Goal: Task Accomplishment & Management: Manage account settings

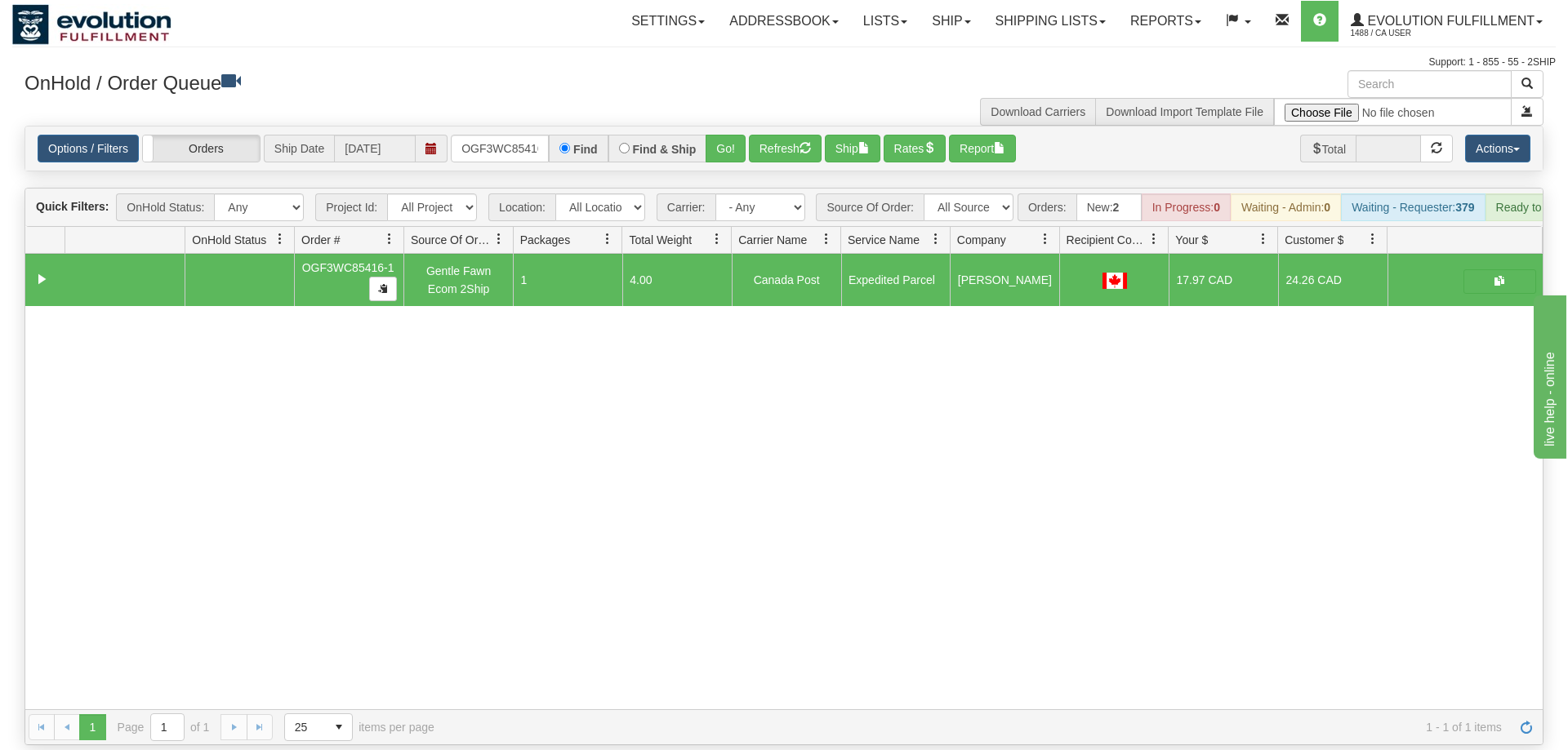
scroll to position [0, 16]
click at [511, 135] on input "OGF3WC85416-1" at bounding box center [500, 148] width 98 height 28
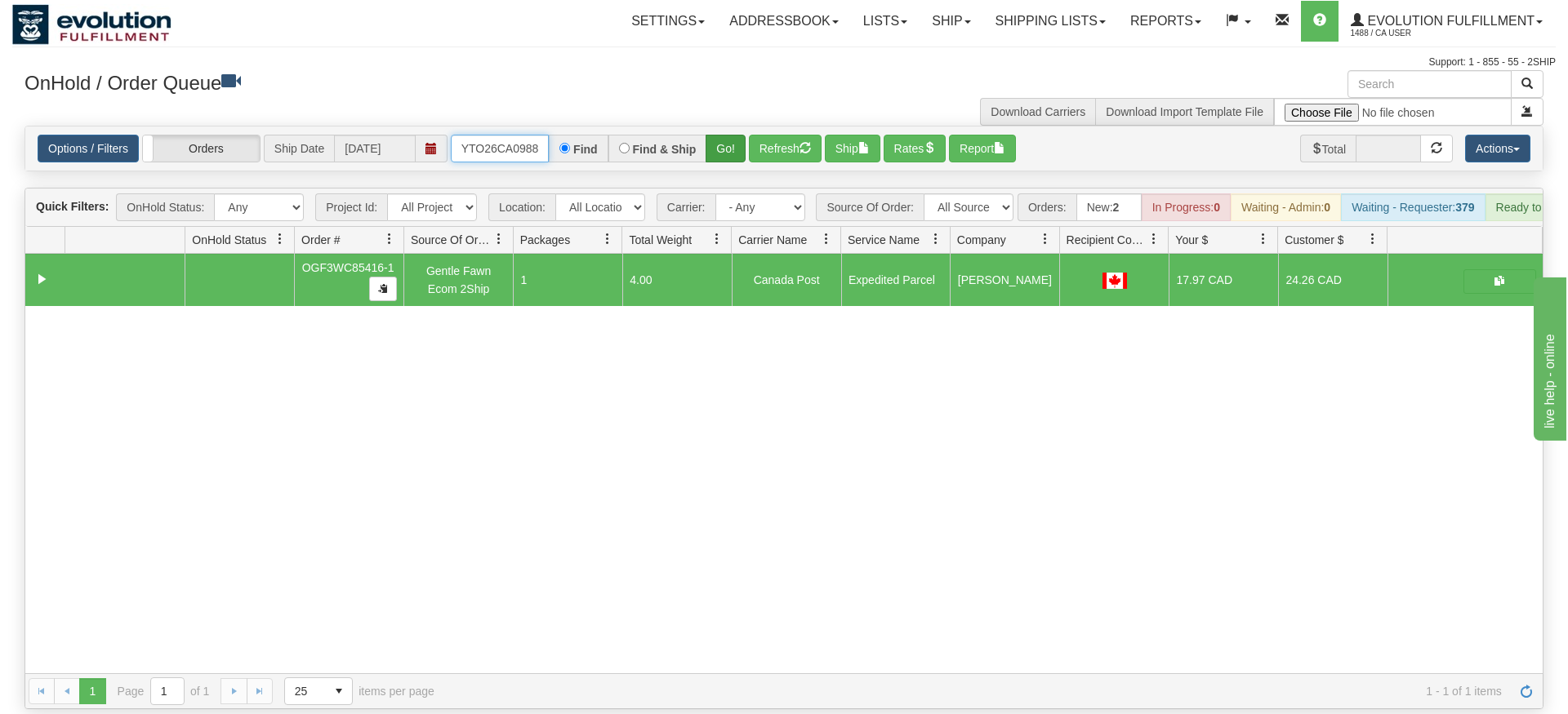
type input "OMOYTO26CA0988"
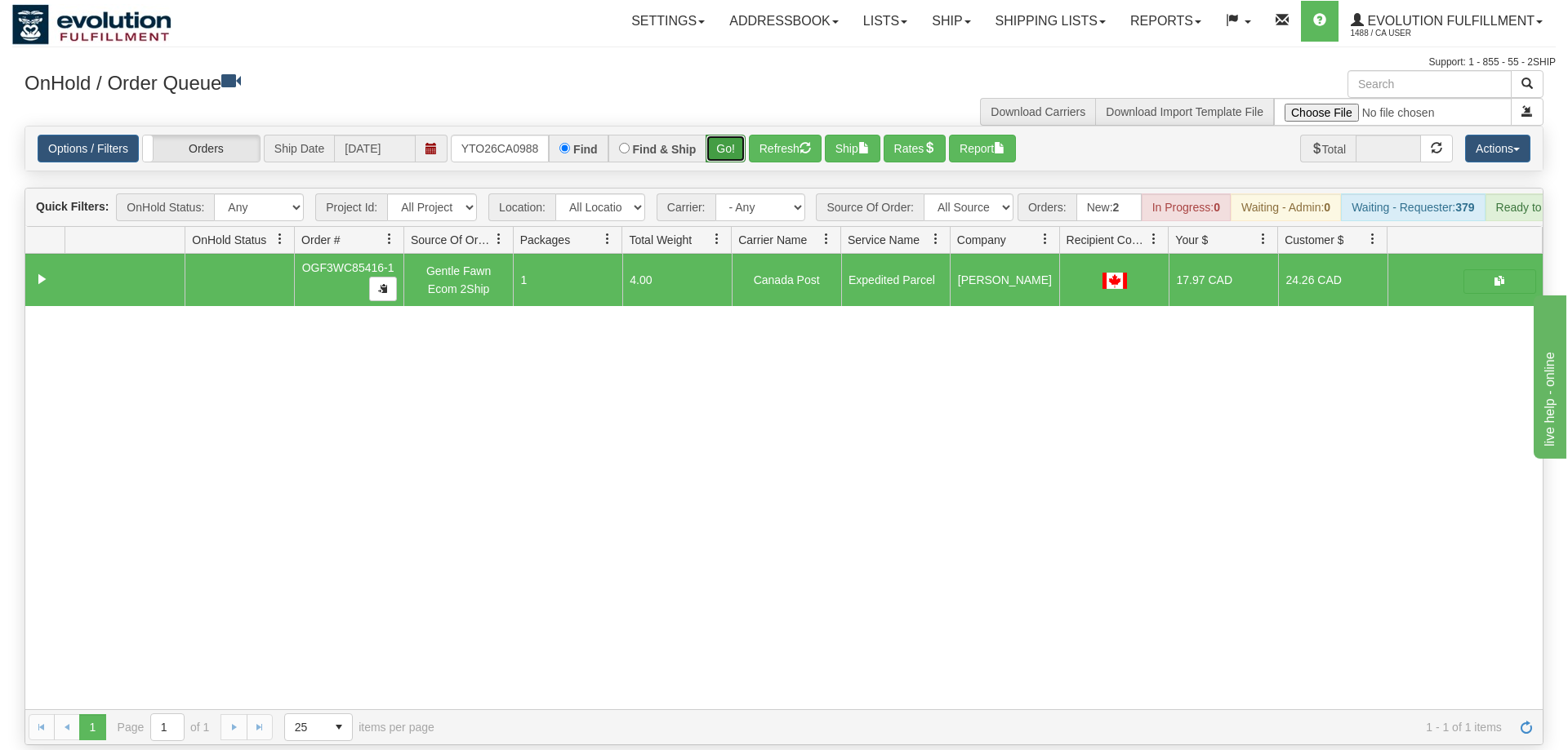
click at [728, 148] on div "Is equal to Is not equal to Contains Does not contains CAD USD EUR ZAR [PERSON_…" at bounding box center [784, 436] width 1543 height 620
click at [735, 134] on button "Go!" at bounding box center [726, 148] width 40 height 28
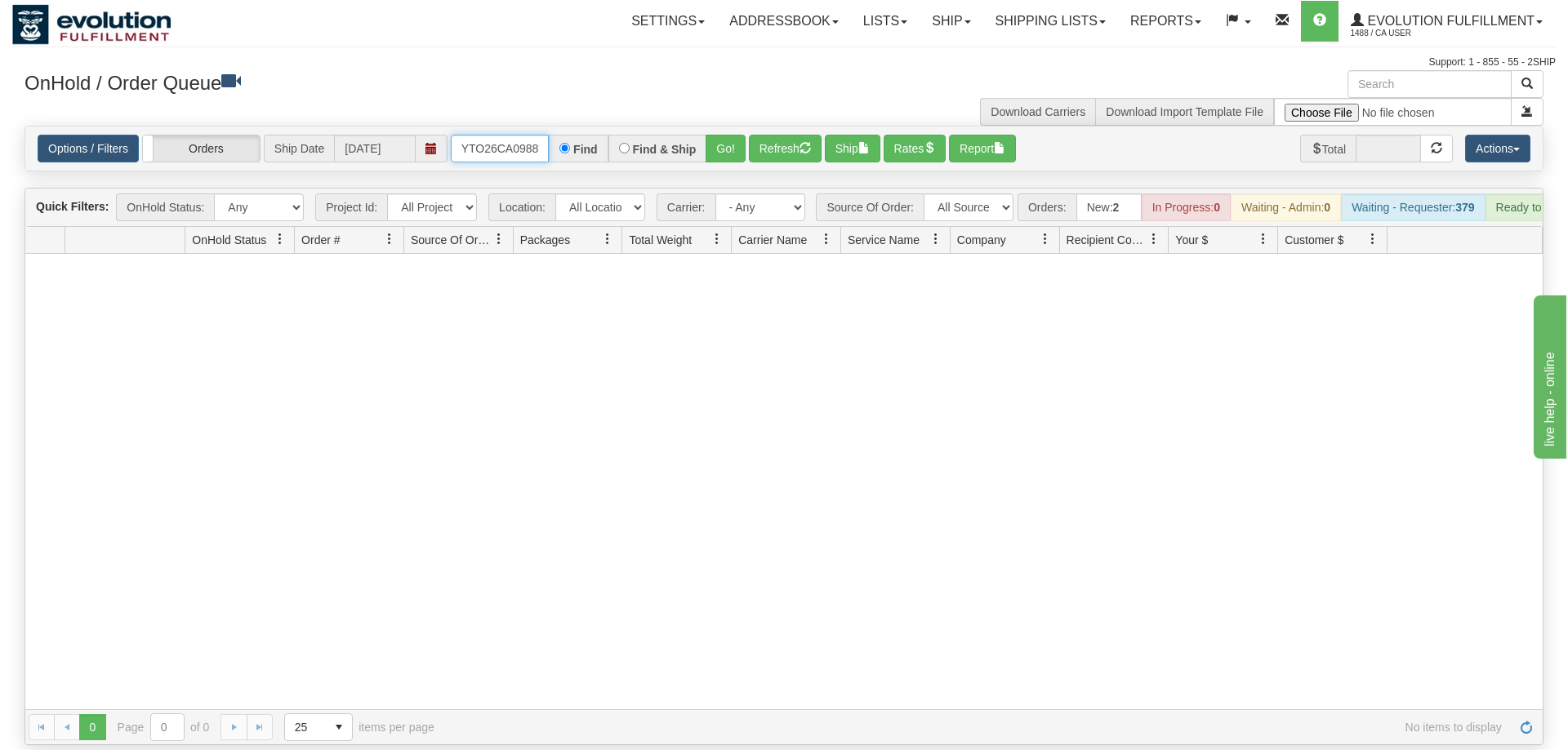
click at [505, 134] on input "OMOYTO26CA0988" at bounding box center [500, 148] width 98 height 28
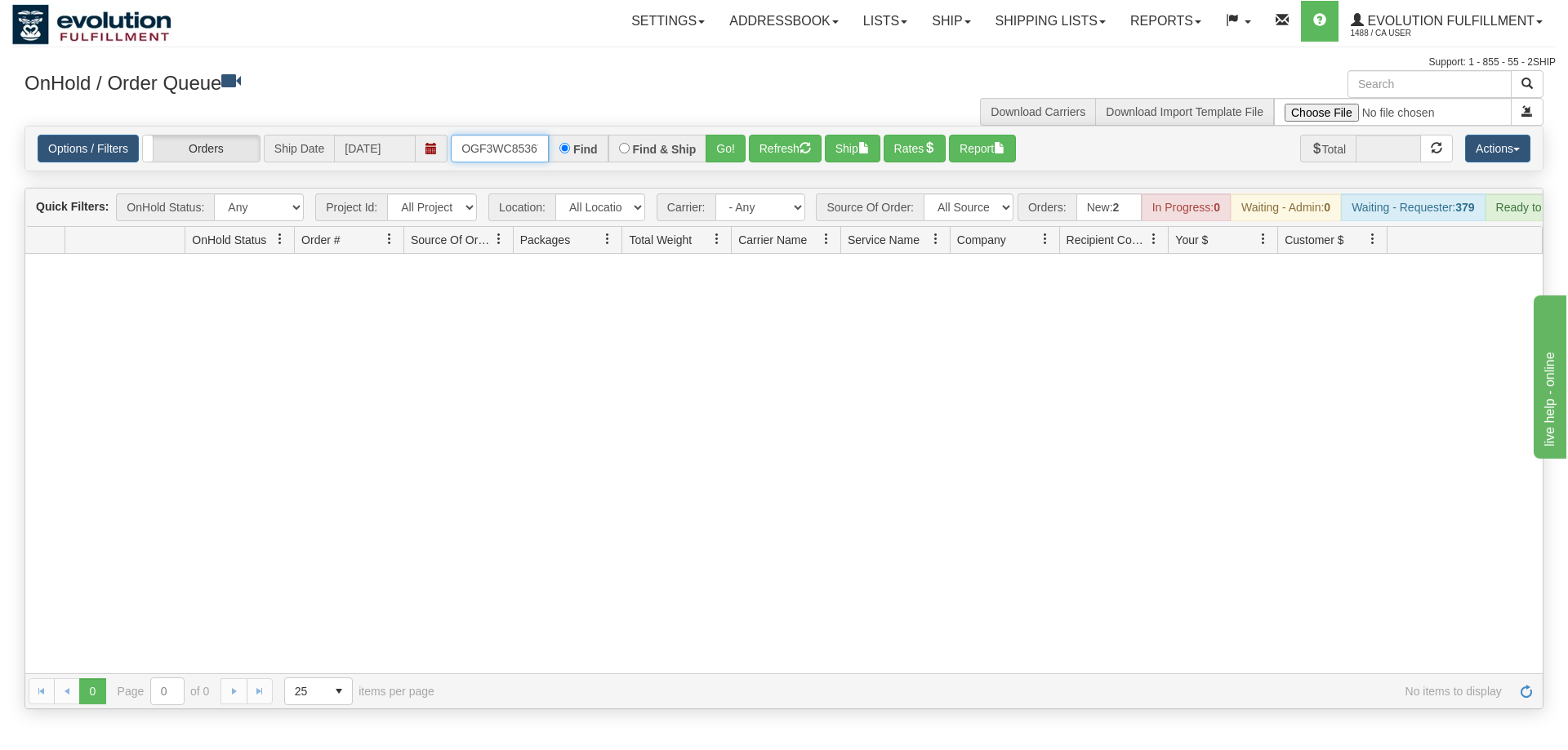
scroll to position [0, 16]
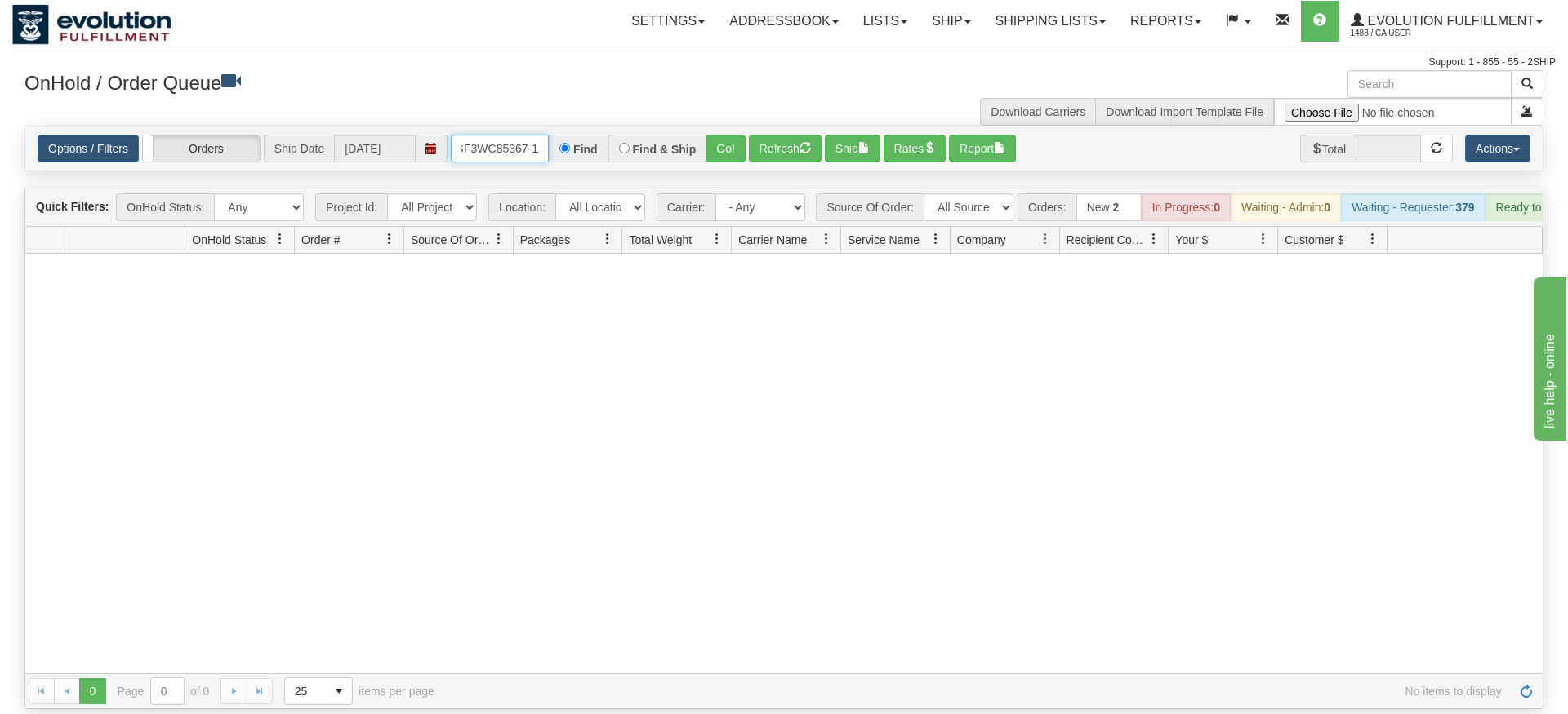
type input "OGF3WC85367-1"
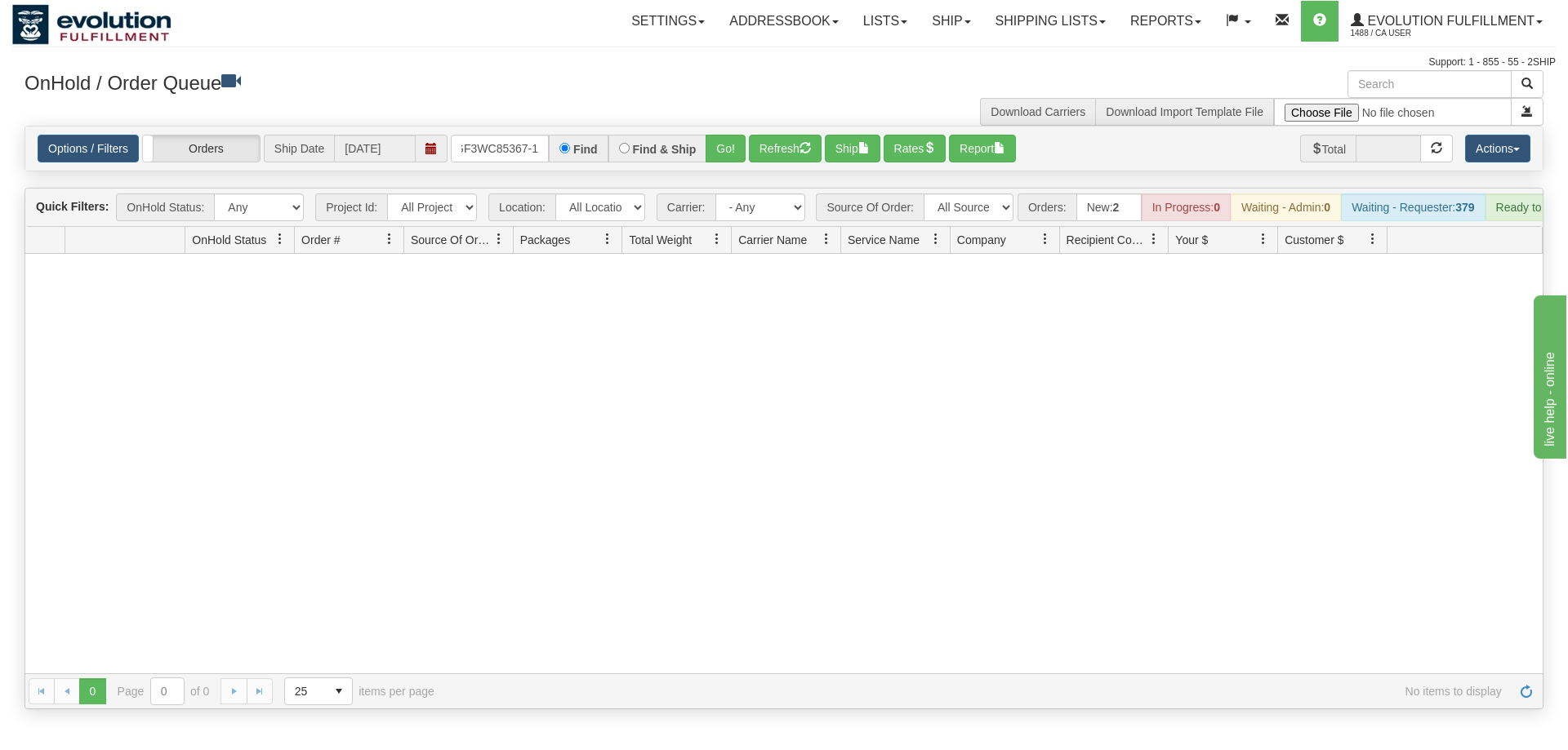
click at [712, 147] on div "Options / Filters Group Shipments Orders Ship Date [DATE] OGF3WC85367-1 Find Fi…" at bounding box center [784, 148] width 1519 height 46
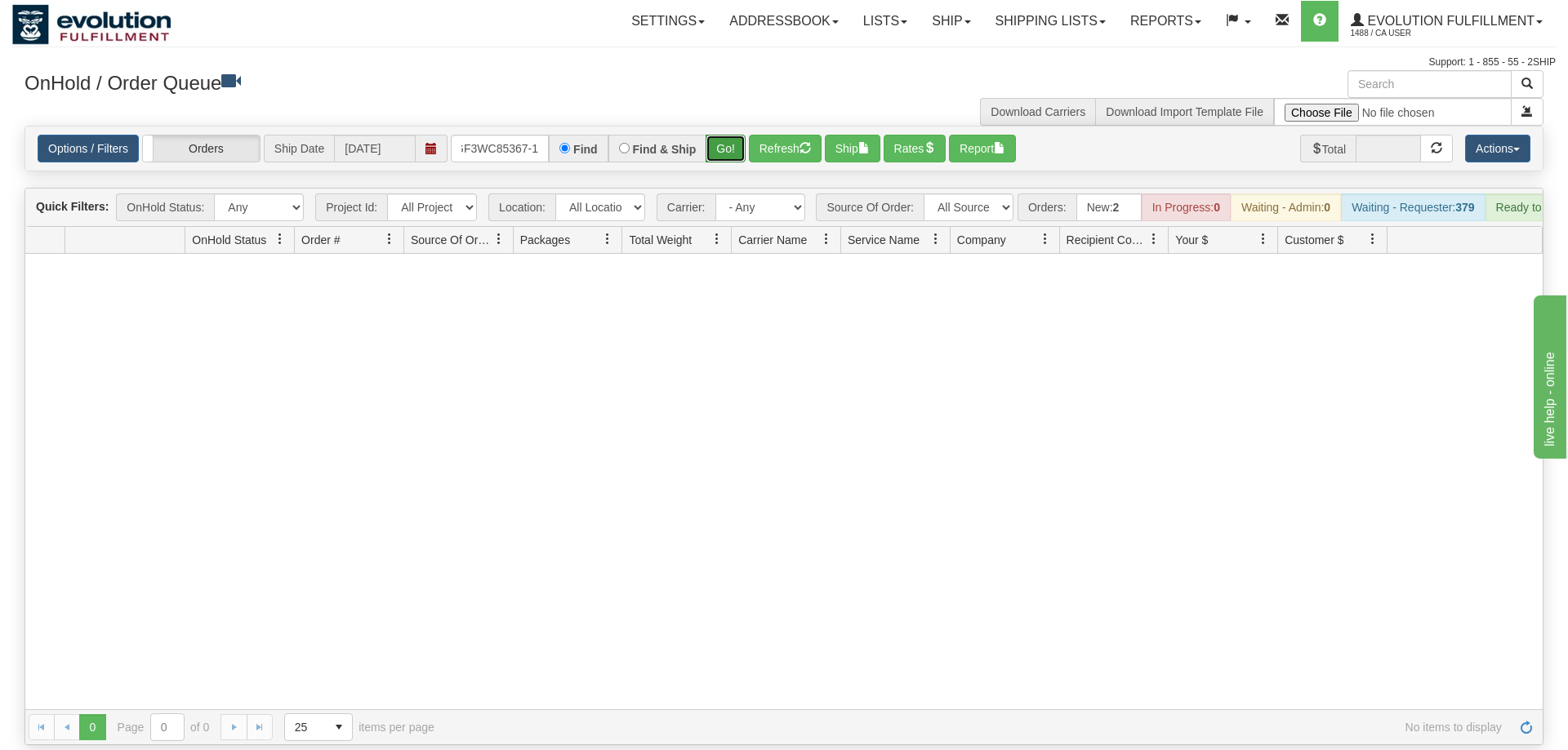
click at [714, 134] on button "Go!" at bounding box center [726, 148] width 40 height 28
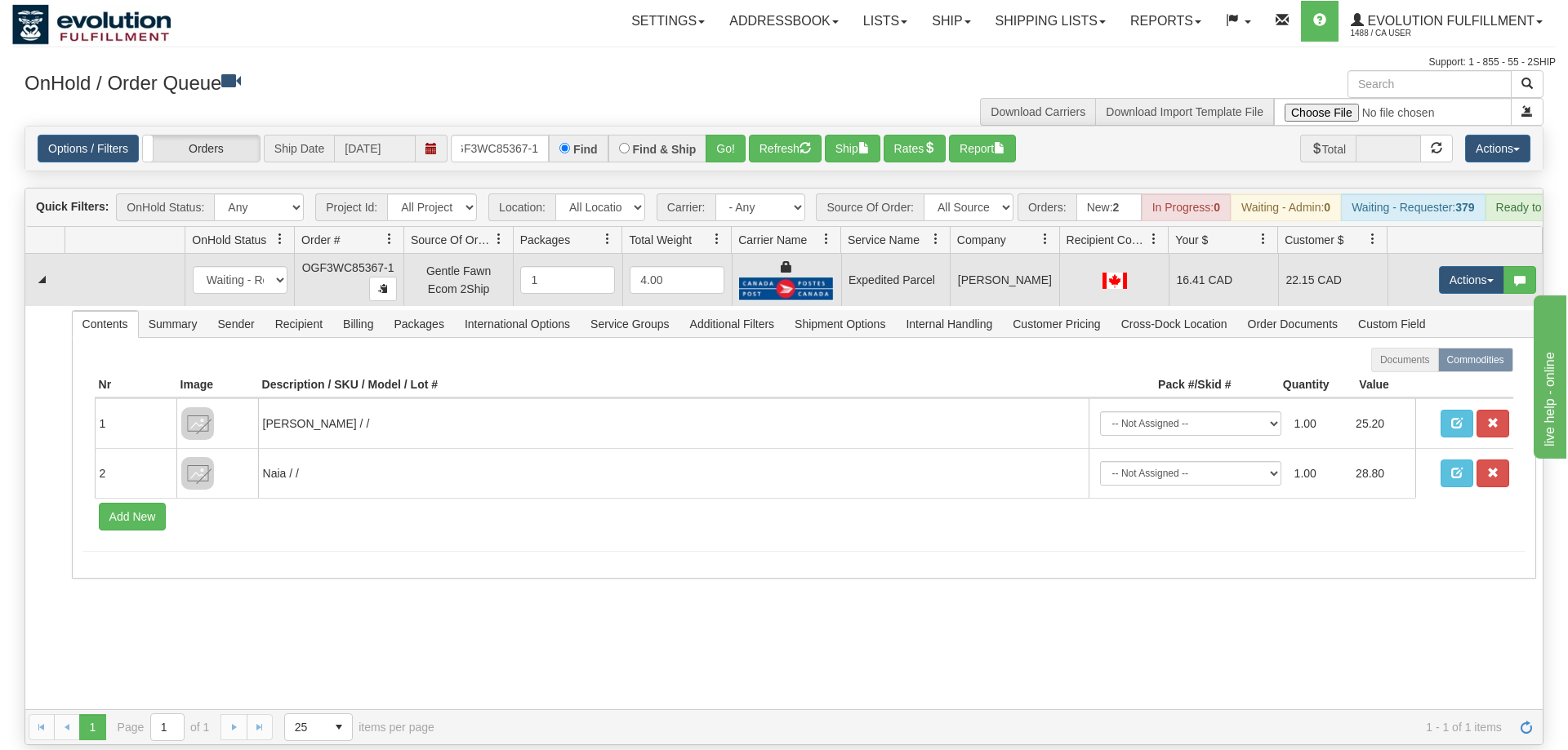
click at [1466, 254] on td "Actions Open Refresh Rates Rate All Services Ship Delete Edit Items" at bounding box center [1465, 279] width 155 height 52
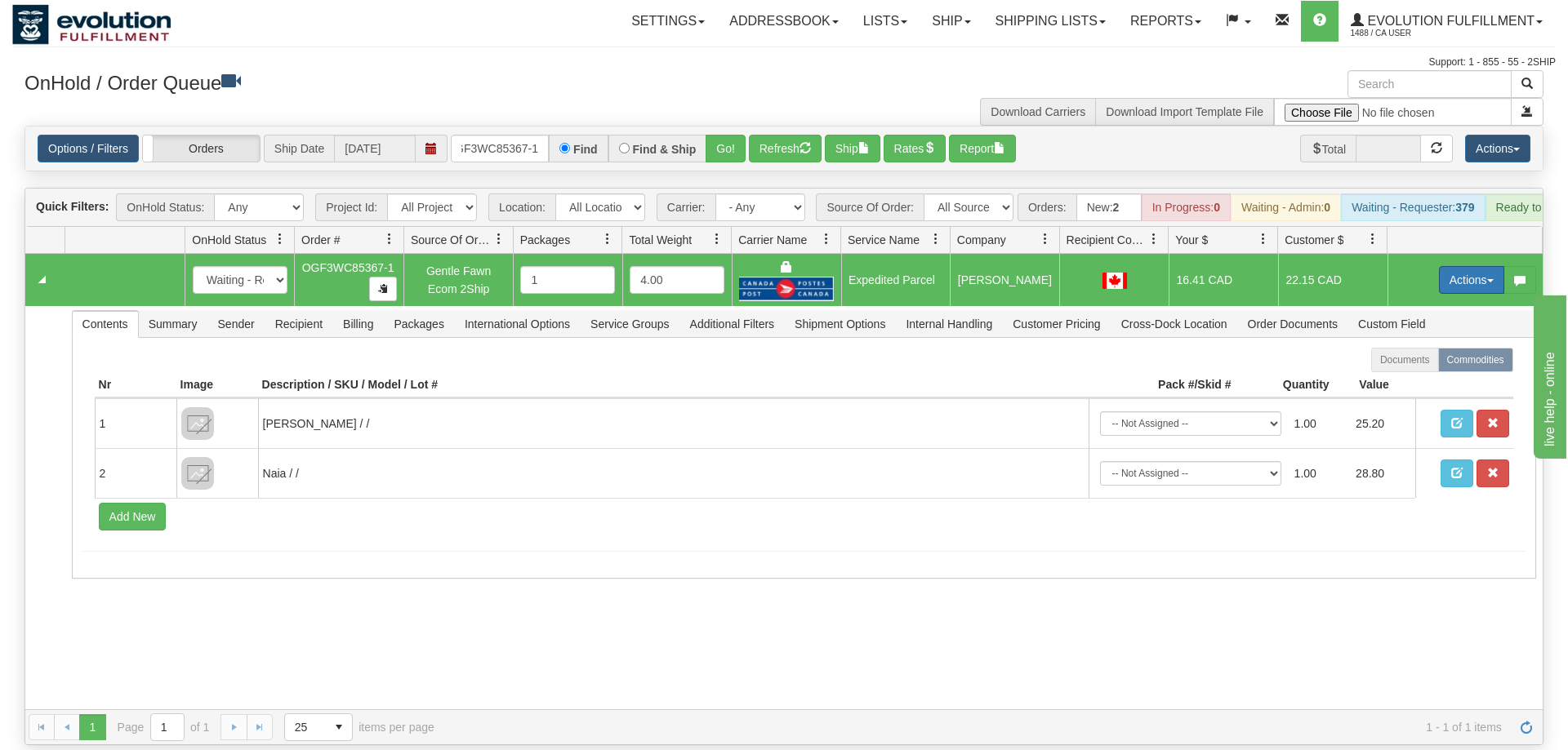
click at [1464, 270] on td "Actions Open Refresh Rates Rate All Services Ship Delete Edit Items" at bounding box center [1465, 279] width 155 height 52
click at [1466, 266] on button "Actions" at bounding box center [1471, 280] width 65 height 28
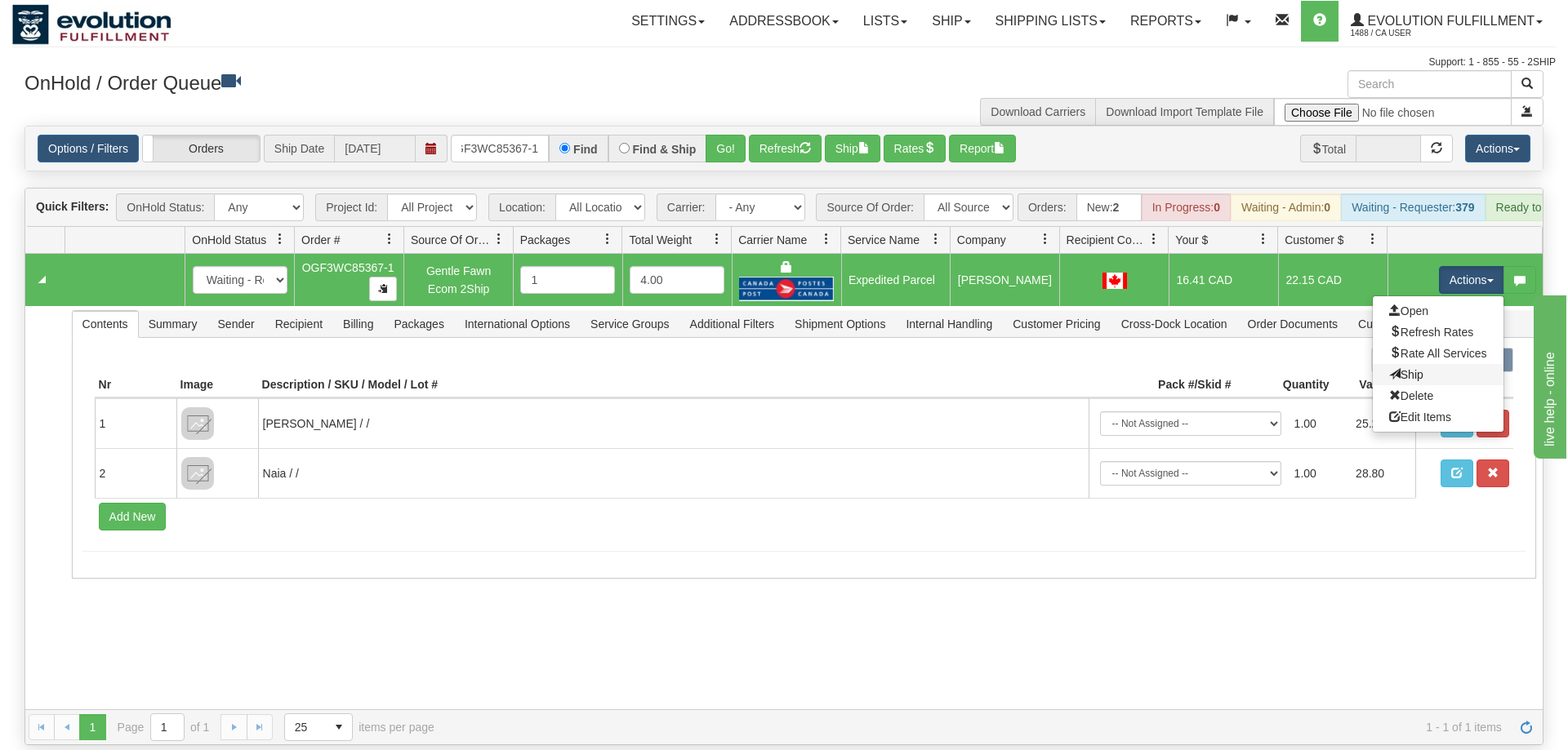
click at [1430, 364] on link "Ship" at bounding box center [1438, 375] width 131 height 21
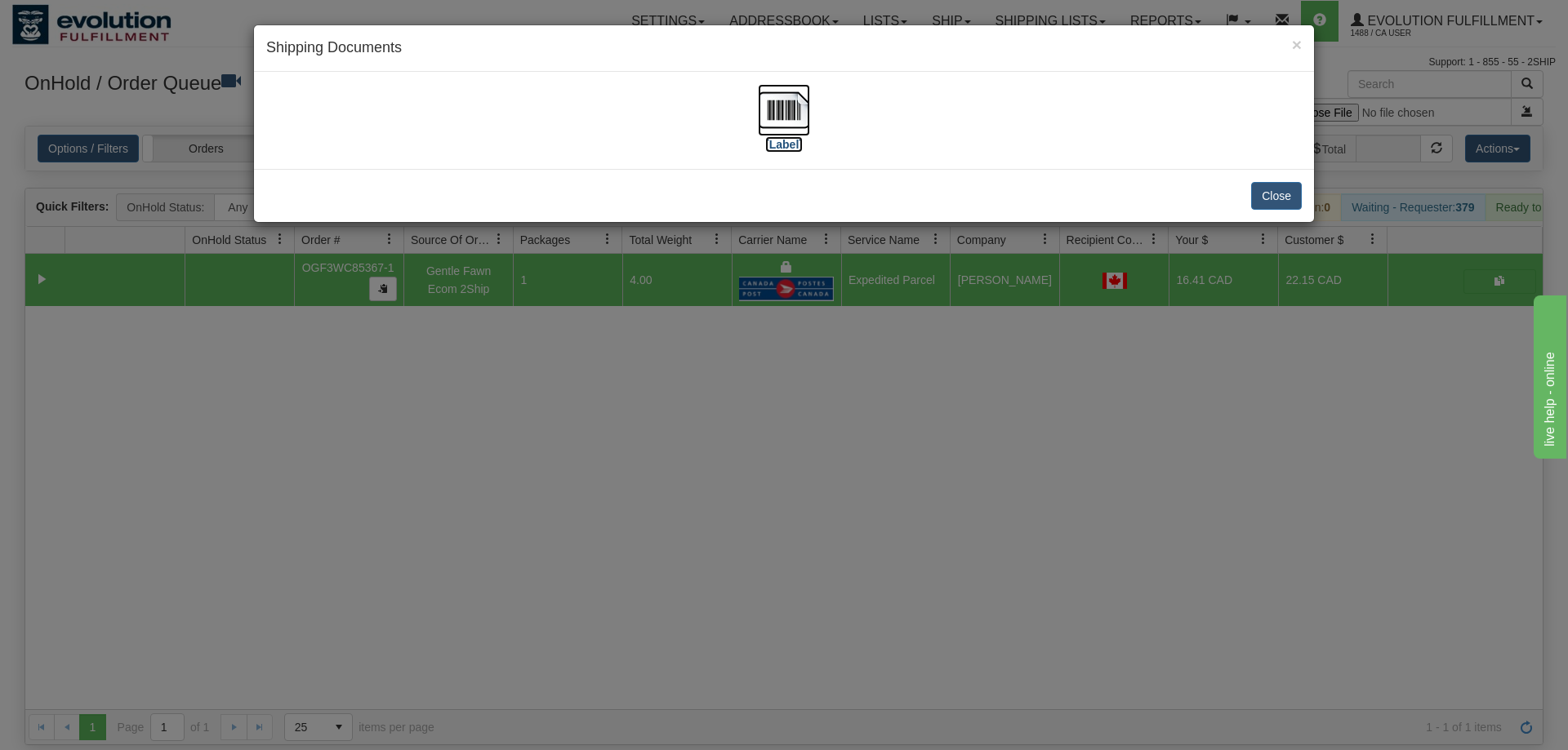
click at [781, 141] on label "[Label]" at bounding box center [784, 144] width 38 height 17
drag, startPoint x: 778, startPoint y: 523, endPoint x: 762, endPoint y: 494, distance: 33.1
click at [777, 521] on div "× Shipping Documents [Label] Close" at bounding box center [784, 375] width 1568 height 750
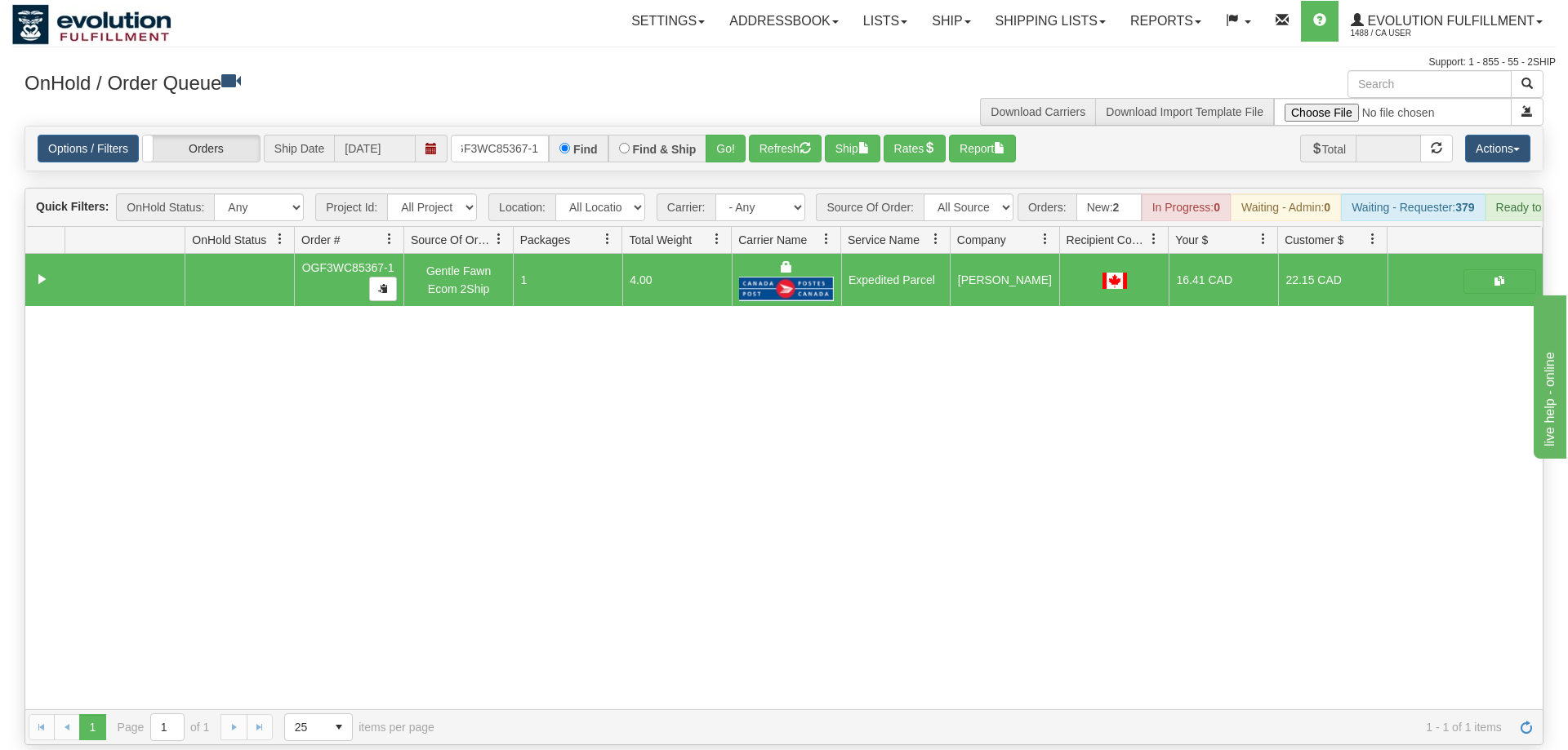
click at [470, 150] on div "Is equal to Is not equal to Contains Does not contains CAD USD EUR ZAR [PERSON_…" at bounding box center [784, 436] width 1543 height 620
click at [480, 134] on input "OGF3WC85367-1" at bounding box center [500, 148] width 98 height 28
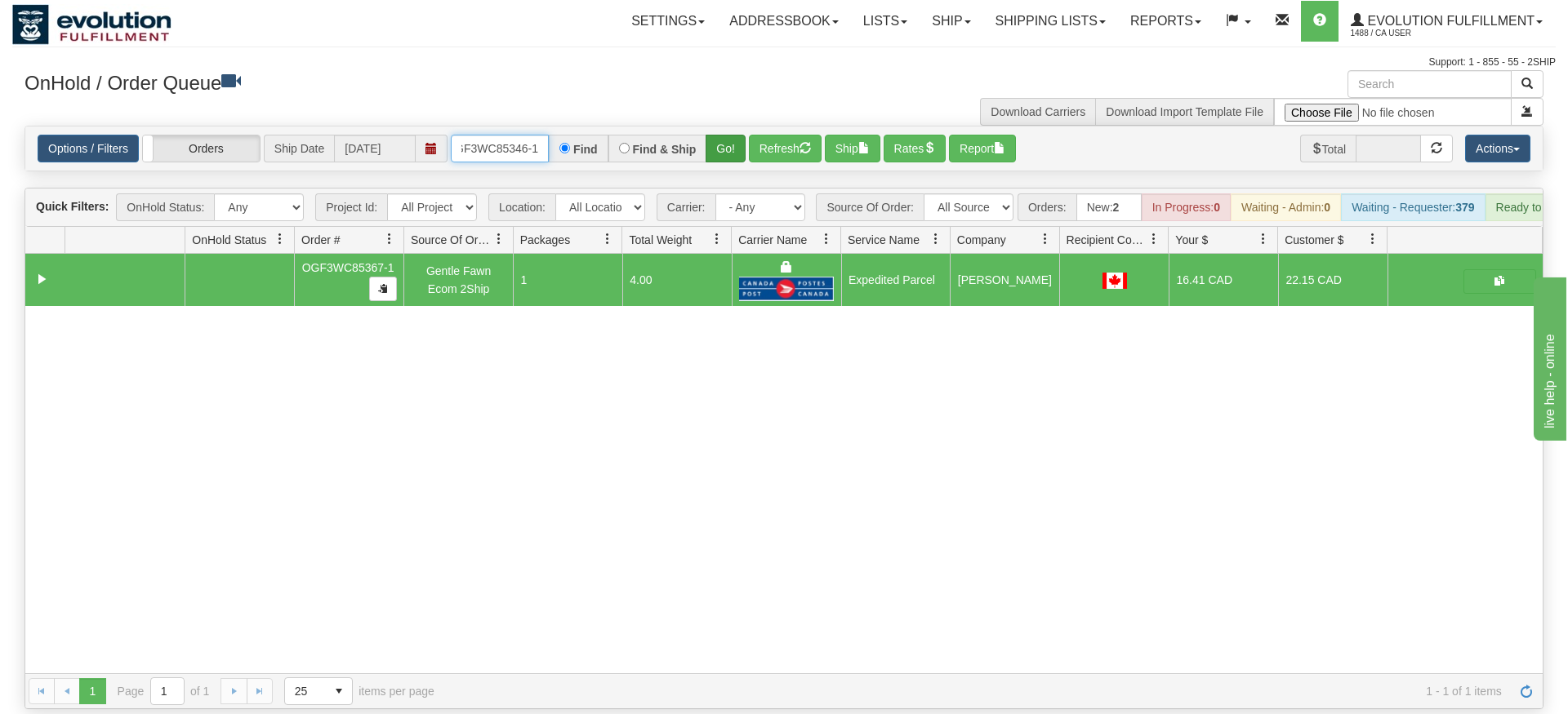
type input "OGF3WC85346-1"
click at [722, 160] on div "Is equal to Is not equal to Contains Does not contains CAD USD EUR ZAR [PERSON_…" at bounding box center [784, 417] width 1543 height 584
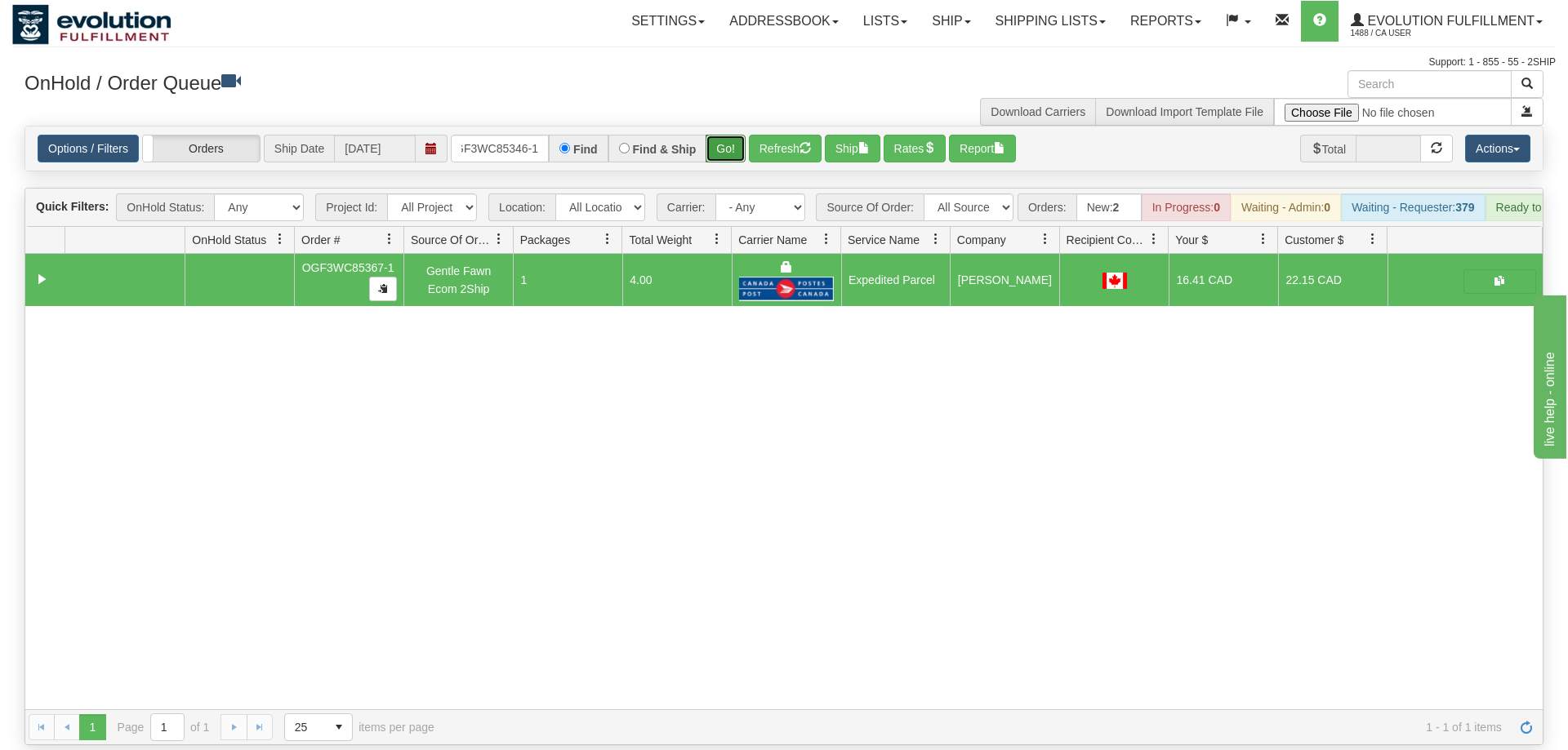
click at [720, 134] on button "Go!" at bounding box center [726, 148] width 40 height 28
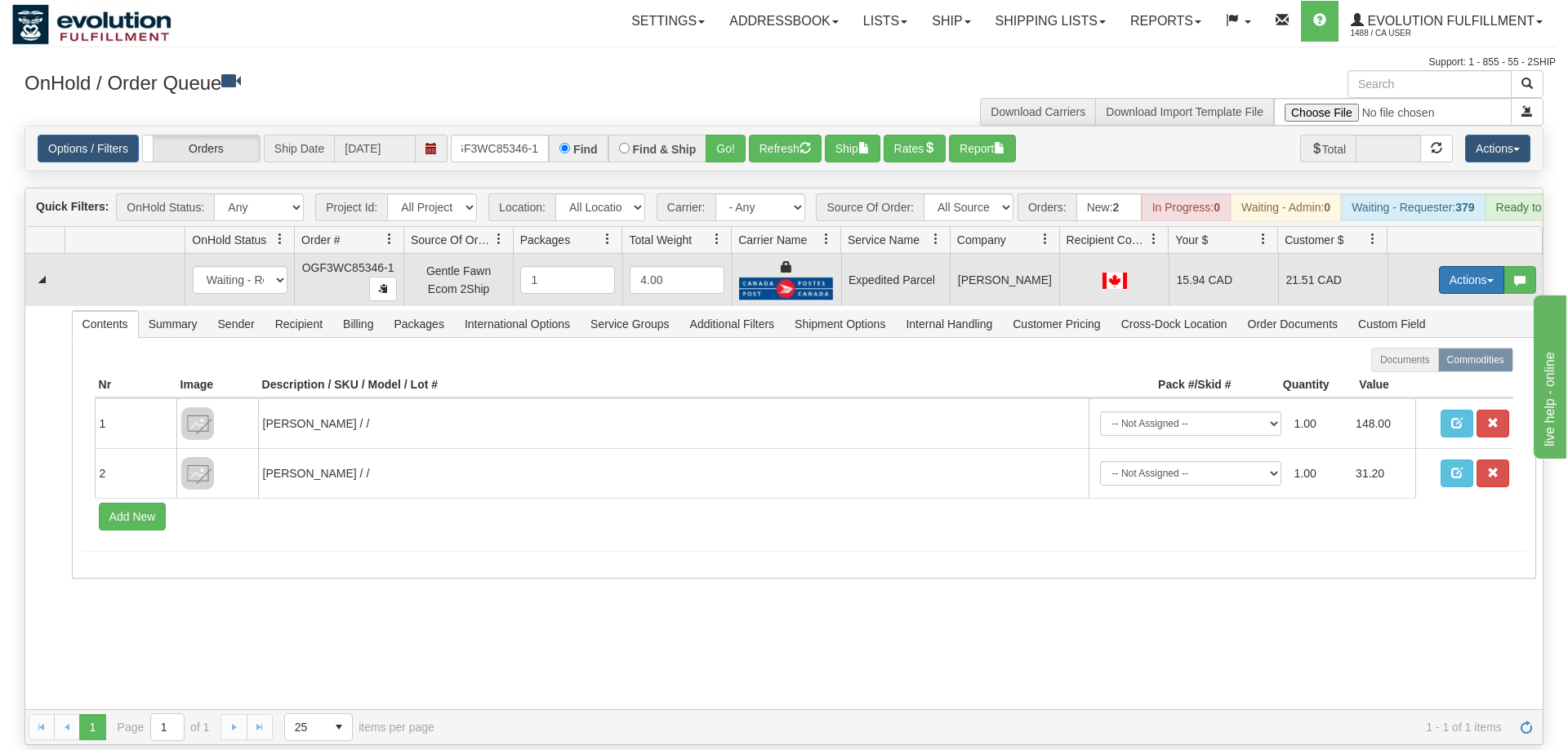
click at [1465, 266] on button "Actions" at bounding box center [1471, 280] width 65 height 28
click at [1449, 364] on link "Ship" at bounding box center [1438, 375] width 131 height 21
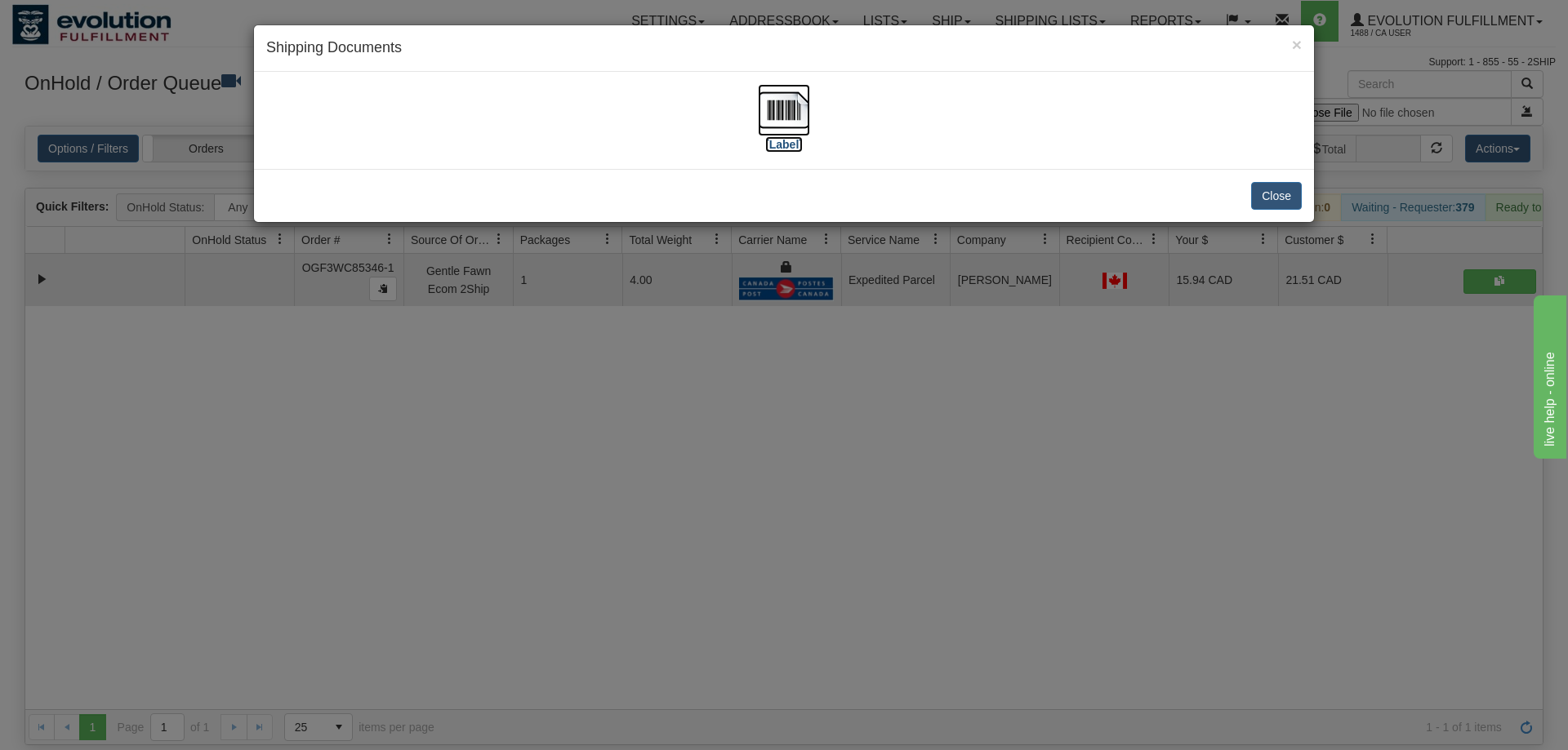
click at [796, 119] on img at bounding box center [784, 110] width 52 height 52
drag, startPoint x: 652, startPoint y: 436, endPoint x: 343, endPoint y: 58, distance: 488.2
click at [632, 409] on div "× Shipping Documents [Label] Close" at bounding box center [784, 375] width 1568 height 750
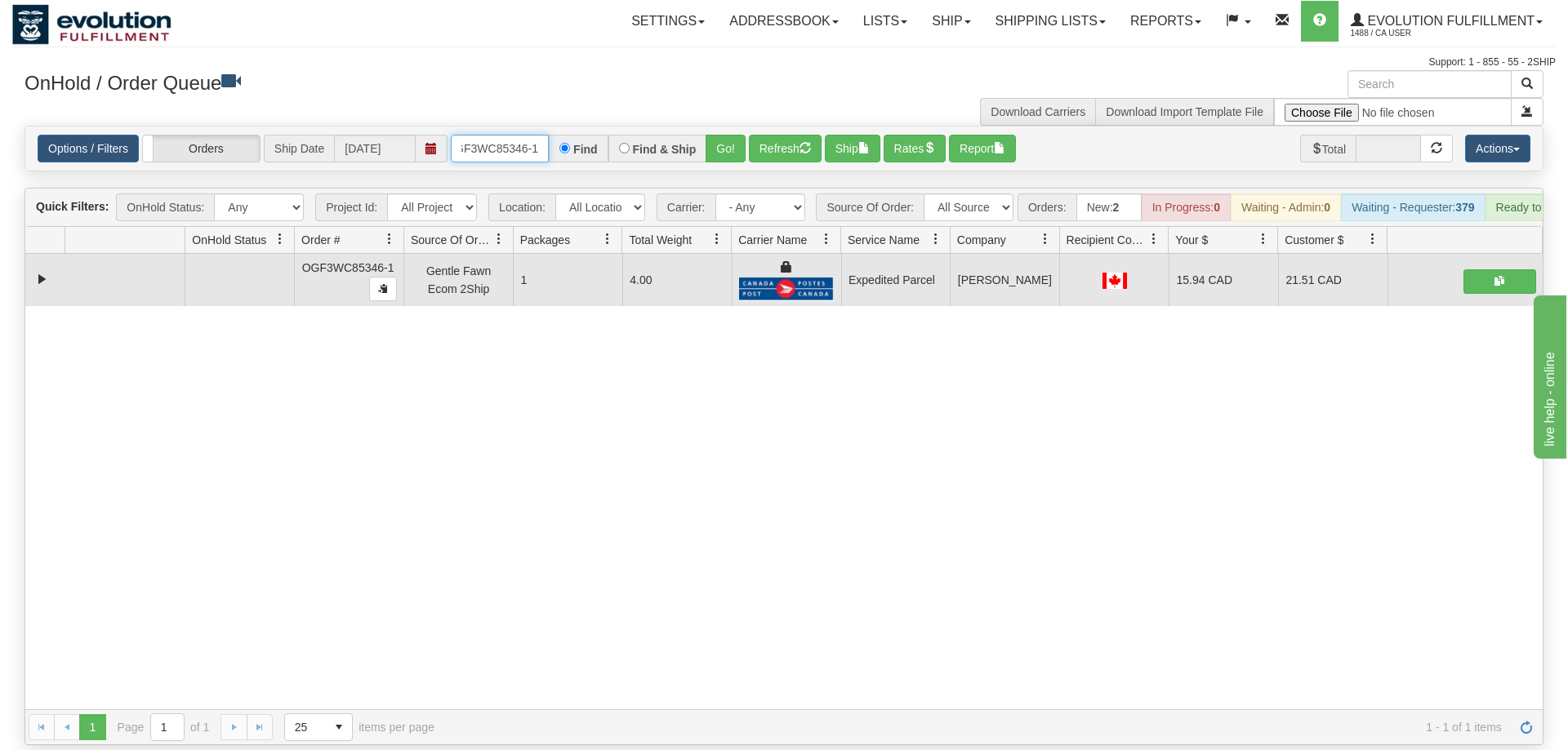
click at [477, 134] on input "OGF3WC85346-1" at bounding box center [500, 148] width 98 height 28
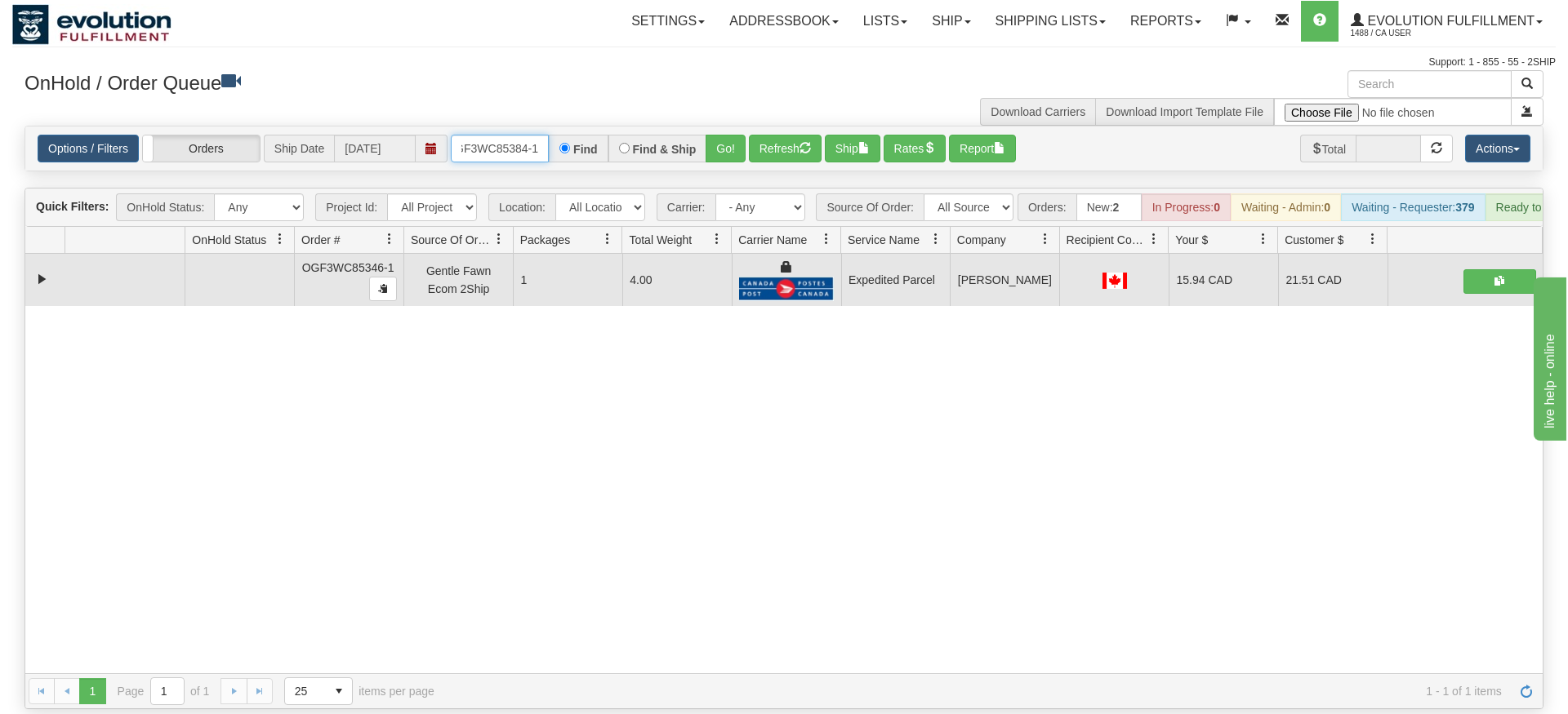
type input "OGF3WC85384-1"
click at [736, 159] on div "Is equal to Is not equal to Contains Does not contains CAD USD EUR ZAR [PERSON_…" at bounding box center [784, 417] width 1543 height 584
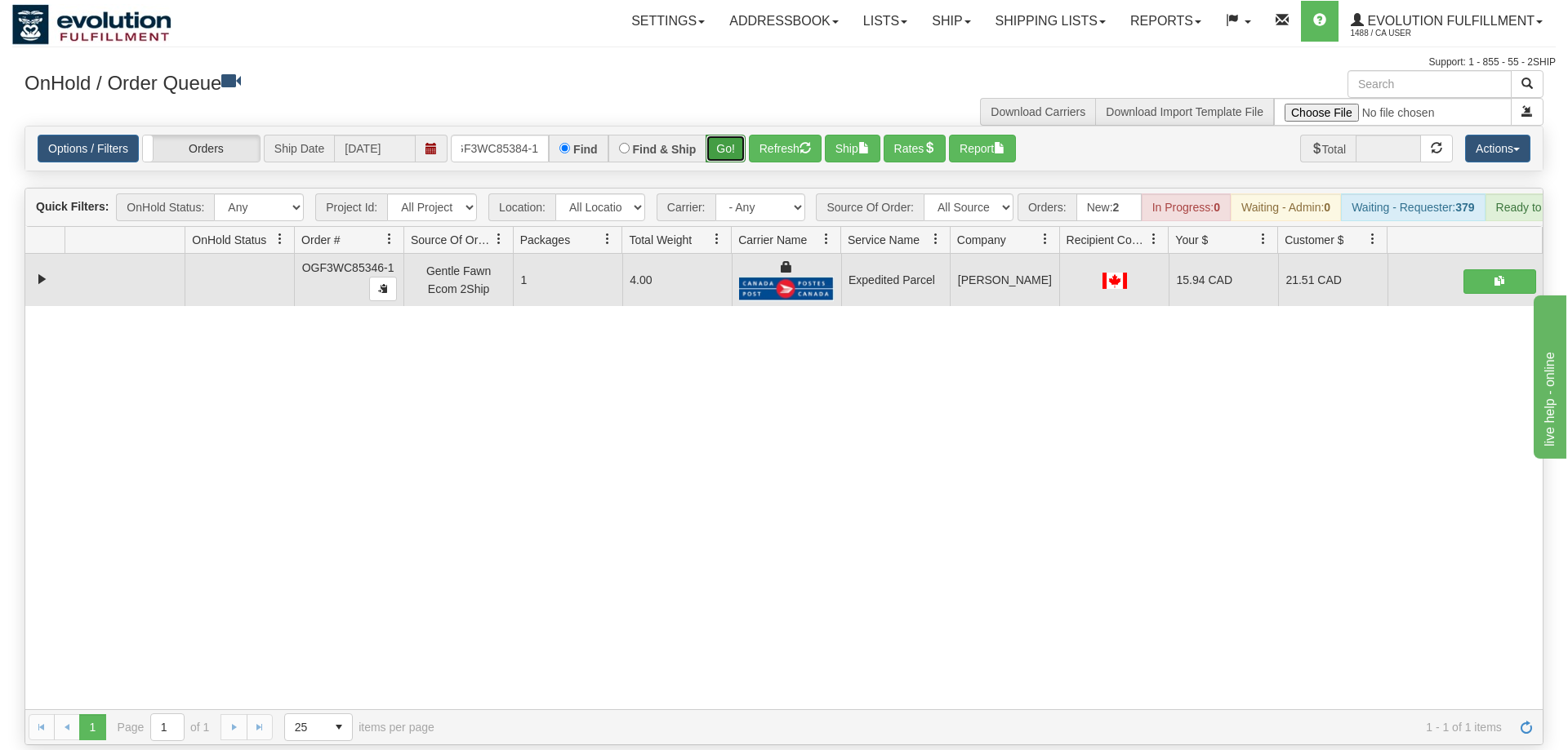
click at [730, 135] on button "Go!" at bounding box center [726, 148] width 40 height 28
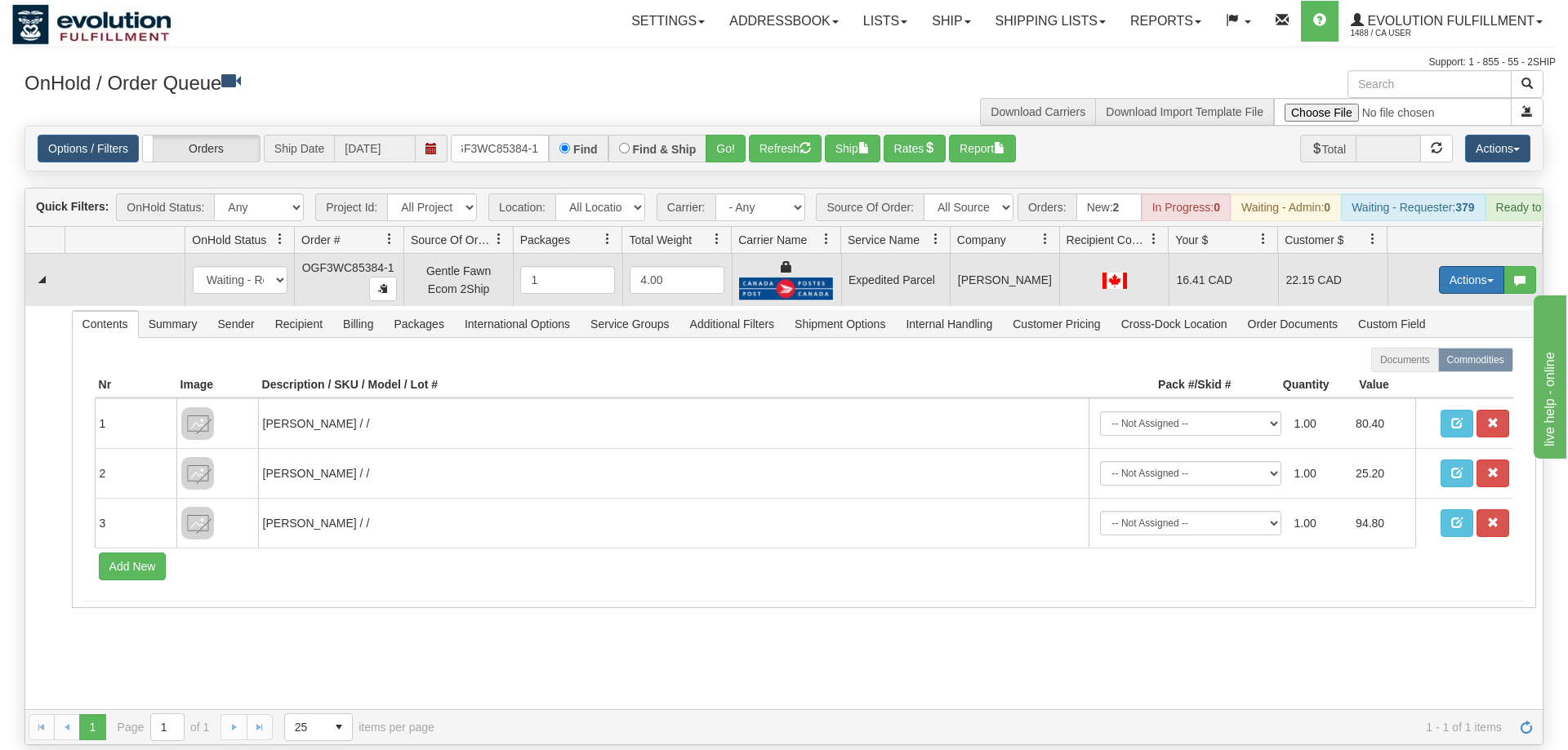
click at [1485, 266] on button "Actions" at bounding box center [1471, 280] width 65 height 28
click at [1442, 364] on link "Ship" at bounding box center [1438, 375] width 131 height 21
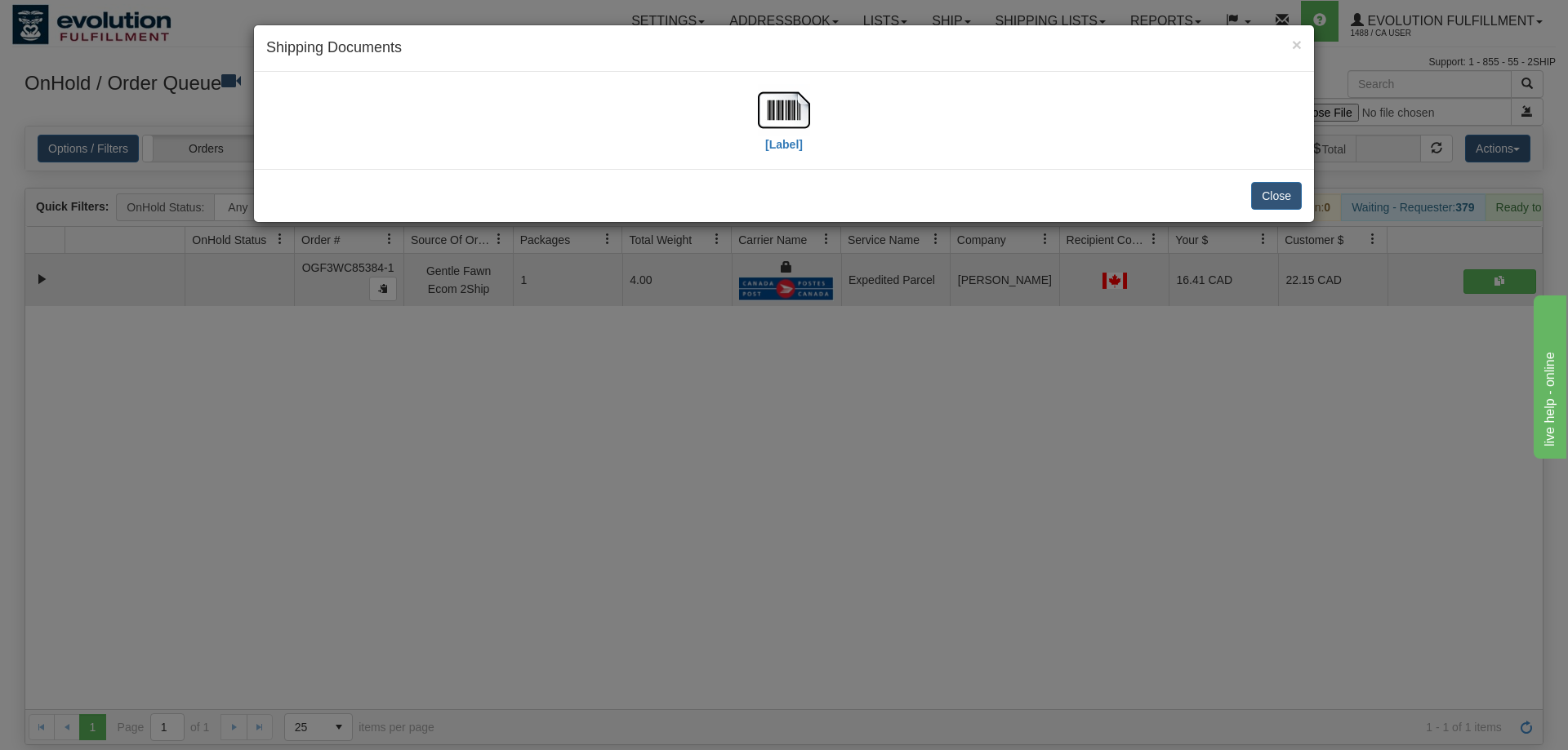
click at [755, 118] on div "[Label]" at bounding box center [784, 120] width 1036 height 73
click at [761, 119] on img at bounding box center [784, 110] width 52 height 52
drag, startPoint x: 842, startPoint y: 420, endPoint x: 839, endPoint y: 410, distance: 10.4
click at [839, 410] on div "× Shipping Documents [Label] Close" at bounding box center [784, 375] width 1568 height 750
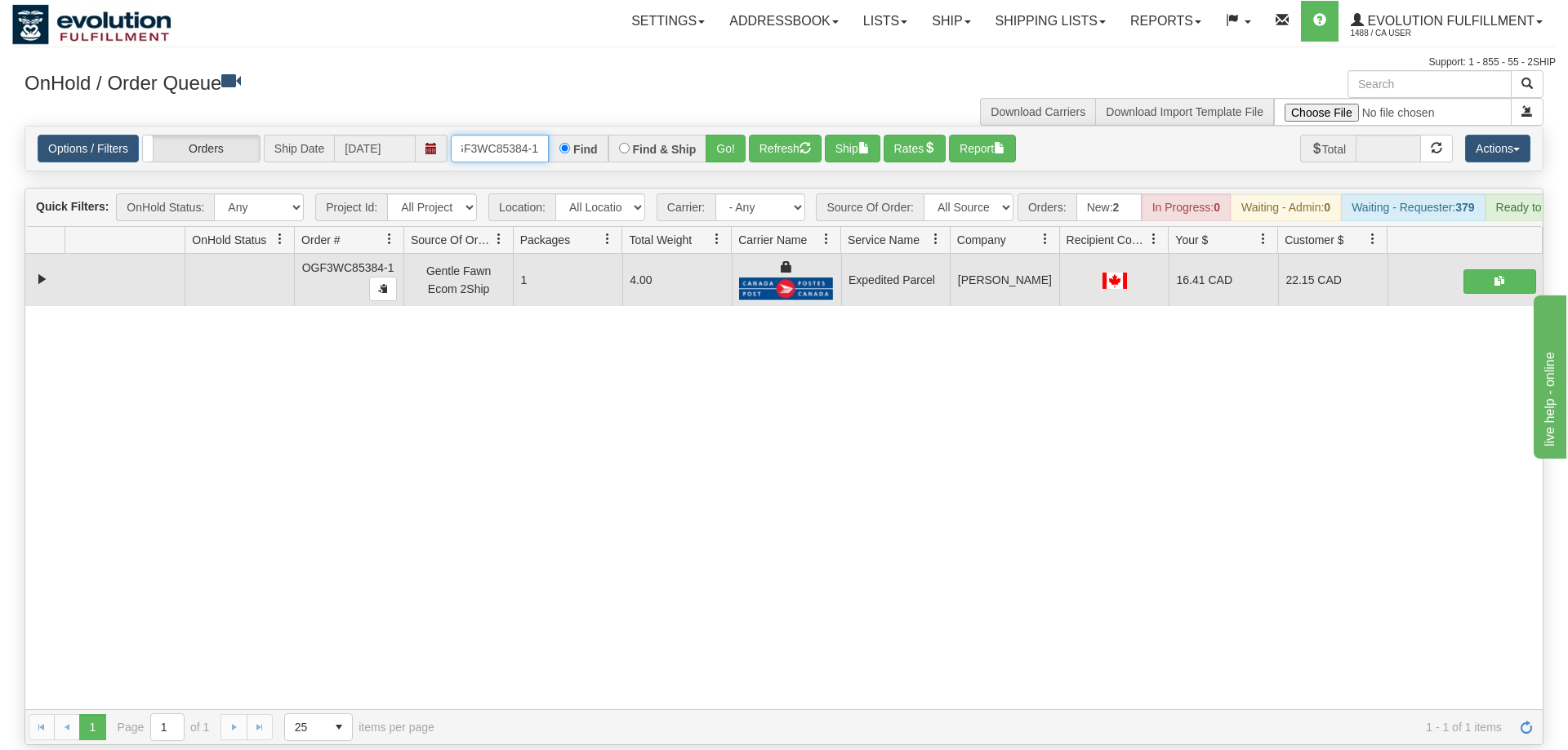
click at [497, 134] on input "OGF3WC85384-1" at bounding box center [500, 148] width 98 height 28
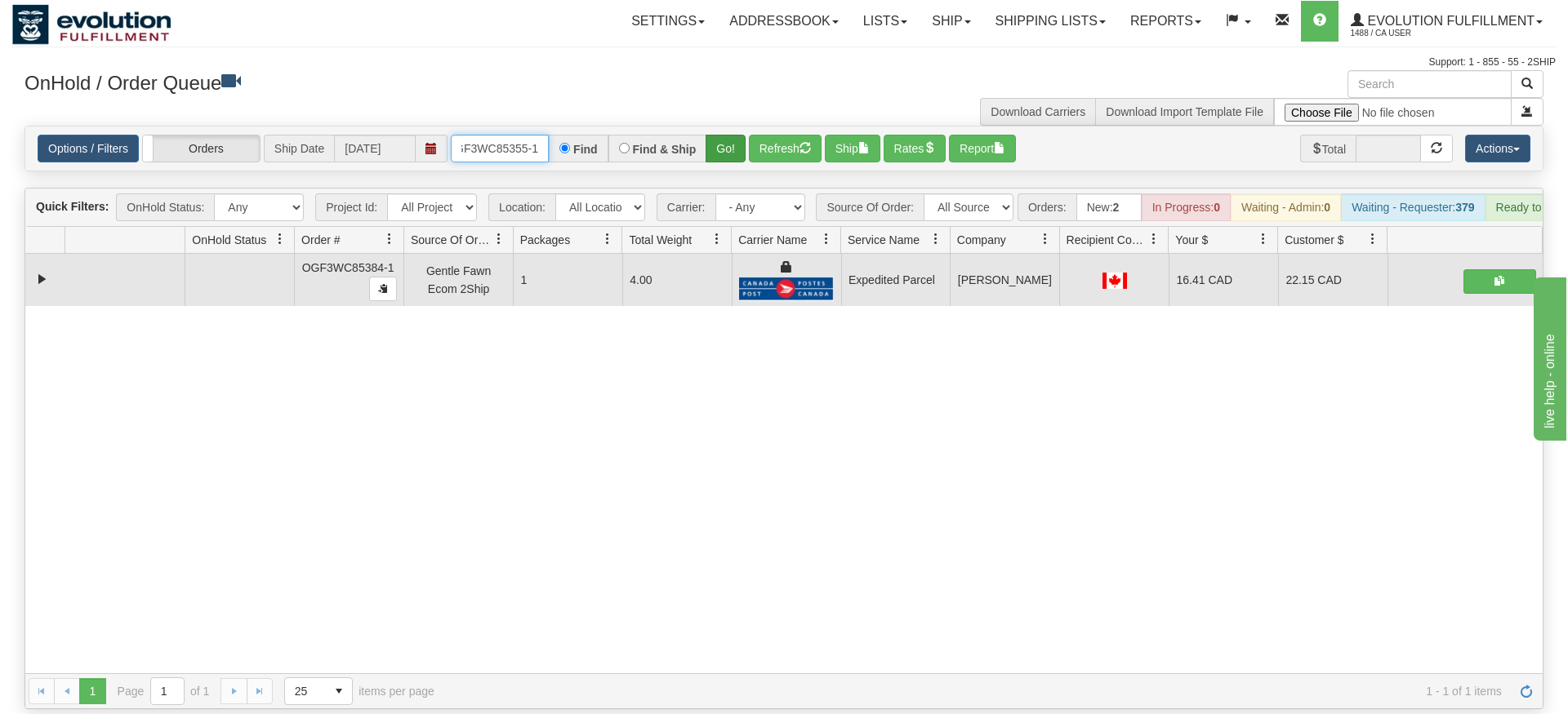
type input "OGF3WC85355-1"
click at [719, 161] on div "Is equal to Is not equal to Contains Does not contains CAD USD EUR ZAR [PERSON_…" at bounding box center [784, 417] width 1543 height 584
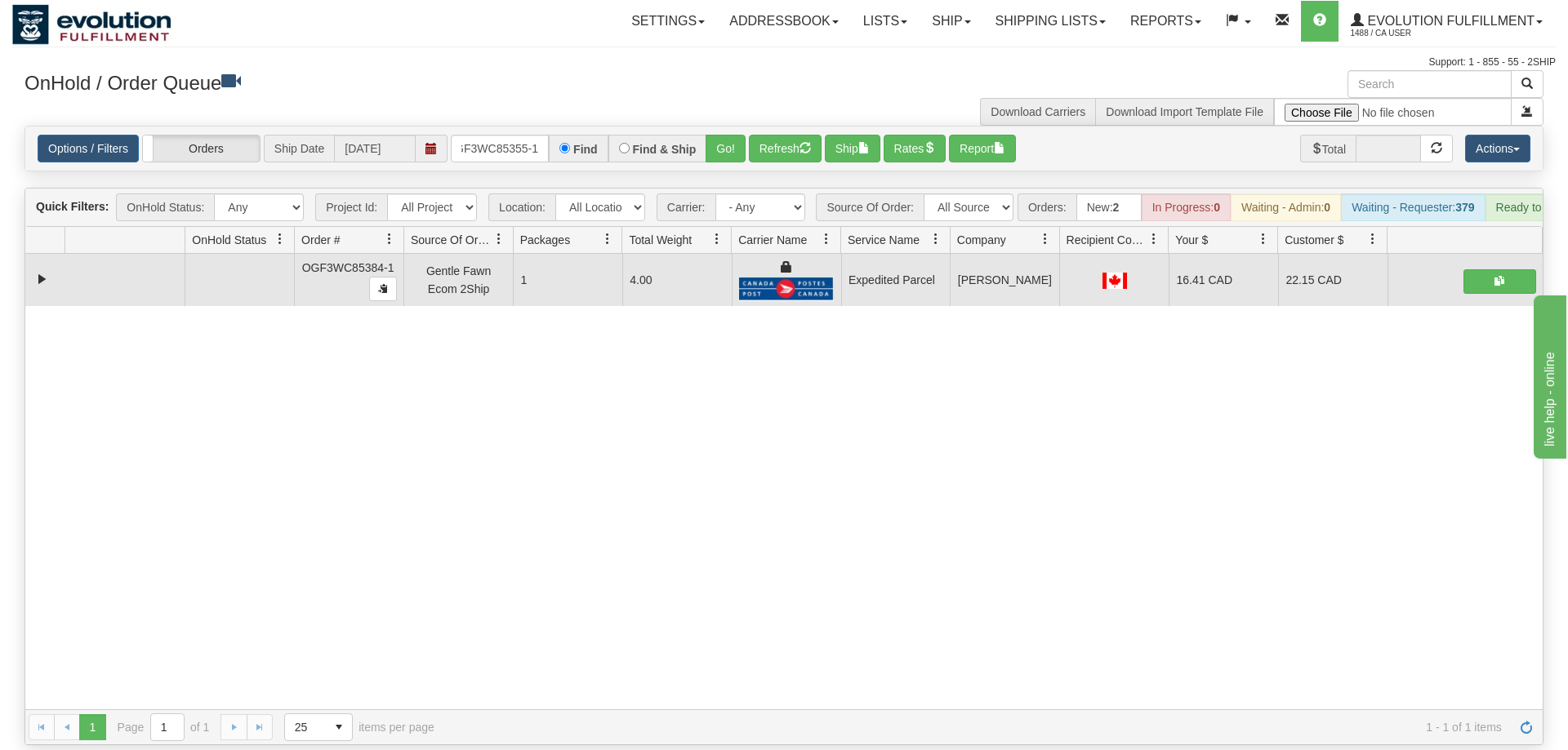
click at [726, 98] on div "OnHold / Order Queue" at bounding box center [398, 86] width 772 height 32
click at [713, 136] on button "Go!" at bounding box center [726, 148] width 40 height 28
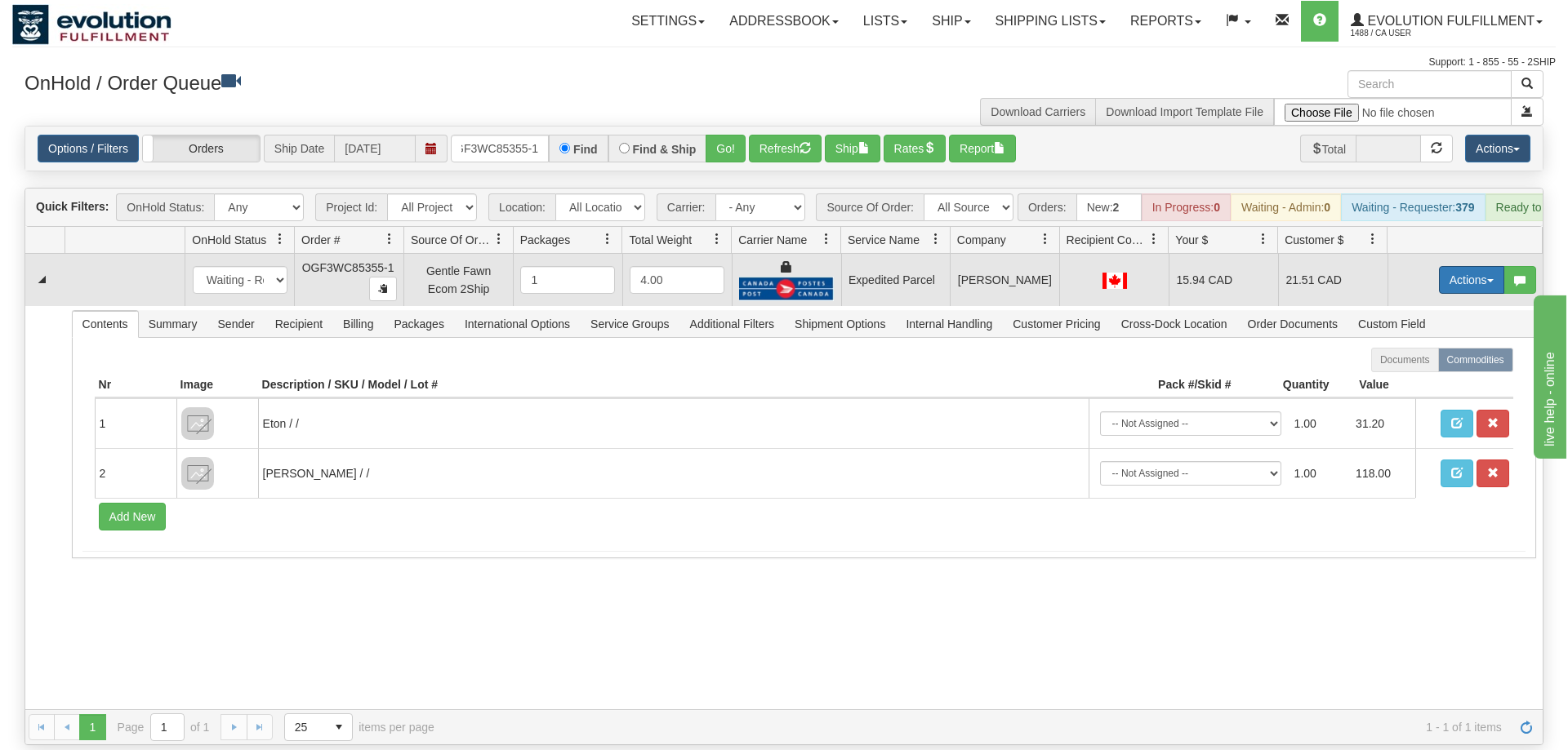
click at [1490, 279] on span "button" at bounding box center [1490, 281] width 6 height 4
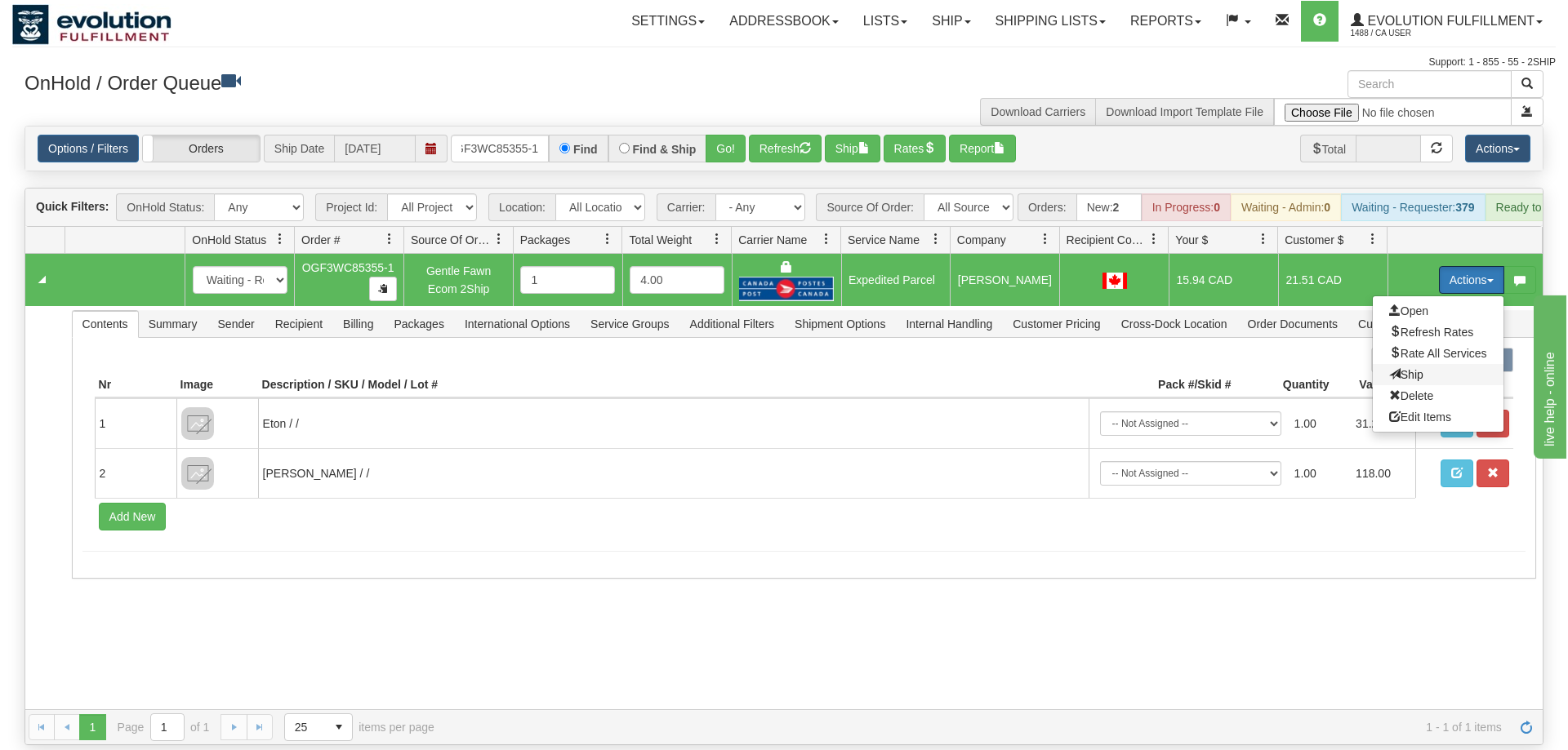
click at [1417, 368] on span "Ship" at bounding box center [1405, 374] width 34 height 13
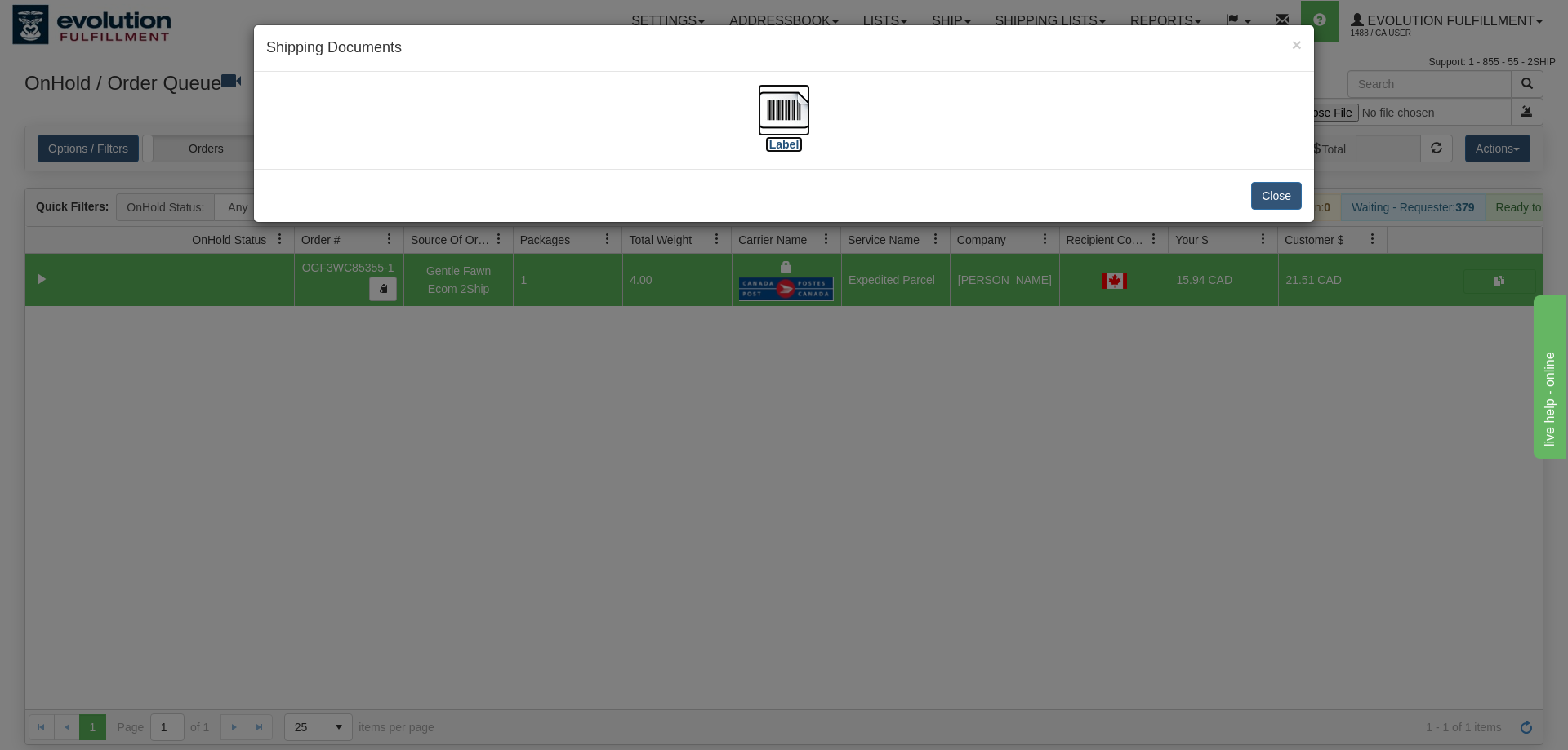
click at [772, 131] on img at bounding box center [784, 110] width 52 height 52
drag, startPoint x: 727, startPoint y: 529, endPoint x: 611, endPoint y: 255, distance: 297.5
click at [729, 522] on div "× Shipping Documents [Label] Close" at bounding box center [784, 375] width 1568 height 750
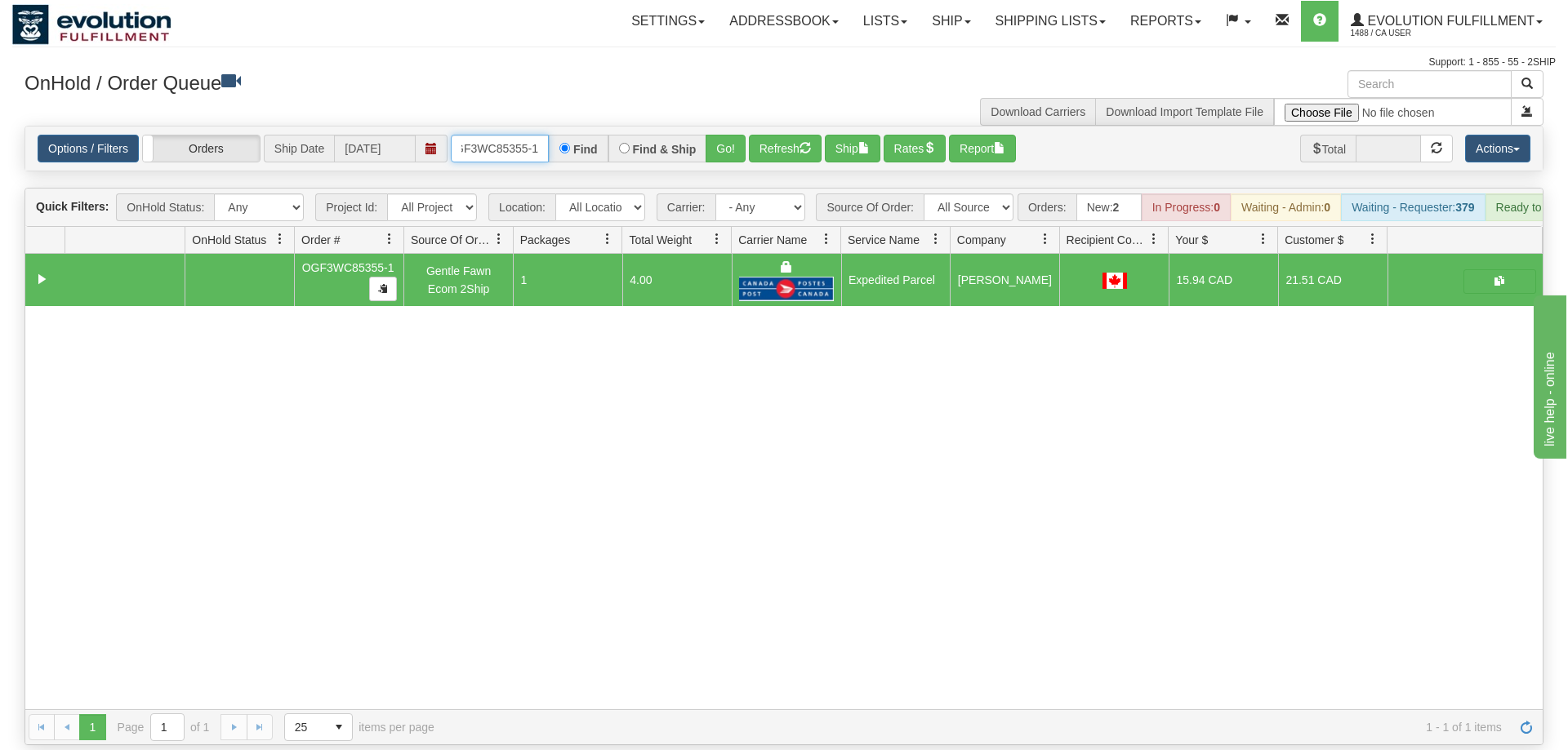
click at [509, 134] on input "OGF3WC85355-1" at bounding box center [500, 148] width 98 height 28
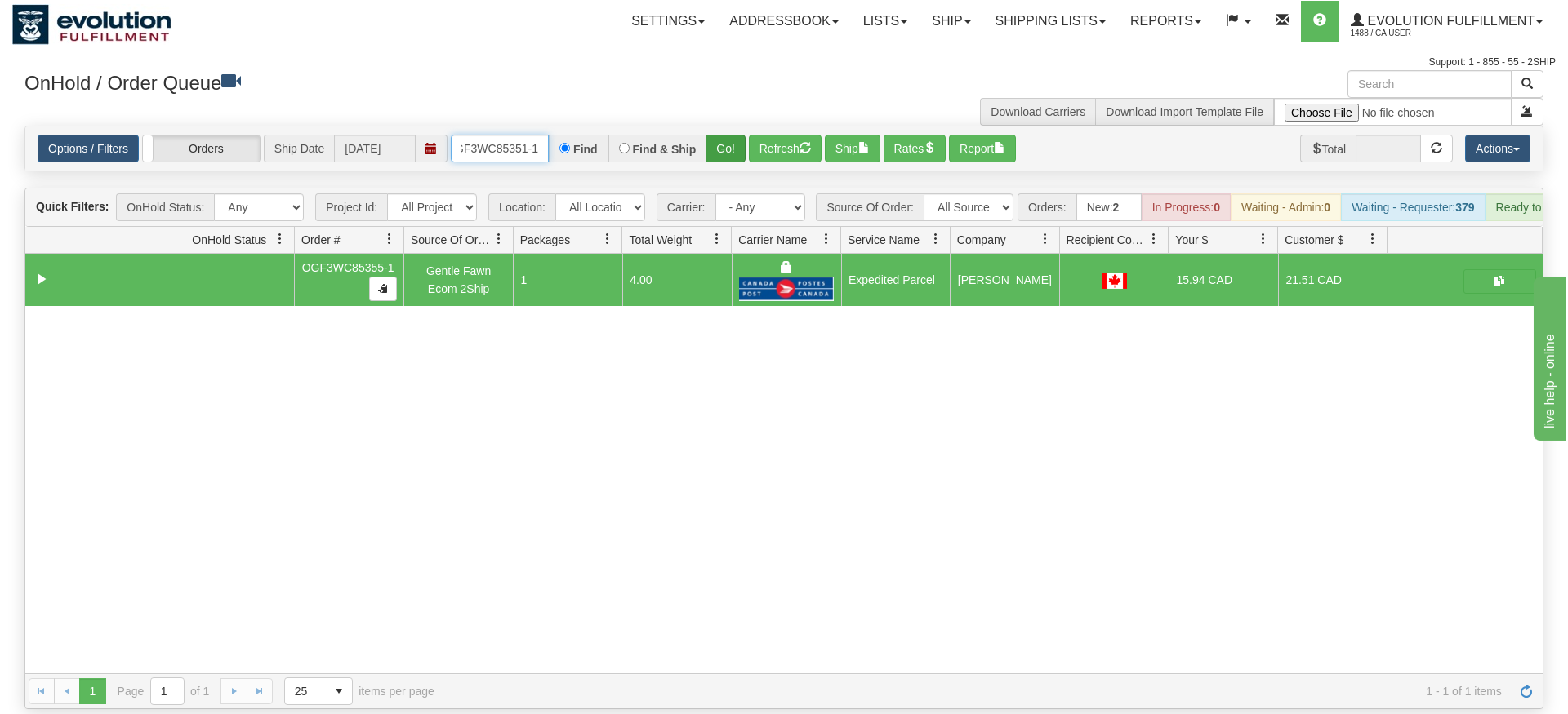
type input "OGF3WC85351-1"
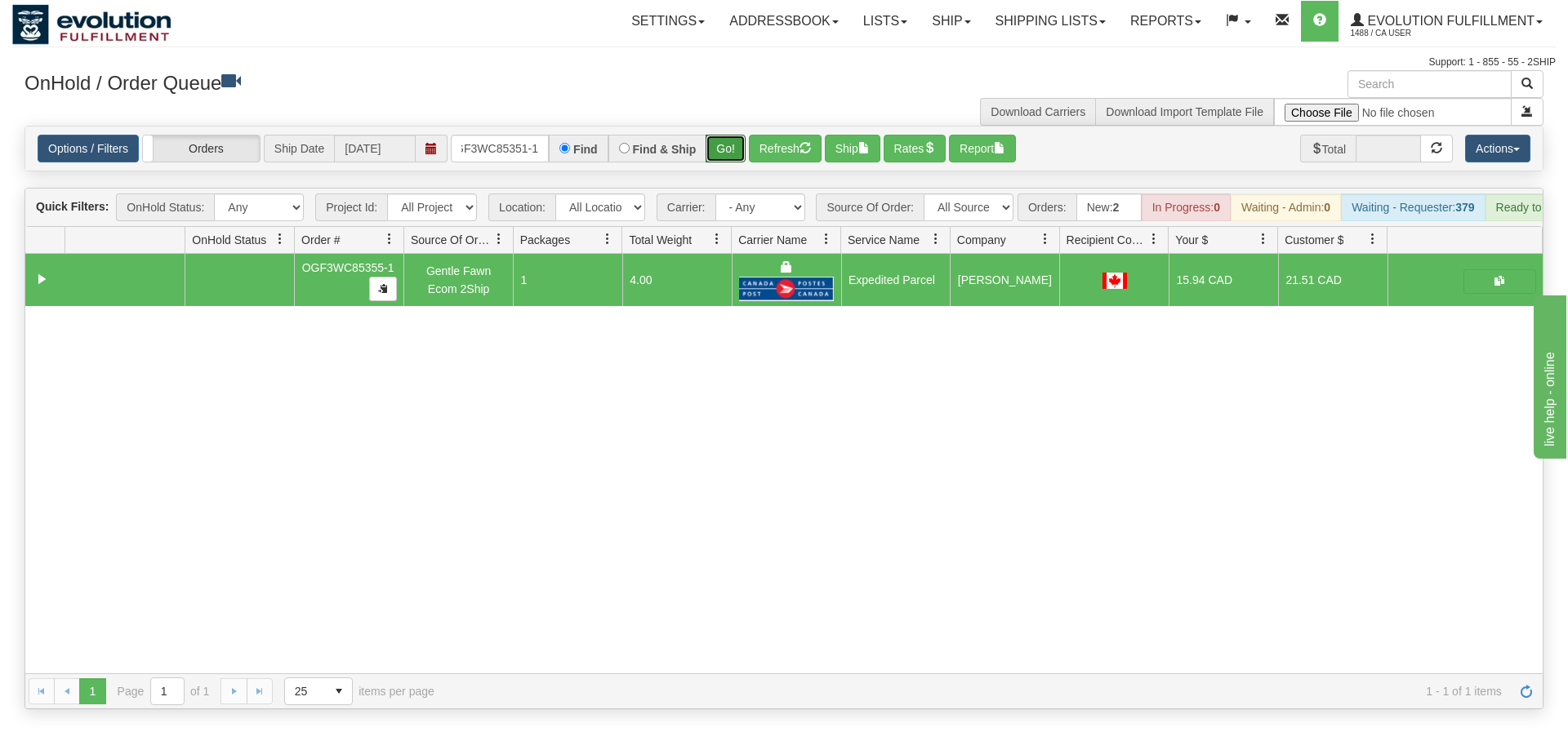
click at [737, 170] on div "Is equal to Is not equal to Contains Does not contains CAD USD EUR ZAR [PERSON_…" at bounding box center [784, 417] width 1543 height 584
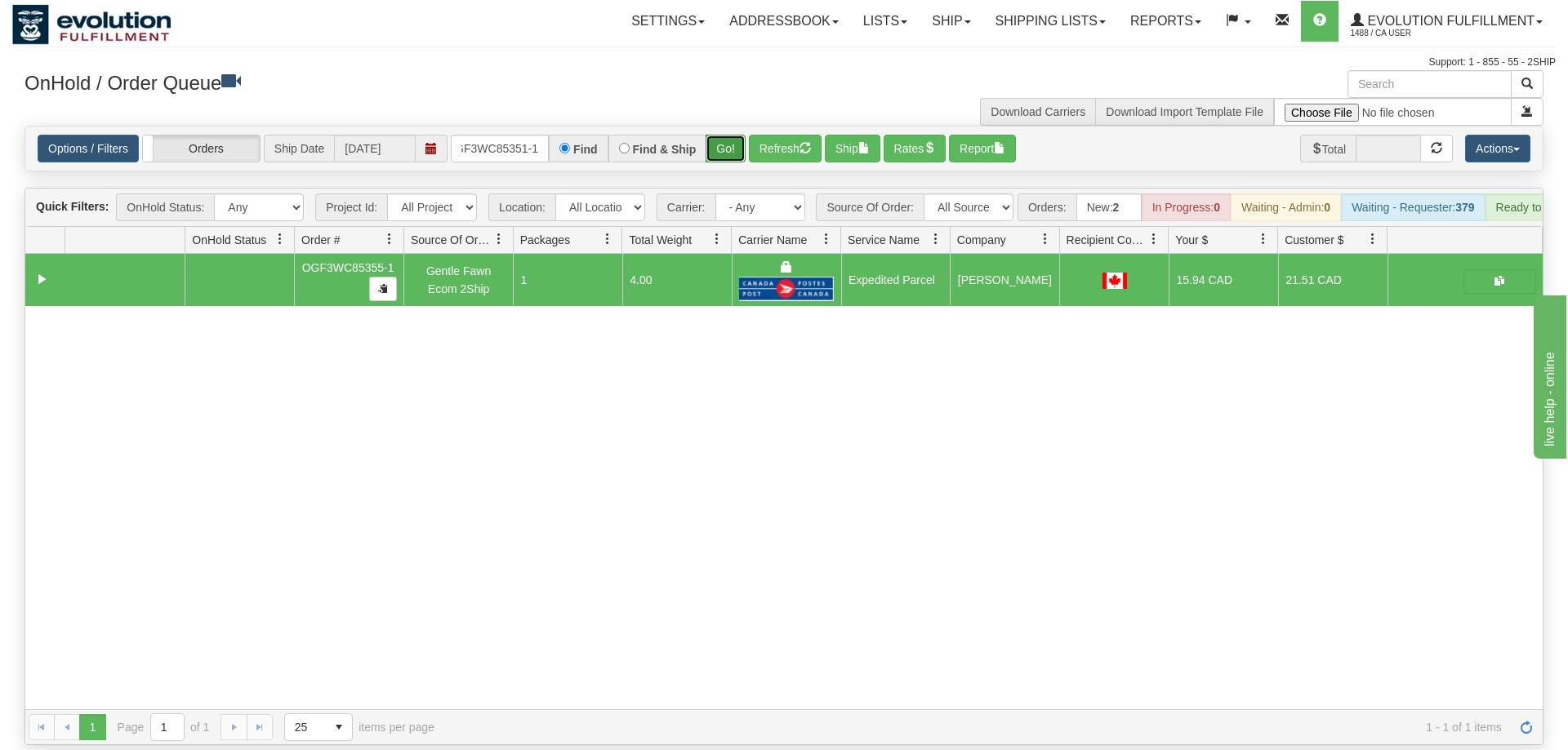
click at [738, 134] on button "Go!" at bounding box center [726, 148] width 40 height 28
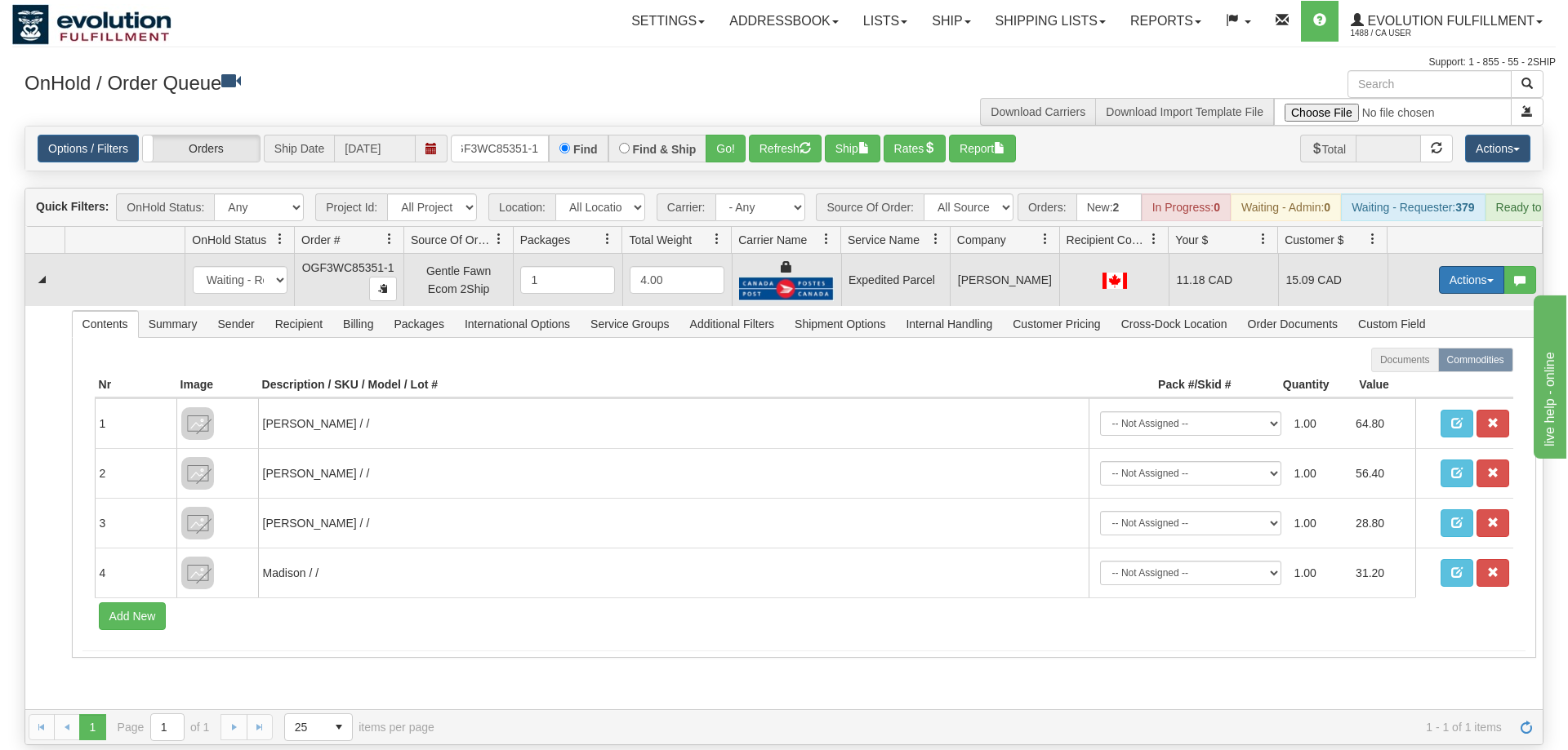
click at [1449, 266] on button "Actions" at bounding box center [1471, 280] width 65 height 28
click at [1392, 368] on span "Ship" at bounding box center [1405, 374] width 34 height 13
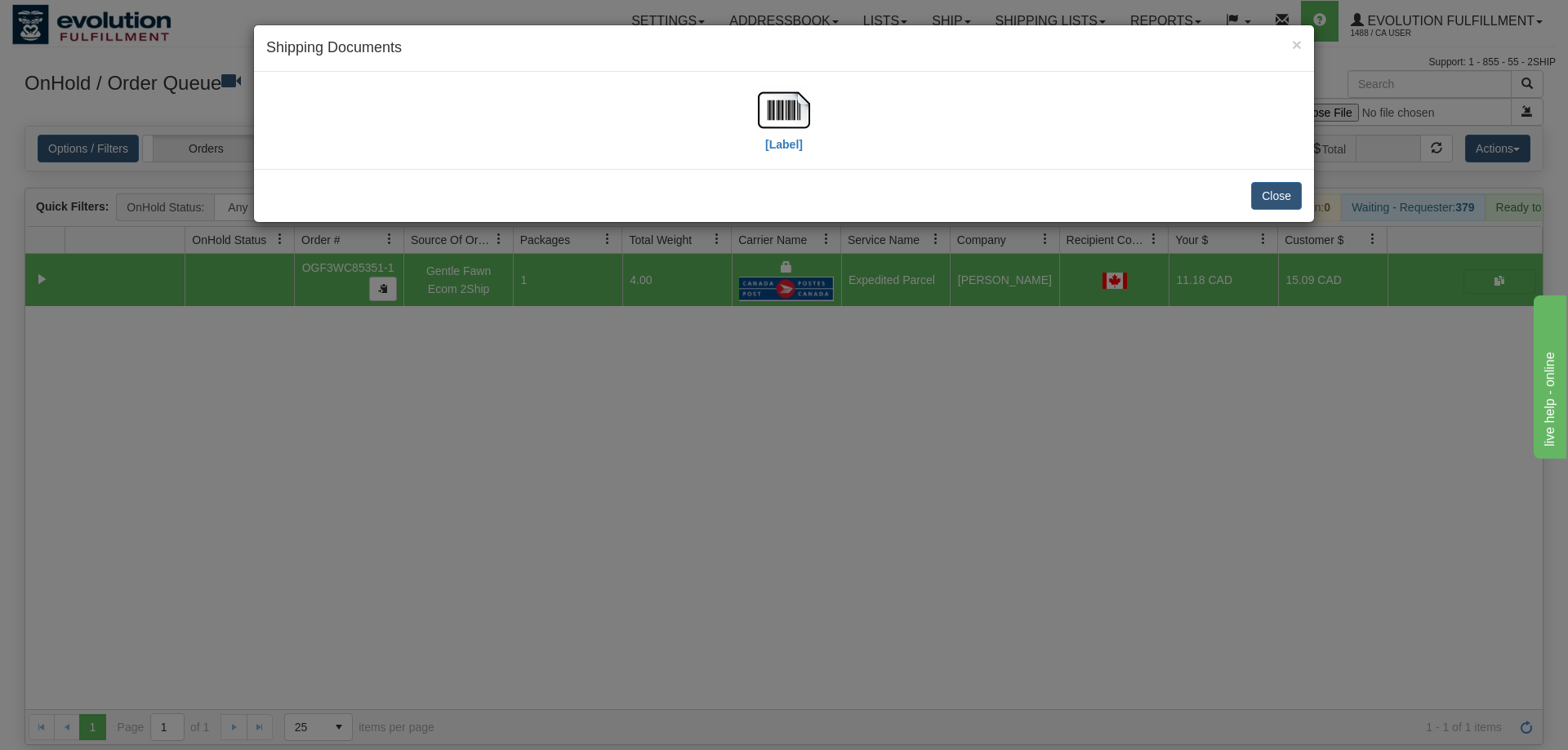
click at [804, 70] on div "× Shipping Documents" at bounding box center [784, 48] width 1060 height 47
click at [763, 148] on div "[Label]" at bounding box center [784, 120] width 52 height 73
click at [774, 129] on img at bounding box center [784, 110] width 52 height 52
click at [868, 451] on div "× Shipping Documents [Label] Close" at bounding box center [784, 375] width 1568 height 750
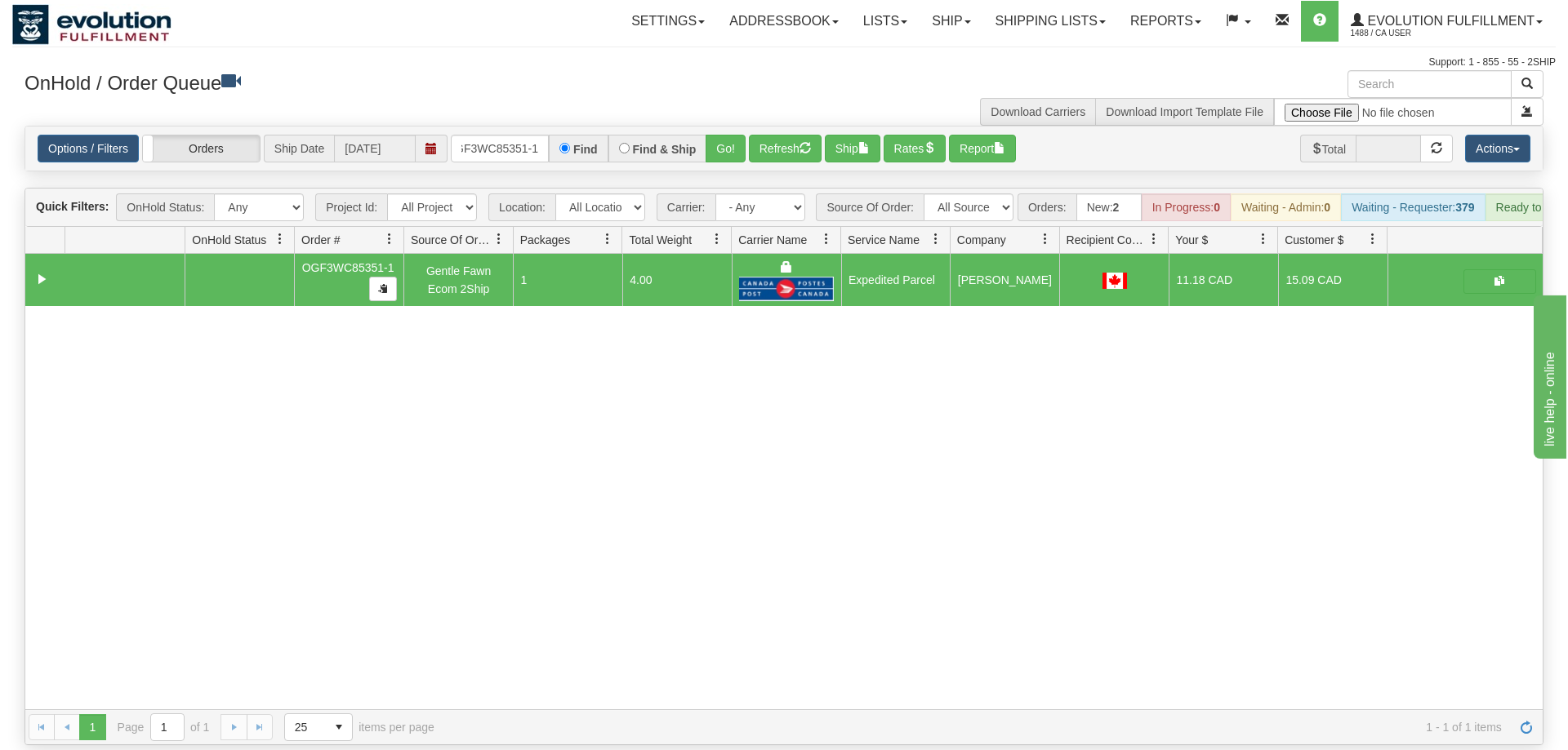
drag, startPoint x: 505, startPoint y: 111, endPoint x: 505, endPoint y: 126, distance: 15.0
click at [505, 126] on div "Options / Filters Group Shipments Orders Ship Date [DATE] OGF3WC85351-1 Find Fi…" at bounding box center [784, 148] width 1517 height 44
click at [505, 134] on input "OGF3WC85351-1" at bounding box center [500, 148] width 98 height 28
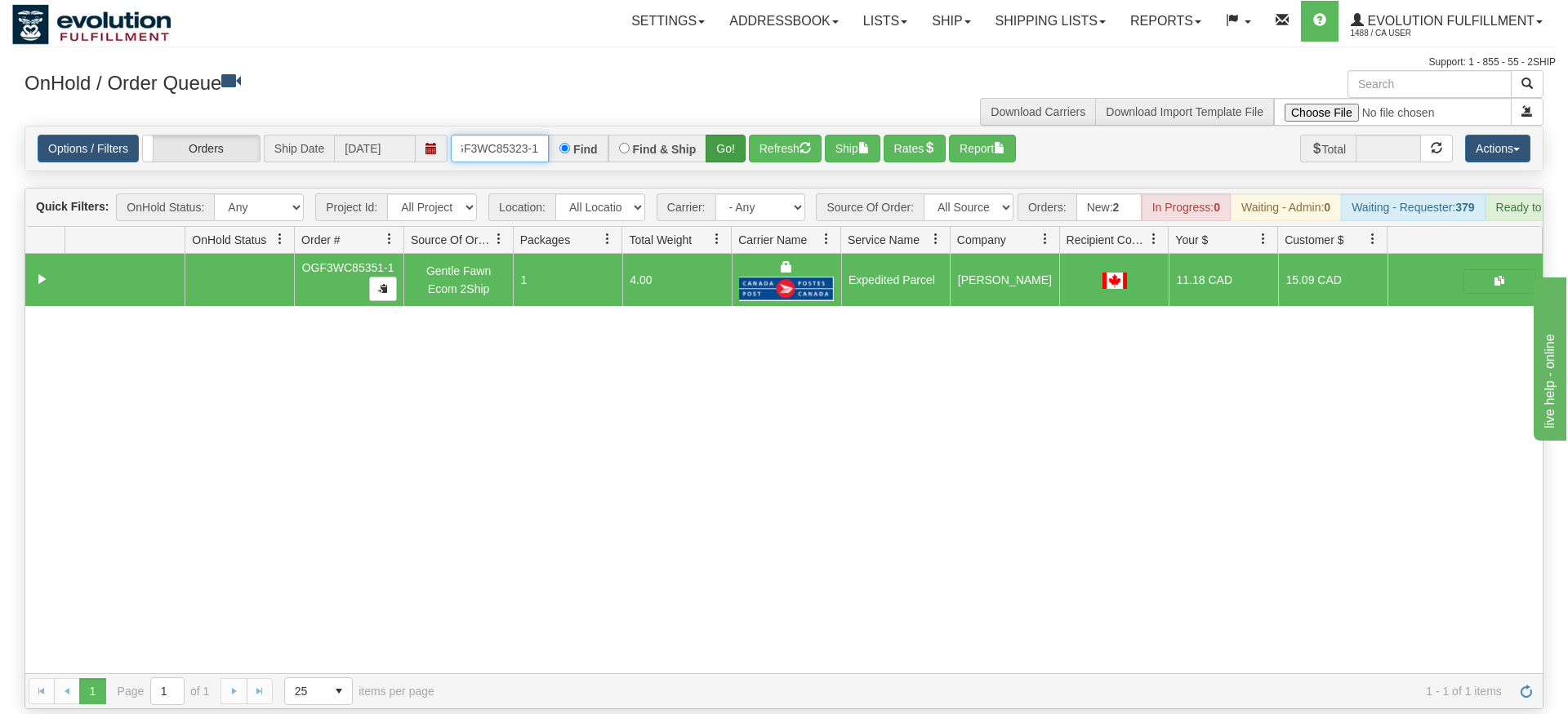
type input "OGF3WC85323-1"
drag, startPoint x: 737, startPoint y: 130, endPoint x: 736, endPoint y: 148, distance: 18.0
click at [737, 165] on div "Is equal to Is not equal to Contains Does not contains CAD USD EUR ZAR [PERSON_…" at bounding box center [784, 417] width 1543 height 584
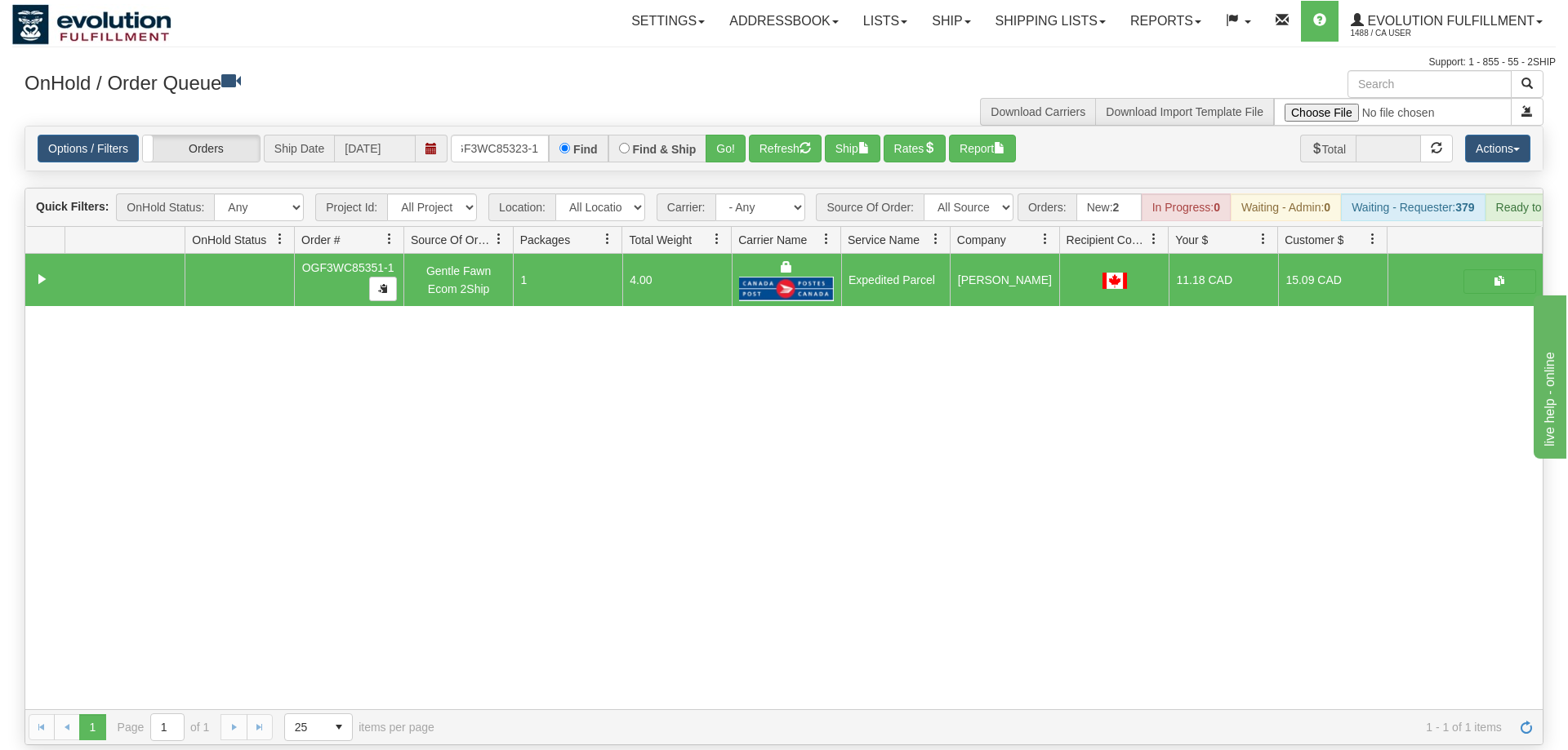
drag, startPoint x: 736, startPoint y: 142, endPoint x: 735, endPoint y: 132, distance: 10.0
click at [736, 141] on div "Options / Filters Group Shipments Orders Ship Date [DATE] OGF3WC85323-1 Find Fi…" at bounding box center [784, 148] width 1517 height 44
click at [735, 134] on button "Go!" at bounding box center [726, 148] width 40 height 28
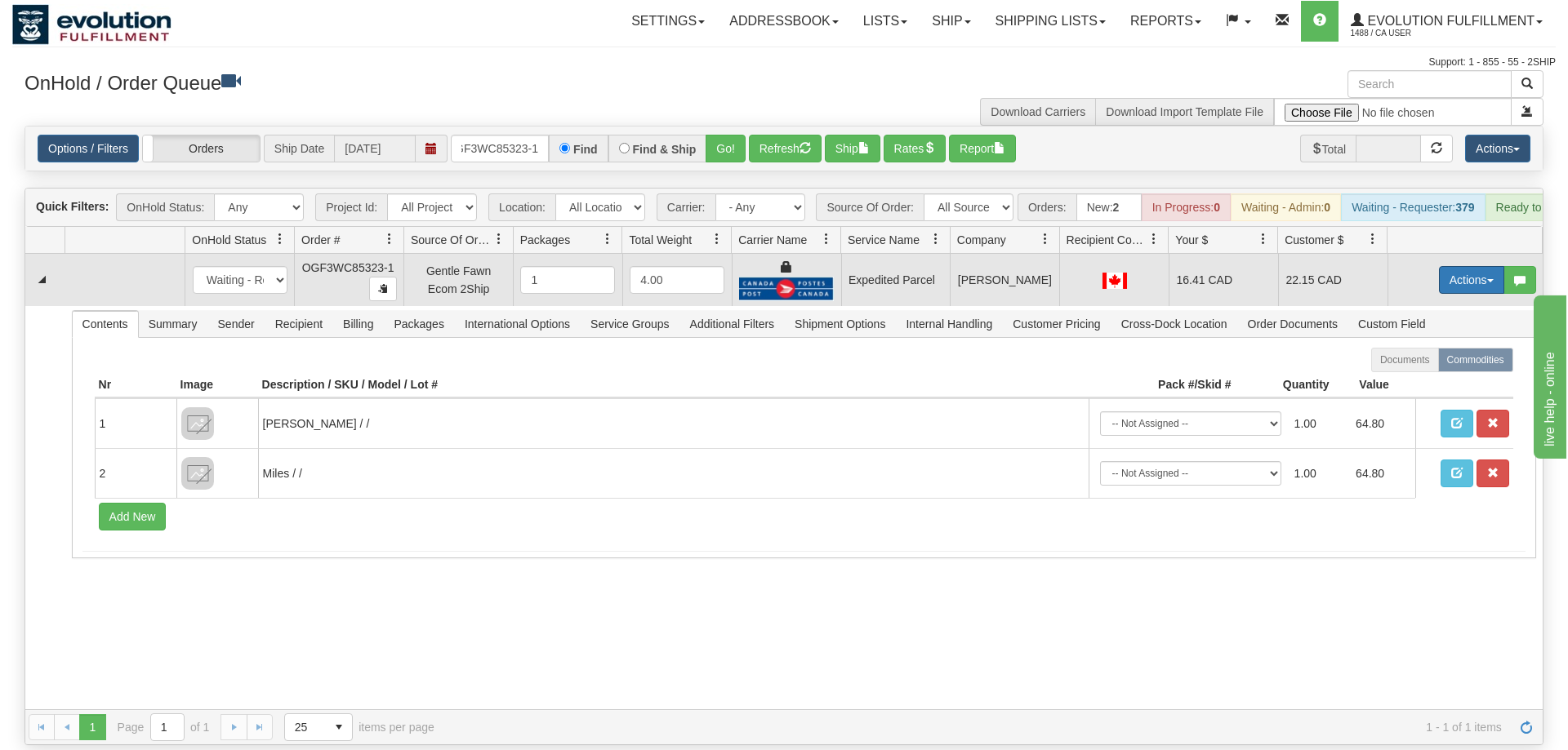
click at [1447, 266] on button "Actions" at bounding box center [1471, 280] width 65 height 28
click at [1405, 368] on span "Ship" at bounding box center [1405, 374] width 34 height 13
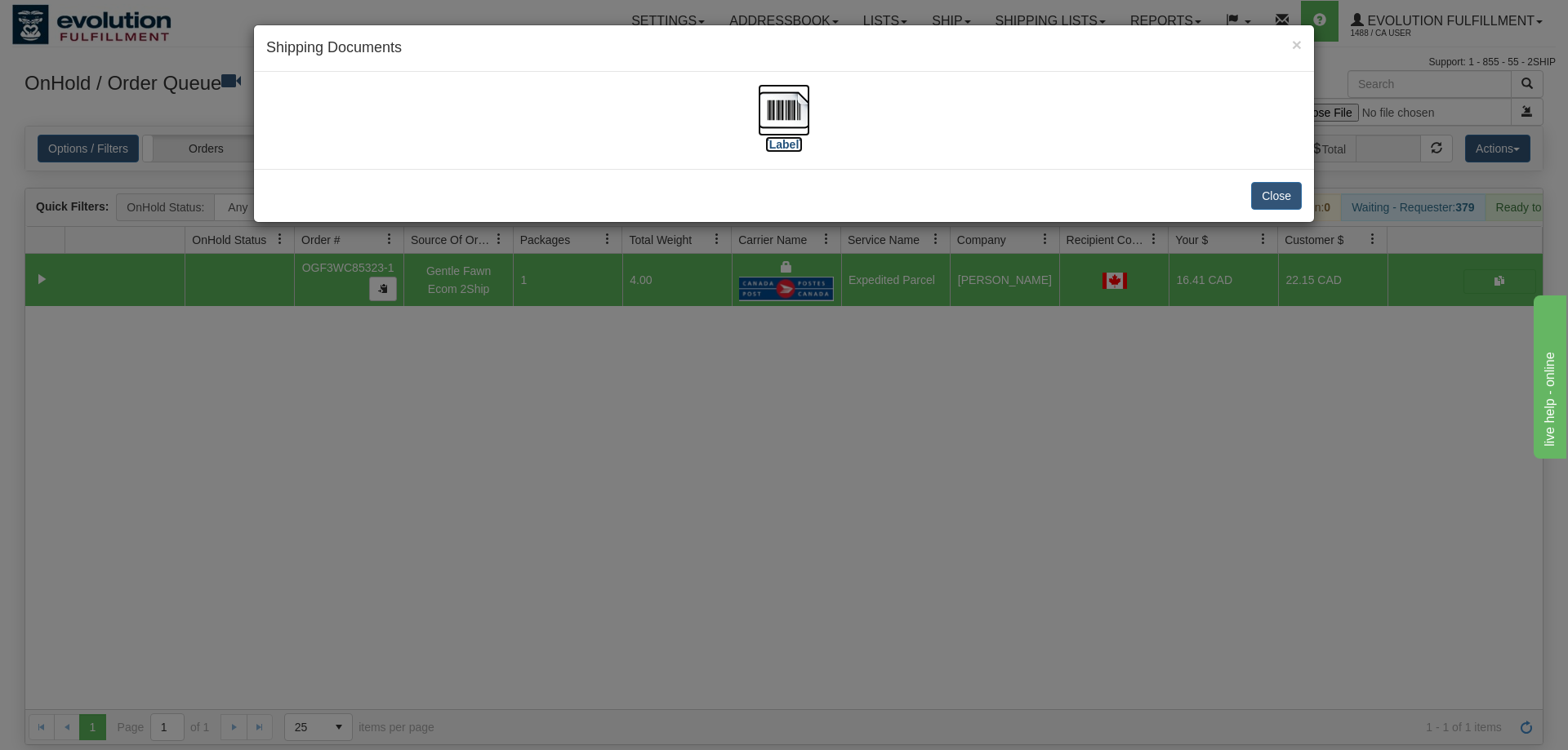
click at [768, 113] on img at bounding box center [784, 110] width 52 height 52
drag, startPoint x: 530, startPoint y: 455, endPoint x: 531, endPoint y: 412, distance: 43.0
click at [530, 451] on div "× Shipping Documents [Label] Close" at bounding box center [784, 375] width 1568 height 750
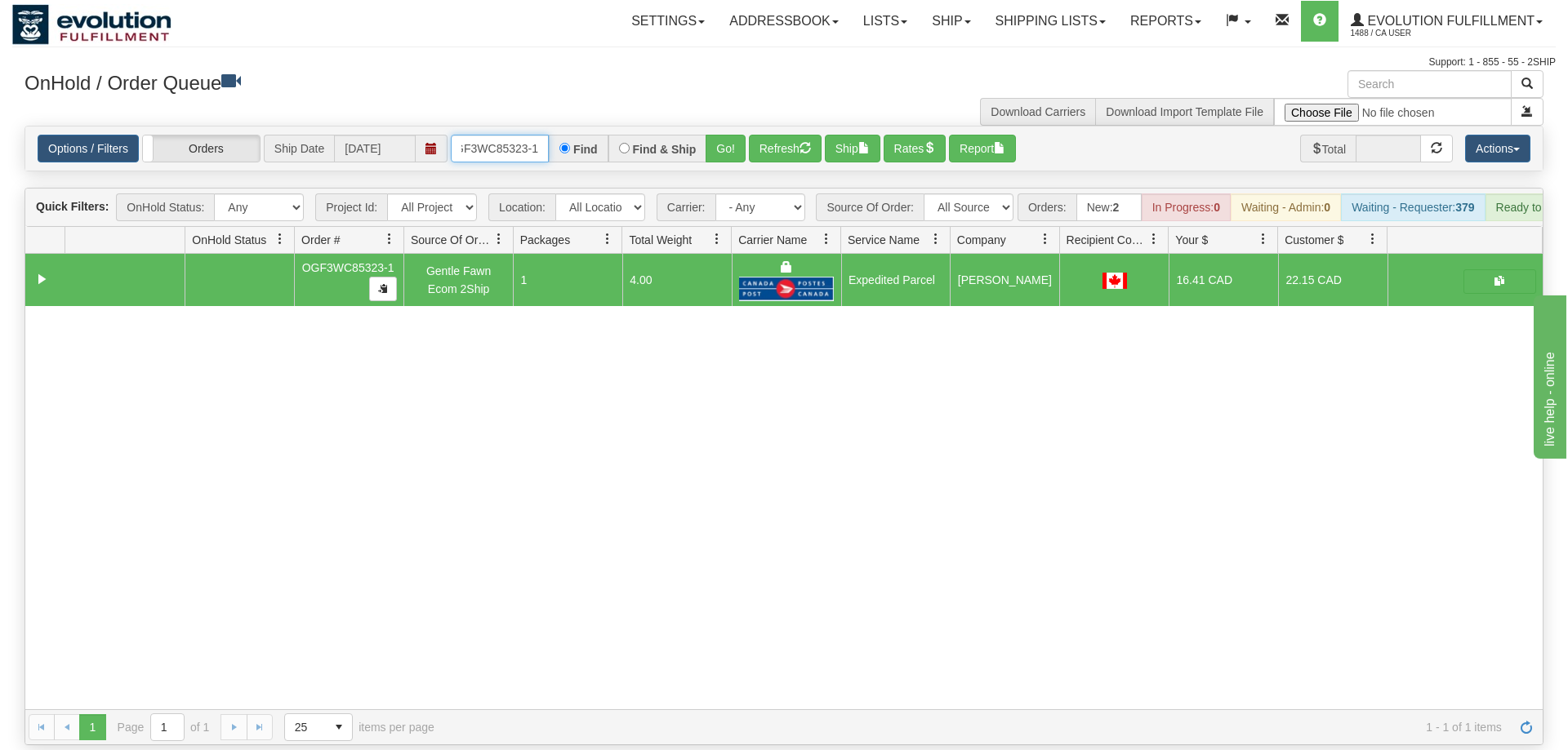
click at [512, 134] on input "OGF3WC85323-1" at bounding box center [500, 148] width 98 height 28
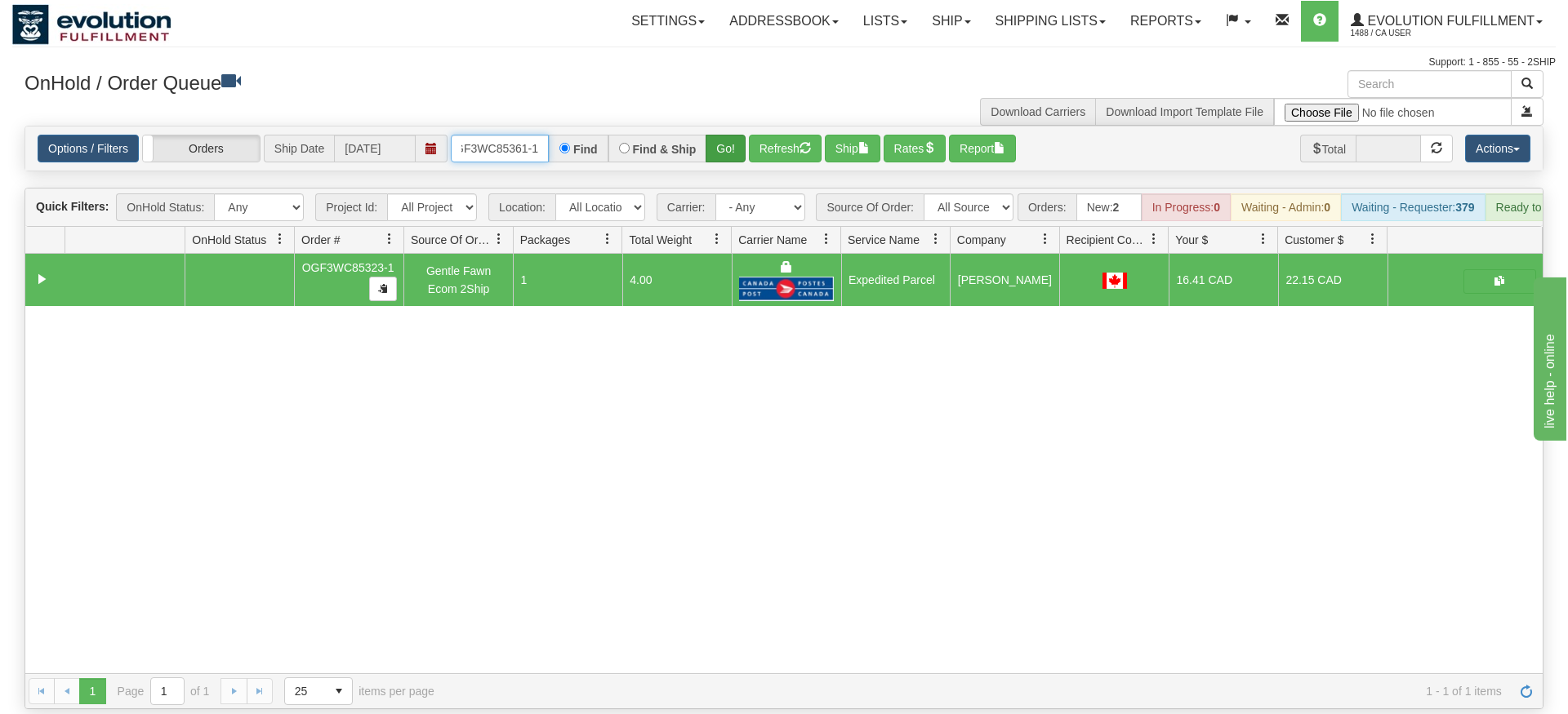
type input "OGF3WC85361-1"
click at [743, 155] on div "Is equal to Is not equal to Contains Does not contains CAD USD EUR ZAR [PERSON_…" at bounding box center [784, 417] width 1543 height 584
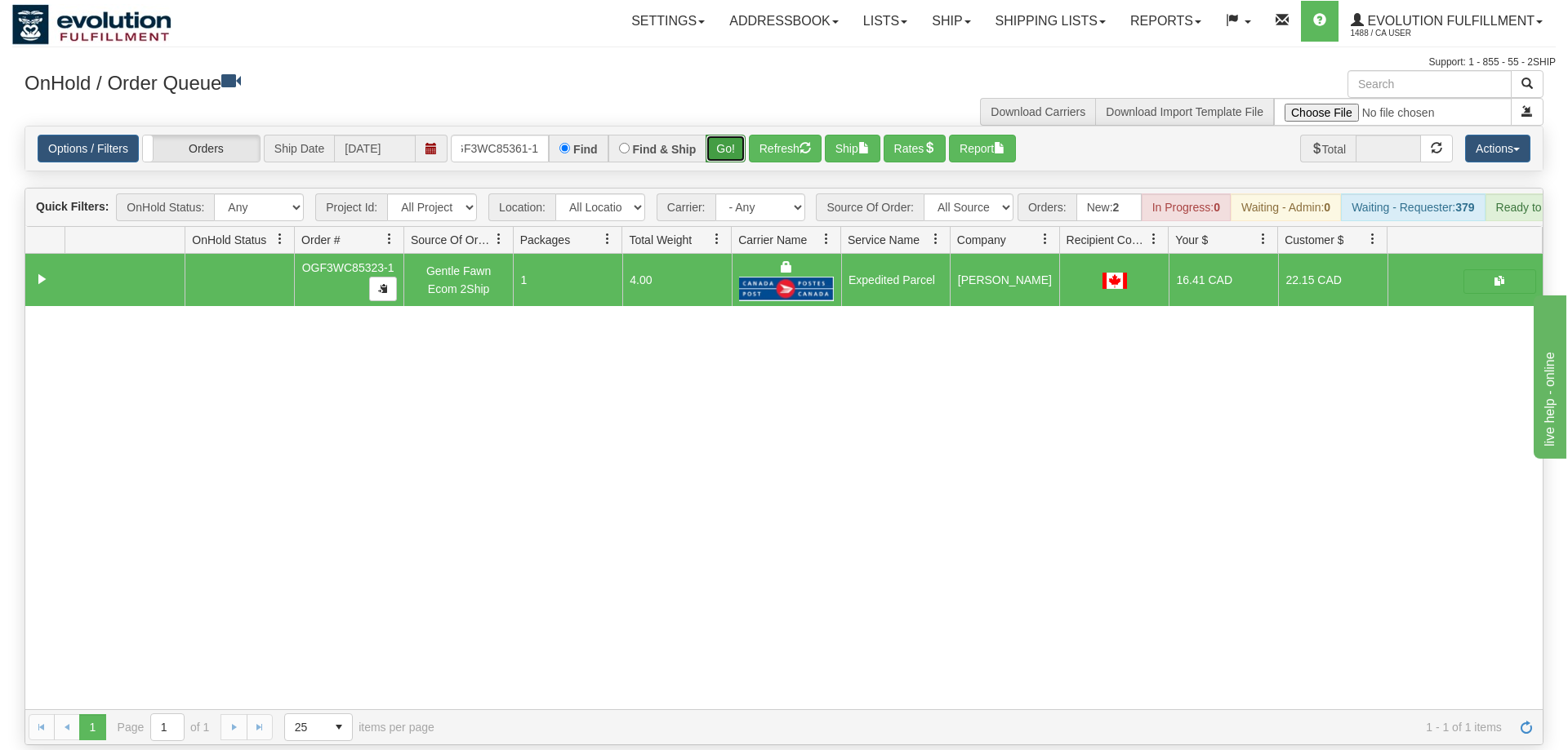
click at [741, 134] on button "Go!" at bounding box center [726, 148] width 40 height 28
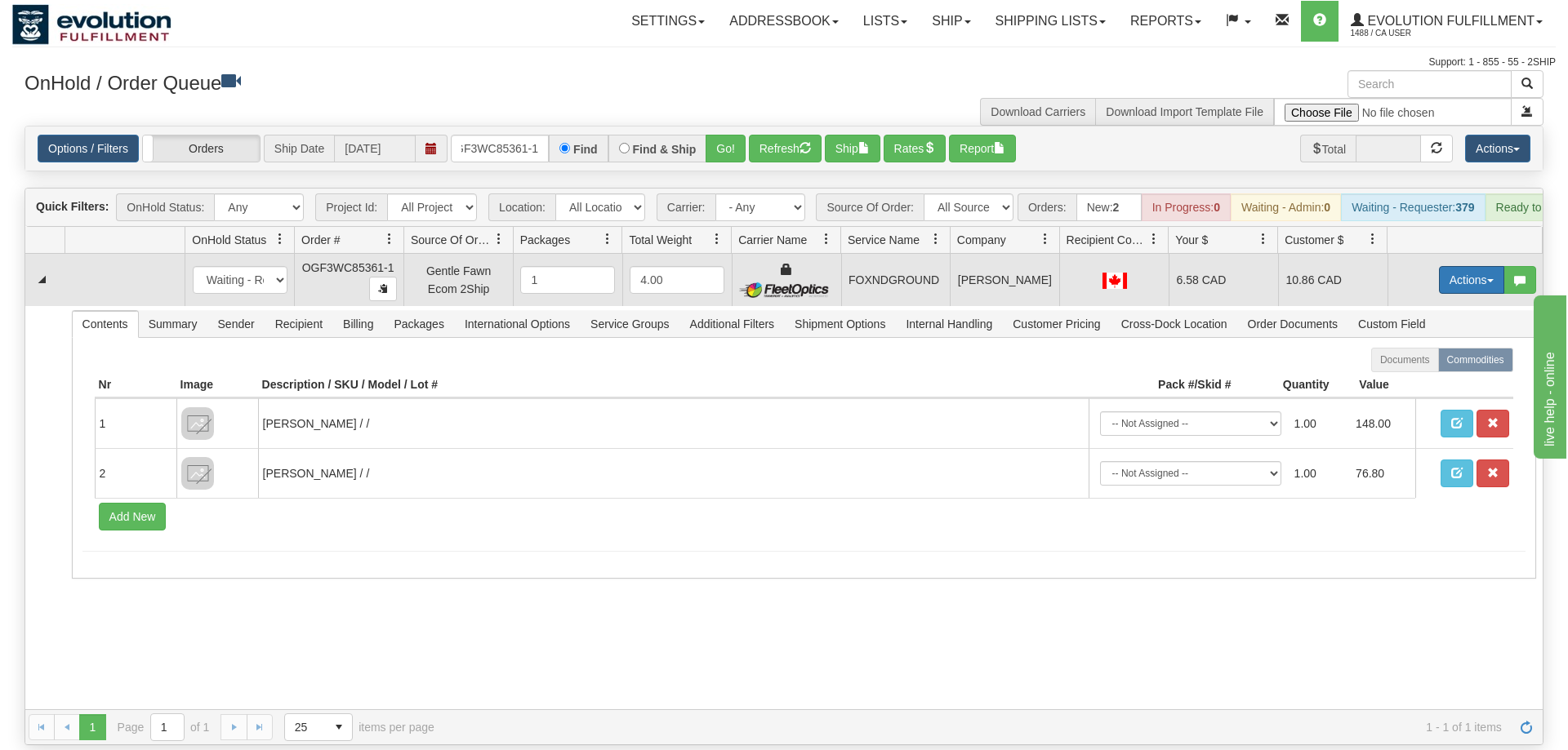
click at [1458, 266] on button "Actions" at bounding box center [1471, 280] width 65 height 28
click at [1412, 368] on span "Ship" at bounding box center [1405, 374] width 34 height 13
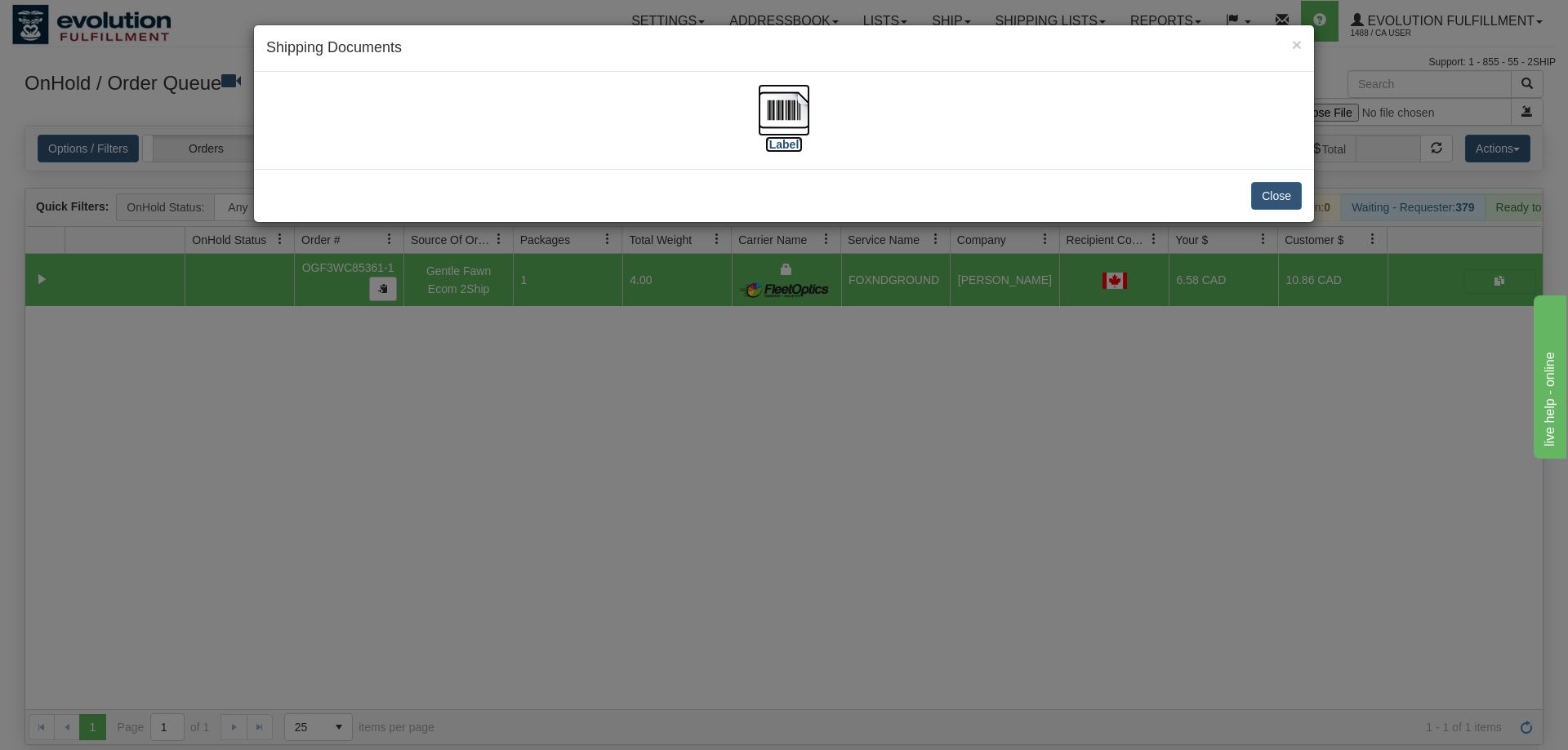
click at [759, 123] on img at bounding box center [784, 110] width 52 height 52
drag, startPoint x: 513, startPoint y: 449, endPoint x: 509, endPoint y: 47, distance: 402.0
click at [513, 435] on div "× Shipping Documents [Label] Close" at bounding box center [784, 375] width 1568 height 750
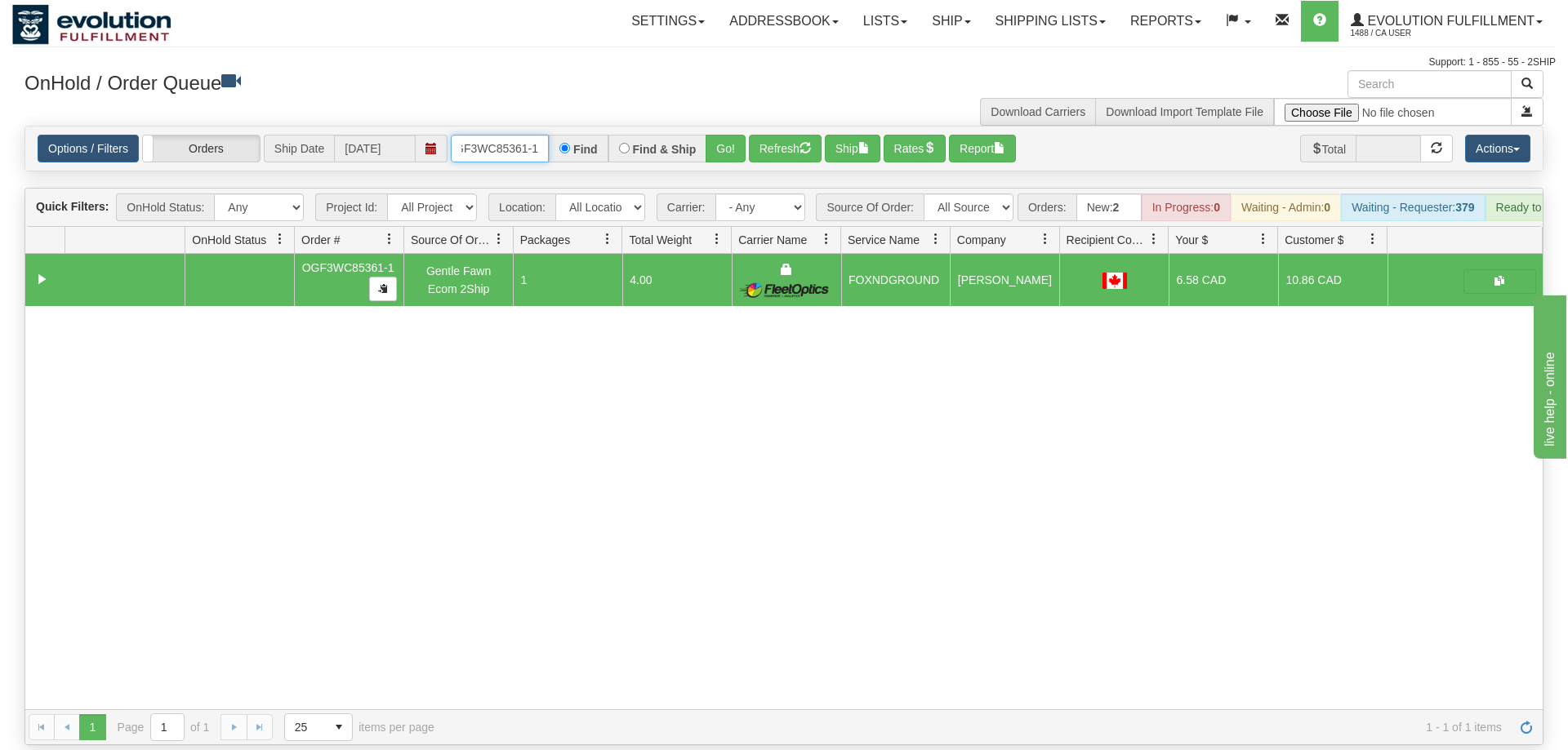
click at [505, 134] on input "OGF3WC85361-1" at bounding box center [500, 148] width 98 height 28
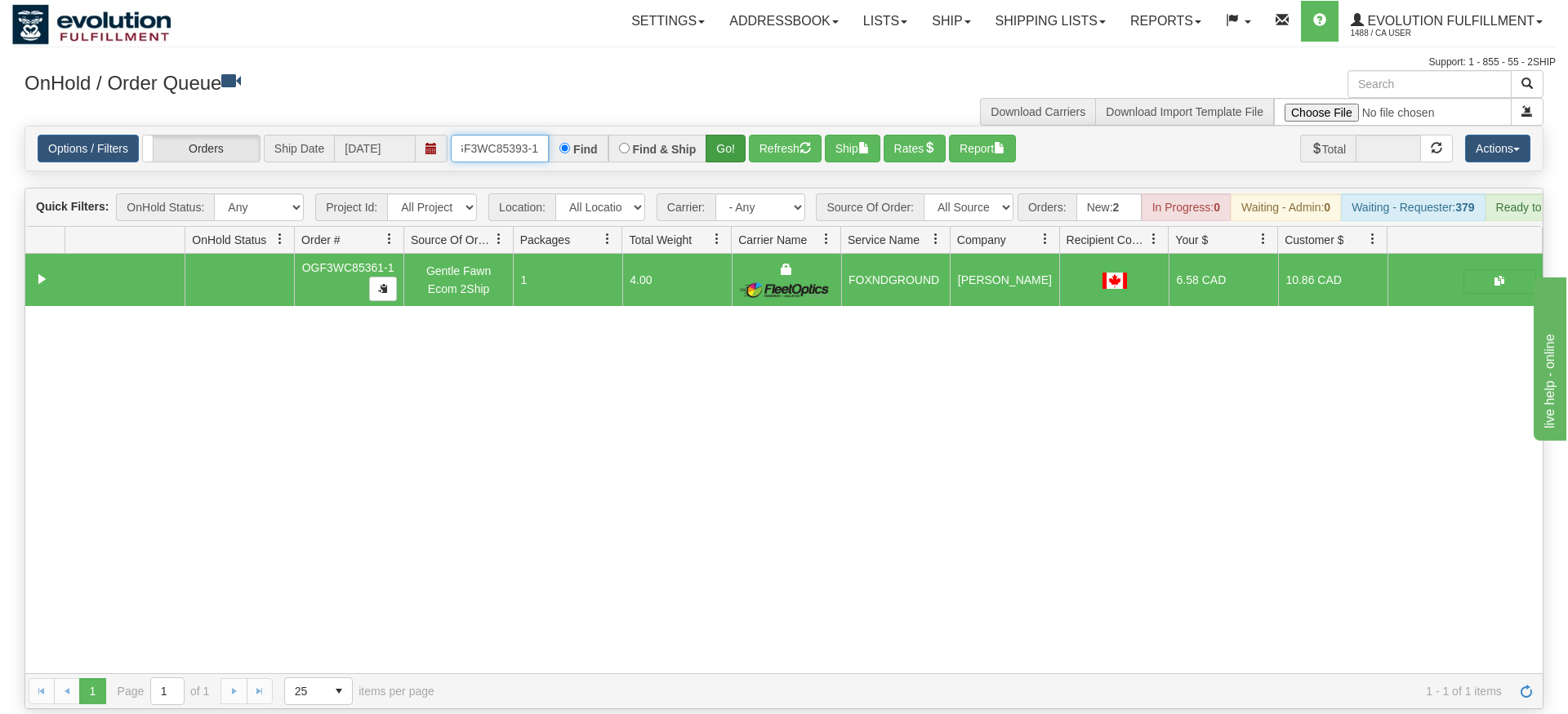
type input "OGF3WC85393-1"
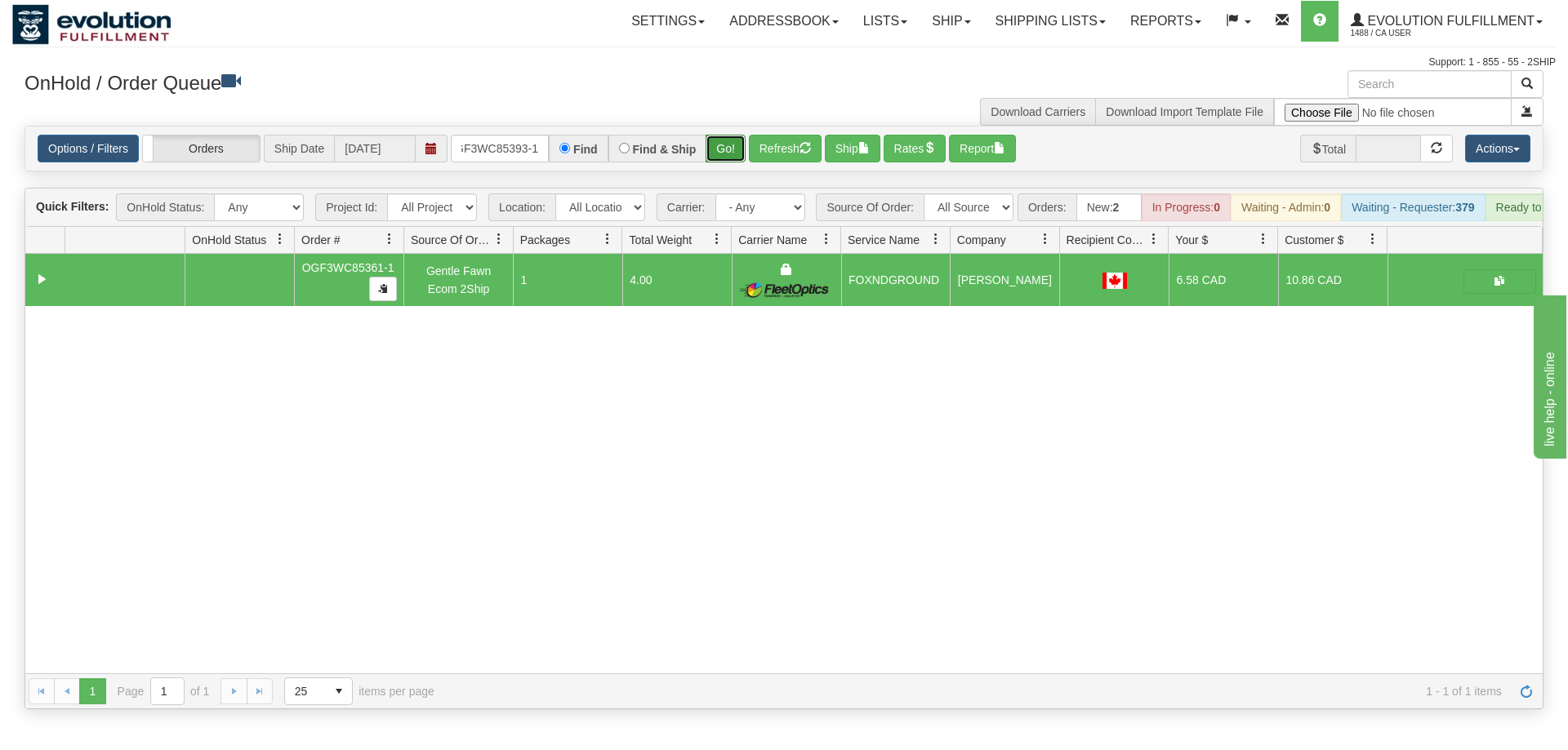
drag, startPoint x: 725, startPoint y: 112, endPoint x: 726, endPoint y: 137, distance: 25.0
click at [725, 148] on div "Is equal to Is not equal to Contains Does not contains CAD USD EUR ZAR [PERSON_…" at bounding box center [784, 417] width 1543 height 584
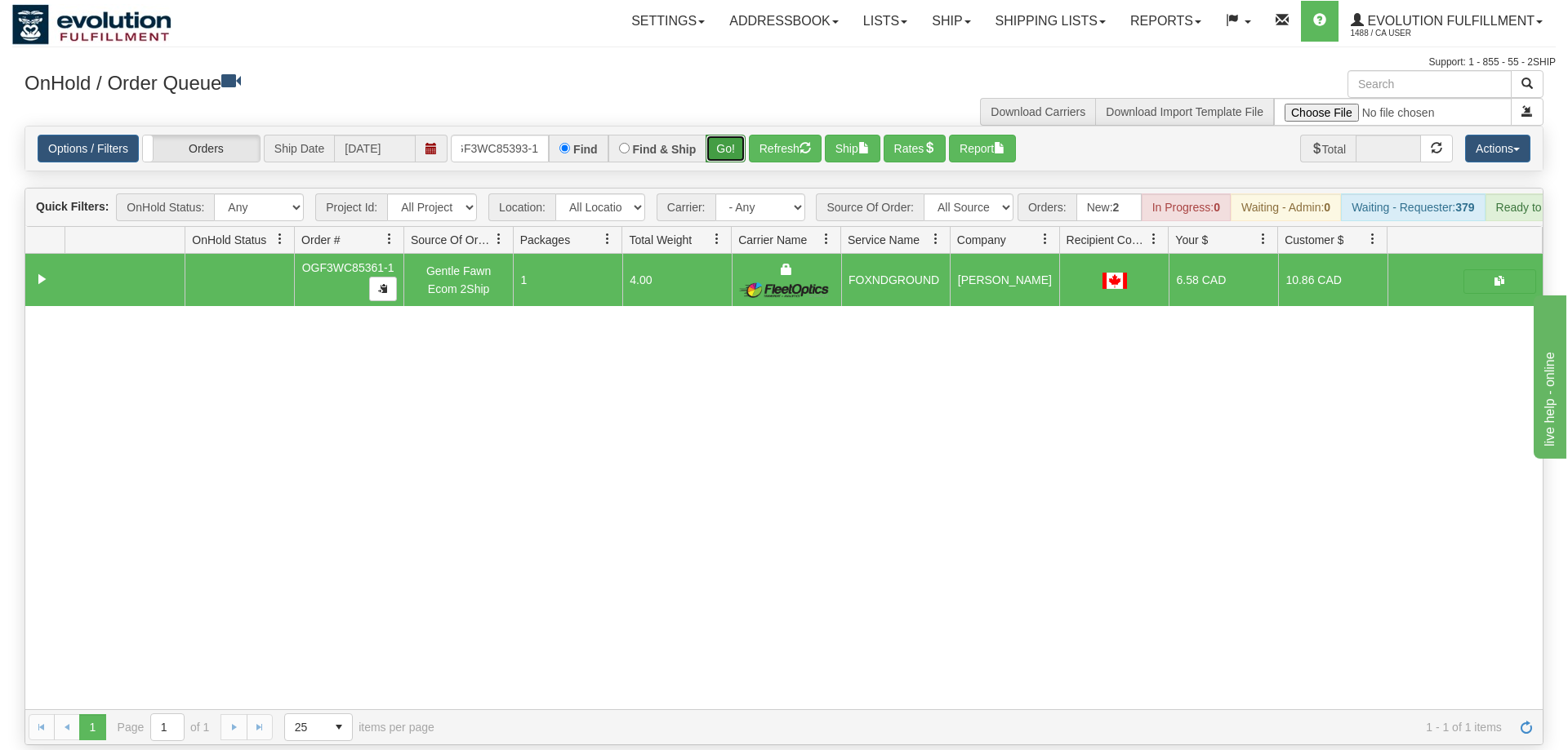
click at [726, 134] on button "Go!" at bounding box center [726, 148] width 40 height 28
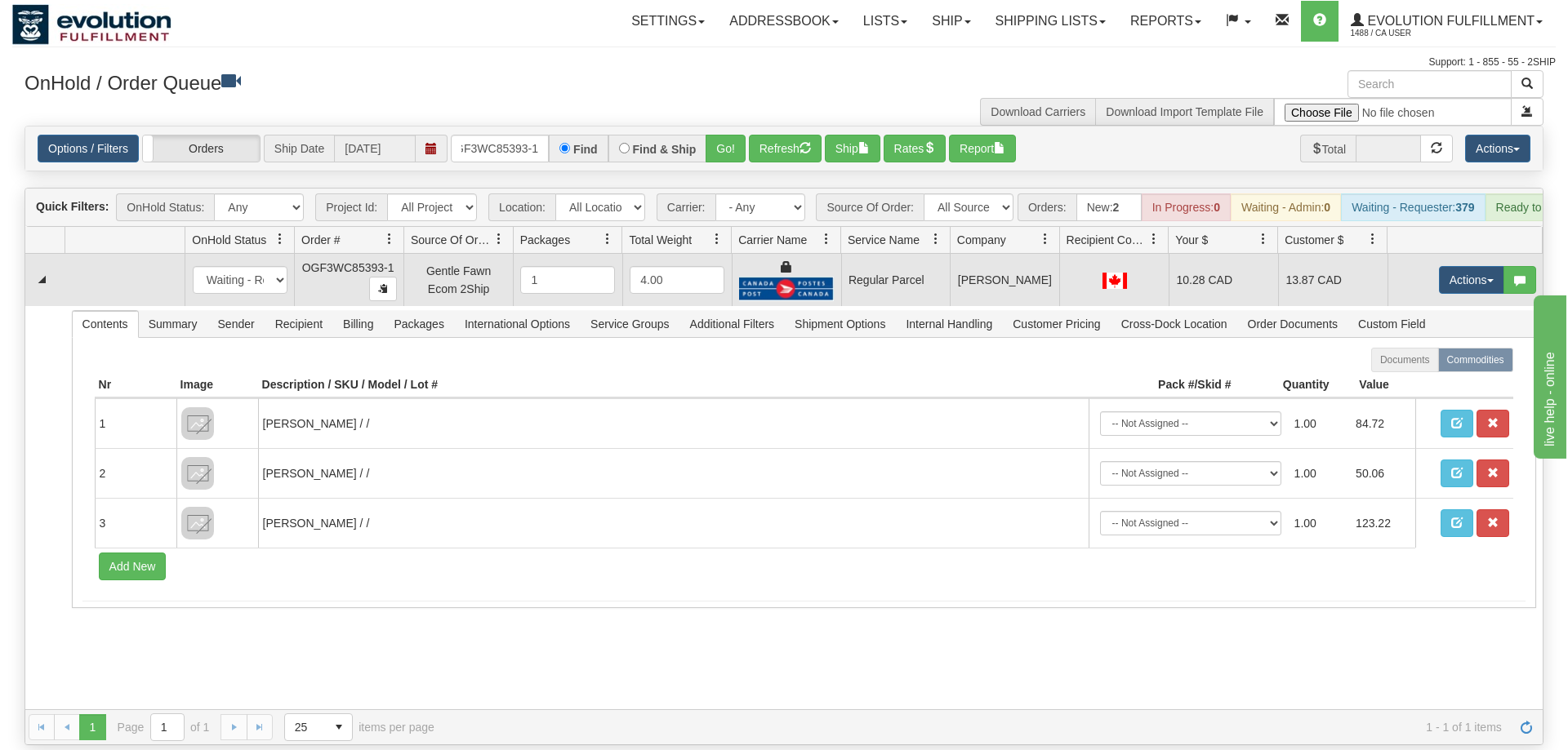
click at [1438, 270] on td "Actions Open Refresh Rates Rate All Services Ship Delete Edit Items" at bounding box center [1465, 279] width 155 height 52
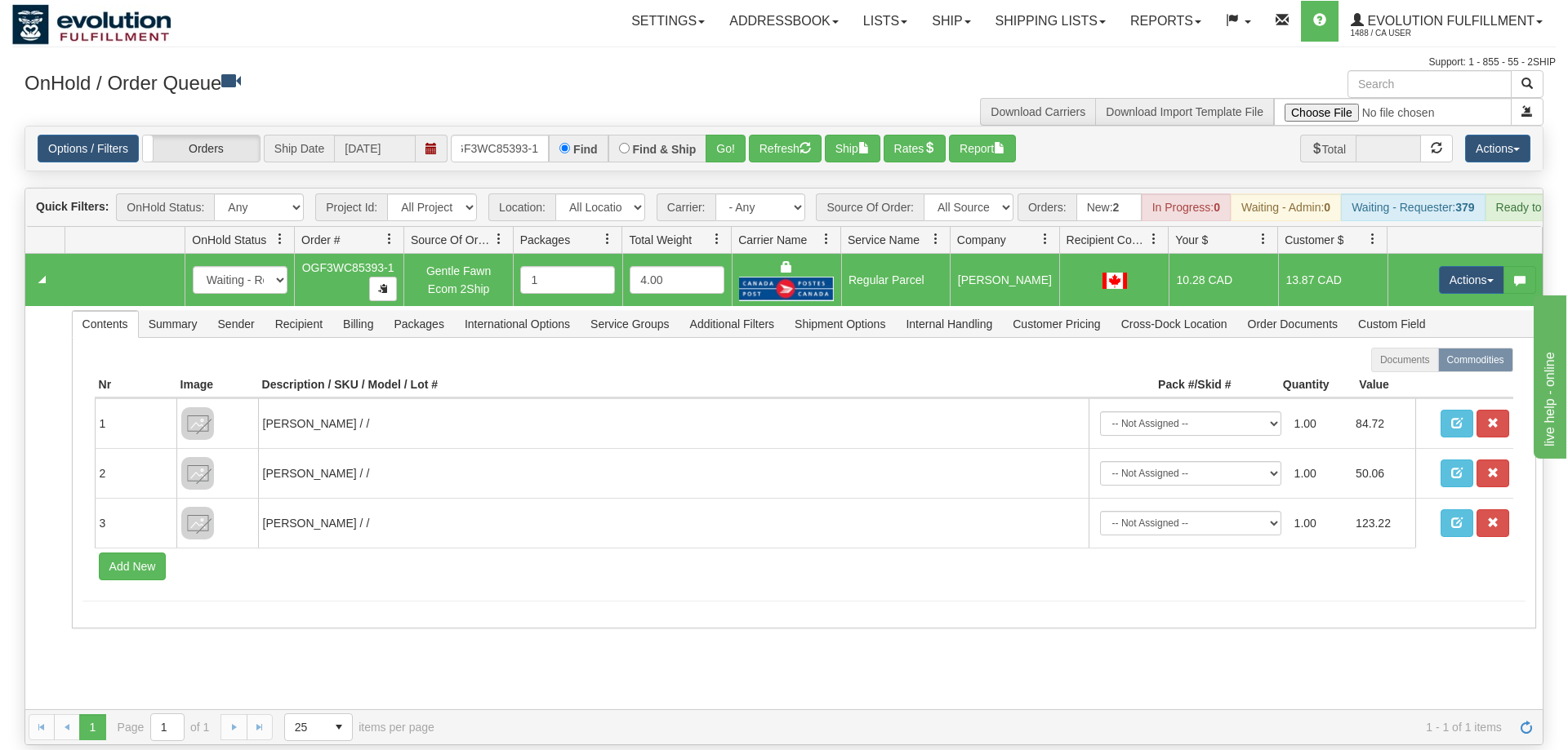
click at [1445, 270] on td "Actions Open Refresh Rates Rate All Services Ship Delete Edit Items" at bounding box center [1465, 279] width 155 height 52
click at [1456, 268] on button "Actions" at bounding box center [1471, 280] width 65 height 28
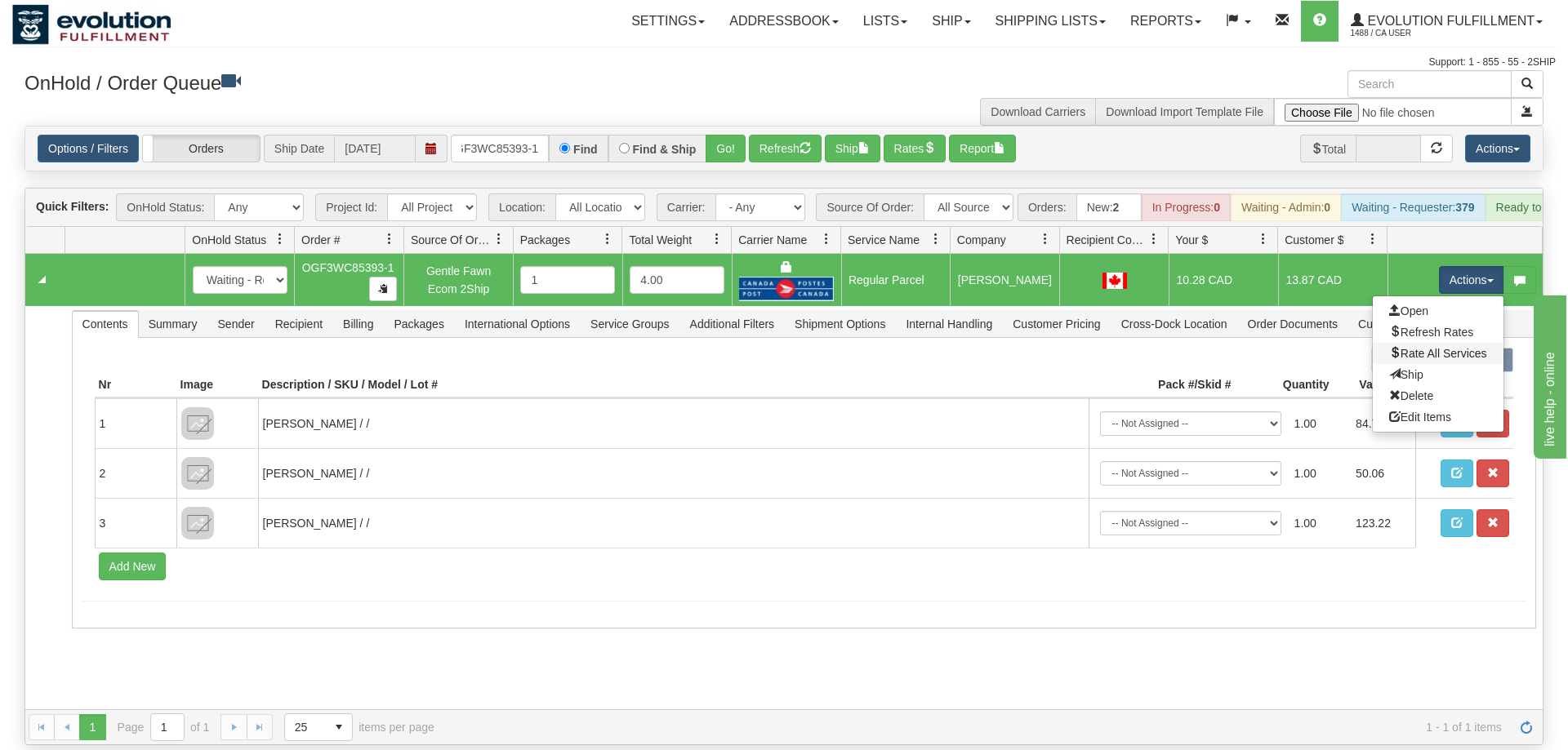
click at [1446, 343] on link "Rate All Services" at bounding box center [1438, 353] width 131 height 21
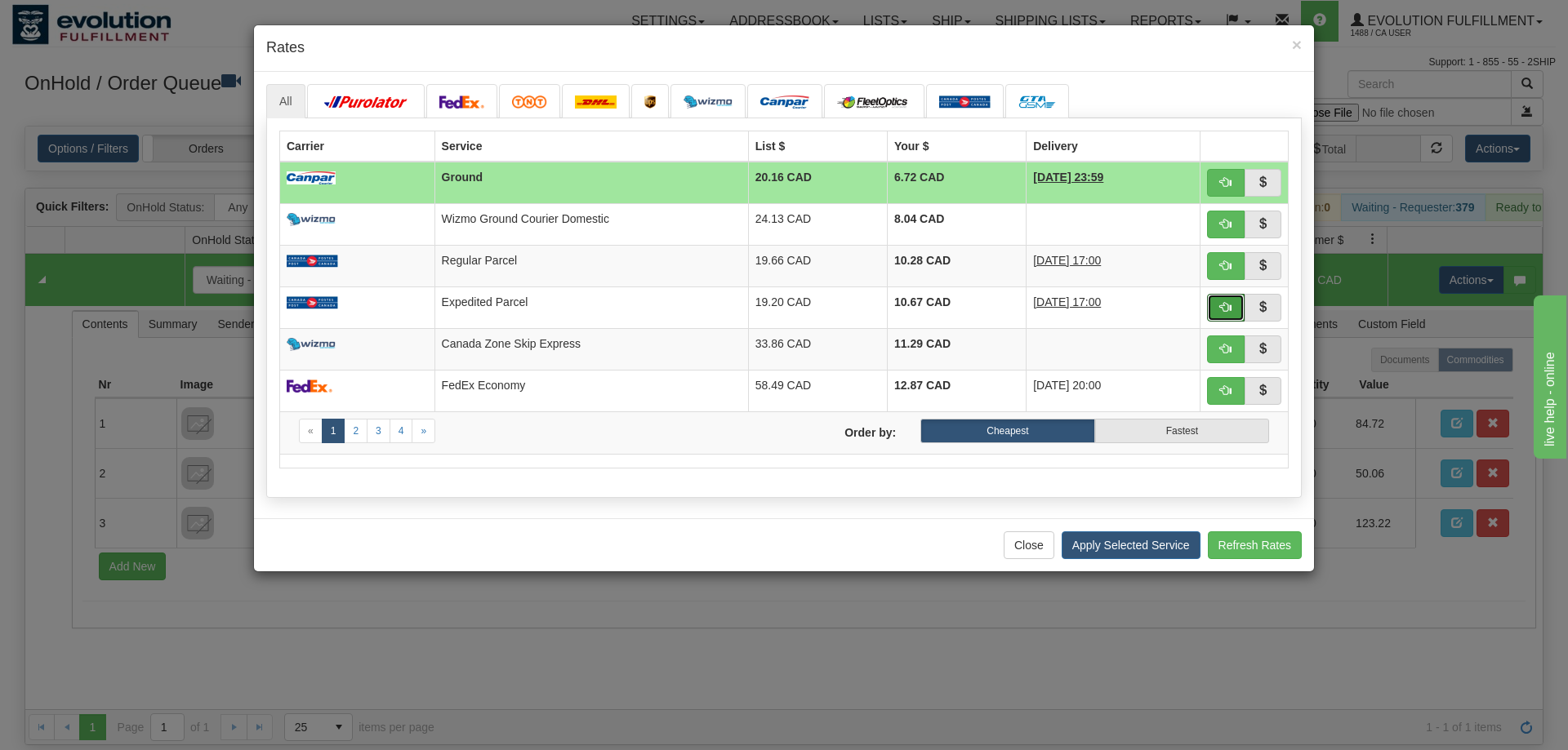
drag, startPoint x: 1211, startPoint y: 312, endPoint x: 1196, endPoint y: 310, distance: 15.1
click at [1210, 312] on button "button" at bounding box center [1225, 308] width 38 height 28
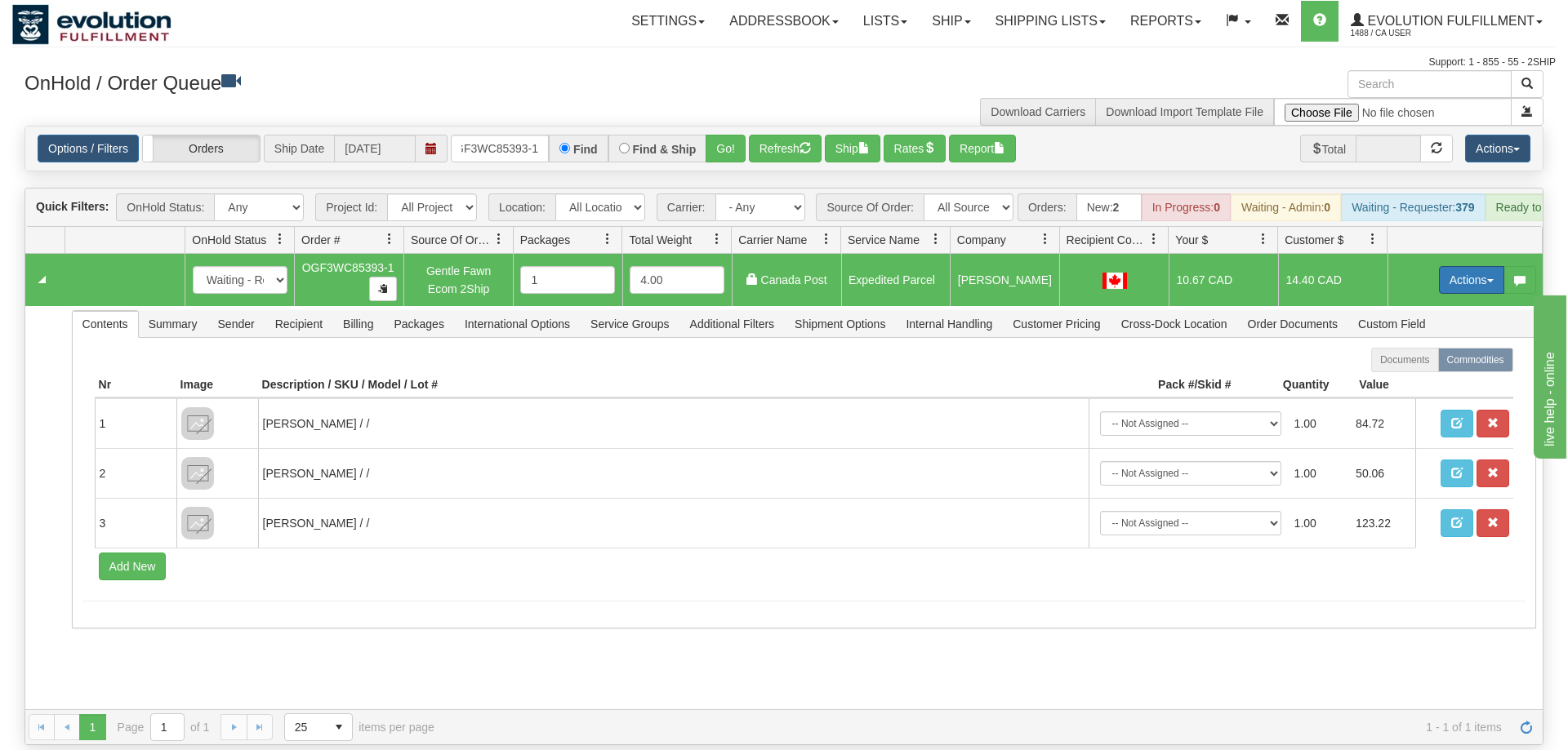
click at [1462, 266] on button "Actions" at bounding box center [1471, 280] width 65 height 28
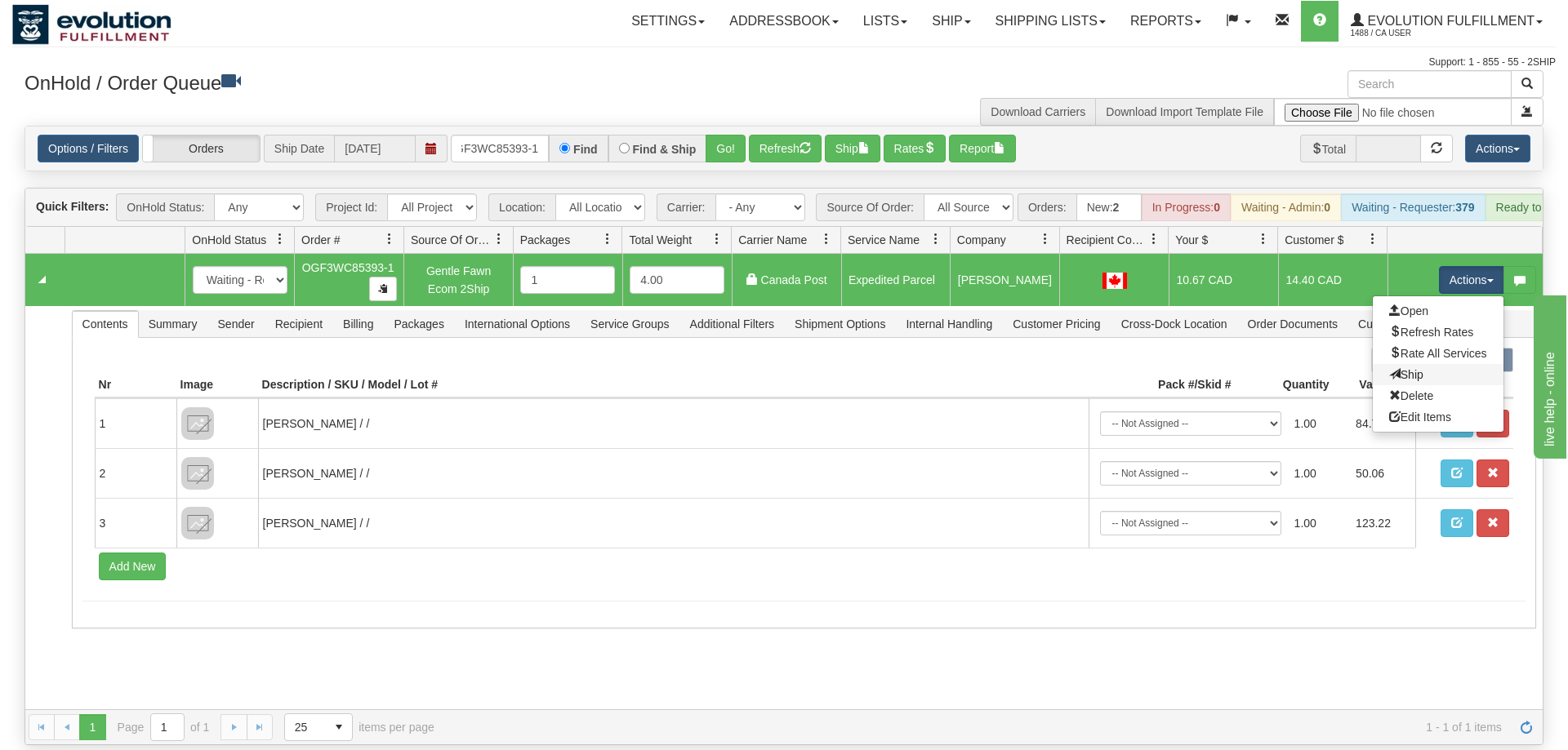
click at [1420, 364] on link "Ship" at bounding box center [1438, 375] width 131 height 21
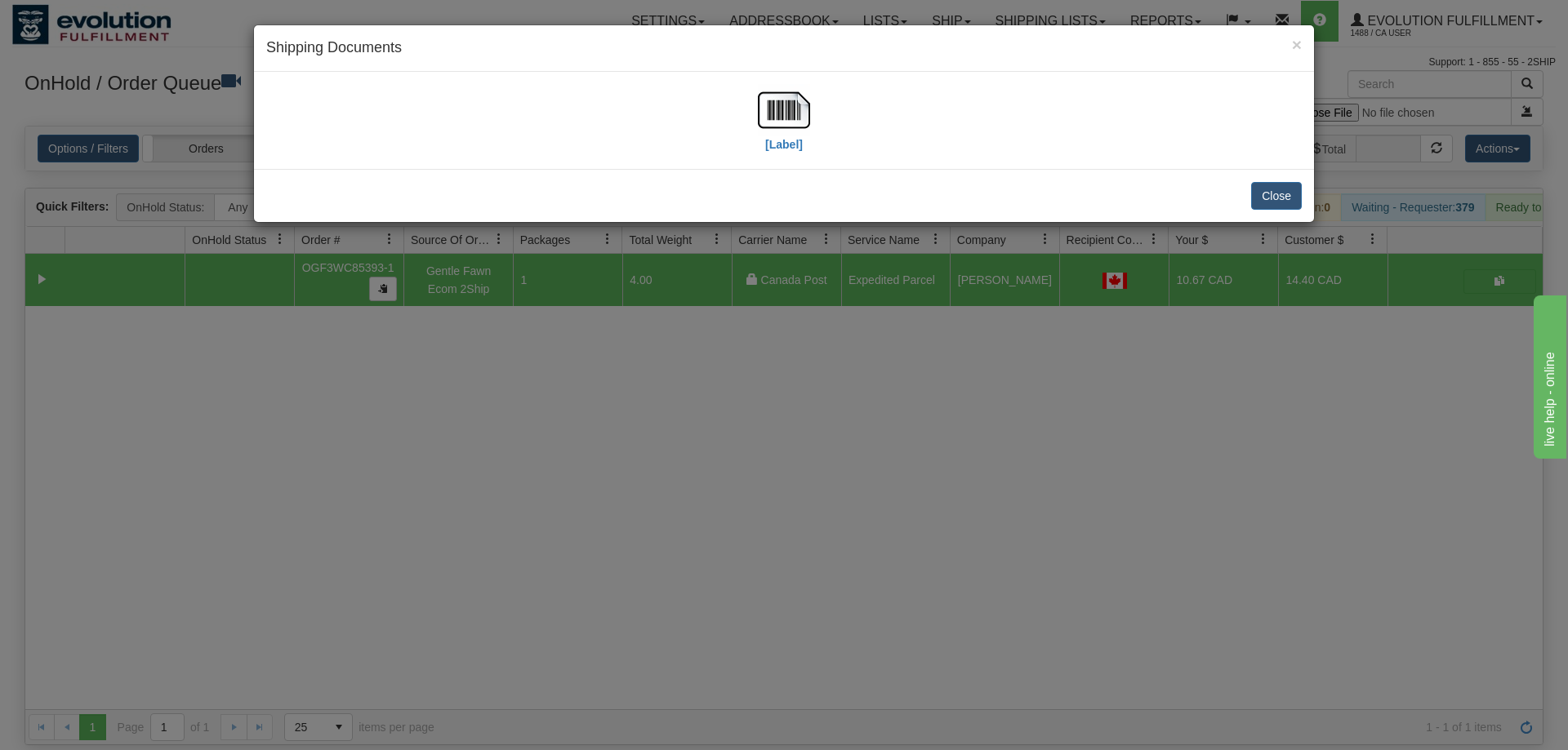
click at [812, 148] on div "[Label]" at bounding box center [784, 120] width 1036 height 73
click at [780, 122] on img at bounding box center [784, 110] width 52 height 52
drag, startPoint x: 987, startPoint y: 365, endPoint x: 546, endPoint y: 79, distance: 525.6
click at [986, 363] on div "× Shipping Documents [Label] Close" at bounding box center [784, 375] width 1568 height 750
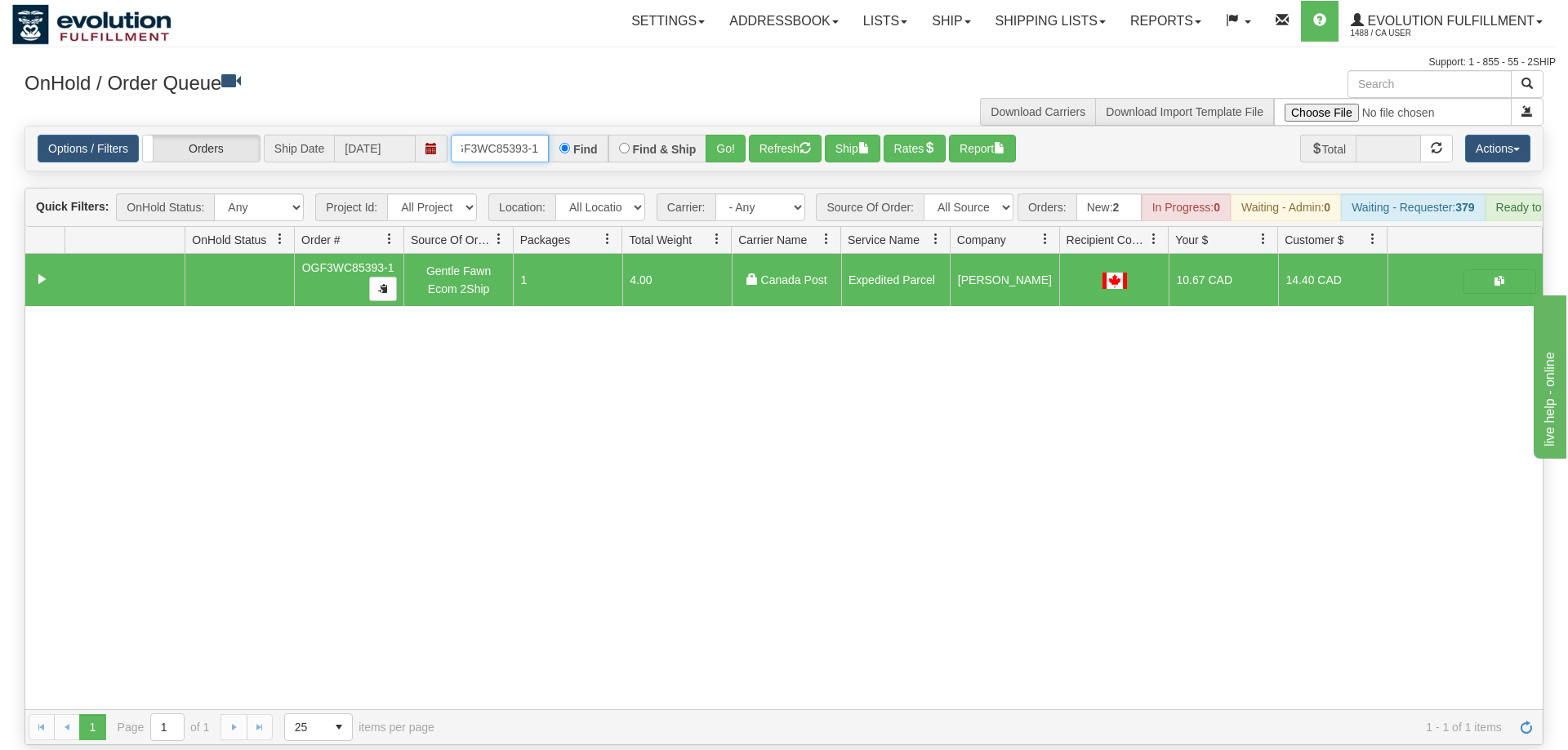
click at [546, 136] on input "OGF3WC85393-1" at bounding box center [500, 148] width 98 height 28
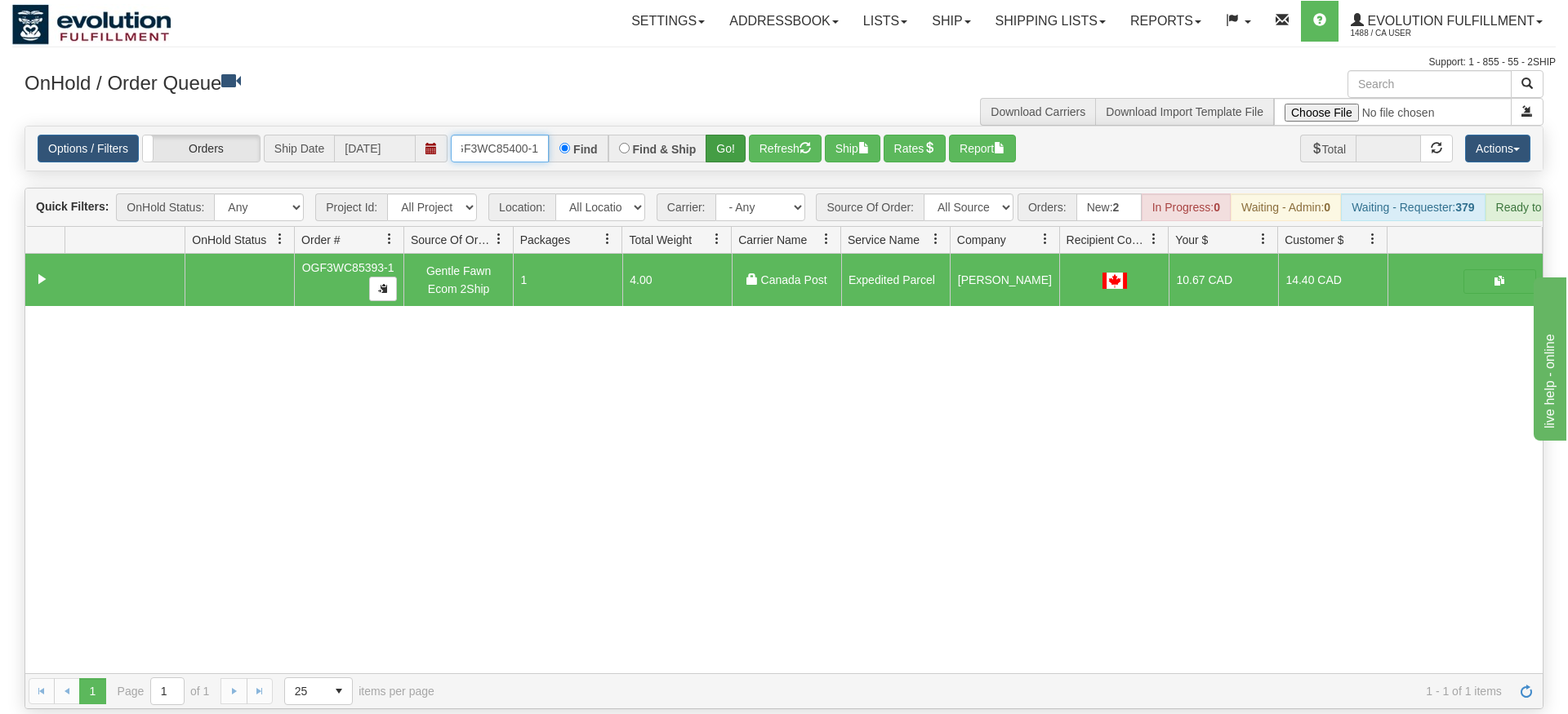
type input "OGF3WC85400-1"
click at [747, 162] on div "Is equal to Is not equal to Contains Does not contains CAD USD EUR ZAR [PERSON_…" at bounding box center [784, 417] width 1543 height 584
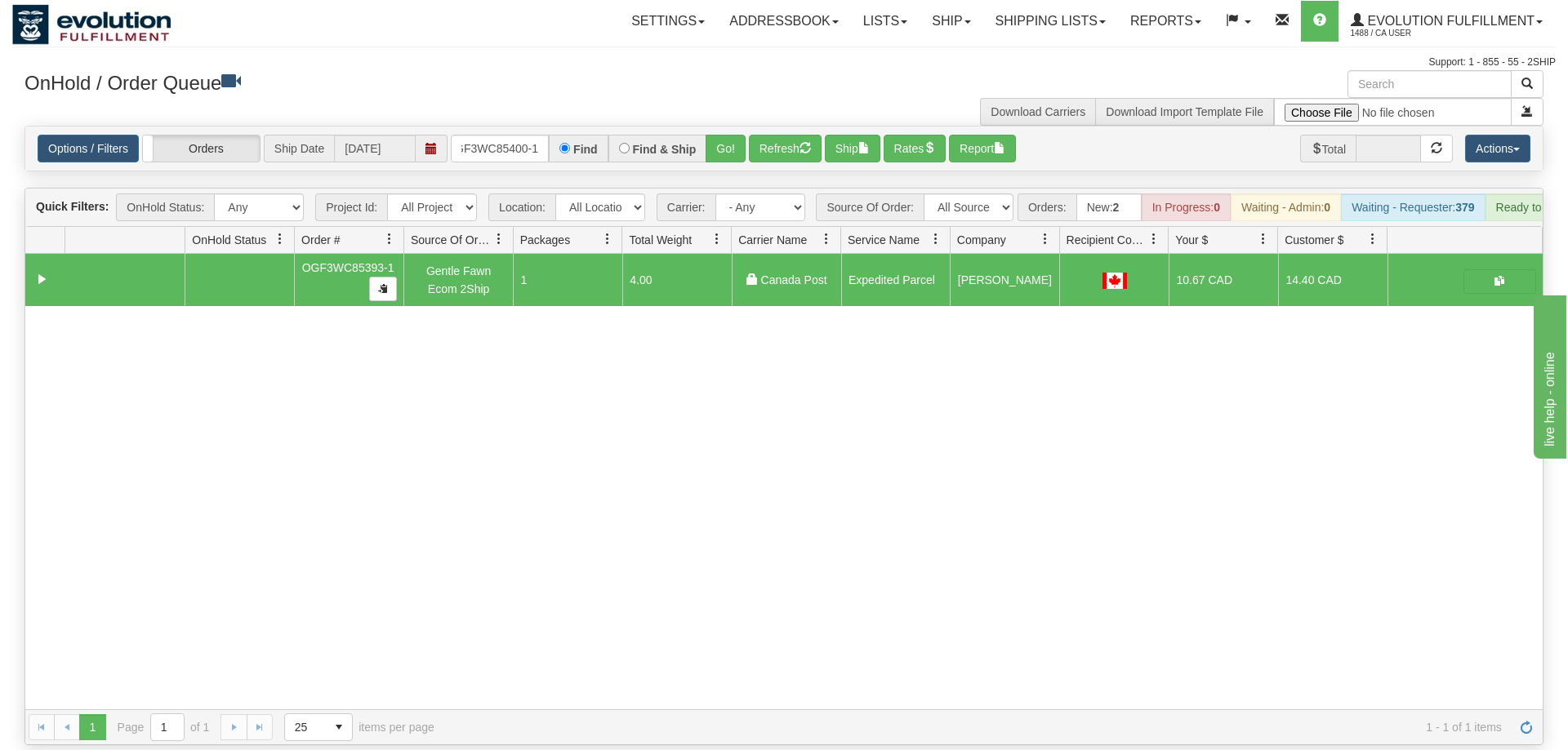
click at [725, 126] on div "Options / Filters Group Shipments Orders Ship Date [DATE] OGF3WC85400-1 Find Fi…" at bounding box center [784, 148] width 1517 height 44
click at [717, 134] on button "Go!" at bounding box center [726, 148] width 40 height 28
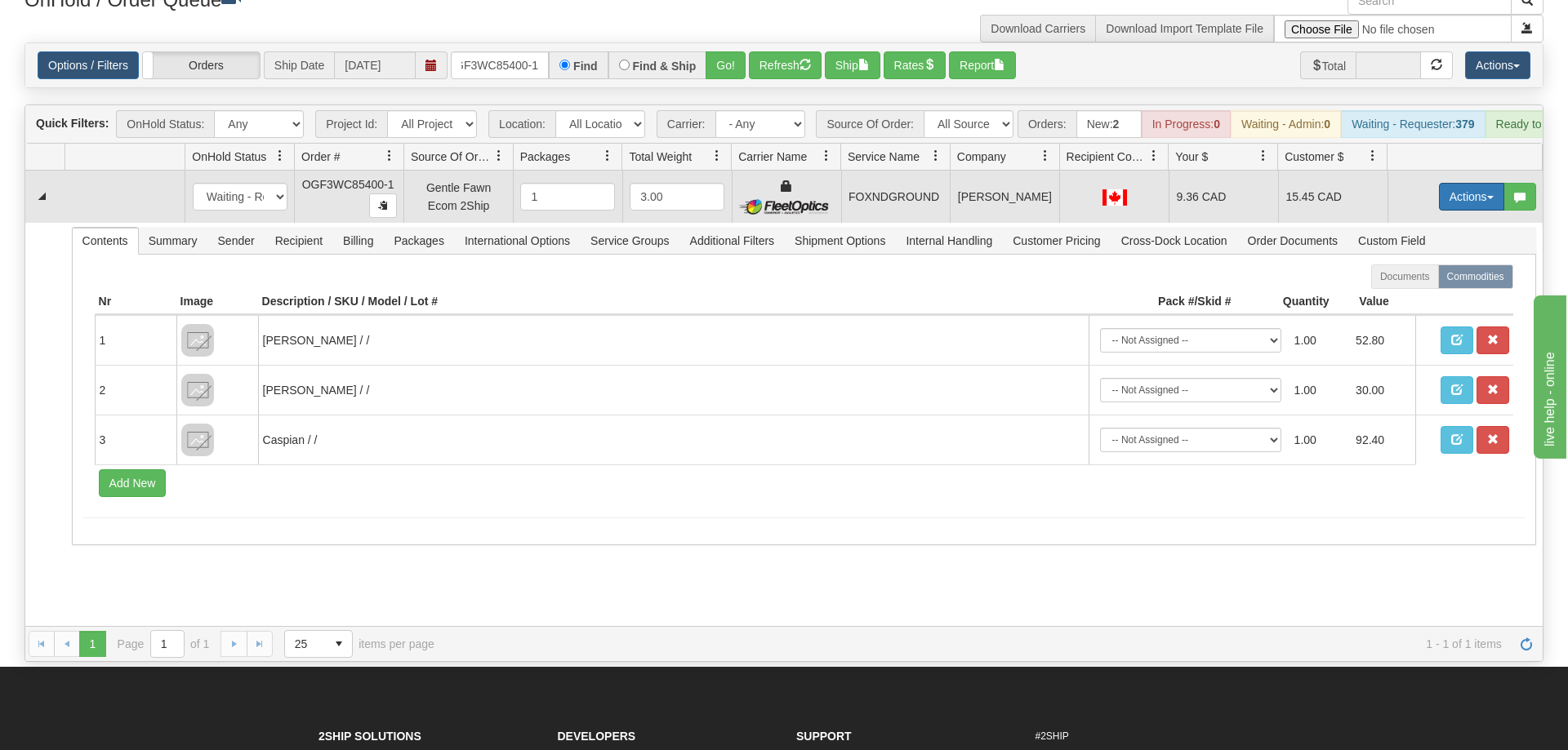
click at [1450, 183] on button "Actions" at bounding box center [1471, 197] width 65 height 28
click at [1419, 285] on span "Ship" at bounding box center [1405, 291] width 34 height 13
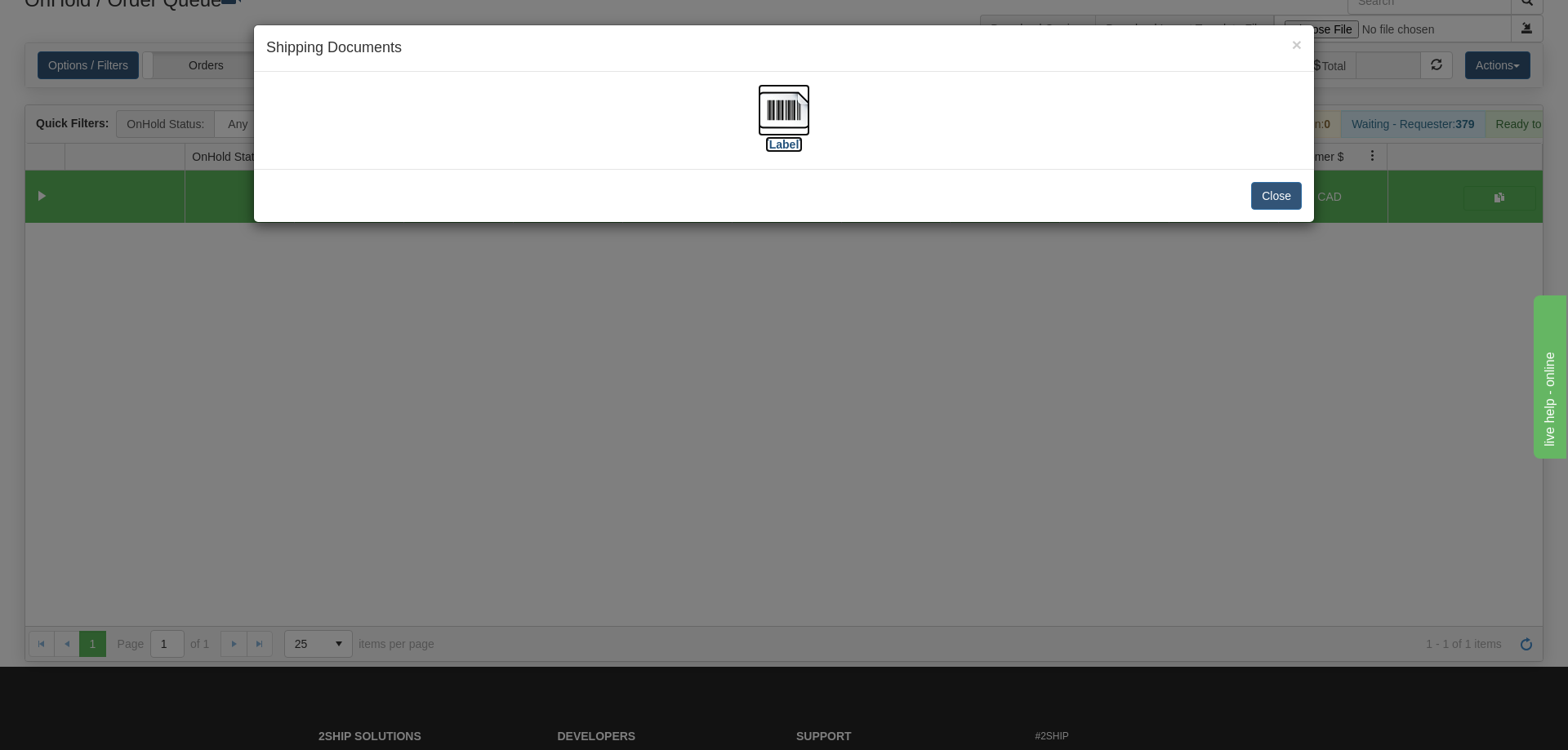
click at [787, 103] on img at bounding box center [784, 110] width 52 height 52
drag, startPoint x: 807, startPoint y: 334, endPoint x: 788, endPoint y: 304, distance: 35.5
click at [808, 330] on div "× Shipping Documents [Label] Close" at bounding box center [784, 375] width 1568 height 750
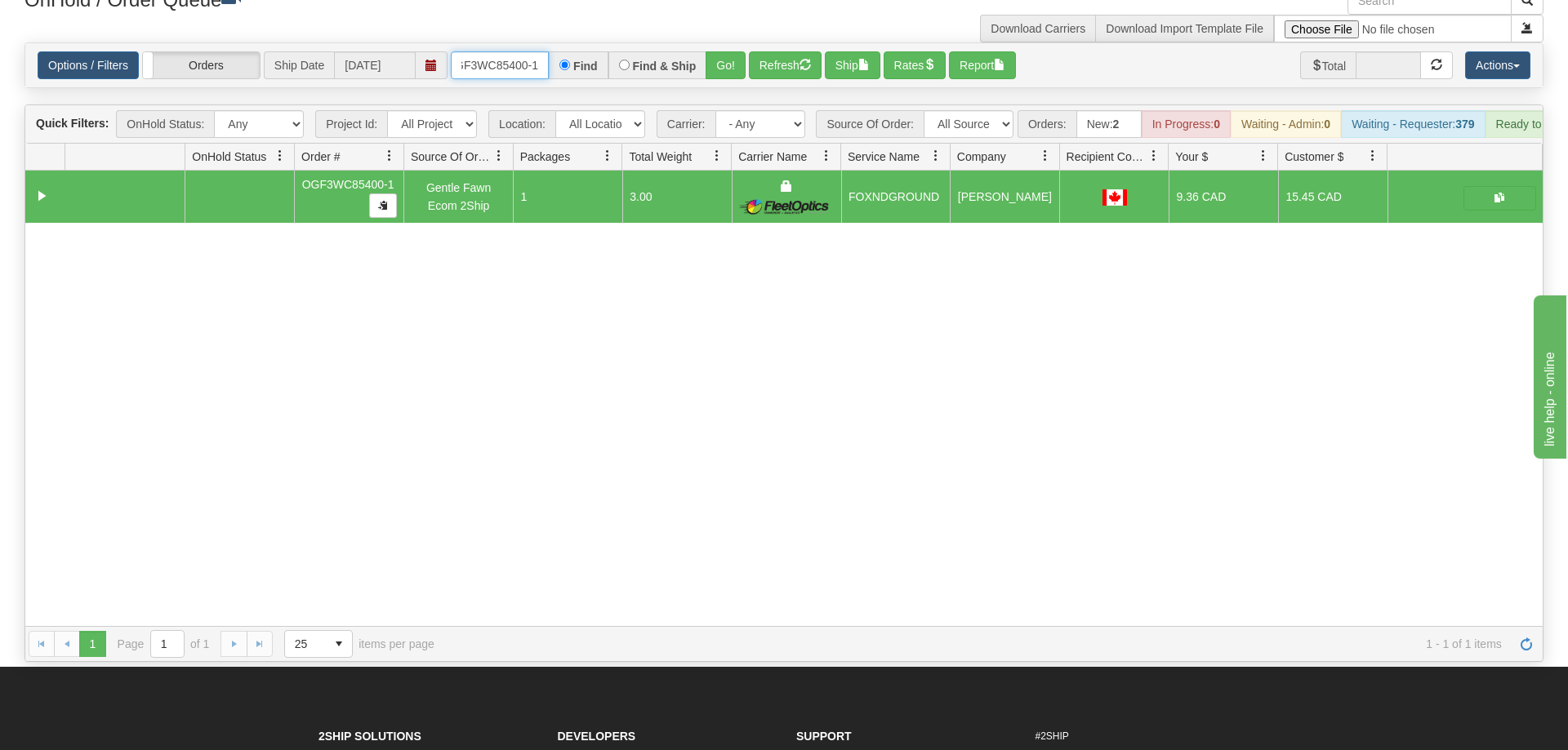
click at [546, 54] on input "OGF3WC85400-1" at bounding box center [500, 66] width 98 height 28
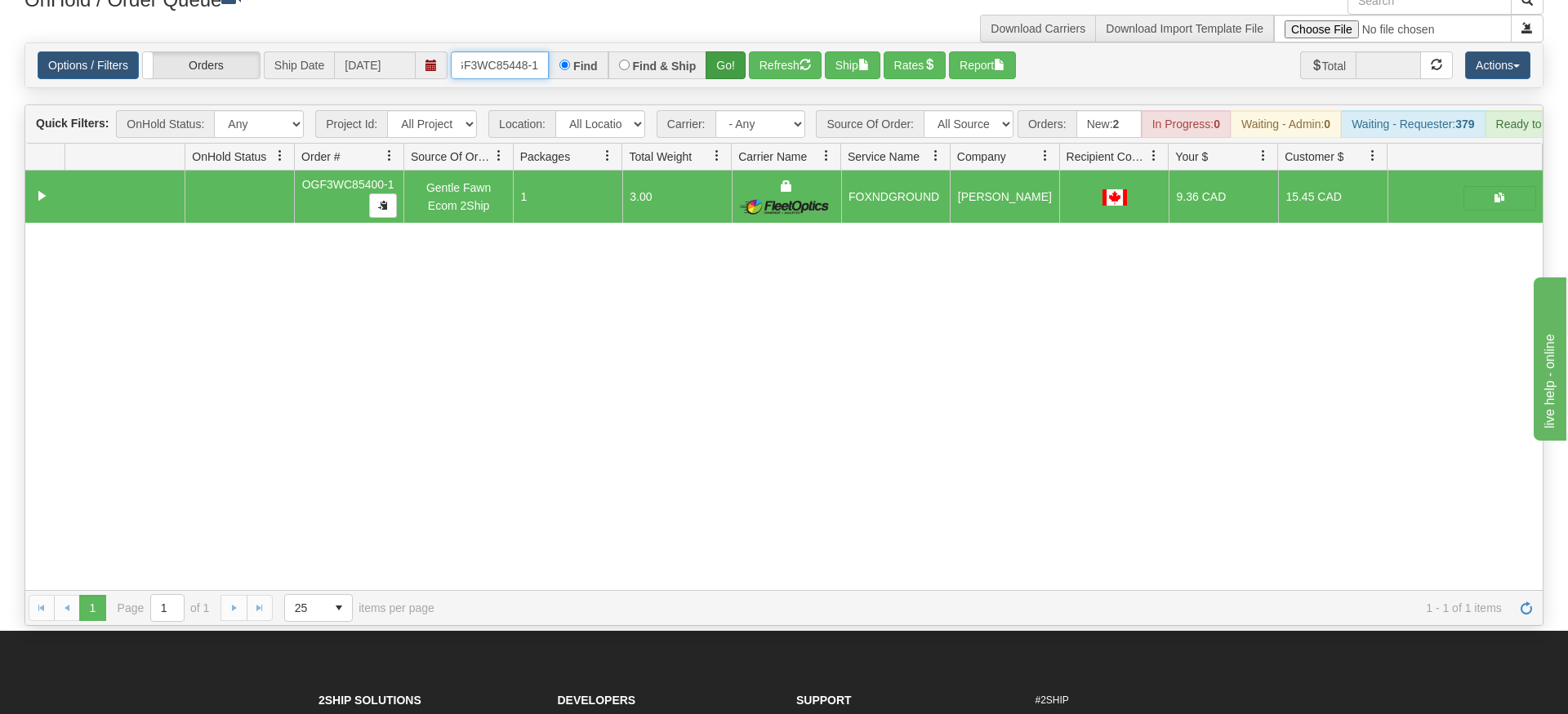
type input "OGF3WC85448-1"
drag, startPoint x: 717, startPoint y: 48, endPoint x: 717, endPoint y: 83, distance: 35.0
click at [717, 83] on div "Is equal to Is not equal to Contains Does not contains CAD USD EUR ZAR [PERSON_…" at bounding box center [784, 334] width 1543 height 584
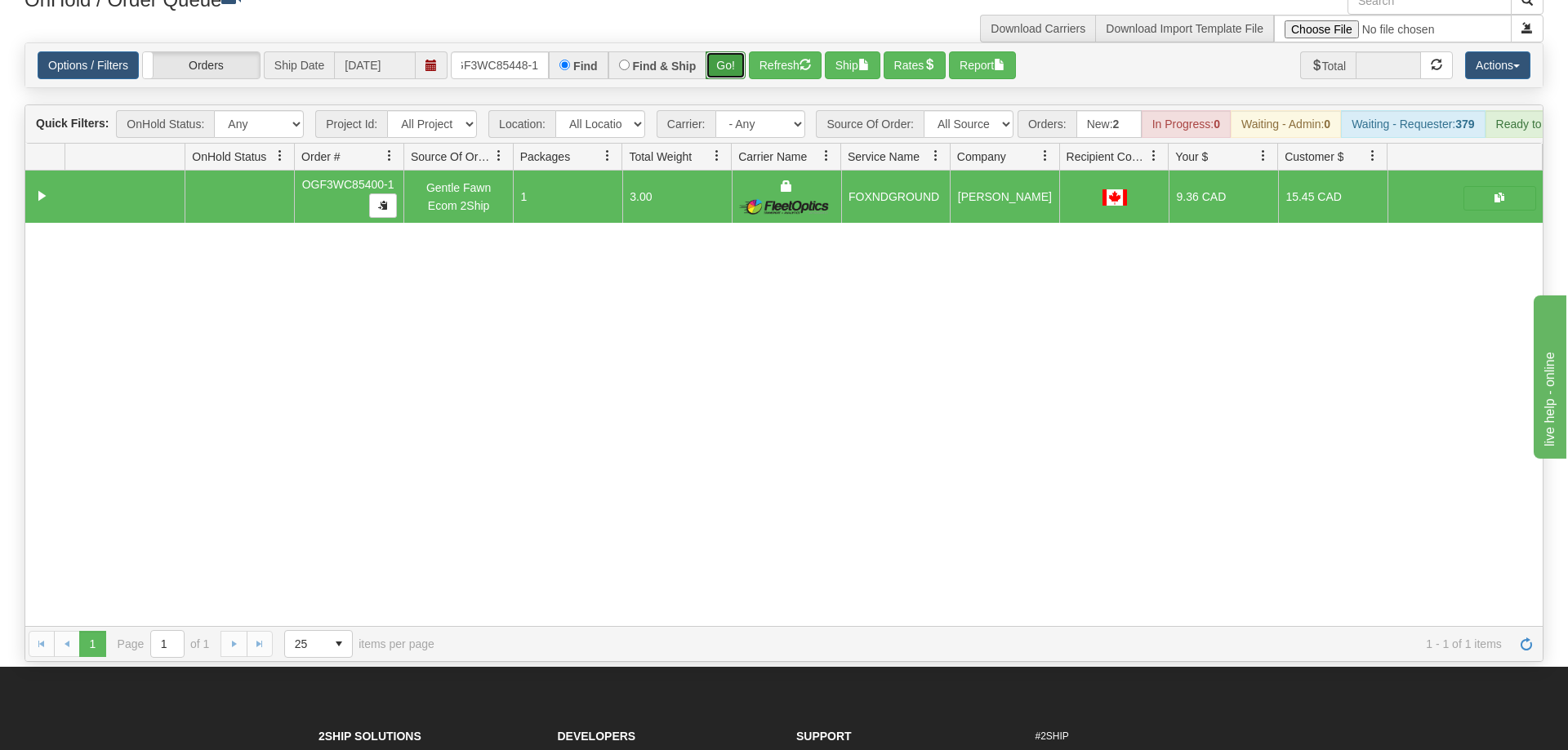
click at [730, 52] on button "Go!" at bounding box center [726, 66] width 40 height 28
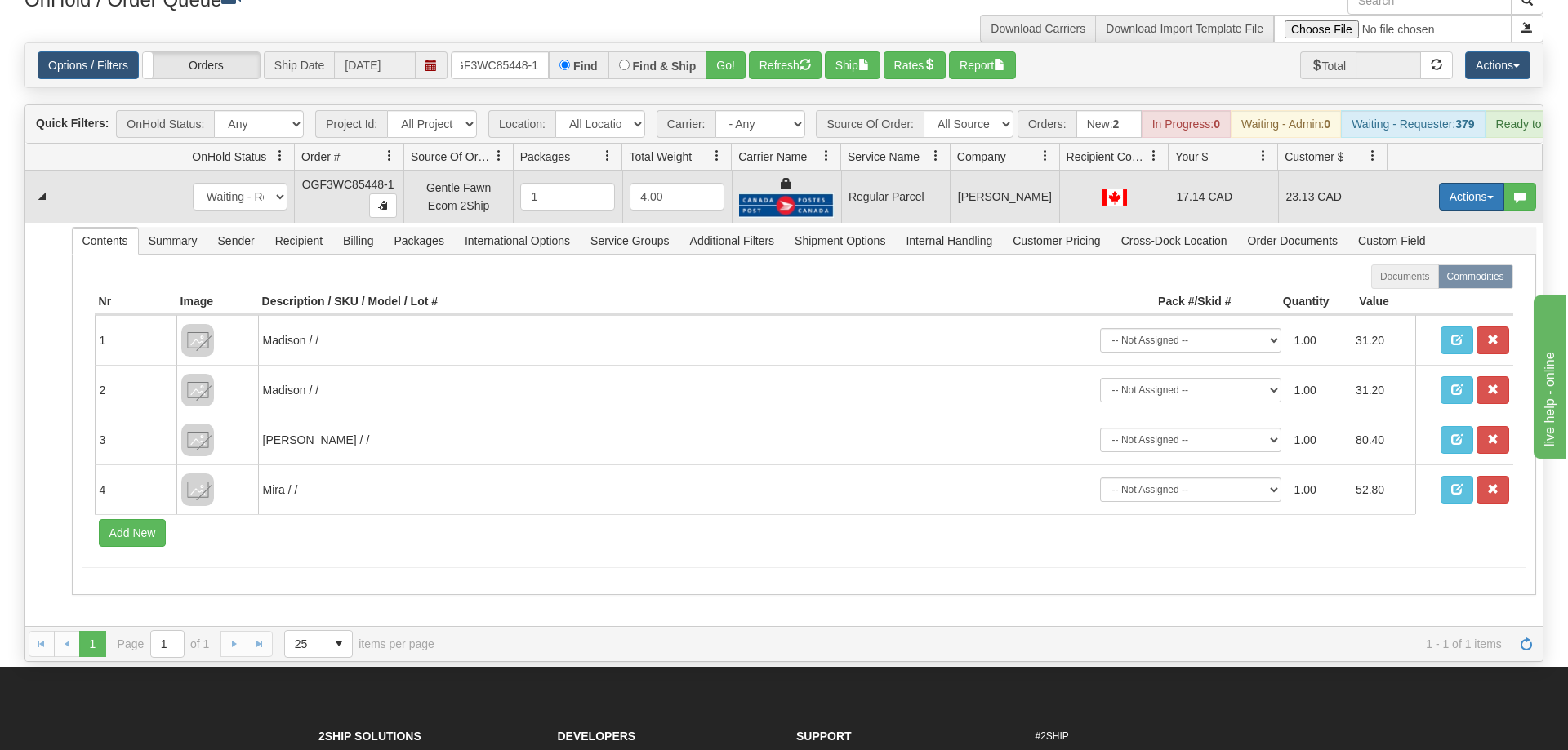
click at [1449, 183] on button "Actions" at bounding box center [1471, 197] width 65 height 28
click at [1414, 263] on span "Rate All Services" at bounding box center [1438, 270] width 98 height 13
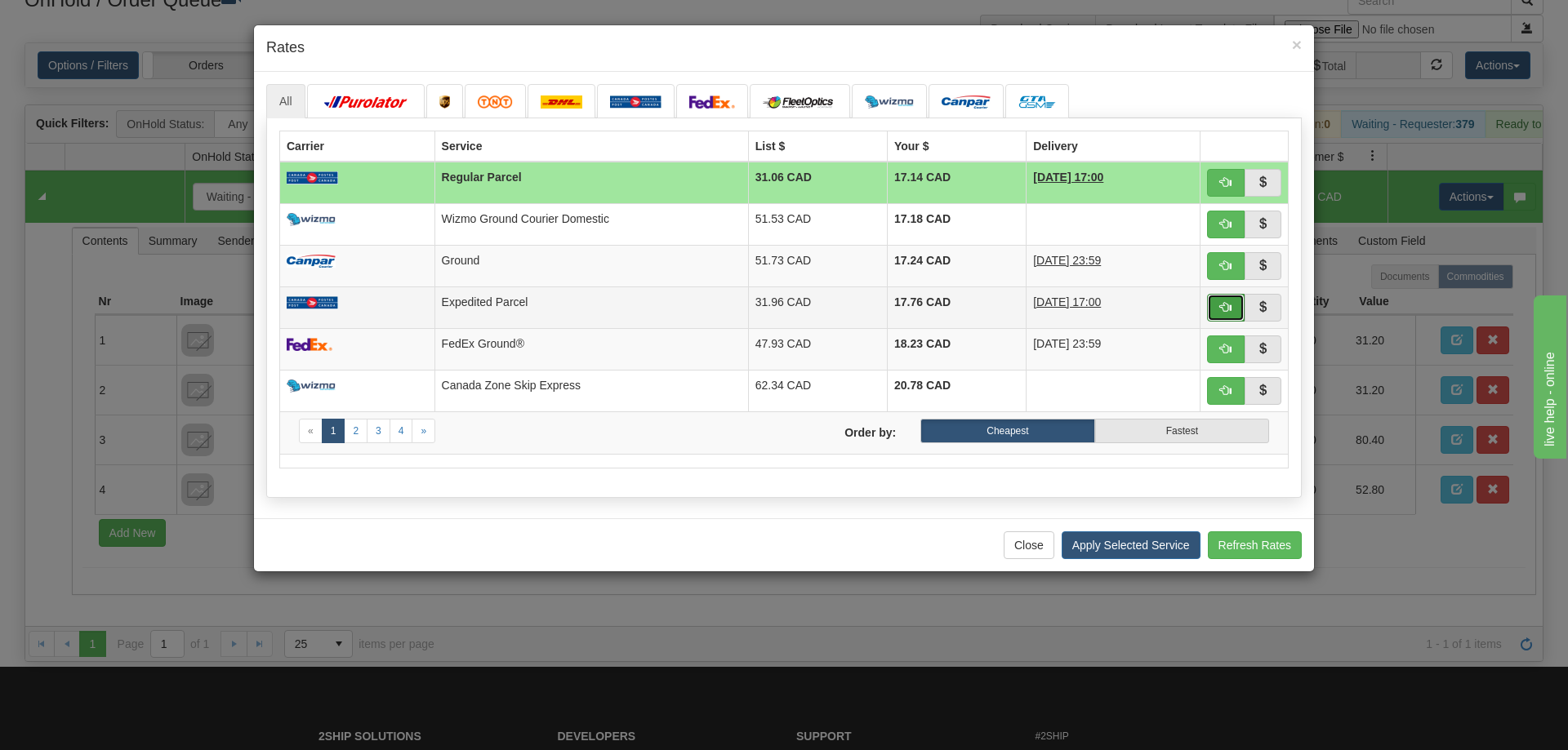
click at [1221, 308] on span "button" at bounding box center [1225, 306] width 11 height 11
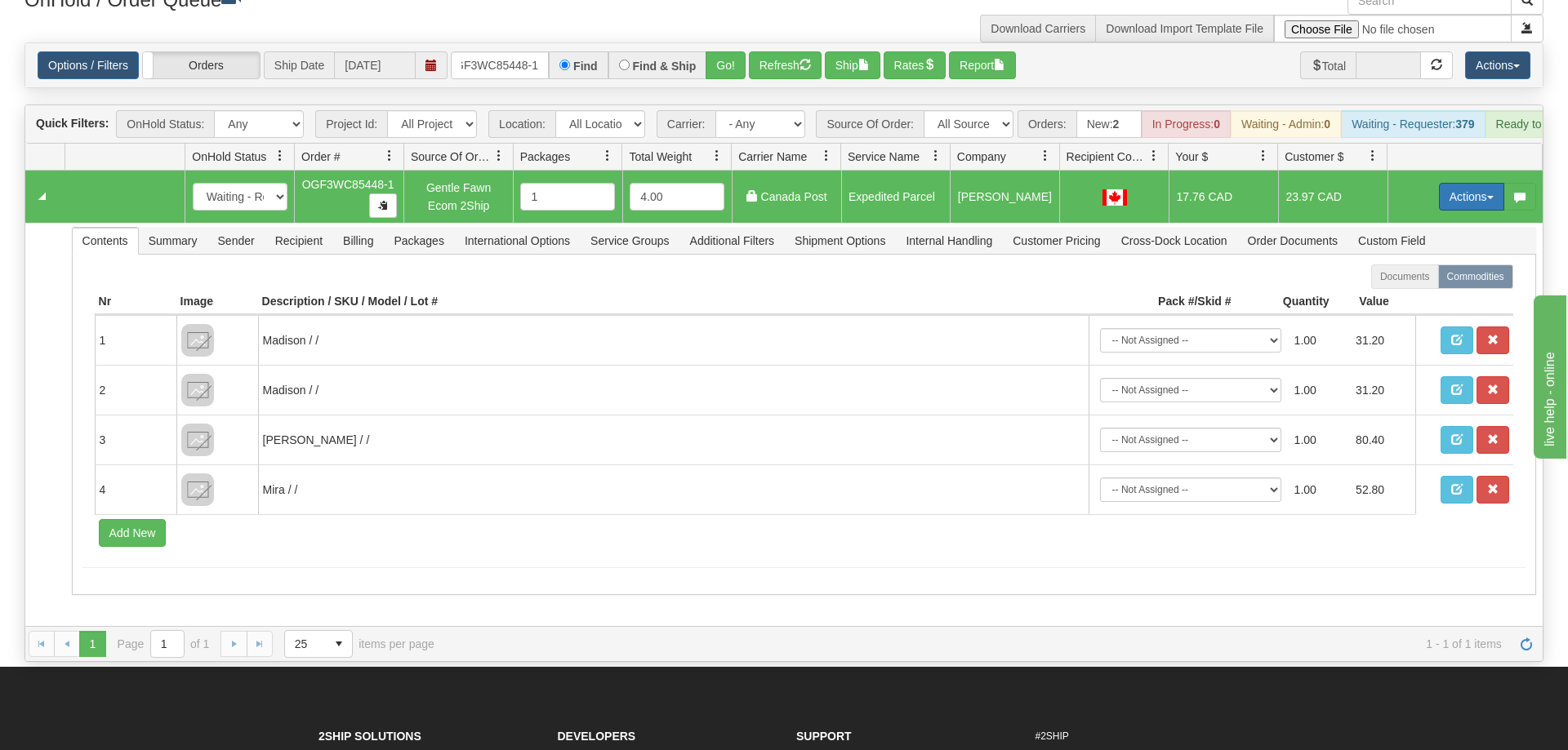
click at [1477, 183] on button "Actions" at bounding box center [1471, 197] width 65 height 28
click at [1399, 285] on span "Ship" at bounding box center [1405, 291] width 34 height 13
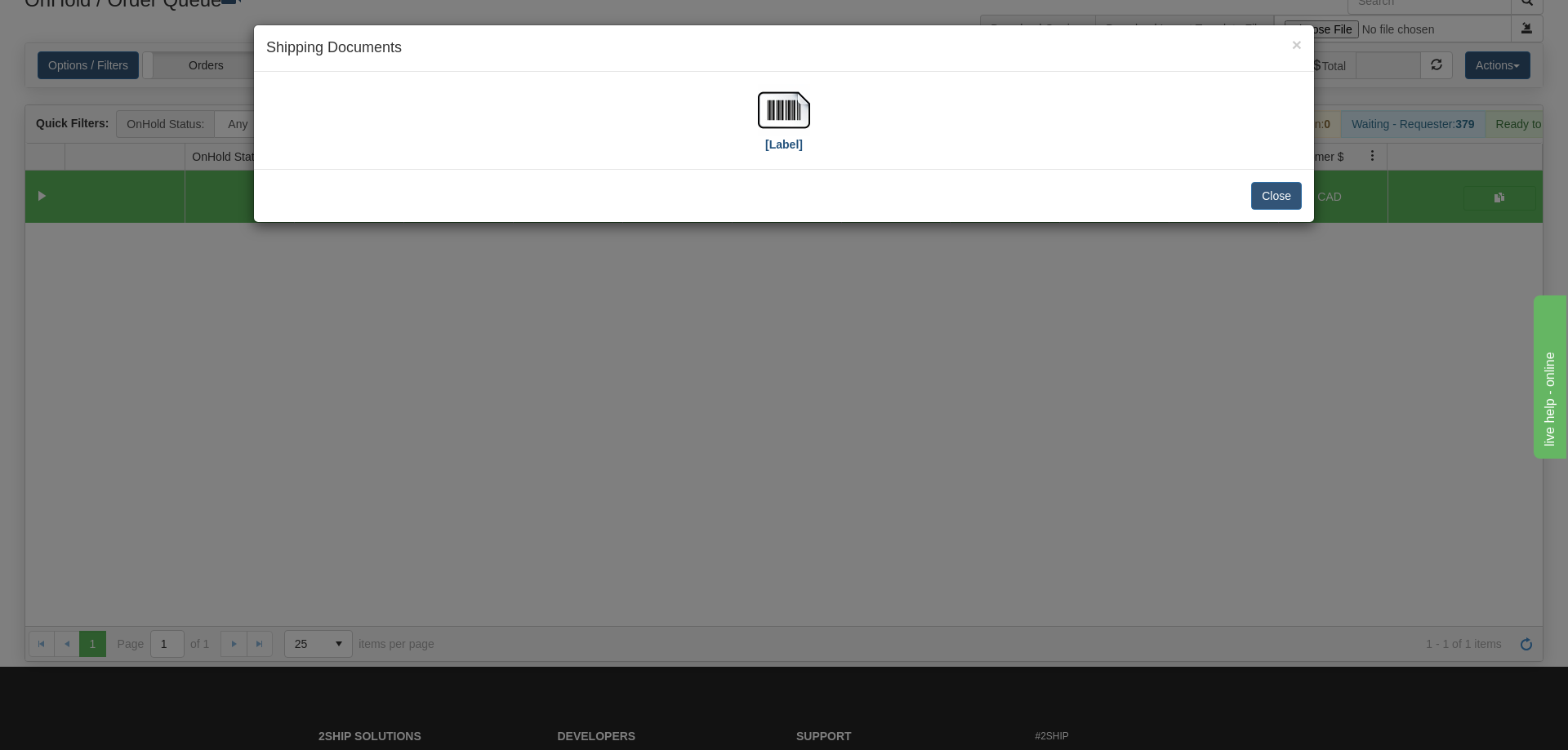
drag, startPoint x: 745, startPoint y: 83, endPoint x: 764, endPoint y: 110, distance: 33.0
click at [747, 83] on div "[Label]" at bounding box center [784, 120] width 1060 height 97
click at [774, 121] on img at bounding box center [784, 110] width 52 height 52
drag, startPoint x: 1097, startPoint y: 654, endPoint x: 808, endPoint y: 307, distance: 451.6
click at [1098, 642] on div "× Shipping Documents [Label] Close" at bounding box center [784, 375] width 1568 height 750
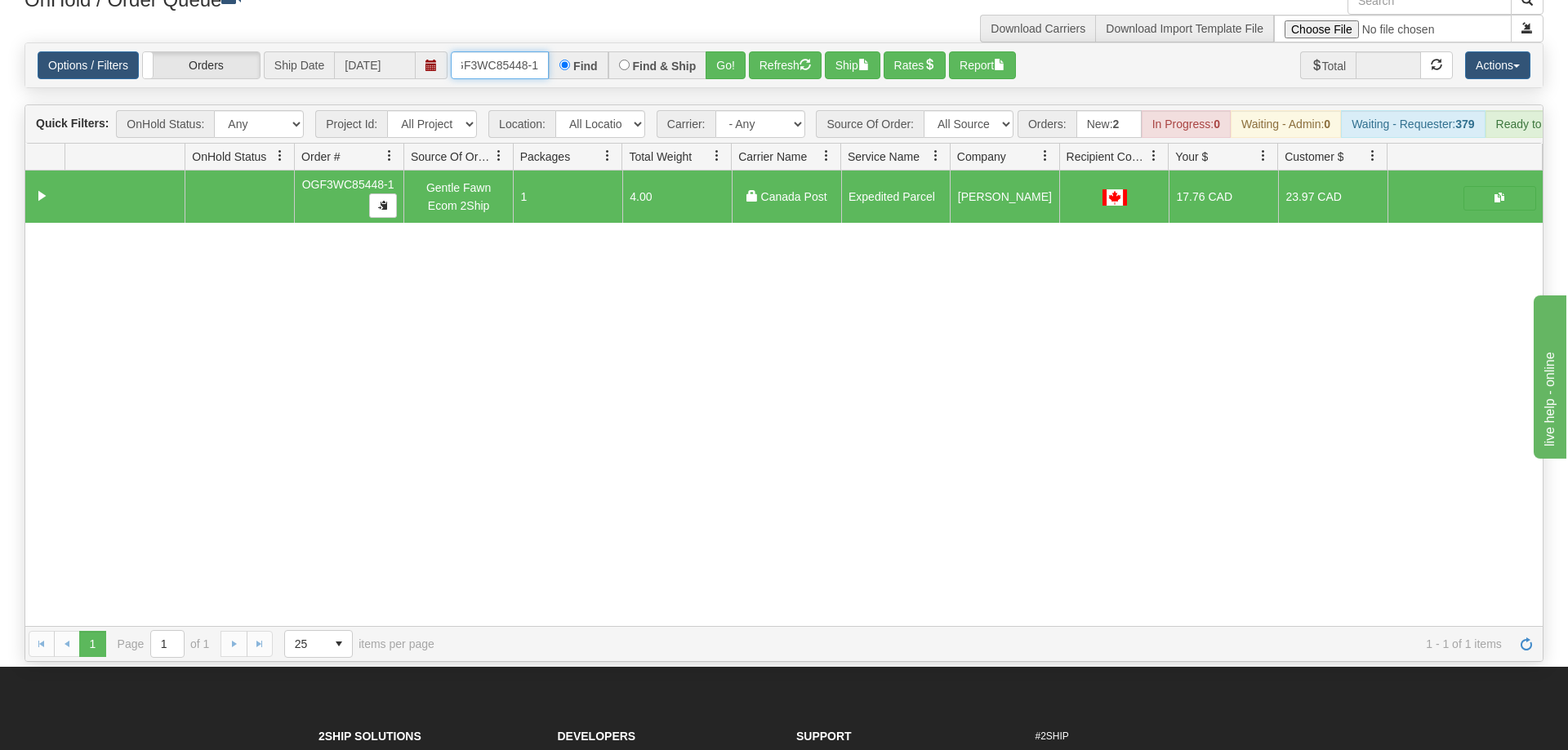
click at [517, 52] on input "OGF3WC85448-1" at bounding box center [500, 66] width 98 height 28
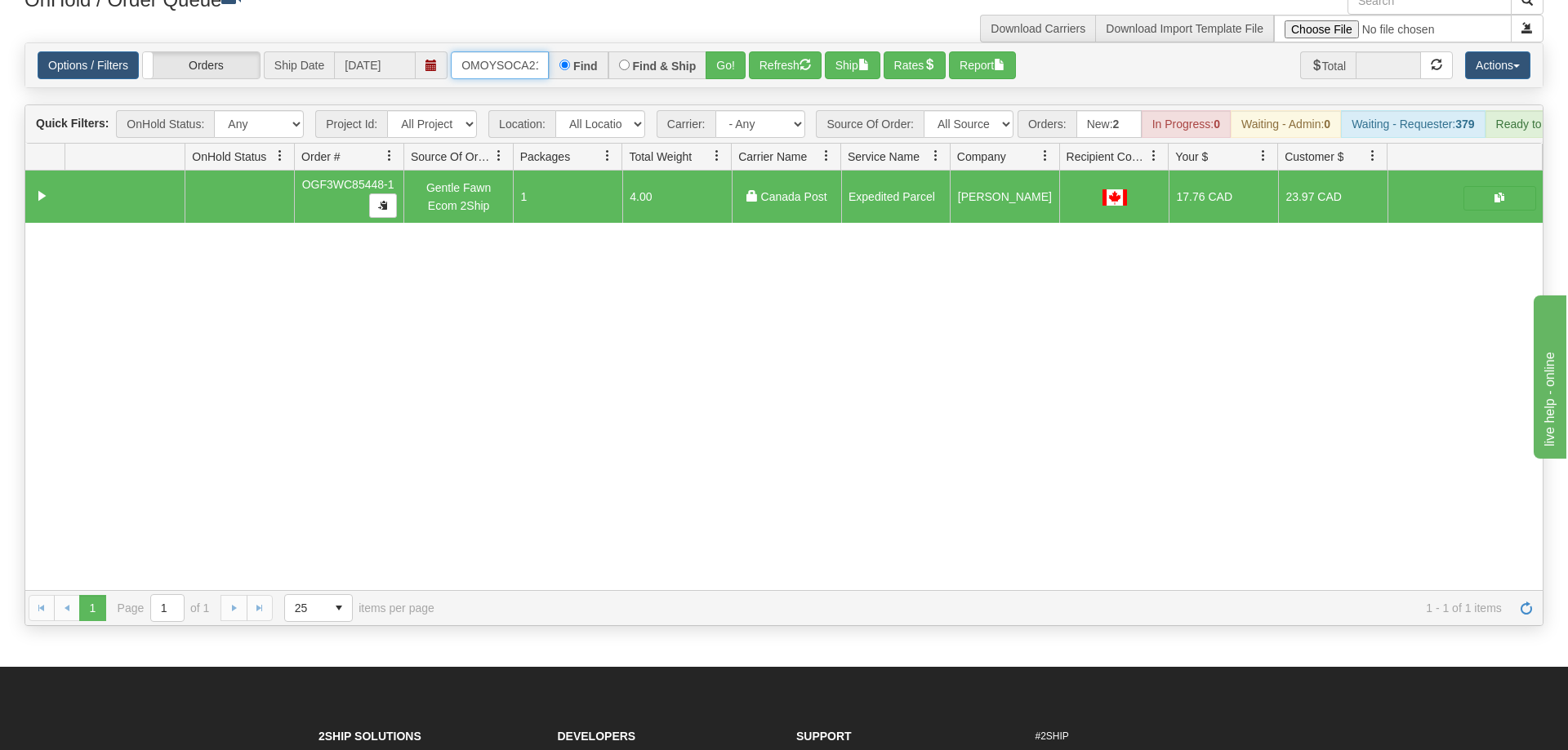
scroll to position [0, 22]
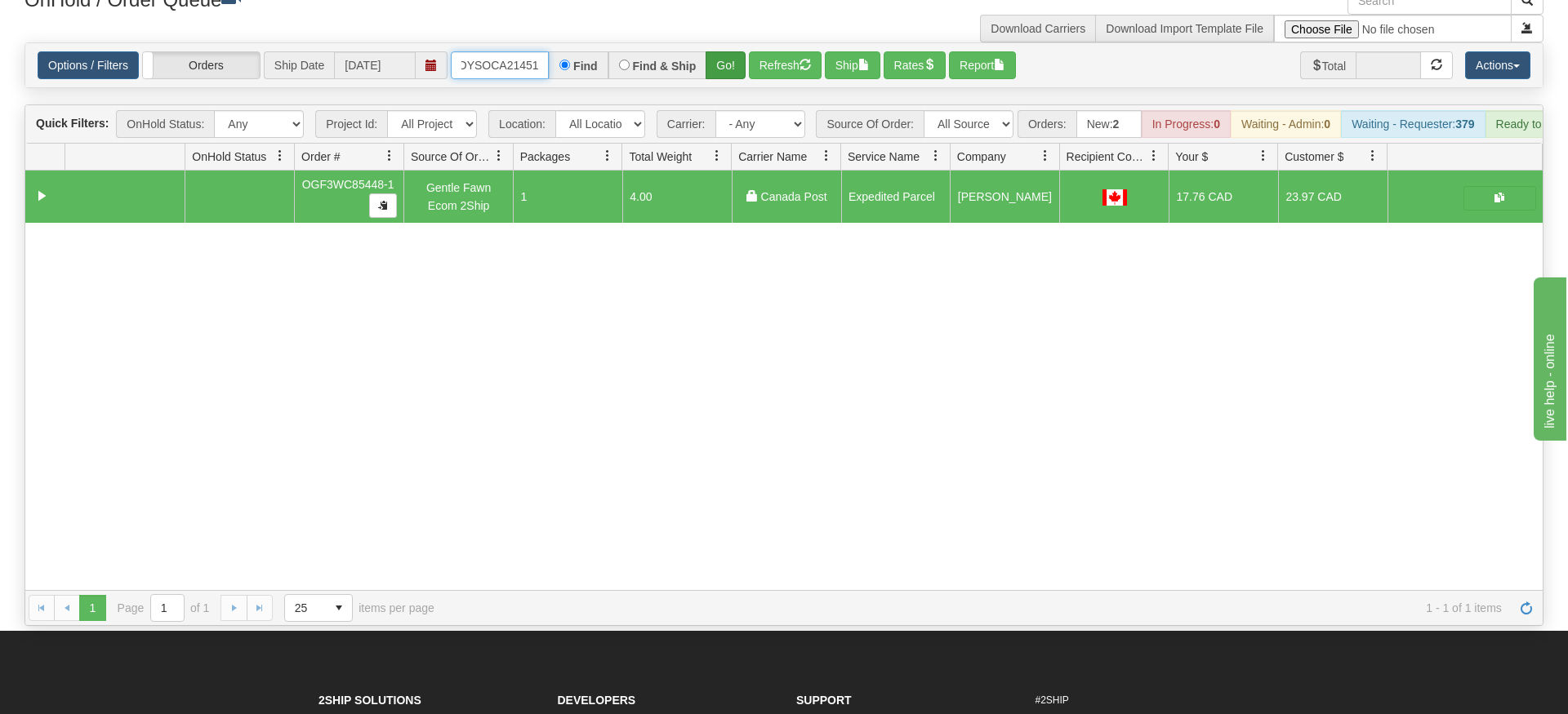
type input "OMOYSOCA21451"
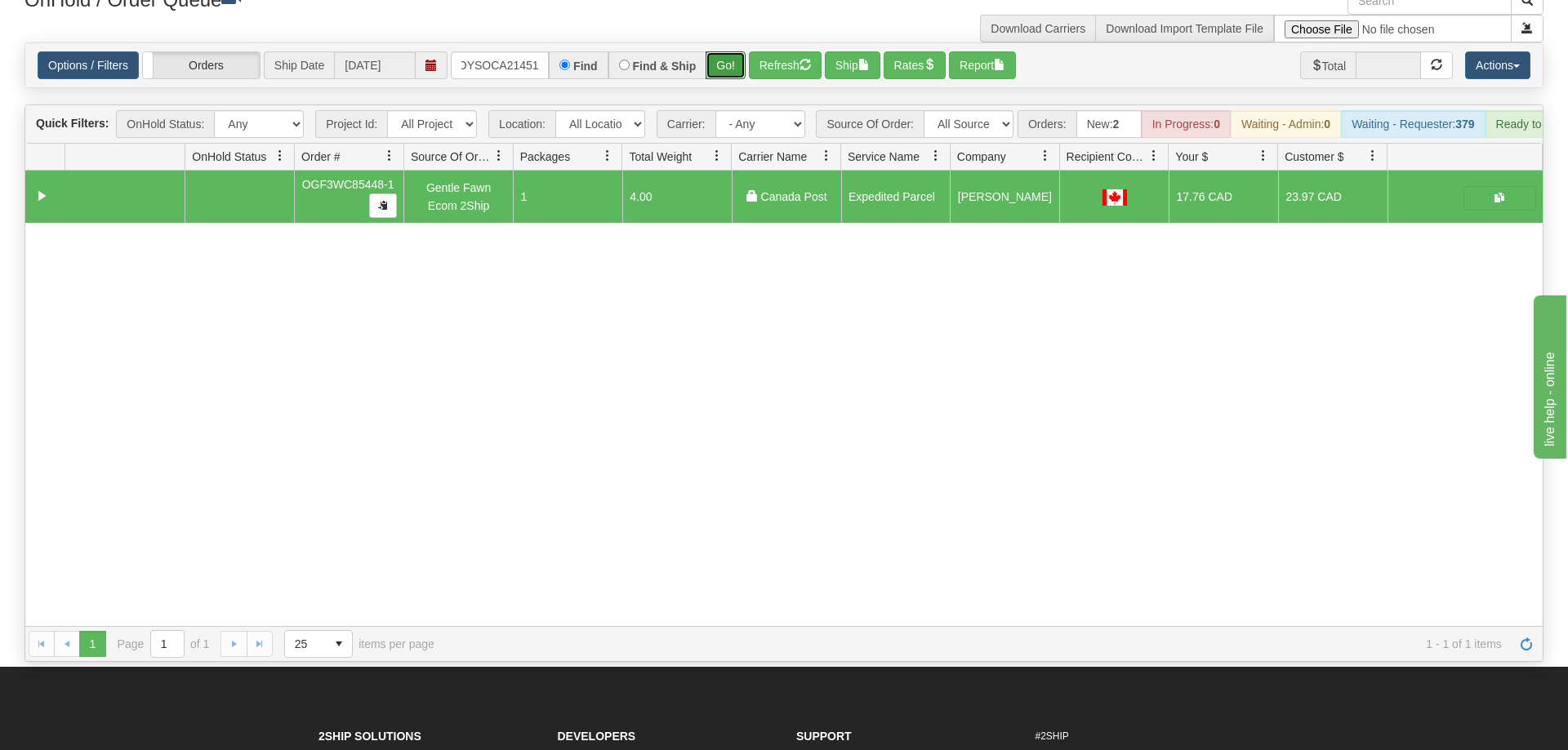
drag, startPoint x: 724, startPoint y: 47, endPoint x: 724, endPoint y: 76, distance: 29.0
click at [724, 79] on div "Is equal to Is not equal to Contains Does not contains CAD USD EUR ZAR [PERSON_…" at bounding box center [784, 352] width 1543 height 620
click at [725, 52] on button "Go!" at bounding box center [726, 66] width 40 height 28
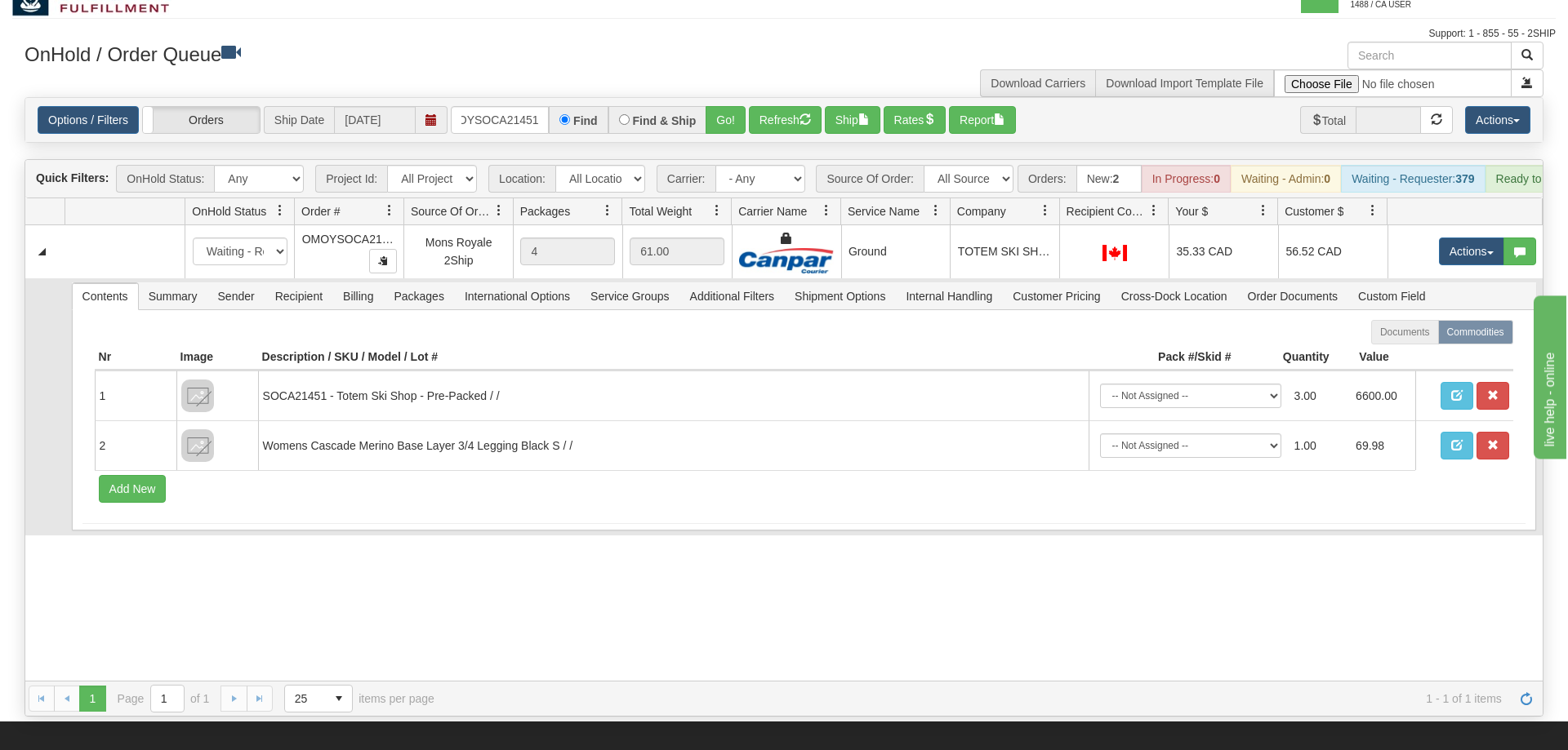
scroll to position [0, 0]
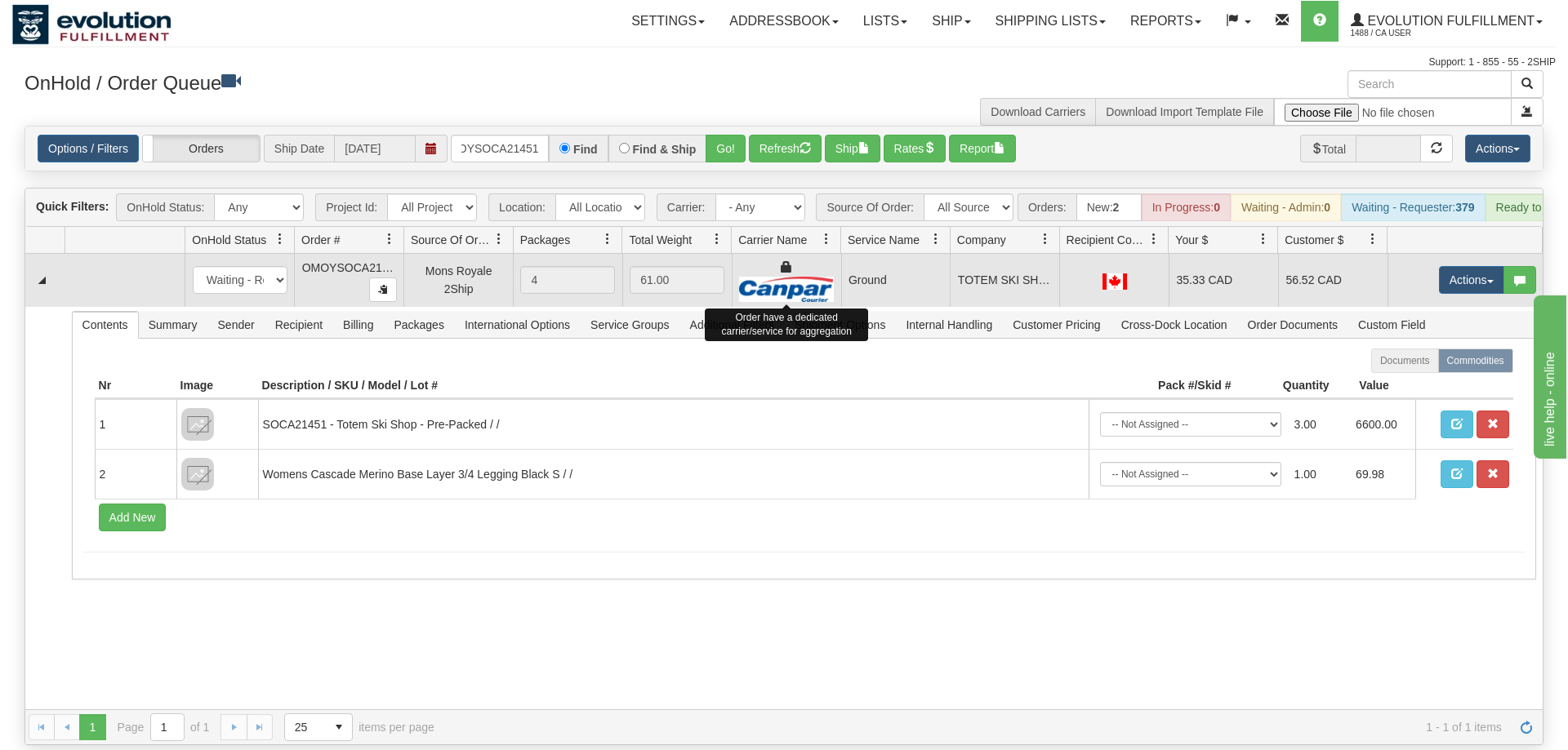
click at [756, 277] on img at bounding box center [786, 289] width 95 height 25
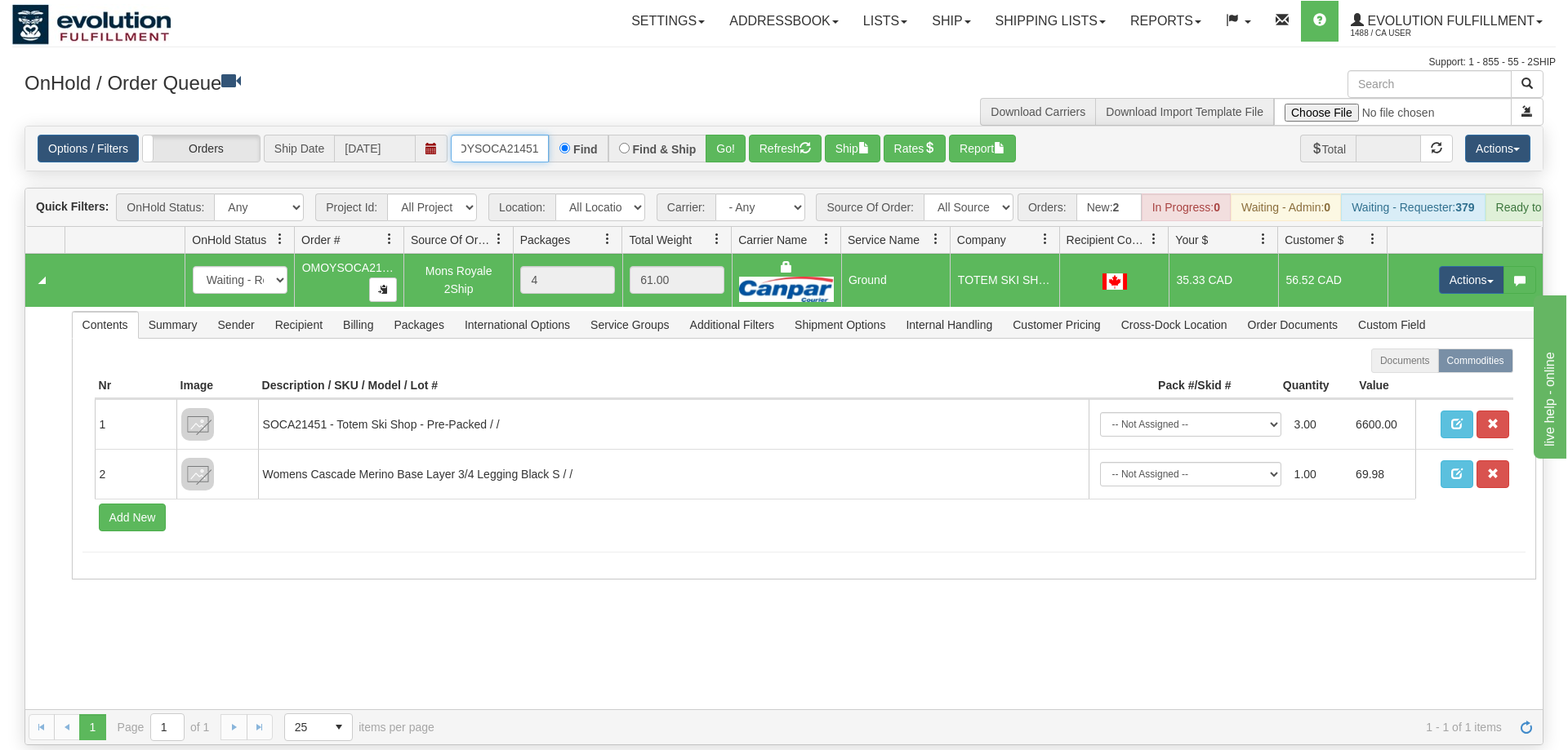
click at [517, 134] on input "OMOYSOCA21451" at bounding box center [500, 148] width 98 height 28
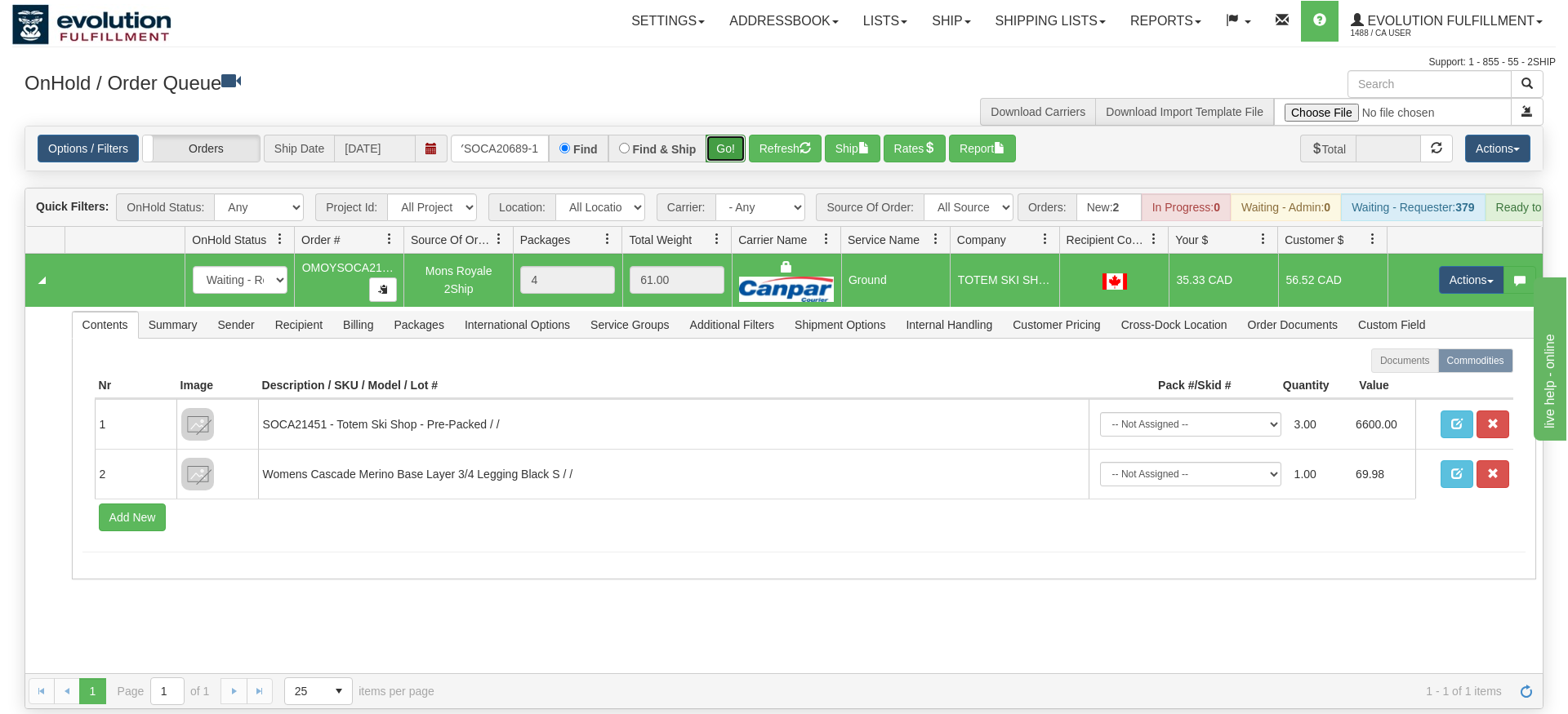
click at [744, 163] on div "Is equal to Is not equal to Contains Does not contains CAD USD EUR ZAR [PERSON_…" at bounding box center [784, 417] width 1543 height 584
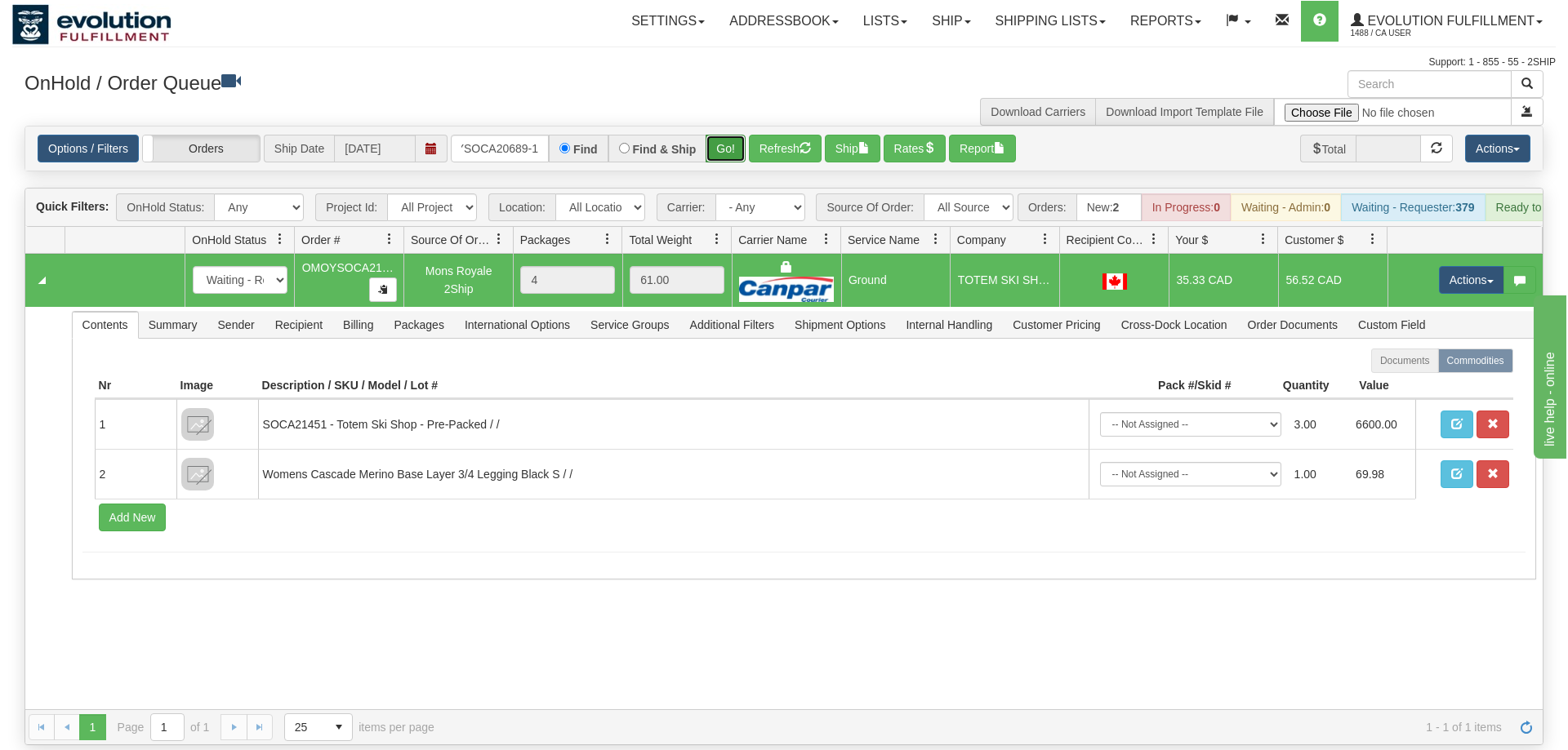
click at [732, 134] on button "Go!" at bounding box center [726, 148] width 40 height 28
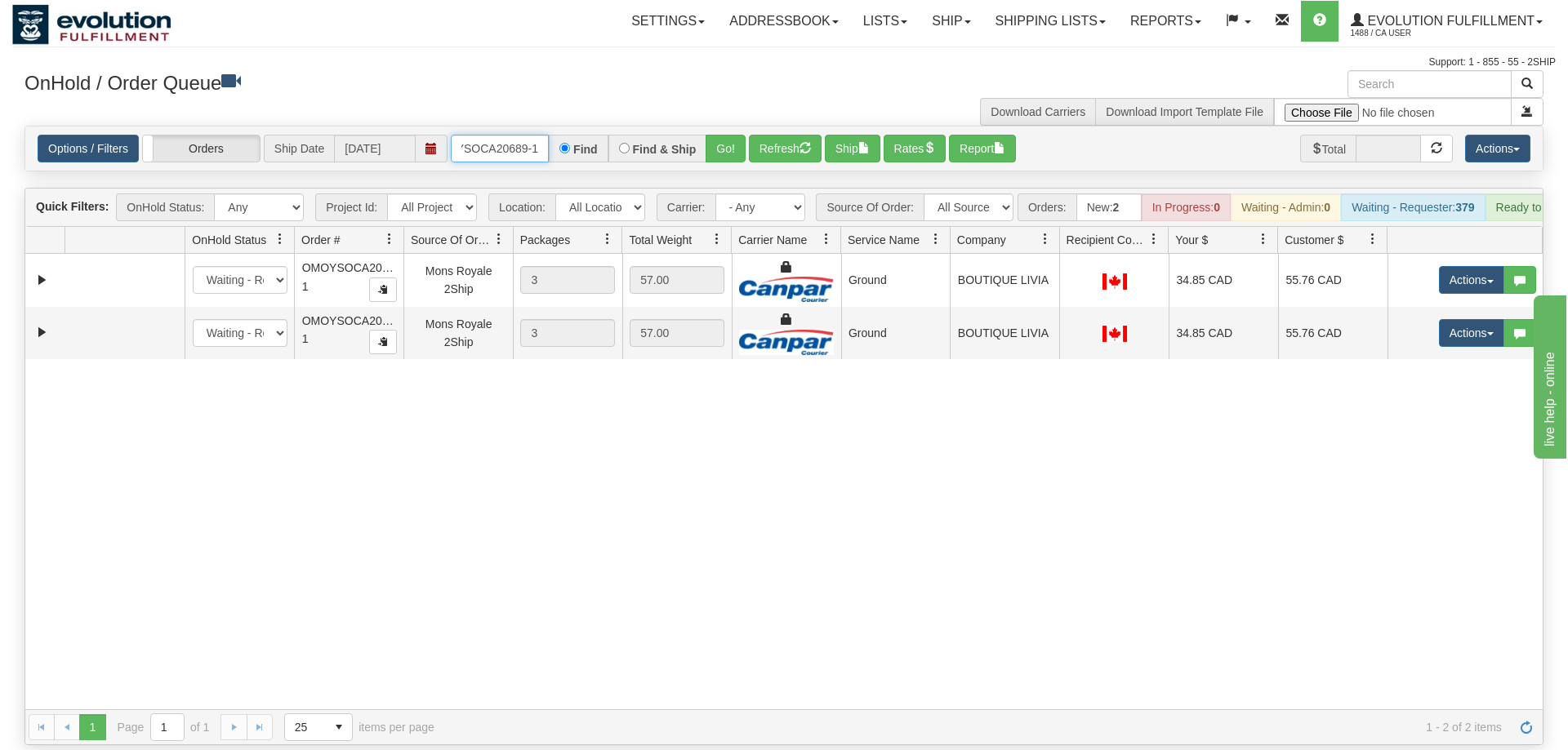
click at [503, 134] on input "OMOYSOCA20689-1" at bounding box center [500, 148] width 98 height 28
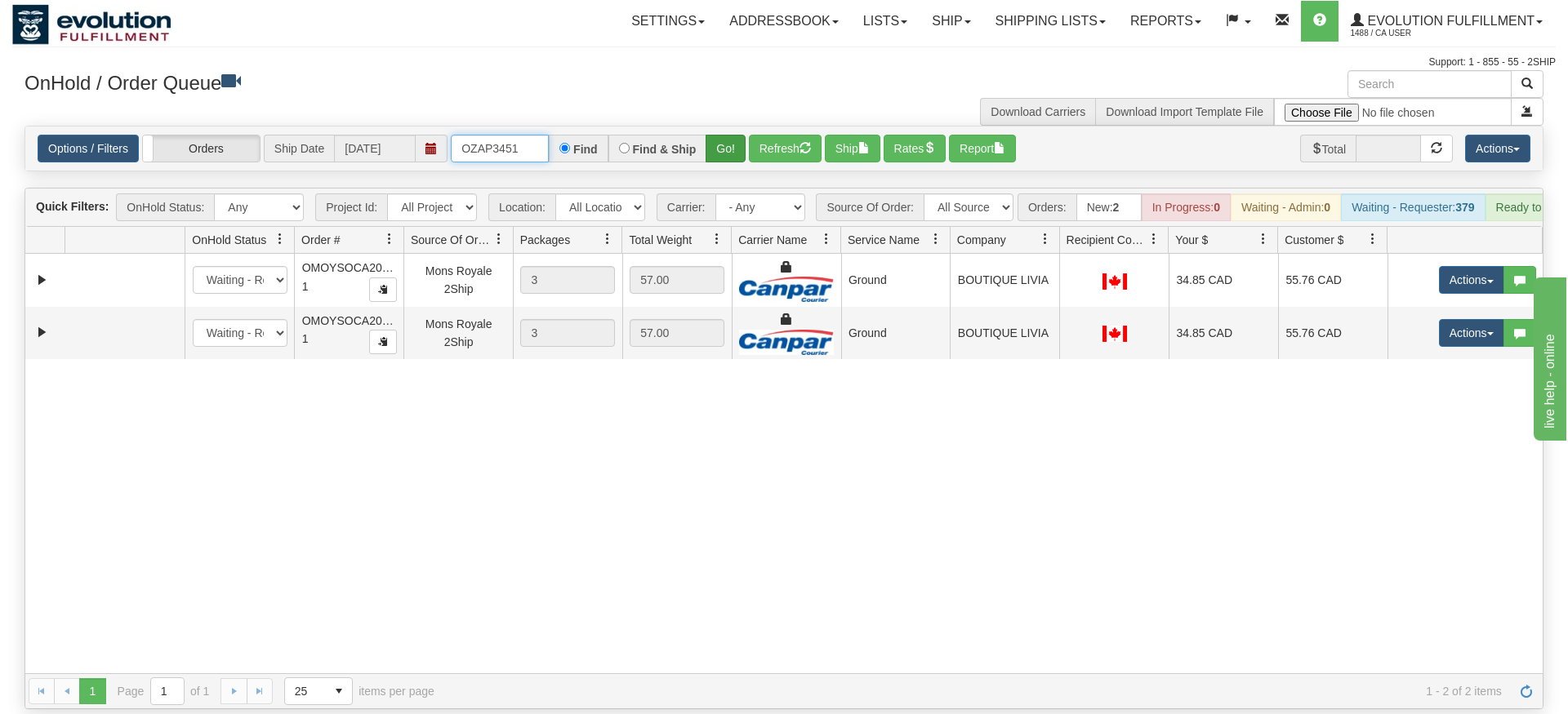
type input "OZAP3451"
click at [712, 149] on div "Is equal to Is not equal to Contains Does not contains CAD USD EUR ZAR [PERSON_…" at bounding box center [784, 417] width 1543 height 584
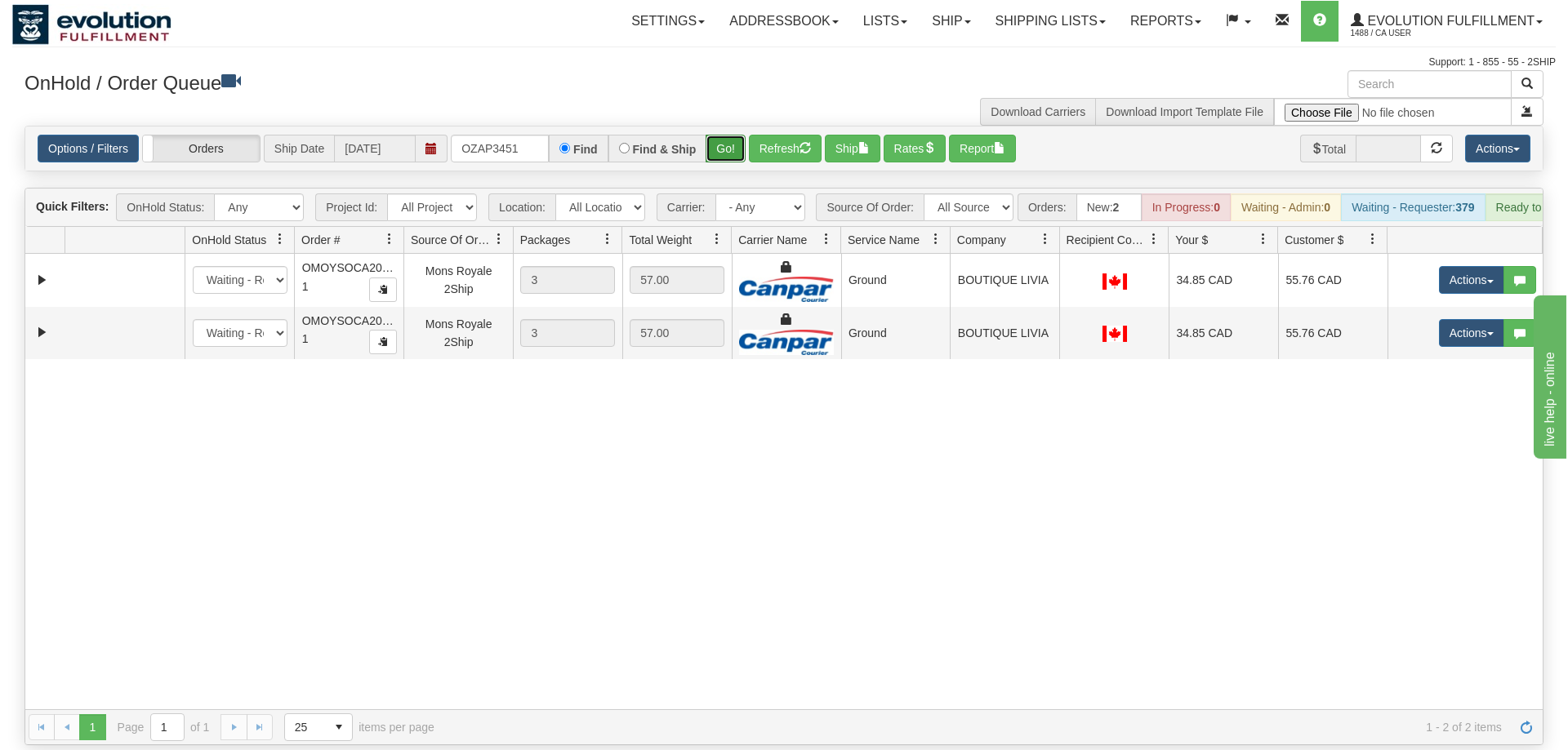
click at [724, 134] on button "Go!" at bounding box center [726, 148] width 40 height 28
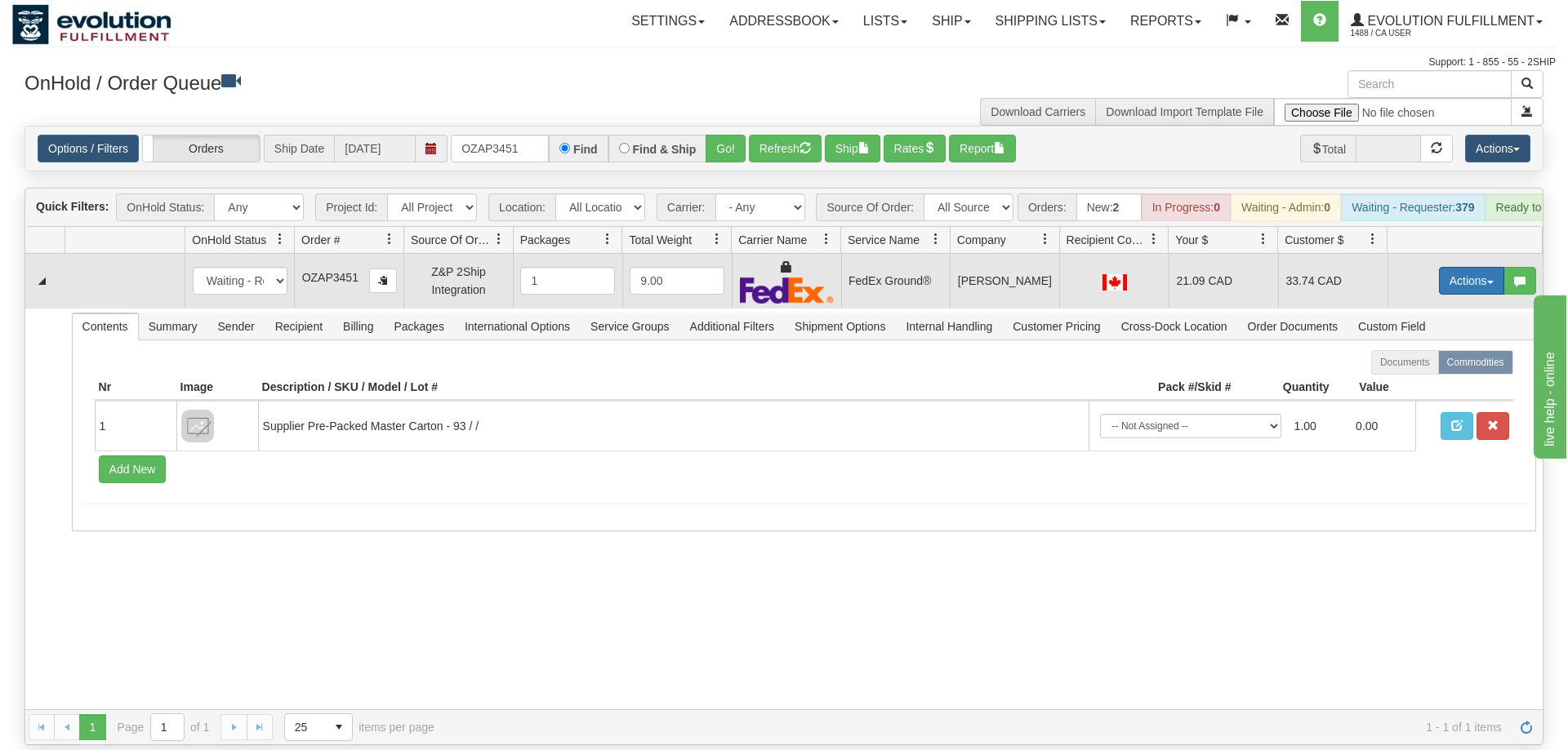
click at [1465, 267] on button "Actions" at bounding box center [1471, 281] width 65 height 28
click at [1445, 365] on link "Ship" at bounding box center [1438, 376] width 131 height 21
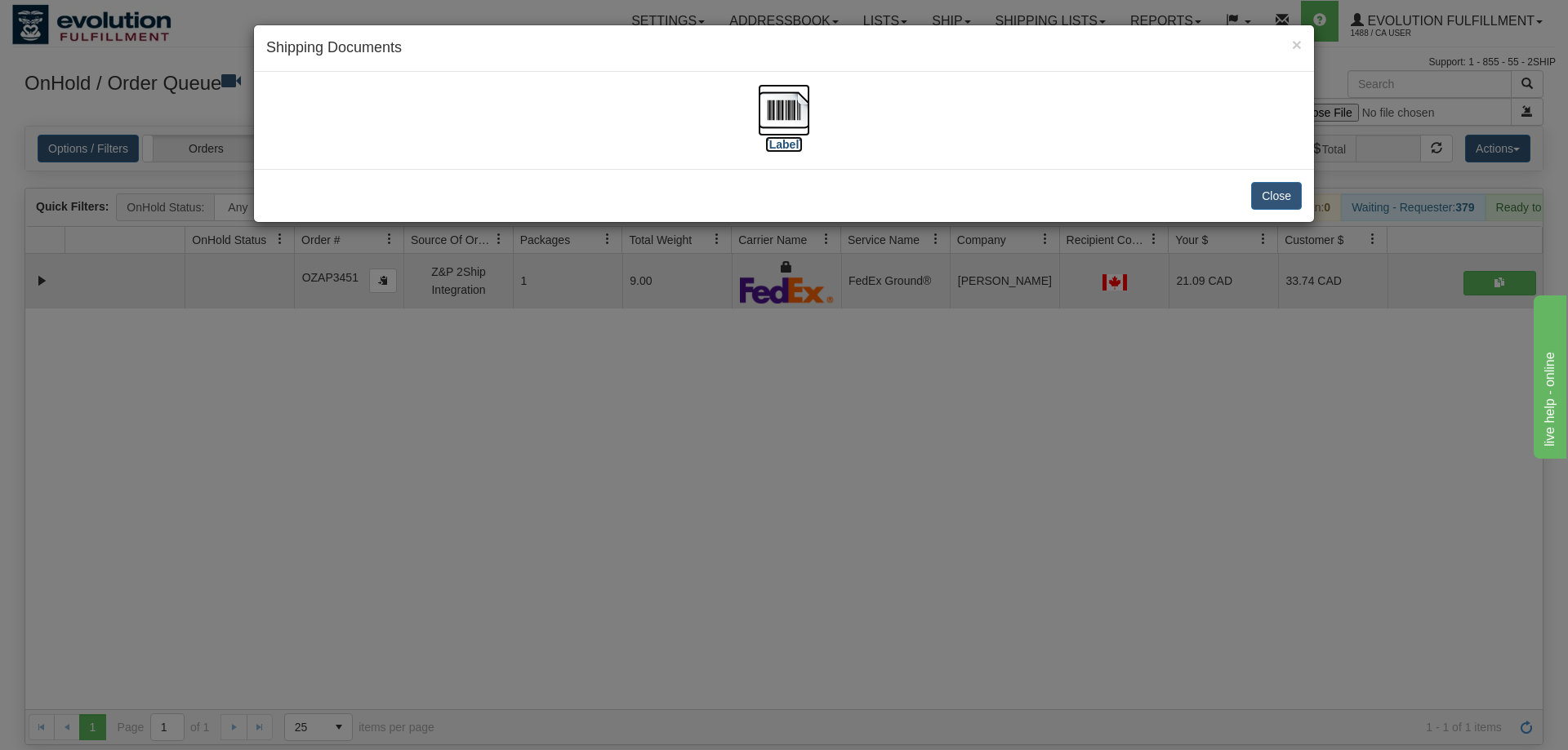
click at [789, 90] on img at bounding box center [784, 110] width 52 height 52
drag, startPoint x: 748, startPoint y: 592, endPoint x: 746, endPoint y: 542, distance: 50.0
click at [750, 590] on div "× Shipping Documents [Label] Close" at bounding box center [784, 375] width 1568 height 750
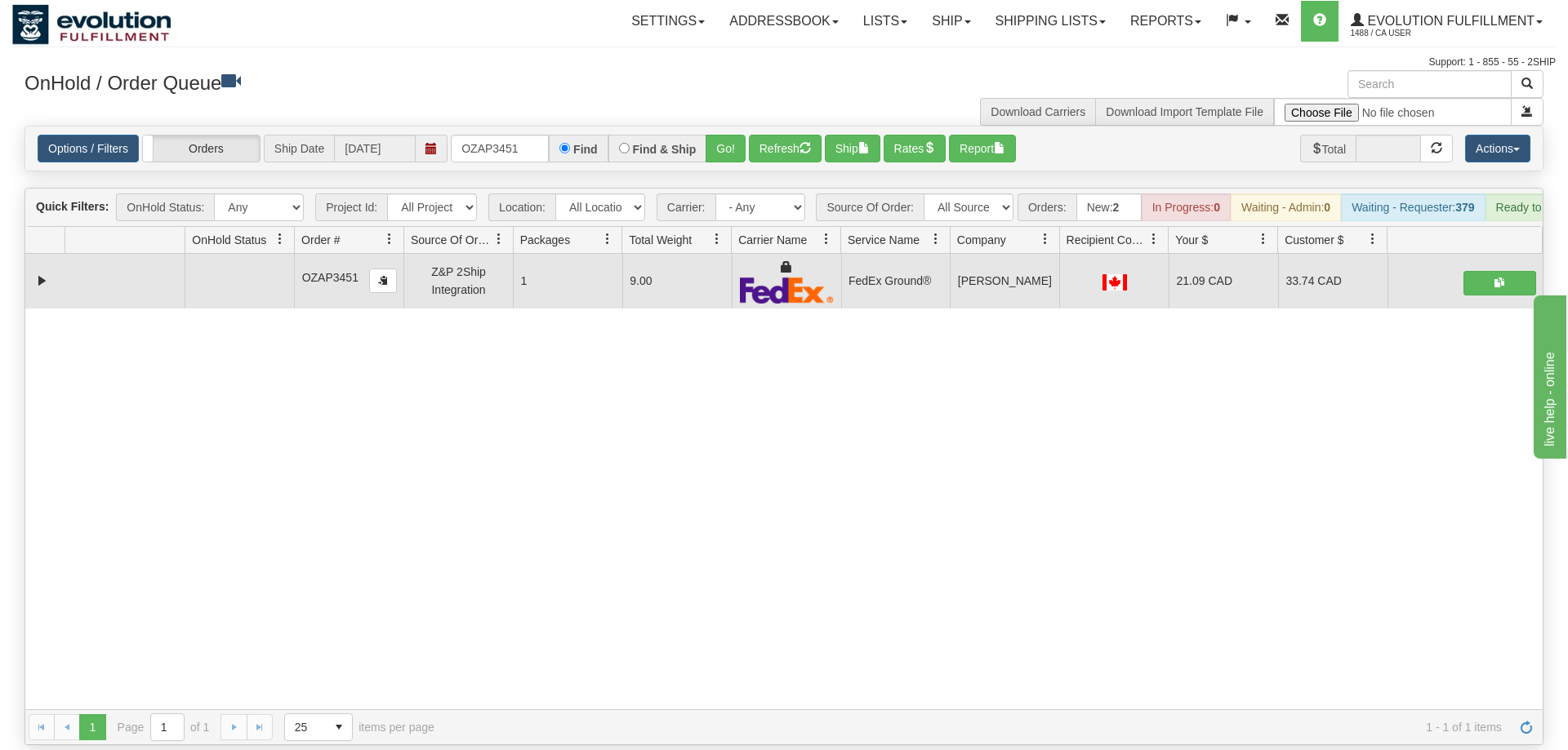
click at [487, 99] on div "OnHold / Order Queue" at bounding box center [398, 86] width 772 height 32
click at [490, 134] on input "OZAP3451" at bounding box center [500, 148] width 98 height 28
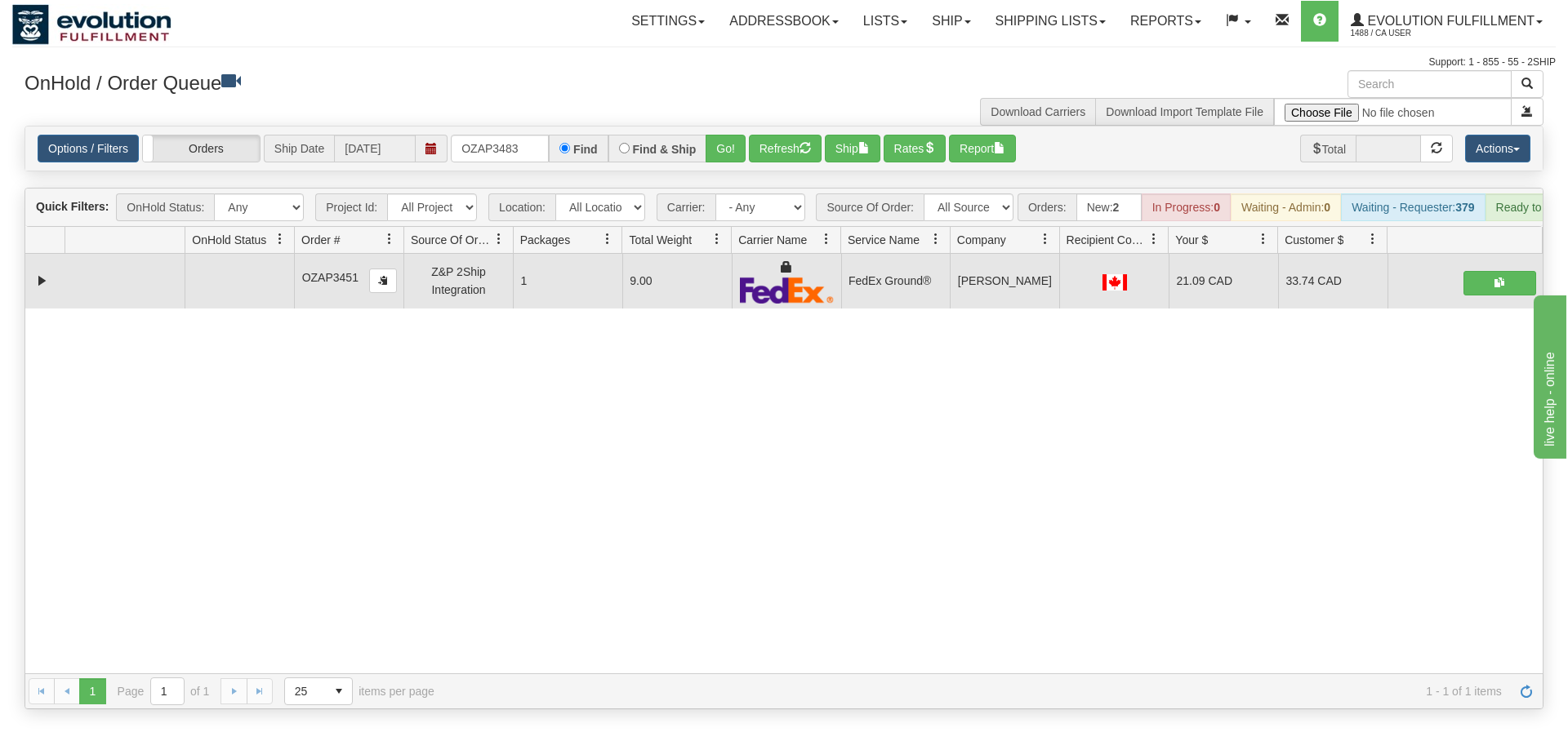
click at [715, 145] on div "Options / Filters Group Shipments Orders Ship Date [DATE] OZAP3483 Find Find & …" at bounding box center [784, 148] width 1517 height 44
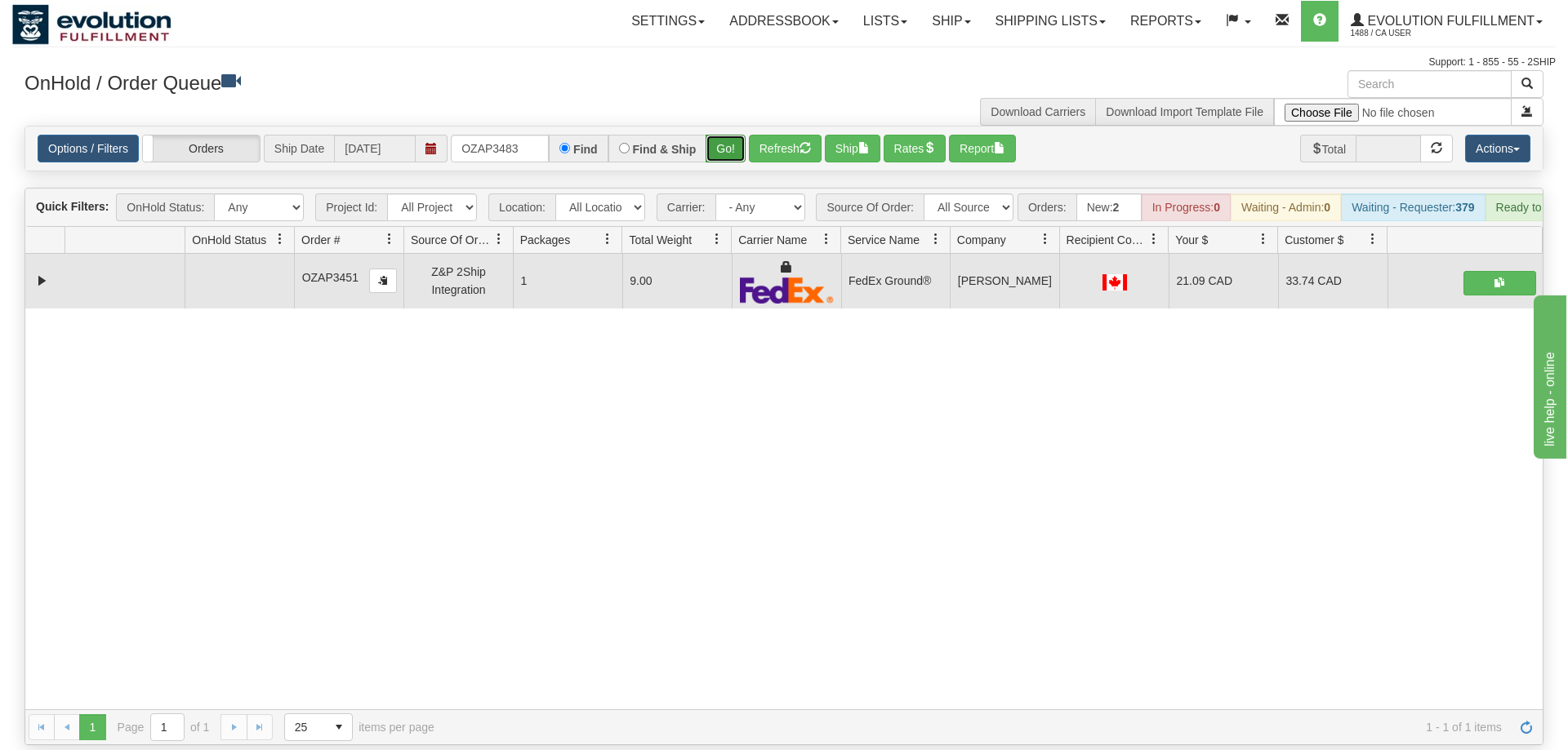
click at [729, 134] on button "Go!" at bounding box center [726, 148] width 40 height 28
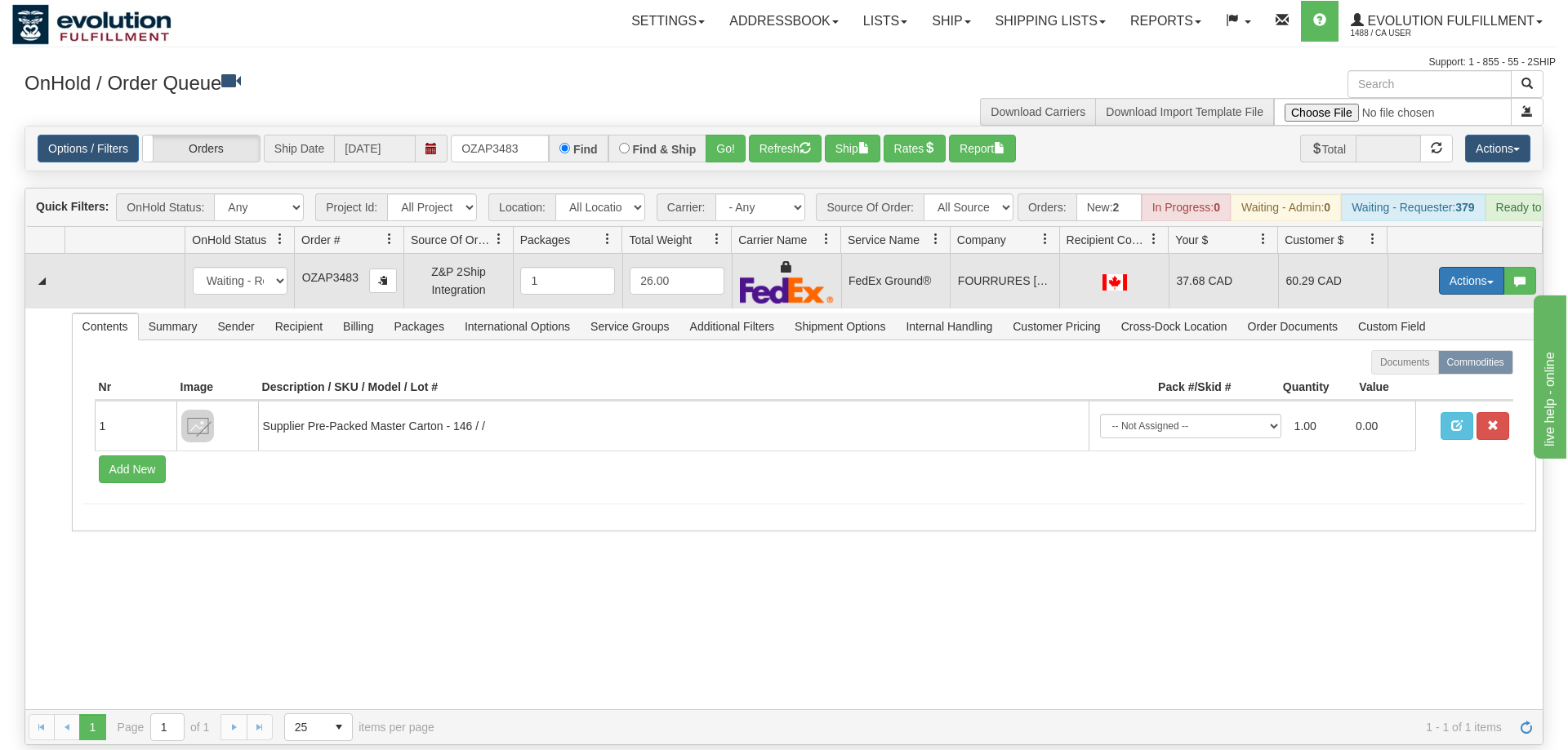
click at [1453, 267] on button "Actions" at bounding box center [1471, 281] width 65 height 28
click at [1420, 369] on span "Ship" at bounding box center [1405, 375] width 34 height 13
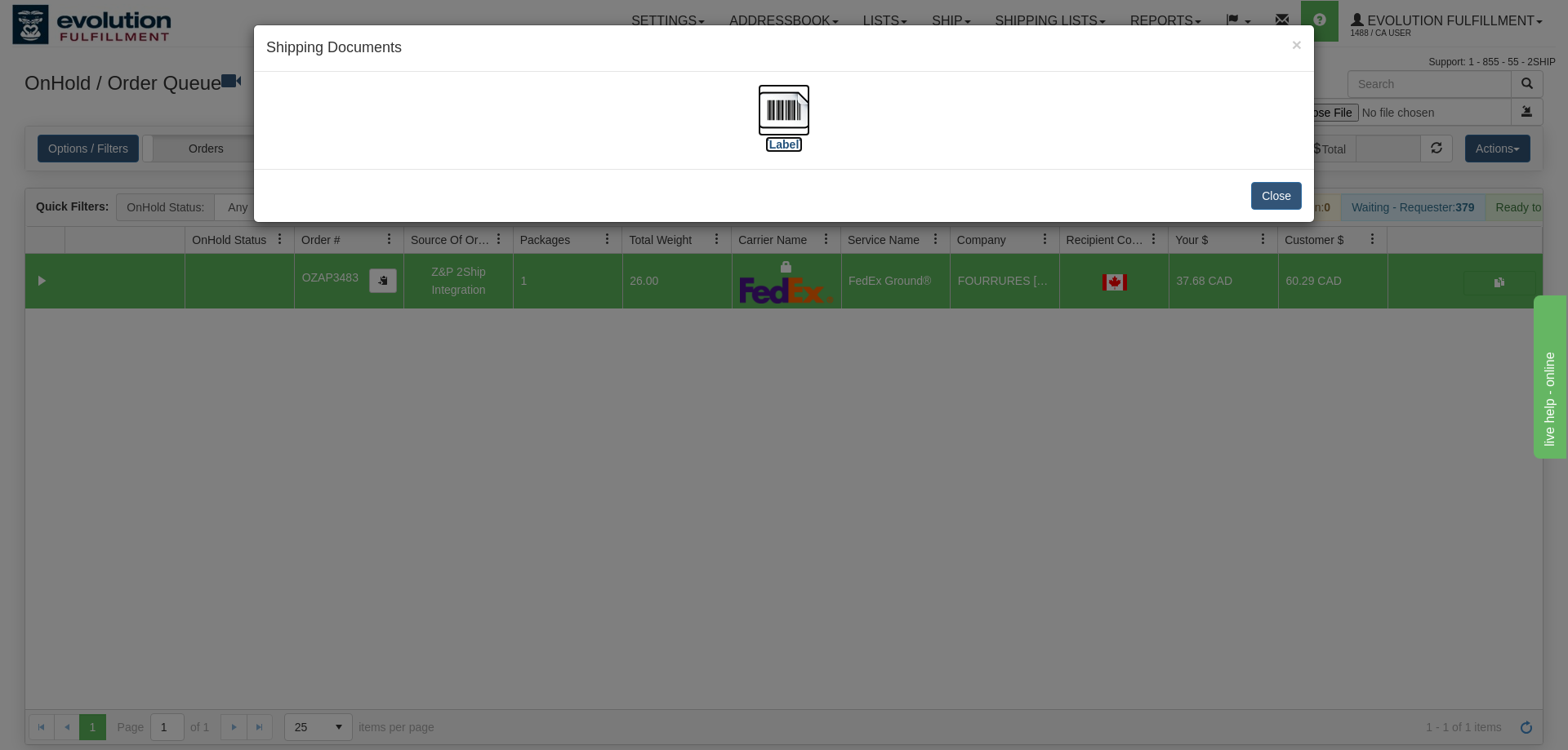
click at [799, 141] on label "[Label]" at bounding box center [784, 144] width 38 height 17
click at [868, 584] on div "× Shipping Documents [Label] Close" at bounding box center [784, 375] width 1568 height 750
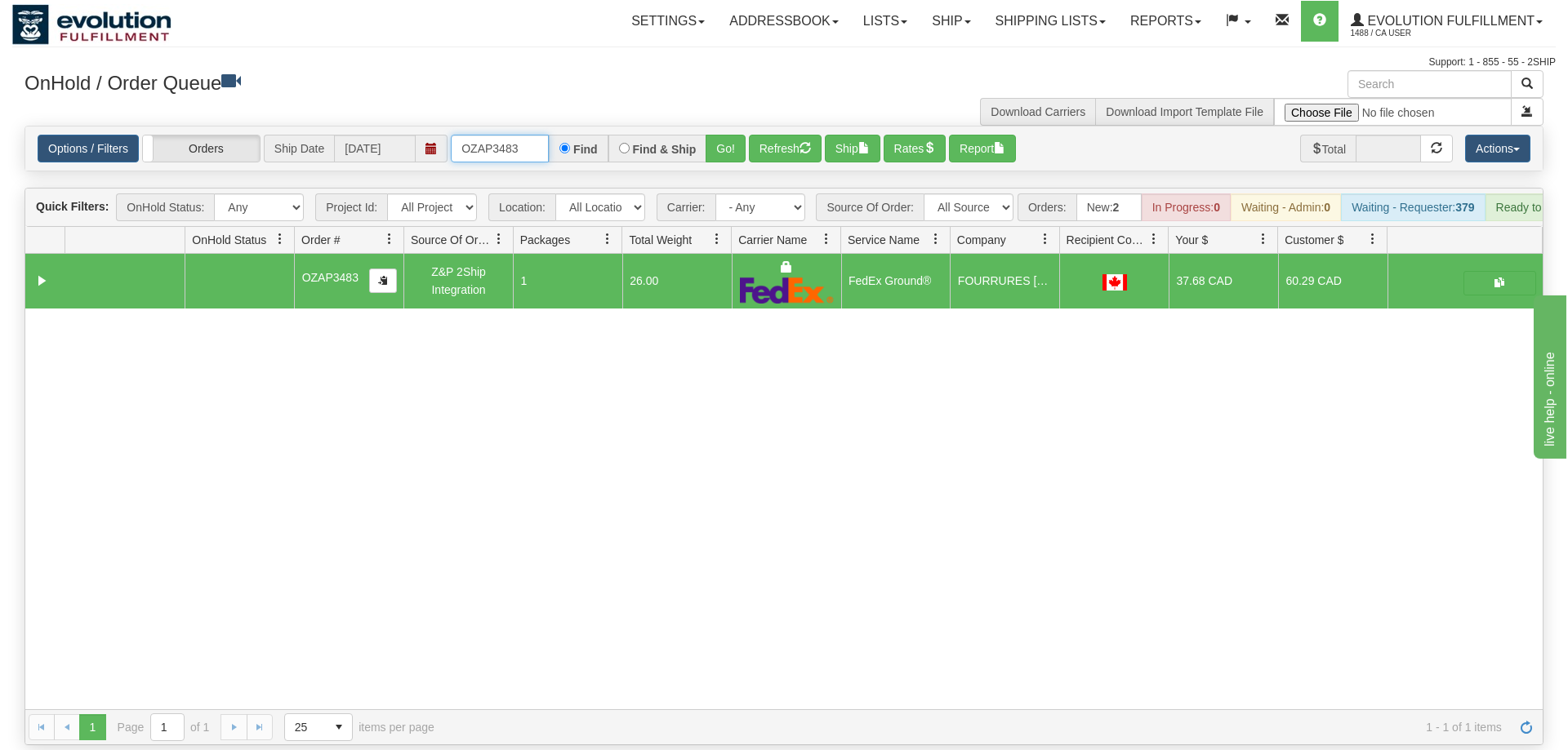
click at [484, 134] on input "OZAP3483" at bounding box center [500, 148] width 98 height 28
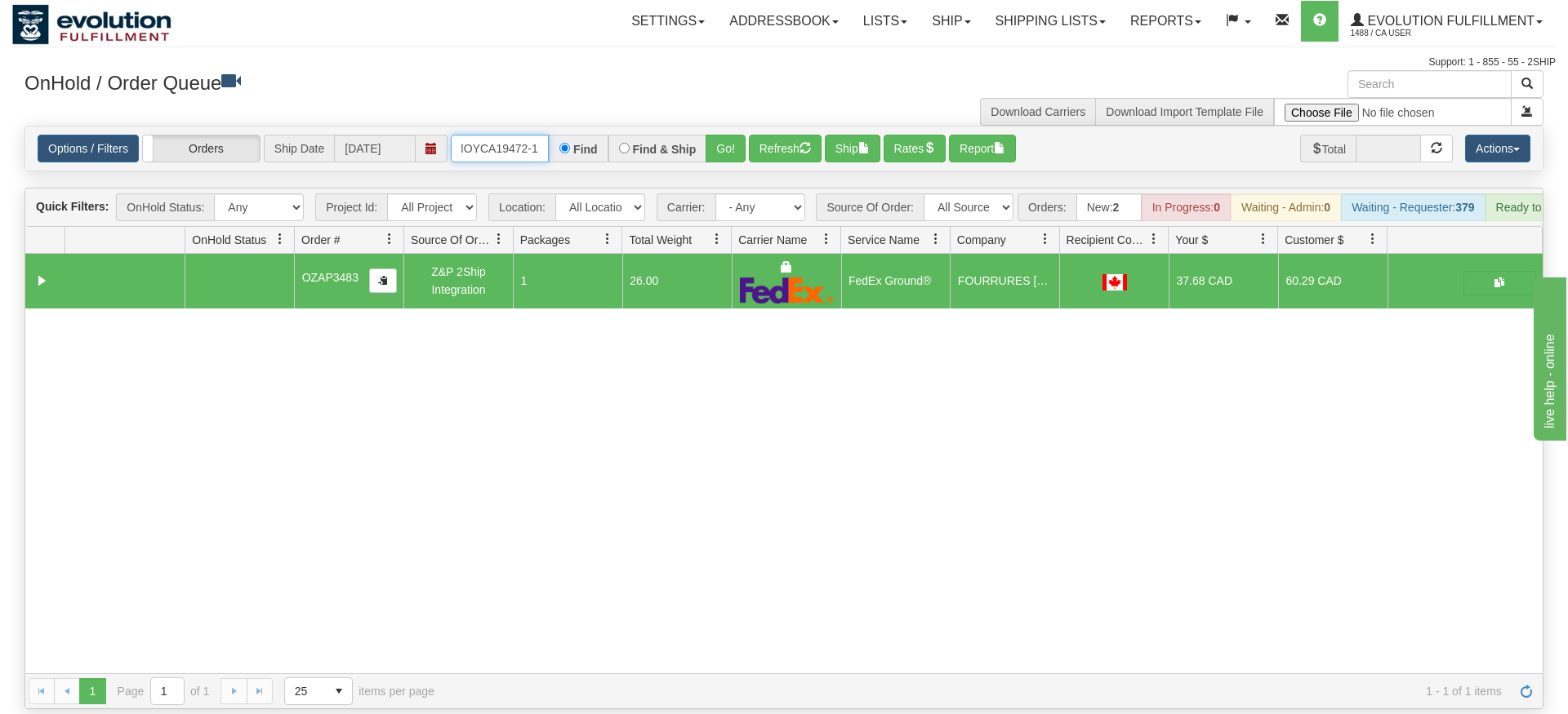
type input "OMOYCA19472-1"
click at [717, 167] on div "Is equal to Is not equal to Contains Does not contains CAD USD EUR ZAR [PERSON_…" at bounding box center [784, 417] width 1543 height 584
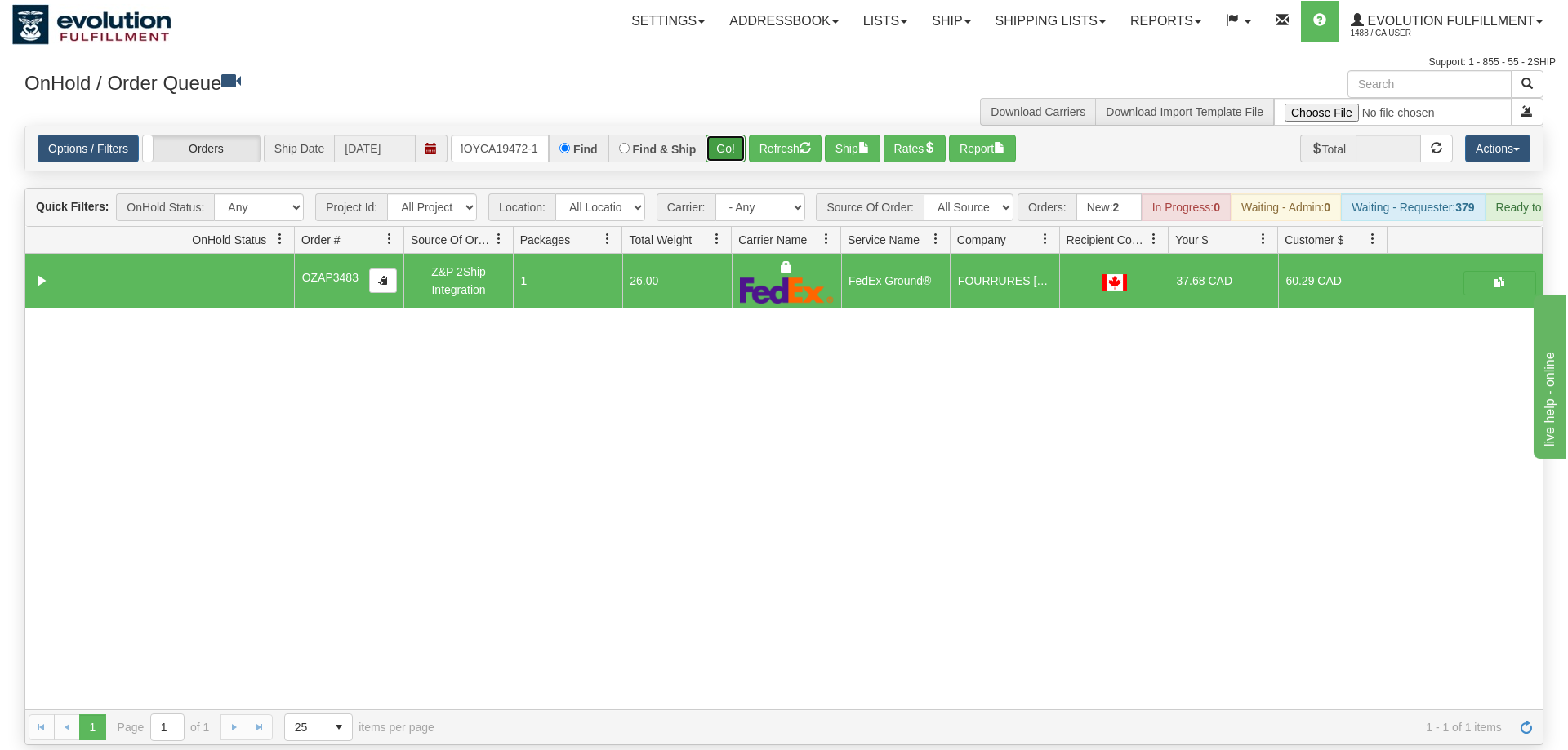
click at [725, 134] on button "Go!" at bounding box center [726, 148] width 40 height 28
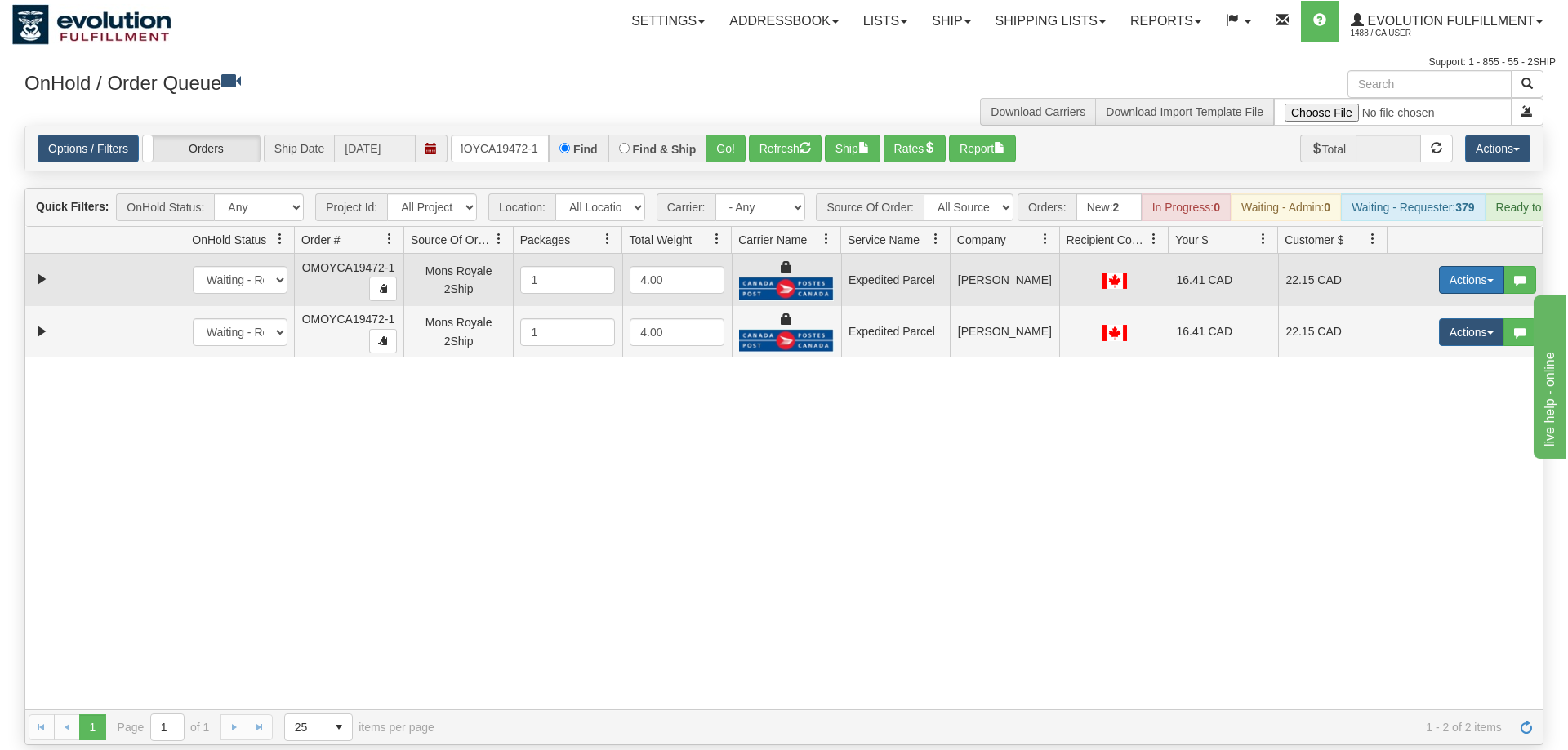
click at [1464, 266] on button "Actions" at bounding box center [1471, 280] width 65 height 28
click at [1436, 364] on link "Ship" at bounding box center [1438, 375] width 131 height 21
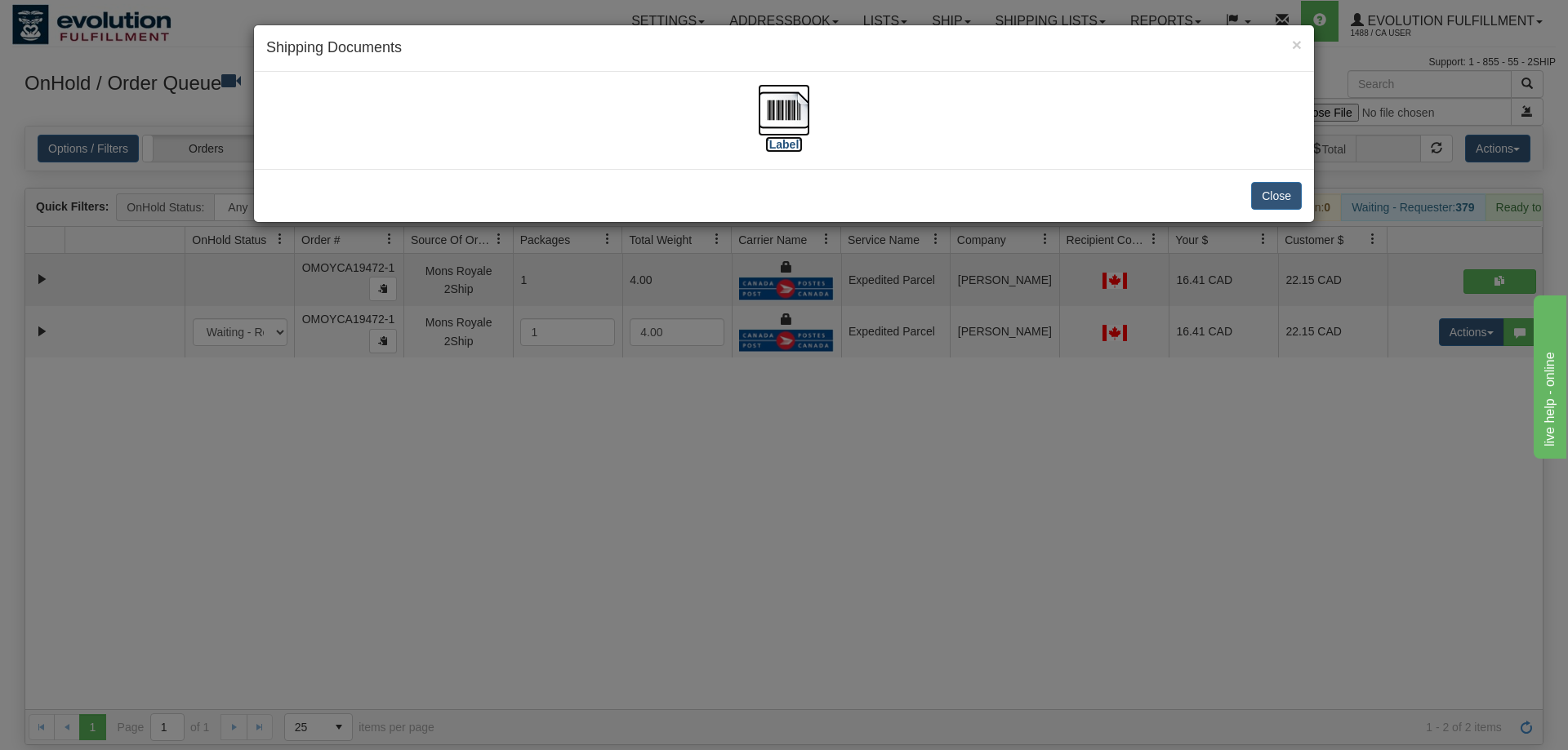
click at [784, 119] on img at bounding box center [784, 110] width 52 height 52
drag, startPoint x: 702, startPoint y: 382, endPoint x: 496, endPoint y: 141, distance: 317.0
click at [702, 380] on div "× Shipping Documents [Label] Close" at bounding box center [784, 375] width 1568 height 750
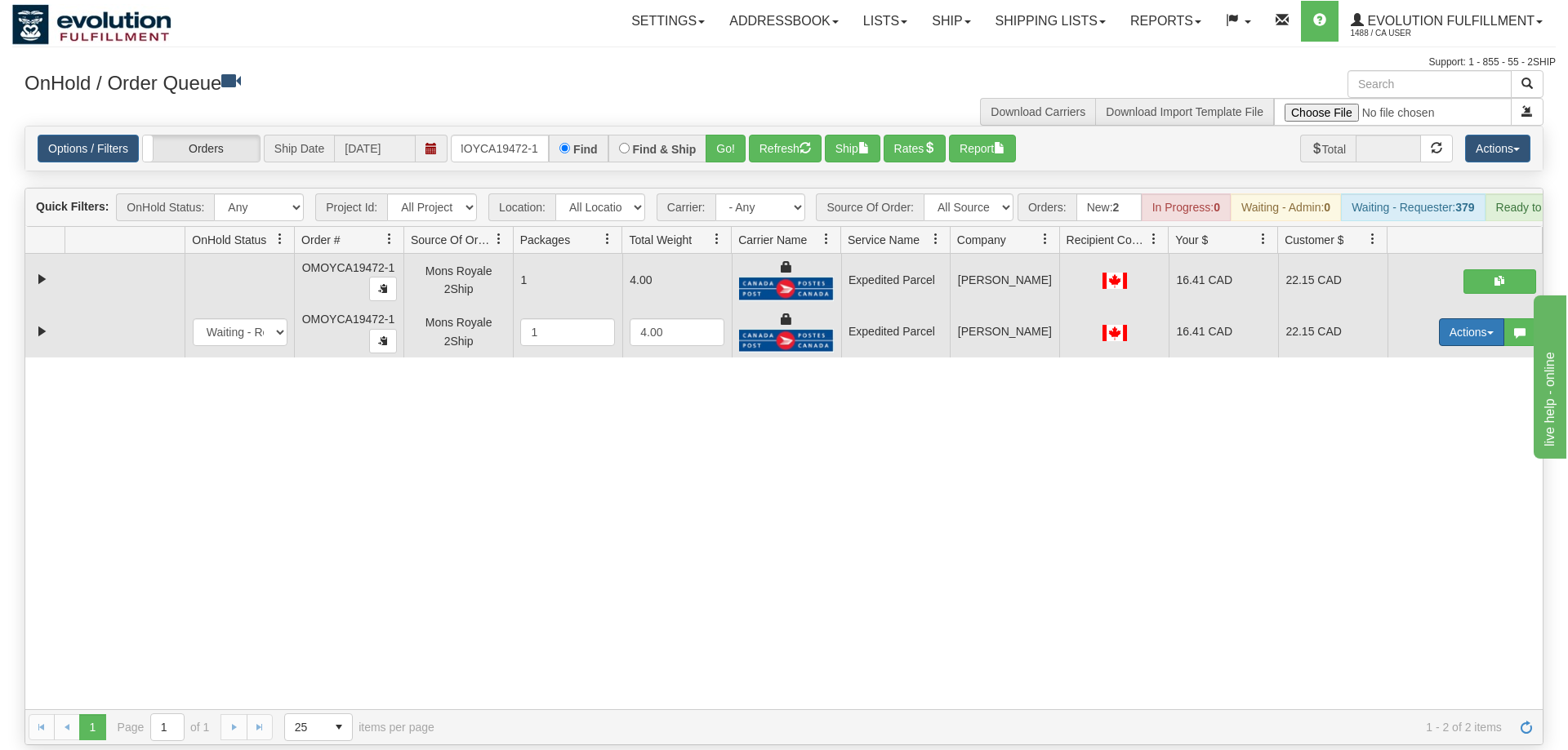
click at [1487, 319] on button "Actions" at bounding box center [1471, 333] width 65 height 28
click at [1408, 442] on span "Delete" at bounding box center [1411, 448] width 44 height 13
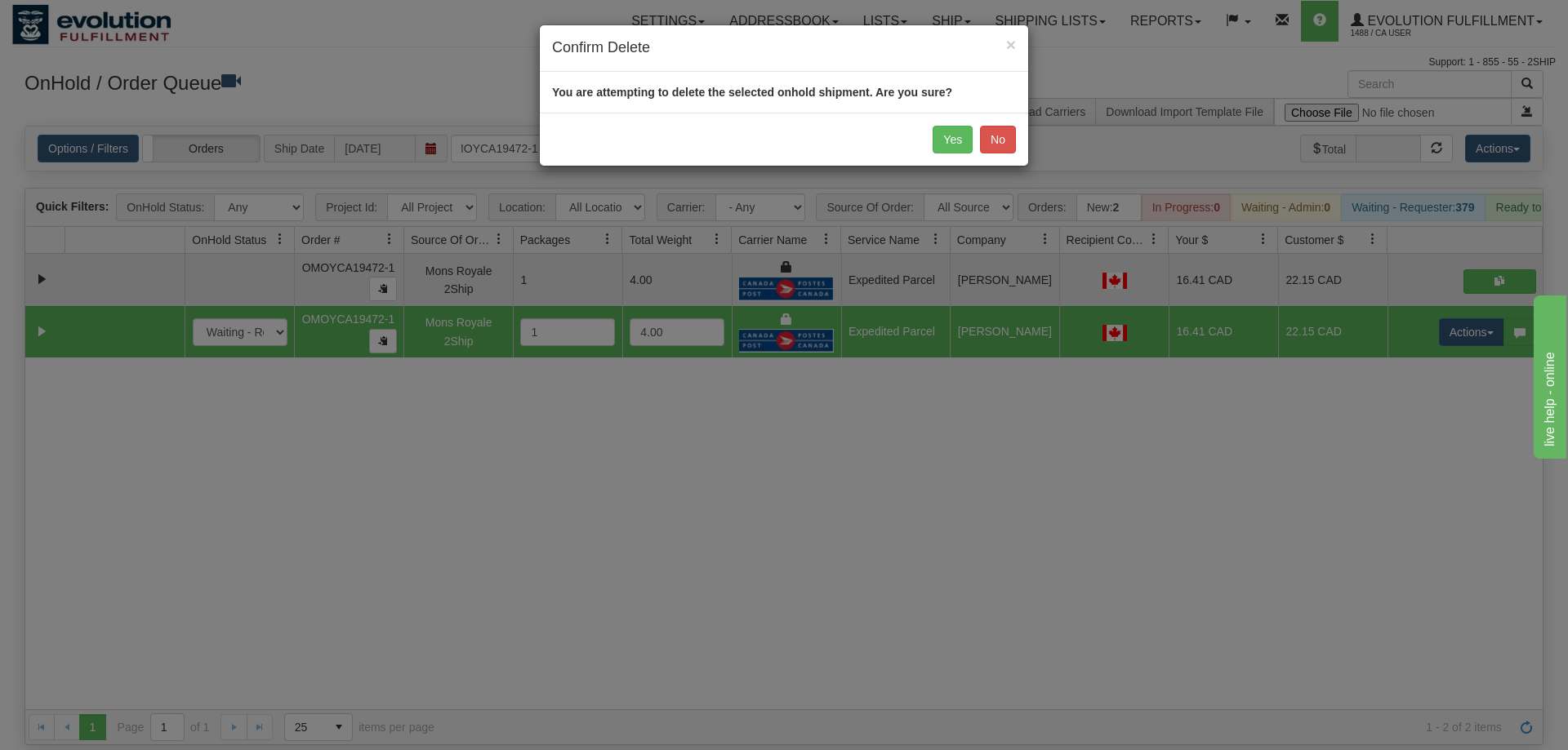
click at [935, 124] on div "Yes No" at bounding box center [784, 139] width 488 height 53
click at [943, 134] on button "Yes" at bounding box center [953, 140] width 40 height 28
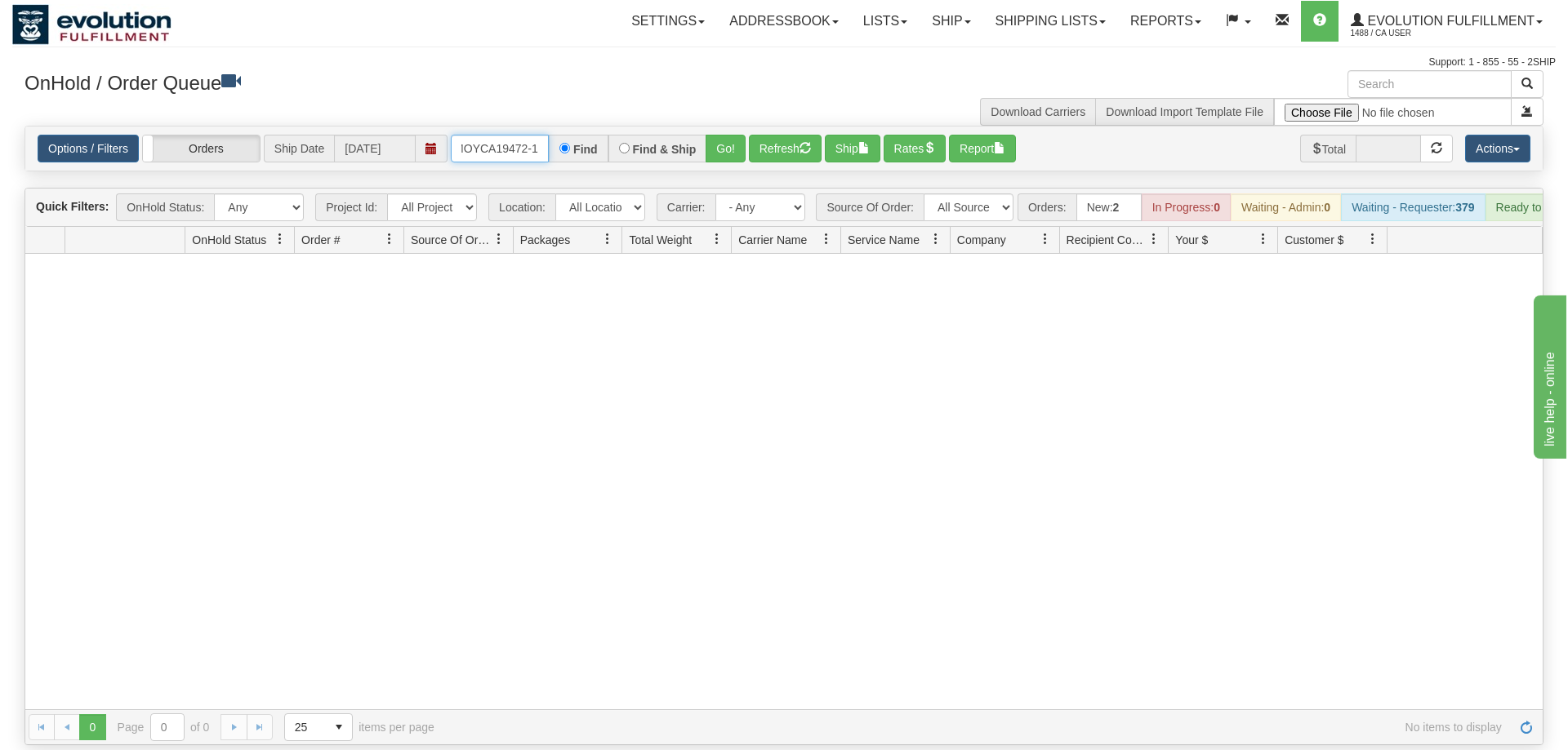
click at [496, 134] on input "OMOYCA19472-1" at bounding box center [500, 148] width 98 height 28
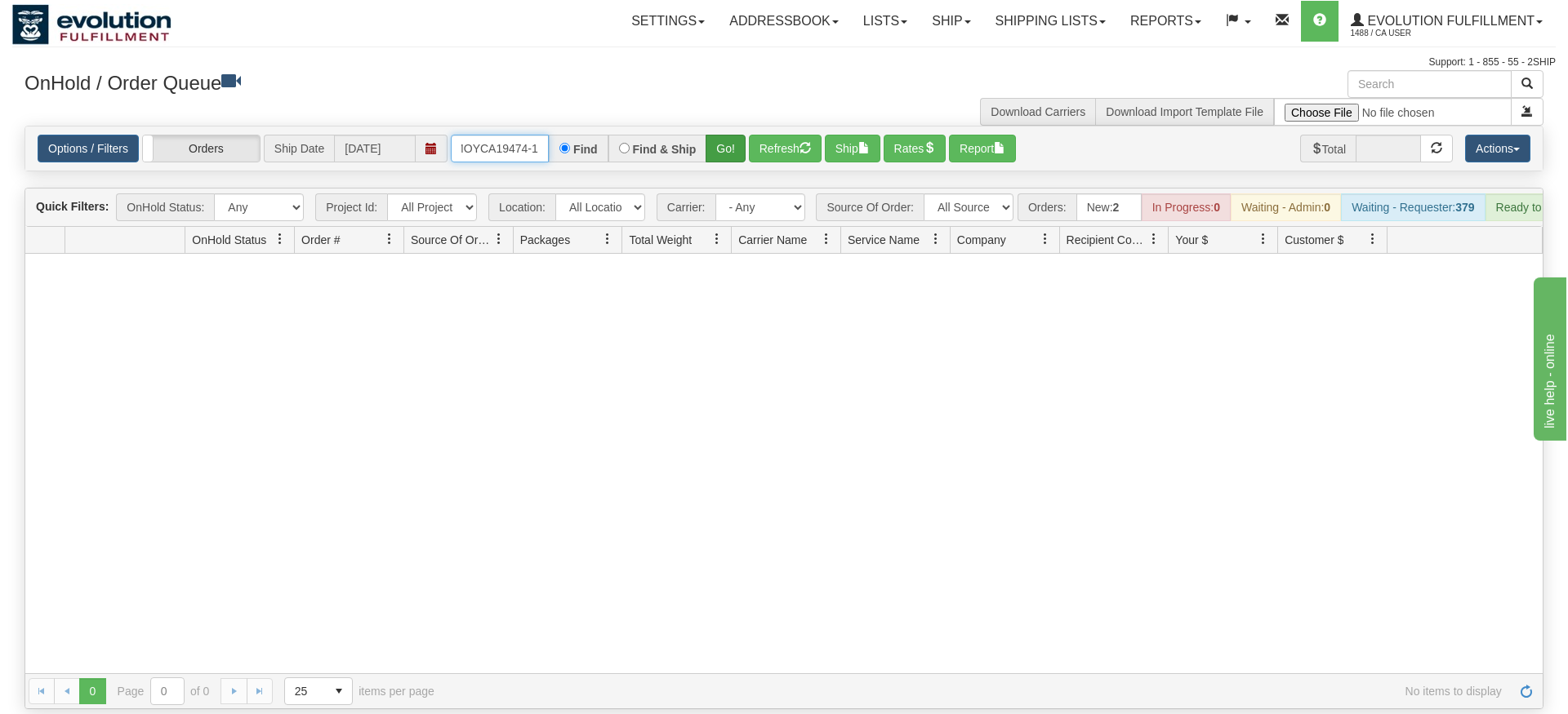
type input "OMOYCA19474-1"
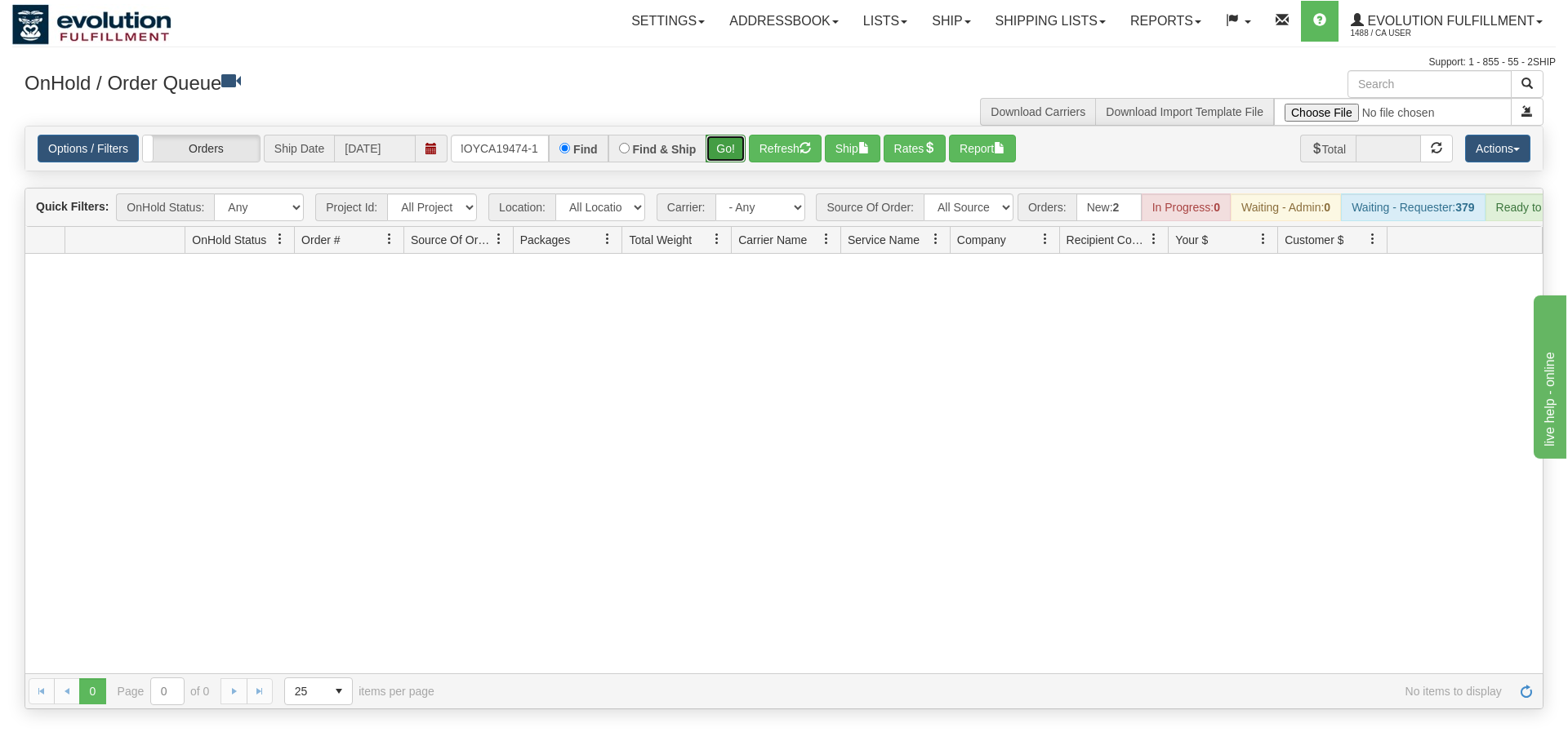
drag, startPoint x: 729, startPoint y: 122, endPoint x: 729, endPoint y: 145, distance: 23.0
click at [729, 156] on div "Is equal to Is not equal to Contains Does not contains CAD USD EUR ZAR [PERSON_…" at bounding box center [784, 417] width 1543 height 584
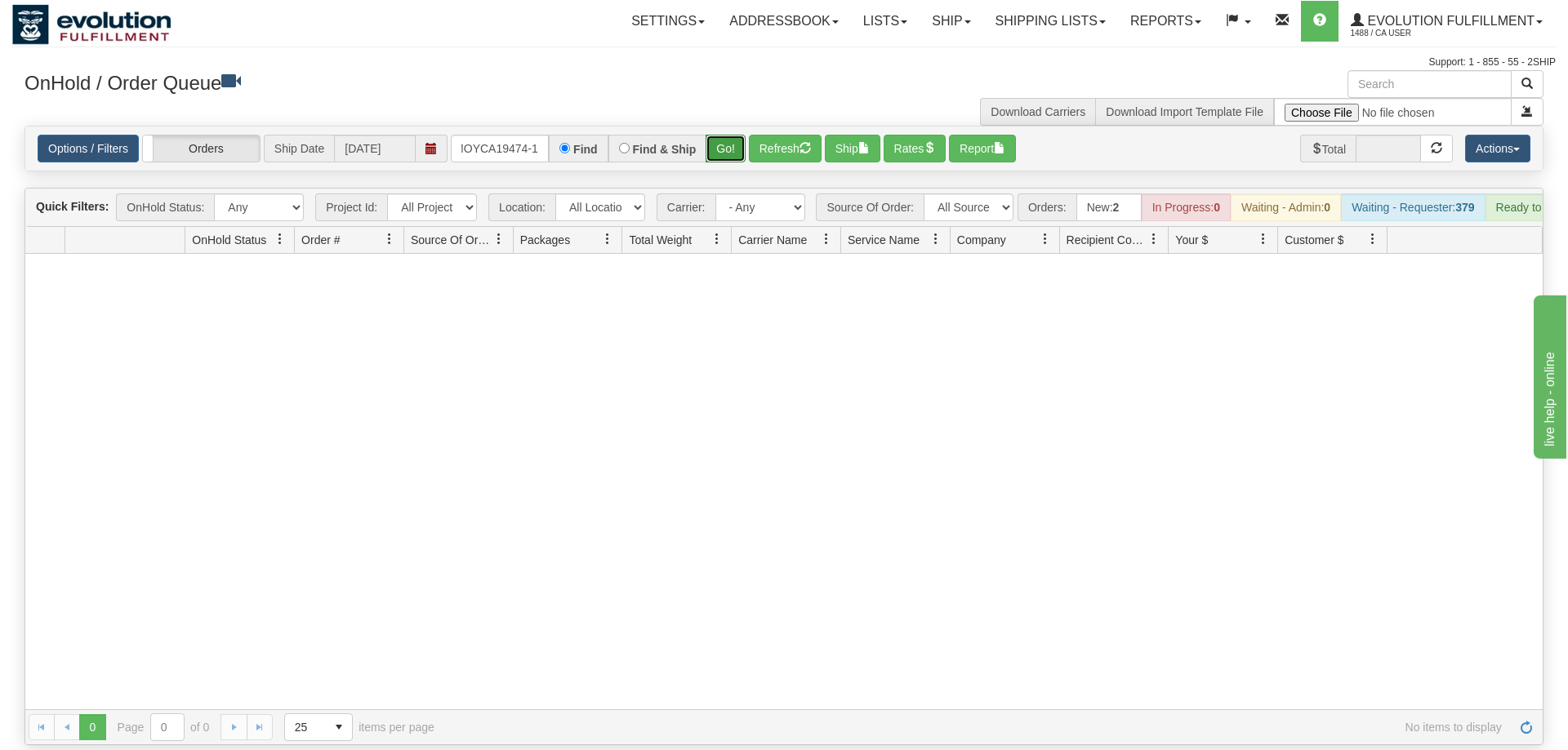
click at [733, 134] on button "Go!" at bounding box center [726, 148] width 40 height 28
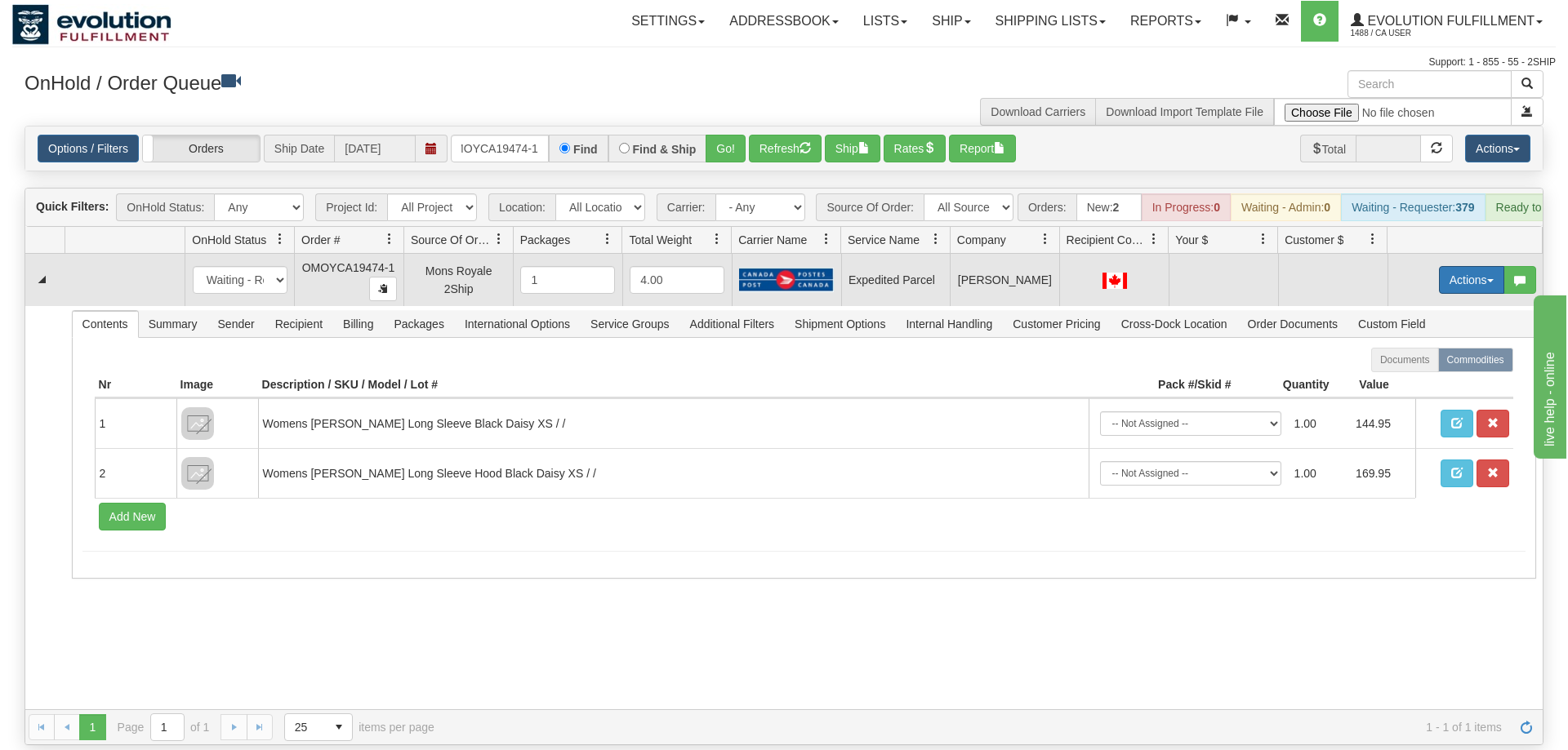
click at [1467, 266] on button "Actions" at bounding box center [1471, 280] width 65 height 28
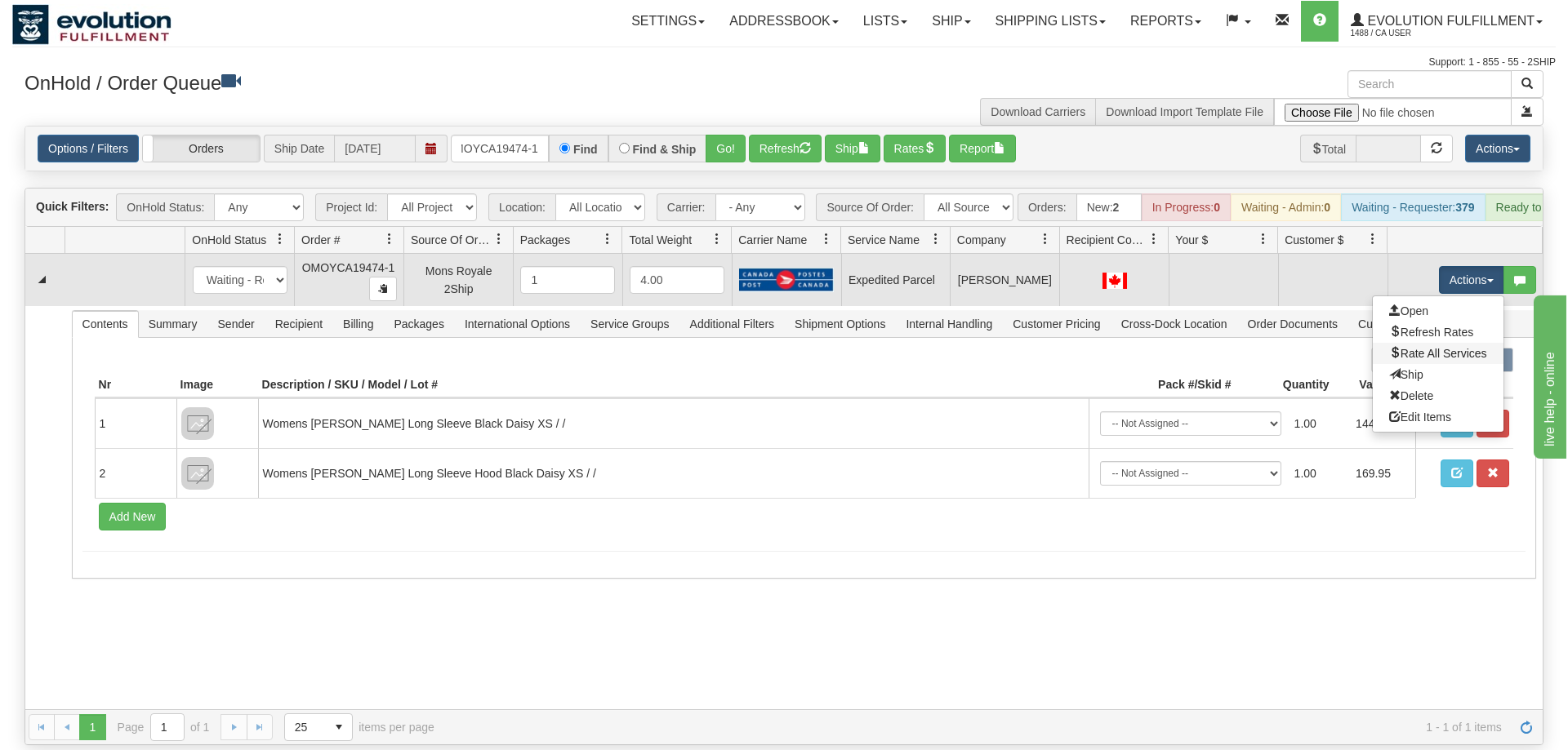
click at [1424, 343] on link "Rate All Services" at bounding box center [1438, 353] width 131 height 21
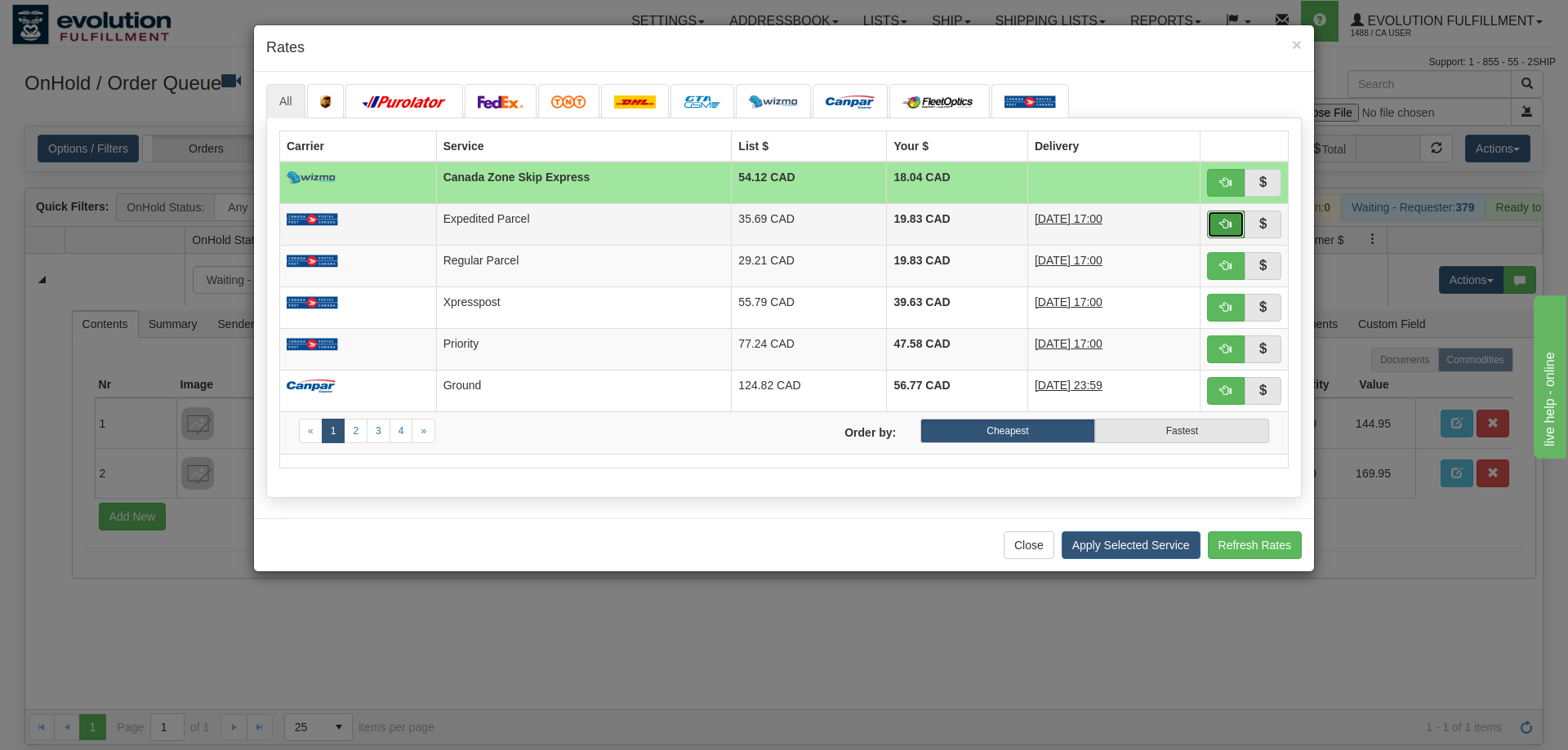
click at [1232, 232] on button "button" at bounding box center [1225, 225] width 38 height 28
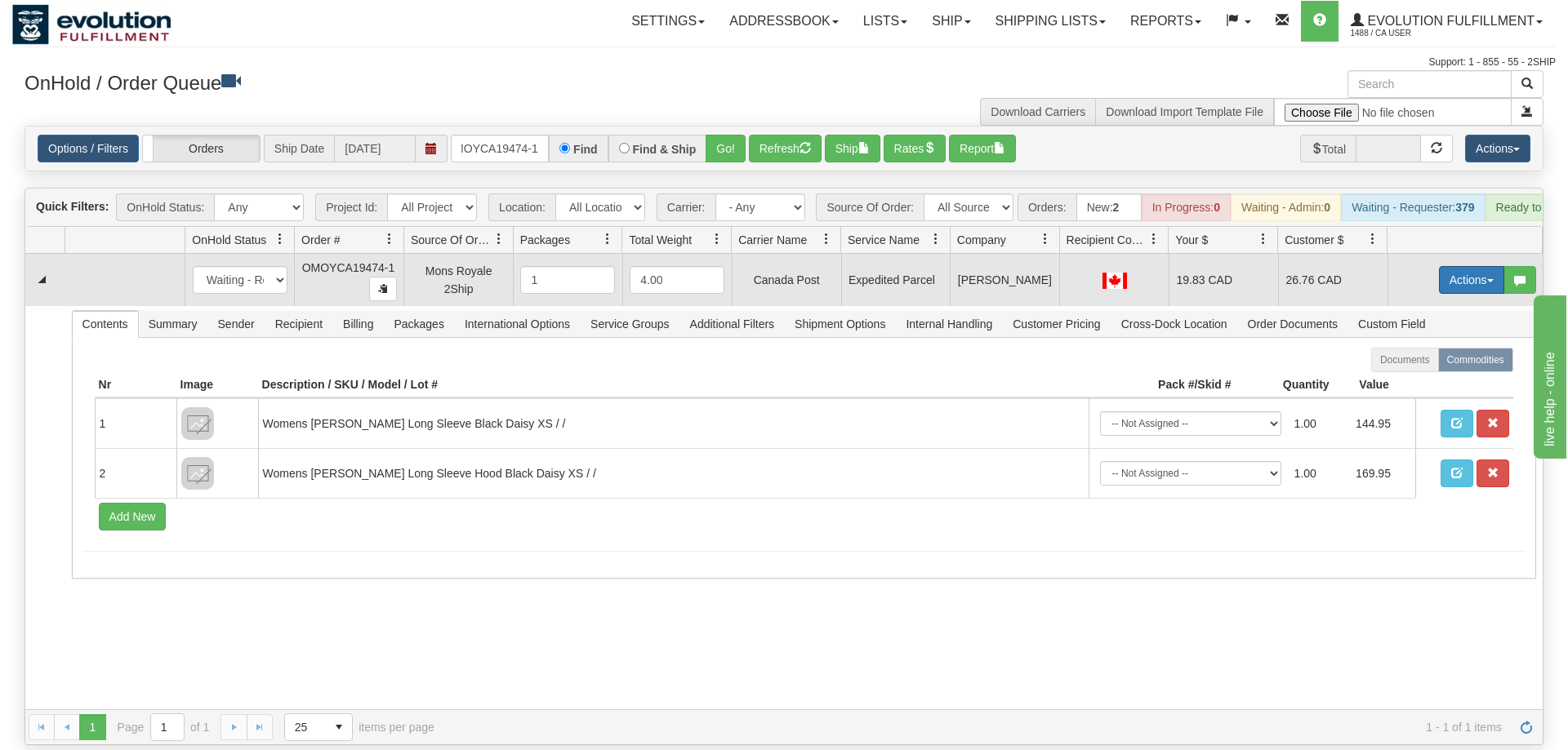
click at [1465, 266] on button "Actions" at bounding box center [1471, 280] width 65 height 28
click at [1406, 368] on span "Ship" at bounding box center [1405, 374] width 34 height 13
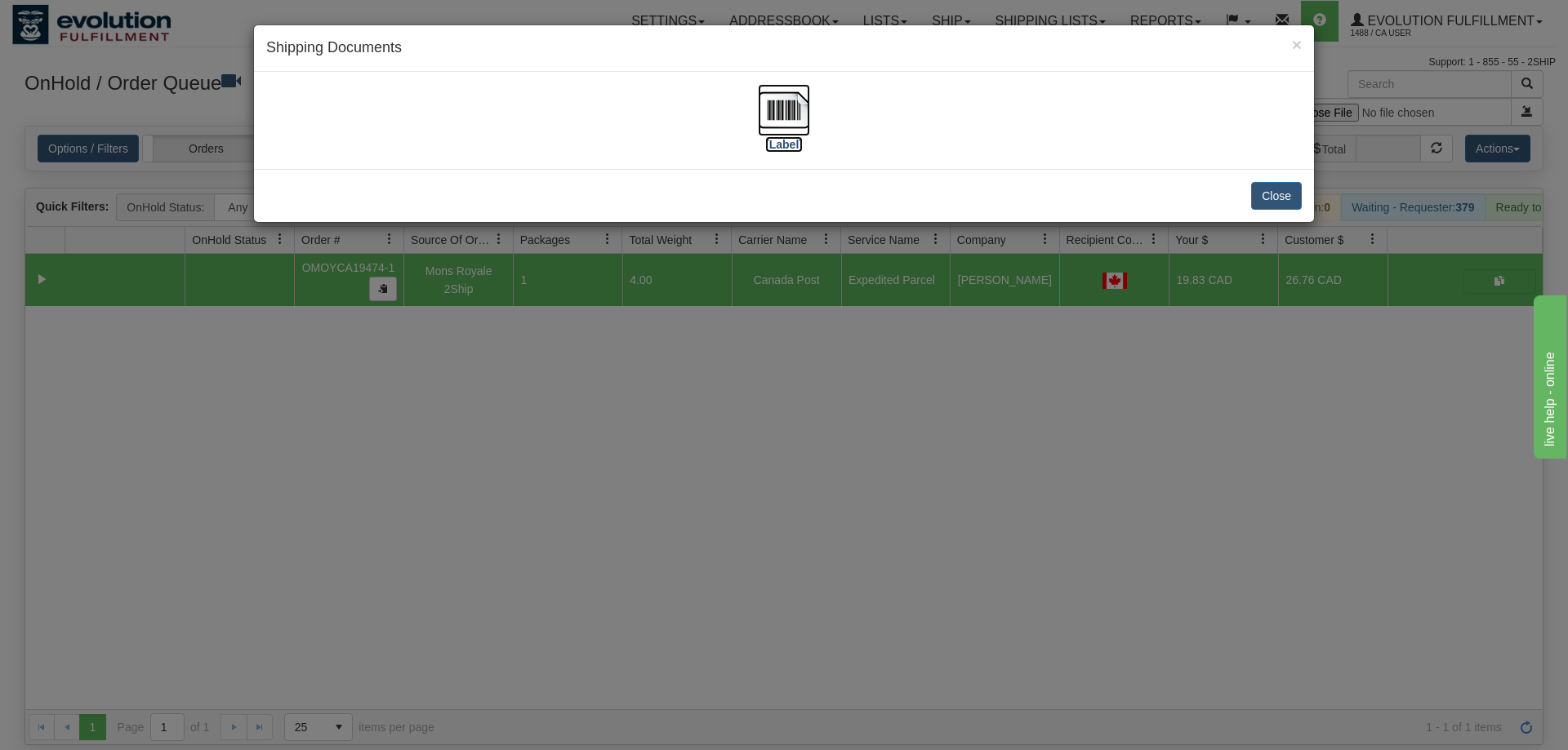
click at [798, 129] on img at bounding box center [784, 110] width 52 height 52
drag, startPoint x: 699, startPoint y: 514, endPoint x: 388, endPoint y: 134, distance: 491.0
click at [699, 514] on div "× Shipping Documents [Label] Close" at bounding box center [784, 375] width 1568 height 750
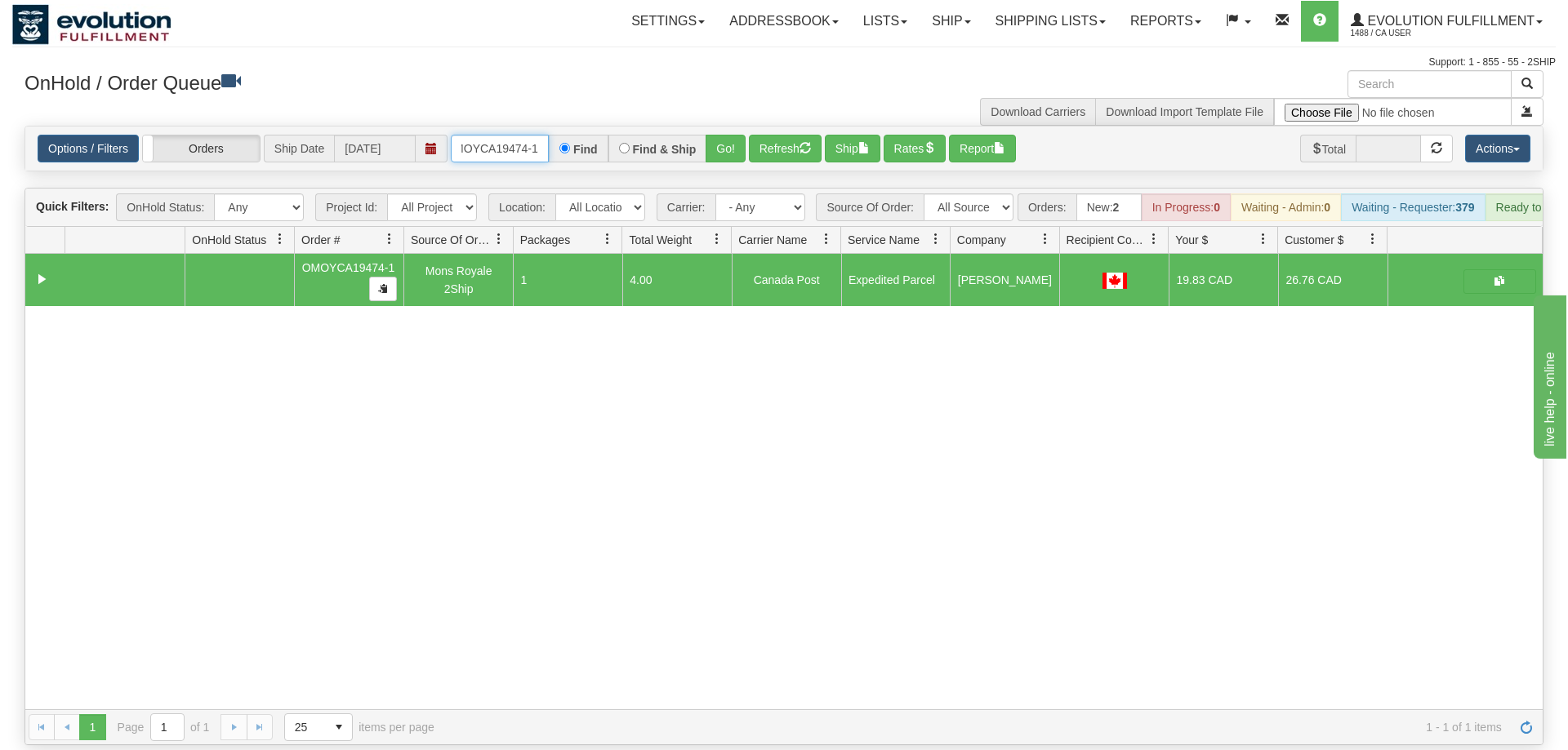
click at [480, 134] on input "OMOYCA19474-1" at bounding box center [500, 148] width 98 height 28
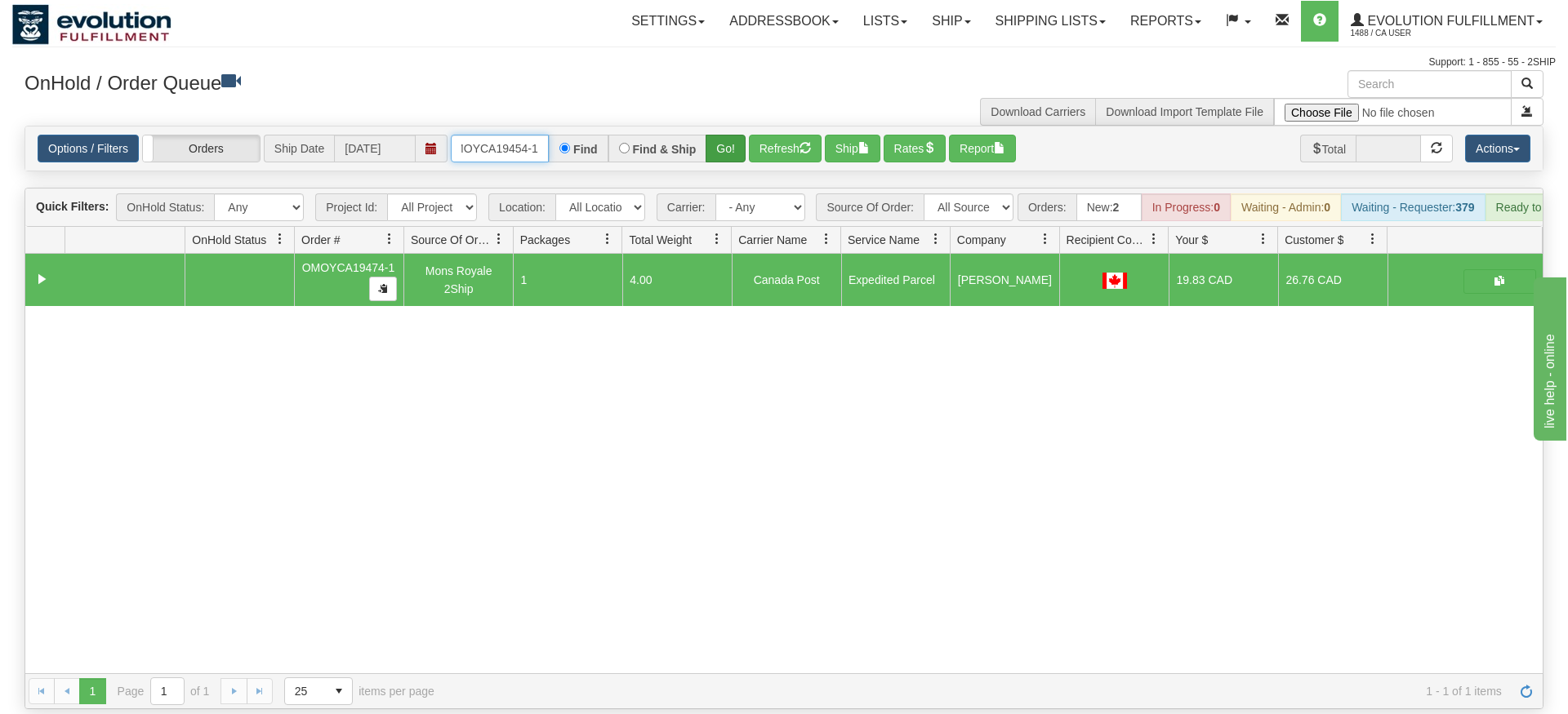
type input "OMOYCA19454-1"
click at [737, 147] on div "Options / Filters Group Shipments Orders Ship Date [DATE] OMOYCA19454-1 Find Fi…" at bounding box center [784, 148] width 1519 height 46
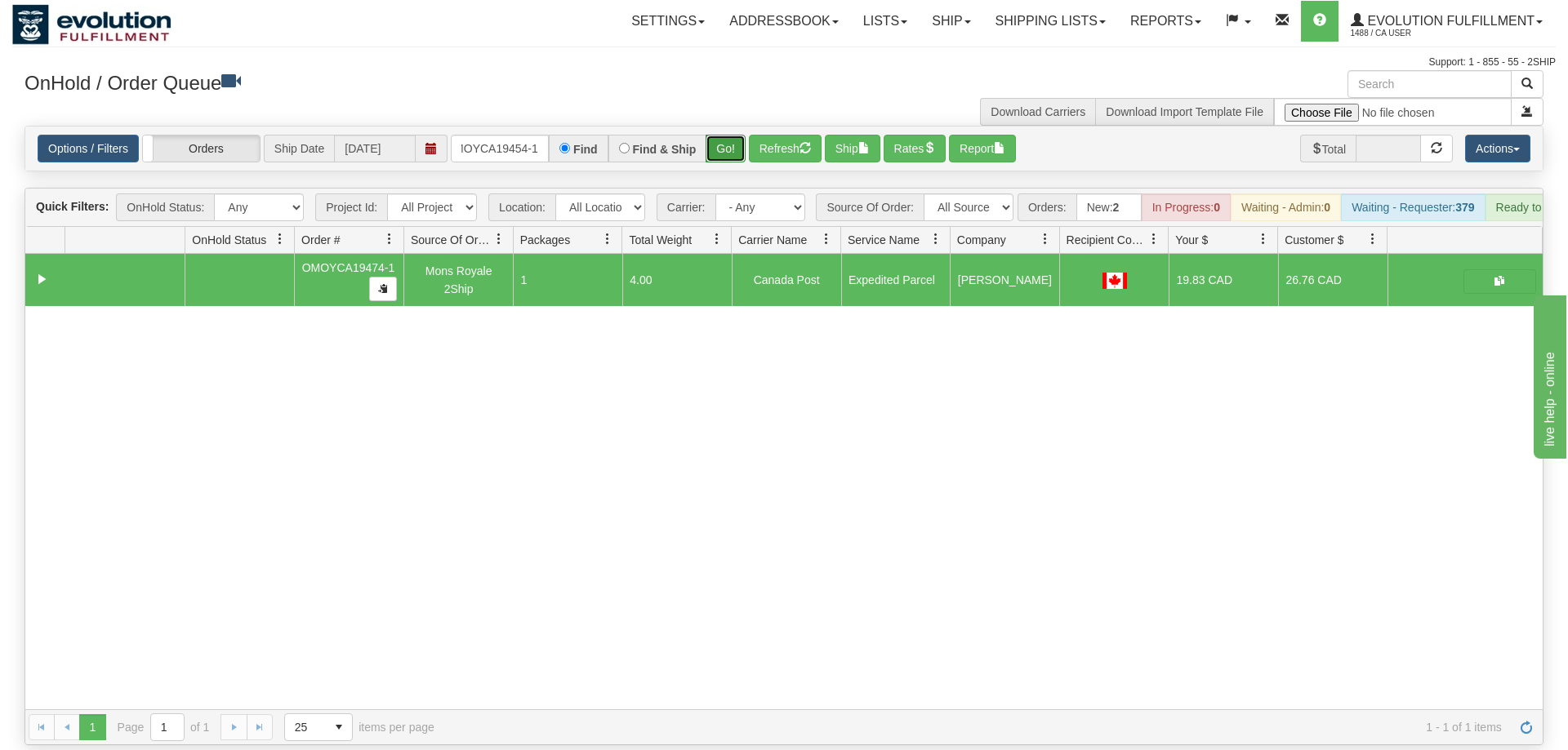
click at [732, 134] on button "Go!" at bounding box center [726, 148] width 40 height 28
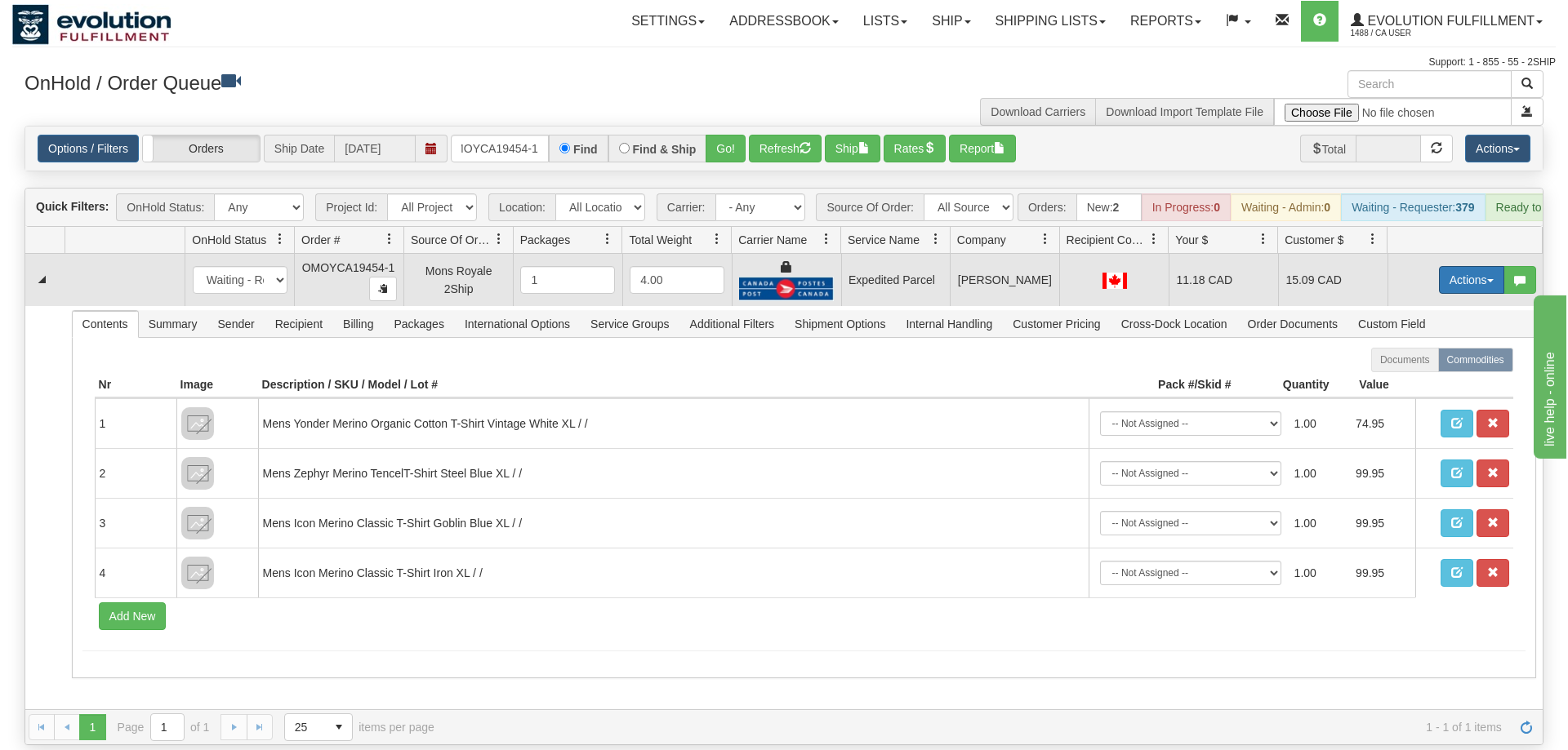
click at [1449, 266] on button "Actions" at bounding box center [1471, 280] width 65 height 28
click at [1394, 368] on span "Ship" at bounding box center [1405, 374] width 34 height 13
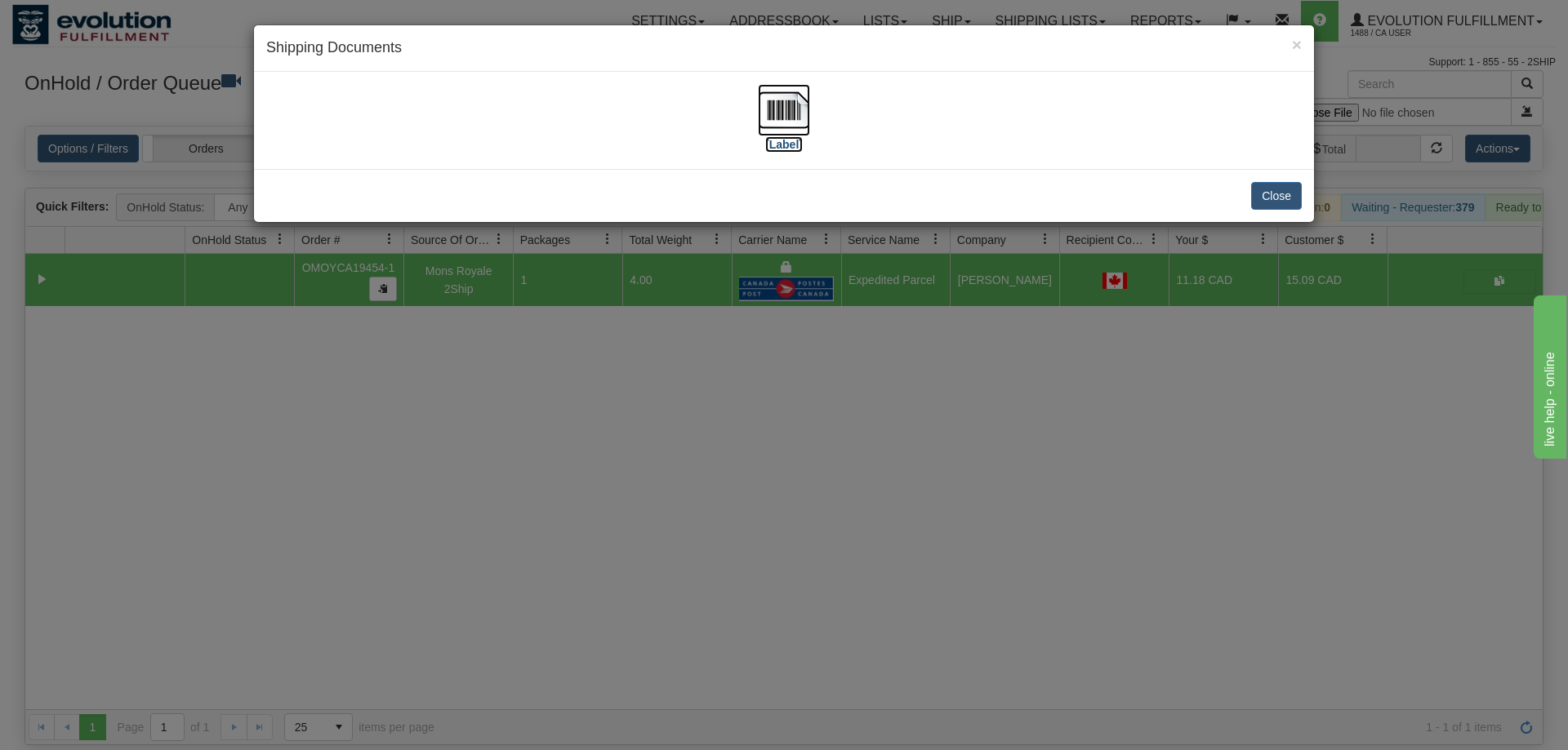
click at [763, 105] on img at bounding box center [784, 110] width 52 height 52
click at [813, 492] on div "× Shipping Documents [Label] Close" at bounding box center [784, 375] width 1568 height 750
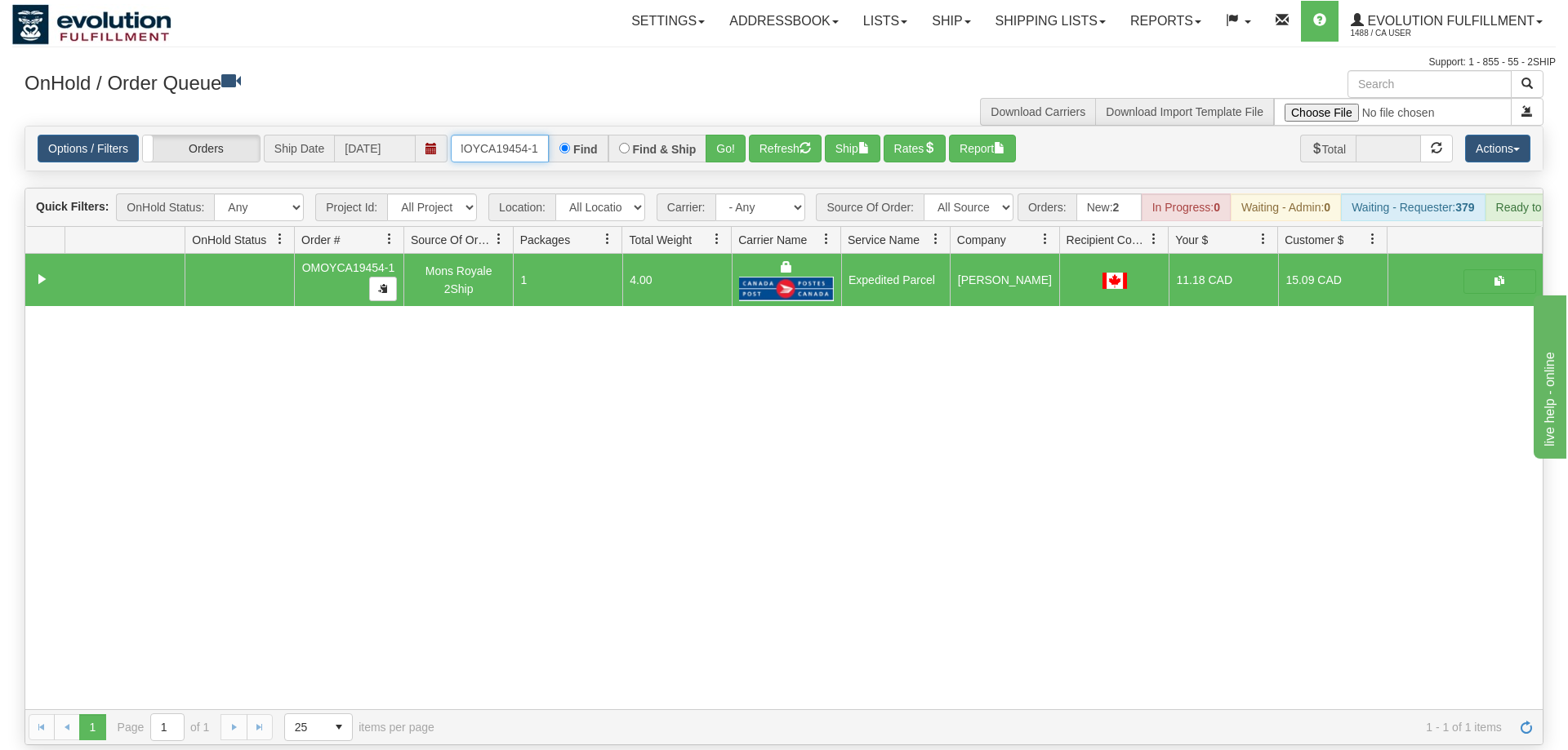
click at [473, 134] on input "OMOYCA19454-1" at bounding box center [500, 148] width 98 height 28
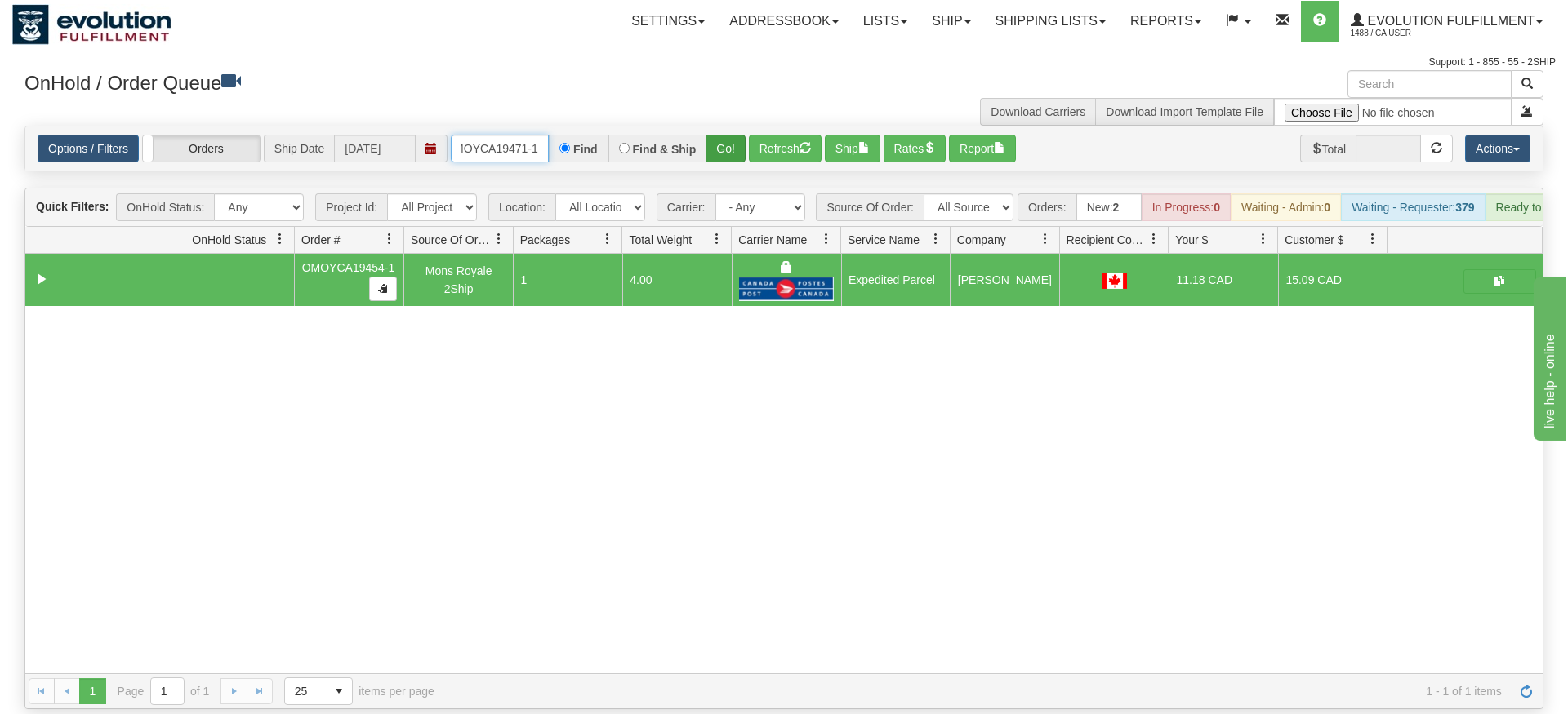
type input "OMOYCA19471-1"
click at [718, 149] on div "Is equal to Is not equal to Contains Does not contains CAD USD EUR ZAR [PERSON_…" at bounding box center [784, 417] width 1543 height 584
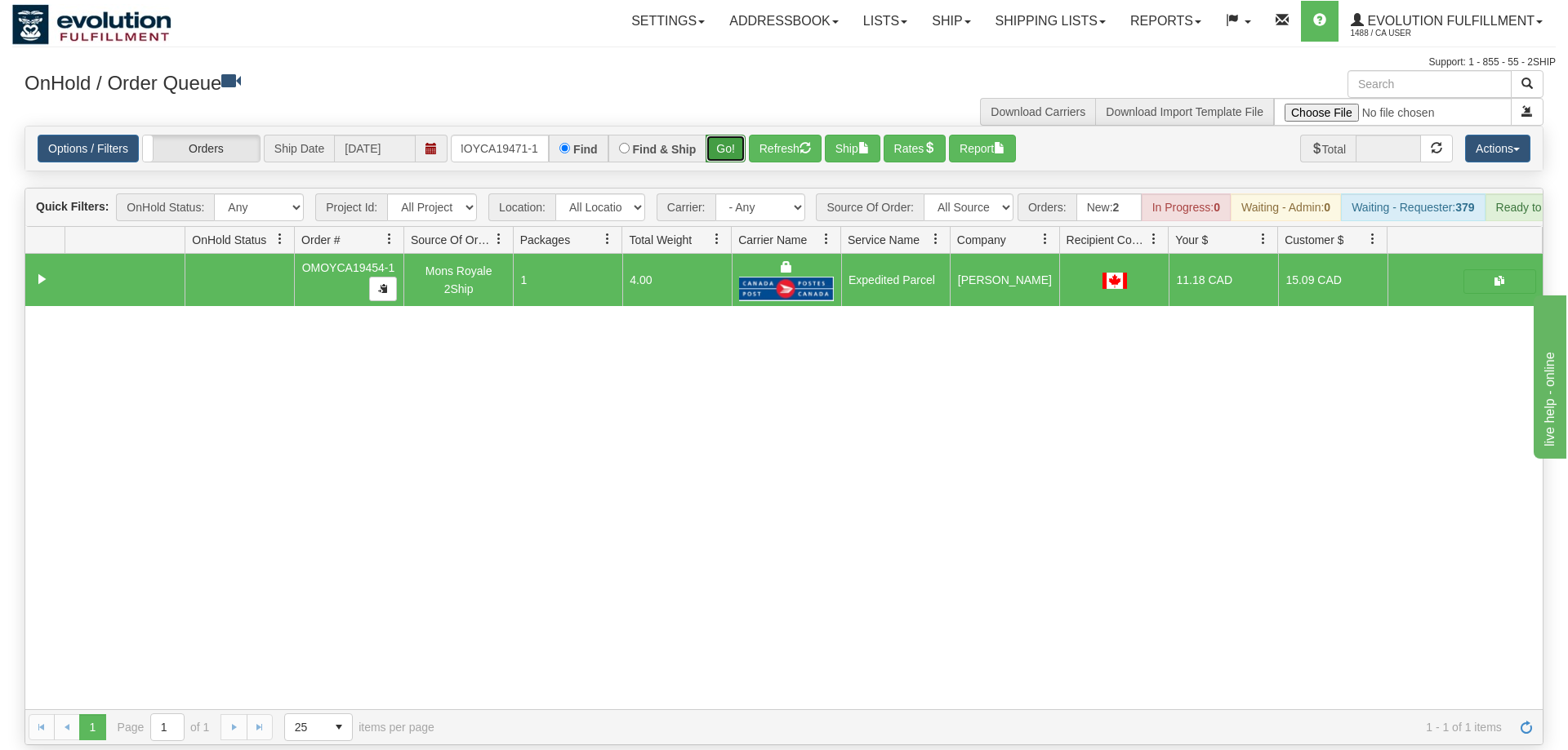
click at [727, 134] on button "Go!" at bounding box center [726, 148] width 40 height 28
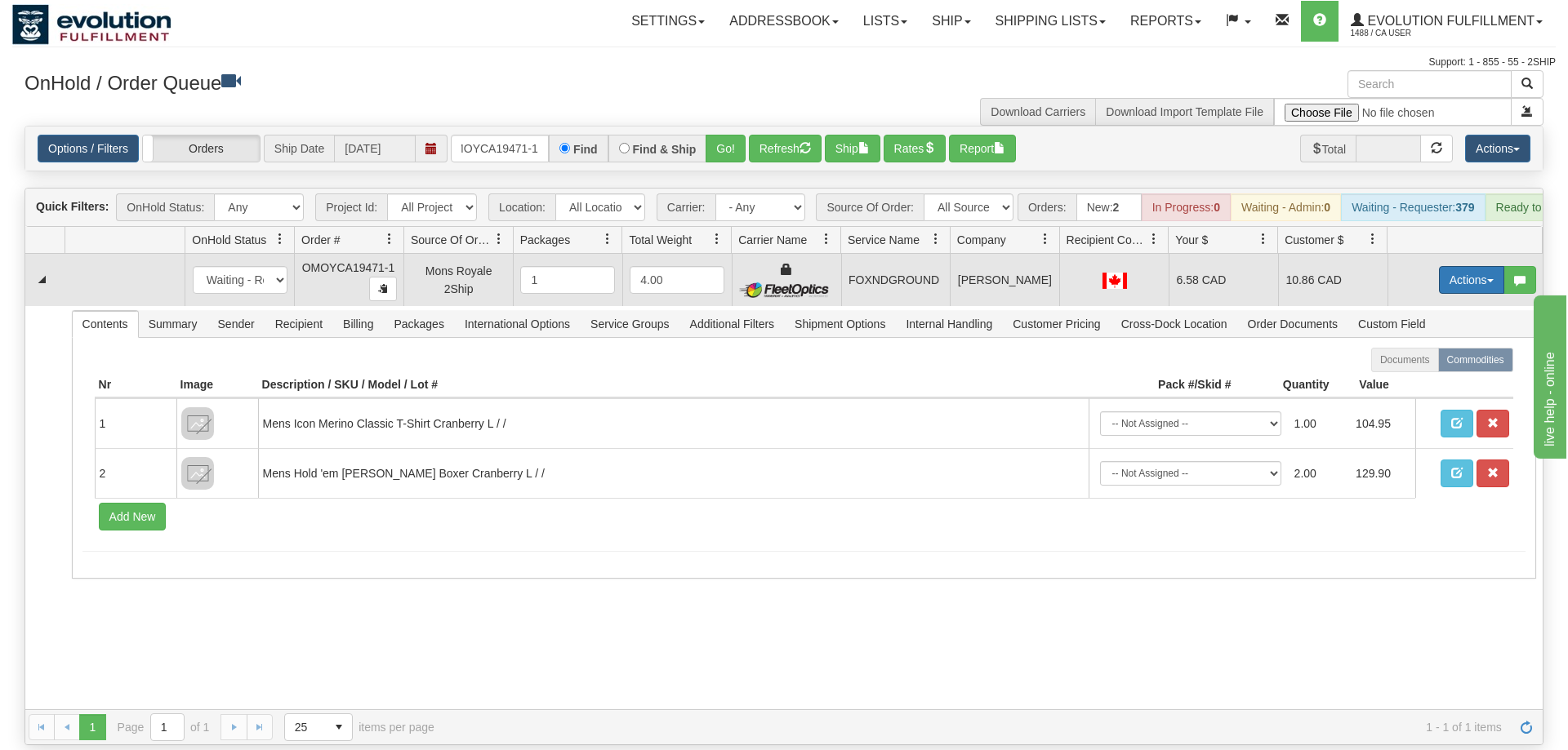
click at [1438, 254] on td "Actions Open Refresh Rates Rate All Services Ship Delete Edit Items" at bounding box center [1465, 279] width 155 height 52
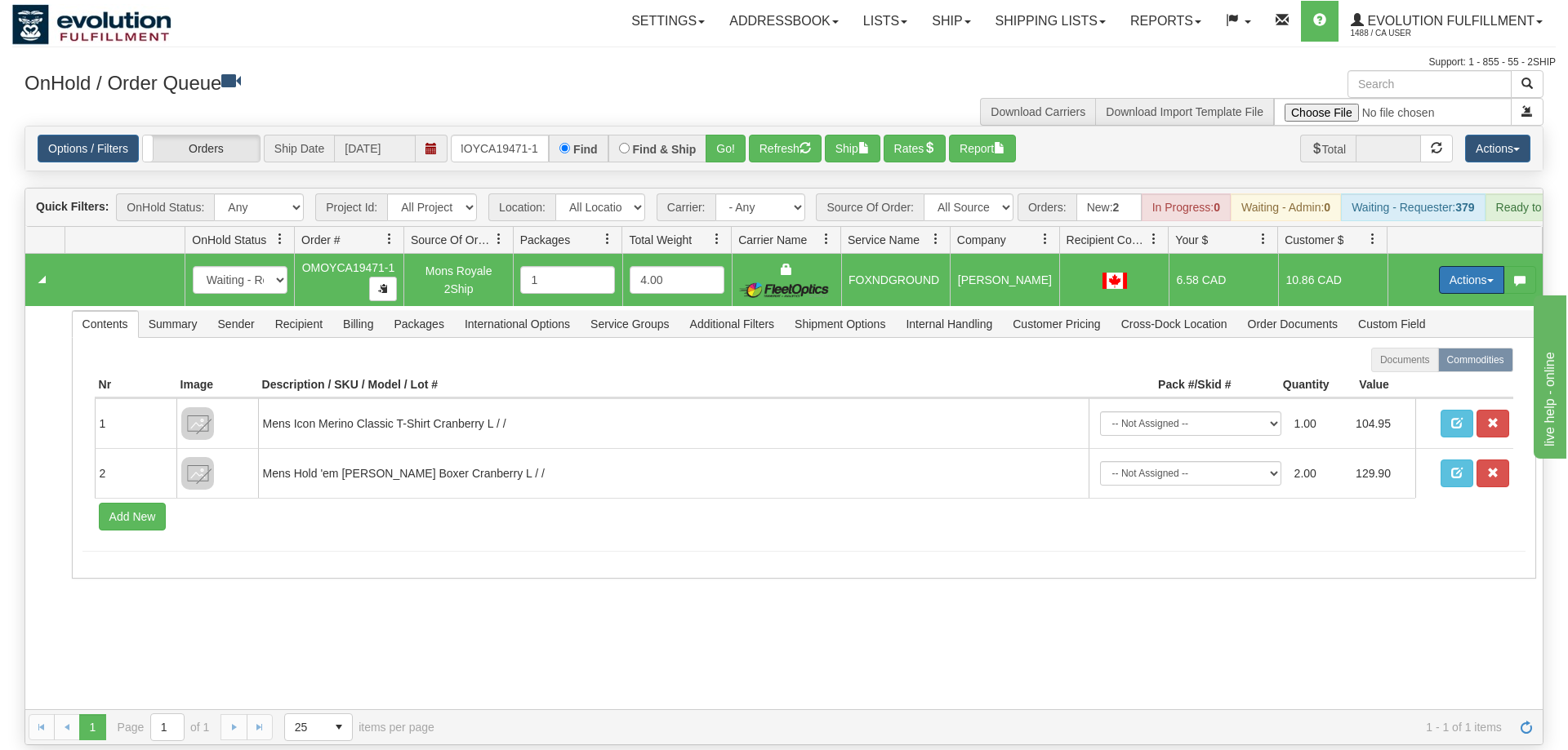
drag, startPoint x: 1439, startPoint y: 252, endPoint x: 1429, endPoint y: 259, distance: 12.2
click at [1441, 266] on button "Actions" at bounding box center [1471, 280] width 65 height 28
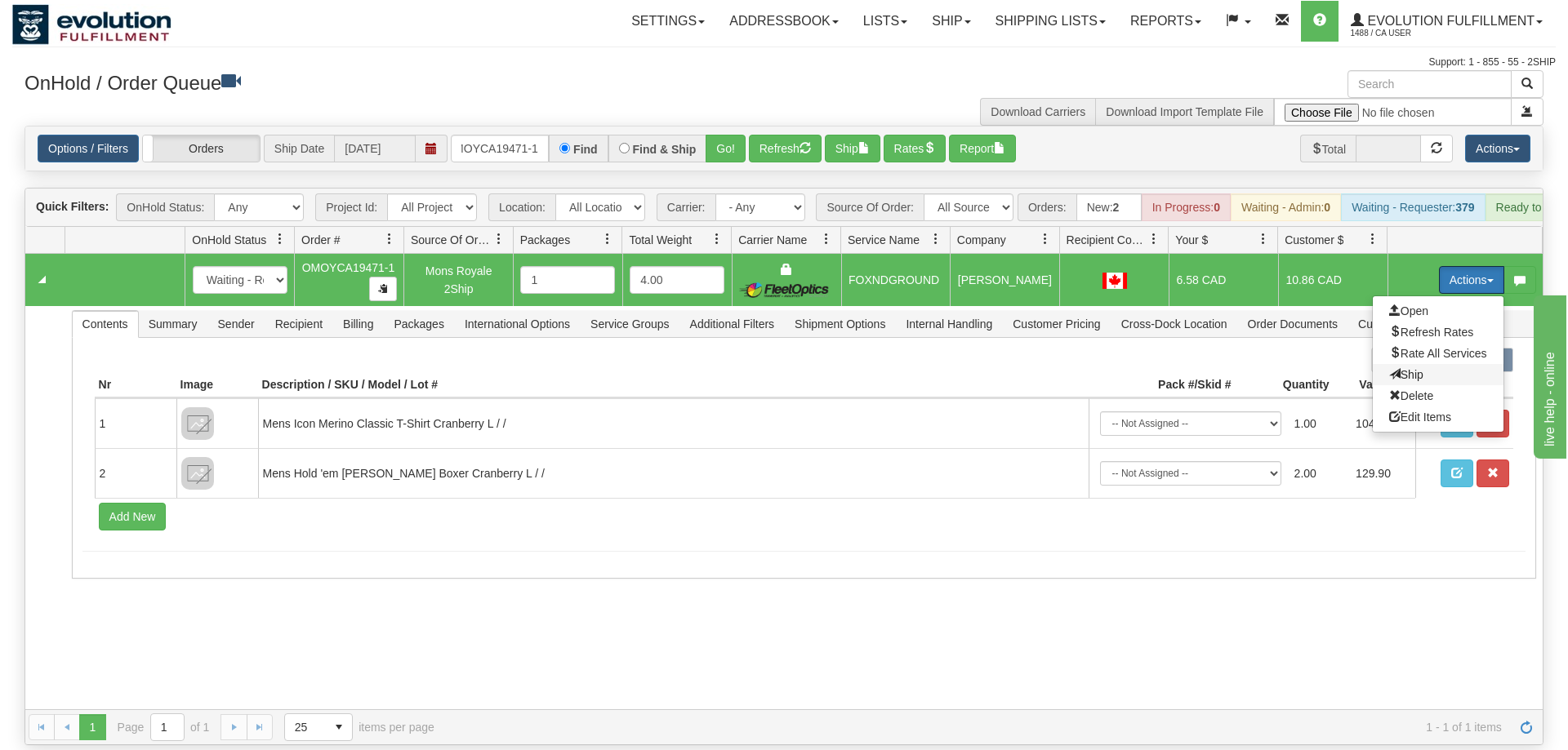
click at [1389, 368] on span at bounding box center [1394, 373] width 11 height 11
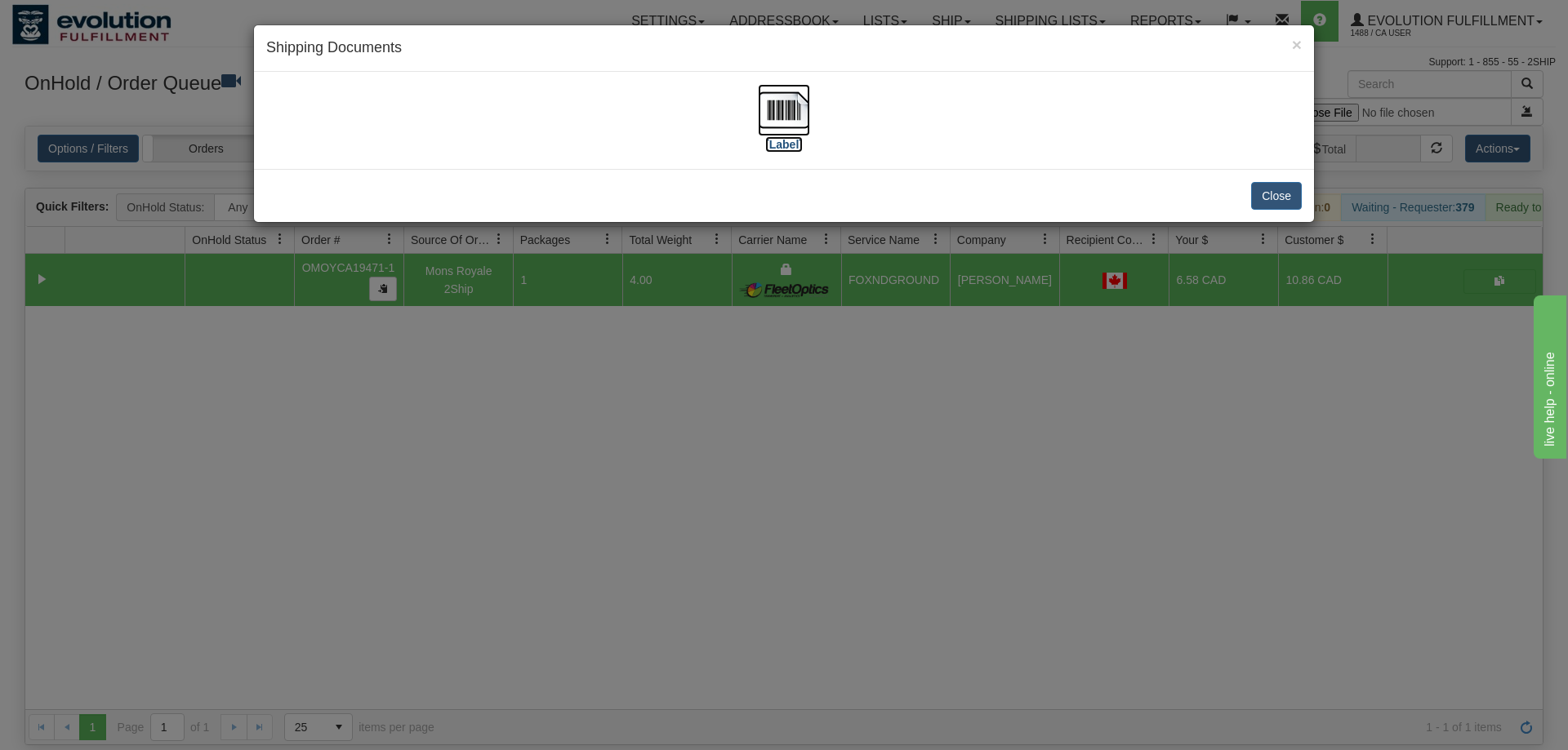
click at [782, 119] on img at bounding box center [784, 110] width 52 height 52
drag, startPoint x: 917, startPoint y: 425, endPoint x: 626, endPoint y: 124, distance: 418.7
click at [917, 422] on div "× Shipping Documents [Label] Close" at bounding box center [784, 375] width 1568 height 750
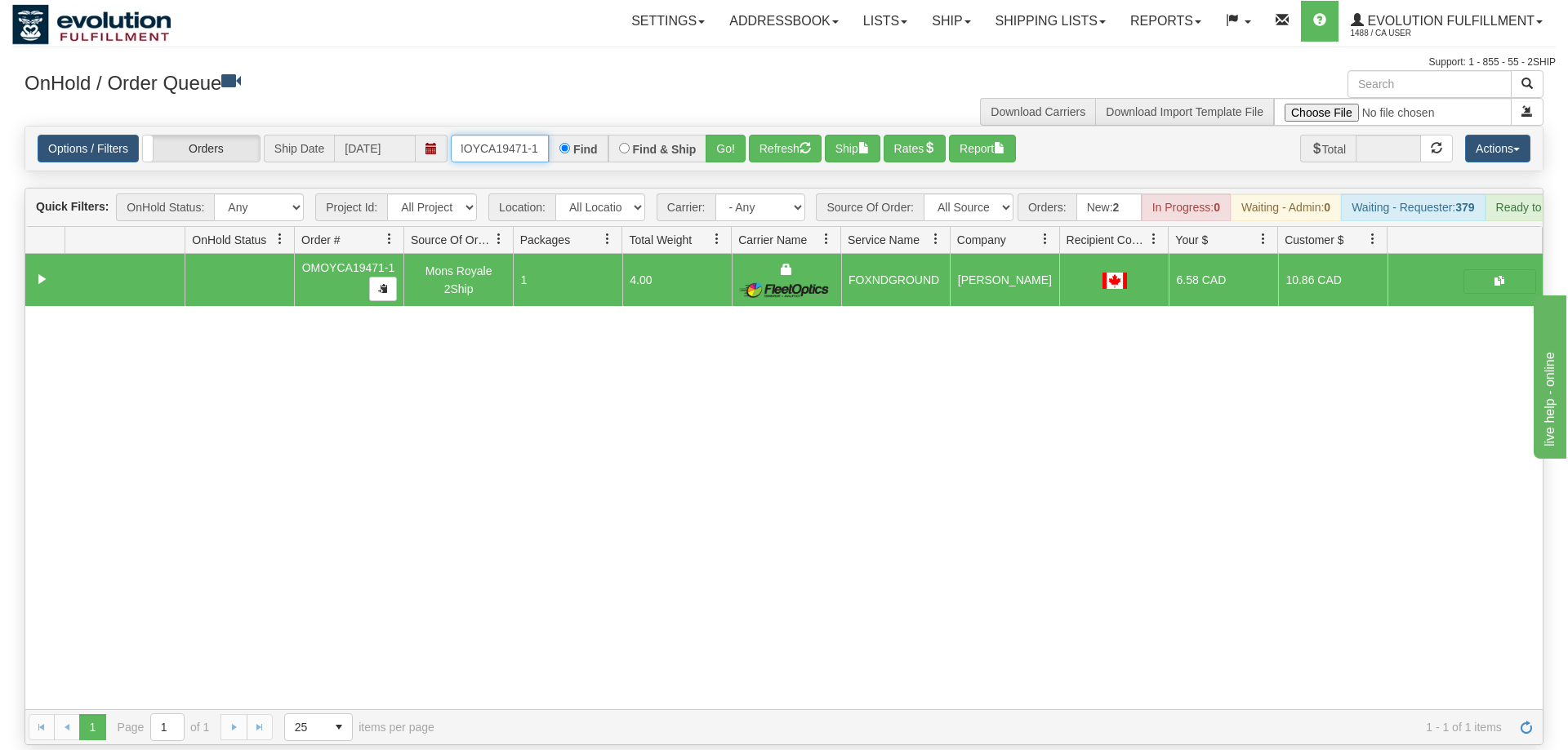
click at [484, 135] on input "OMOYCA19471-1" at bounding box center [500, 148] width 98 height 28
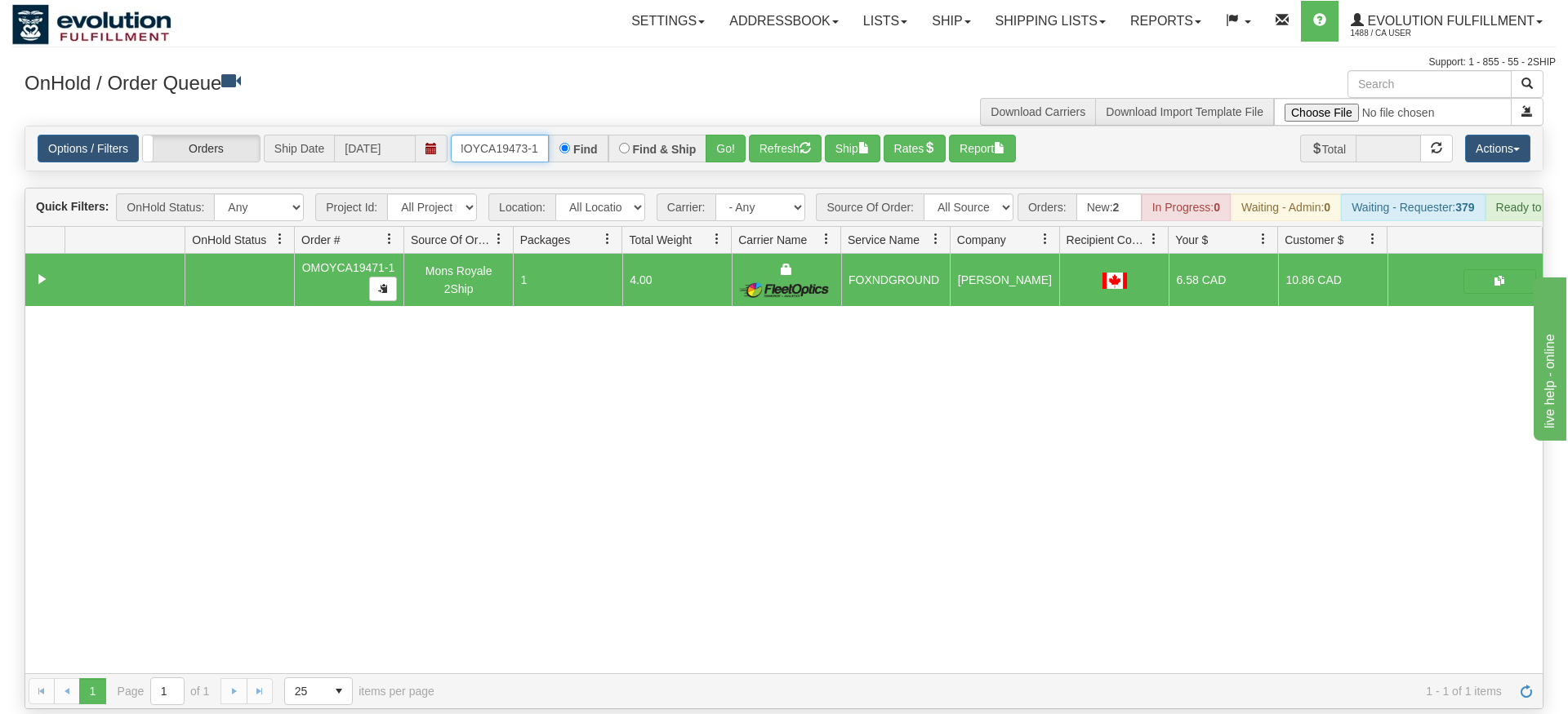
type input "OMOYCA19473-1"
click at [736, 142] on div "Options / Filters Group Shipments Orders Ship Date [DATE] OMOYCA19473-1 Find Fi…" at bounding box center [784, 148] width 1517 height 44
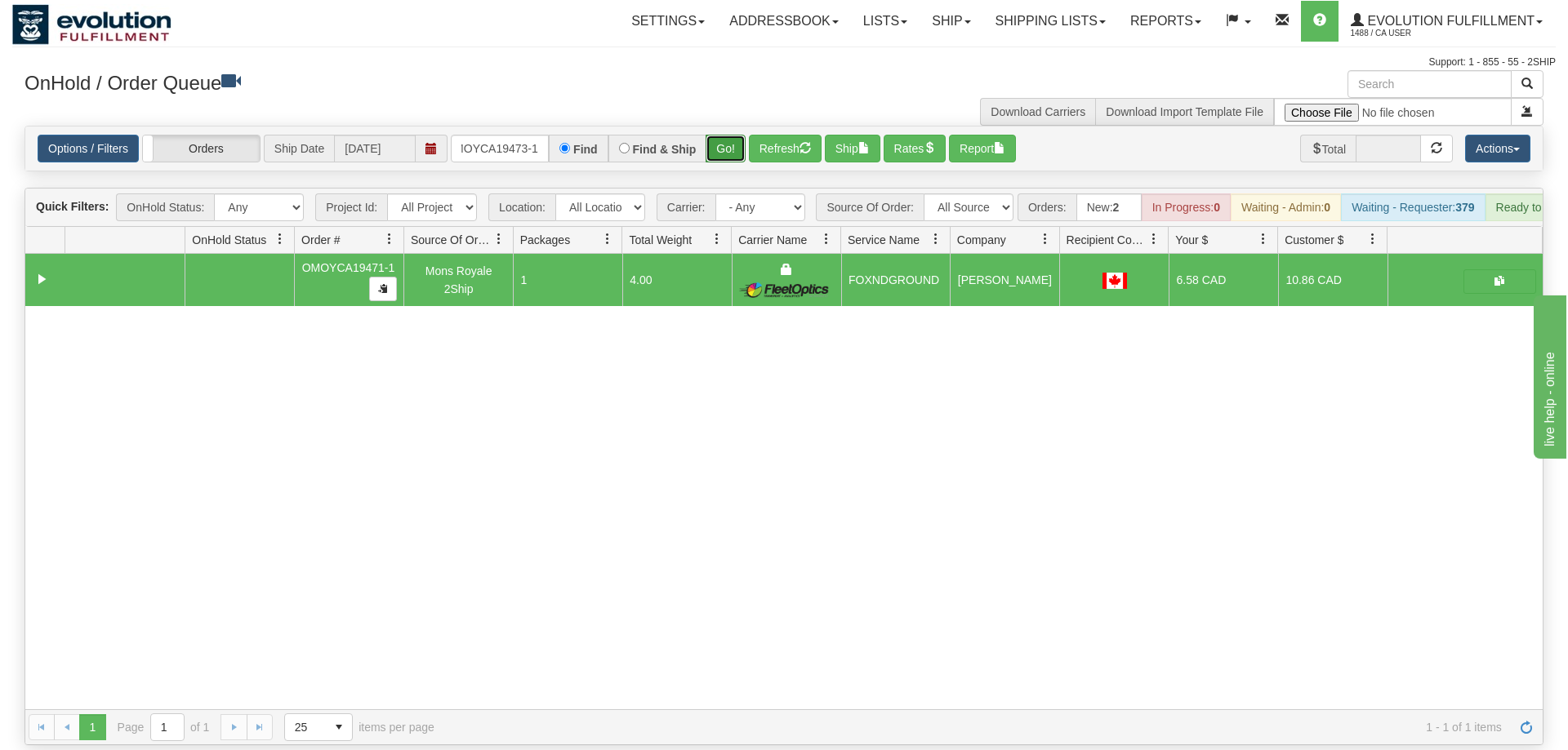
click at [721, 134] on button "Go!" at bounding box center [726, 148] width 40 height 28
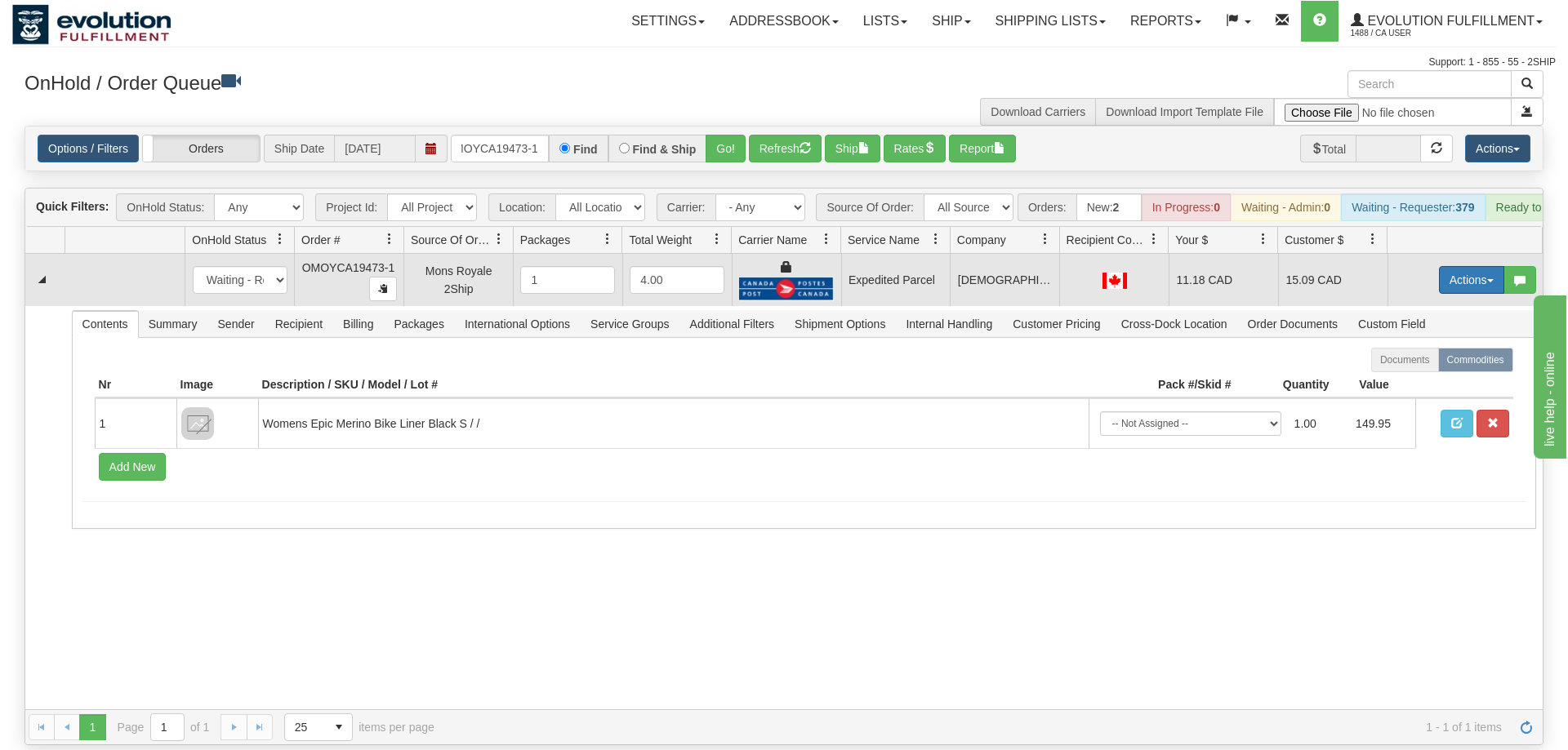
click at [1446, 266] on button "Actions" at bounding box center [1471, 280] width 65 height 28
click at [1422, 364] on link "Ship" at bounding box center [1438, 375] width 131 height 21
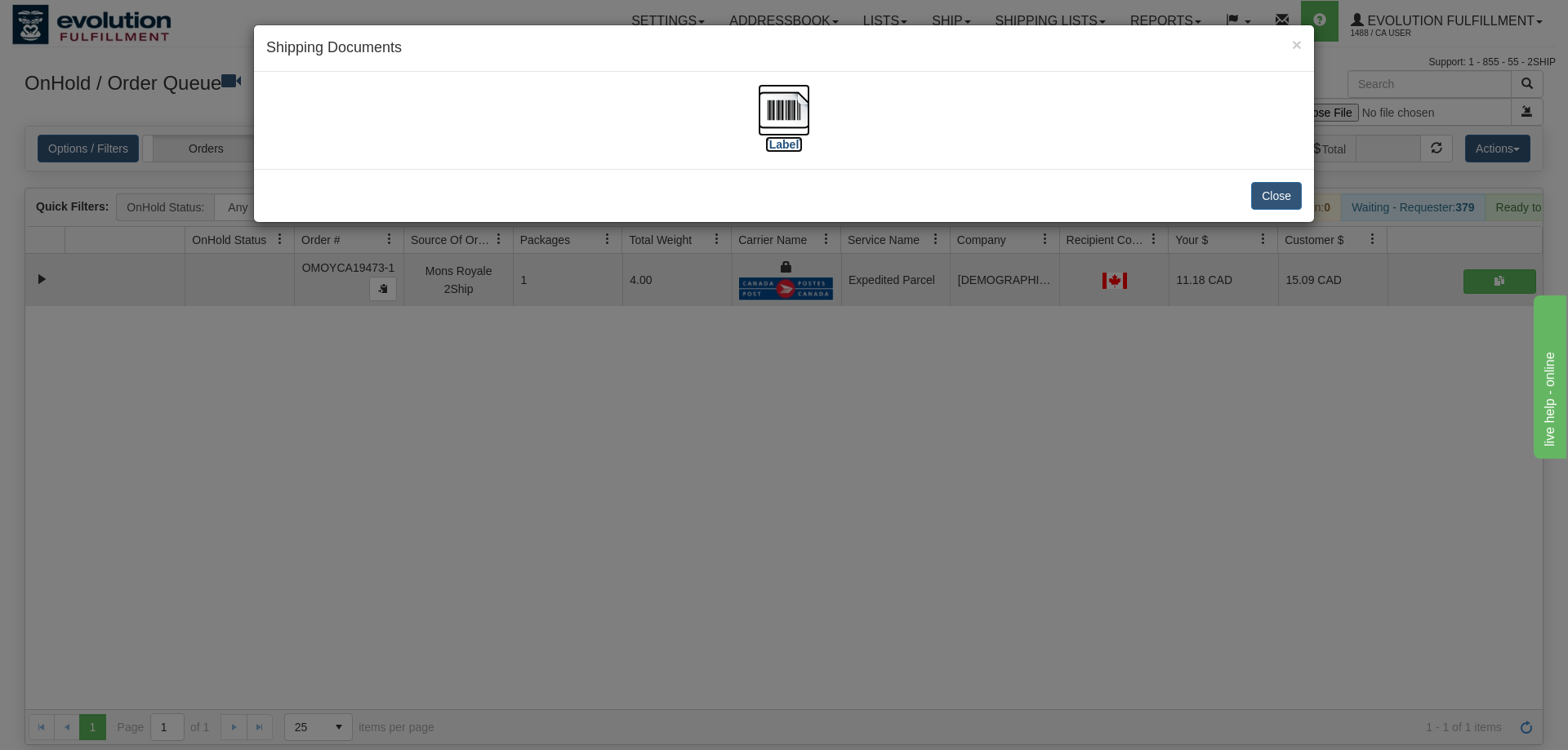
click at [784, 121] on img at bounding box center [784, 110] width 52 height 52
click at [749, 523] on div "× Shipping Documents [Label] Close" at bounding box center [784, 375] width 1568 height 750
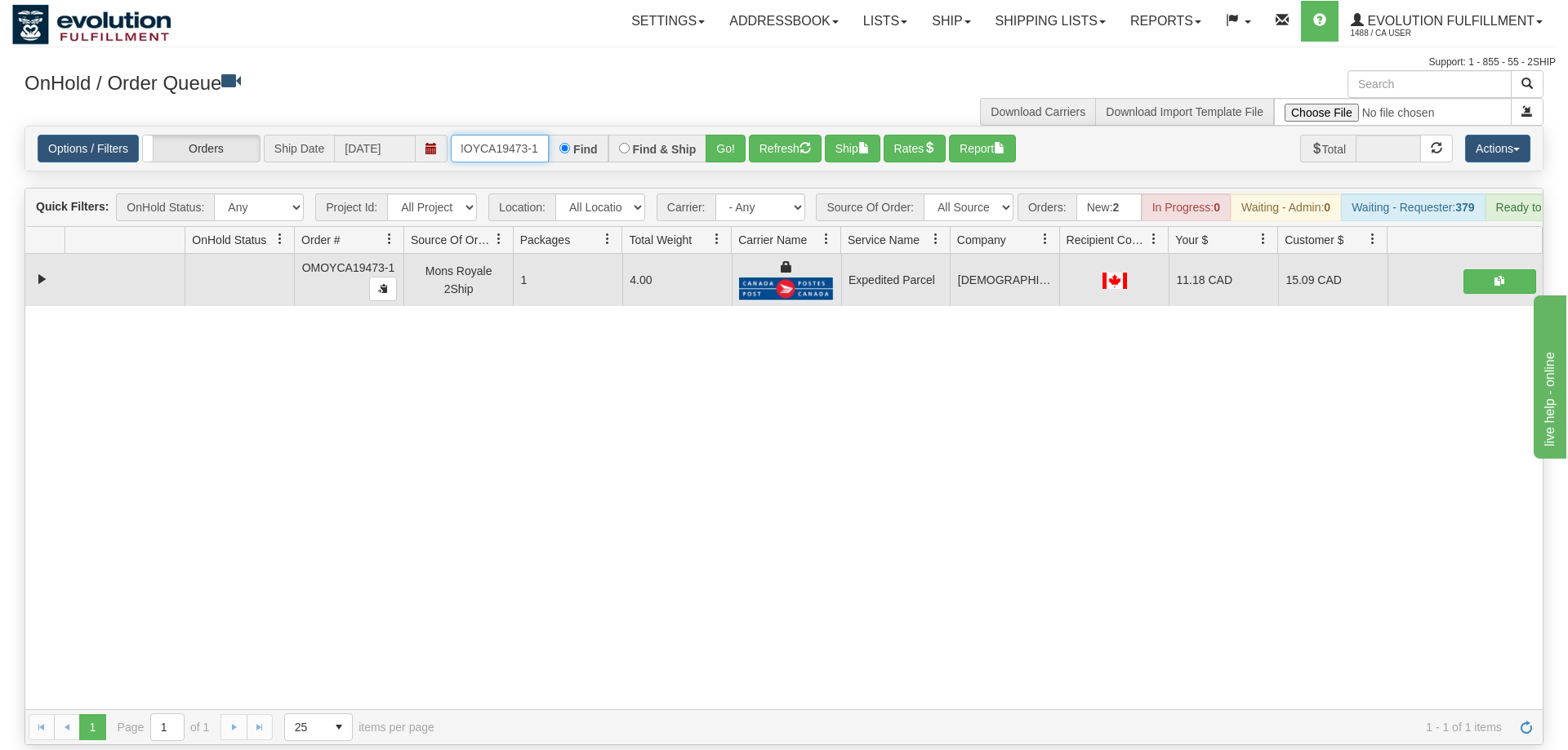
click at [469, 134] on input "OMOYCA19473-1" at bounding box center [500, 148] width 98 height 28
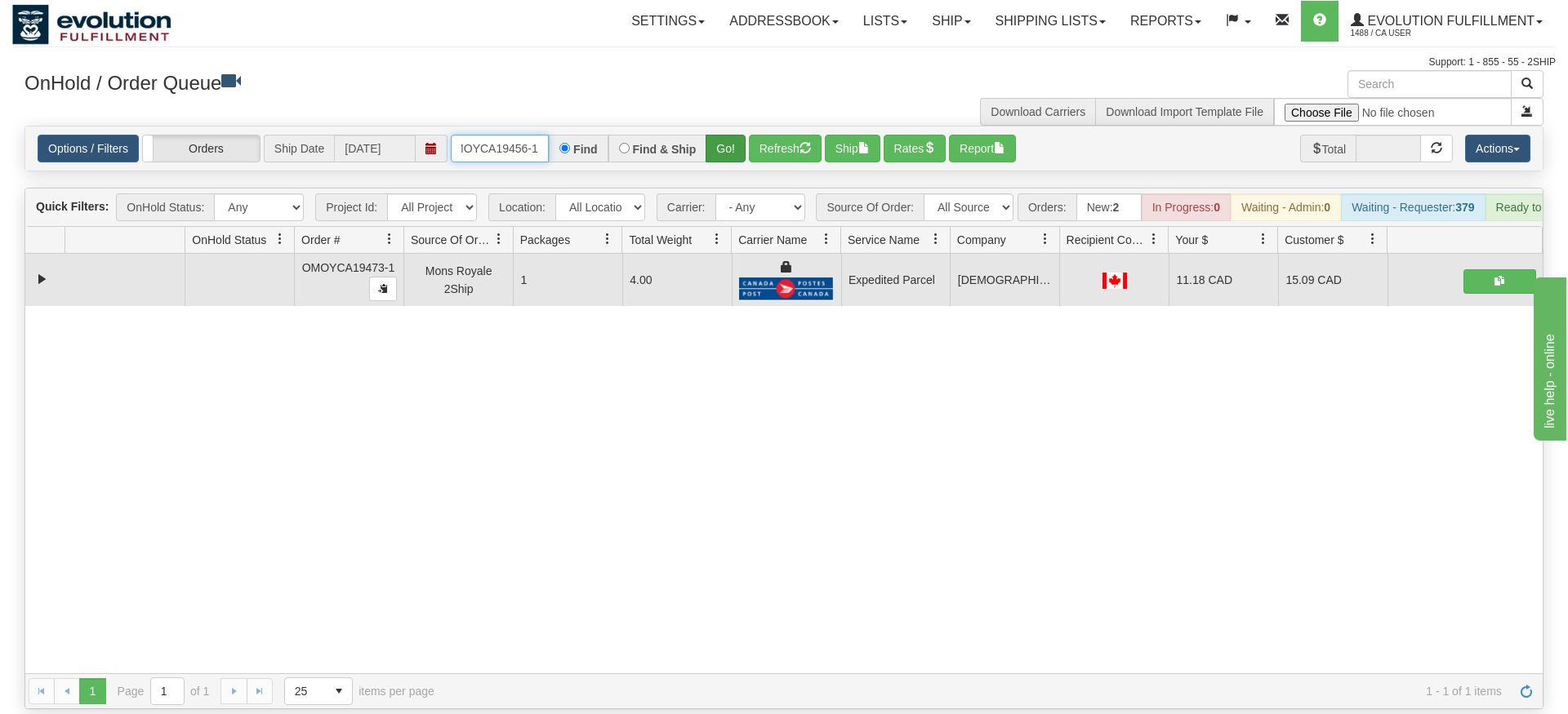
type input "OMOYCA19456-1"
click at [715, 158] on div "Is equal to Is not equal to Contains Does not contains CAD USD EUR ZAR [PERSON_…" at bounding box center [784, 417] width 1543 height 584
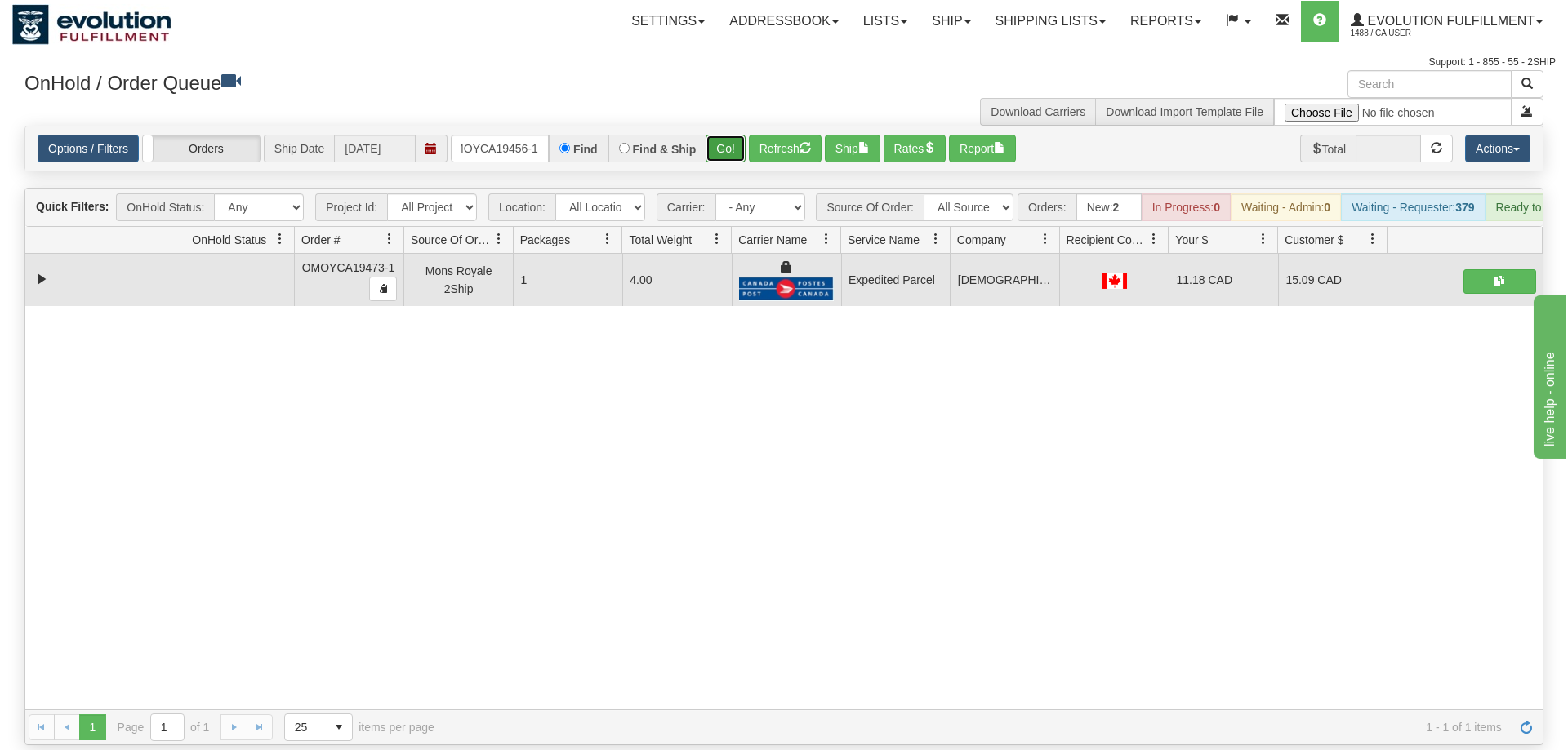
click at [715, 134] on button "Go!" at bounding box center [726, 148] width 40 height 28
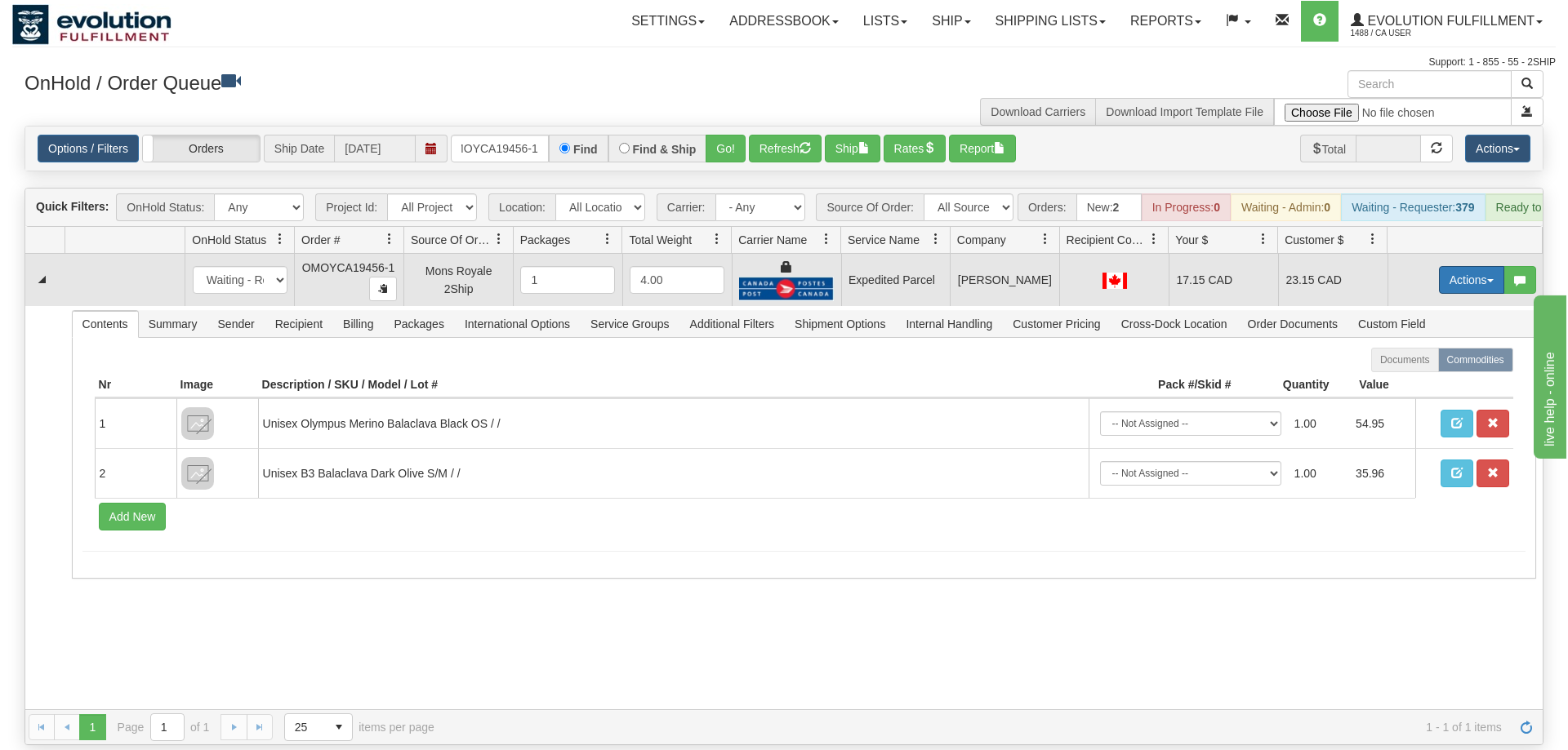
click at [1483, 266] on button "Actions" at bounding box center [1471, 280] width 65 height 28
click at [1434, 364] on link "Ship" at bounding box center [1438, 375] width 131 height 21
click at [1457, 266] on button "Actions" at bounding box center [1471, 280] width 65 height 28
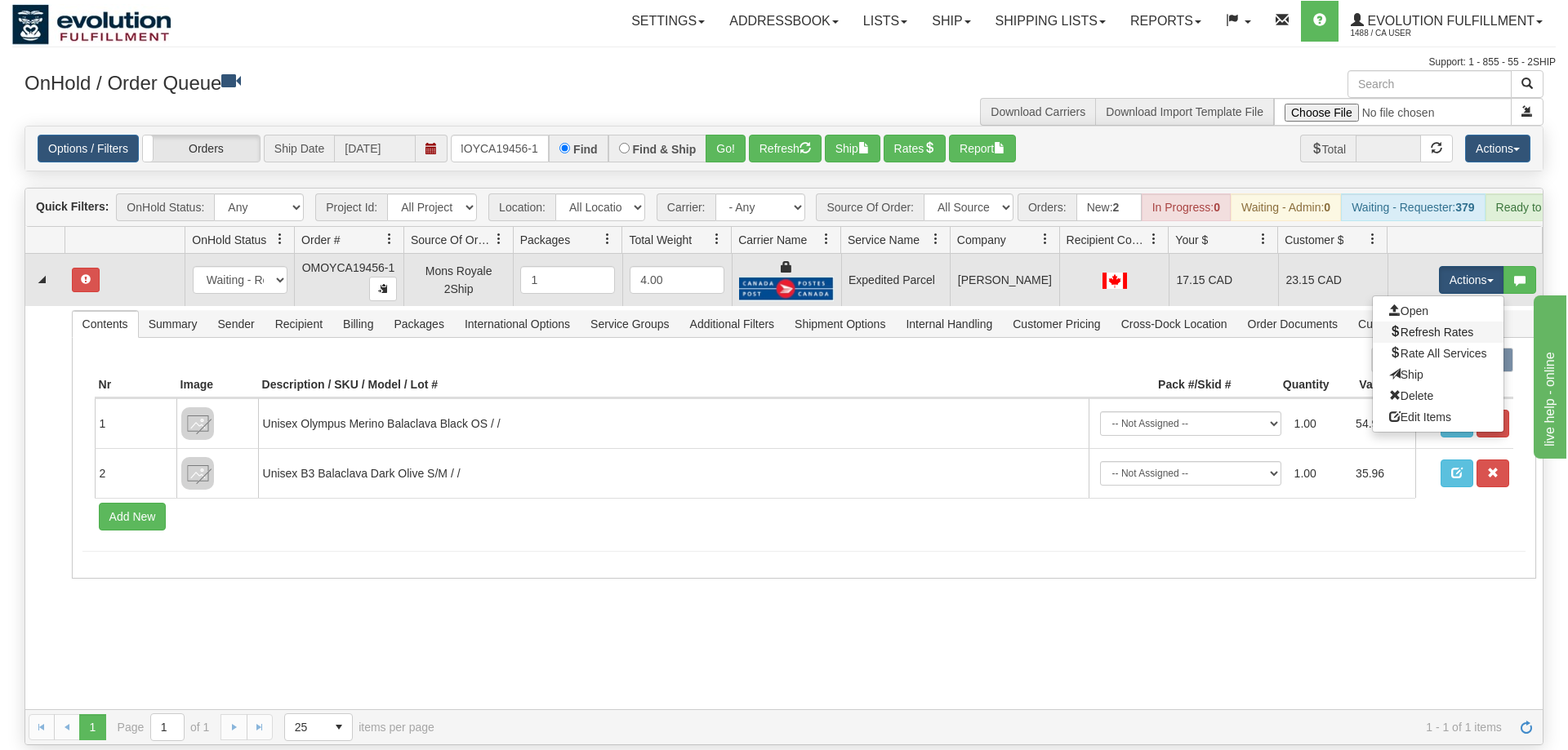
click at [1437, 321] on link "Refresh Rates" at bounding box center [1438, 332] width 131 height 21
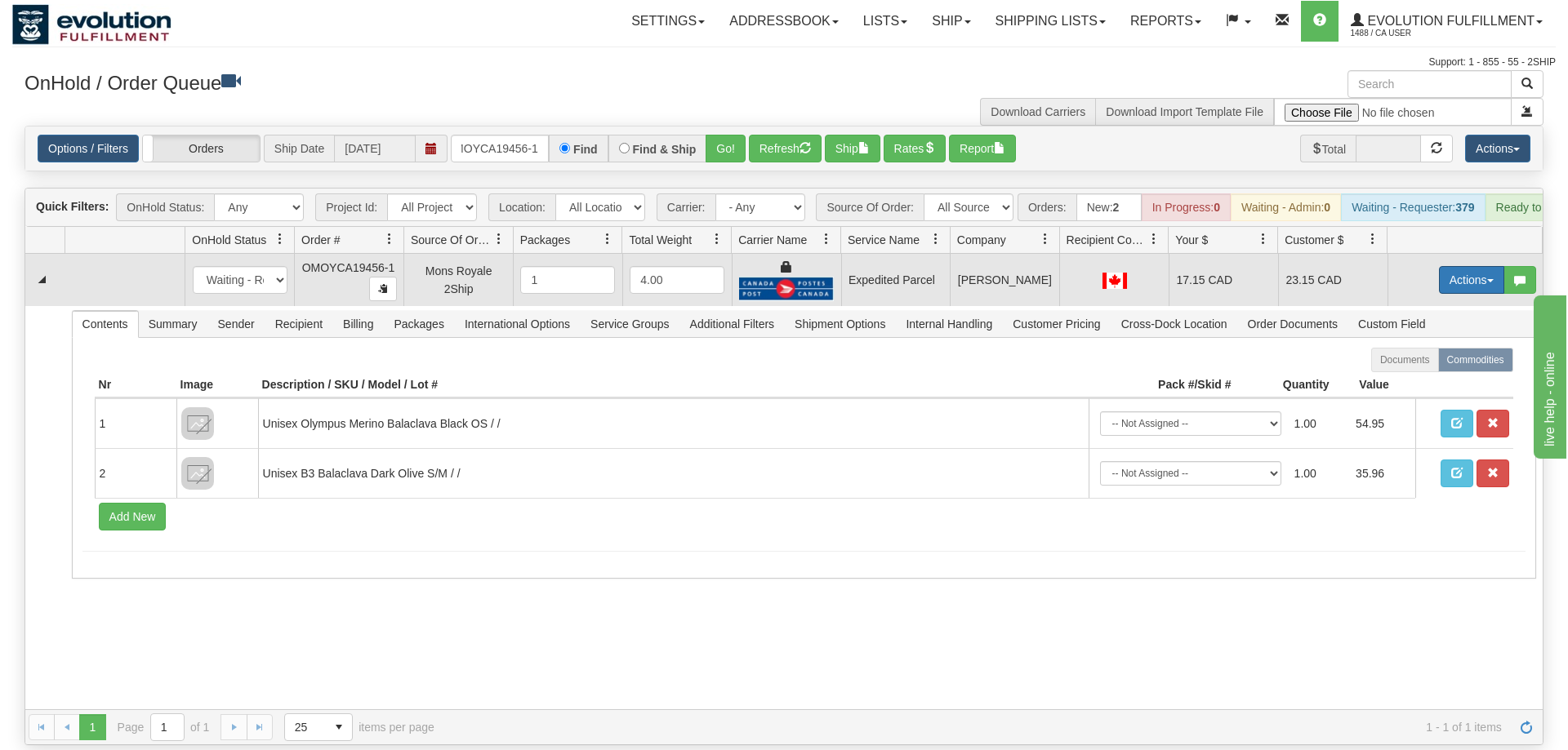
click at [1491, 266] on button "Actions" at bounding box center [1471, 280] width 65 height 28
click at [1449, 364] on link "Ship" at bounding box center [1438, 375] width 131 height 21
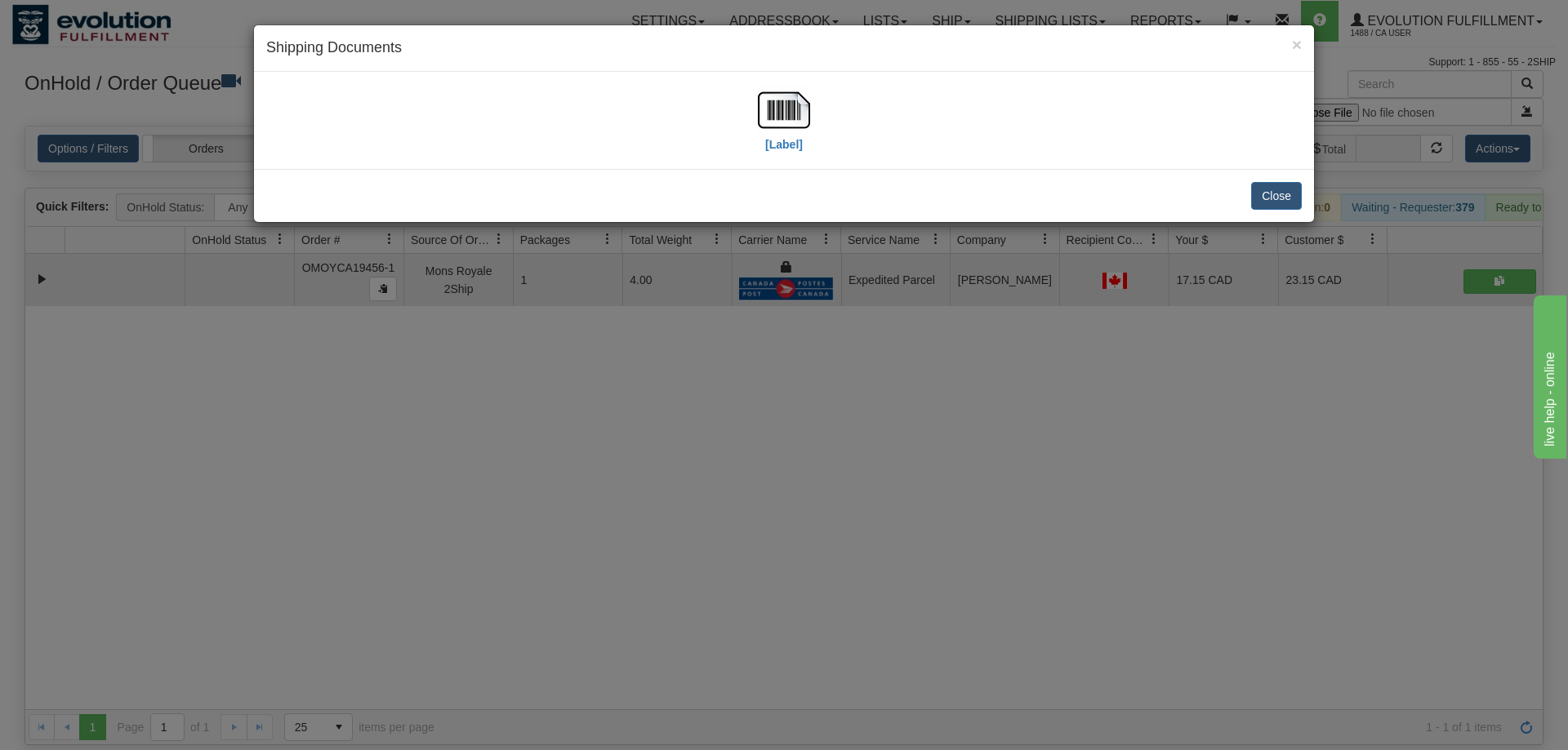
click at [752, 114] on div "[Label]" at bounding box center [784, 120] width 1036 height 73
click at [810, 123] on div "[Label]" at bounding box center [784, 120] width 1036 height 73
click at [798, 148] on label "[Label]" at bounding box center [784, 144] width 38 height 17
click at [983, 418] on div "× Shipping Documents [Label] Close" at bounding box center [784, 375] width 1568 height 750
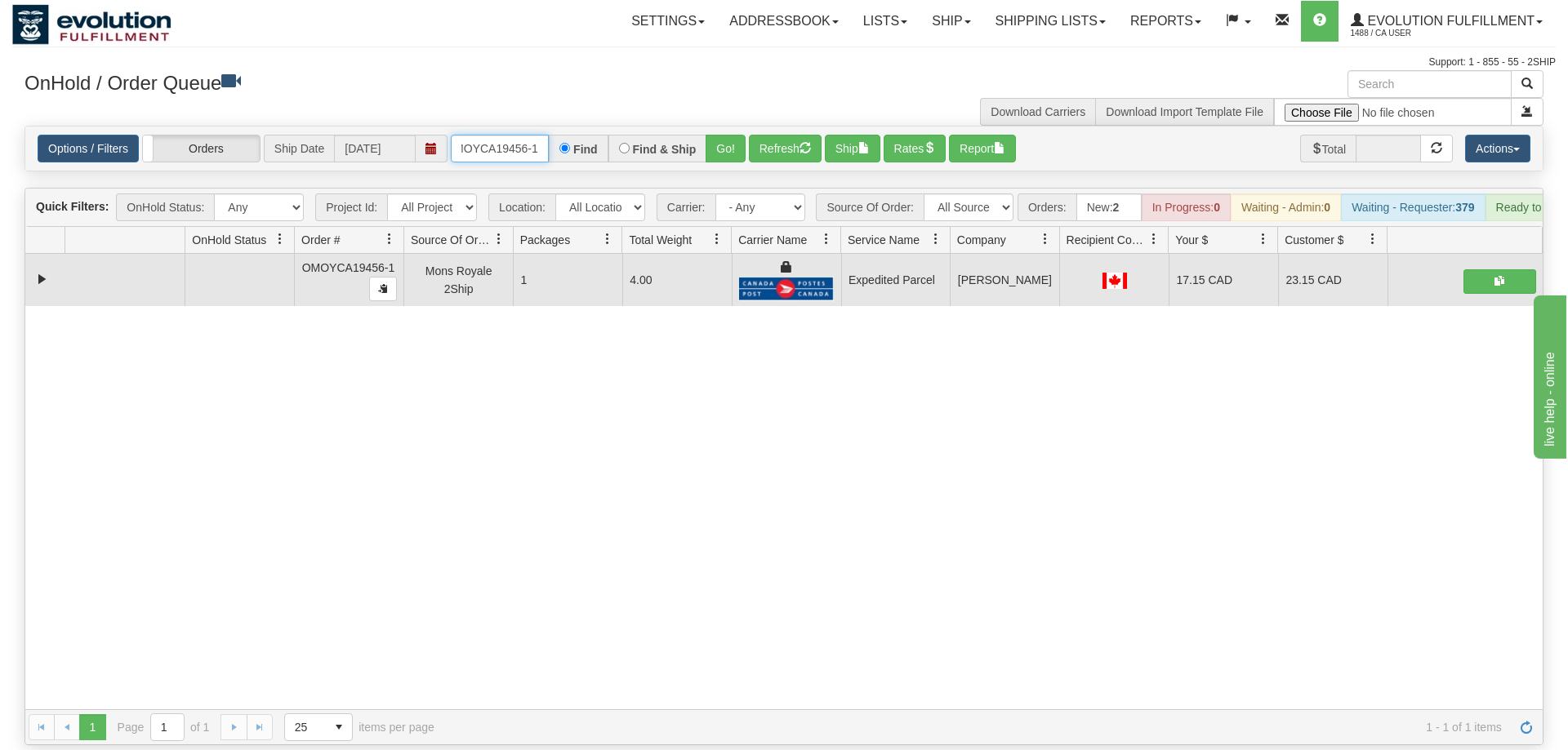
click at [500, 134] on input "OMOYCA19456-1" at bounding box center [500, 148] width 98 height 28
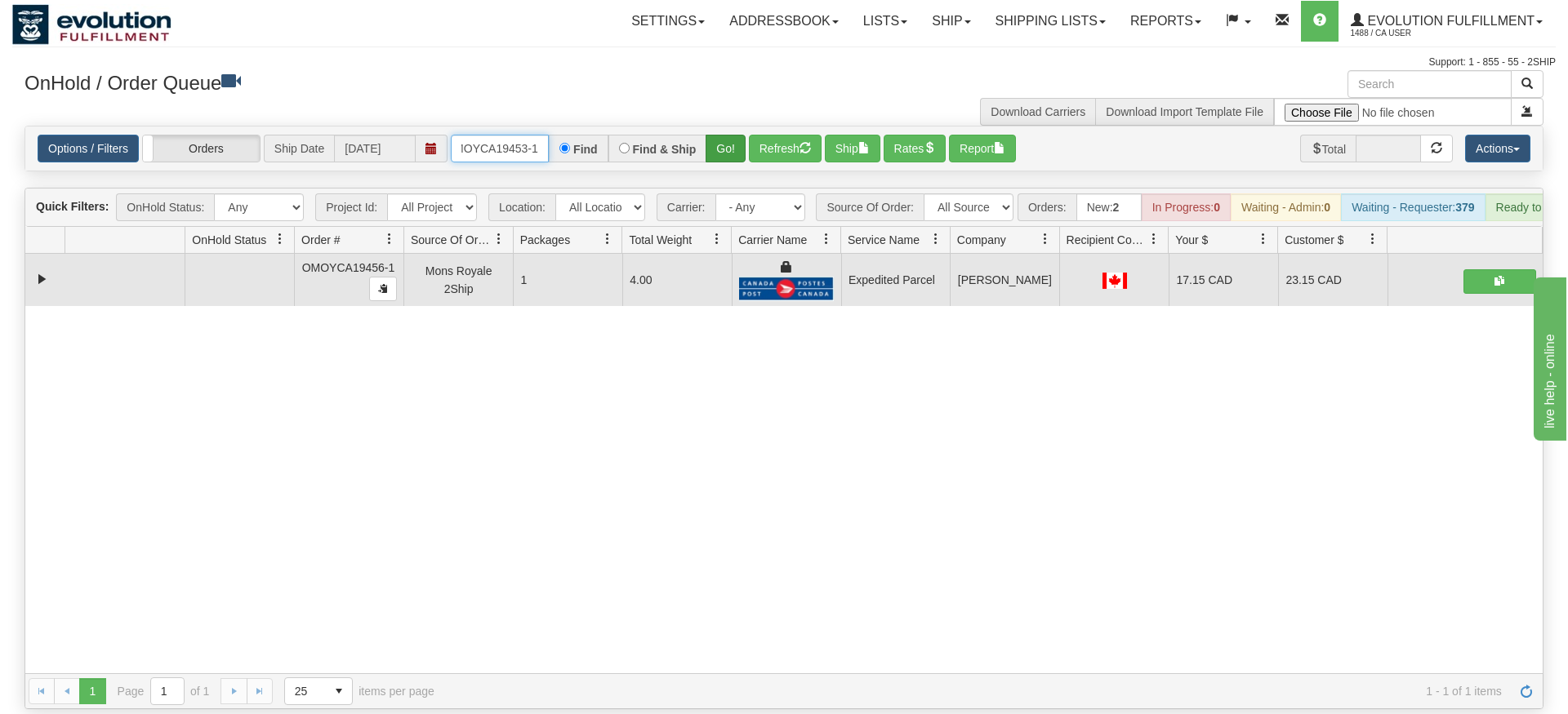
type input "OMOYCA19453-1"
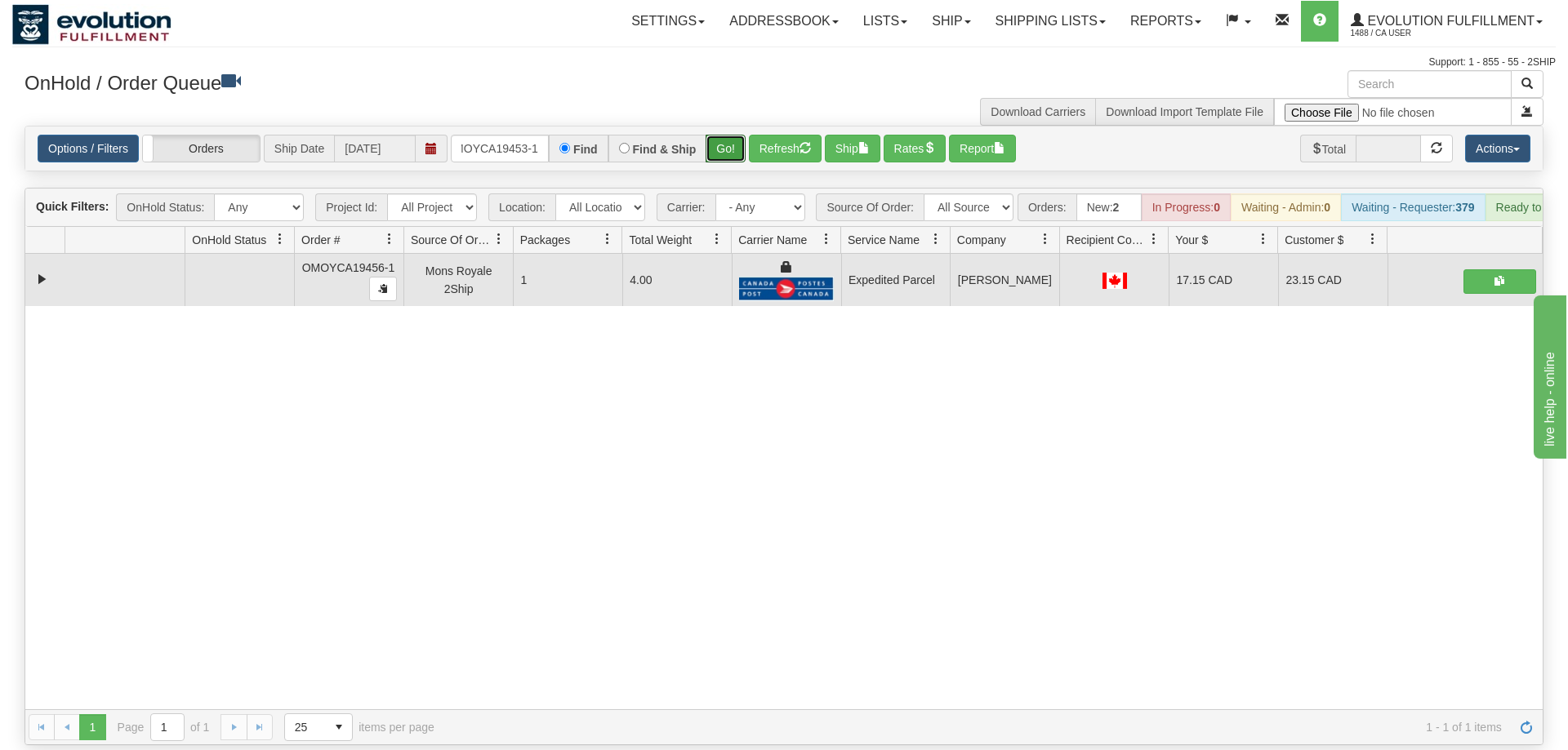
drag, startPoint x: 730, startPoint y: 119, endPoint x: 730, endPoint y: 155, distance: 36.0
click at [730, 155] on div "Is equal to Is not equal to Contains Does not contains CAD USD EUR ZAR [PERSON_…" at bounding box center [784, 436] width 1543 height 620
click at [728, 134] on button "Go!" at bounding box center [726, 148] width 40 height 28
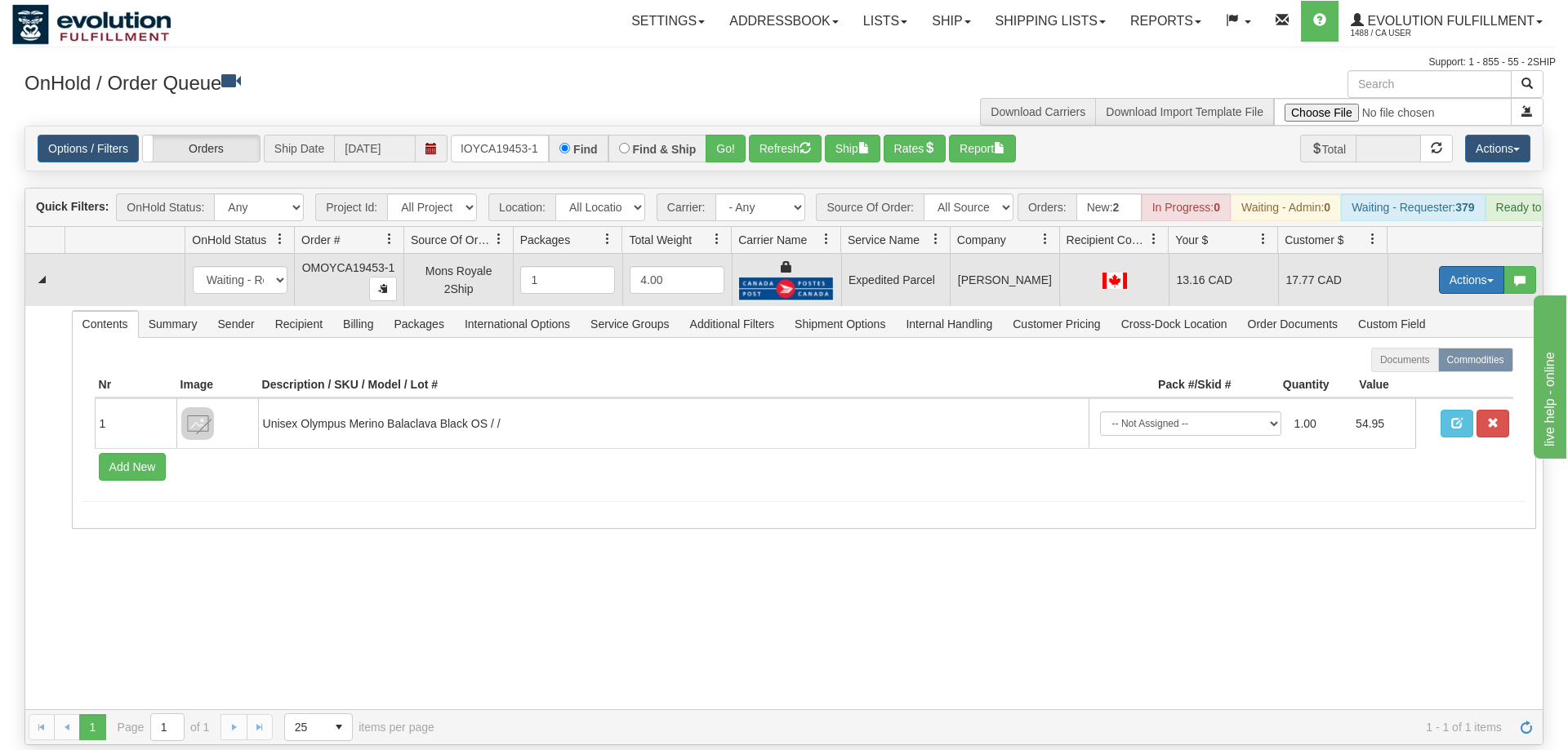
click at [1464, 266] on button "Actions" at bounding box center [1471, 280] width 65 height 28
click at [1408, 368] on span "Ship" at bounding box center [1405, 374] width 34 height 13
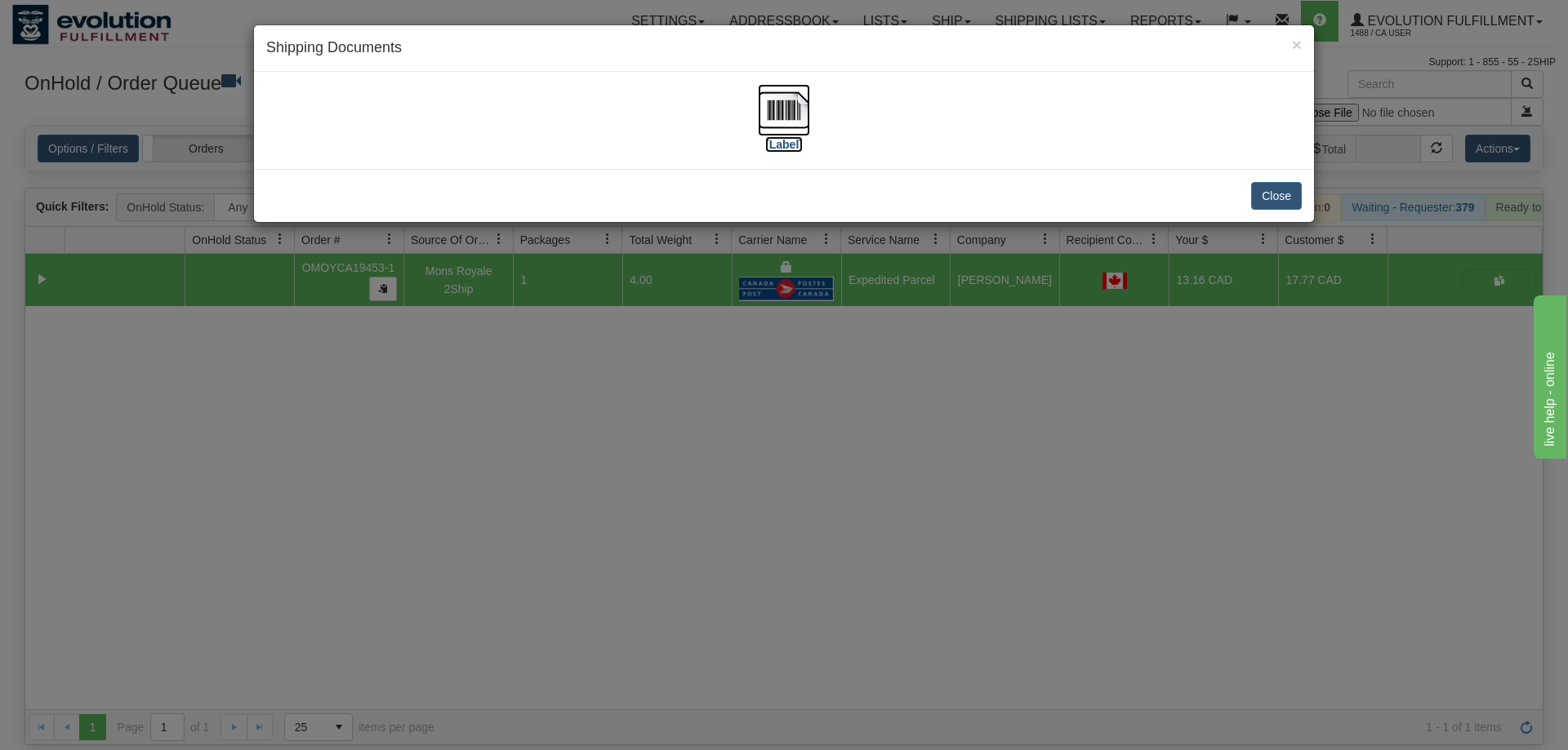
click at [777, 102] on img at bounding box center [784, 110] width 52 height 52
drag, startPoint x: 801, startPoint y: 435, endPoint x: 603, endPoint y: 223, distance: 290.1
click at [803, 434] on div "× Shipping Documents [Label] Close" at bounding box center [784, 375] width 1568 height 750
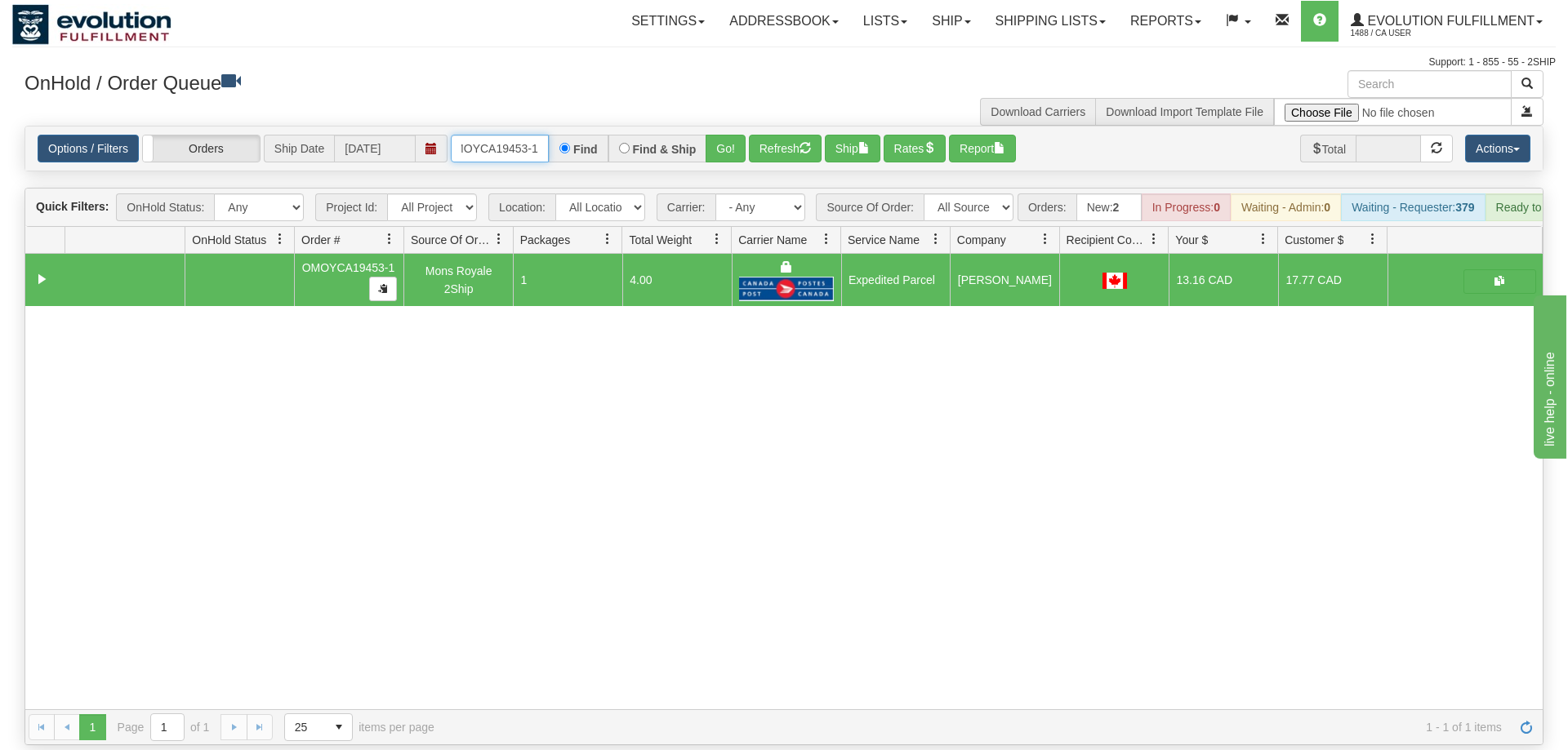
click at [505, 134] on input "OMOYCA19453-1" at bounding box center [500, 148] width 98 height 28
type input "\"
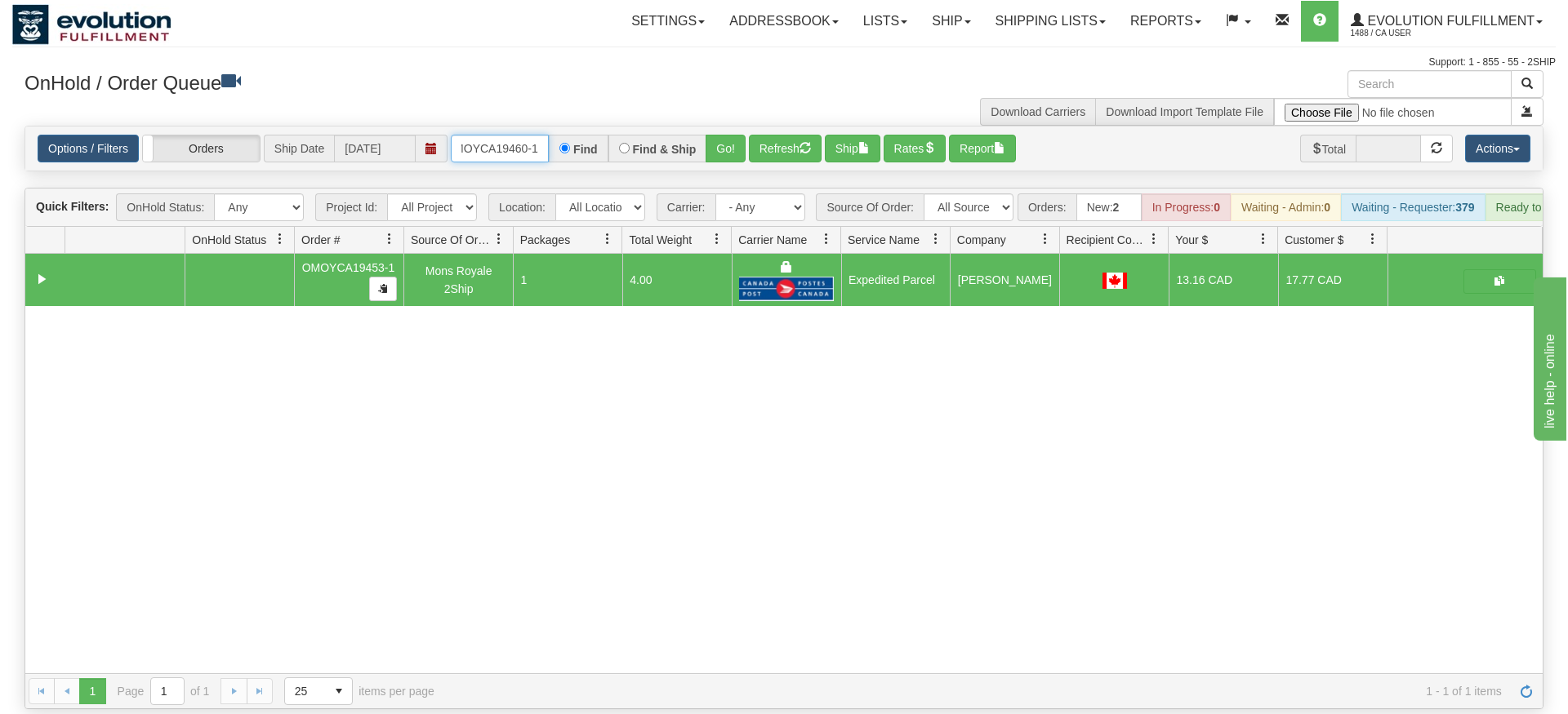
type input "OMOYCA19460-1"
click at [714, 152] on div "Is equal to Is not equal to Contains Does not contains CAD USD EUR ZAR [PERSON_…" at bounding box center [784, 417] width 1543 height 584
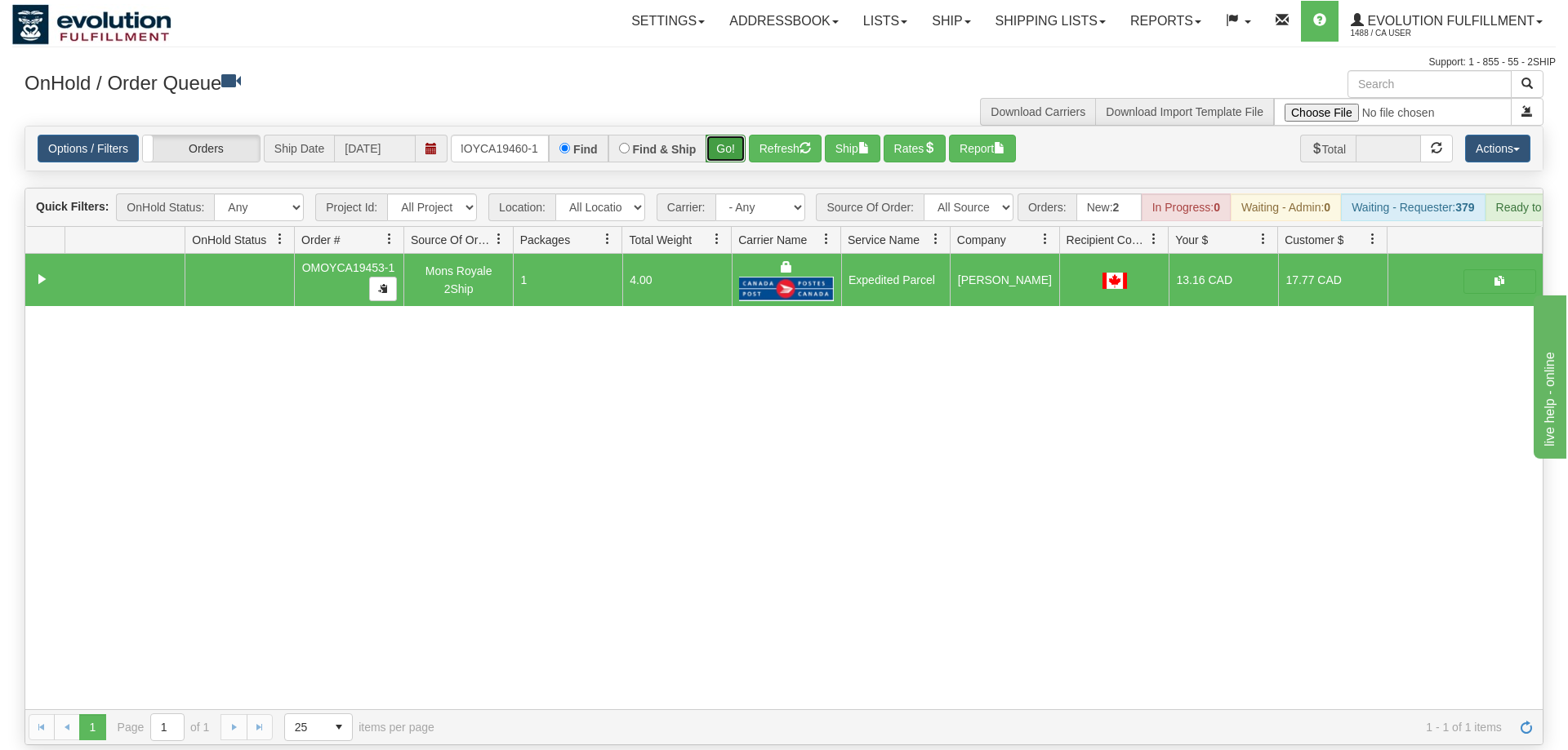
click at [720, 134] on button "Go!" at bounding box center [726, 148] width 40 height 28
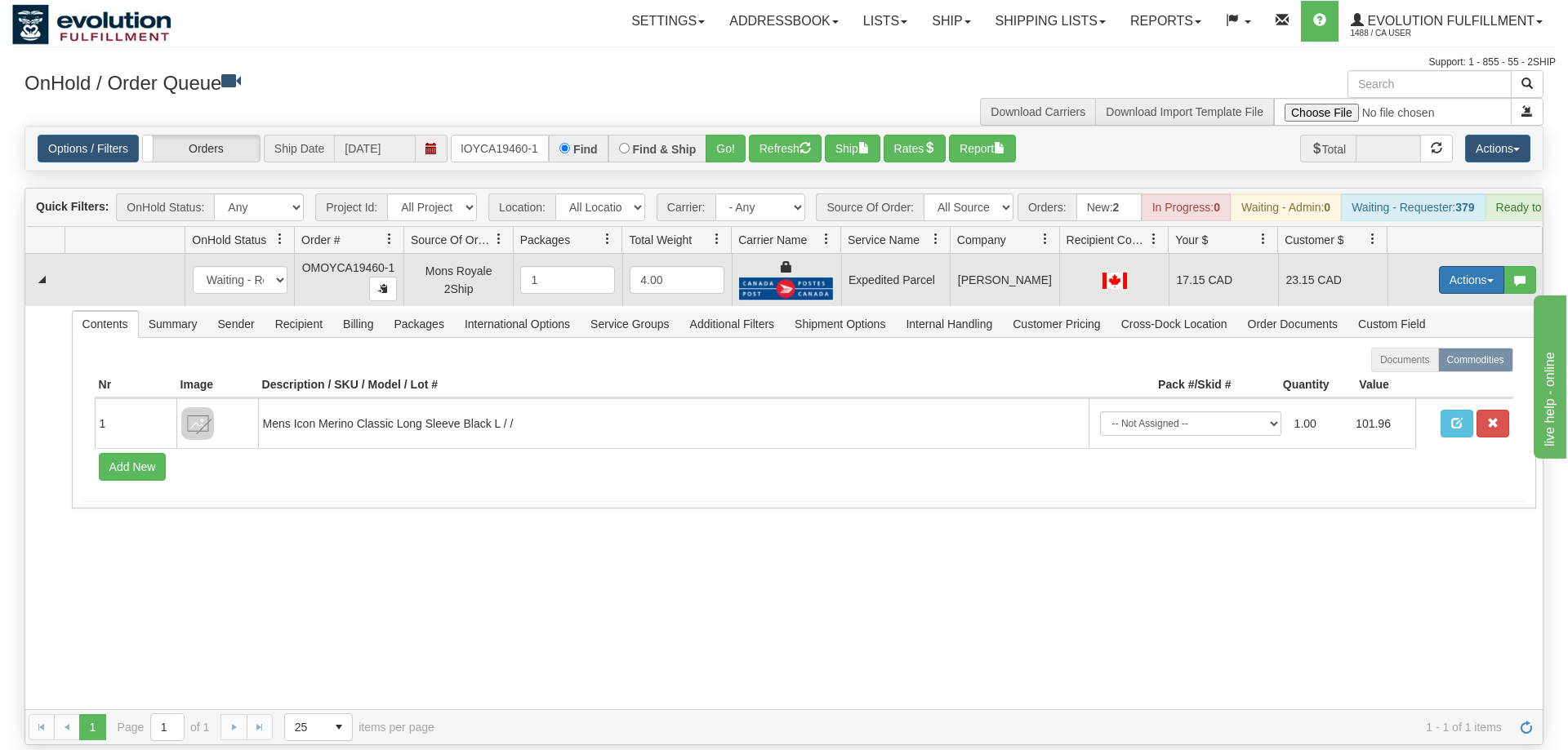
click at [1477, 266] on button "Actions" at bounding box center [1471, 280] width 65 height 28
click at [1405, 368] on span "Ship" at bounding box center [1405, 374] width 34 height 13
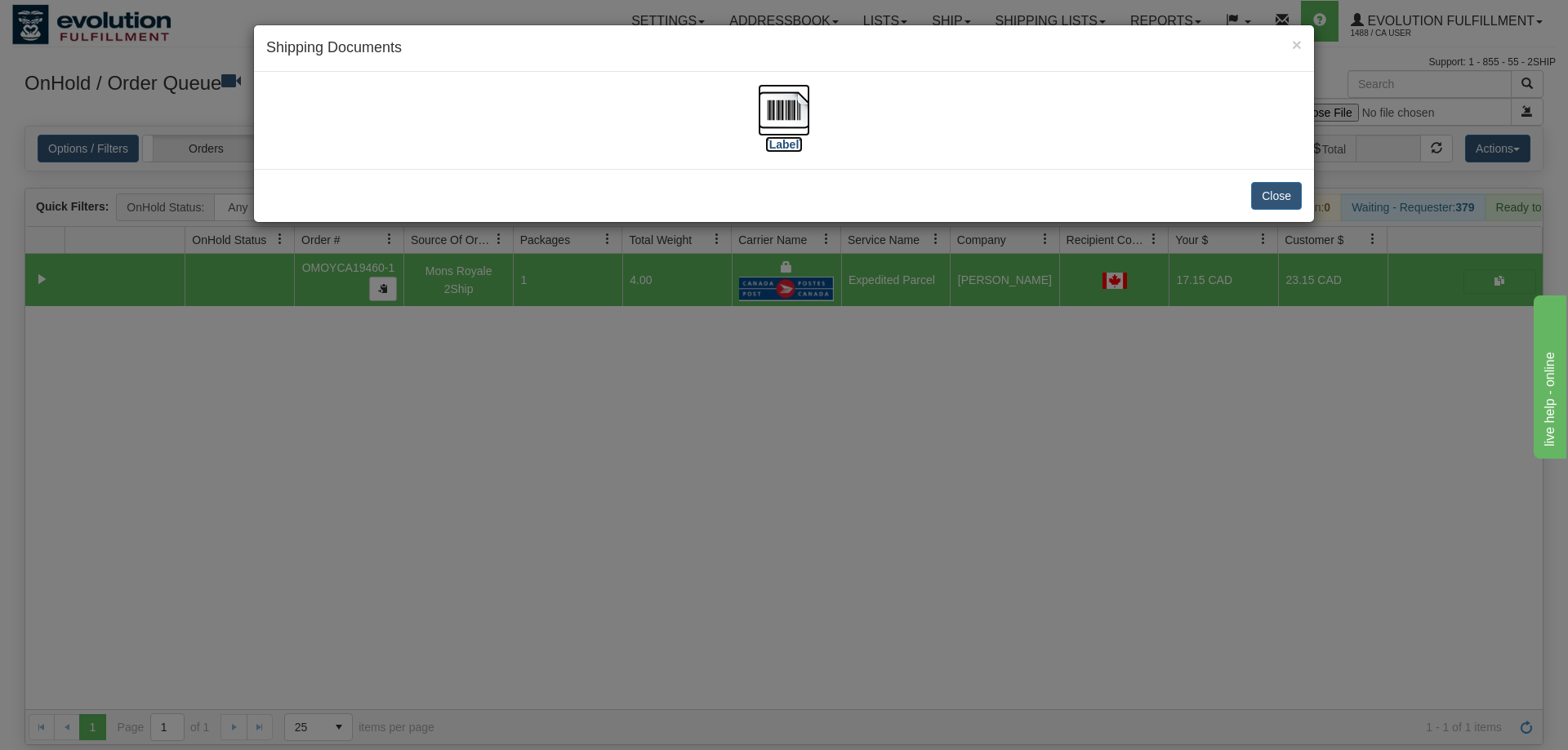
click at [796, 119] on img at bounding box center [784, 110] width 52 height 52
click at [774, 350] on div "× Shipping Documents [Label] Close" at bounding box center [784, 375] width 1568 height 750
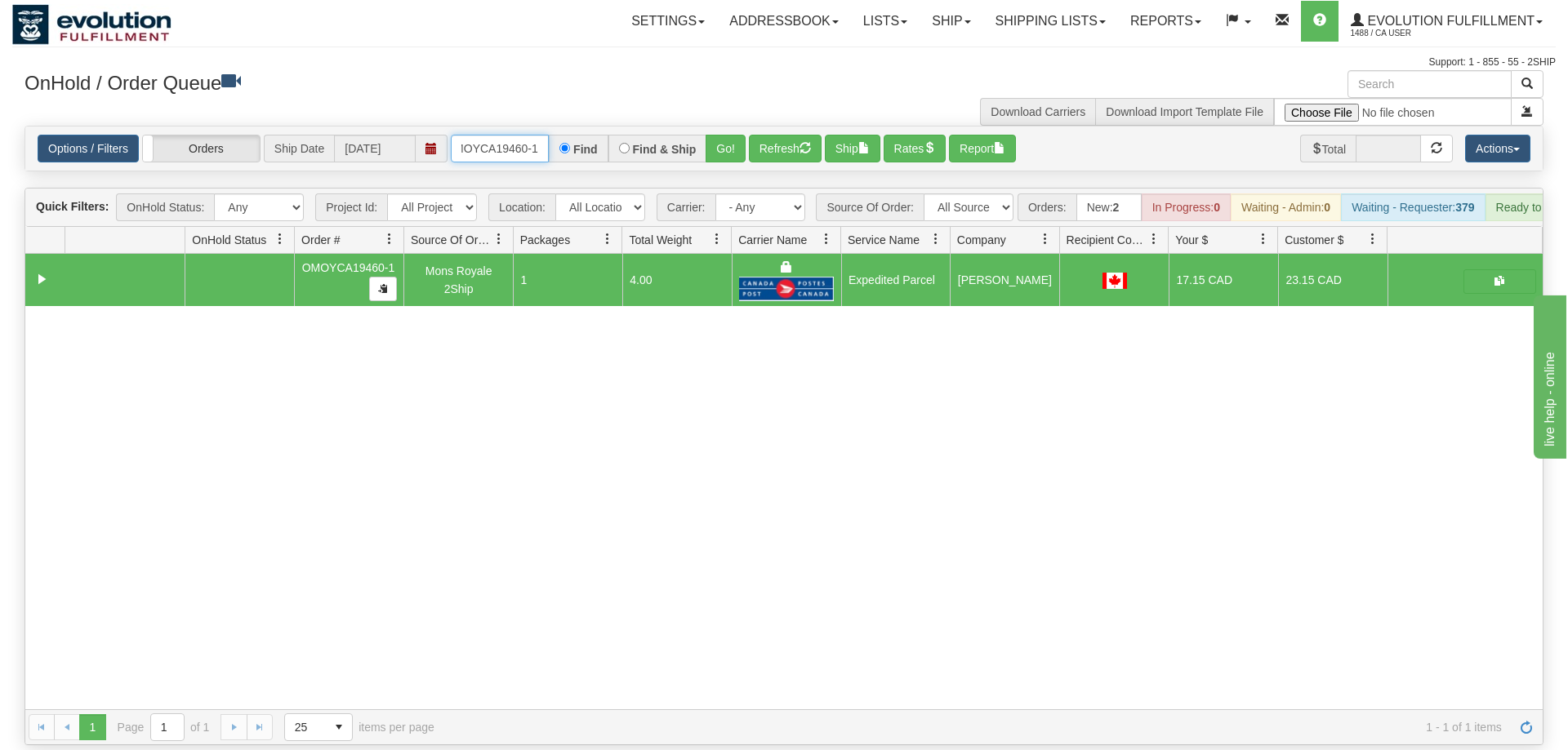
click at [492, 134] on input "OMOYCA19460-1" at bounding box center [500, 148] width 98 height 28
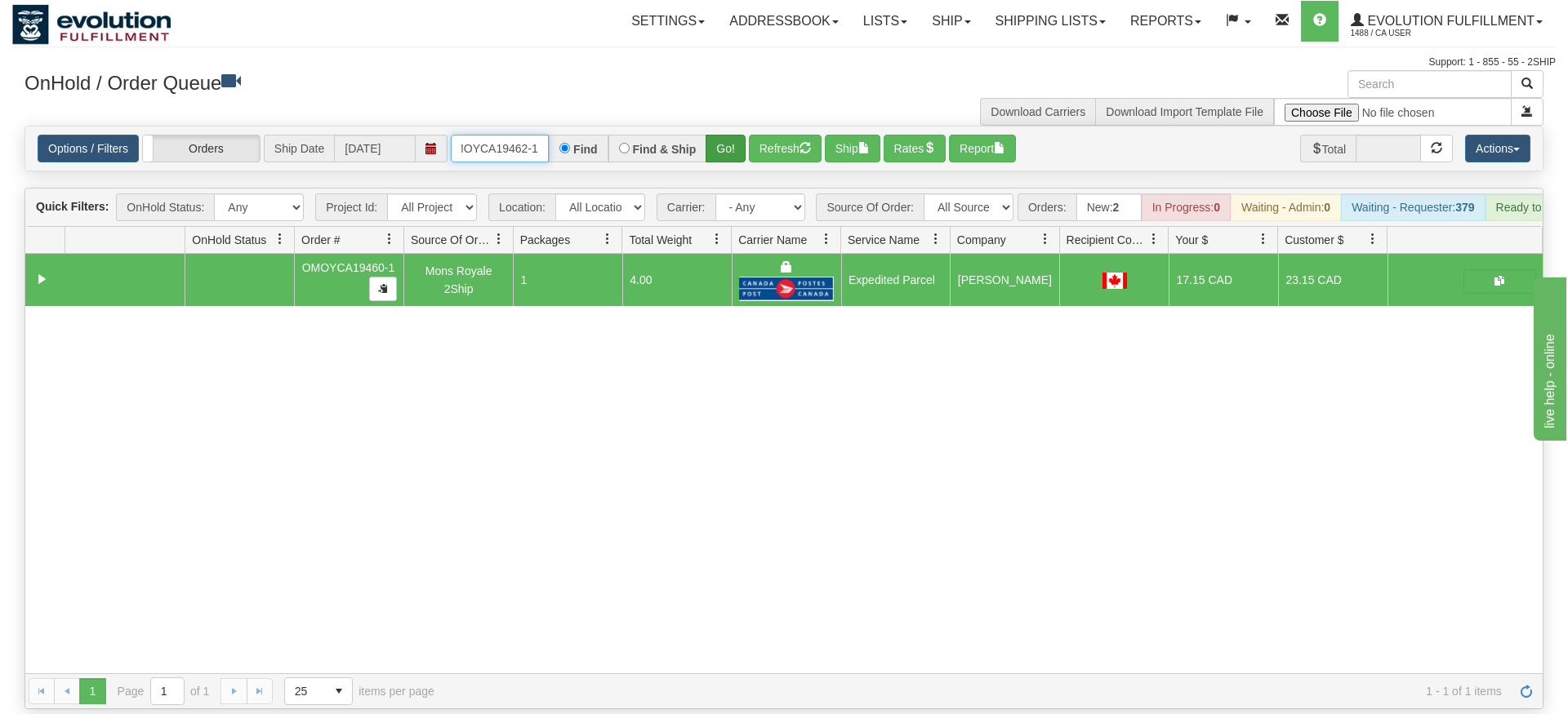
type input "OMOYCA19462-1"
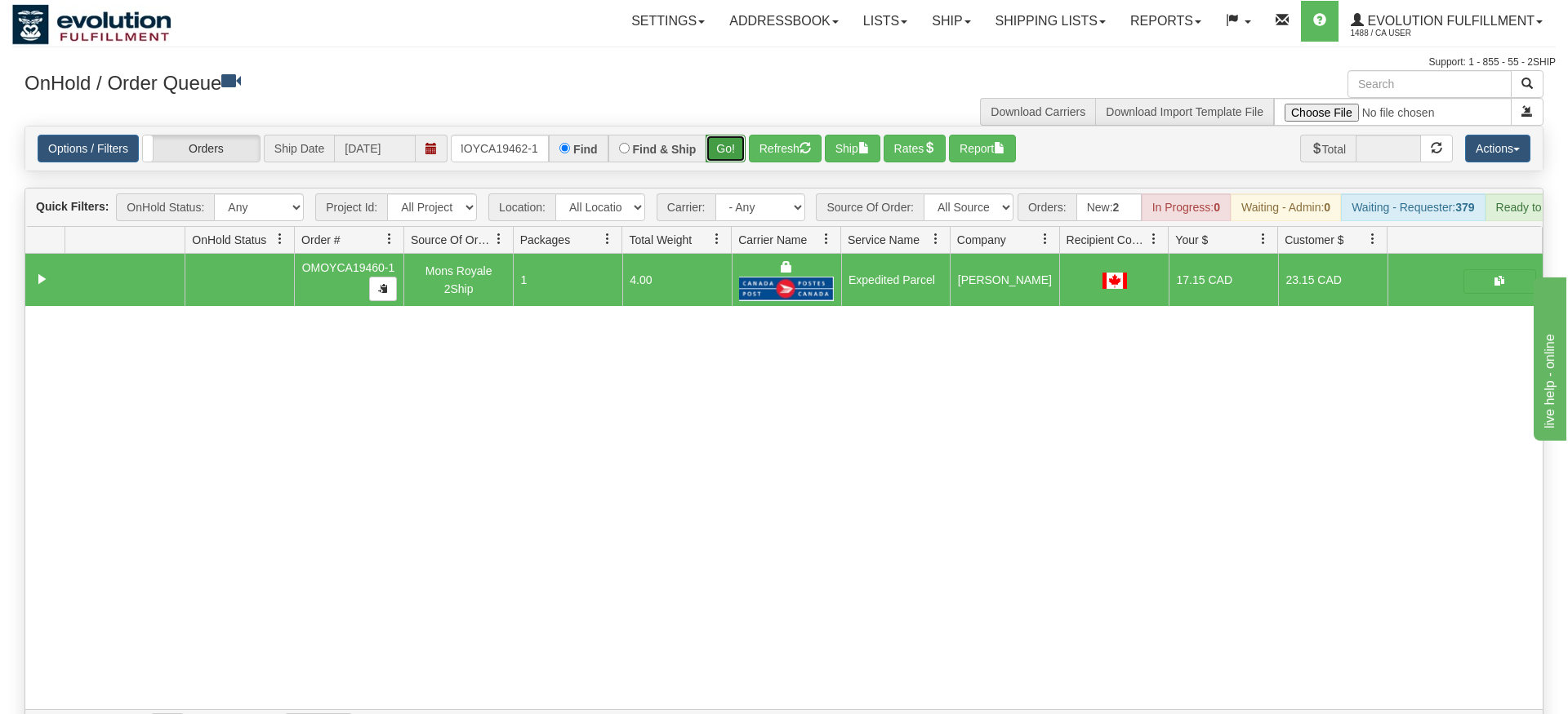
click at [738, 163] on div "Is equal to Is not equal to Contains Does not contains CAD USD EUR ZAR [PERSON_…" at bounding box center [784, 436] width 1543 height 620
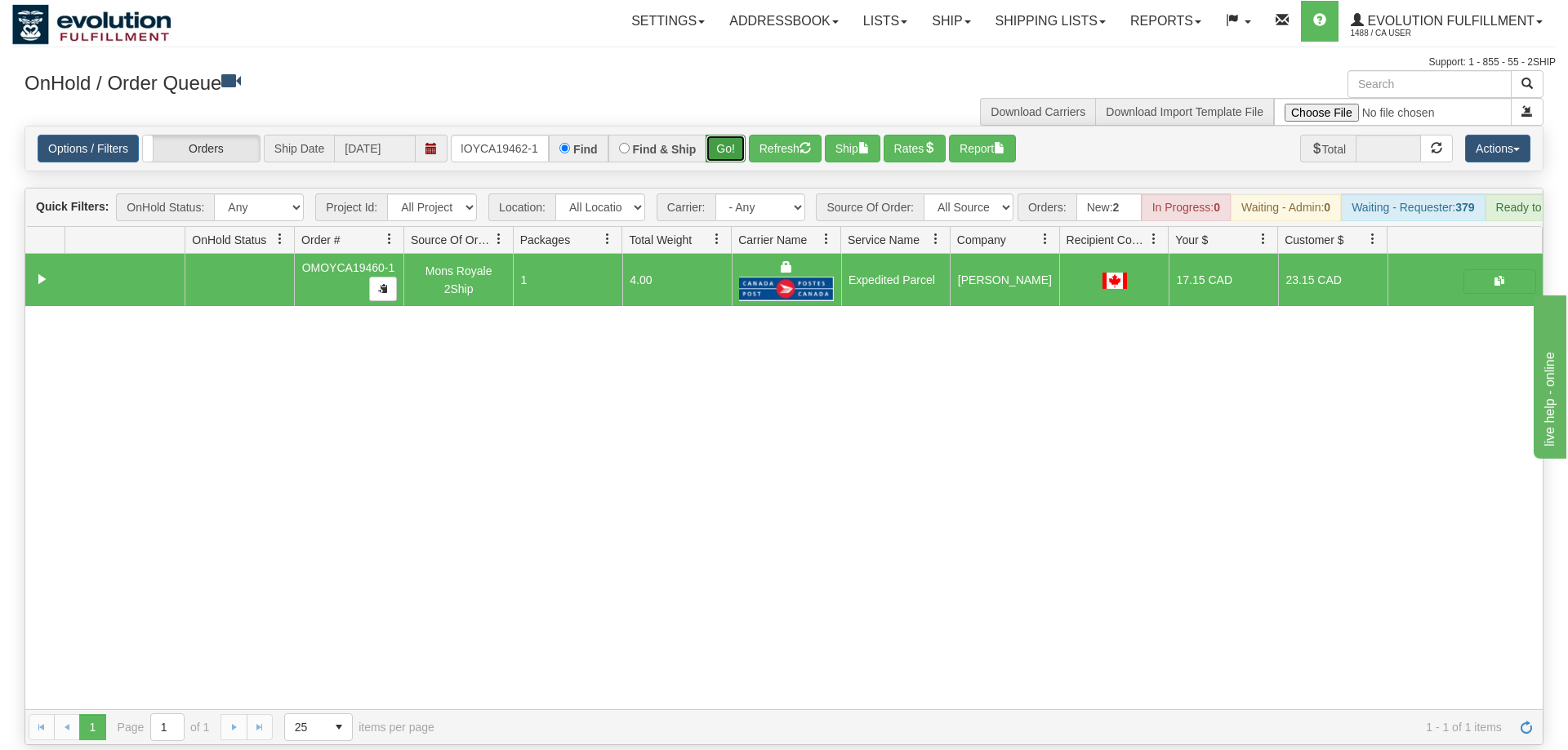
click at [737, 134] on button "Go!" at bounding box center [726, 148] width 40 height 28
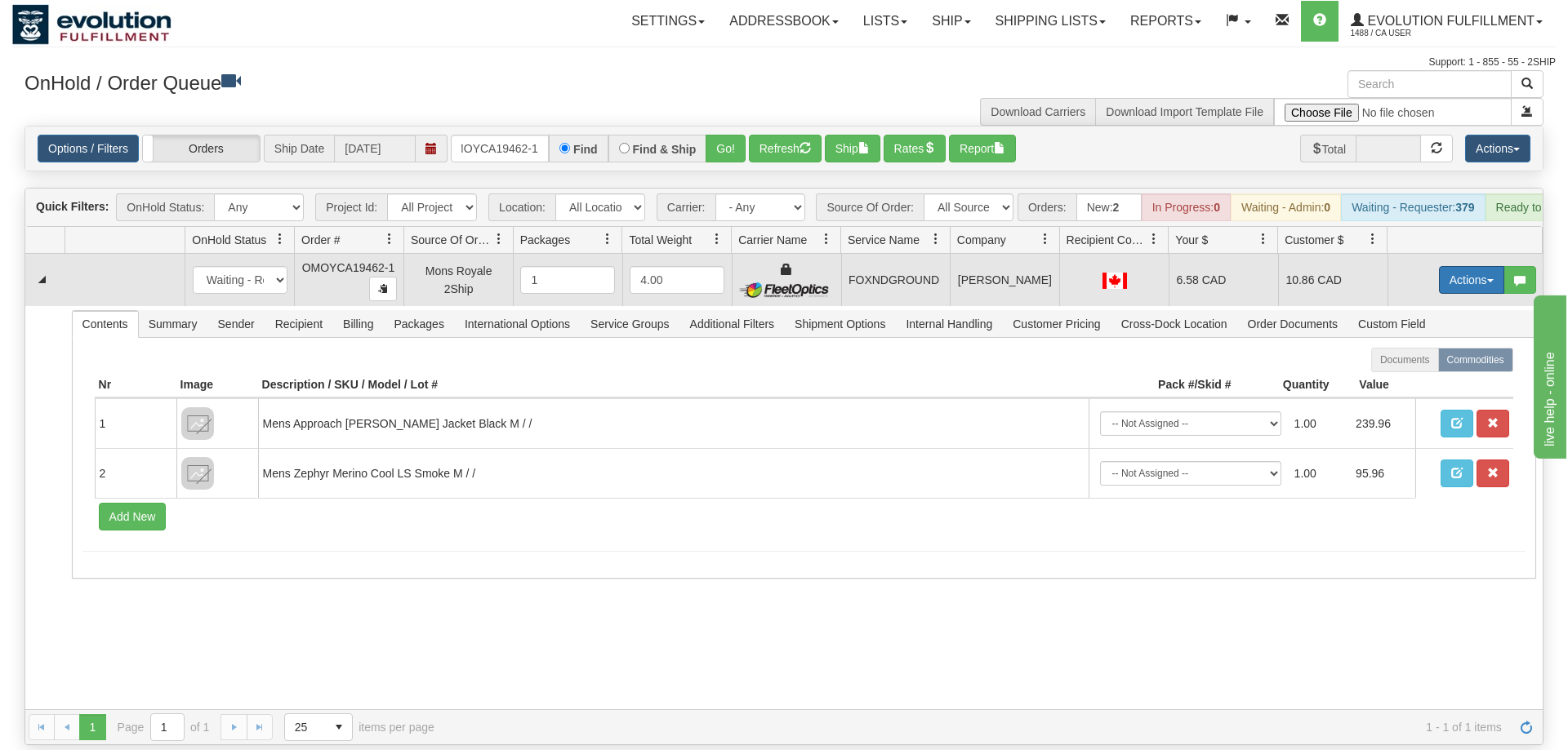
click at [1439, 266] on button "Actions" at bounding box center [1471, 280] width 65 height 28
click at [1417, 368] on span "Ship" at bounding box center [1405, 374] width 34 height 13
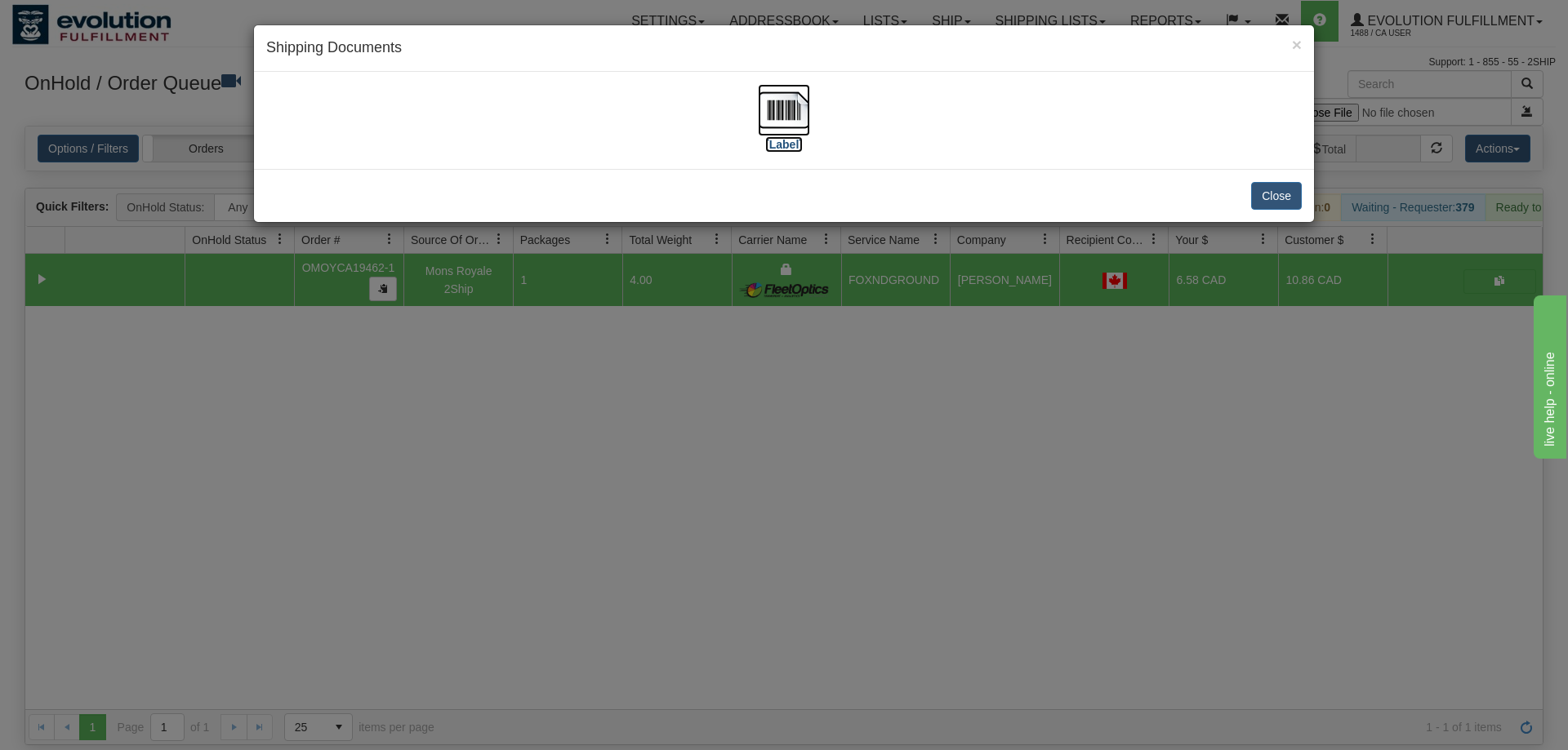
click at [800, 96] on img at bounding box center [784, 110] width 52 height 52
click at [928, 253] on div "× Shipping Documents [Label] Close" at bounding box center [784, 375] width 1568 height 750
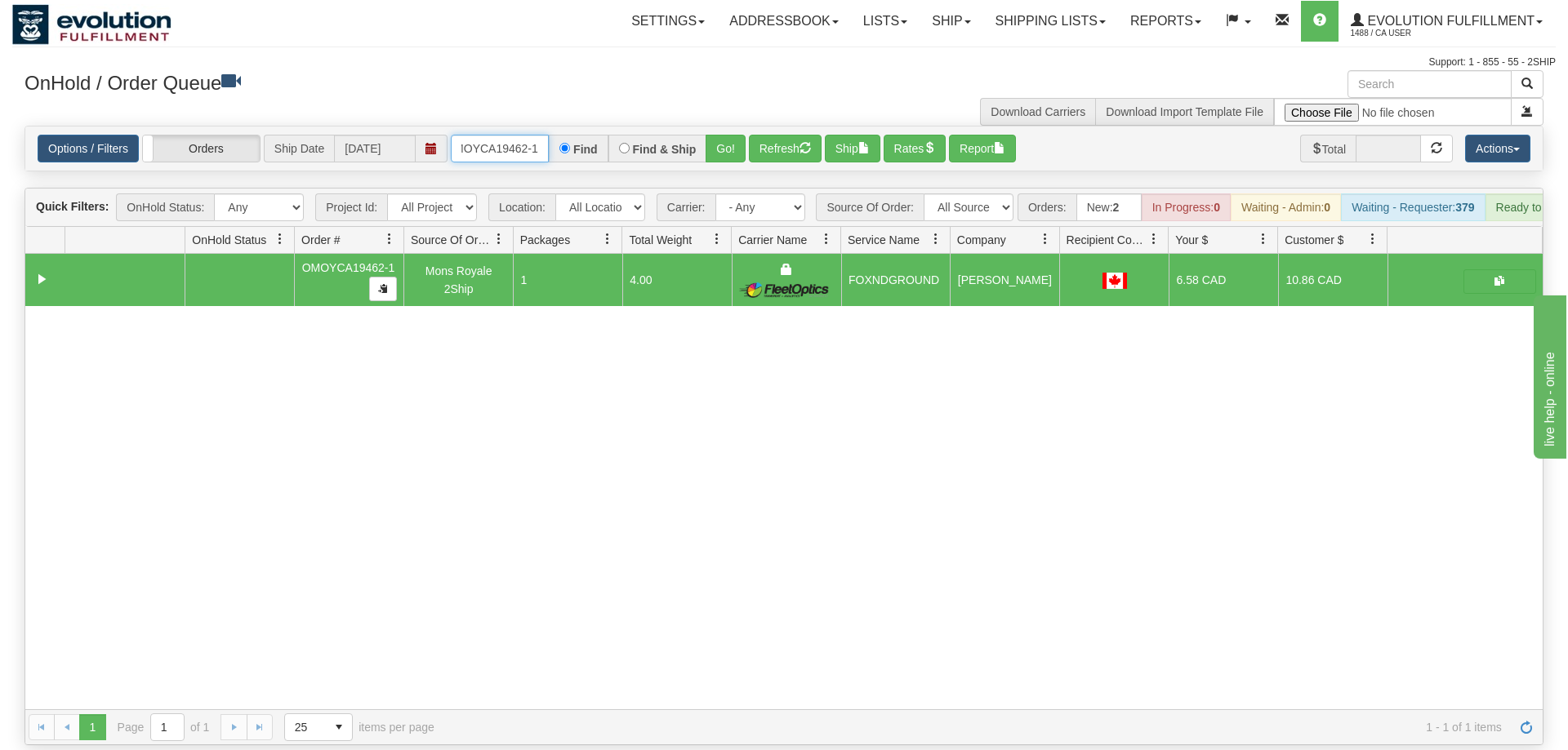
click at [544, 134] on input "OMOYCA19462-1" at bounding box center [500, 148] width 98 height 28
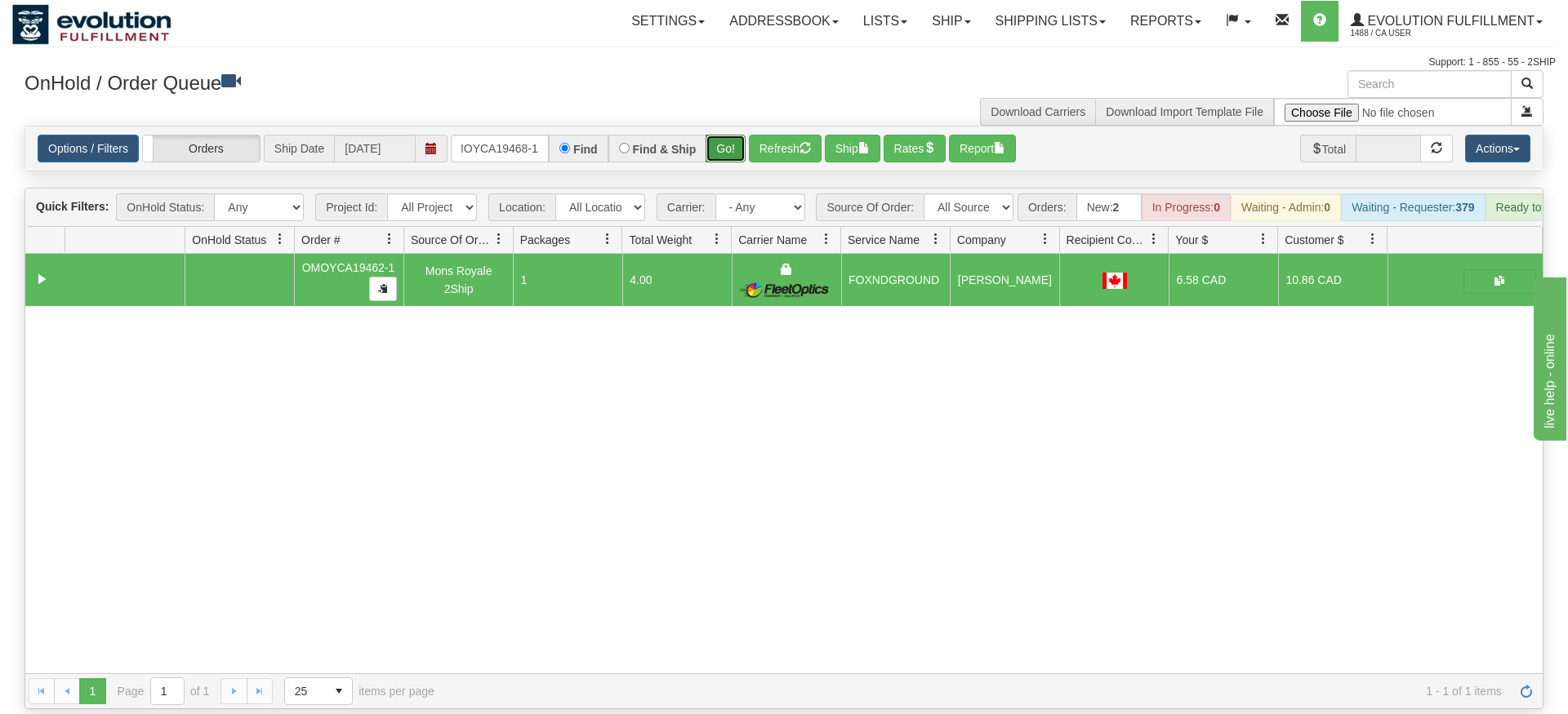
click at [736, 157] on div "Is equal to Is not equal to Contains Does not contains CAD USD EUR ZAR [PERSON_…" at bounding box center [784, 417] width 1543 height 584
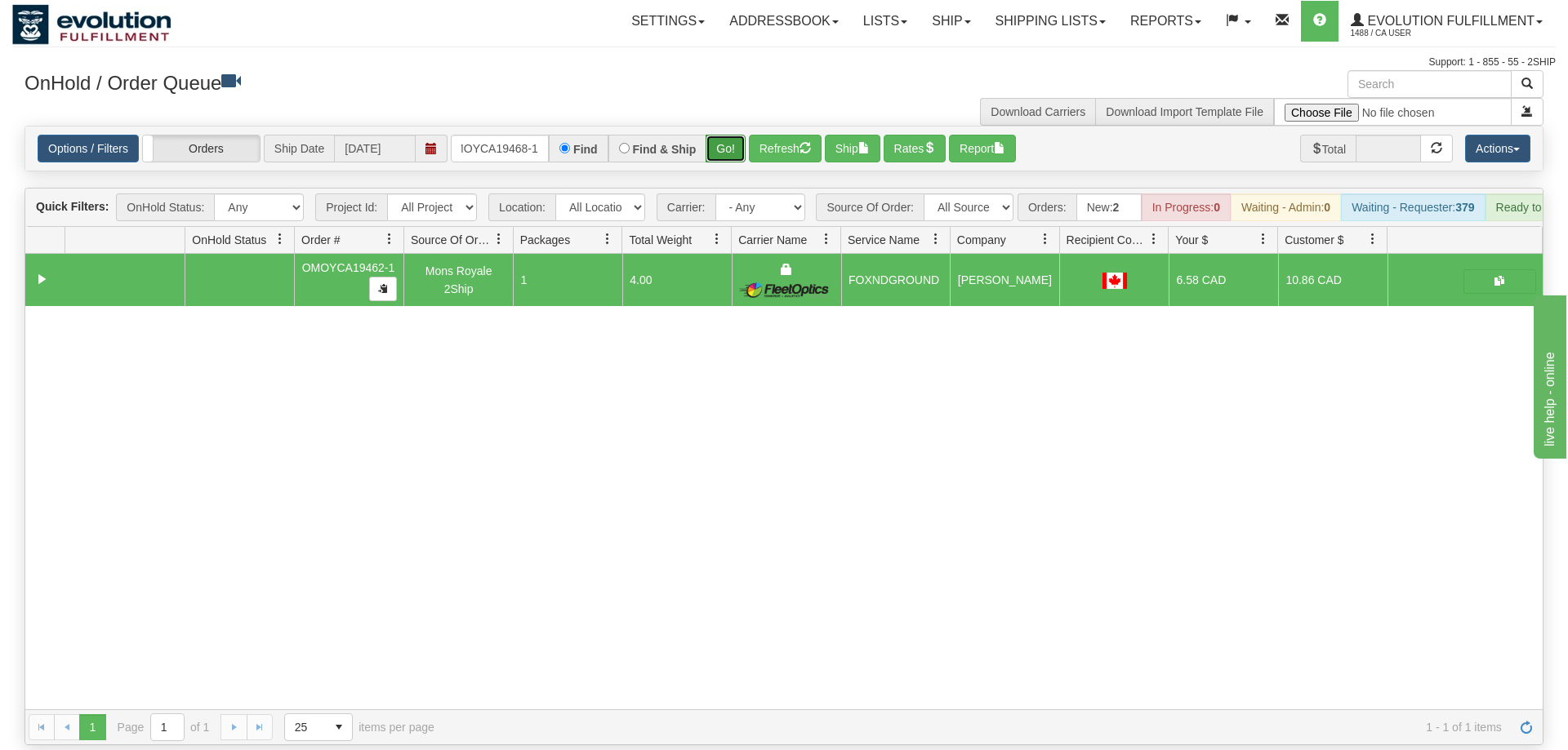
click at [736, 134] on button "Go!" at bounding box center [726, 148] width 40 height 28
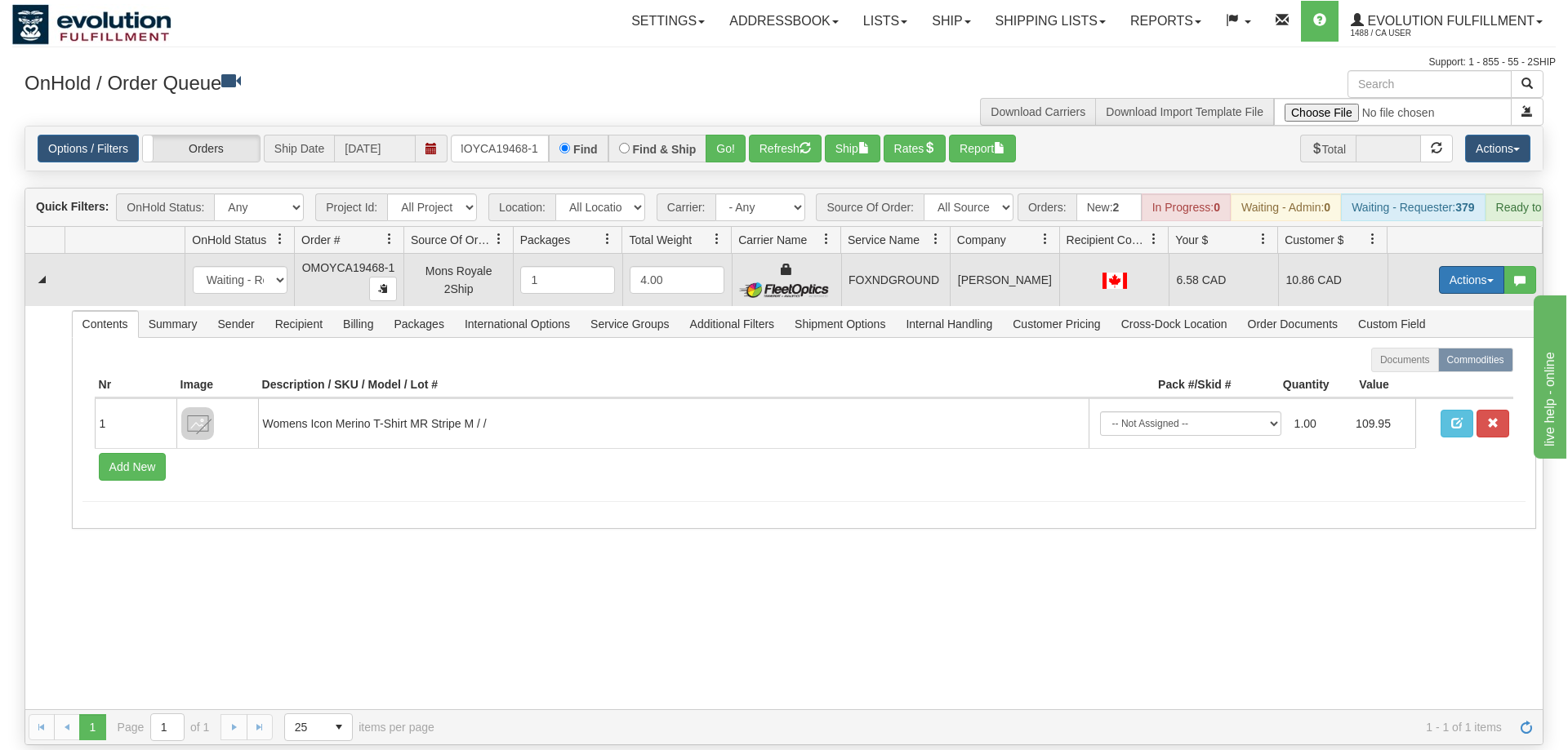
click at [1463, 266] on button "Actions" at bounding box center [1471, 280] width 65 height 28
click at [1408, 368] on span "Ship" at bounding box center [1405, 374] width 34 height 13
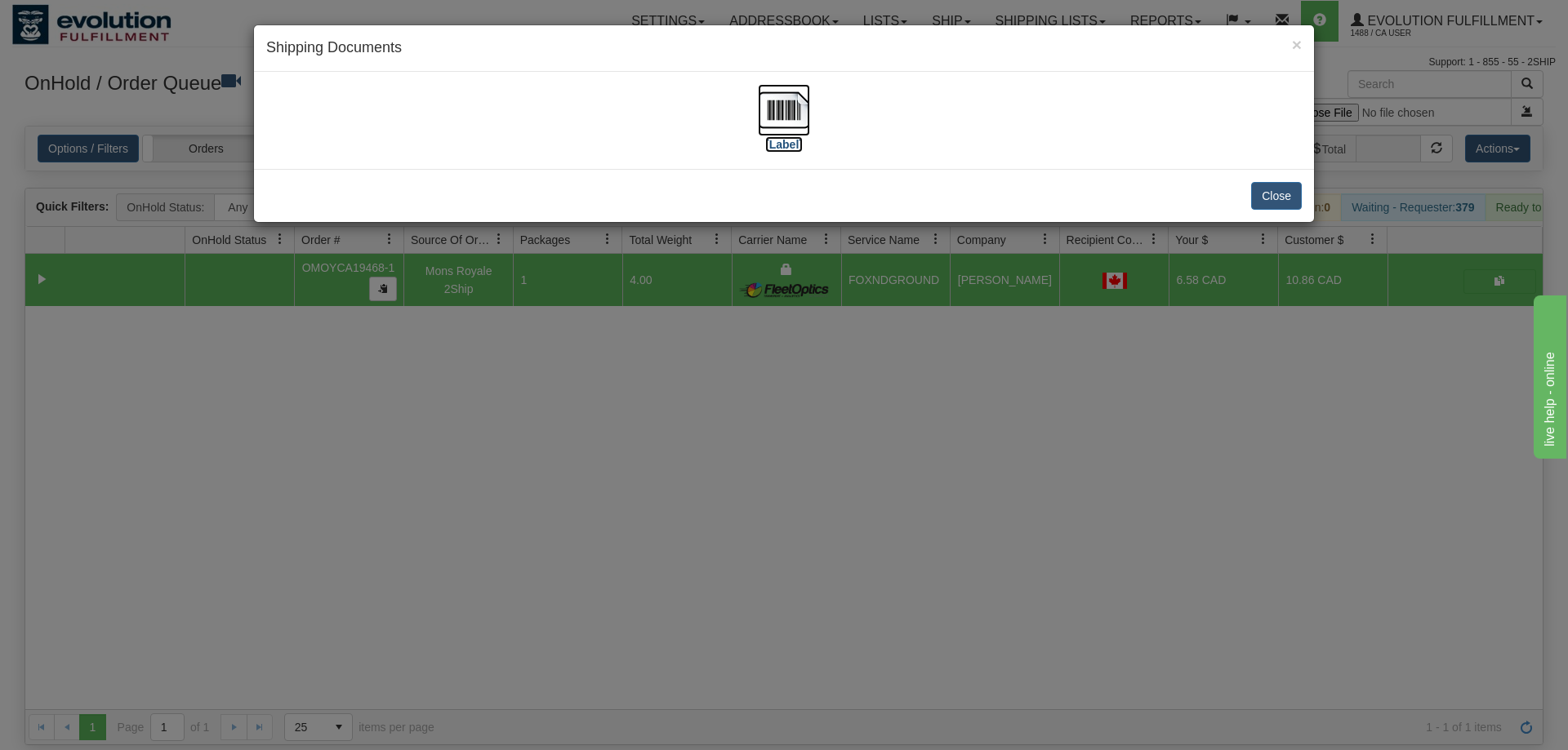
click at [802, 113] on img at bounding box center [784, 110] width 52 height 52
click at [611, 537] on div "× Shipping Documents [Label] Close" at bounding box center [784, 375] width 1568 height 750
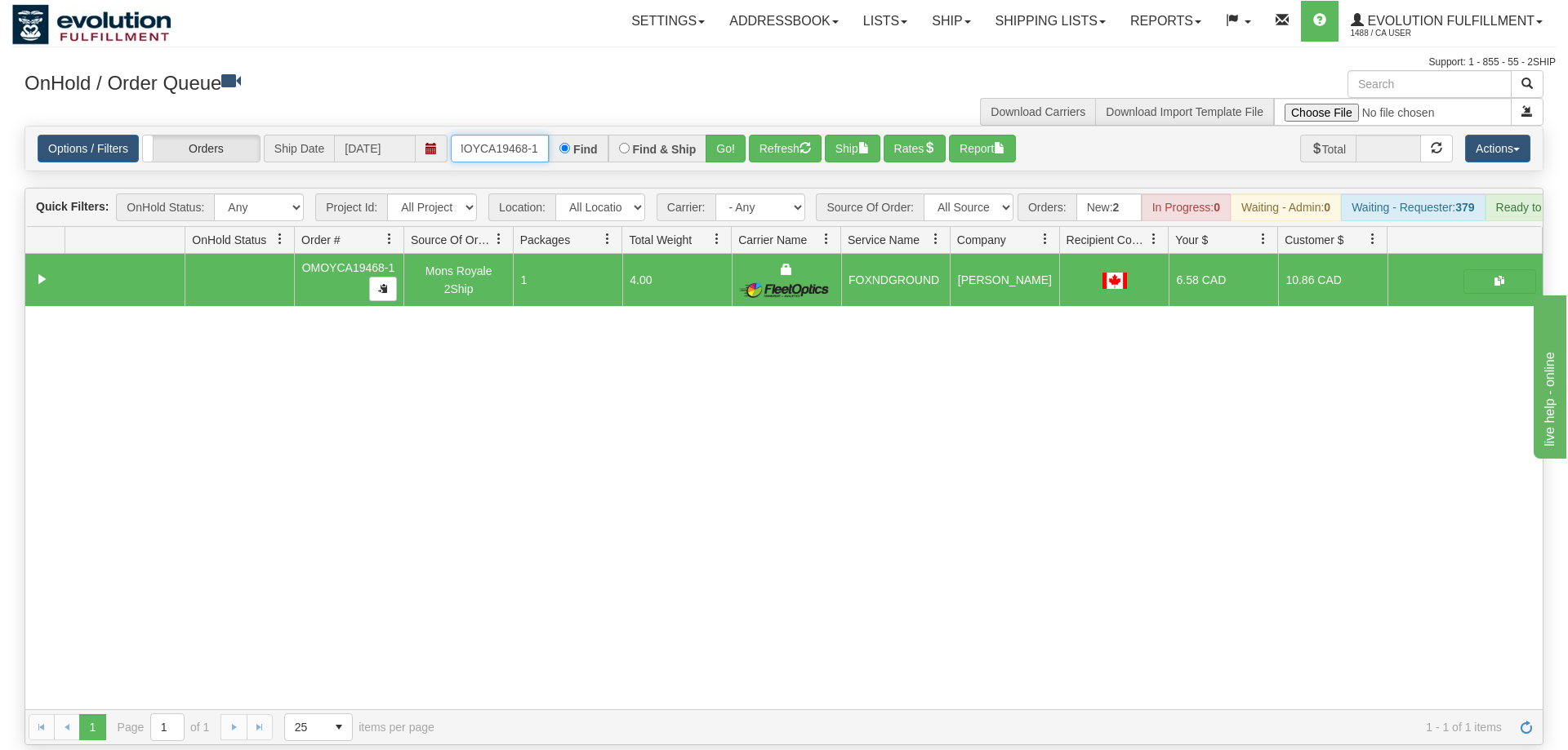
click at [525, 134] on input "OMOYCA19468-1" at bounding box center [500, 148] width 98 height 28
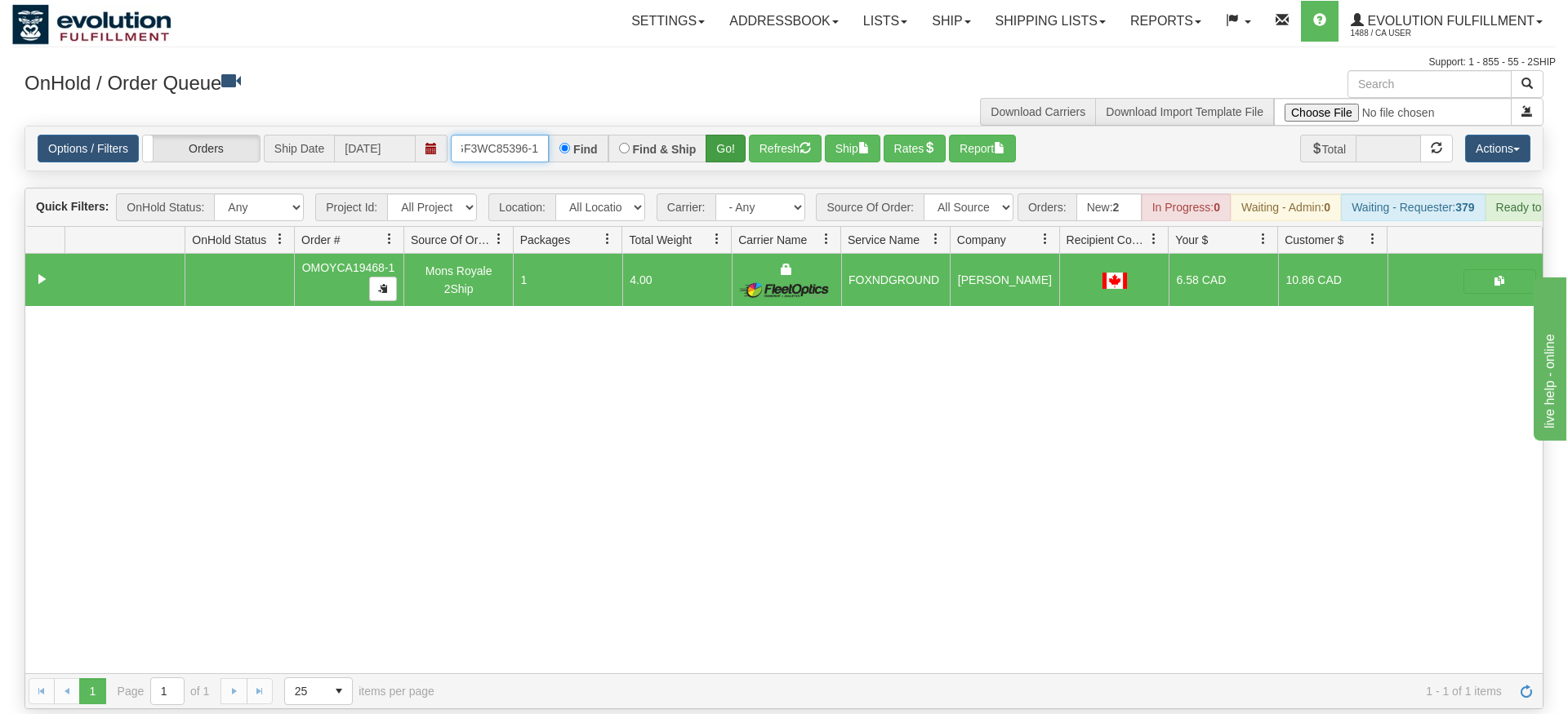
type input "OGF3WC85396-1"
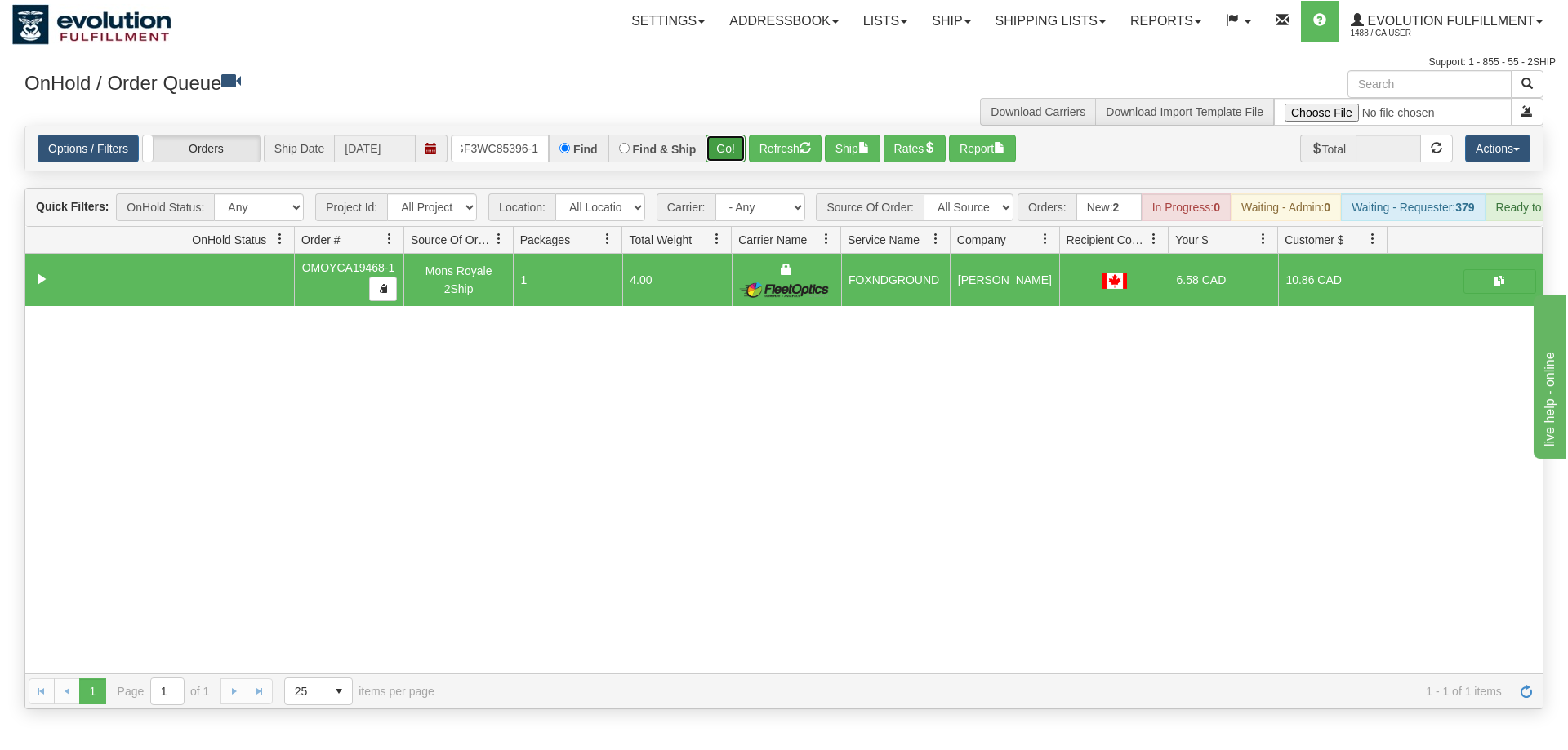
drag, startPoint x: 723, startPoint y: 112, endPoint x: 724, endPoint y: 131, distance: 19.0
click at [724, 148] on div "Is equal to Is not equal to Contains Does not contains CAD USD EUR ZAR [PERSON_…" at bounding box center [784, 417] width 1543 height 584
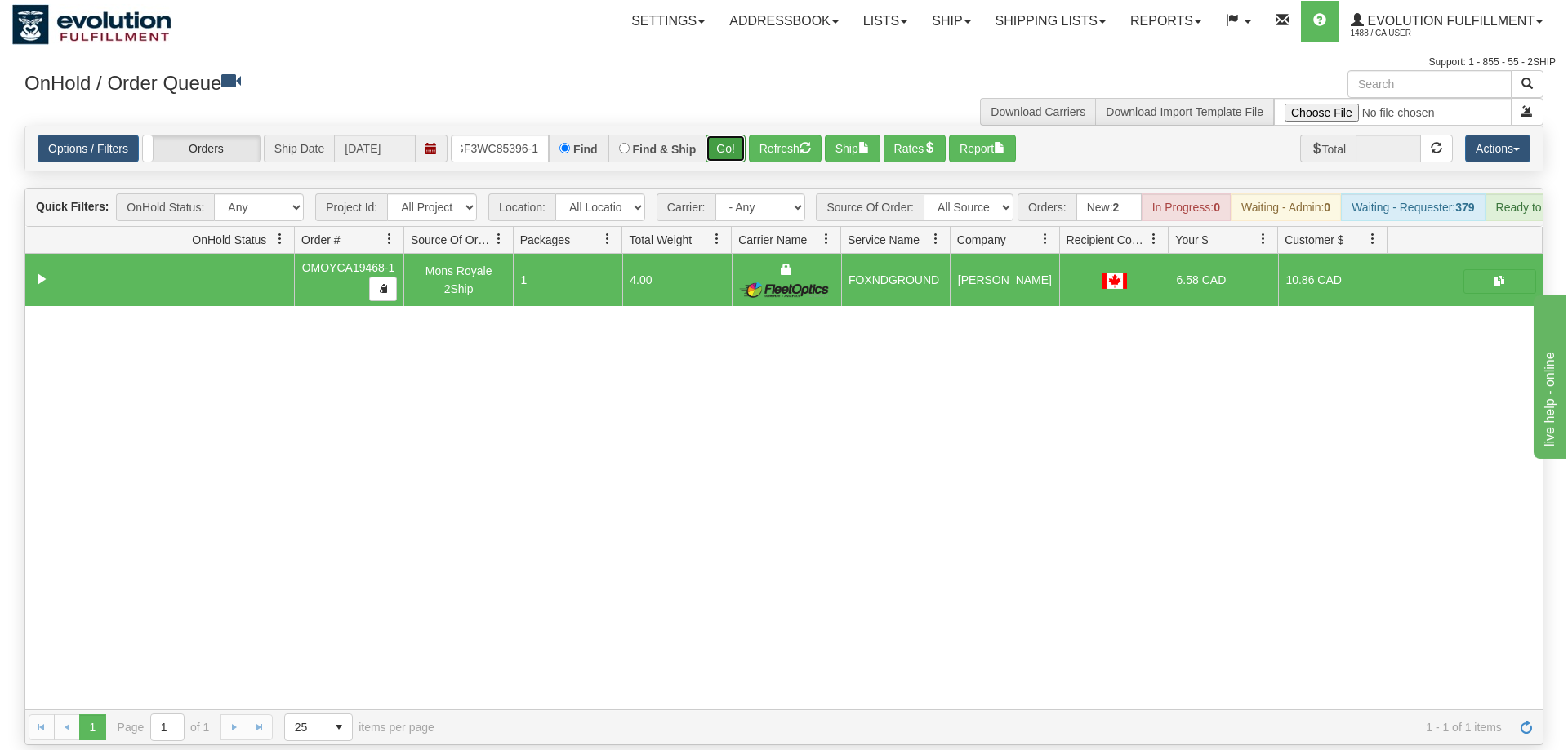
click at [723, 134] on button "Go!" at bounding box center [726, 148] width 40 height 28
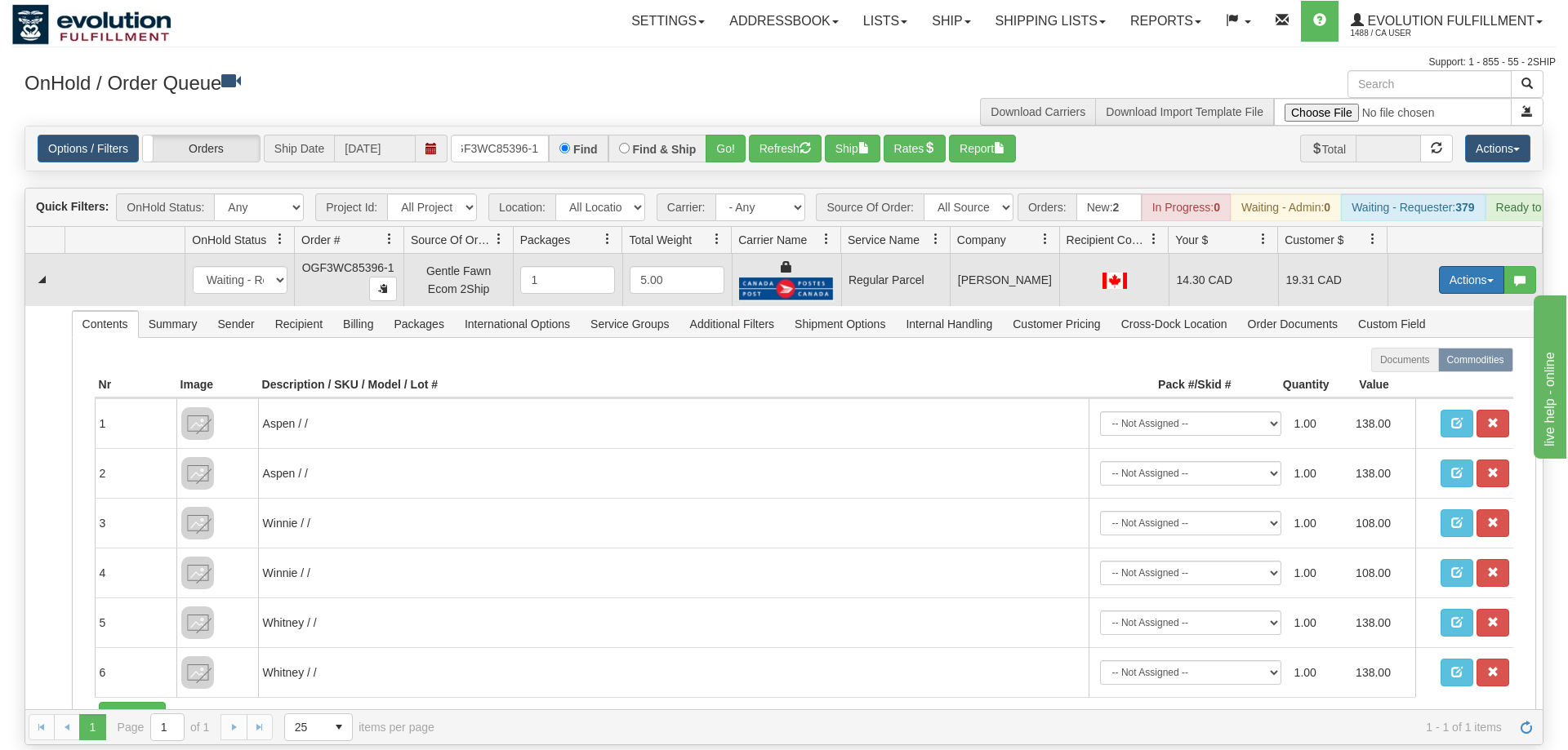
click at [1485, 270] on button "Actions" at bounding box center [1471, 280] width 65 height 28
click at [1475, 266] on button "Actions" at bounding box center [1471, 280] width 65 height 28
click at [1446, 347] on span "Rate All Services" at bounding box center [1438, 353] width 98 height 13
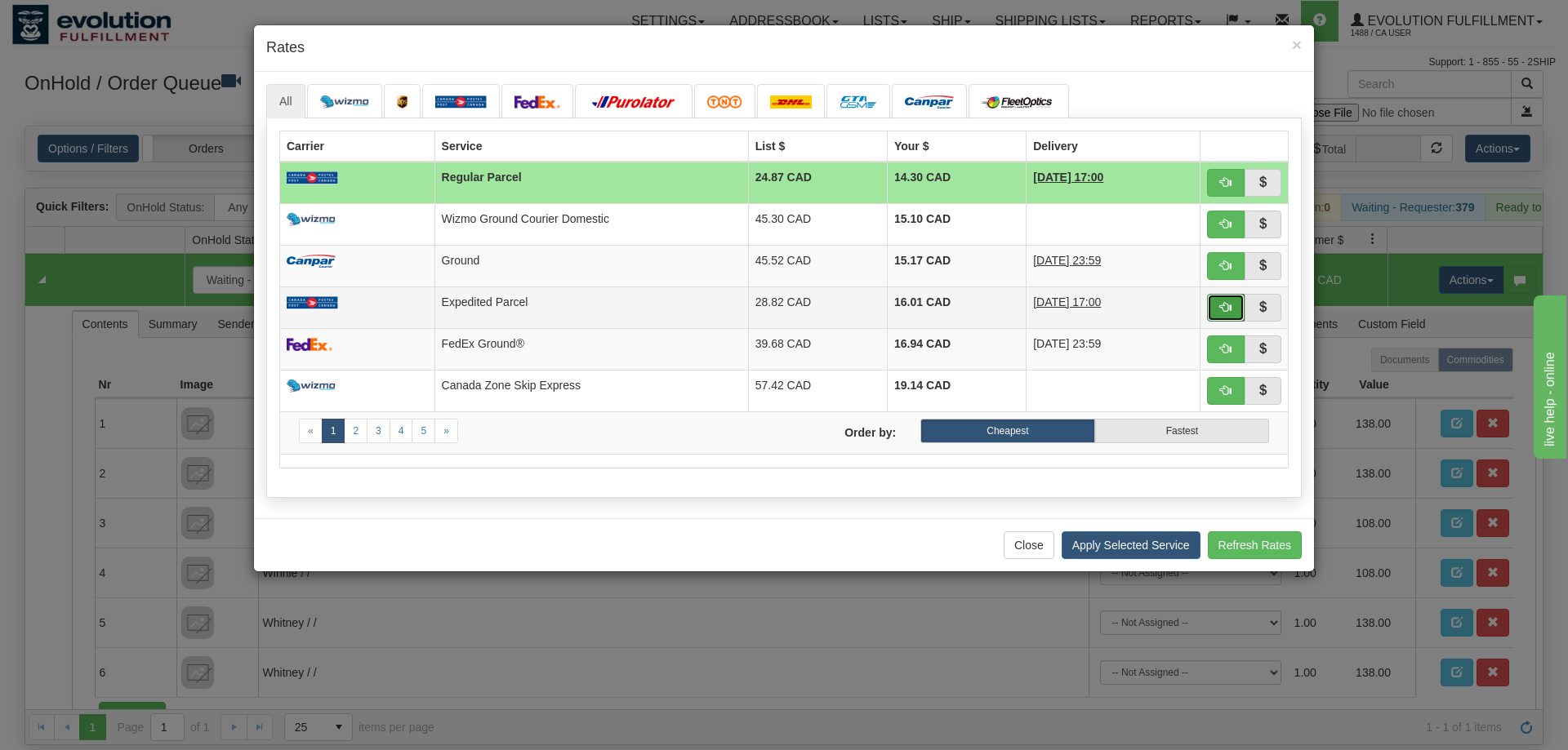
click at [1244, 307] on button "button" at bounding box center [1225, 308] width 38 height 28
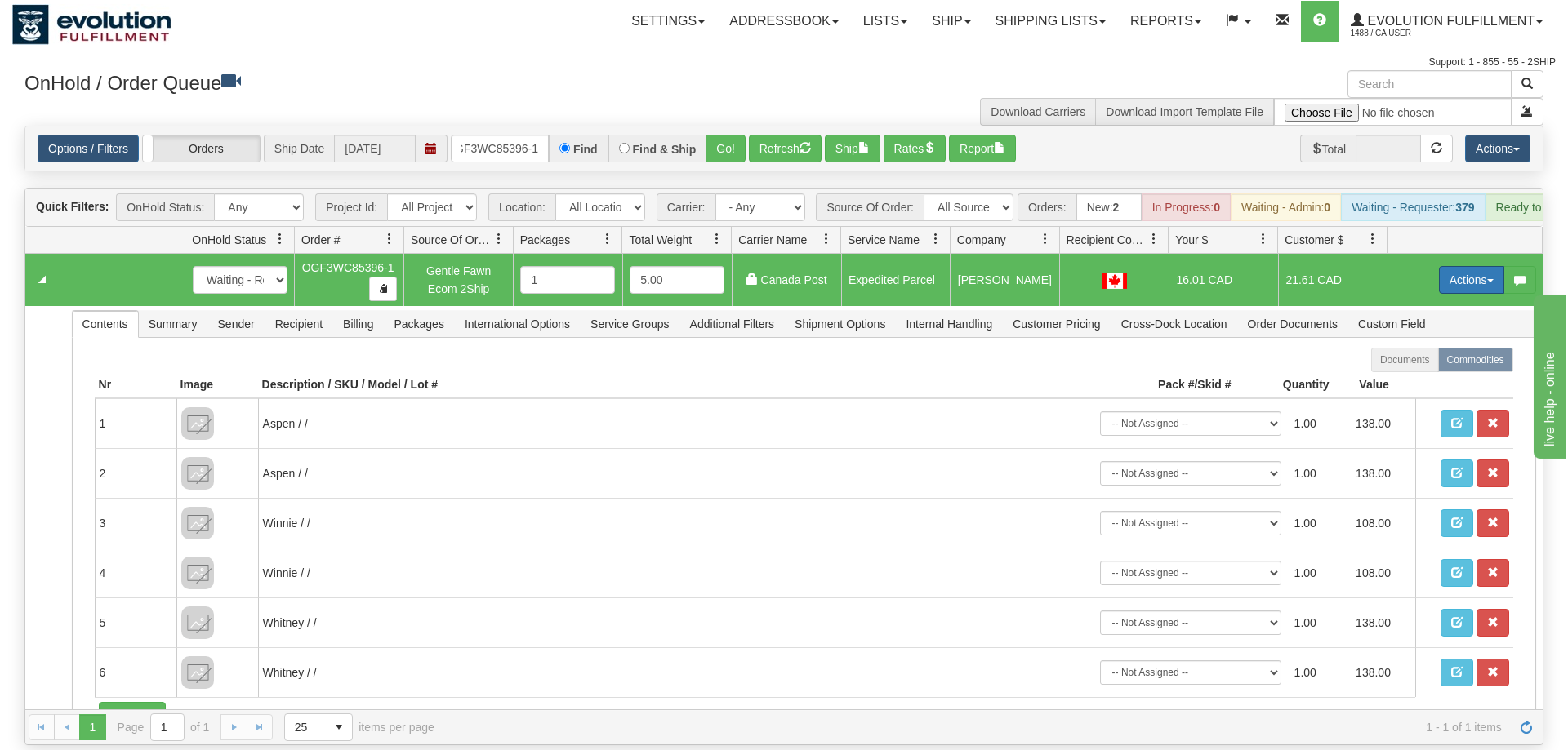
click at [1450, 266] on button "Actions" at bounding box center [1471, 280] width 65 height 28
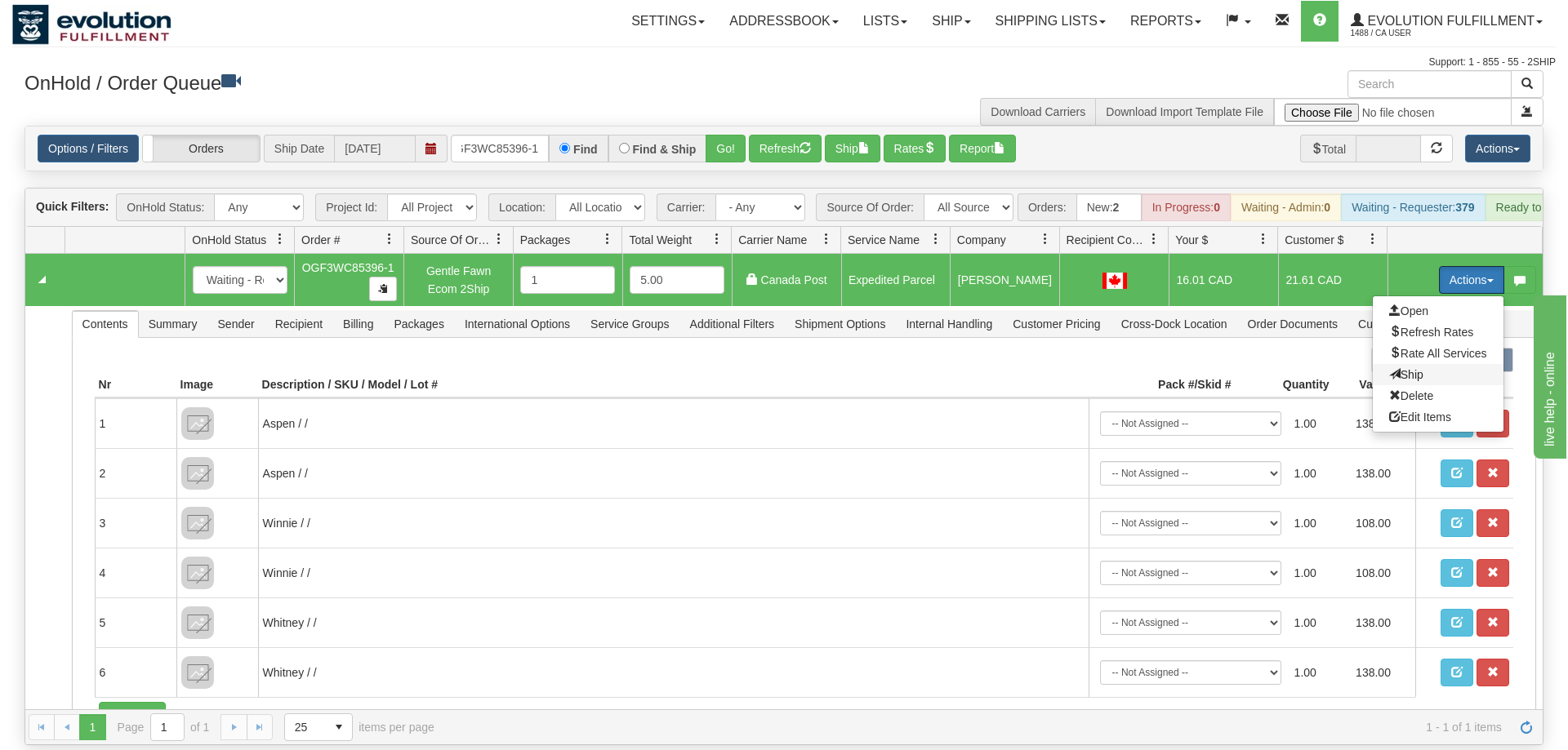
click at [1403, 368] on span "Ship" at bounding box center [1405, 374] width 34 height 13
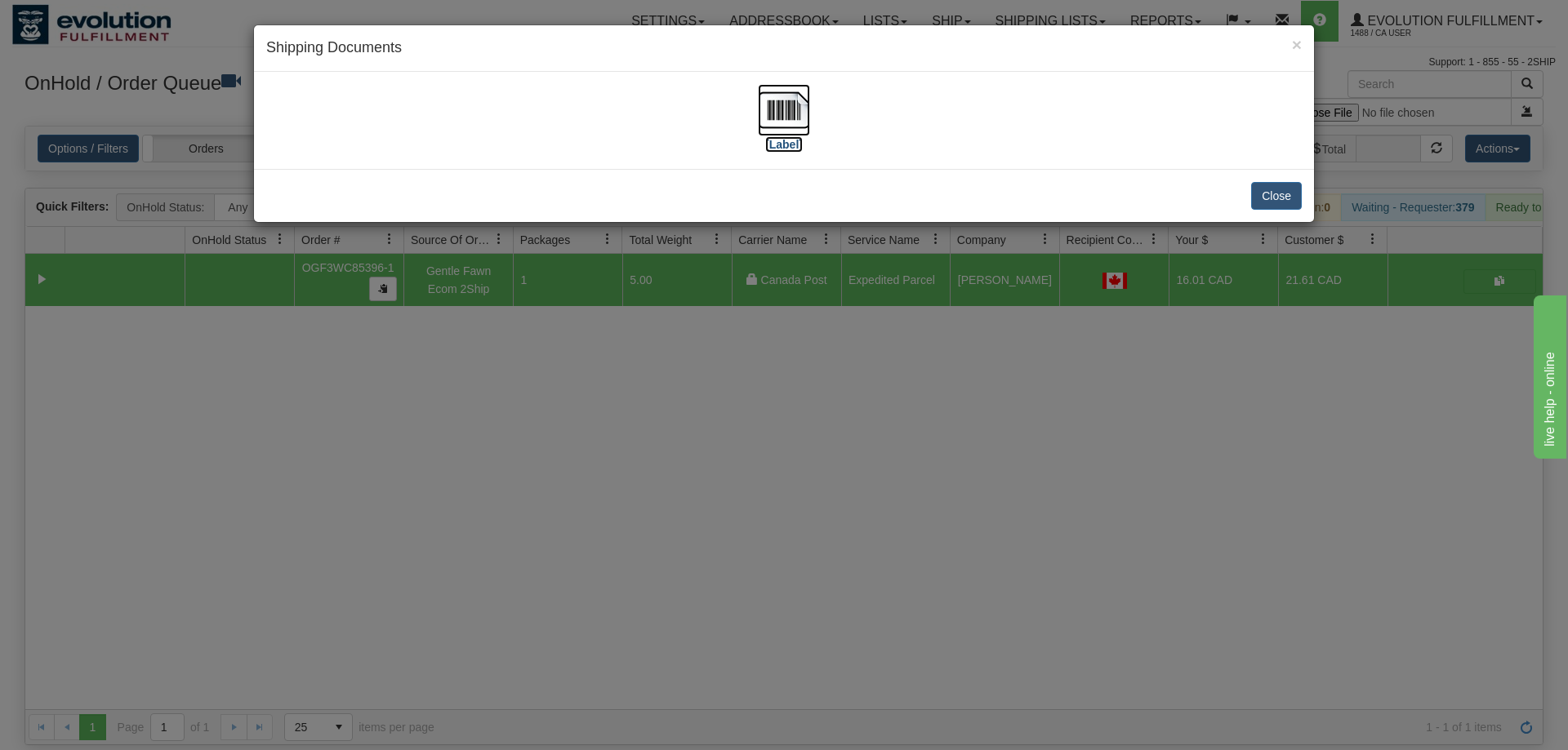
click at [785, 86] on img at bounding box center [784, 110] width 52 height 52
click at [802, 104] on img at bounding box center [784, 110] width 52 height 52
click at [676, 441] on div "× Shipping Documents [Label] Close" at bounding box center [784, 375] width 1568 height 750
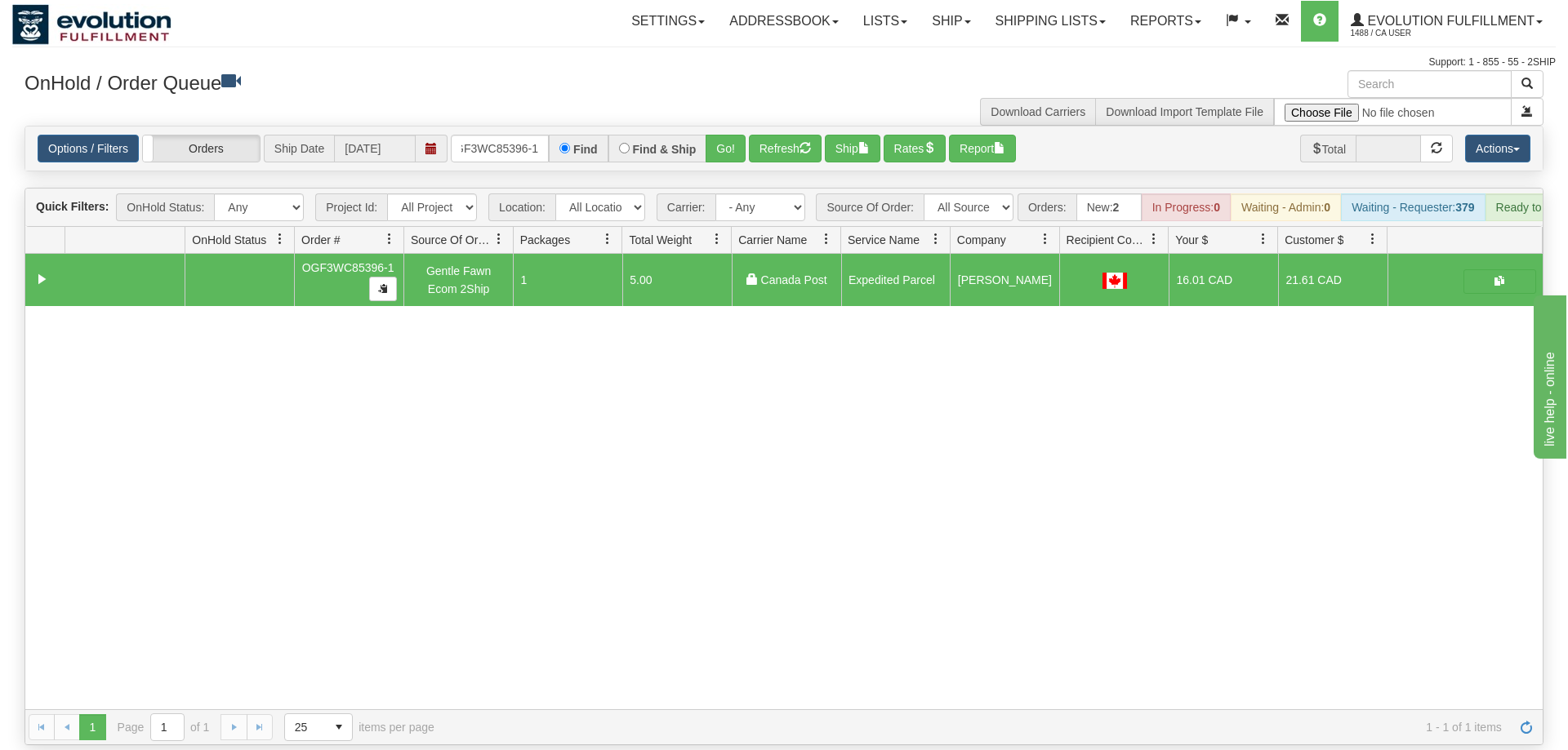
click at [519, 138] on div "Options / Filters Group Shipments Orders Ship Date [DATE] OGF3WC85396-1 Find Fi…" at bounding box center [784, 148] width 1519 height 46
click at [518, 134] on input "OGF3WC85396-1" at bounding box center [500, 148] width 98 height 28
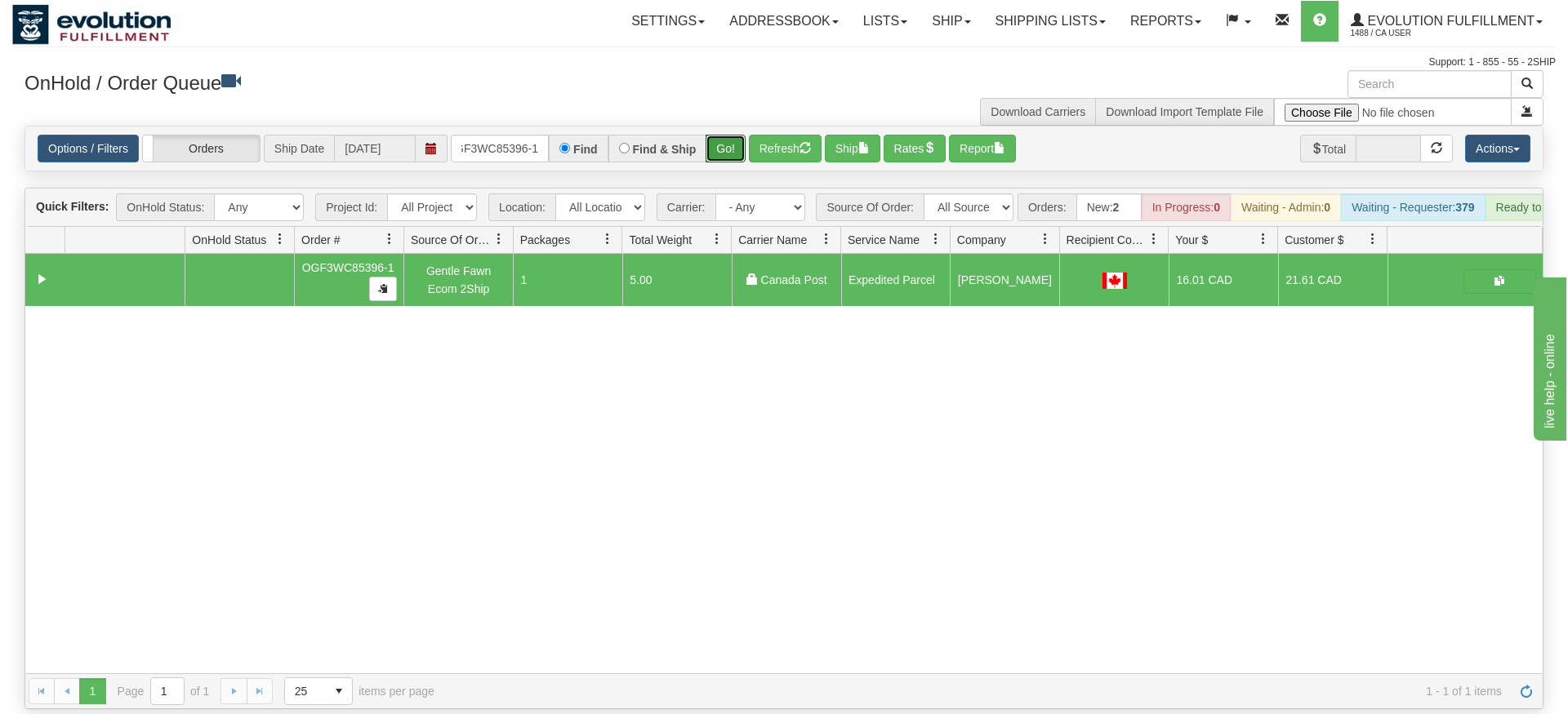
click at [719, 153] on div "Is equal to Is not equal to Contains Does not contains CAD USD EUR ZAR [PERSON_…" at bounding box center [784, 417] width 1543 height 584
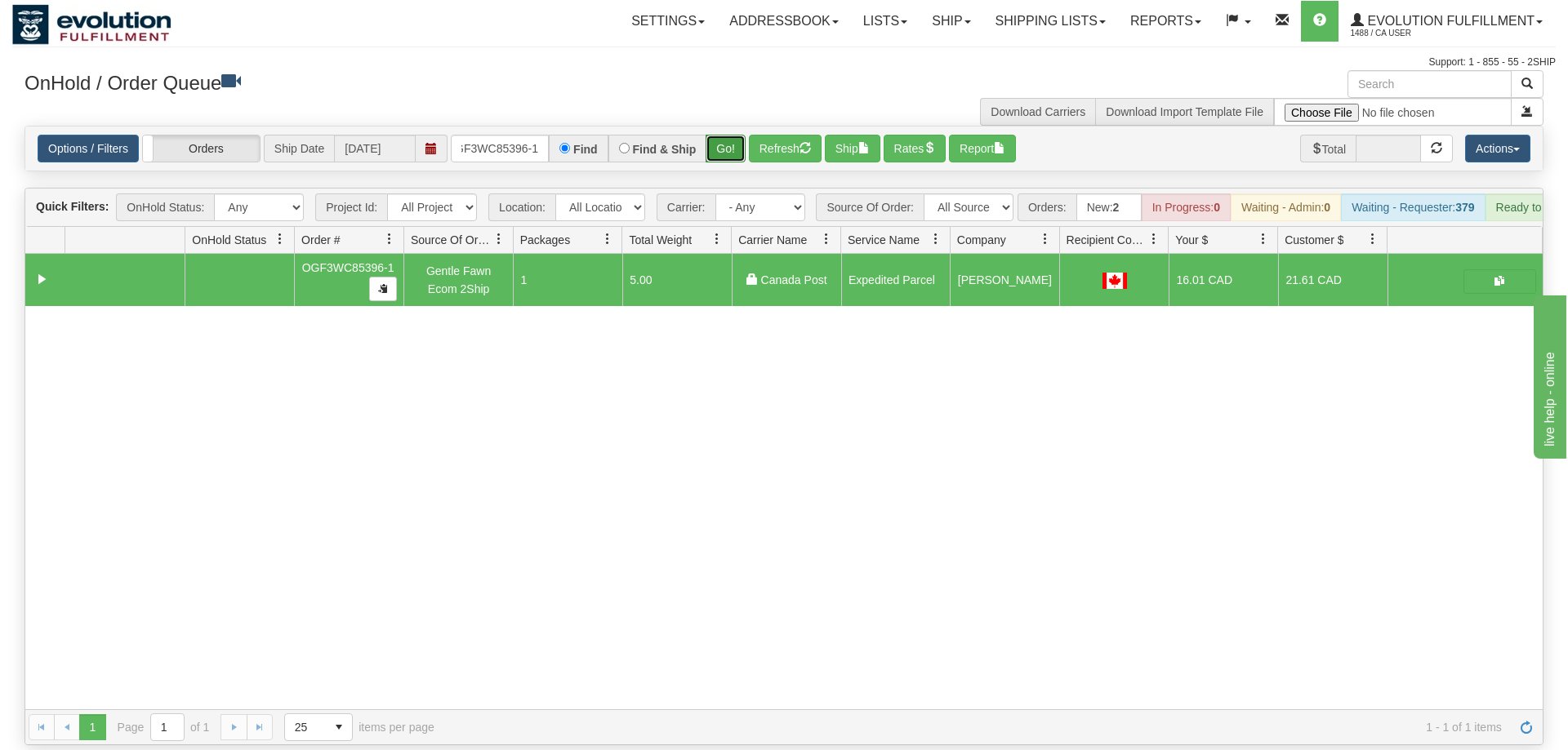
click at [719, 134] on button "Go!" at bounding box center [726, 148] width 40 height 28
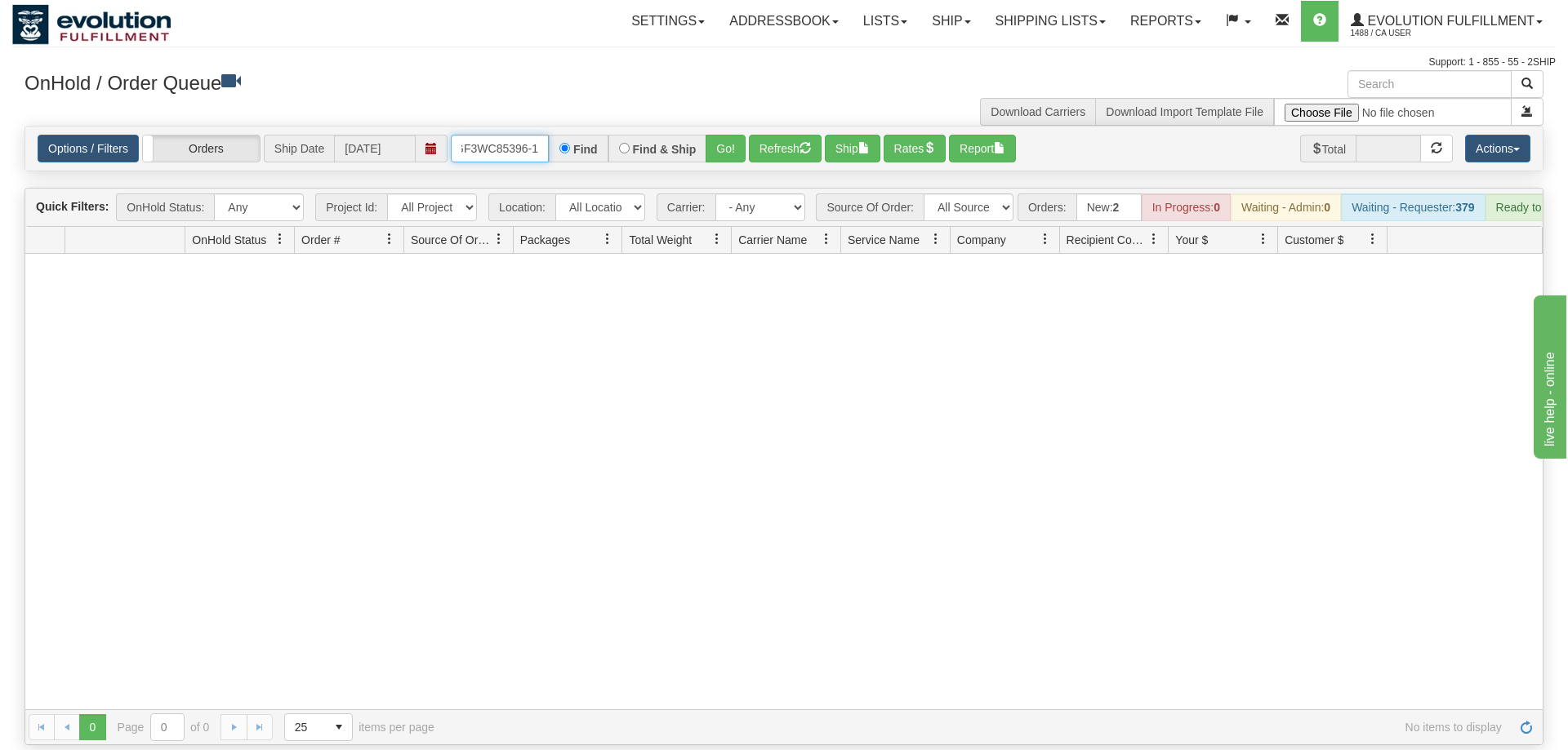
click at [544, 134] on input "OGF3WC85396-1" at bounding box center [500, 148] width 98 height 28
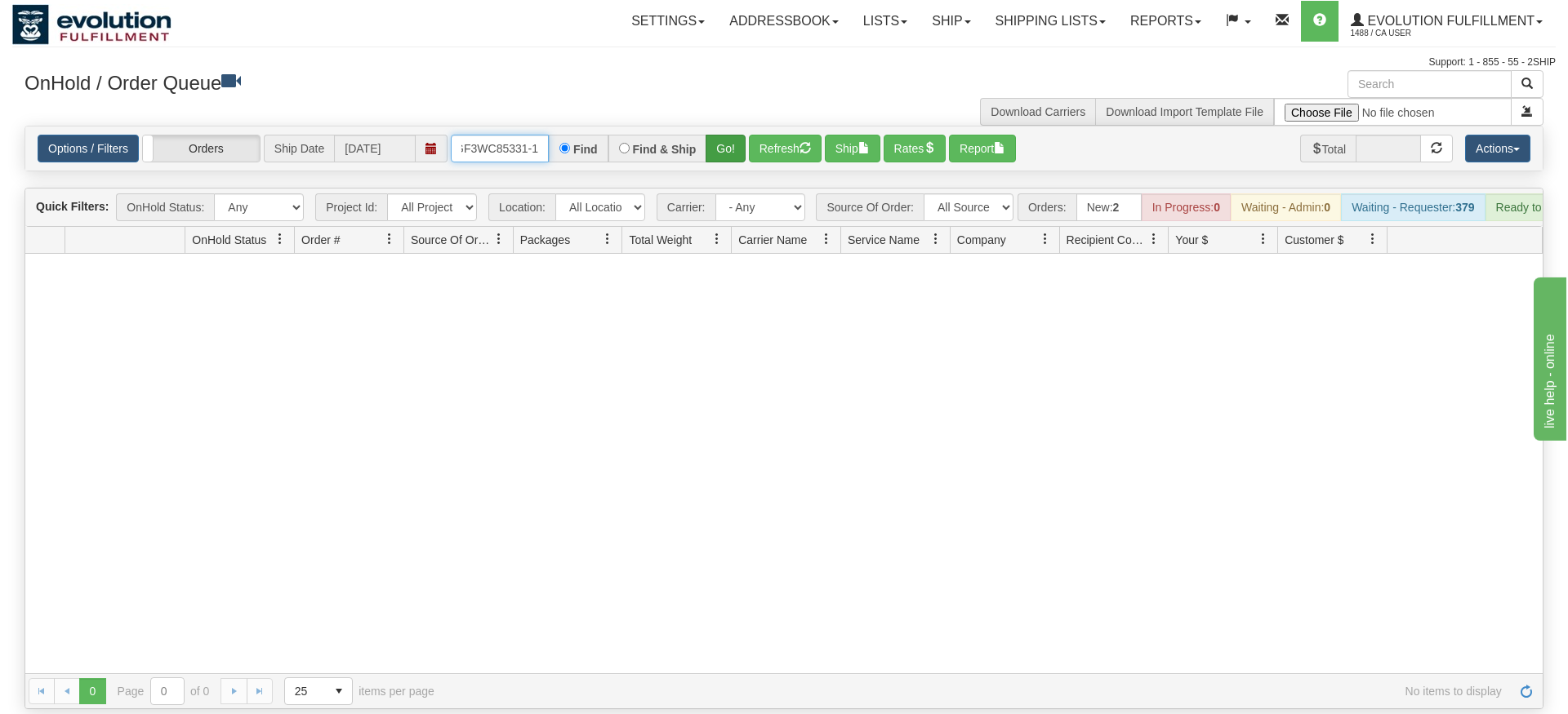
type input "OGF3WC85331-1"
drag, startPoint x: 731, startPoint y: 122, endPoint x: 734, endPoint y: 136, distance: 14.3
click at [732, 150] on div "Is equal to Is not equal to Contains Does not contains CAD USD EUR ZAR [PERSON_…" at bounding box center [784, 417] width 1543 height 584
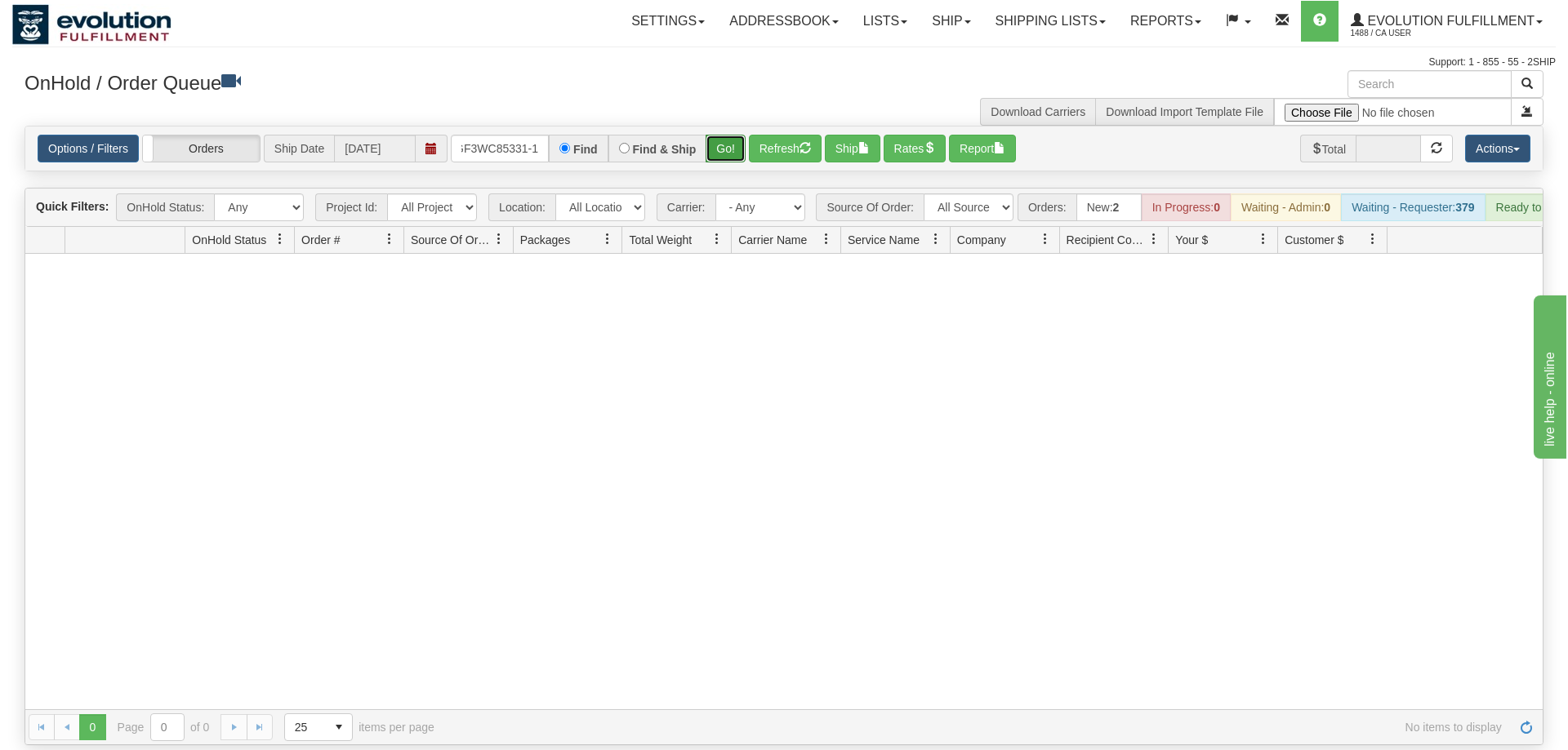
click at [735, 134] on button "Go!" at bounding box center [726, 148] width 40 height 28
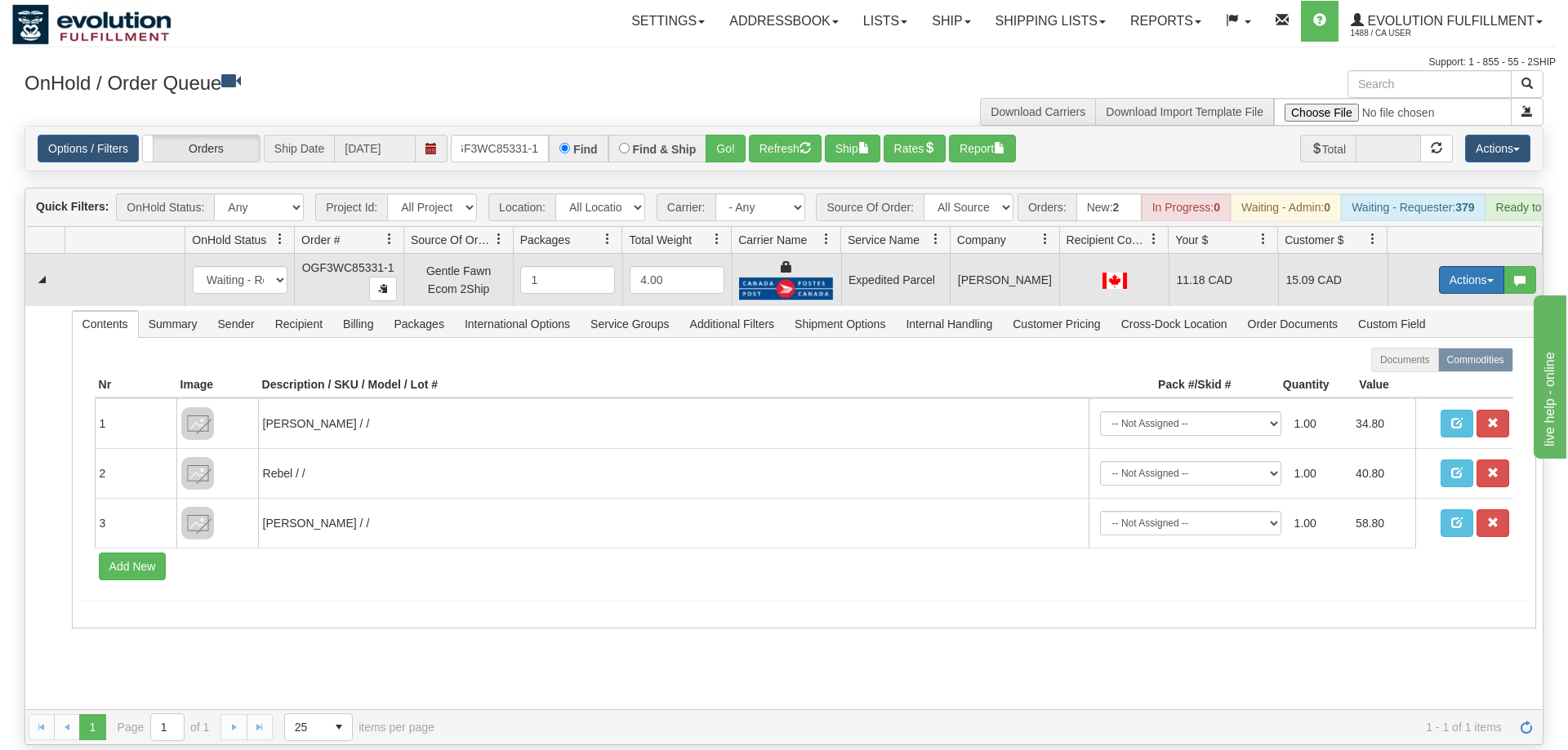
click at [1459, 266] on button "Actions" at bounding box center [1471, 280] width 65 height 28
click at [1434, 364] on link "Ship" at bounding box center [1438, 375] width 131 height 21
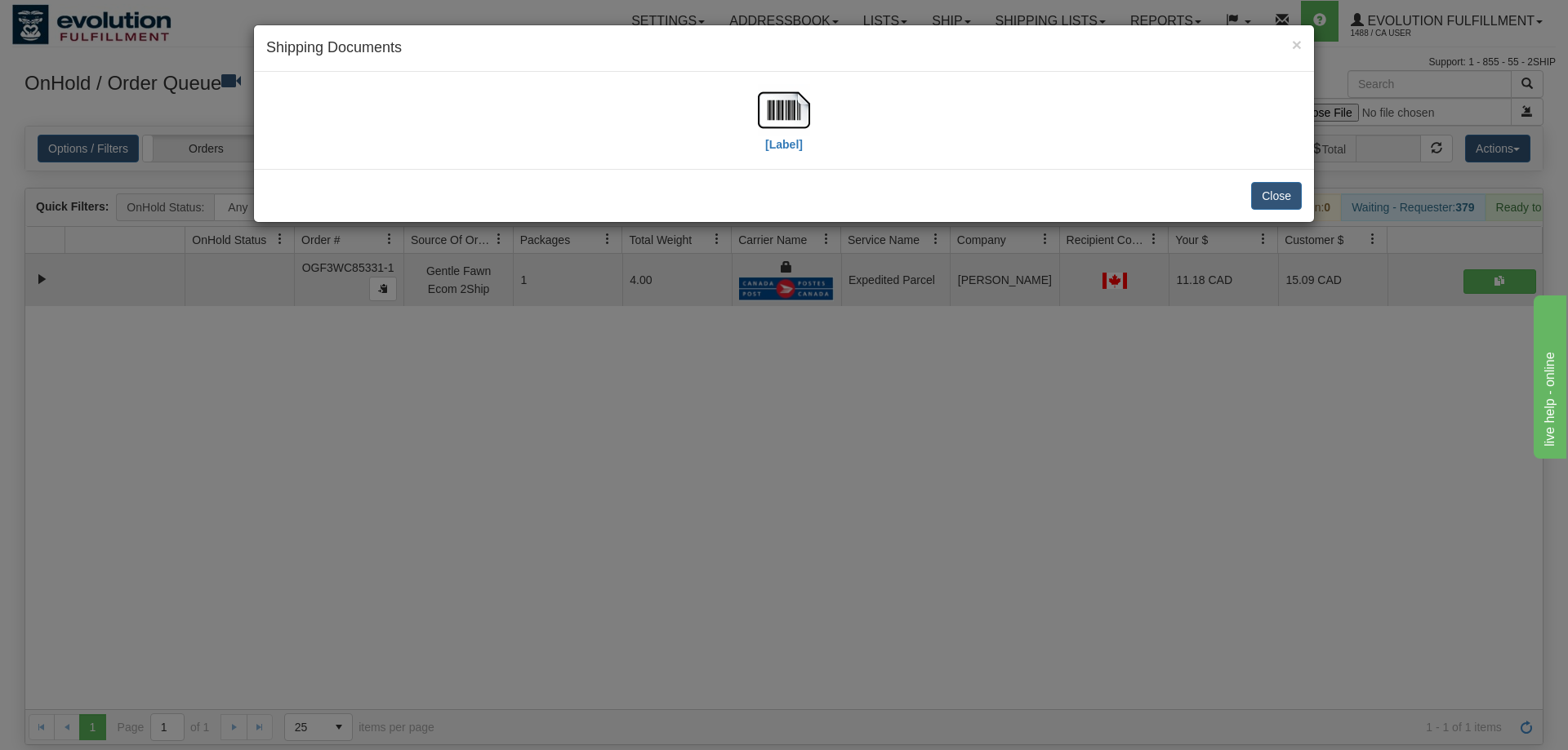
click at [753, 119] on div "[Label]" at bounding box center [784, 120] width 1036 height 73
click at [772, 115] on img at bounding box center [784, 110] width 52 height 52
drag, startPoint x: 601, startPoint y: 661, endPoint x: 572, endPoint y: 191, distance: 470.9
click at [613, 645] on div "× Shipping Documents [Label] Close" at bounding box center [784, 375] width 1568 height 750
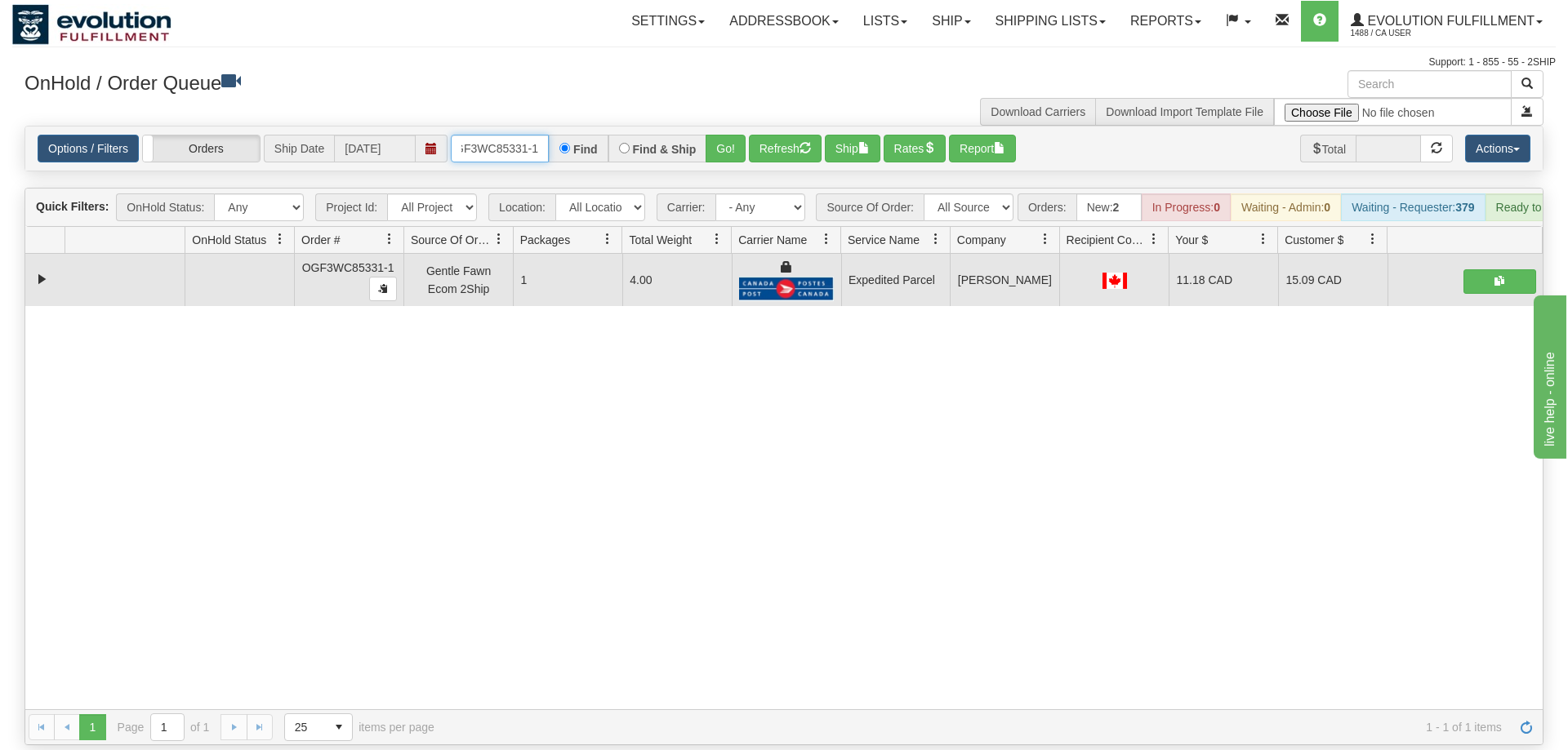
click at [517, 134] on input "OGF3WC85331-1" at bounding box center [500, 148] width 98 height 28
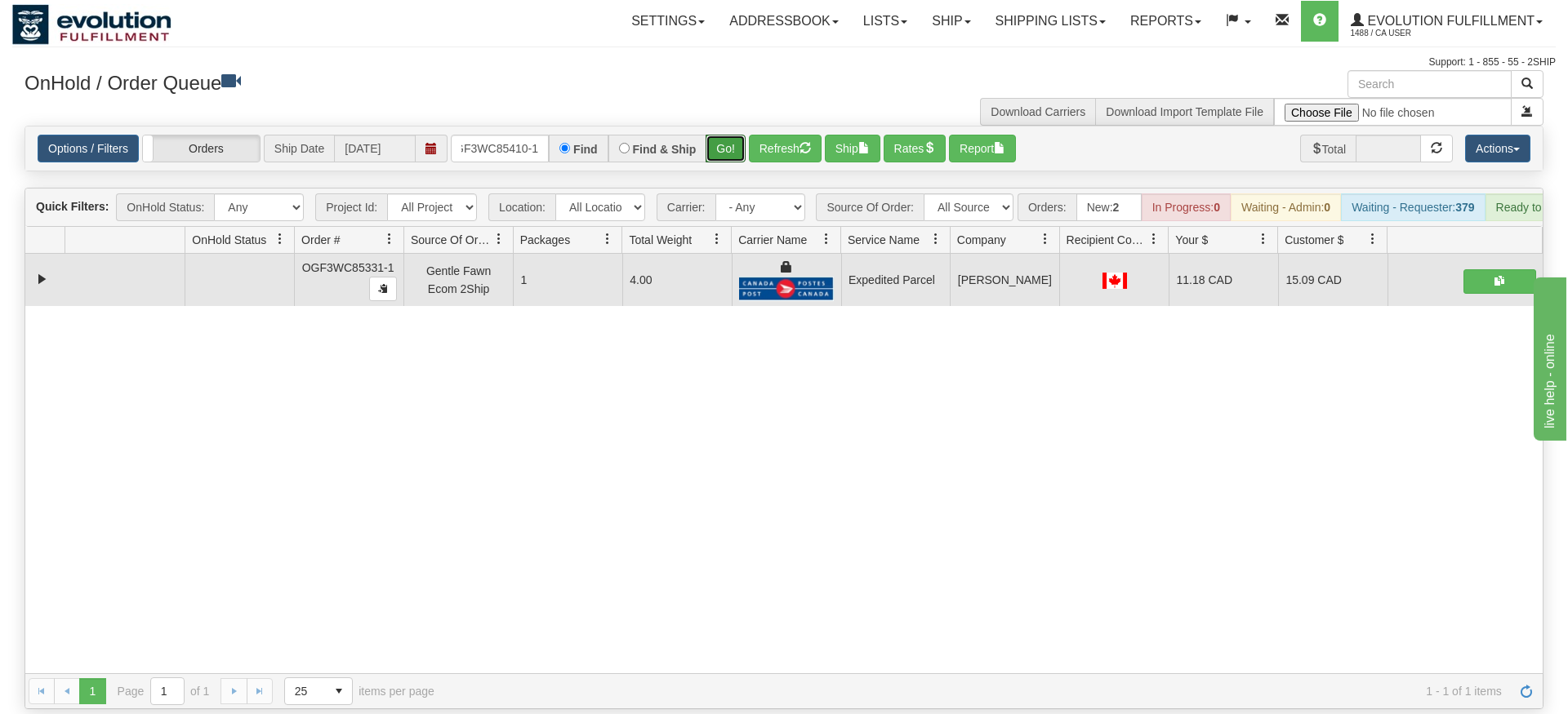
click at [738, 134] on button "Go!" at bounding box center [726, 148] width 40 height 28
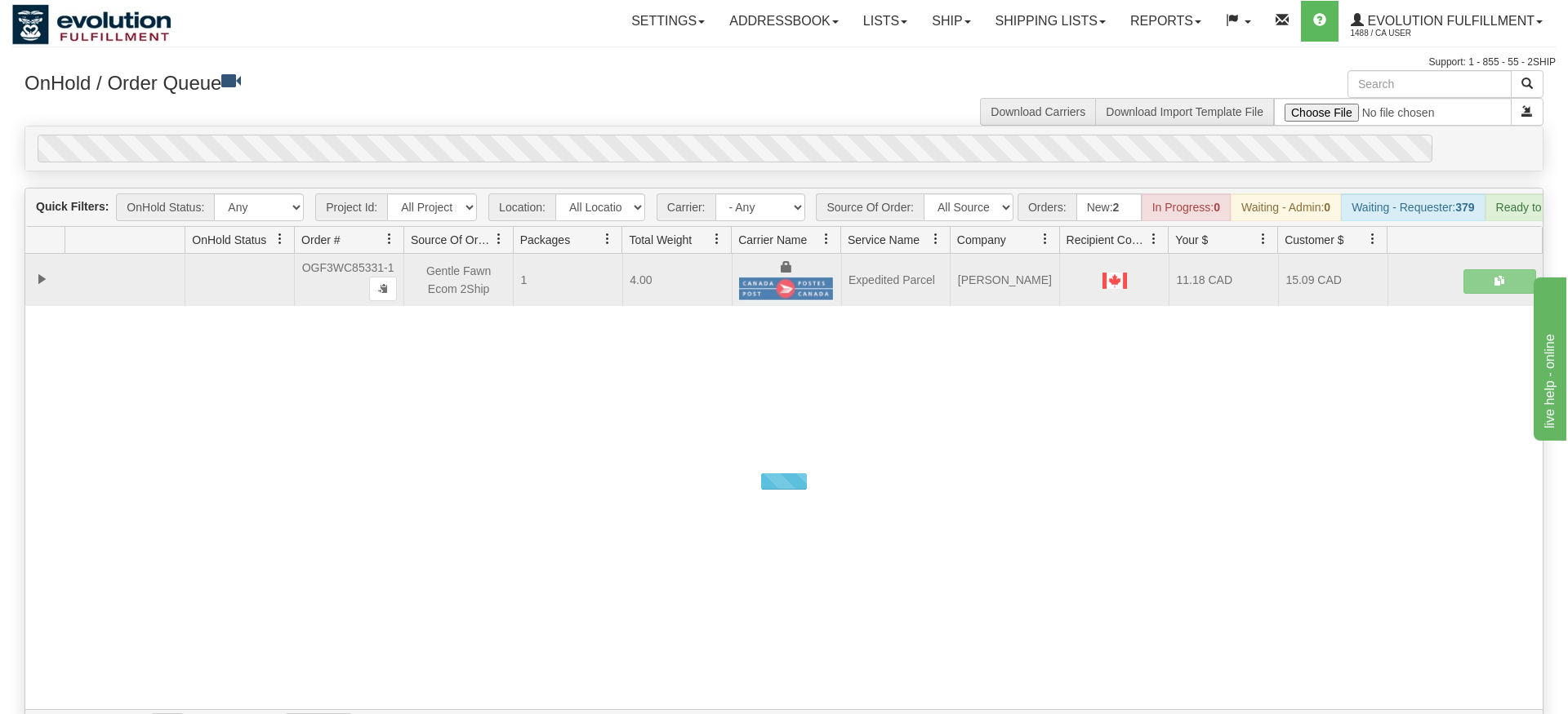
click at [734, 133] on div "× Get OnHold Shipments fields - load dt: 346 Get OnHold Shipments fields - tran…" at bounding box center [784, 407] width 1543 height 675
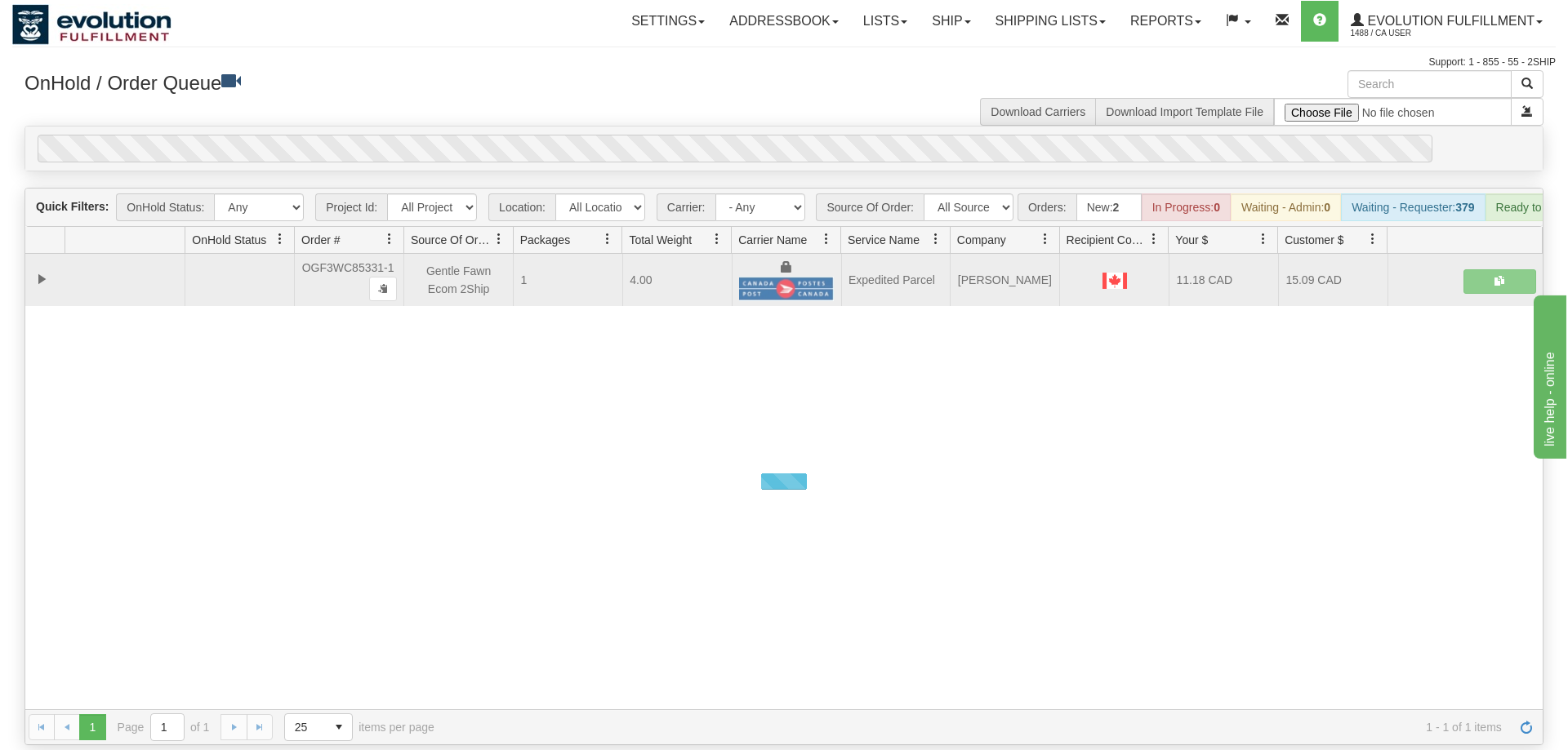
click at [723, 146] on div "Is equal to Is not equal to Contains Does not contains CAD USD EUR ZAR [PERSON_…" at bounding box center [784, 436] width 1543 height 620
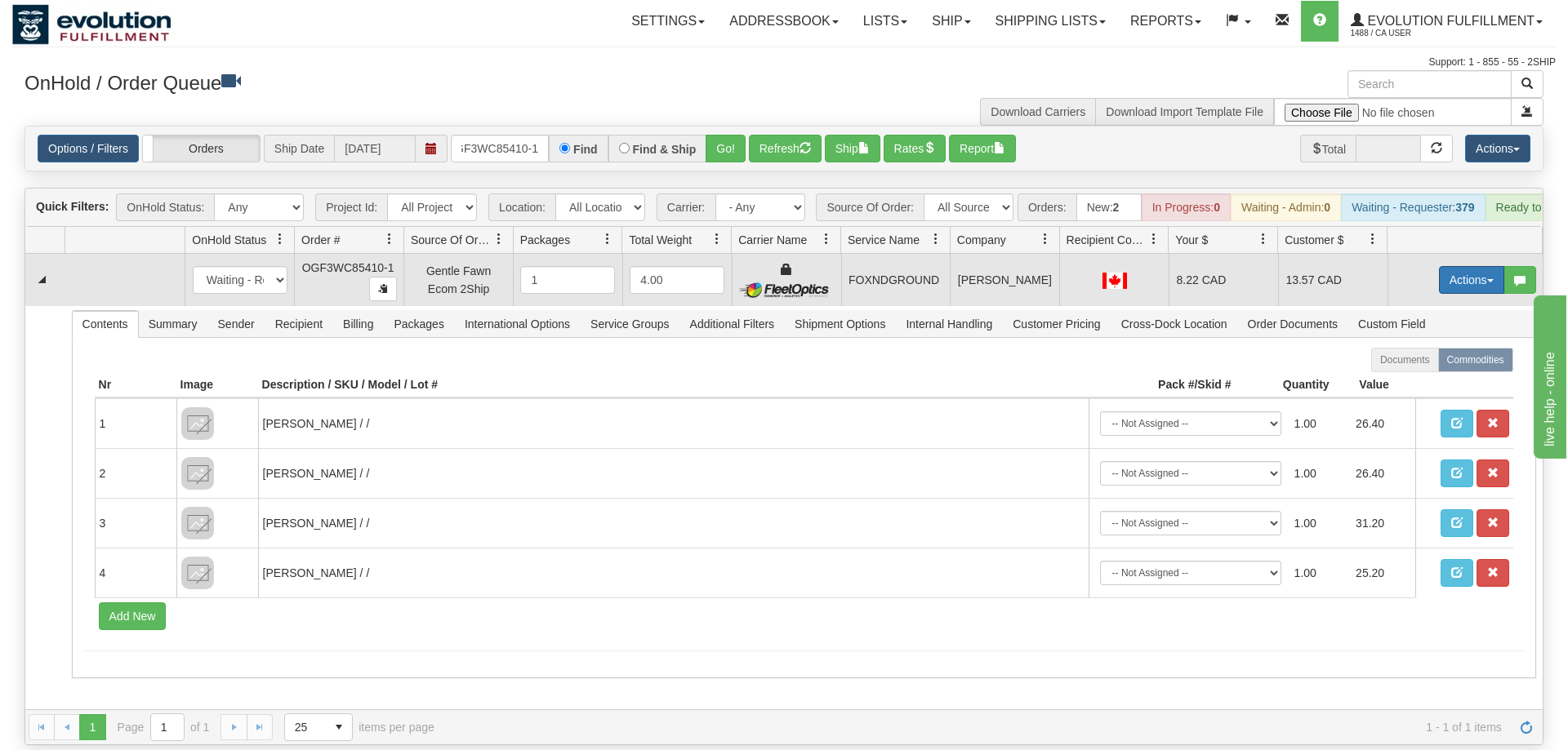
click at [1451, 266] on button "Actions" at bounding box center [1471, 280] width 65 height 28
click at [1399, 368] on span "Ship" at bounding box center [1405, 374] width 34 height 13
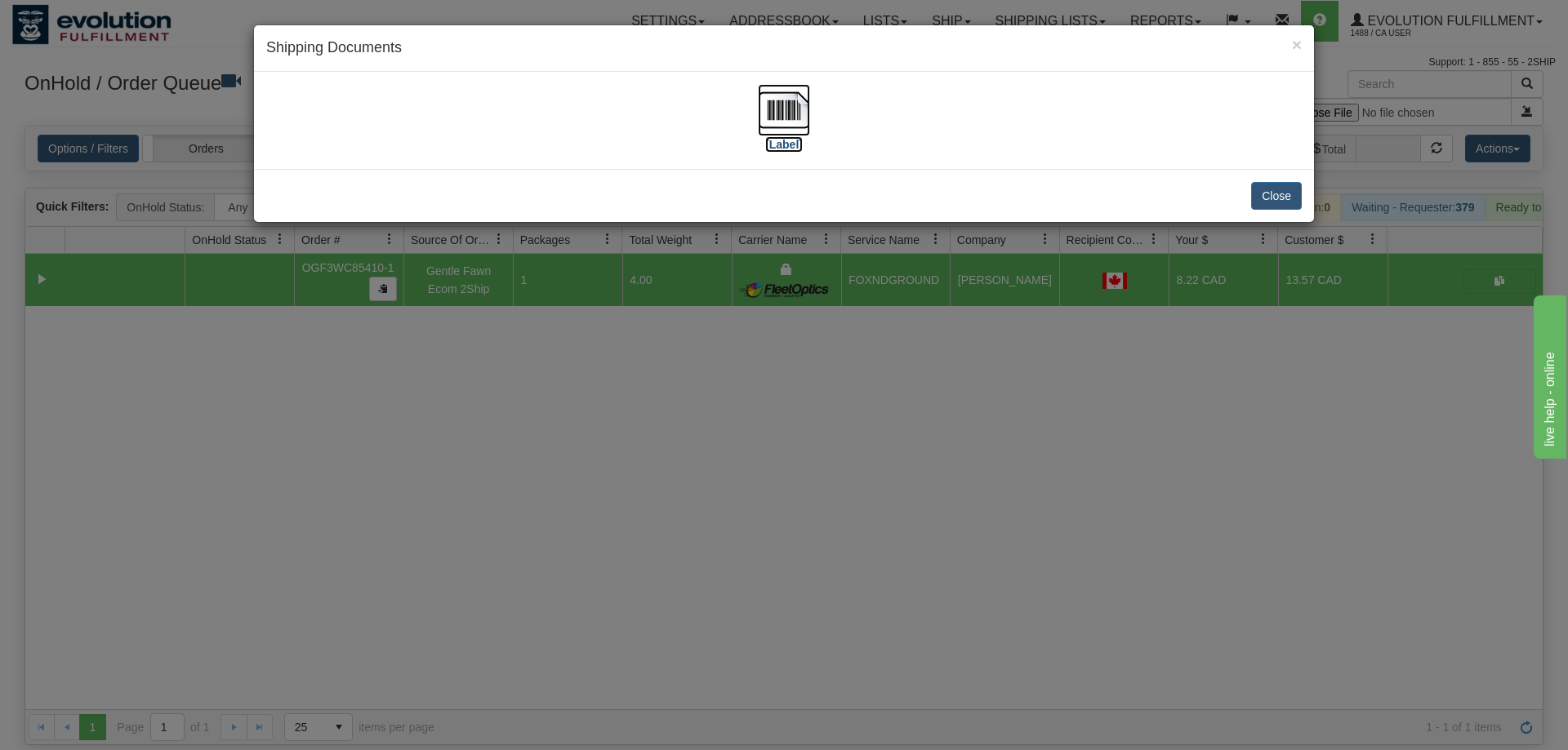
click at [777, 108] on img at bounding box center [784, 110] width 52 height 52
click at [886, 448] on div "× Shipping Documents [Label] Close" at bounding box center [784, 375] width 1568 height 750
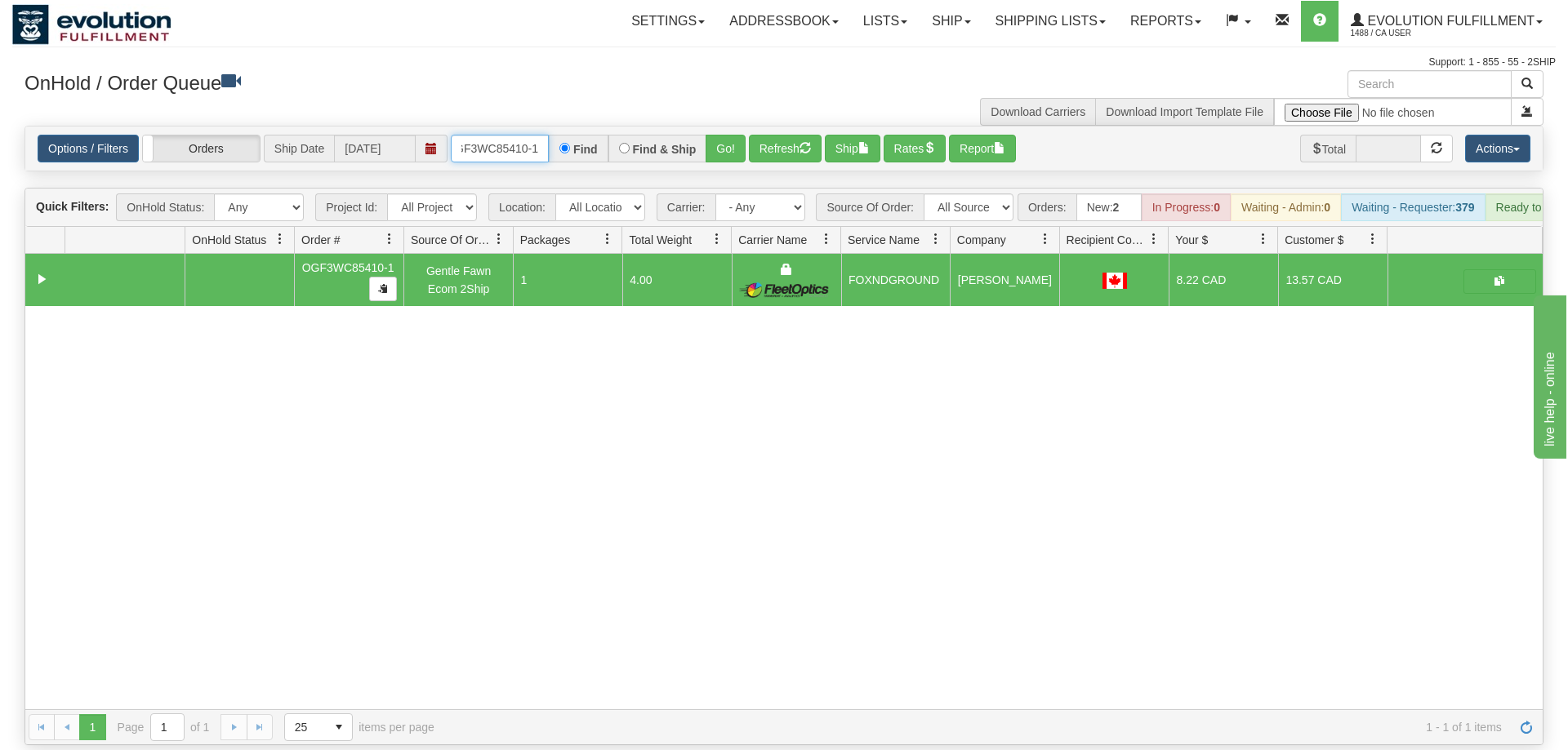
click at [504, 134] on input "OGF3WC85410-1" at bounding box center [500, 148] width 98 height 28
type input "OGF3WC8a5410-1"
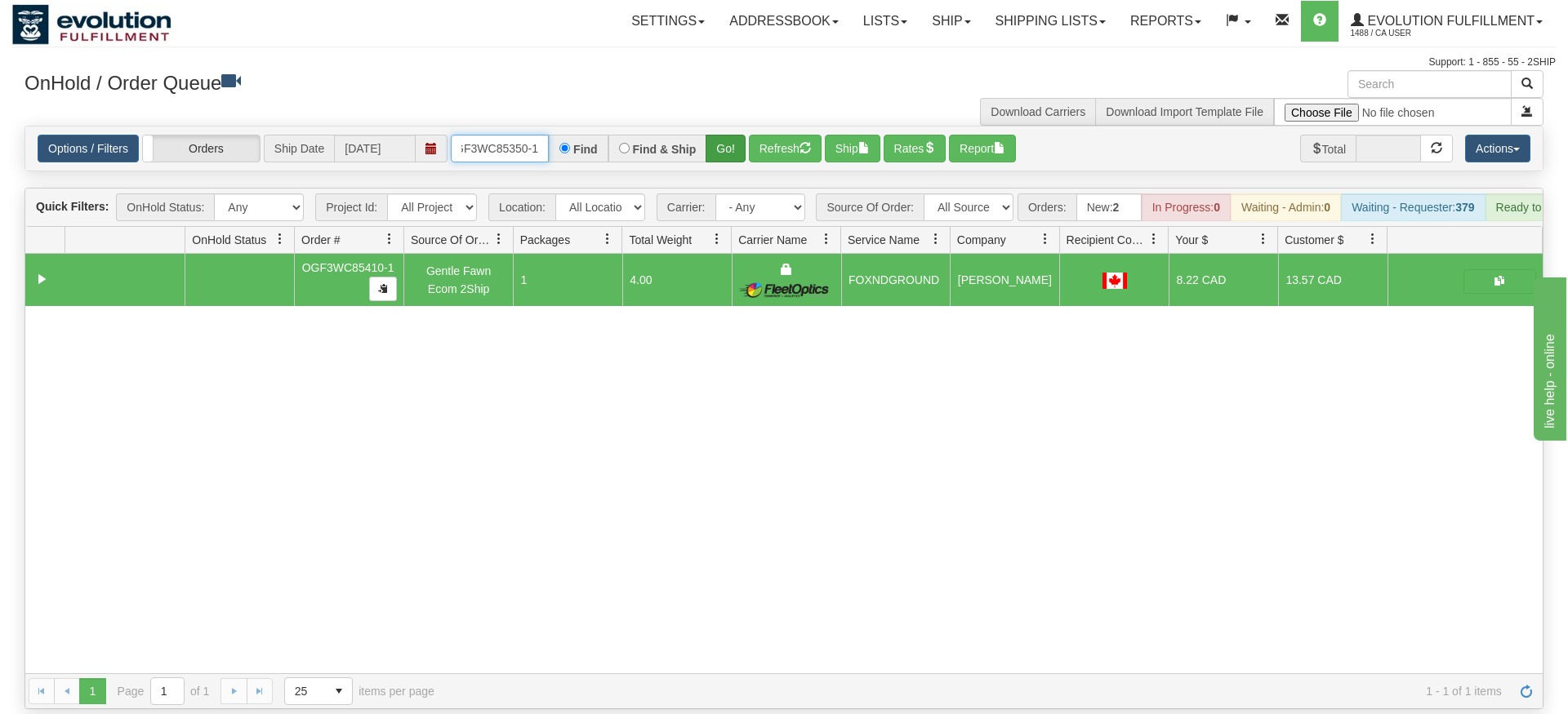
type input "OGF3WC85350-1"
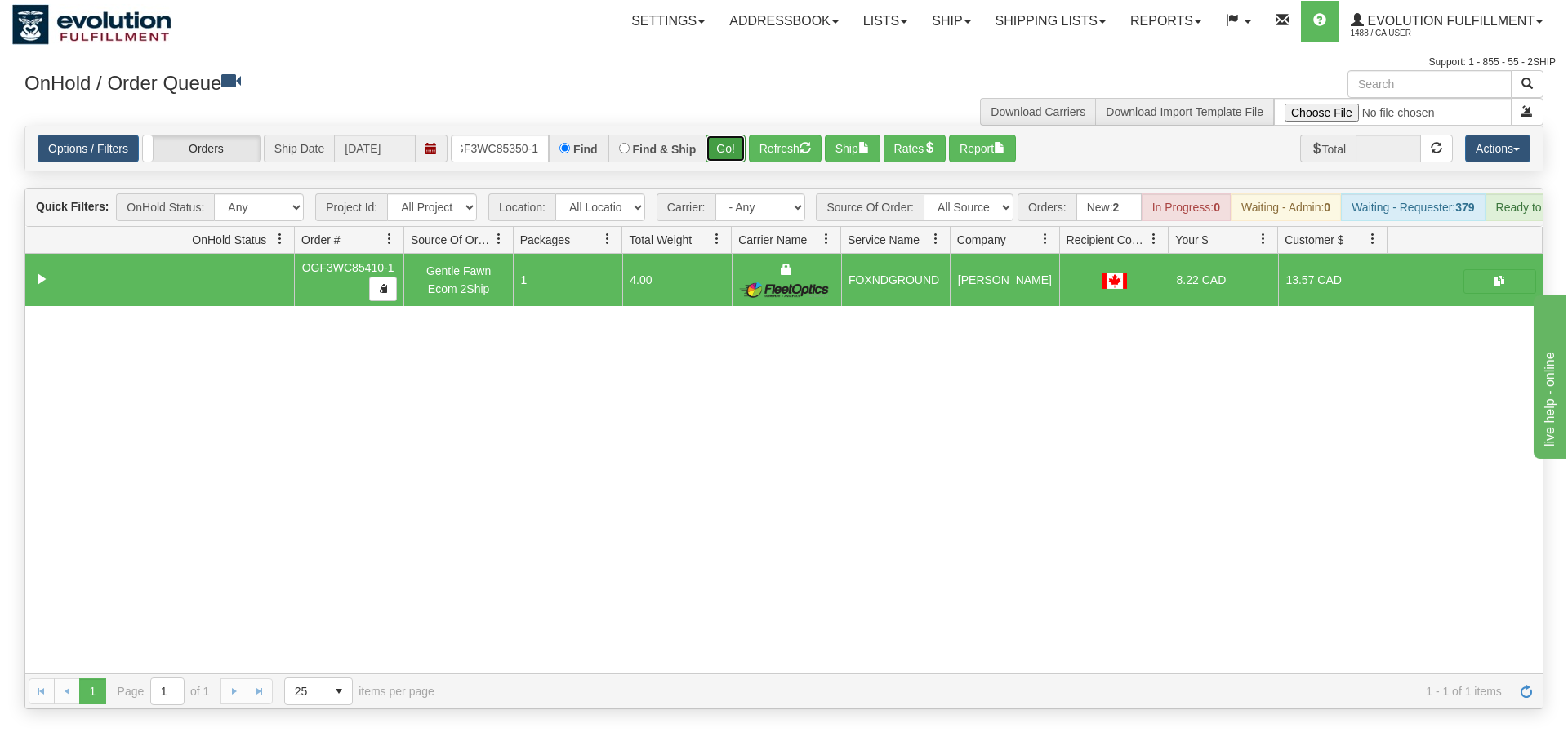
drag, startPoint x: 726, startPoint y: 116, endPoint x: 730, endPoint y: 133, distance: 17.5
click at [728, 150] on div "Is equal to Is not equal to Contains Does not contains CAD USD EUR ZAR [PERSON_…" at bounding box center [784, 417] width 1543 height 584
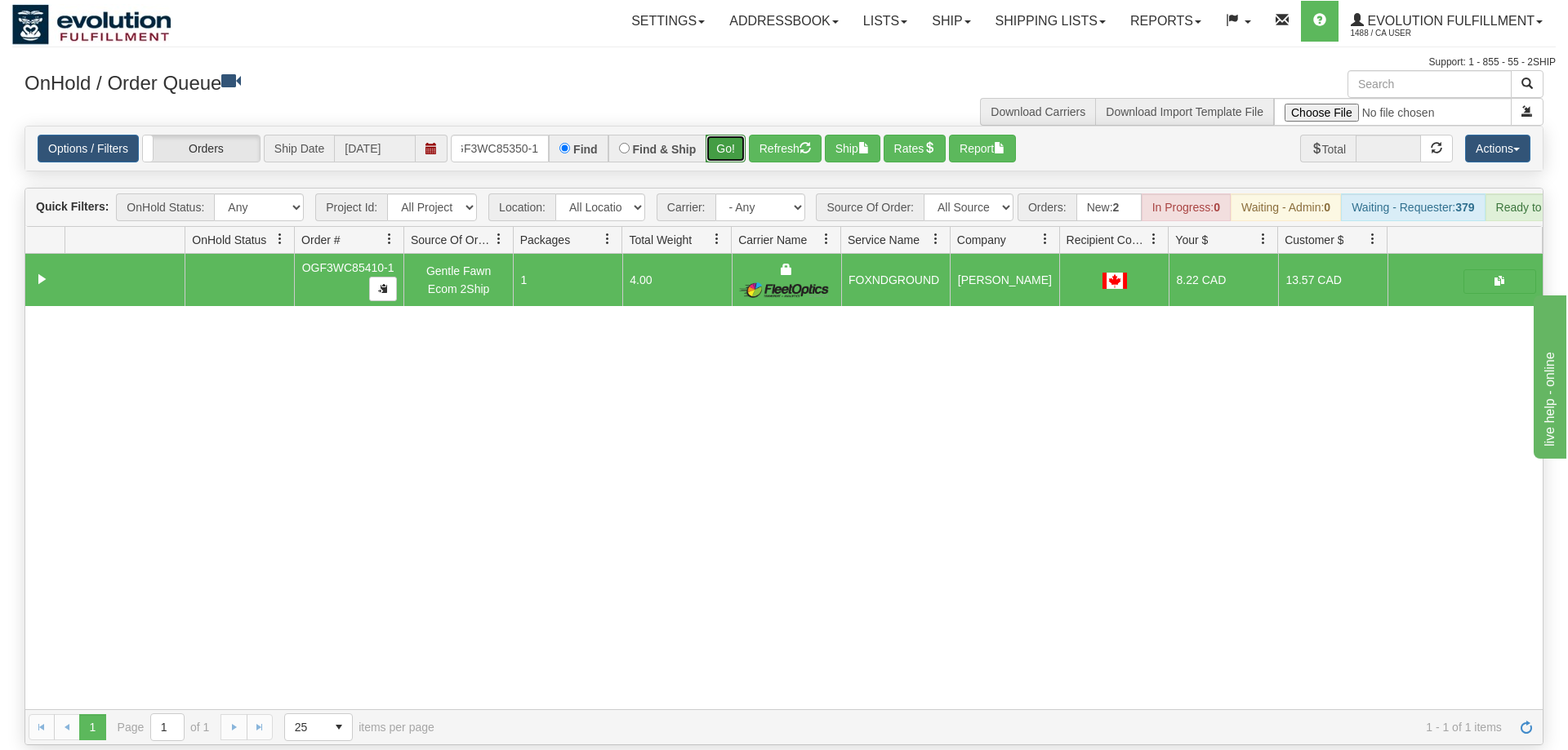
click at [729, 134] on button "Go!" at bounding box center [726, 148] width 40 height 28
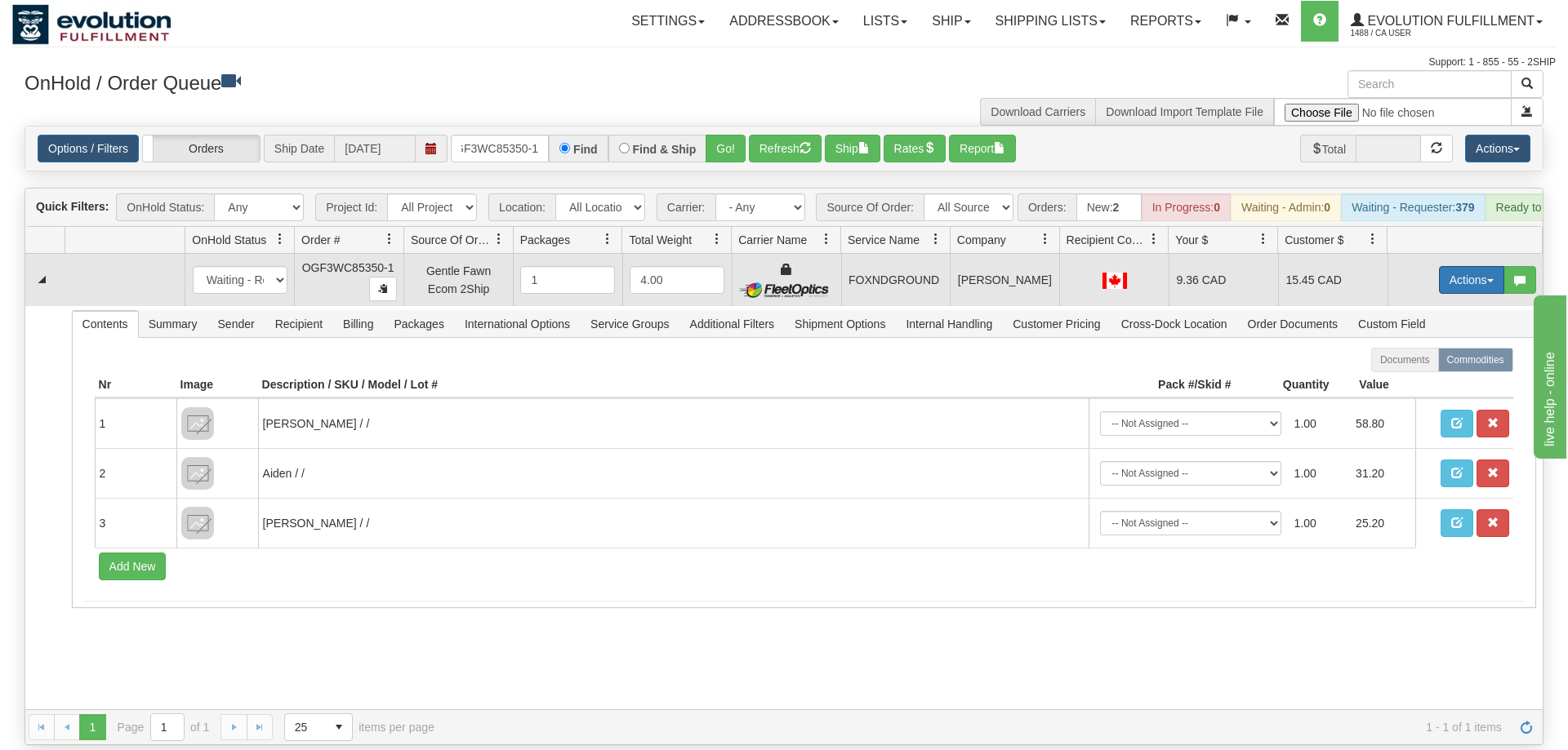
click at [1445, 266] on button "Actions" at bounding box center [1471, 280] width 65 height 28
click at [1401, 368] on span "Ship" at bounding box center [1405, 374] width 34 height 13
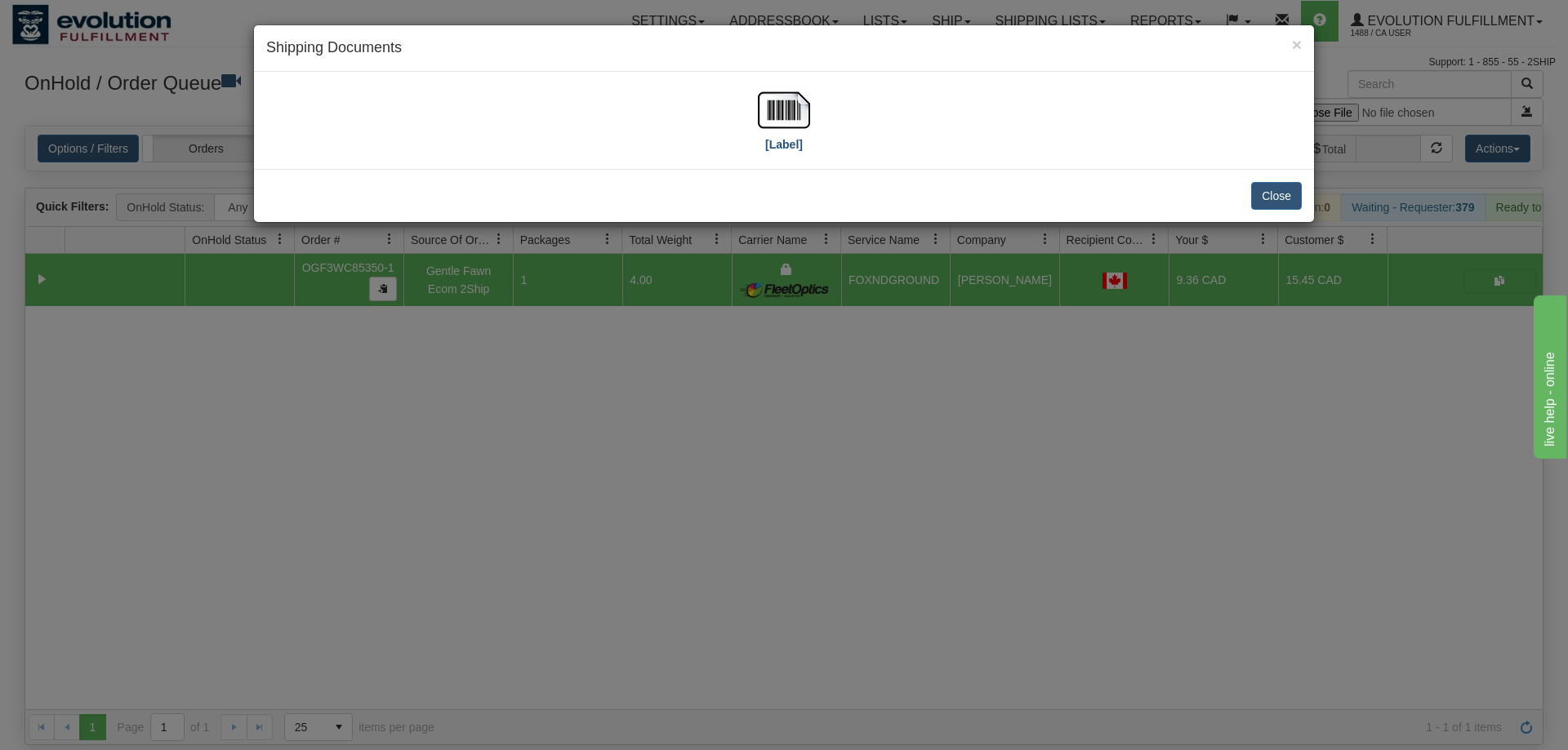
drag, startPoint x: 830, startPoint y: 124, endPoint x: 796, endPoint y: 124, distance: 34.0
click at [826, 124] on div "[Label]" at bounding box center [784, 120] width 1036 height 73
click at [791, 124] on img at bounding box center [784, 110] width 52 height 52
click at [868, 489] on div "× Shipping Documents [Label] Close" at bounding box center [784, 375] width 1568 height 750
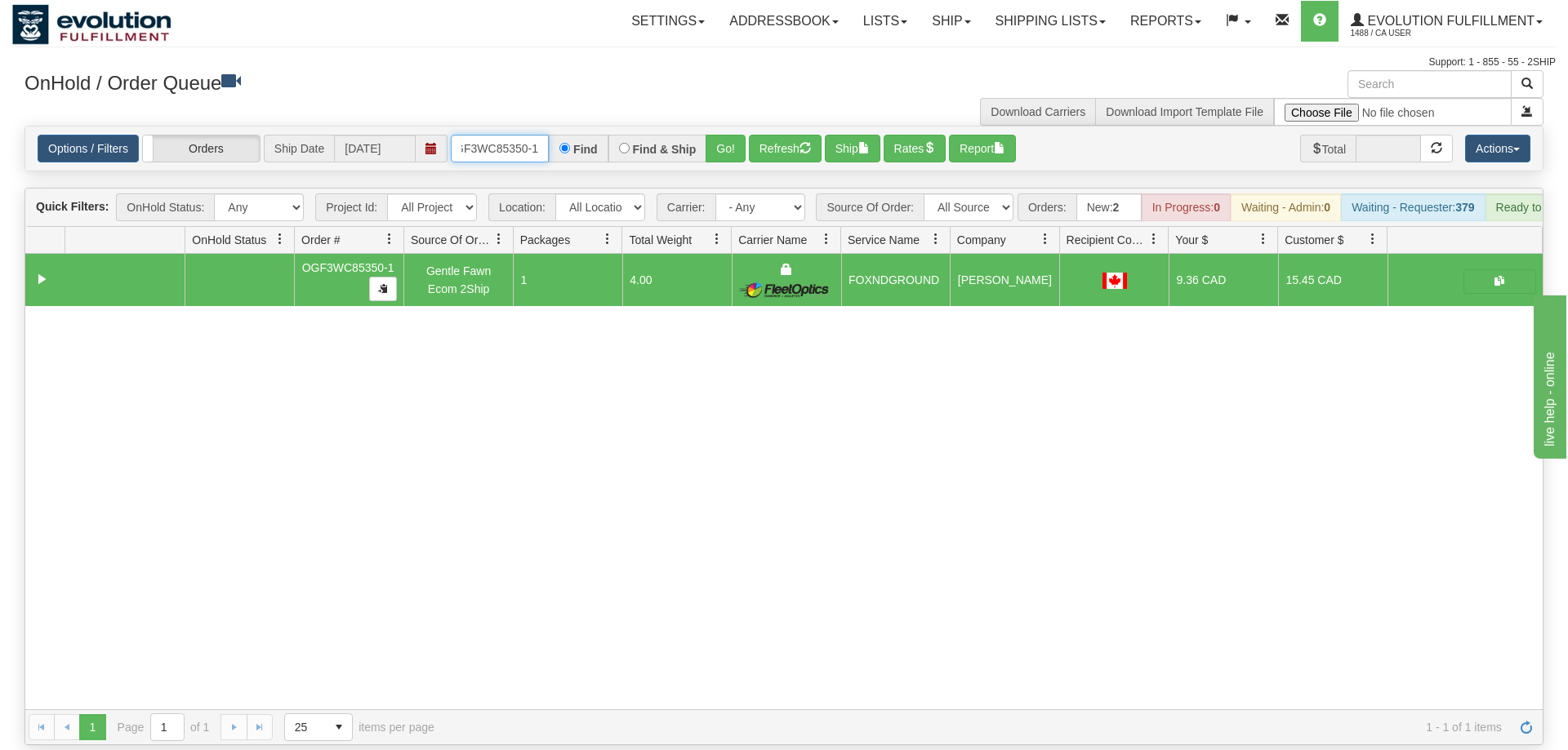
click at [493, 134] on input "OGF3WC85350-1" at bounding box center [500, 148] width 98 height 28
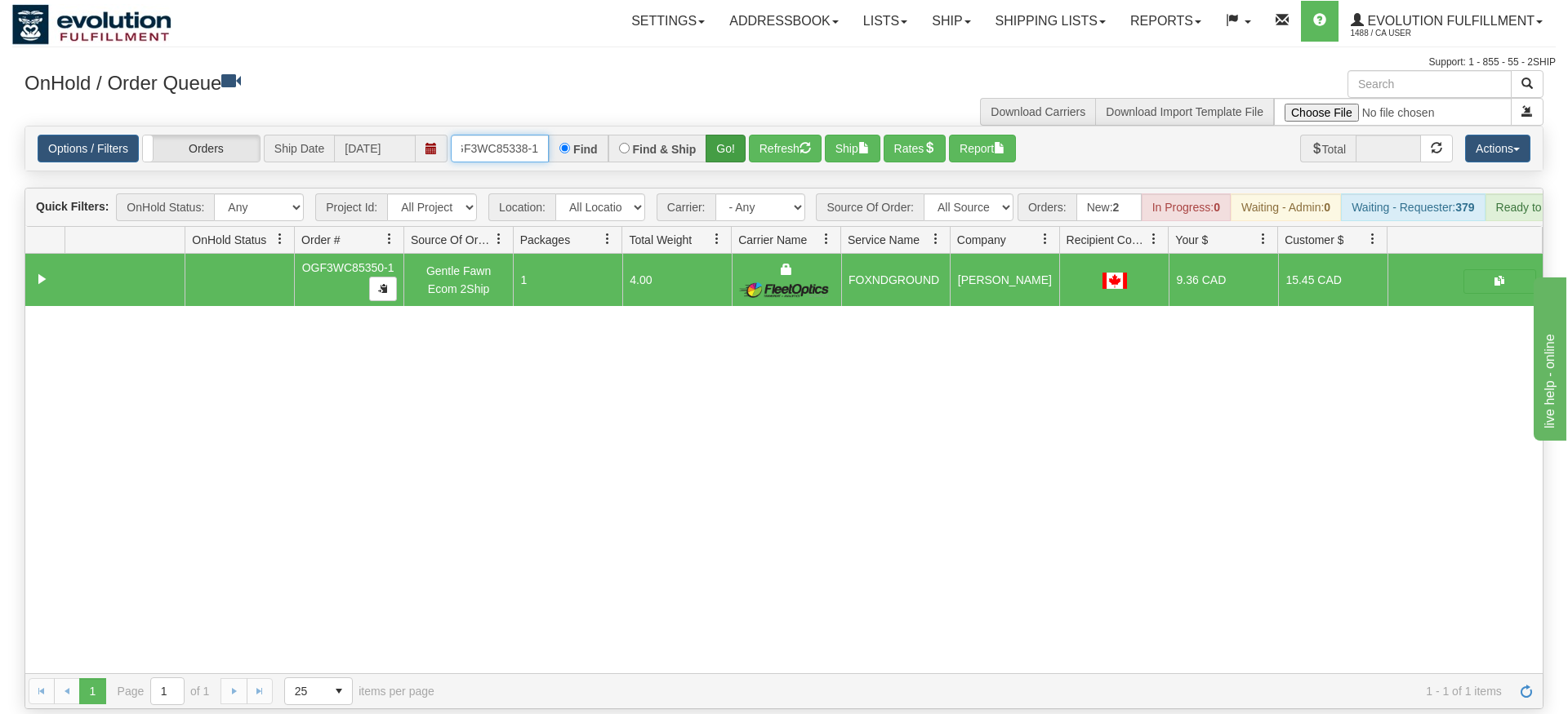
type input "OGF3WC85338-1"
drag, startPoint x: 729, startPoint y: 130, endPoint x: 729, endPoint y: 144, distance: 14.0
click at [729, 165] on div "Is equal to Is not equal to Contains Does not contains CAD USD EUR ZAR [PERSON_…" at bounding box center [784, 417] width 1543 height 584
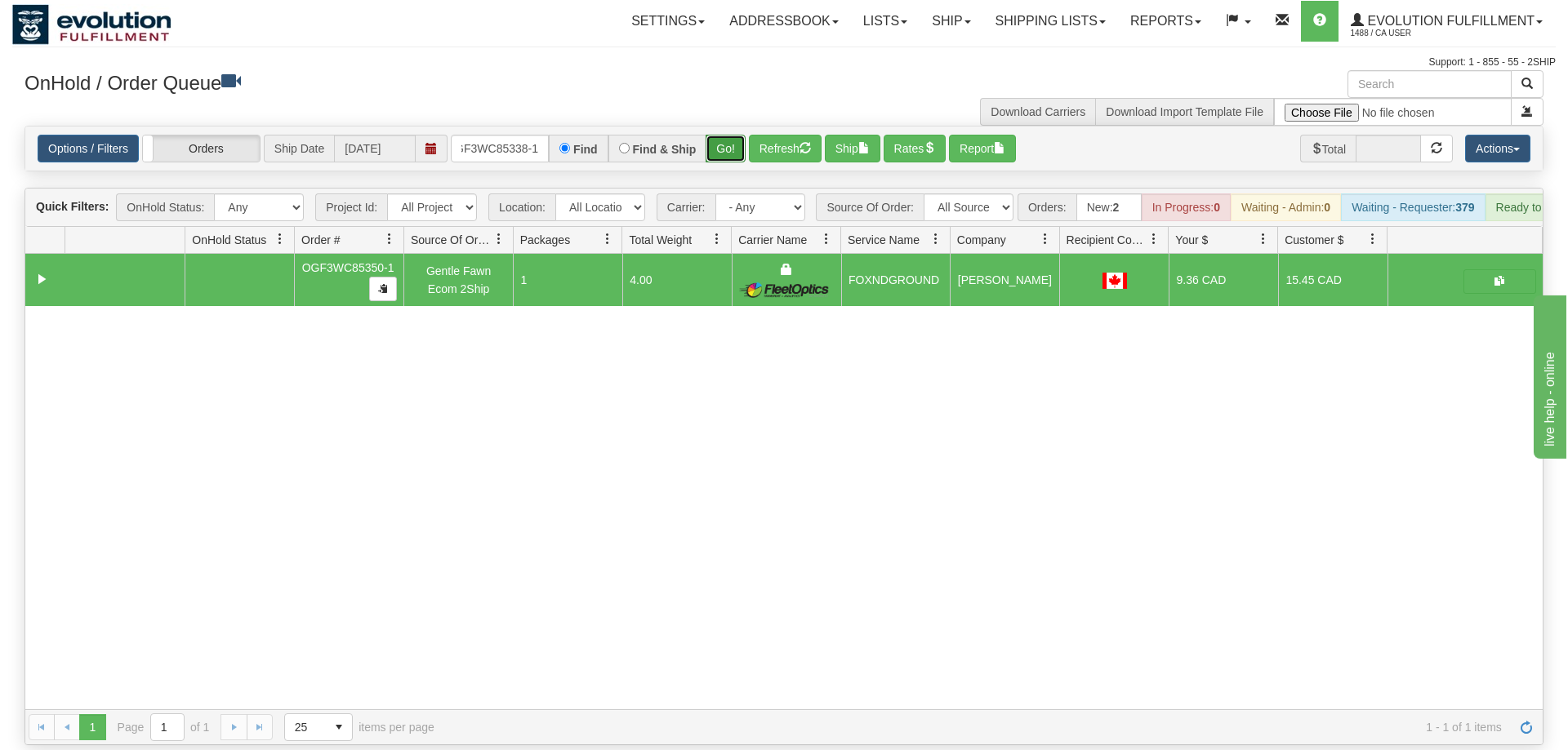
click at [733, 134] on button "Go!" at bounding box center [726, 148] width 40 height 28
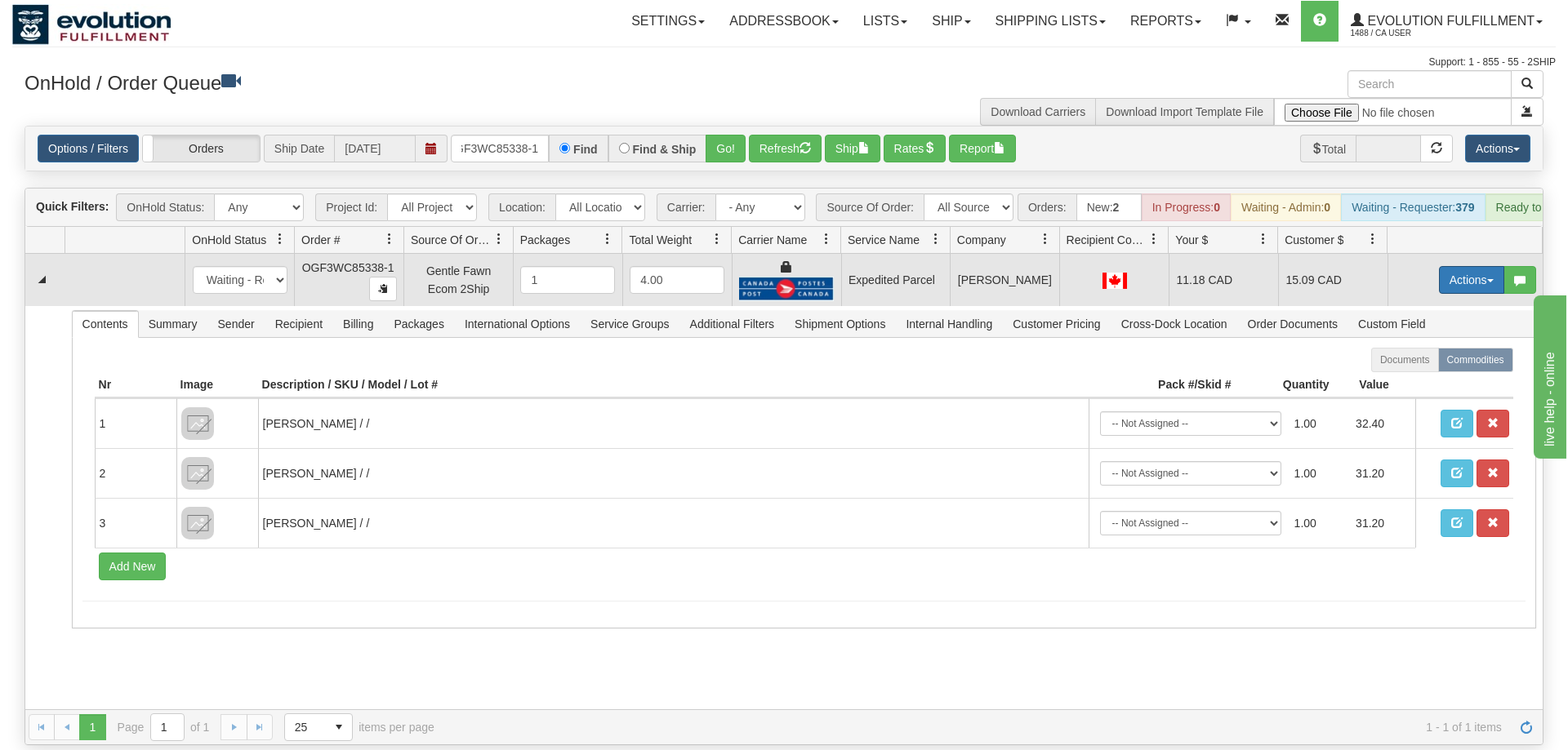
click at [1469, 266] on button "Actions" at bounding box center [1471, 280] width 65 height 28
click at [1425, 364] on link "Ship" at bounding box center [1438, 375] width 131 height 21
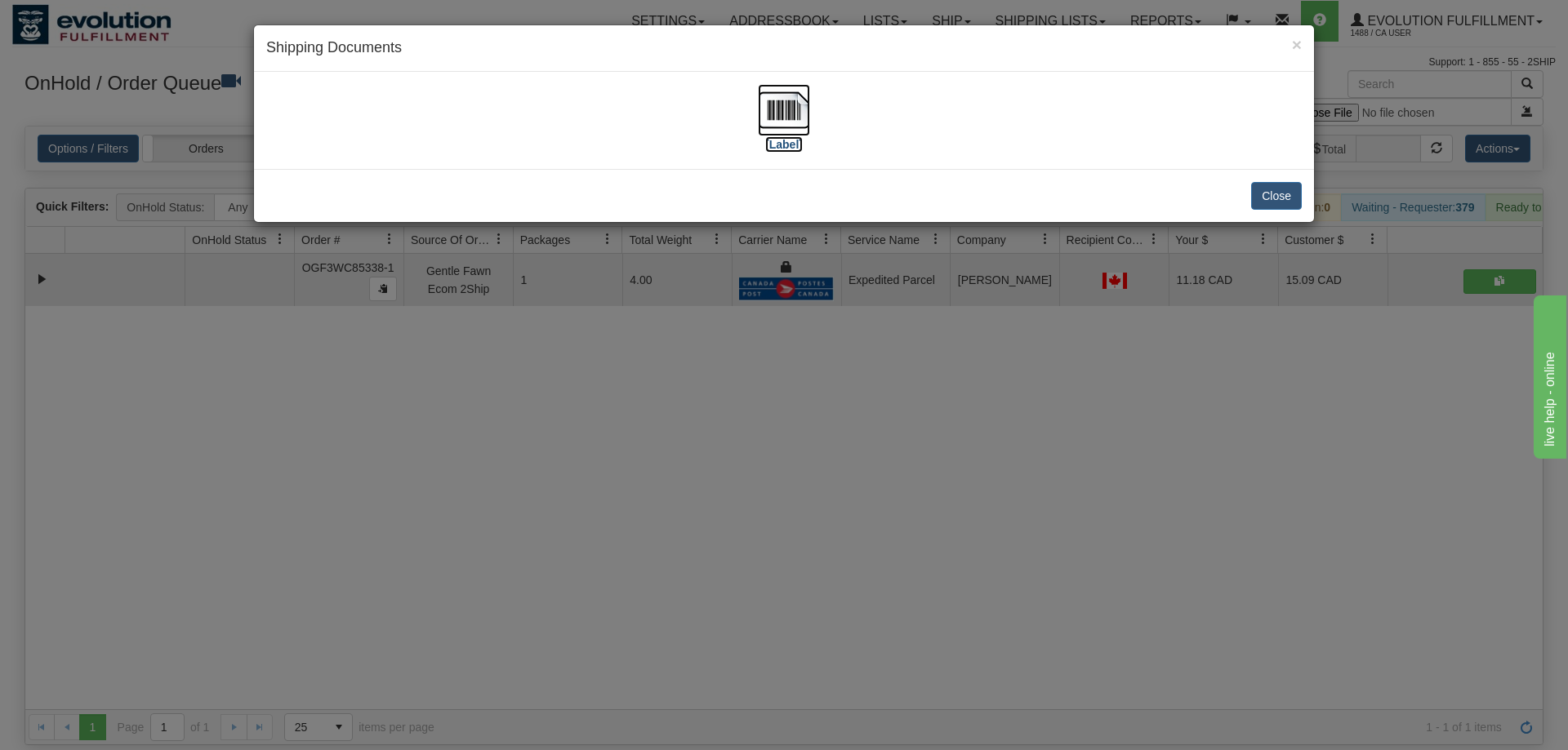
click at [771, 103] on img at bounding box center [784, 110] width 52 height 52
drag, startPoint x: 986, startPoint y: 475, endPoint x: 979, endPoint y: 425, distance: 50.5
click at [987, 473] on div "× Shipping Documents [Label] Close" at bounding box center [784, 375] width 1568 height 750
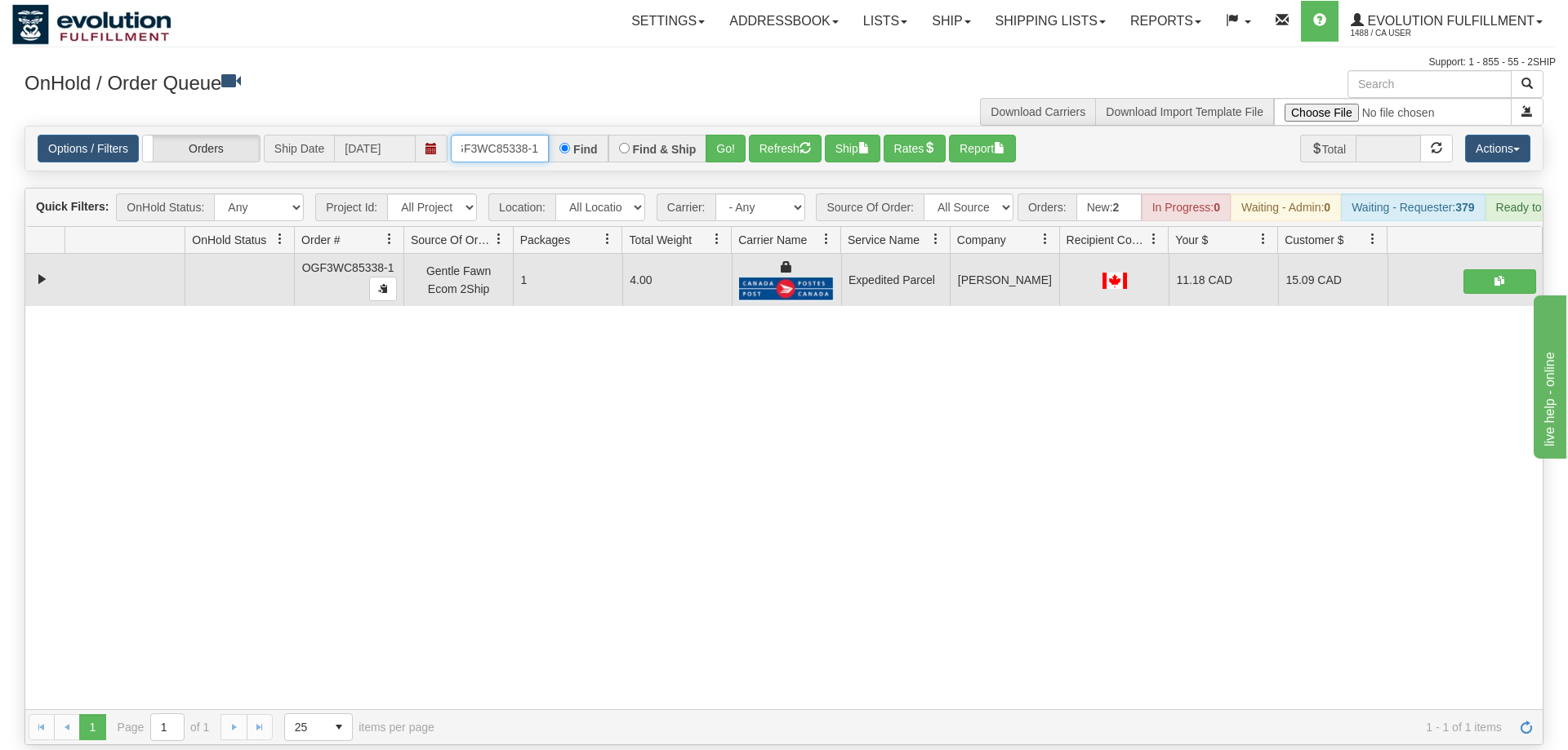
click at [524, 134] on input "OGF3WC85338-1" at bounding box center [500, 148] width 98 height 28
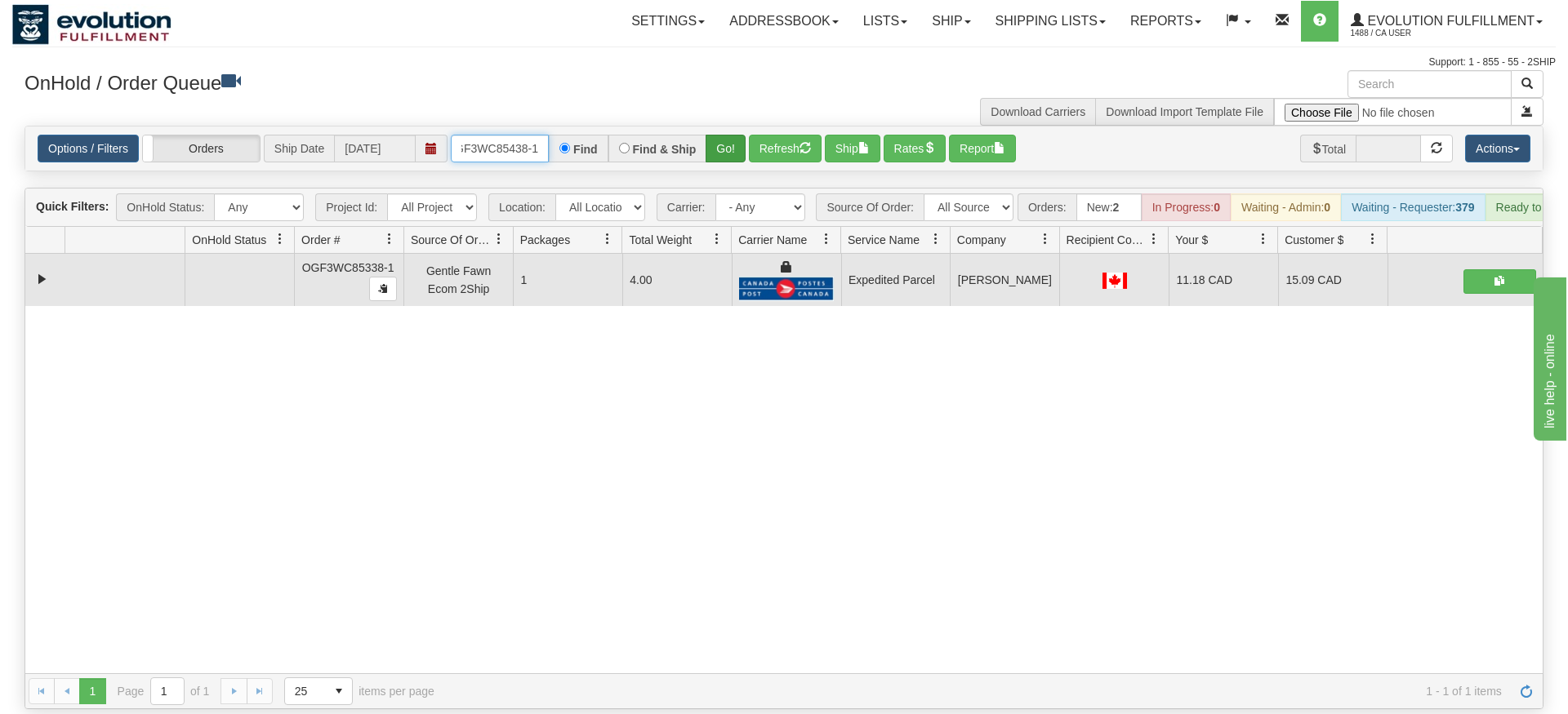
type input "OGF3WC85438-1"
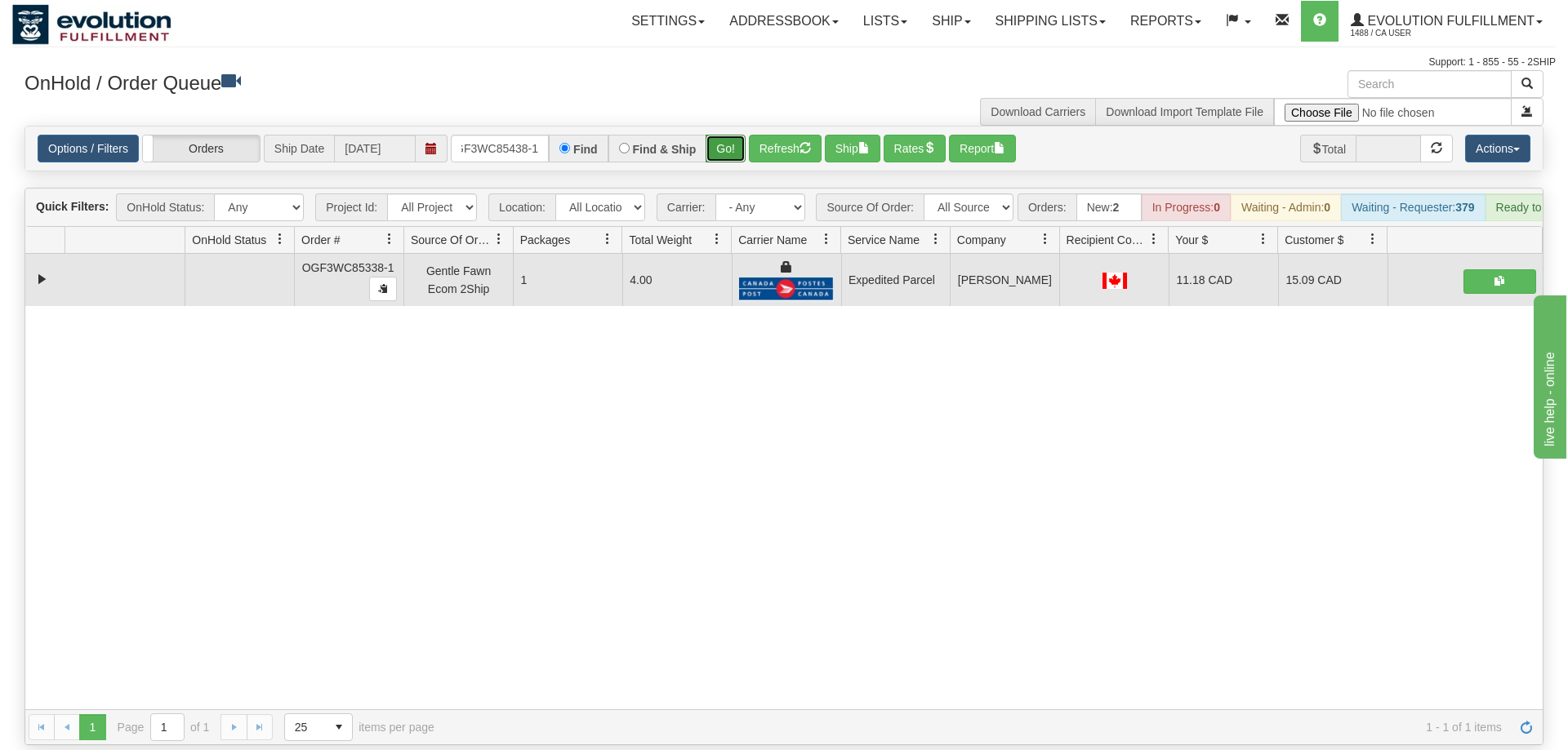
click at [720, 160] on div "Is equal to Is not equal to Contains Does not contains CAD USD EUR ZAR [PERSON_…" at bounding box center [784, 436] width 1543 height 620
click at [733, 134] on button "Go!" at bounding box center [726, 148] width 40 height 28
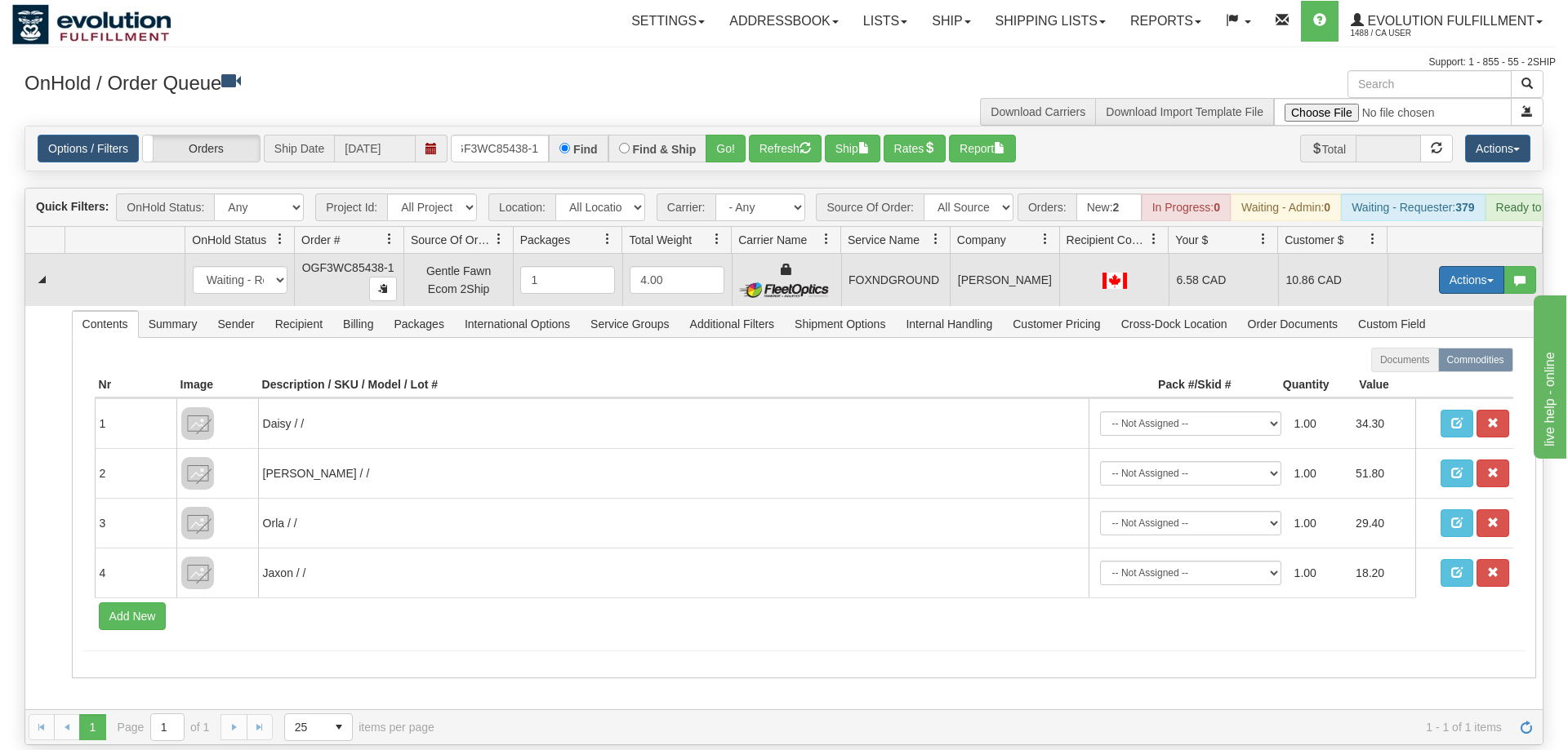
click at [1469, 266] on button "Actions" at bounding box center [1471, 280] width 65 height 28
click at [1418, 368] on span "Ship" at bounding box center [1405, 374] width 34 height 13
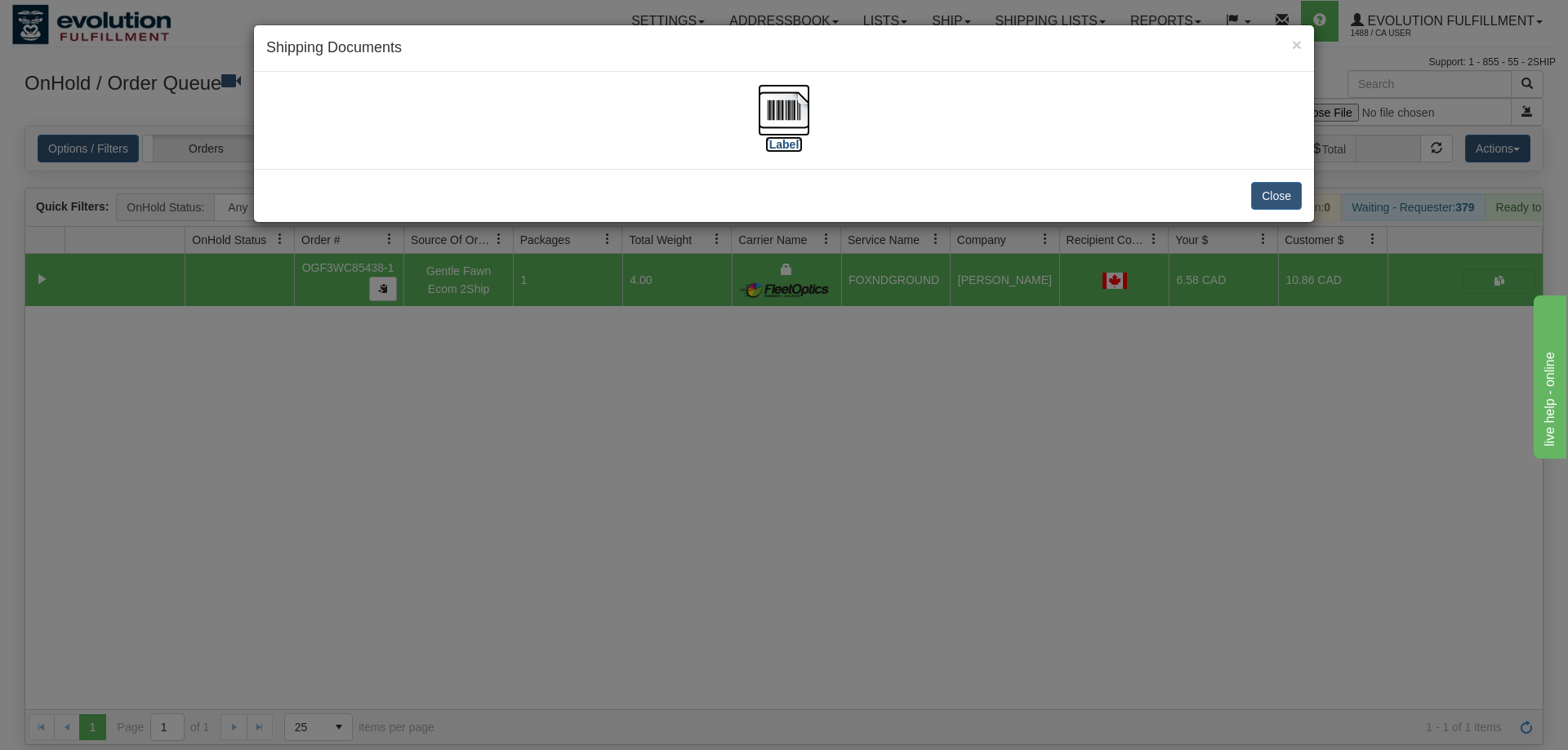
click at [794, 116] on img at bounding box center [784, 110] width 52 height 52
drag, startPoint x: 914, startPoint y: 445, endPoint x: 632, endPoint y: 32, distance: 500.1
click at [914, 444] on div "× Shipping Documents [Label] Close" at bounding box center [784, 375] width 1568 height 750
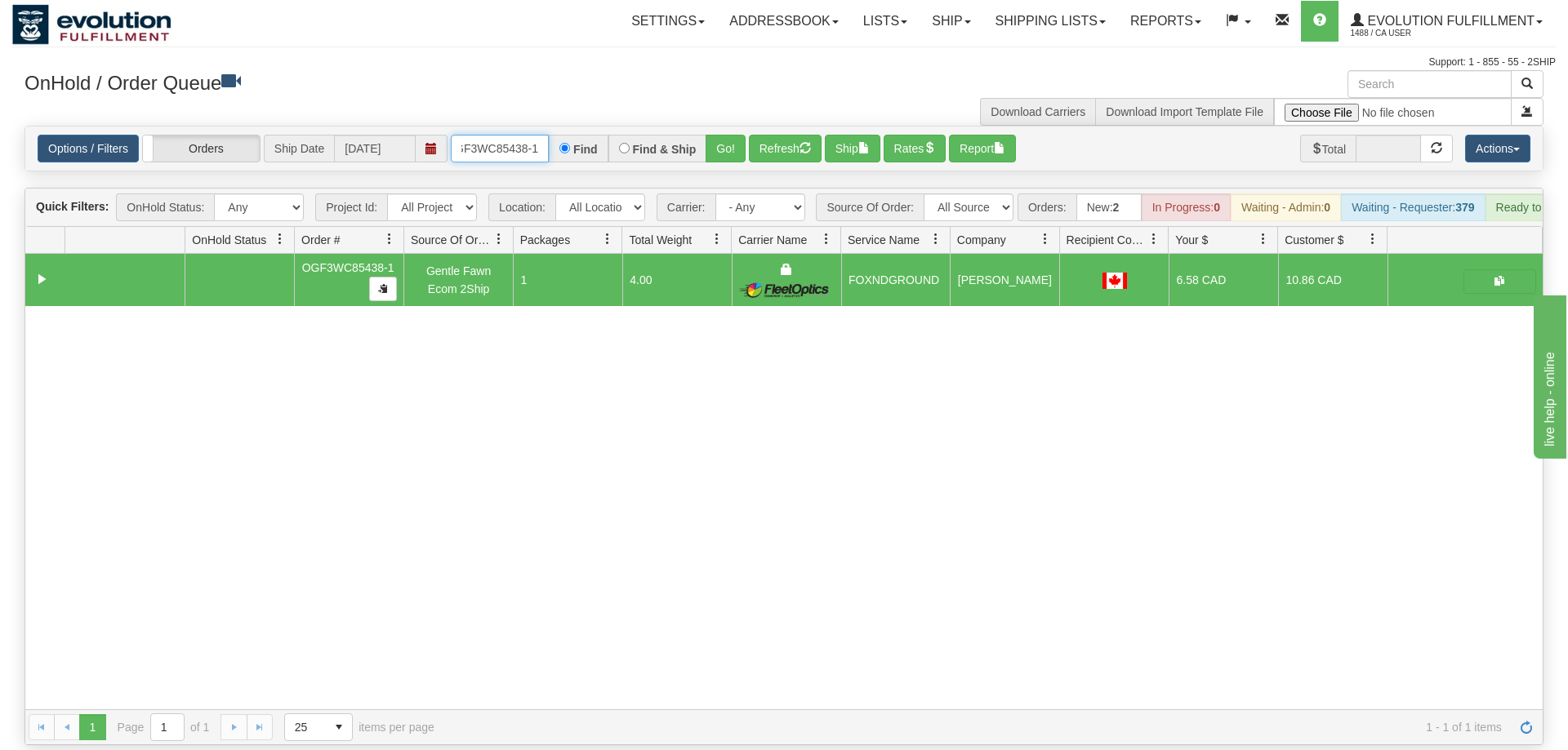
click at [507, 134] on input "OGF3WC85438-1" at bounding box center [500, 148] width 98 height 28
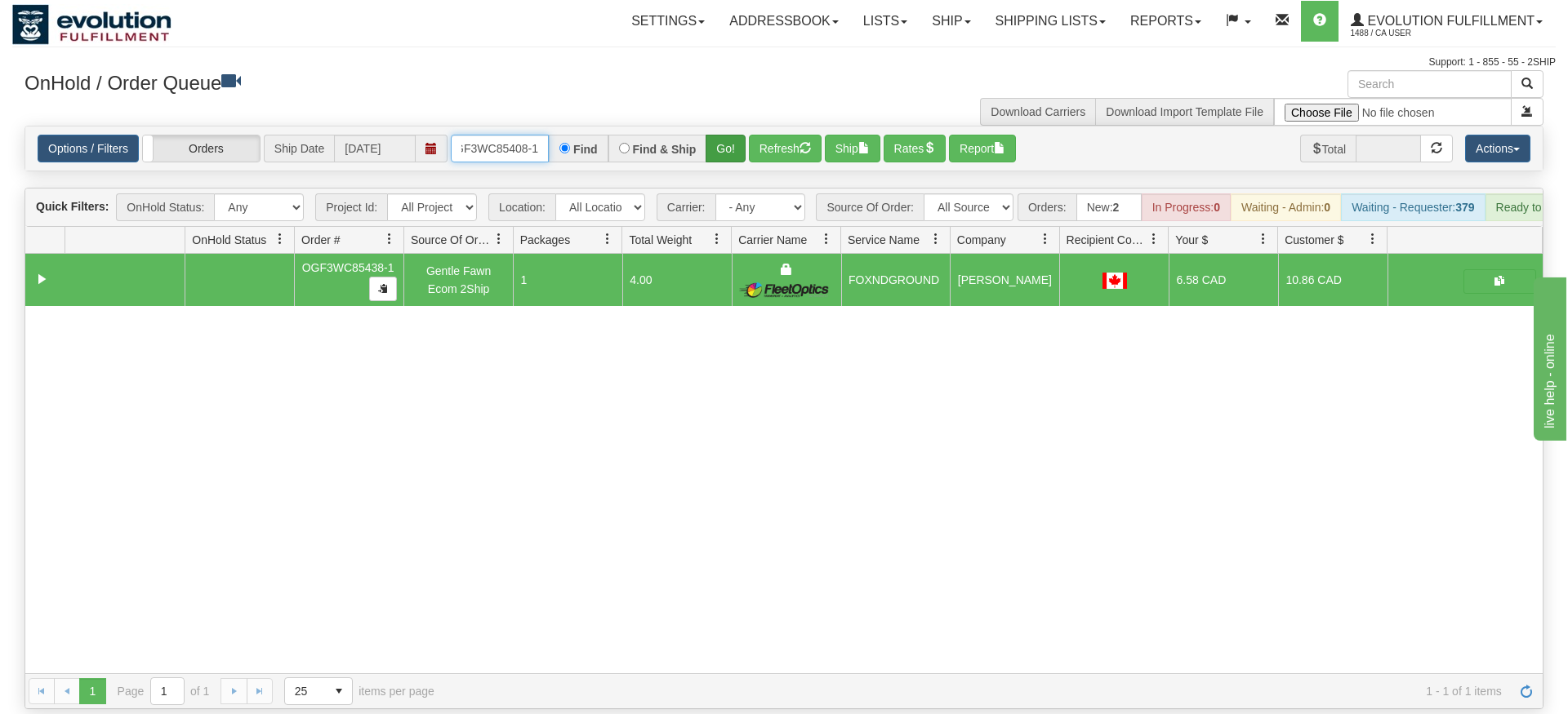
type input "OGF3WC85408-1"
click at [733, 158] on div "Is equal to Is not equal to Contains Does not contains CAD USD EUR ZAR [PERSON_…" at bounding box center [784, 417] width 1543 height 584
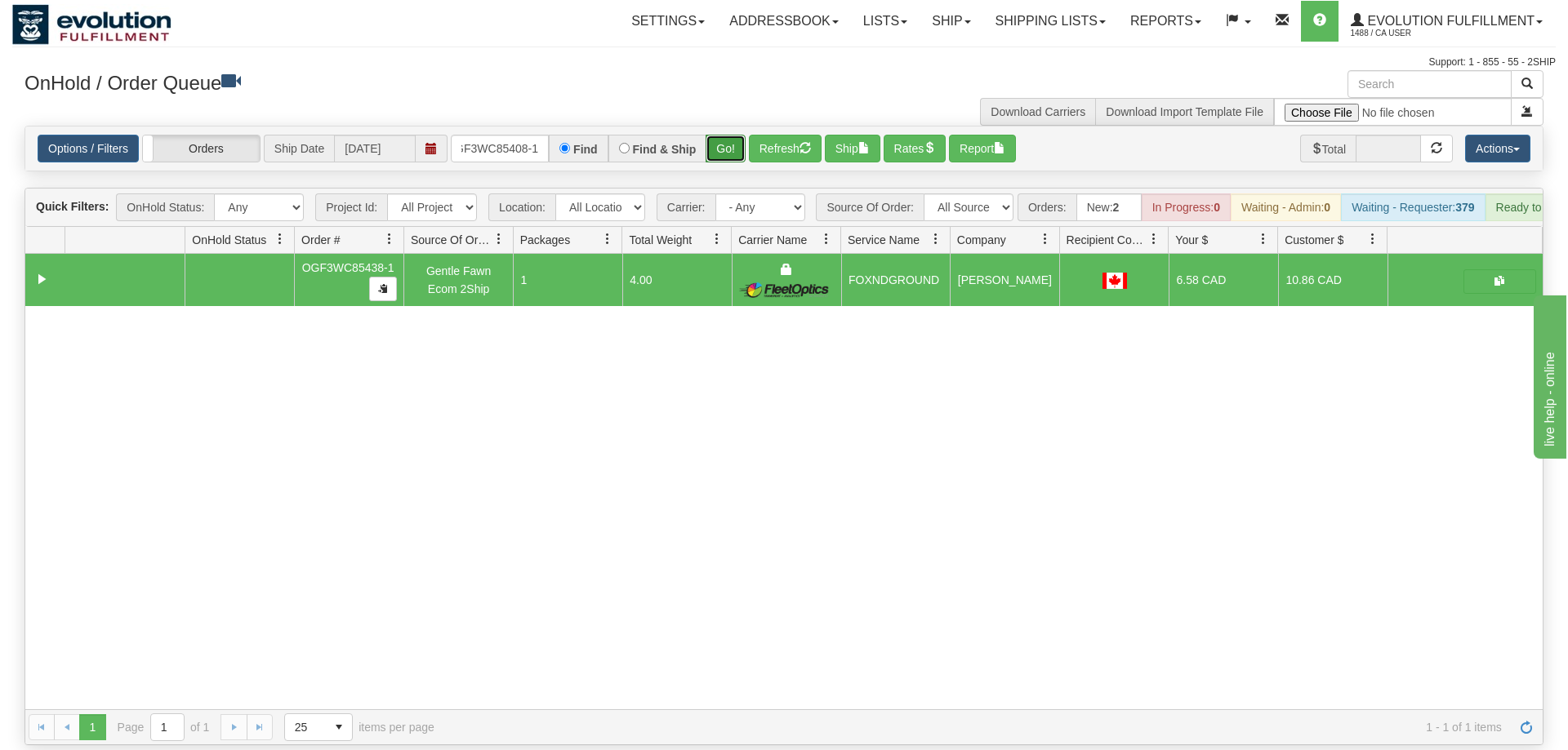
click at [729, 134] on button "Go!" at bounding box center [726, 148] width 40 height 28
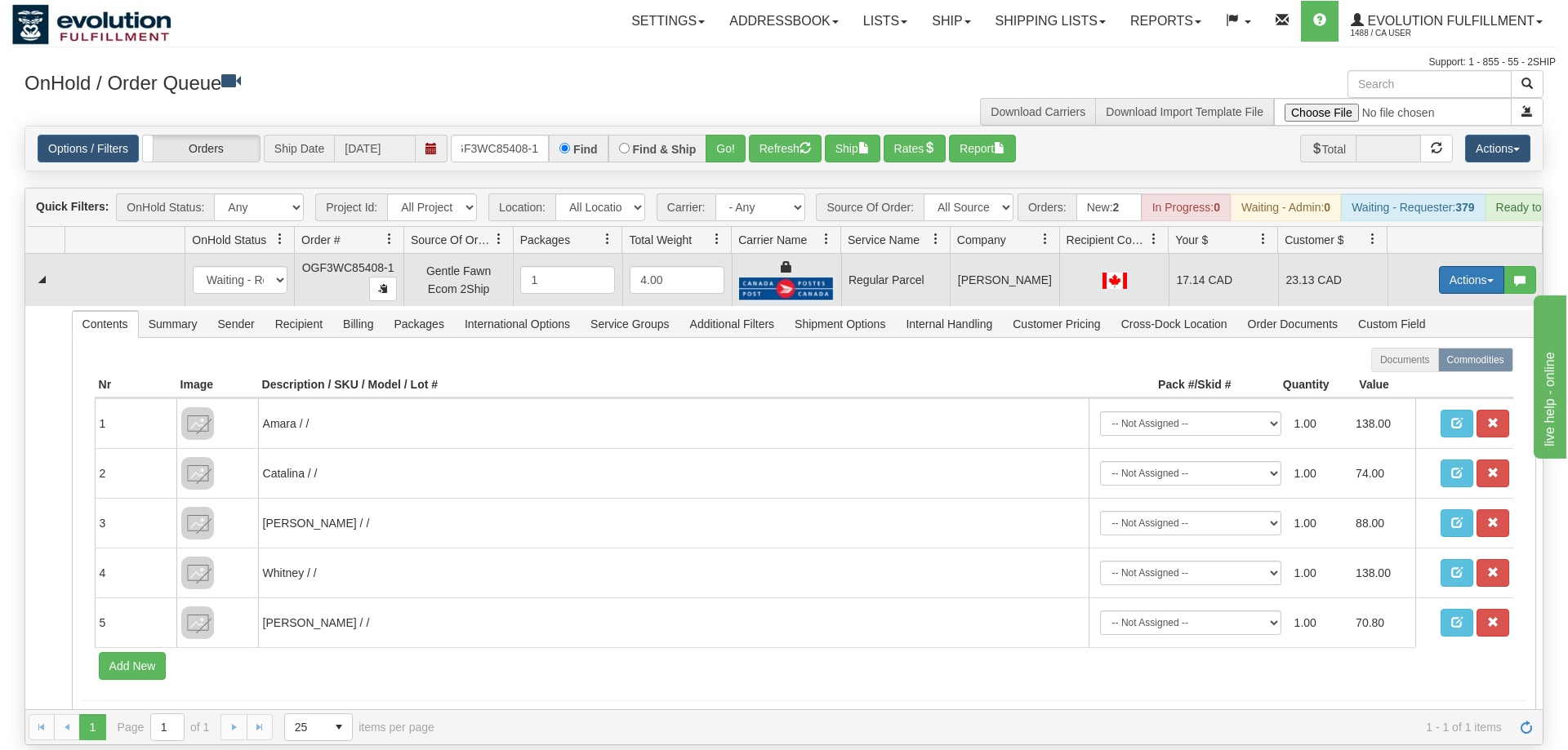
click at [1448, 266] on button "Actions" at bounding box center [1471, 280] width 65 height 28
click at [1411, 347] on span "Rate All Services" at bounding box center [1438, 353] width 98 height 13
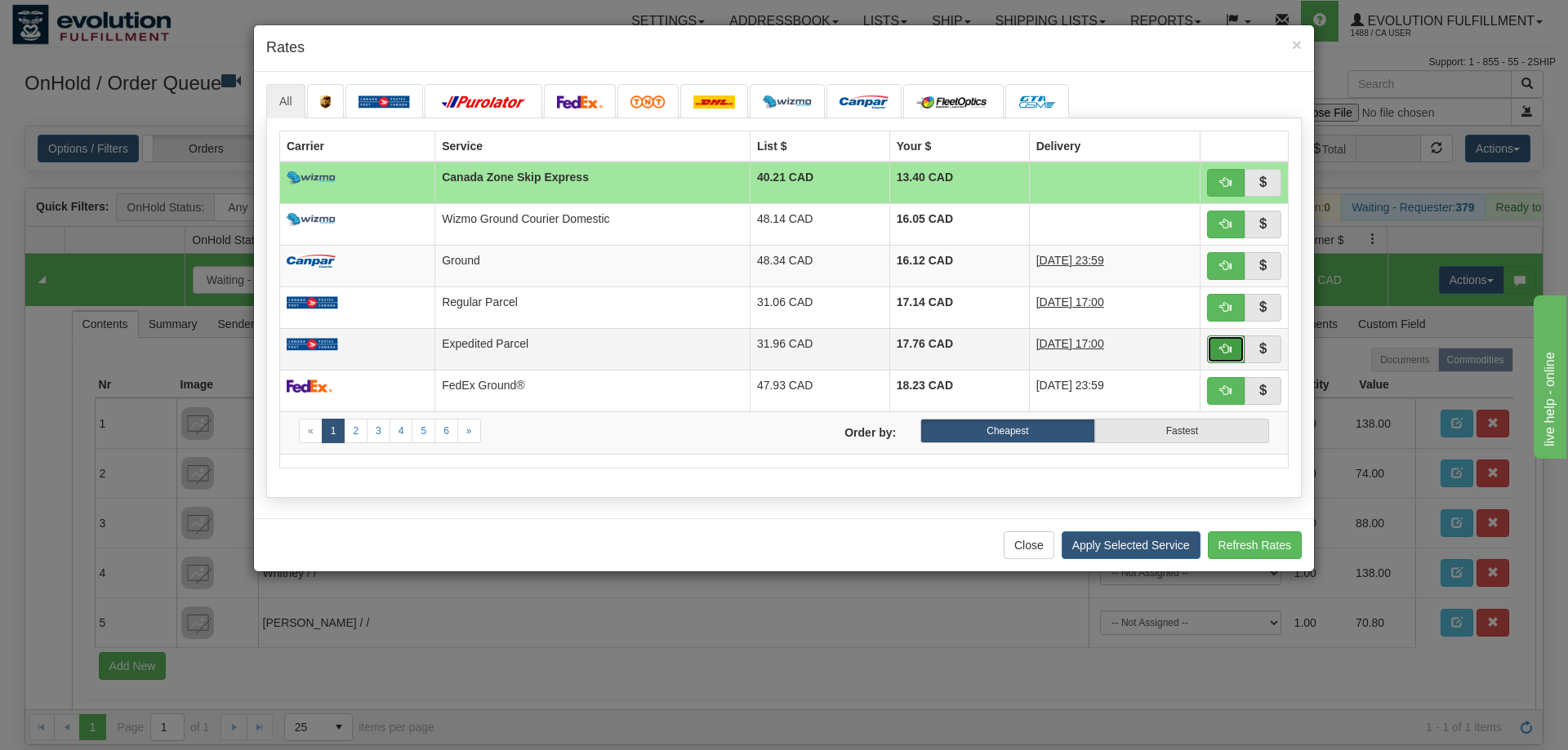
click at [1215, 352] on button "button" at bounding box center [1225, 350] width 38 height 28
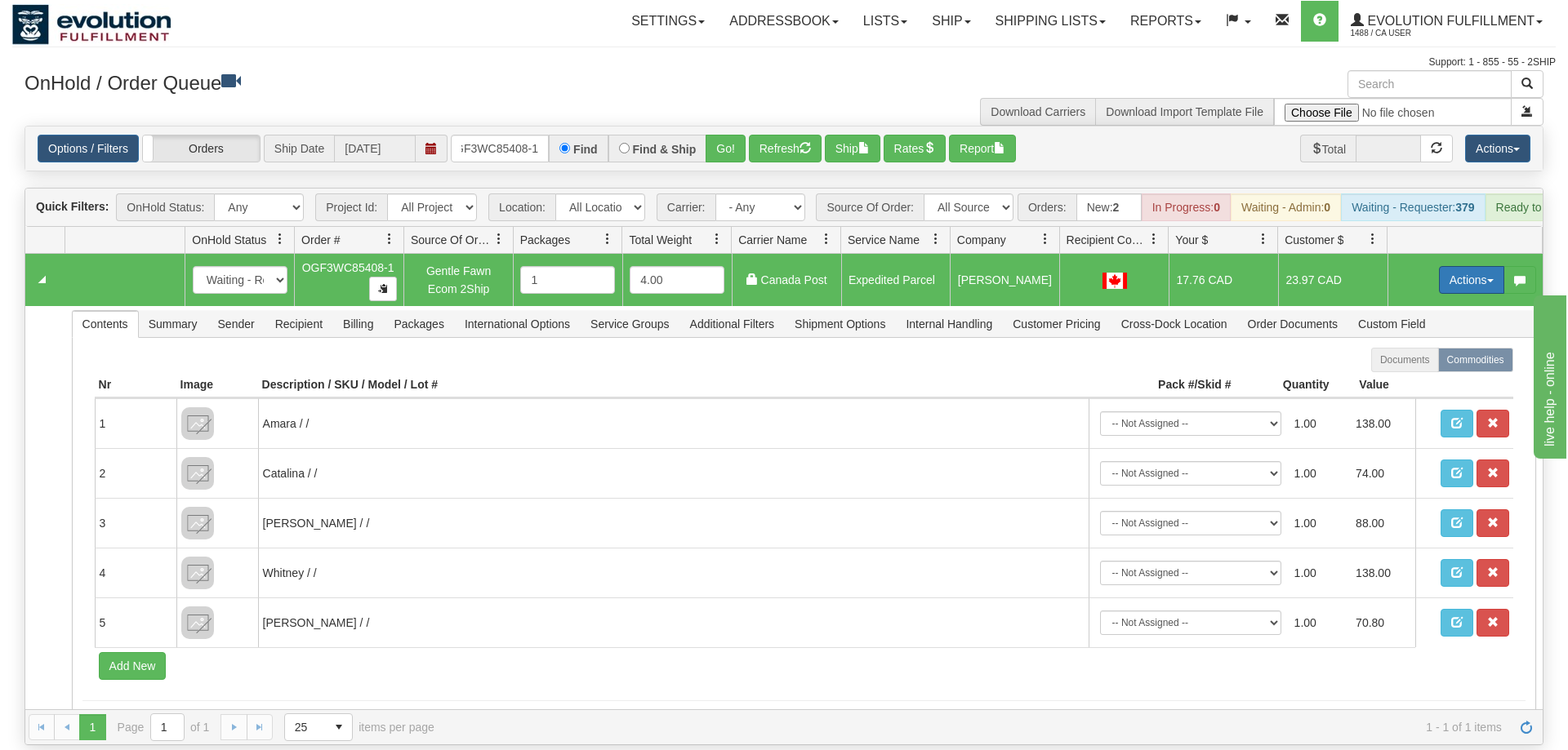
click at [1450, 266] on button "Actions" at bounding box center [1471, 280] width 65 height 28
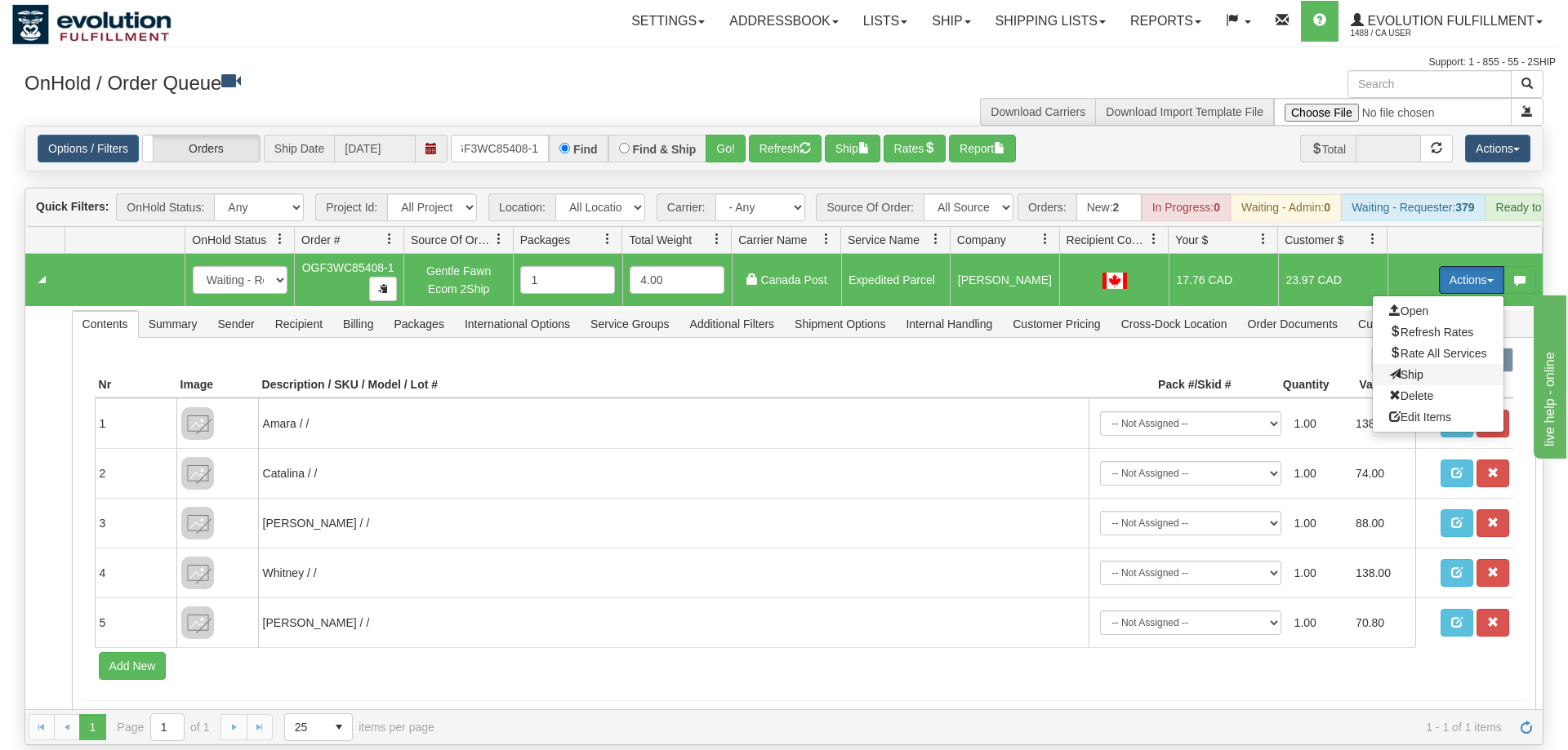
click at [1413, 368] on span "Ship" at bounding box center [1405, 374] width 34 height 13
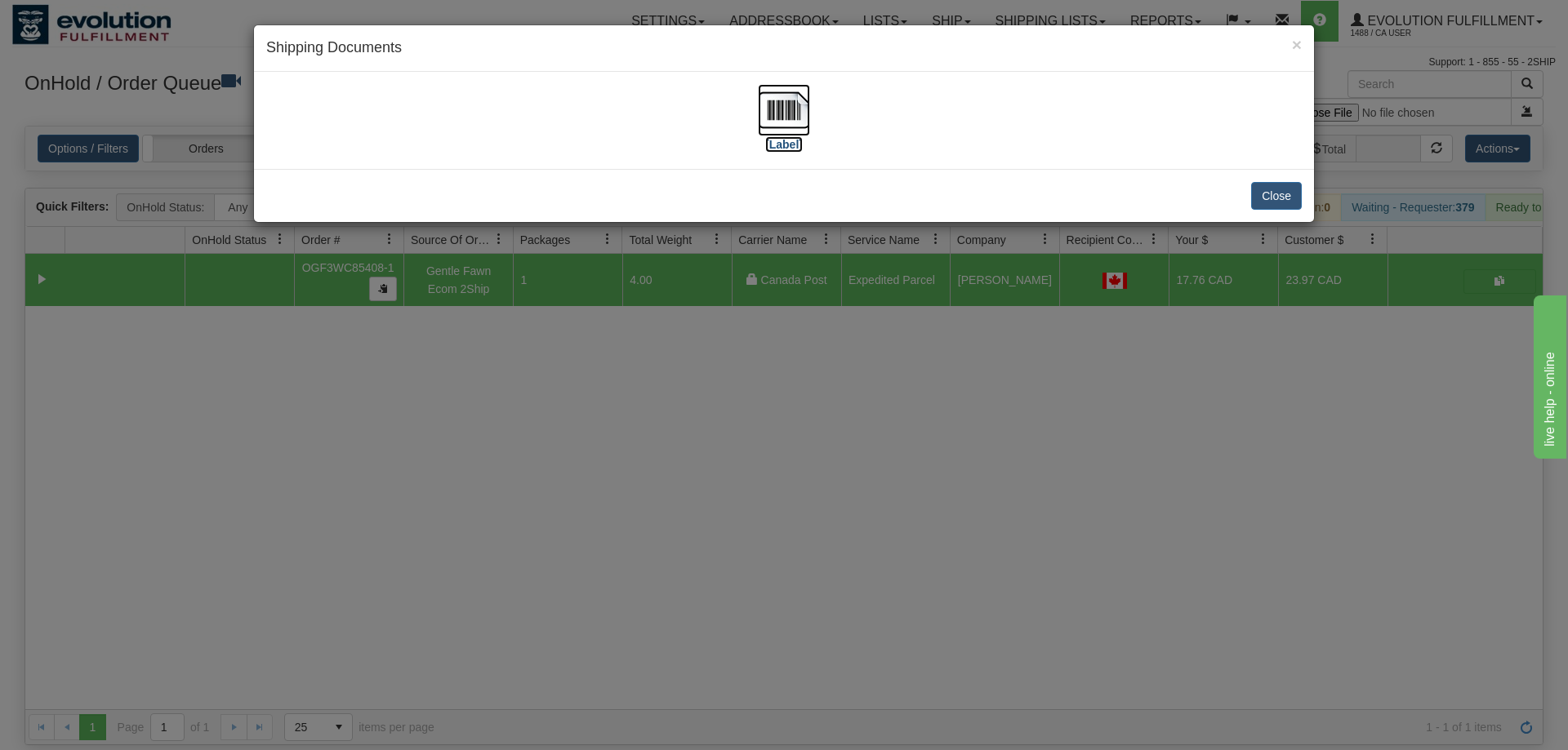
click at [766, 118] on img at bounding box center [784, 110] width 52 height 52
click at [1004, 559] on div "× Shipping Documents [Label] Close" at bounding box center [784, 375] width 1568 height 750
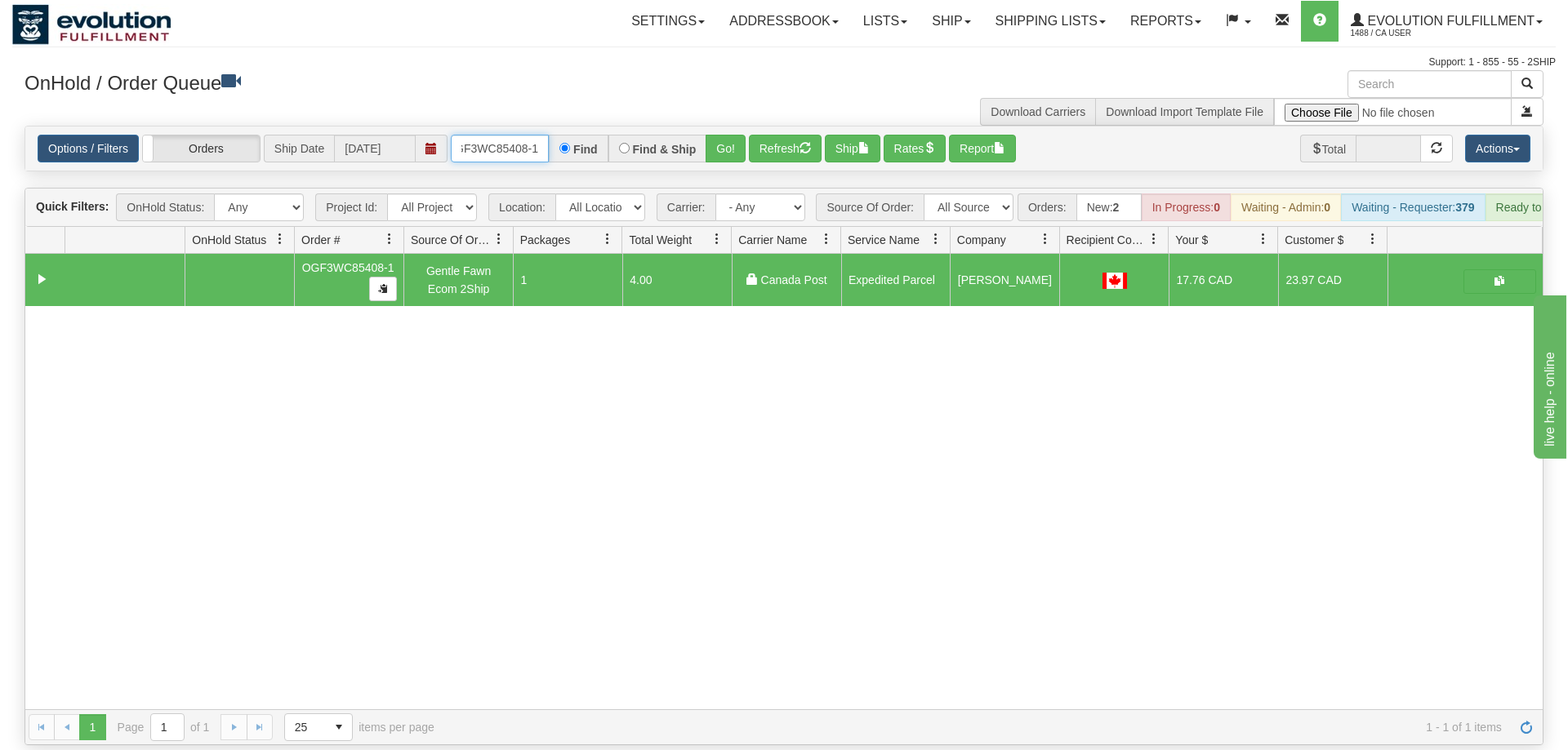
click at [509, 134] on input "OGF3WC85408-1" at bounding box center [500, 148] width 98 height 28
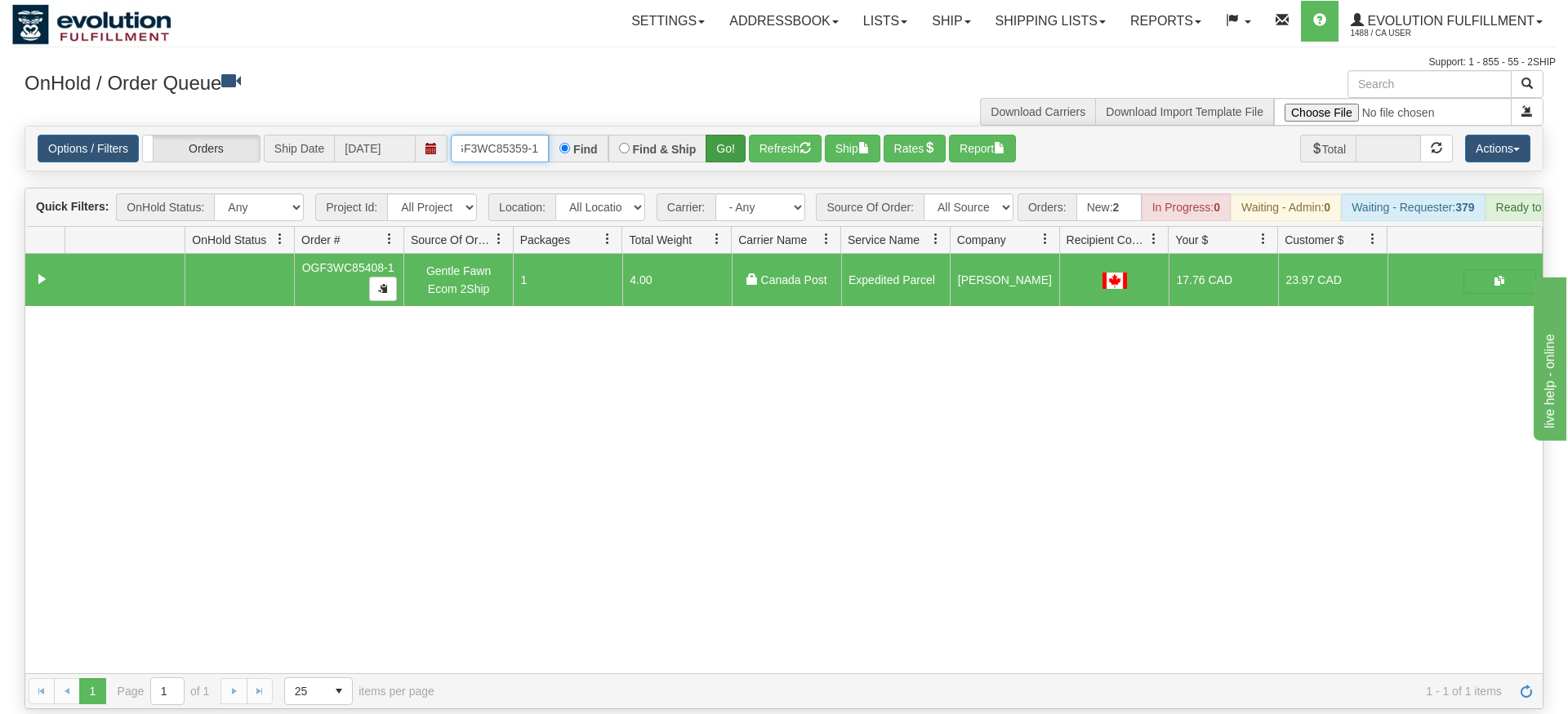
type input "OGF3WC85359-1"
click at [730, 154] on div "Is equal to Is not equal to Contains Does not contains CAD USD EUR ZAR [PERSON_…" at bounding box center [784, 417] width 1543 height 584
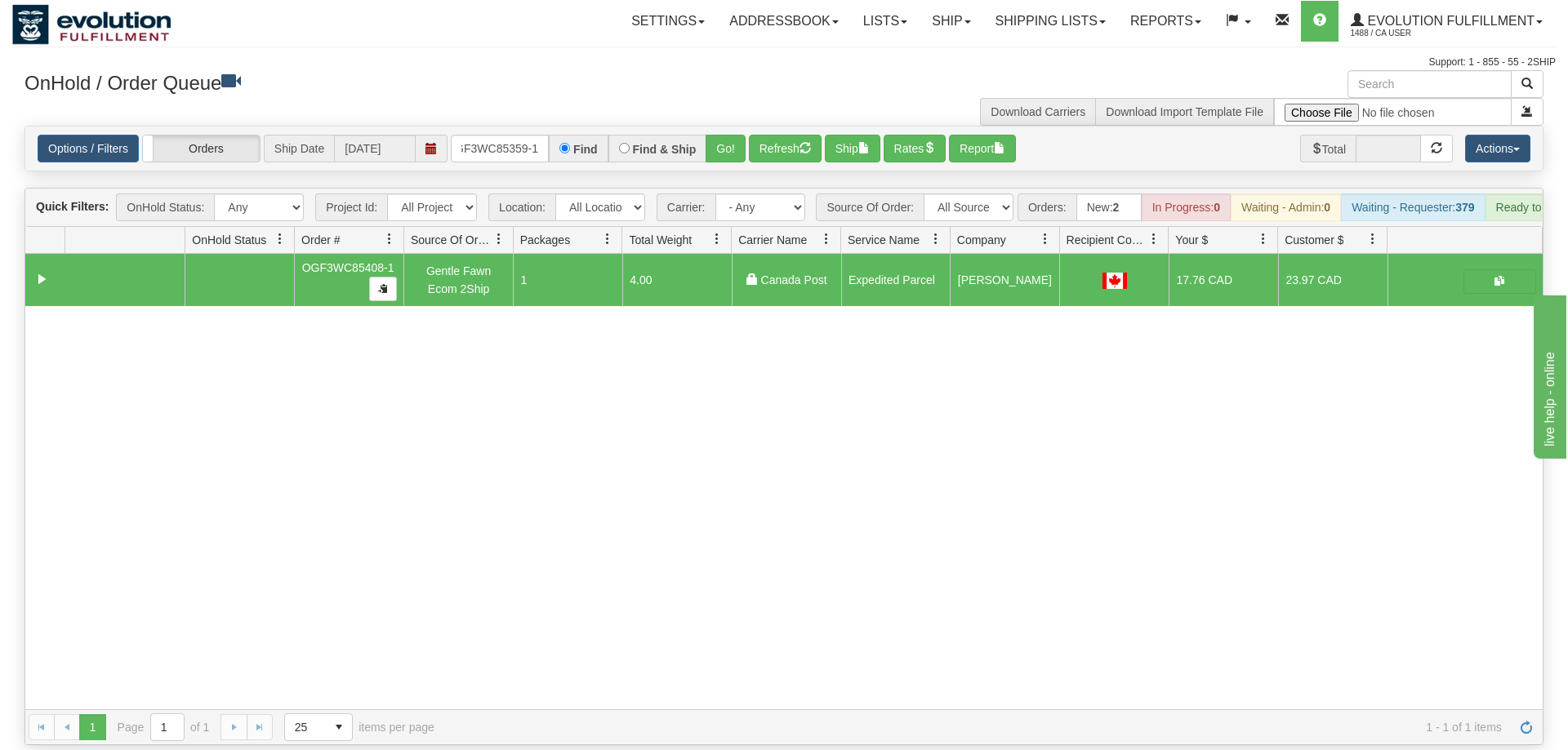
click at [734, 100] on div "OnHold / Order Queue" at bounding box center [398, 86] width 772 height 32
click at [733, 126] on div "Options / Filters Group Shipments Orders Ship Date [DATE] OGF3WC85359-1 Find Fi…" at bounding box center [784, 148] width 1517 height 44
click at [709, 134] on button "Go!" at bounding box center [726, 148] width 40 height 28
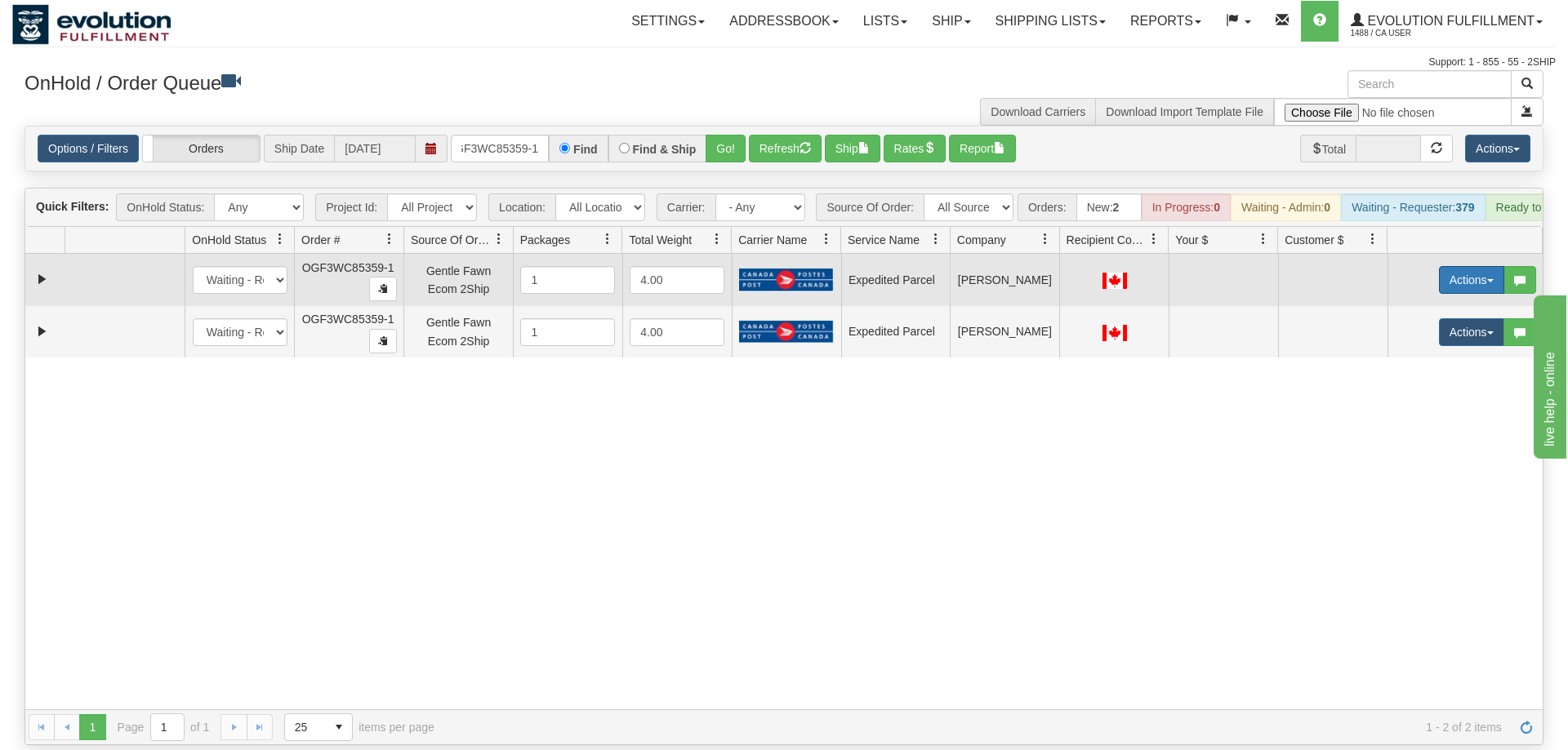
click at [1479, 266] on button "Actions" at bounding box center [1471, 280] width 65 height 28
click at [1451, 347] on span "Rate All Services" at bounding box center [1438, 353] width 98 height 13
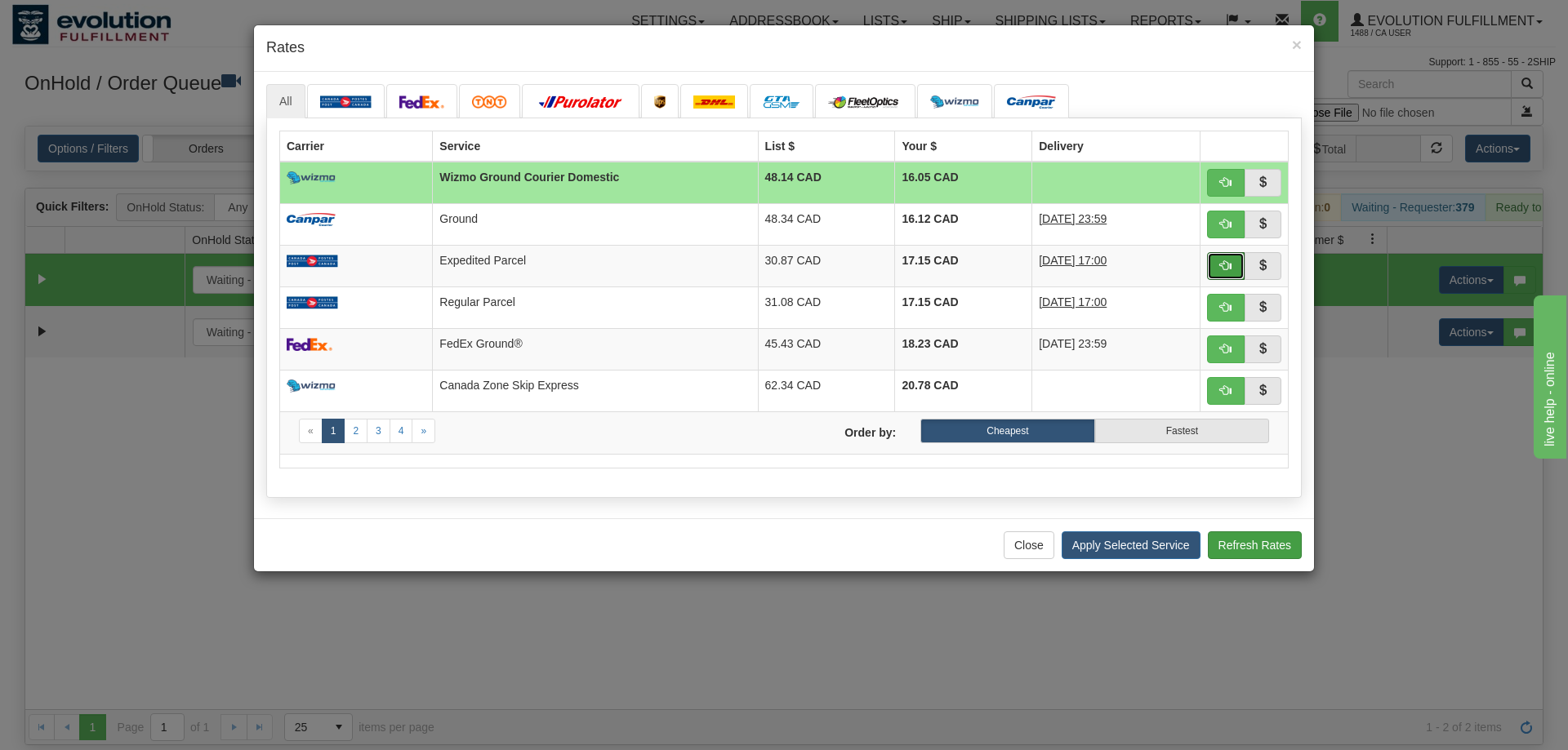
click at [1215, 263] on button "button" at bounding box center [1225, 266] width 38 height 28
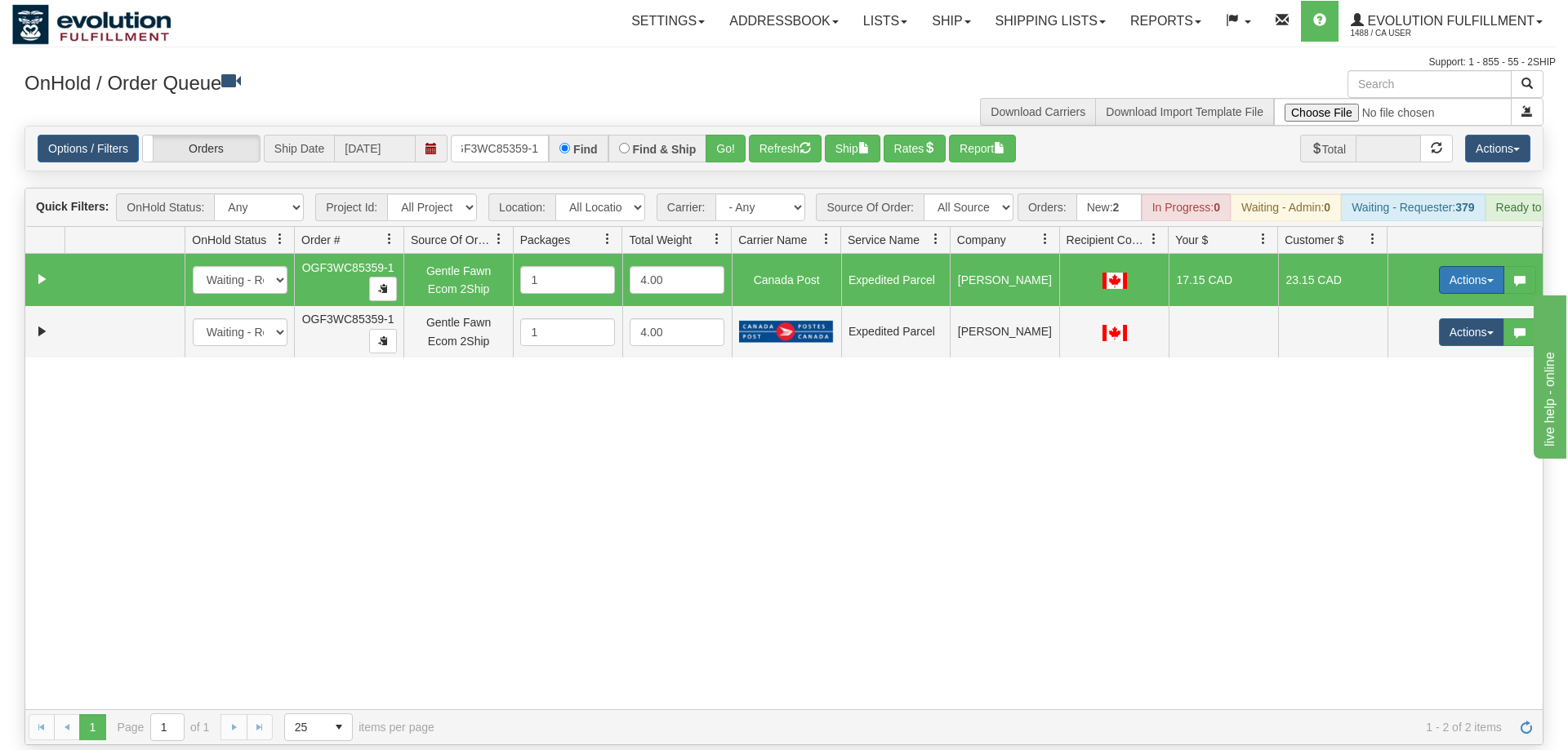
click at [1478, 266] on button "Actions" at bounding box center [1471, 280] width 65 height 28
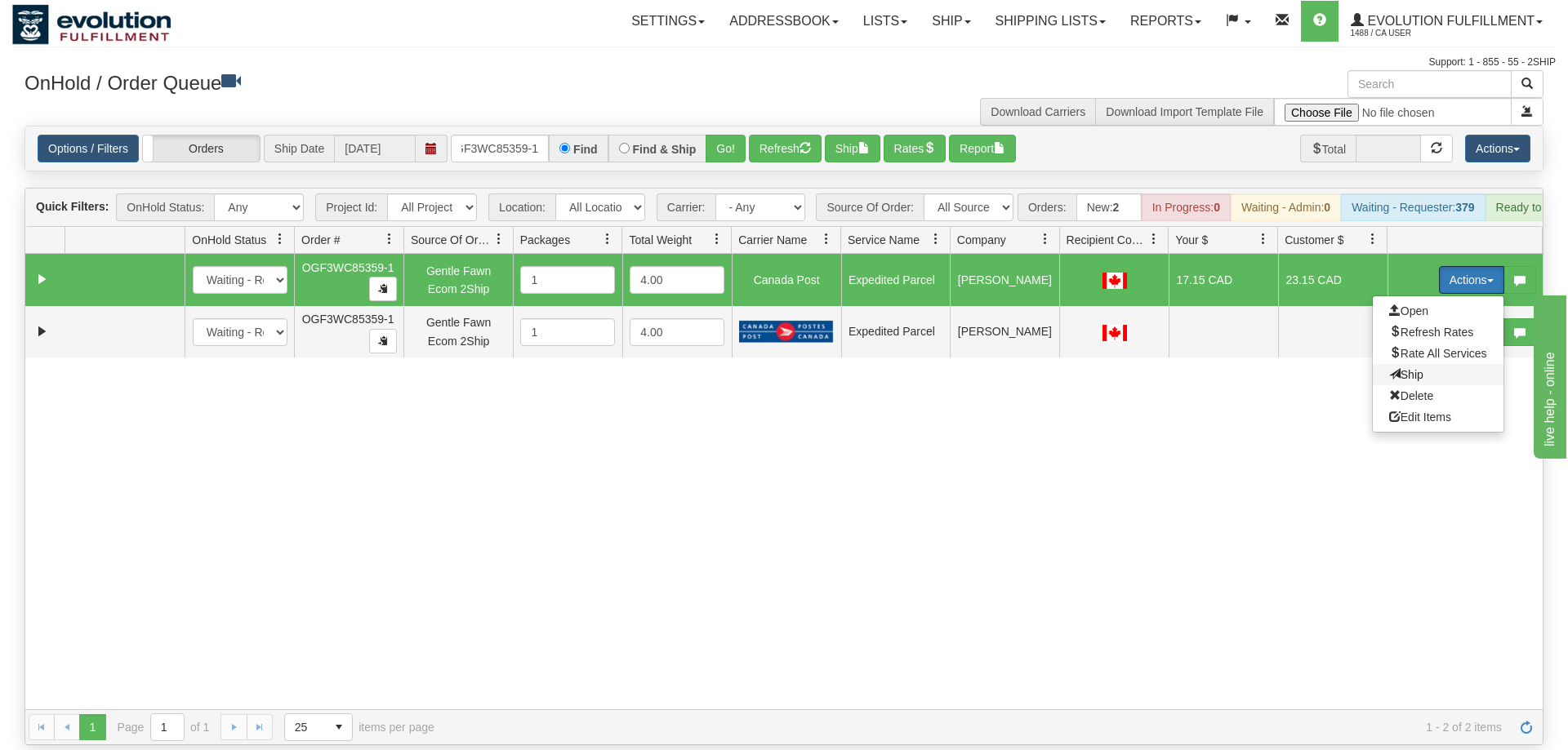
click at [1414, 368] on span "Ship" at bounding box center [1405, 374] width 34 height 13
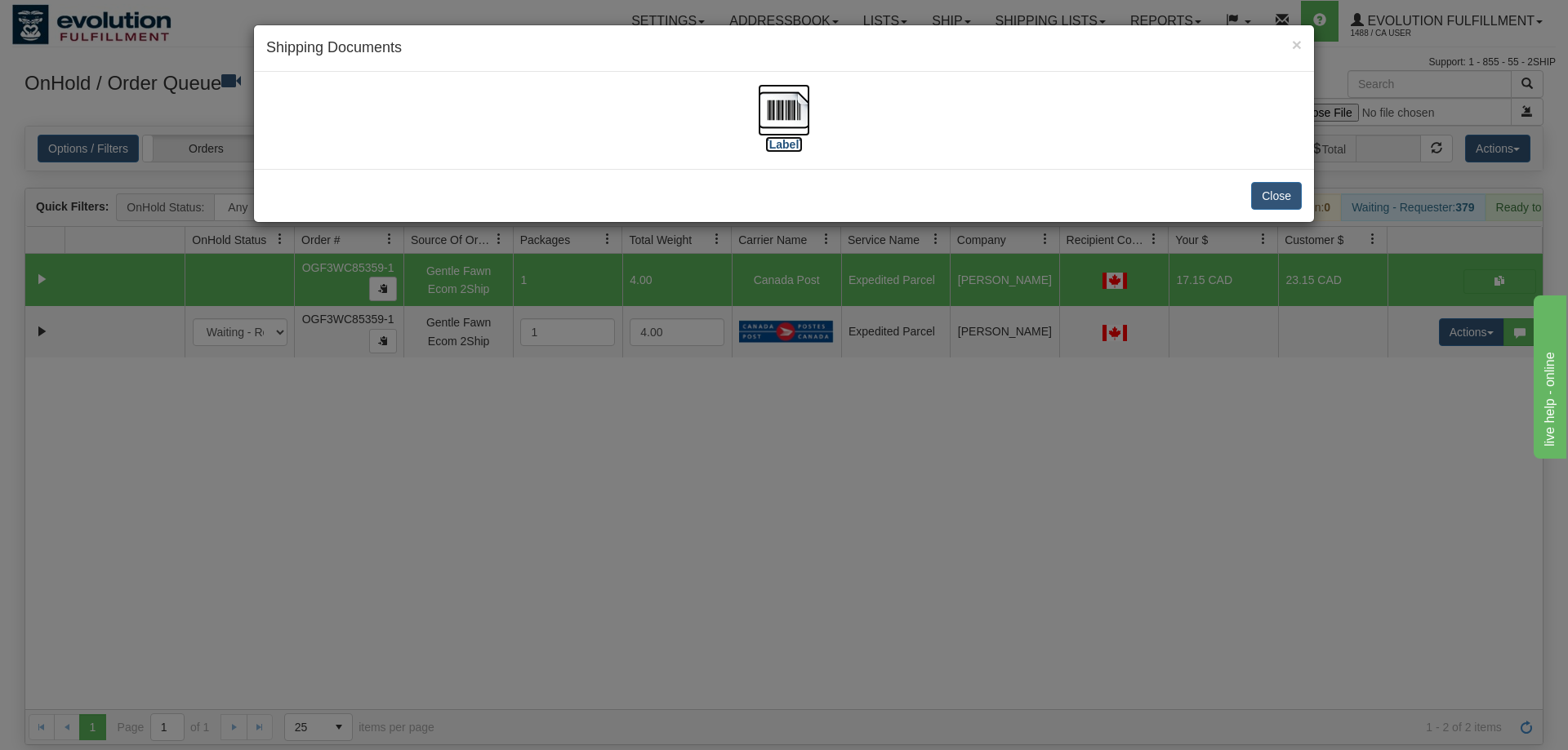
click at [777, 95] on img at bounding box center [784, 110] width 52 height 52
drag, startPoint x: 695, startPoint y: 522, endPoint x: 619, endPoint y: 339, distance: 198.2
click at [699, 520] on div "× Shipping Documents [Label] Close" at bounding box center [784, 375] width 1568 height 750
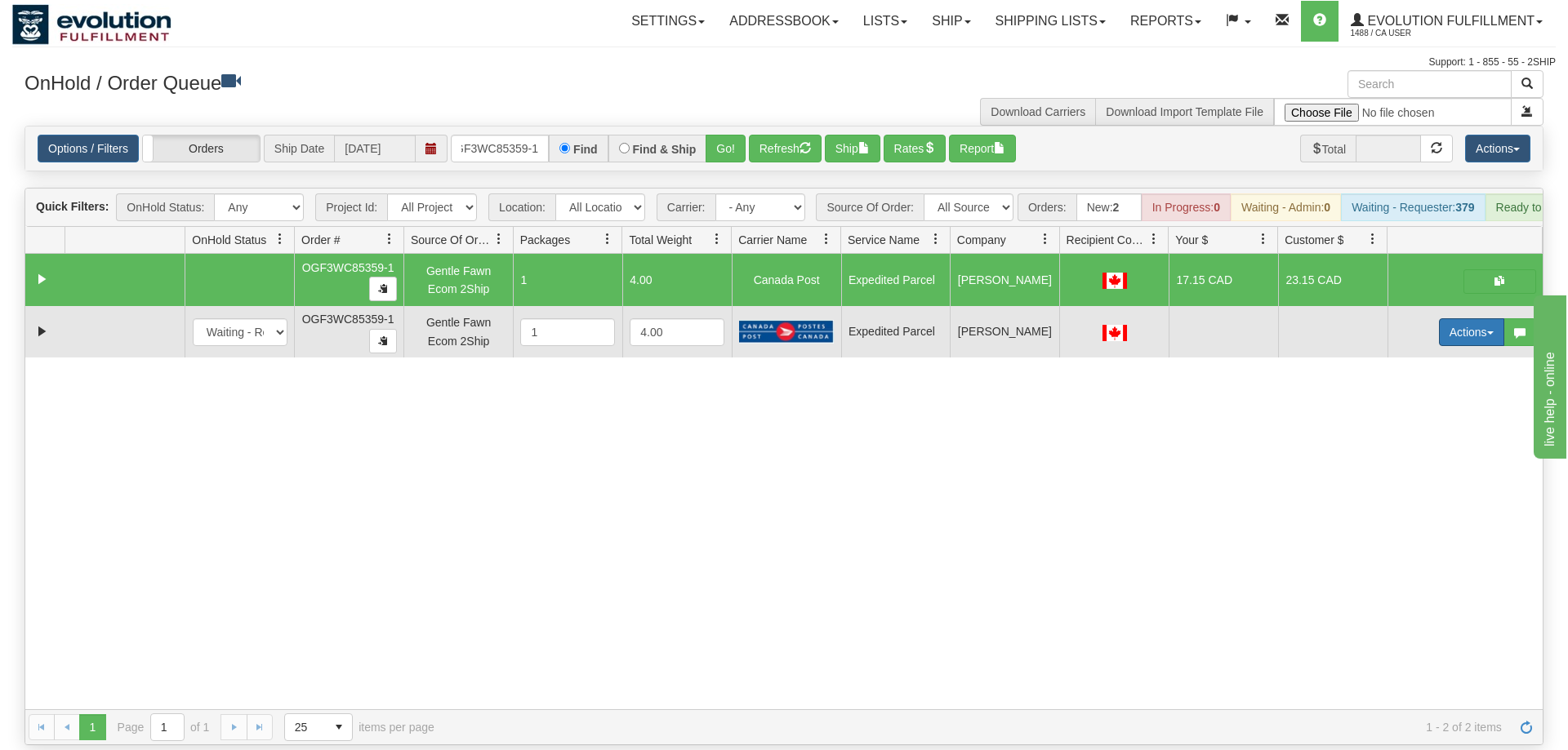
click at [1456, 319] on button "Actions" at bounding box center [1471, 333] width 65 height 28
click at [1433, 437] on link "Delete" at bounding box center [1438, 448] width 131 height 21
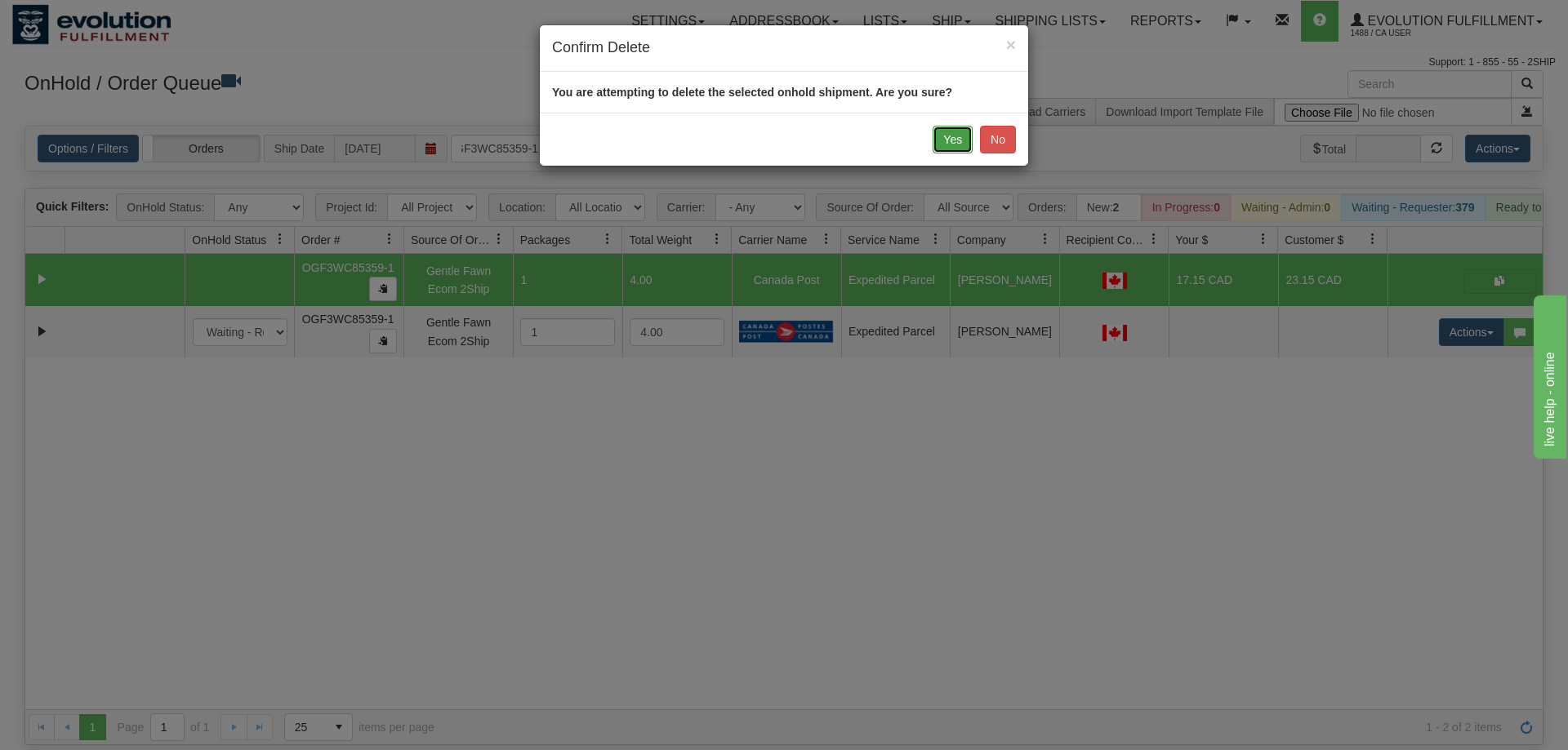
click at [948, 145] on button "Yes" at bounding box center [953, 140] width 40 height 28
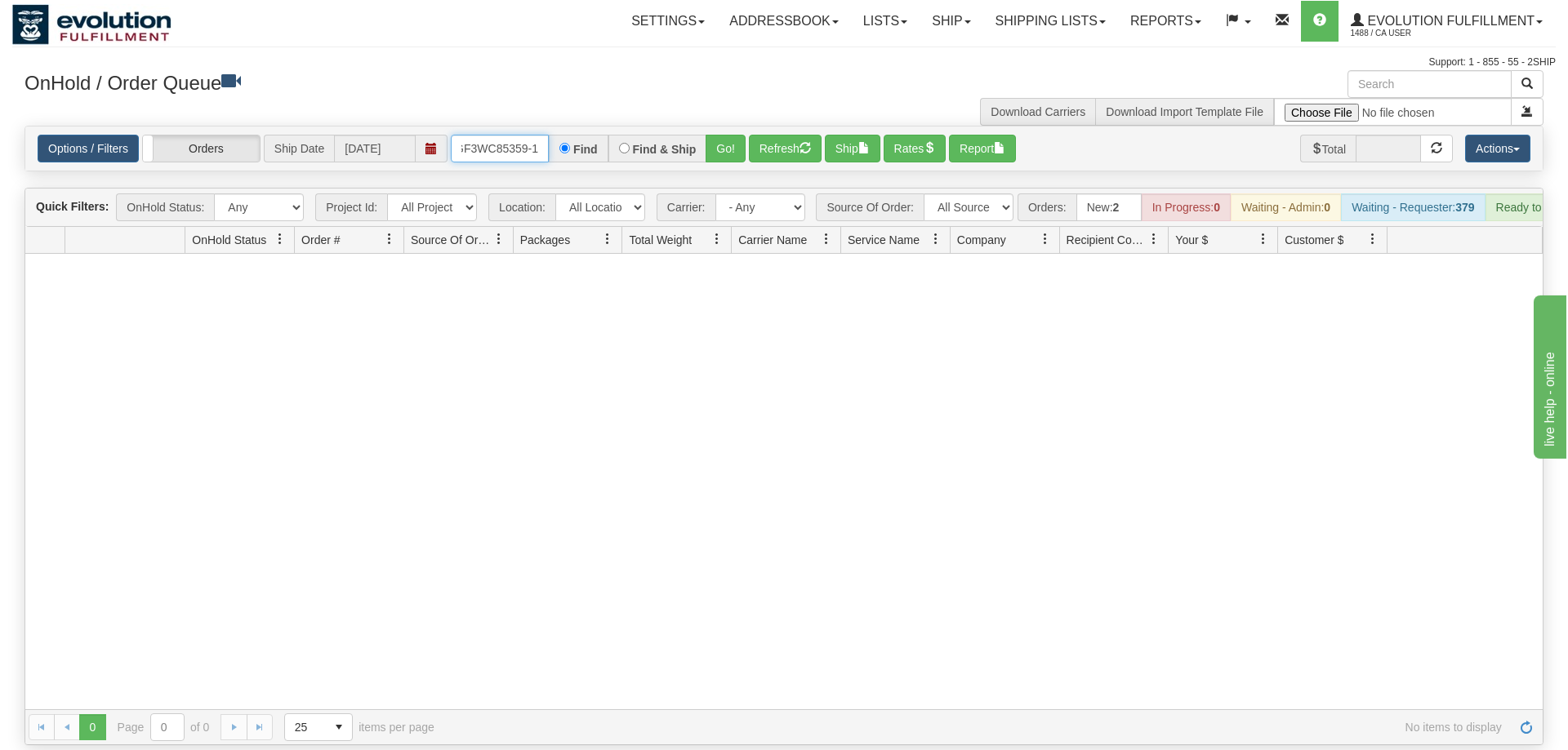
click at [524, 134] on input "OGF3WC85359-1" at bounding box center [500, 148] width 98 height 28
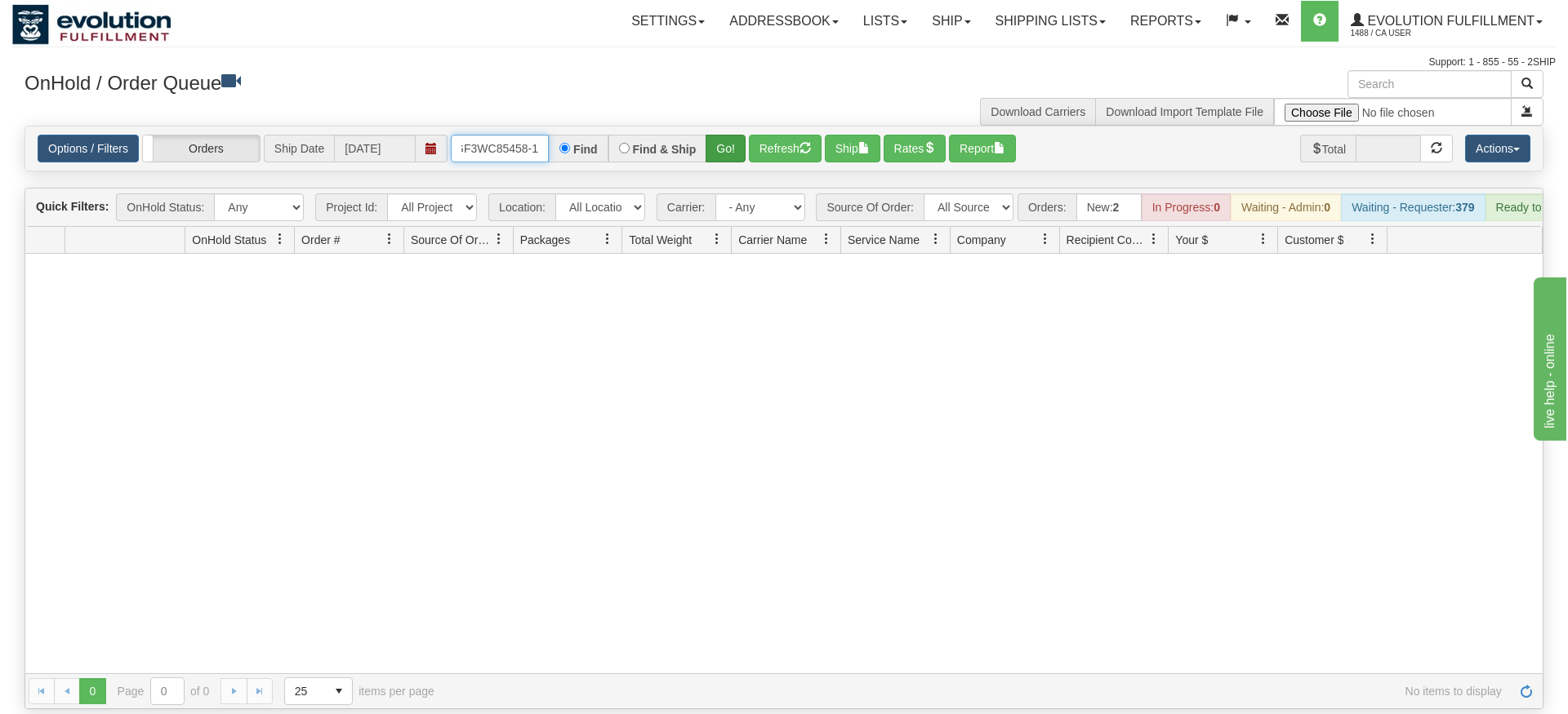
type input "OGF3WC85458-1"
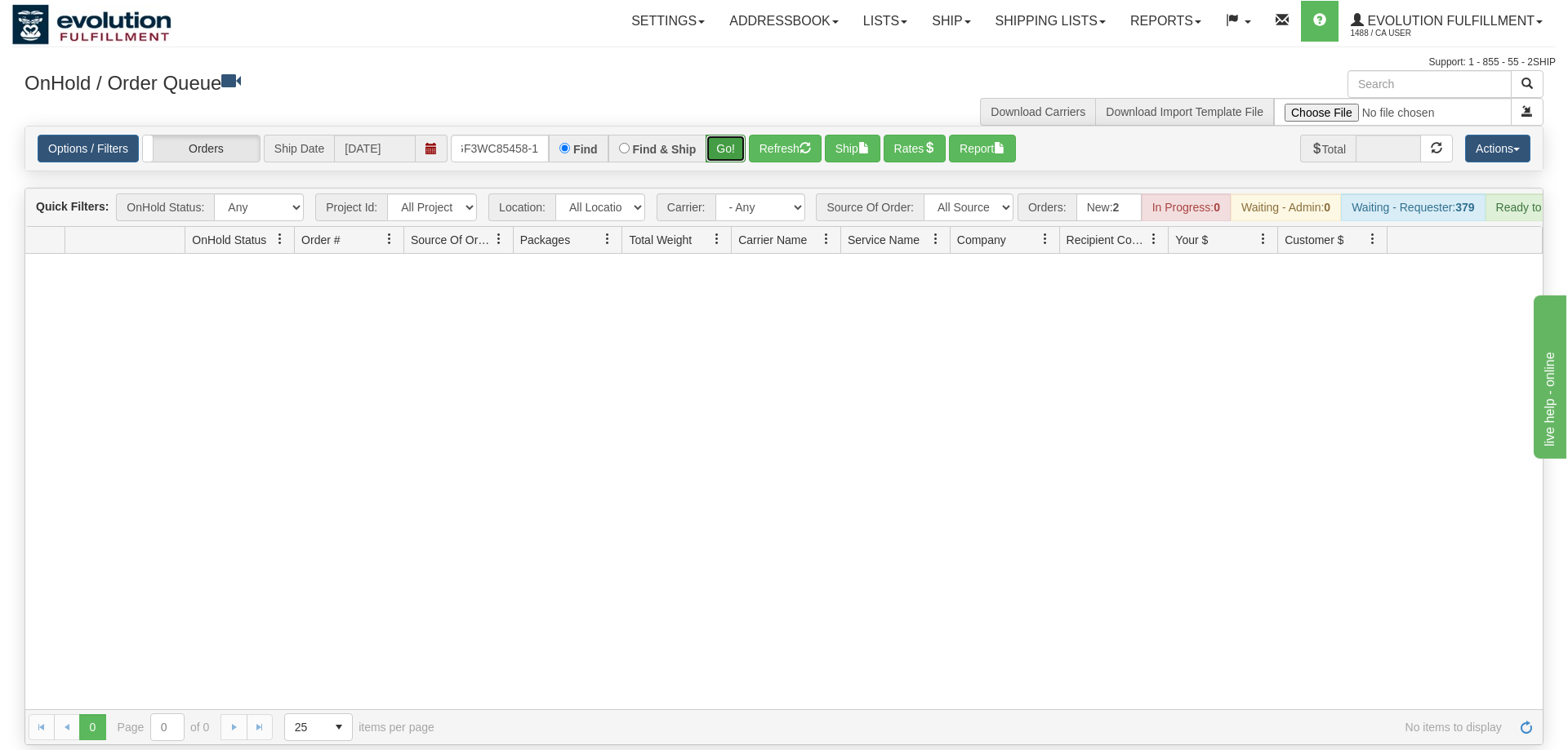
drag, startPoint x: 740, startPoint y: 117, endPoint x: 739, endPoint y: 142, distance: 25.0
click at [740, 151] on div "Is equal to Is not equal to Contains Does not contains CAD USD EUR ZAR [PERSON_…" at bounding box center [784, 436] width 1543 height 620
click at [738, 134] on button "Go!" at bounding box center [726, 148] width 40 height 28
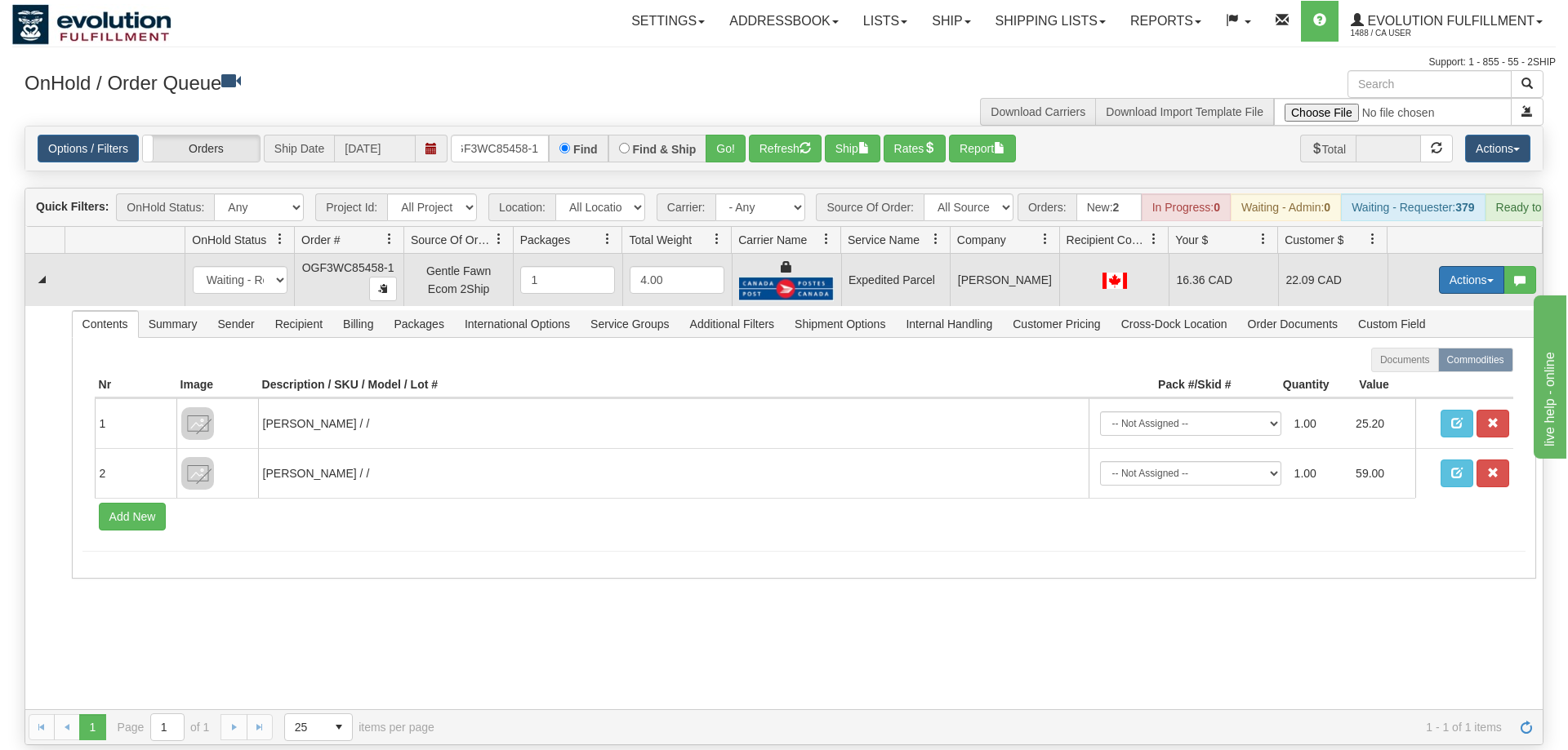
click at [1436, 256] on td "Actions Open Refresh Rates Rate All Services Ship Delete Edit Items" at bounding box center [1465, 279] width 155 height 52
click at [1446, 266] on button "Actions" at bounding box center [1471, 280] width 65 height 28
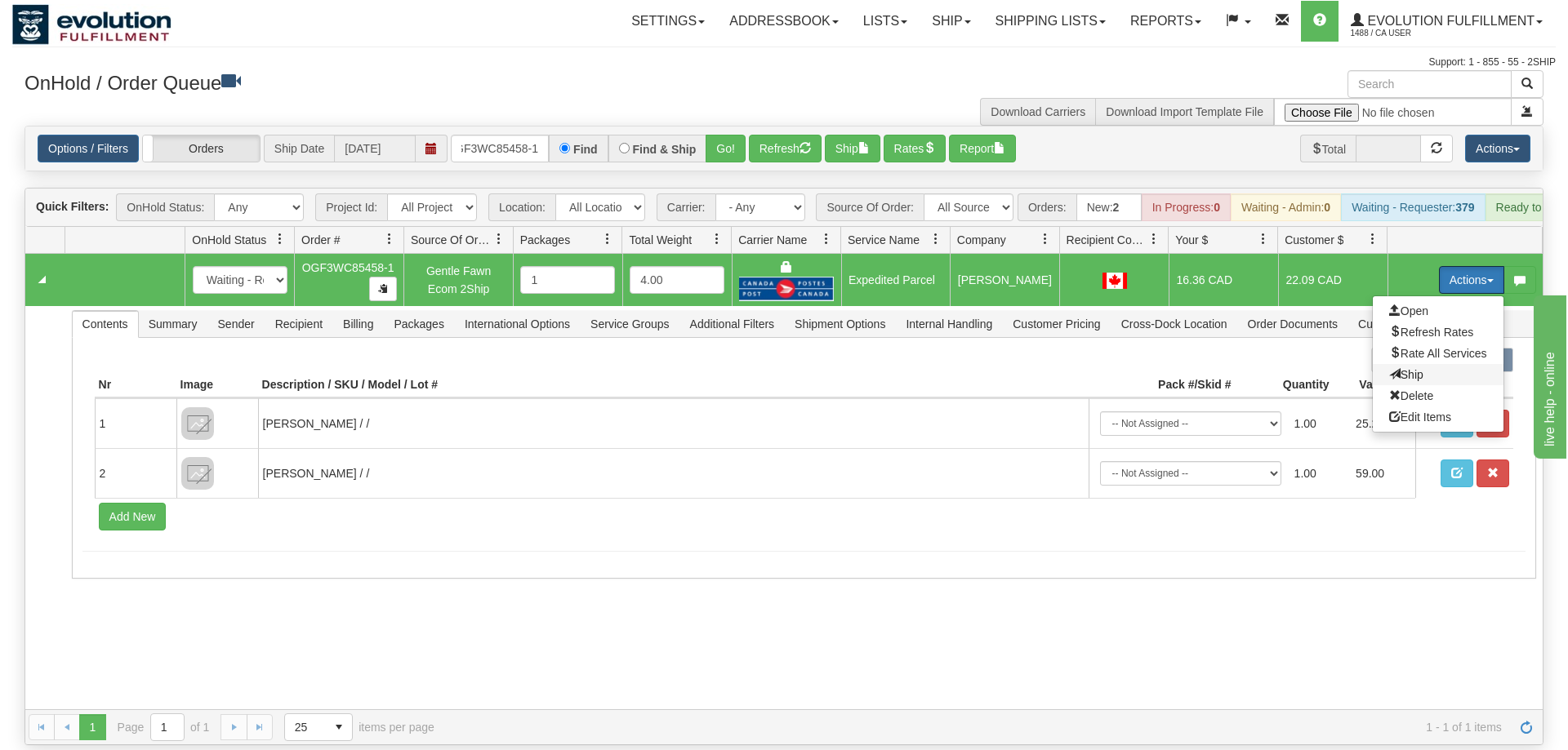
click at [1413, 368] on span "Ship" at bounding box center [1405, 374] width 34 height 13
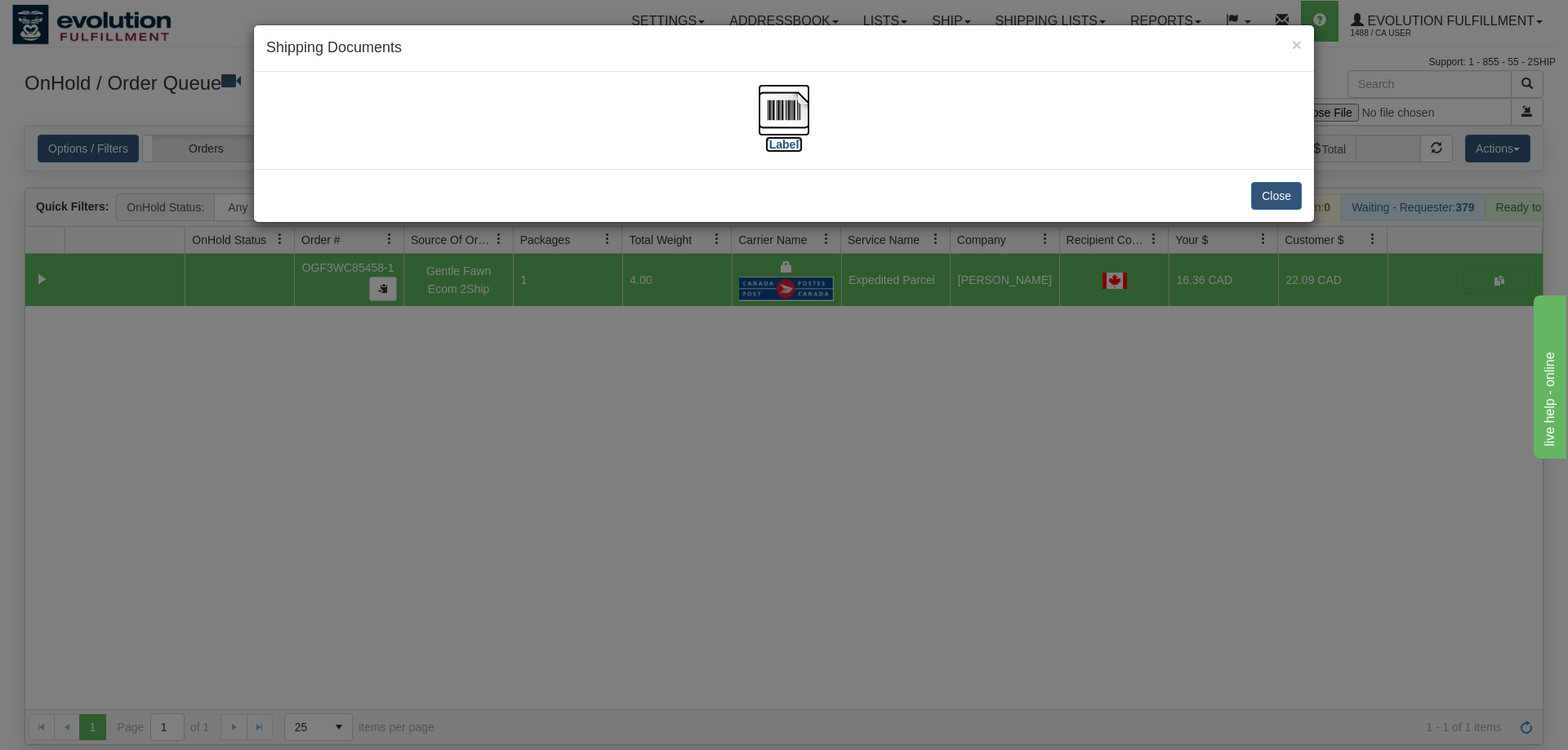
click at [763, 98] on img at bounding box center [784, 110] width 52 height 52
drag, startPoint x: 623, startPoint y: 401, endPoint x: 580, endPoint y: 200, distance: 205.5
click at [627, 400] on div "× Shipping Documents [Label] Close" at bounding box center [784, 375] width 1568 height 750
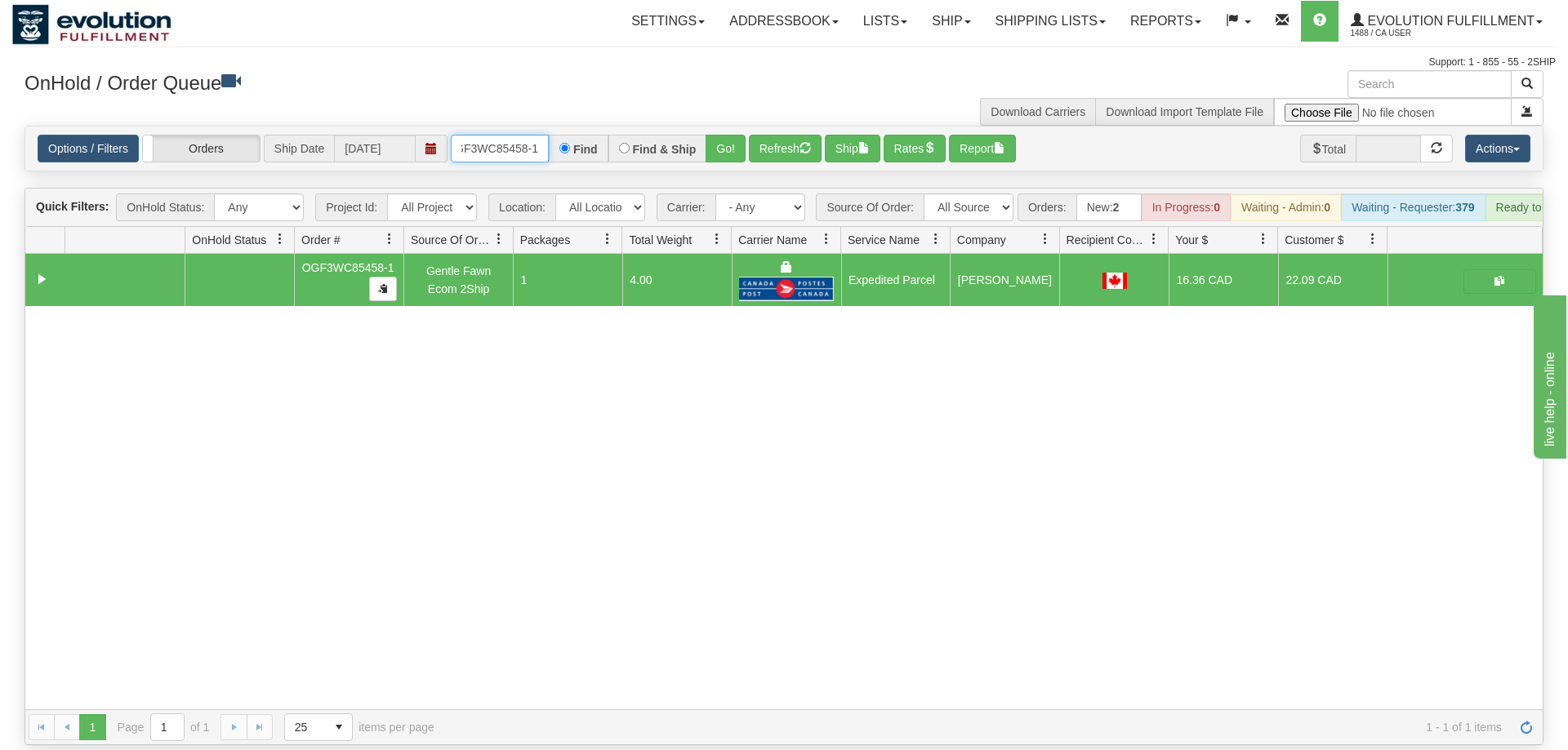
click at [509, 134] on input "OGF3WC85458-1" at bounding box center [500, 148] width 98 height 28
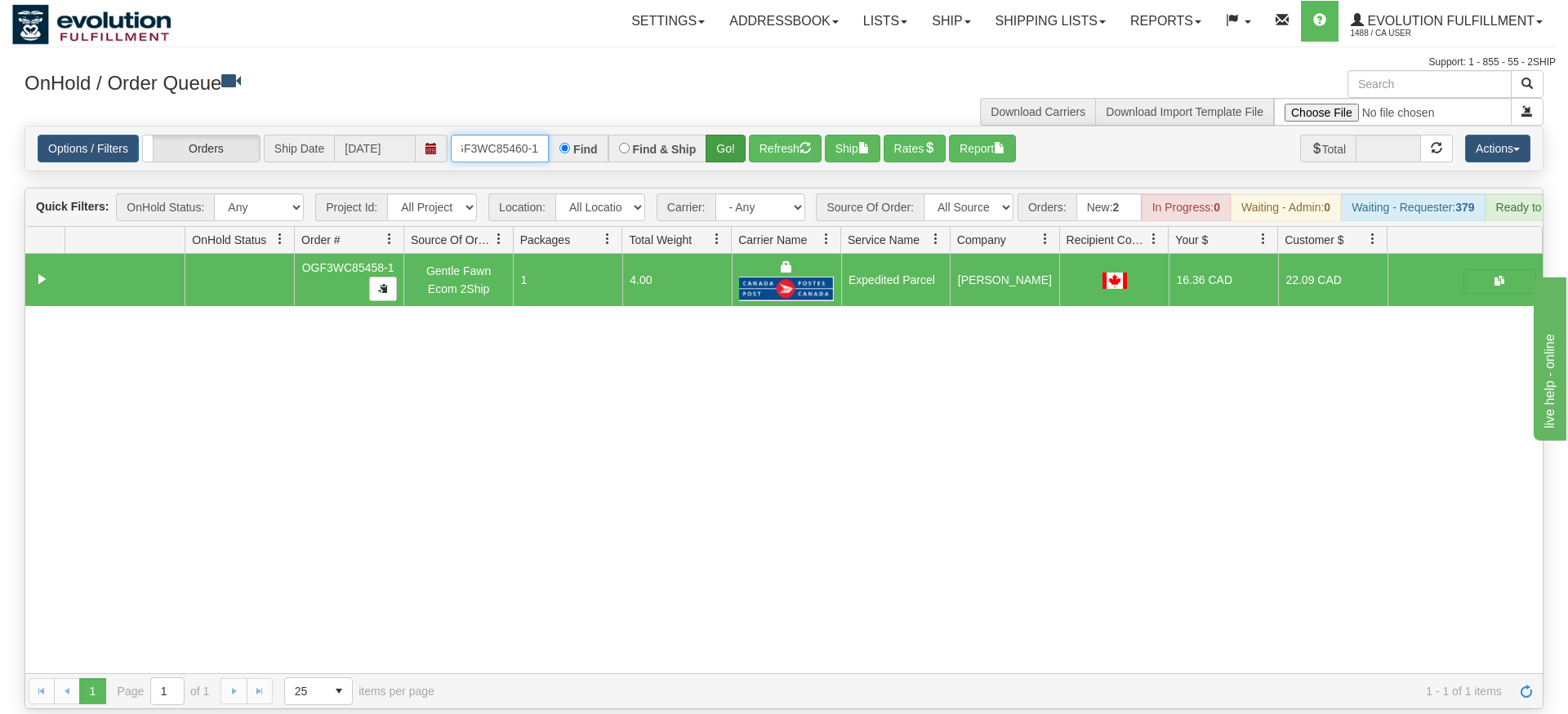
type input "OGF3WC85460-1"
drag, startPoint x: 731, startPoint y: 126, endPoint x: 733, endPoint y: 109, distance: 17.1
click at [731, 161] on div "Is equal to Is not equal to Contains Does not contains CAD USD EUR ZAR [PERSON_…" at bounding box center [784, 417] width 1543 height 584
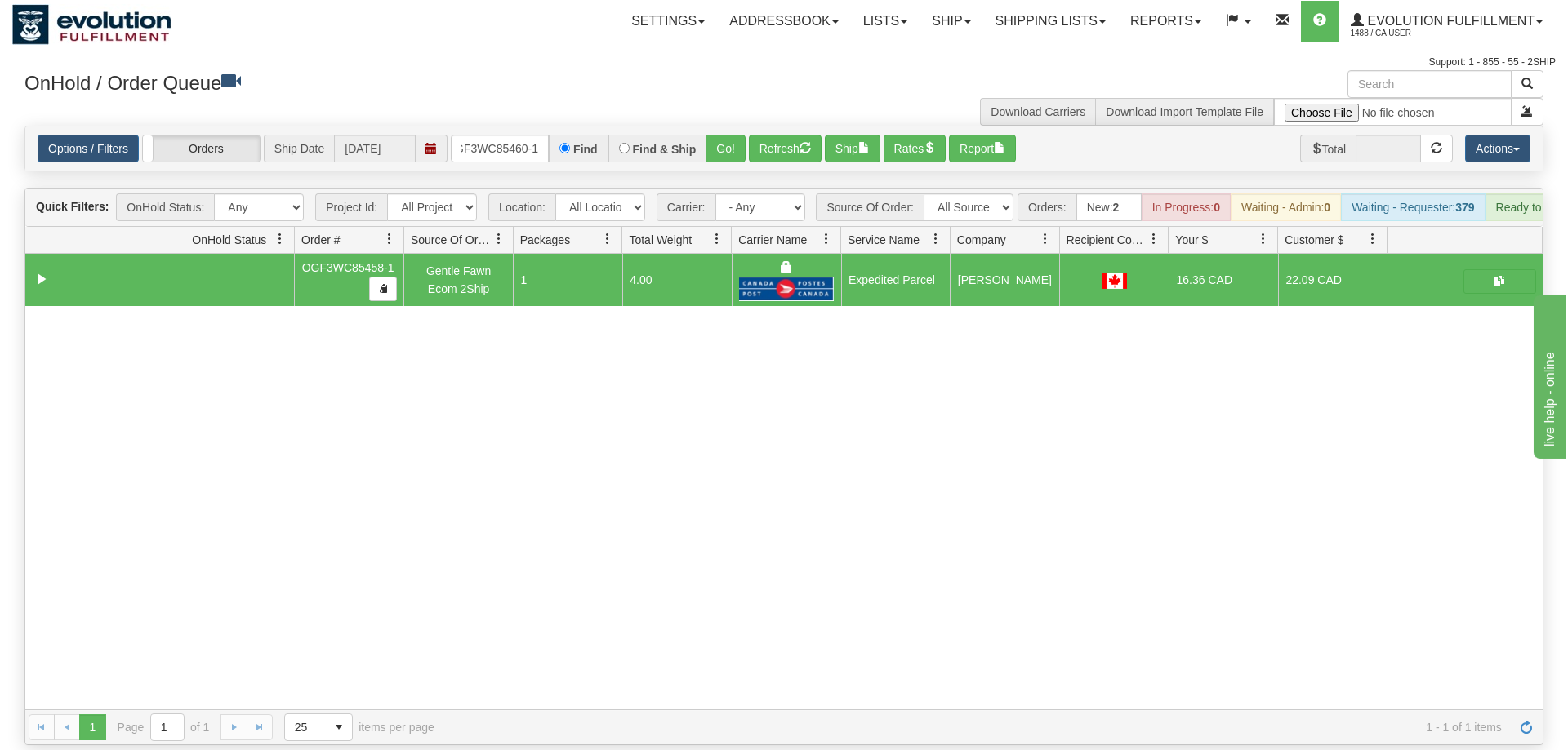
click at [733, 126] on div "Options / Filters Group Shipments Orders Ship Date [DATE] OGF3WC85460-1 Find Fi…" at bounding box center [784, 148] width 1517 height 44
click at [721, 134] on button "Go!" at bounding box center [726, 148] width 40 height 28
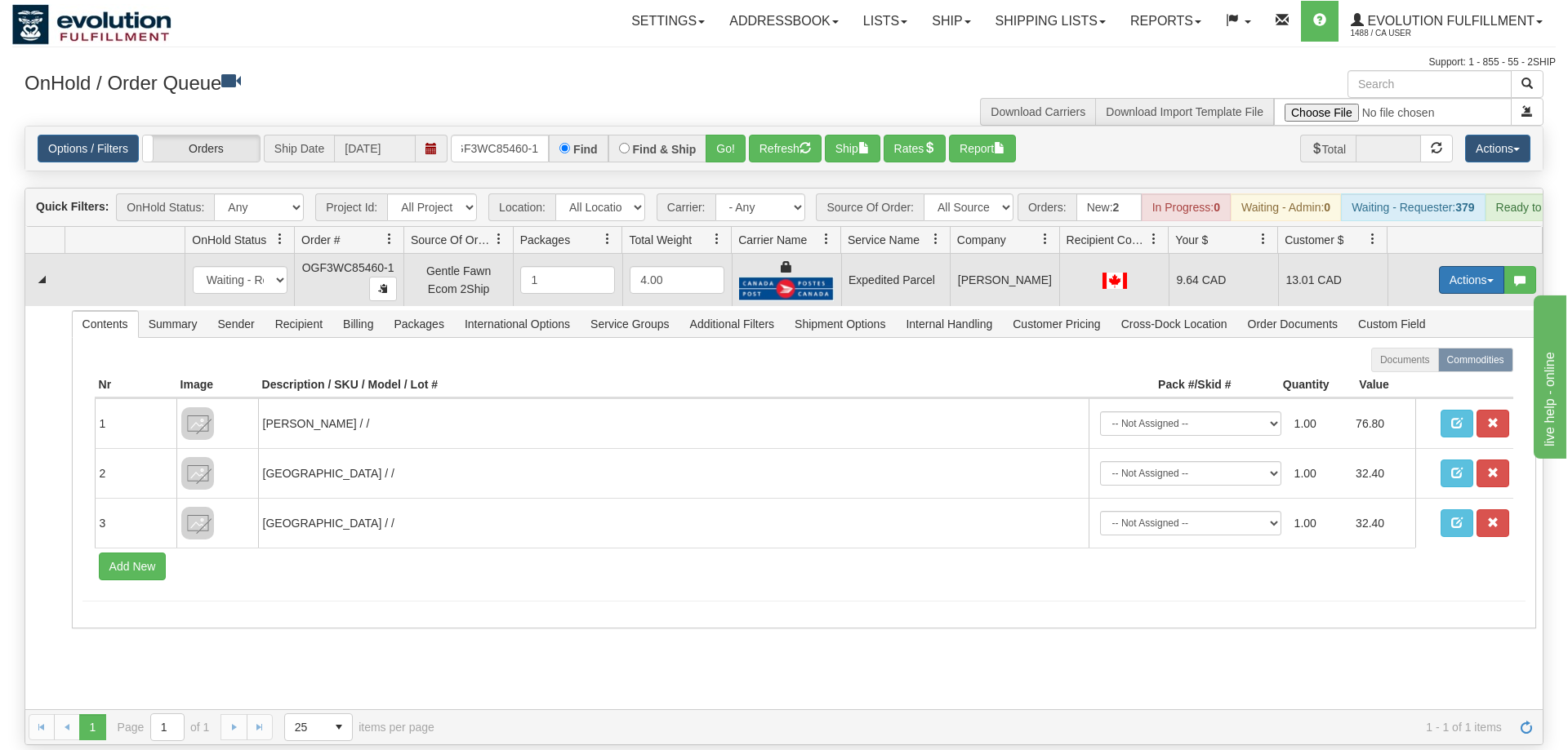
click at [1456, 266] on button "Actions" at bounding box center [1471, 280] width 65 height 28
click at [1429, 364] on link "Ship" at bounding box center [1438, 375] width 131 height 21
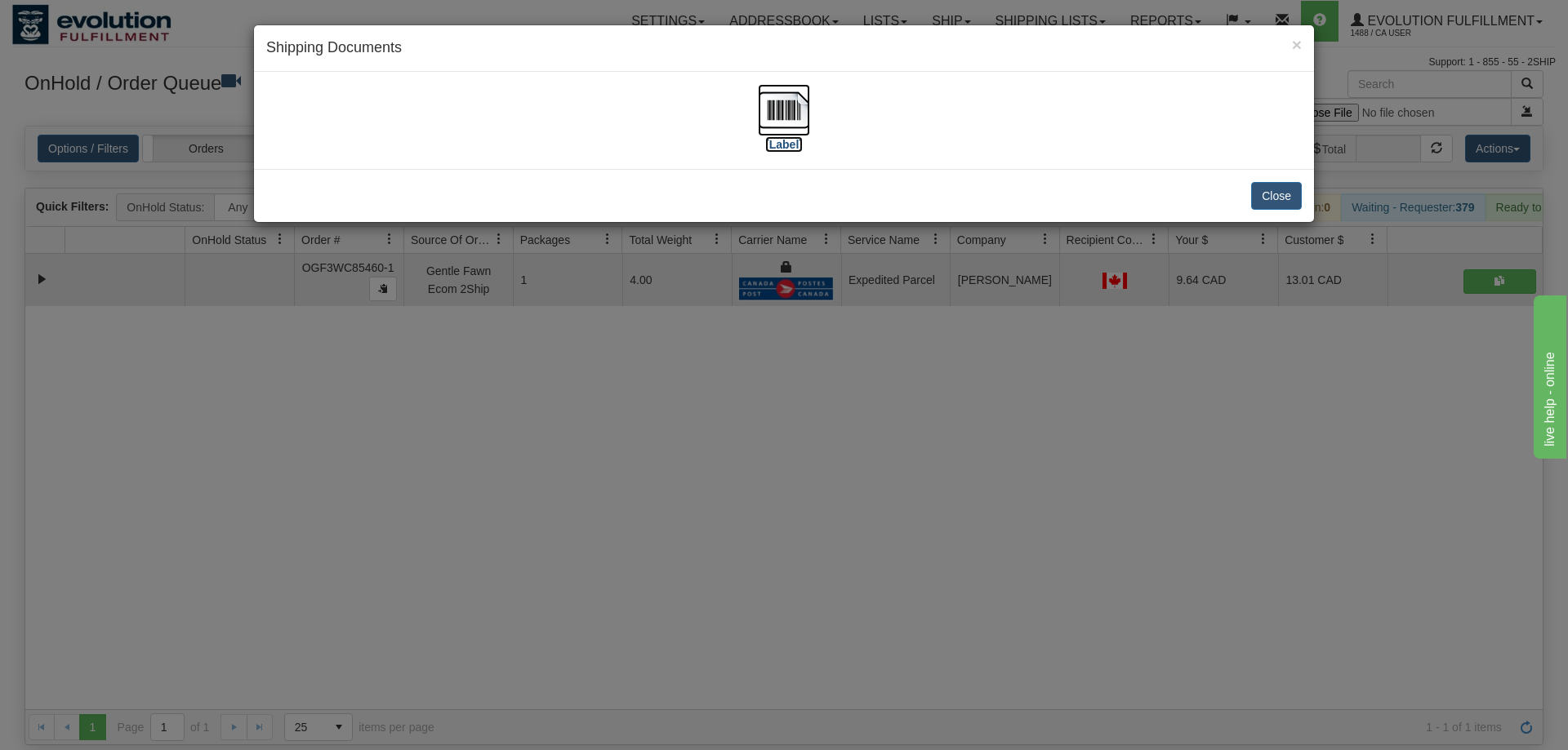
click at [772, 122] on img at bounding box center [784, 110] width 52 height 52
drag, startPoint x: 708, startPoint y: 338, endPoint x: 509, endPoint y: 6, distance: 387.1
click at [709, 329] on div "× Shipping Documents [Label] Close" at bounding box center [784, 375] width 1568 height 750
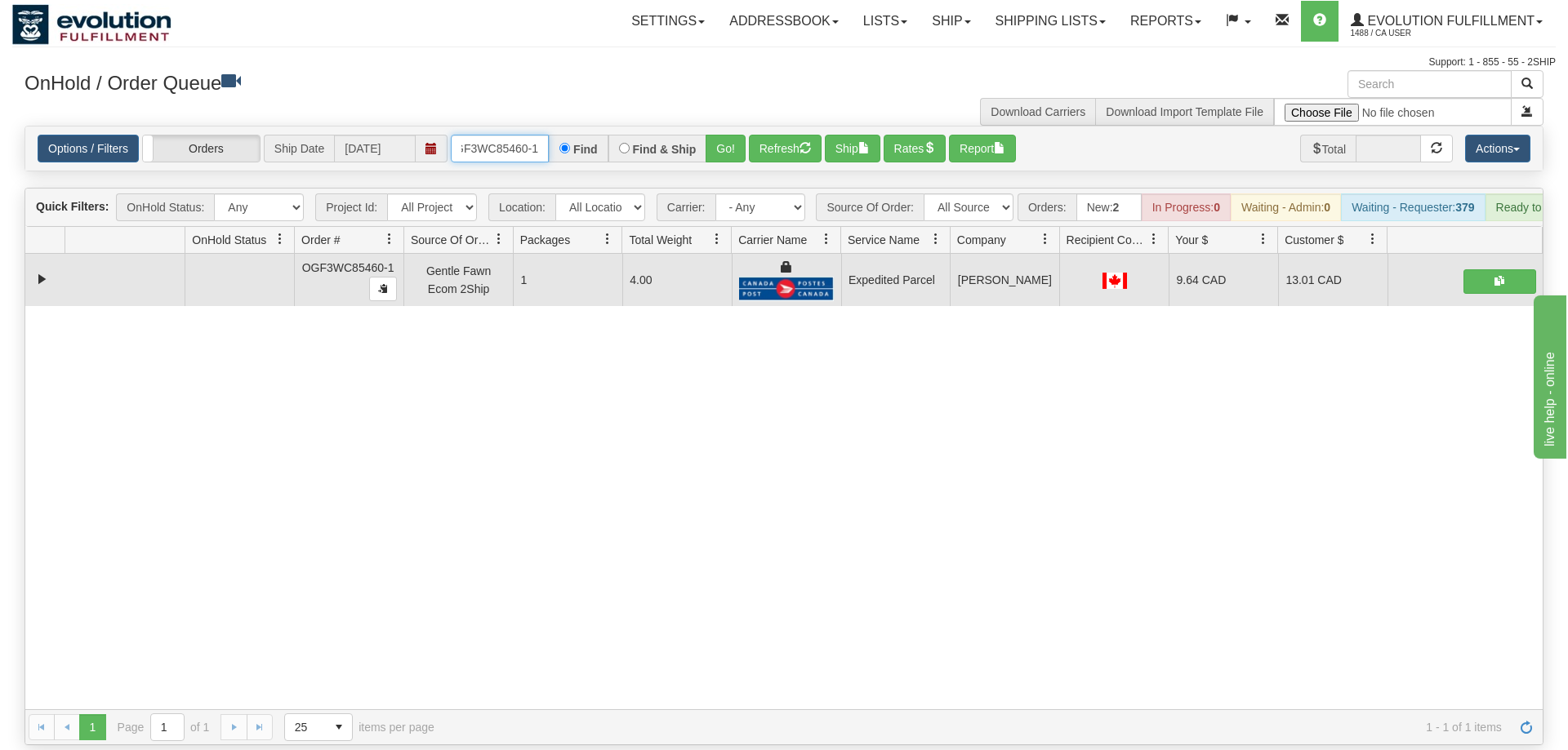
click at [529, 134] on input "OGF3WC85460-1" at bounding box center [500, 148] width 98 height 28
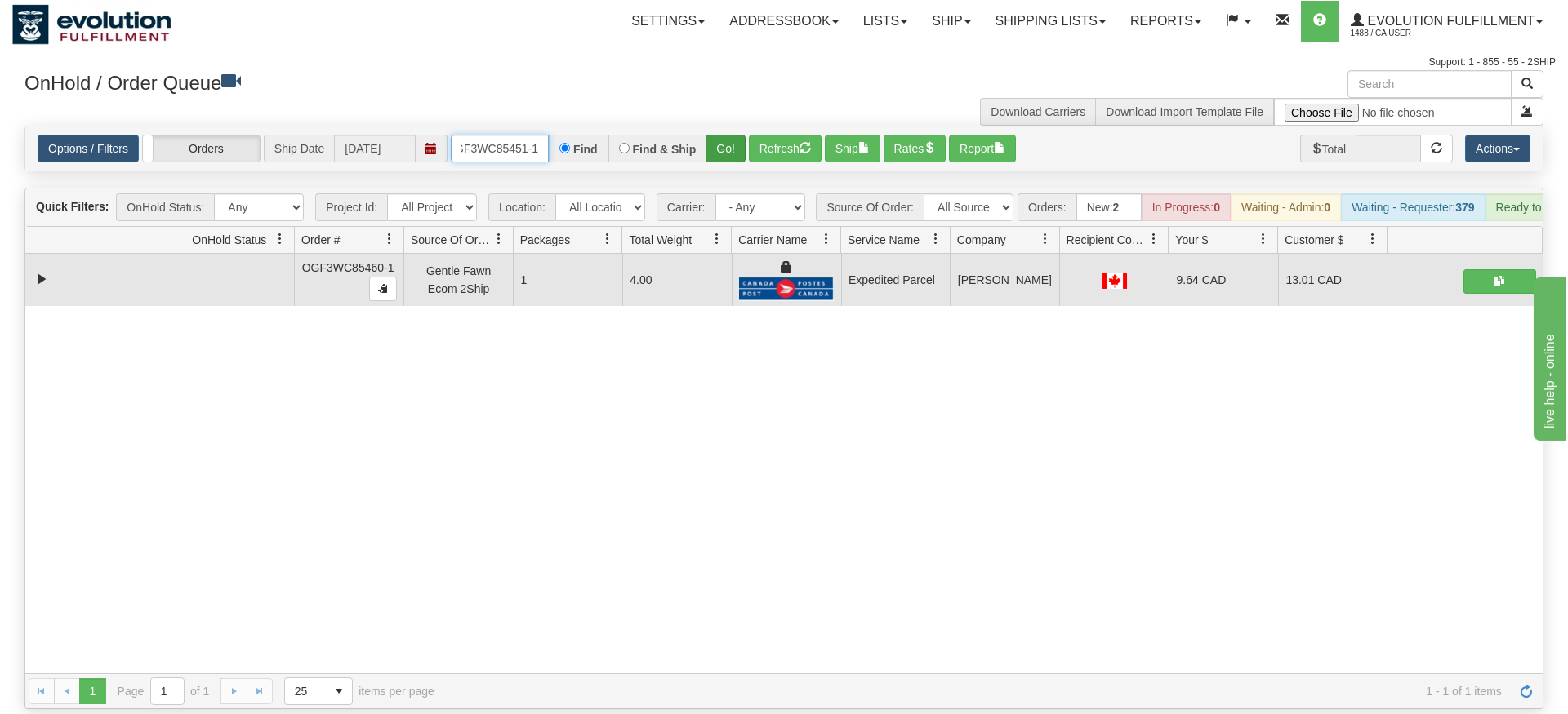
type input "OGF3WC85451-1"
drag, startPoint x: 738, startPoint y: 134, endPoint x: 733, endPoint y: 144, distance: 11.2
click at [738, 169] on div "Is equal to Is not equal to Contains Does not contains CAD USD EUR ZAR [PERSON_…" at bounding box center [784, 417] width 1543 height 584
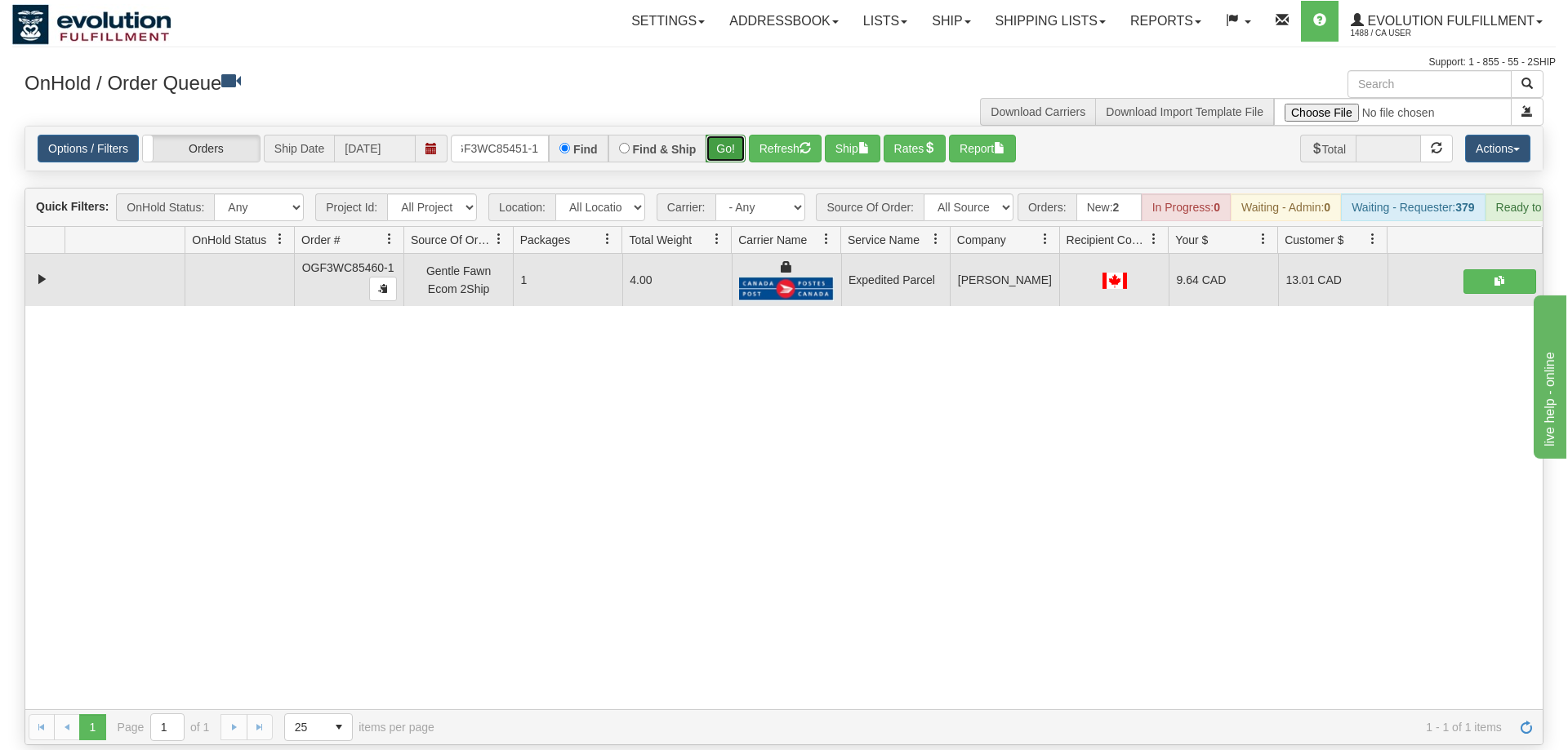
click at [732, 134] on button "Go!" at bounding box center [726, 148] width 40 height 28
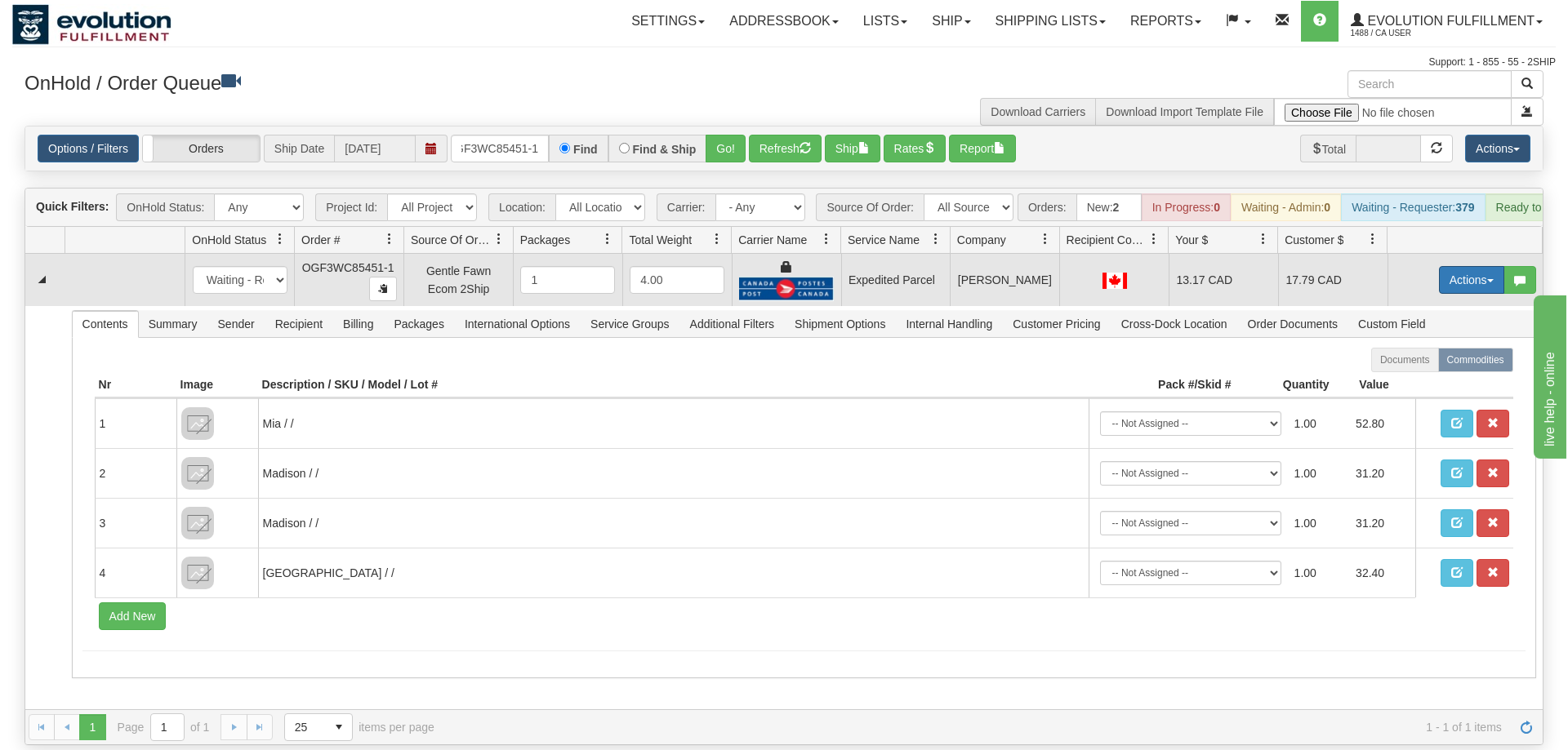
click at [1461, 266] on button "Actions" at bounding box center [1471, 280] width 65 height 28
click at [1409, 368] on span "Ship" at bounding box center [1405, 374] width 34 height 13
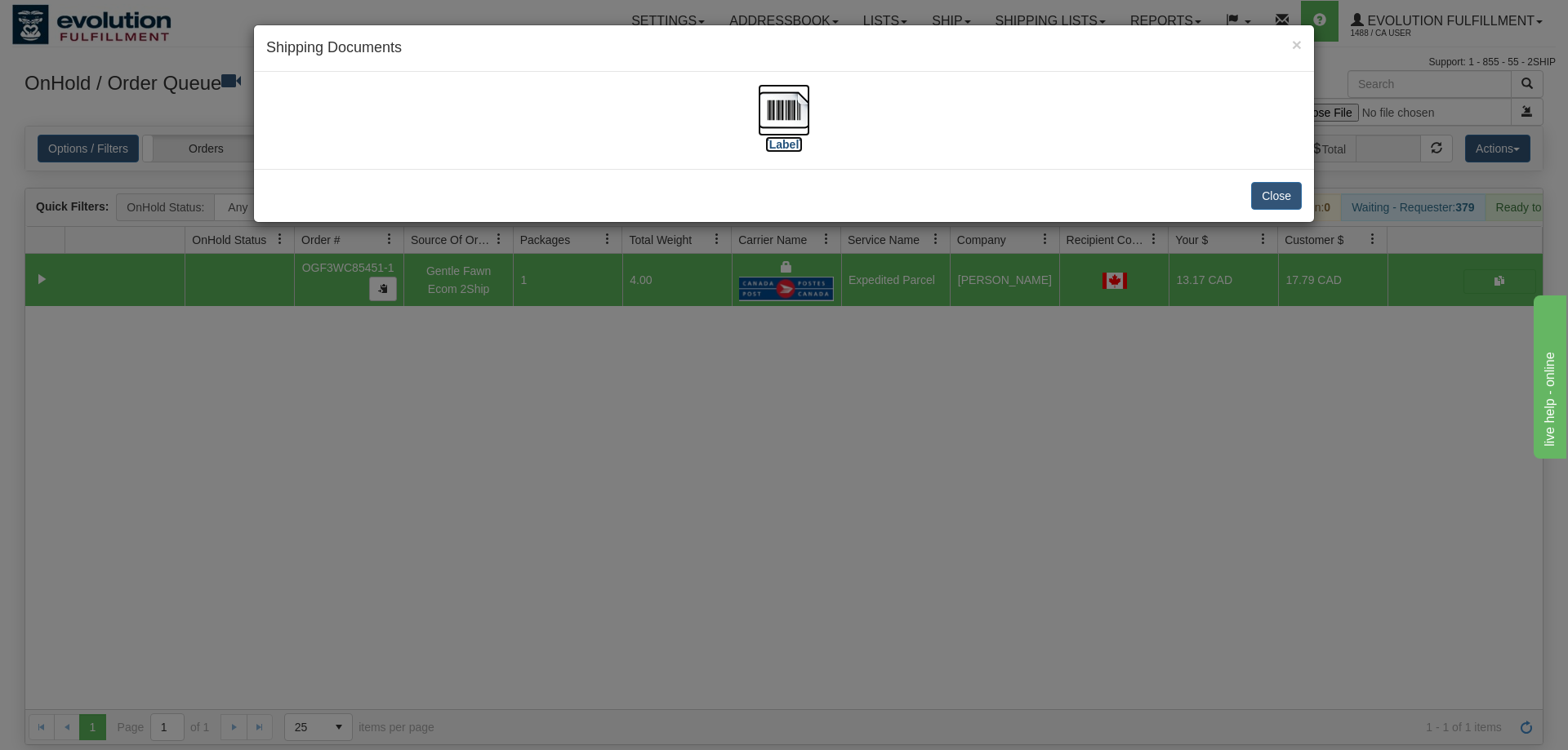
click at [773, 114] on img at bounding box center [784, 110] width 52 height 52
drag, startPoint x: 915, startPoint y: 317, endPoint x: 679, endPoint y: 142, distance: 293.8
click at [917, 314] on div "× Shipping Documents [Label] Close" at bounding box center [784, 375] width 1568 height 750
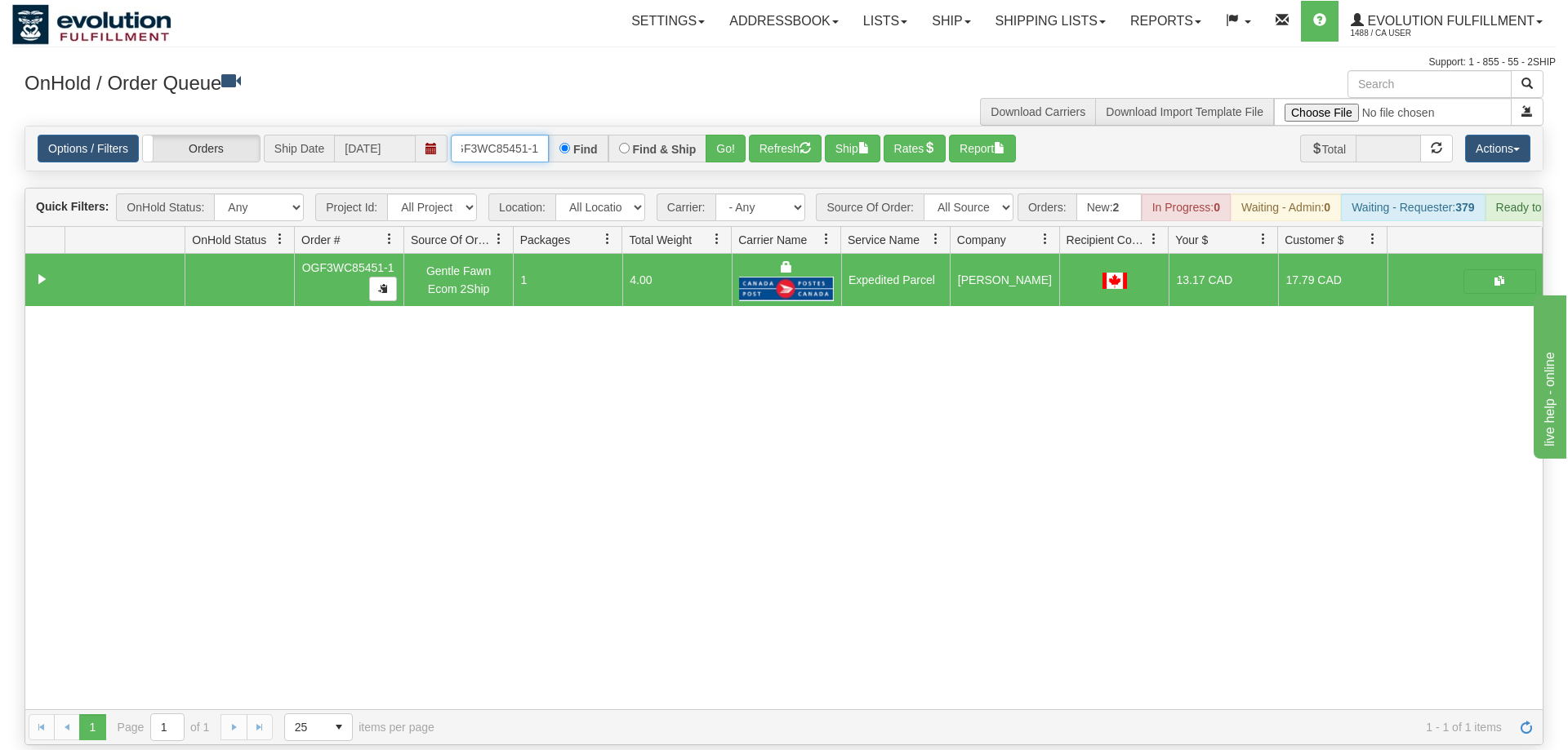
click at [494, 134] on input "OGF3WC85451-1" at bounding box center [500, 148] width 98 height 28
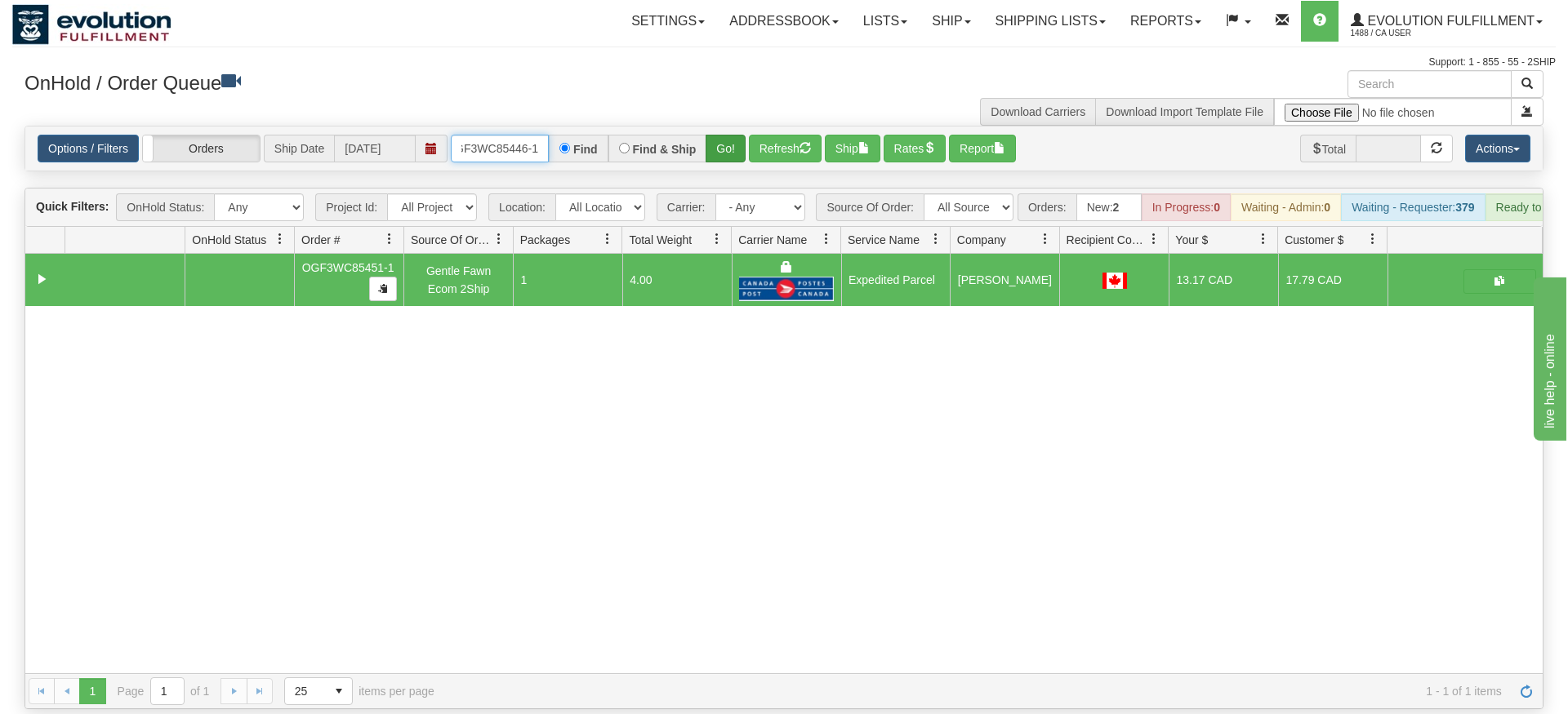
type input "OGF3WC85446-1"
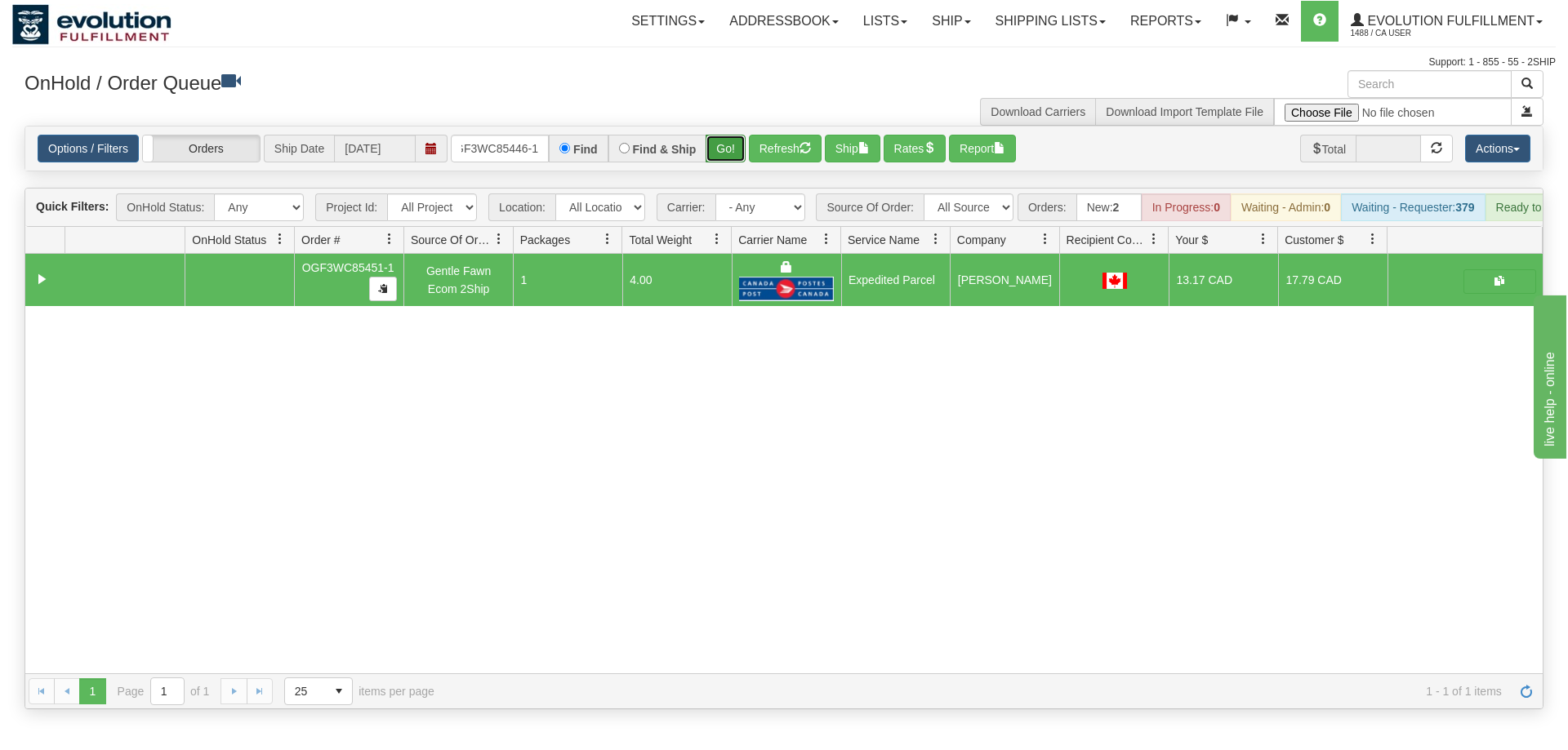
drag, startPoint x: 725, startPoint y: 120, endPoint x: 733, endPoint y: 125, distance: 9.4
click at [726, 153] on div "Is equal to Is not equal to Contains Does not contains CAD USD EUR ZAR [PERSON_…" at bounding box center [784, 417] width 1543 height 584
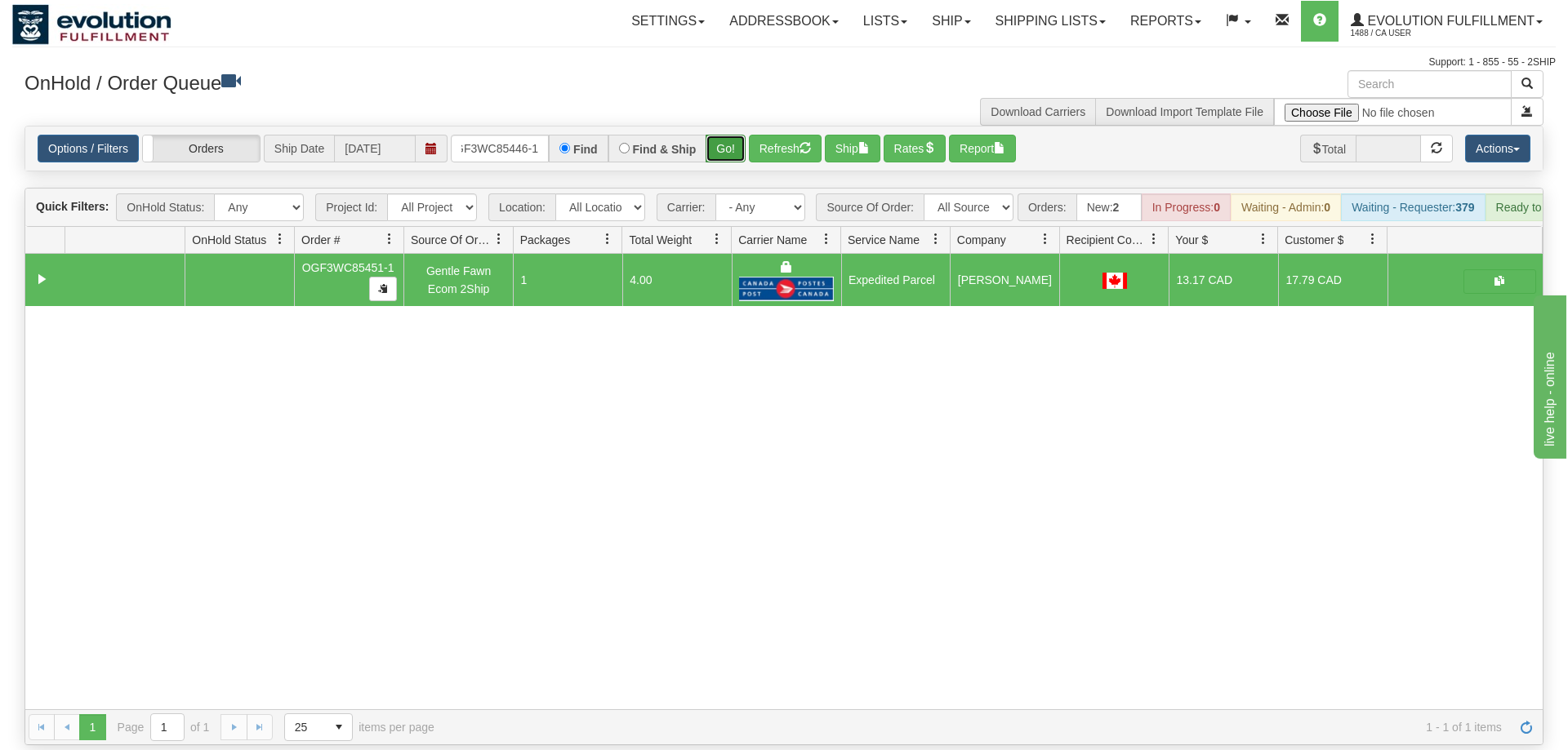
click at [733, 134] on button "Go!" at bounding box center [726, 148] width 40 height 28
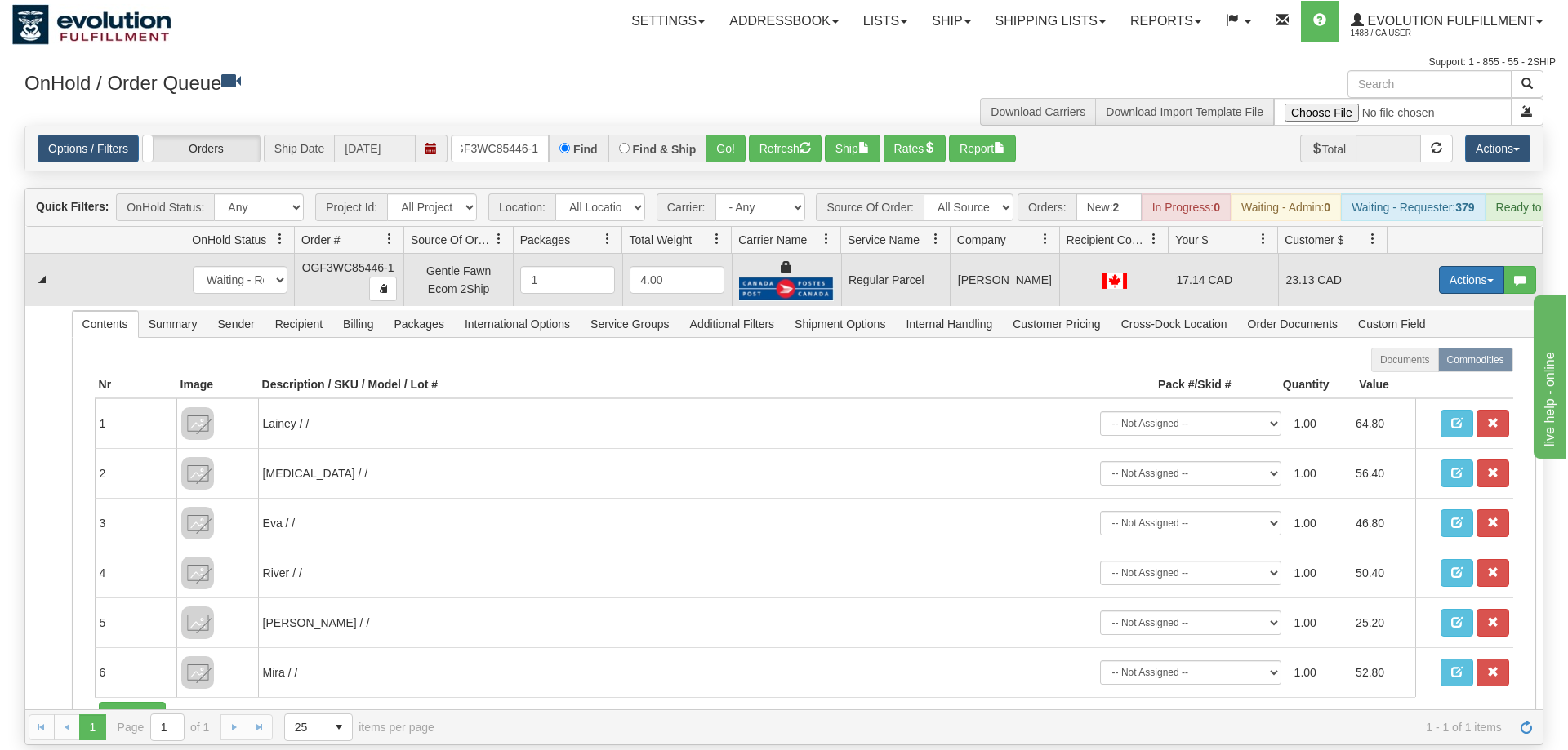
click at [1453, 266] on button "Actions" at bounding box center [1471, 280] width 65 height 28
click at [1442, 347] on span "Rate All Services" at bounding box center [1438, 353] width 98 height 13
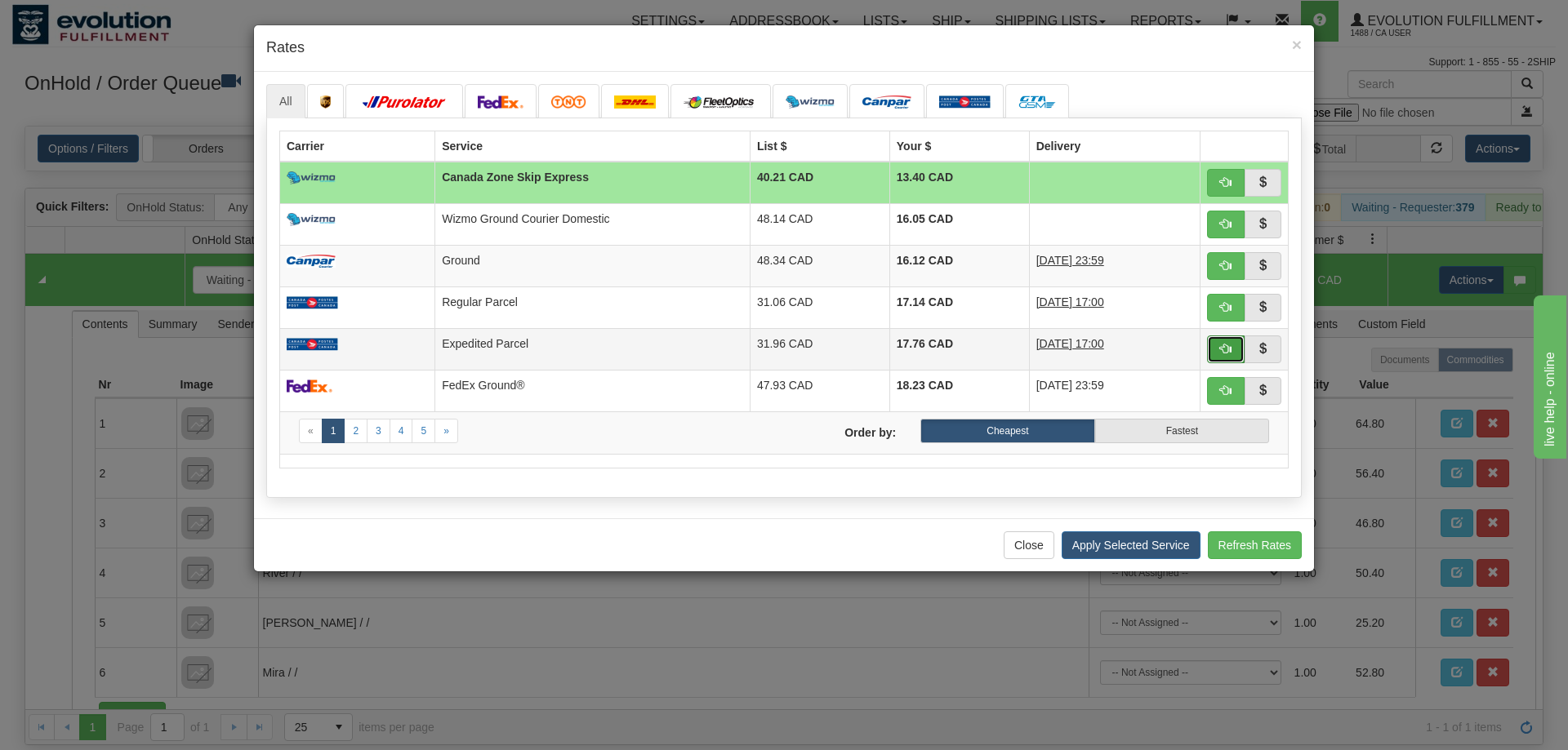
click at [1223, 349] on span "button" at bounding box center [1225, 348] width 11 height 11
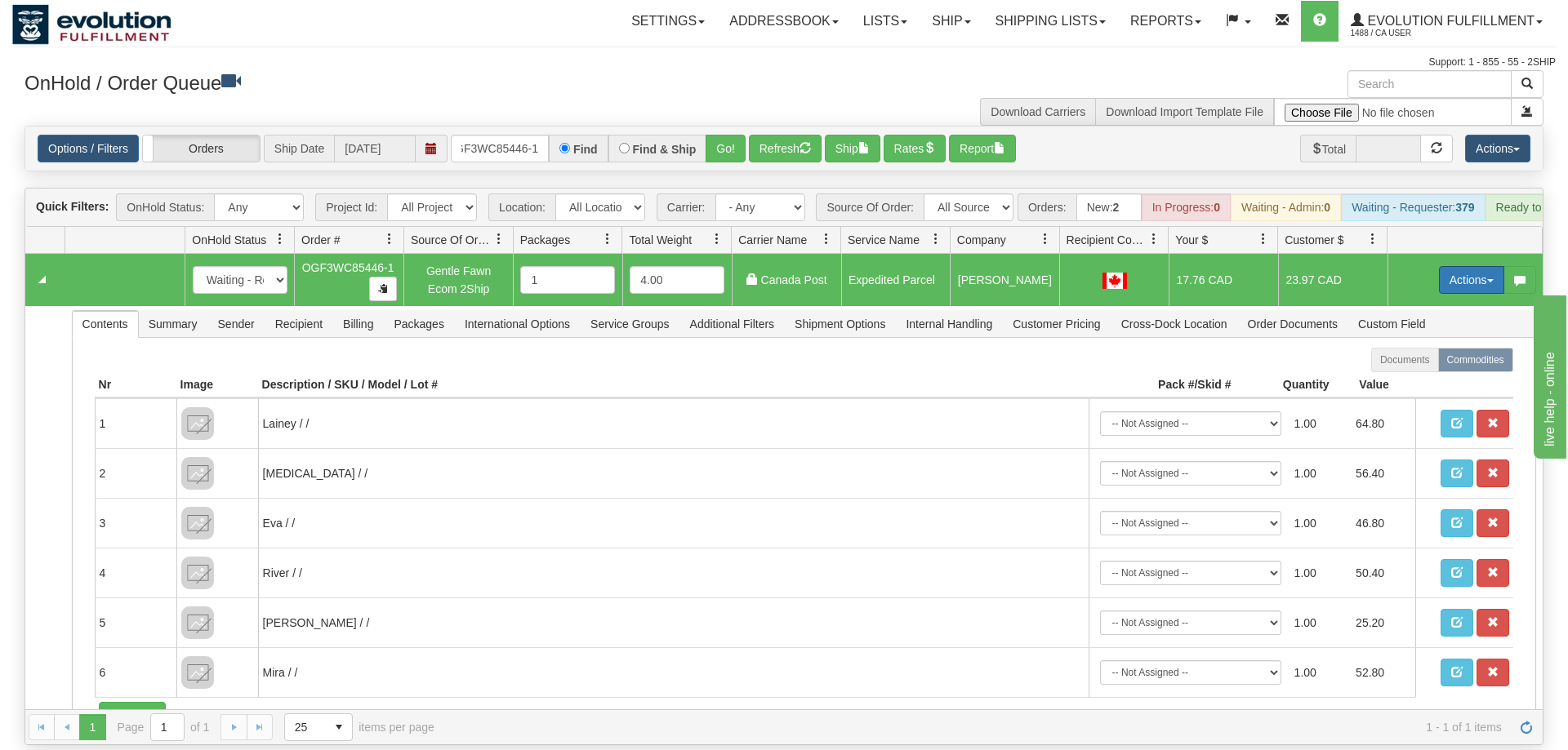
click at [1459, 266] on button "Actions" at bounding box center [1471, 280] width 65 height 28
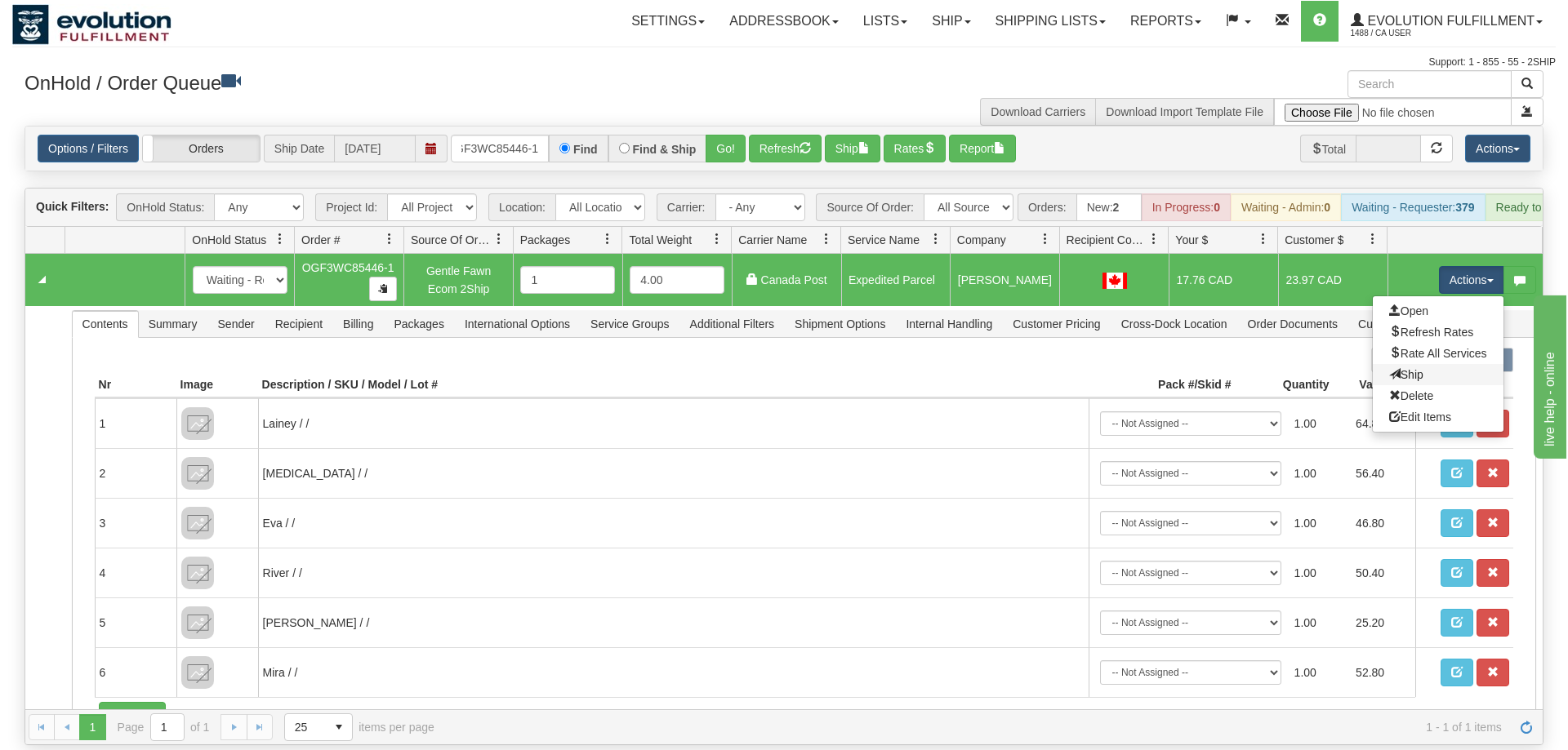
click at [1428, 364] on link "Ship" at bounding box center [1438, 375] width 131 height 21
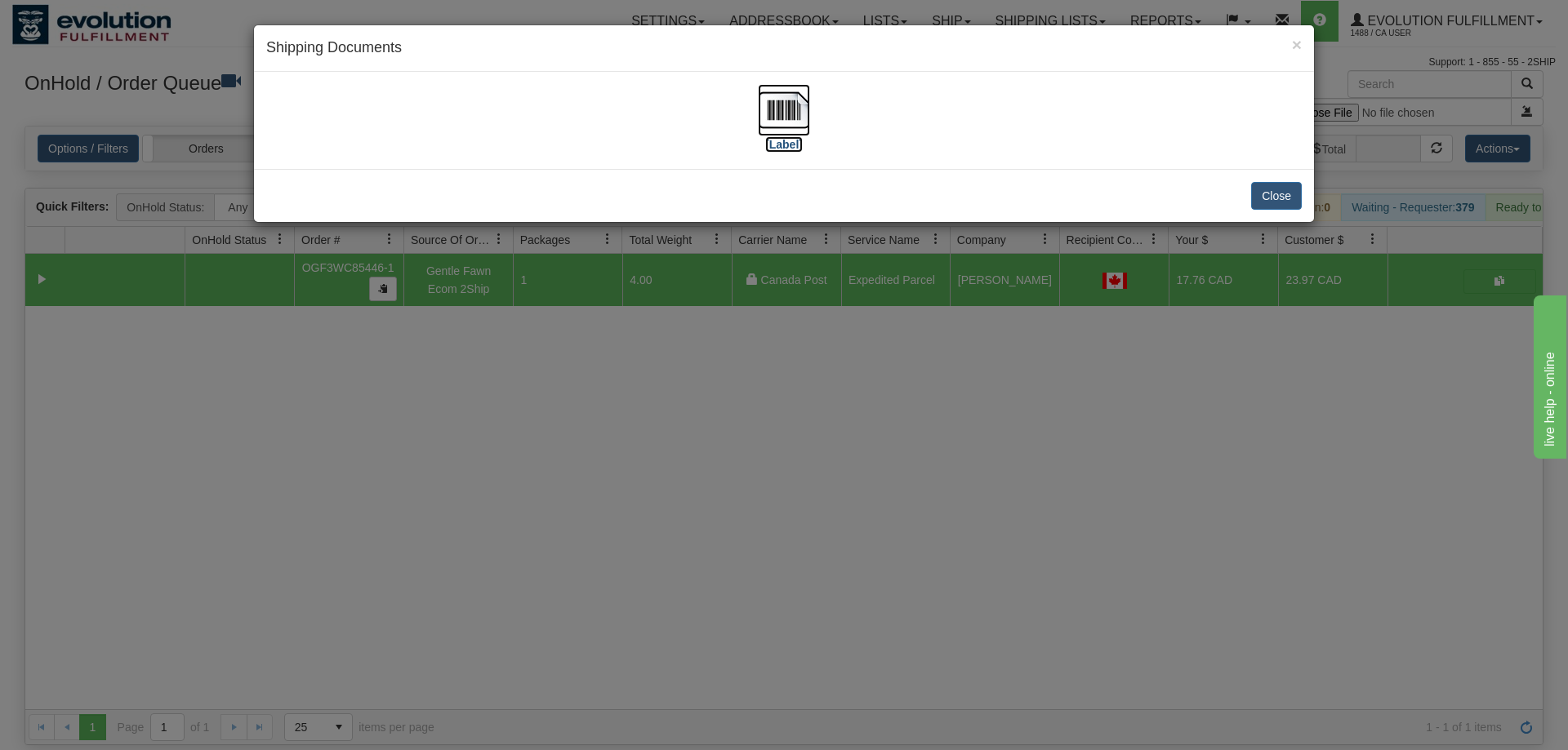
click at [772, 95] on img at bounding box center [784, 110] width 52 height 52
click at [753, 451] on div "× Shipping Documents [Label] Close" at bounding box center [784, 375] width 1568 height 750
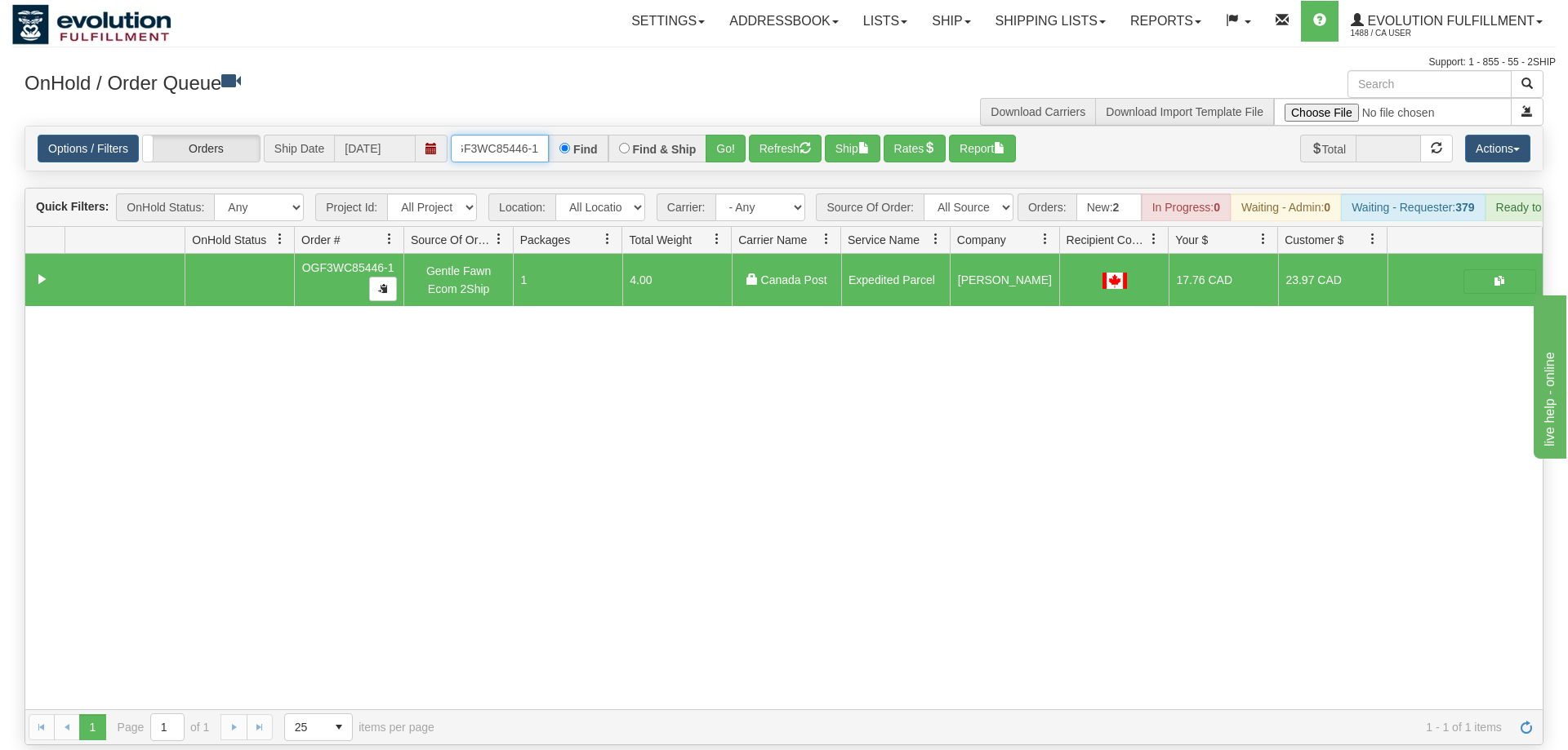
click at [525, 134] on input "OGF3WC85446-1" at bounding box center [500, 148] width 98 height 28
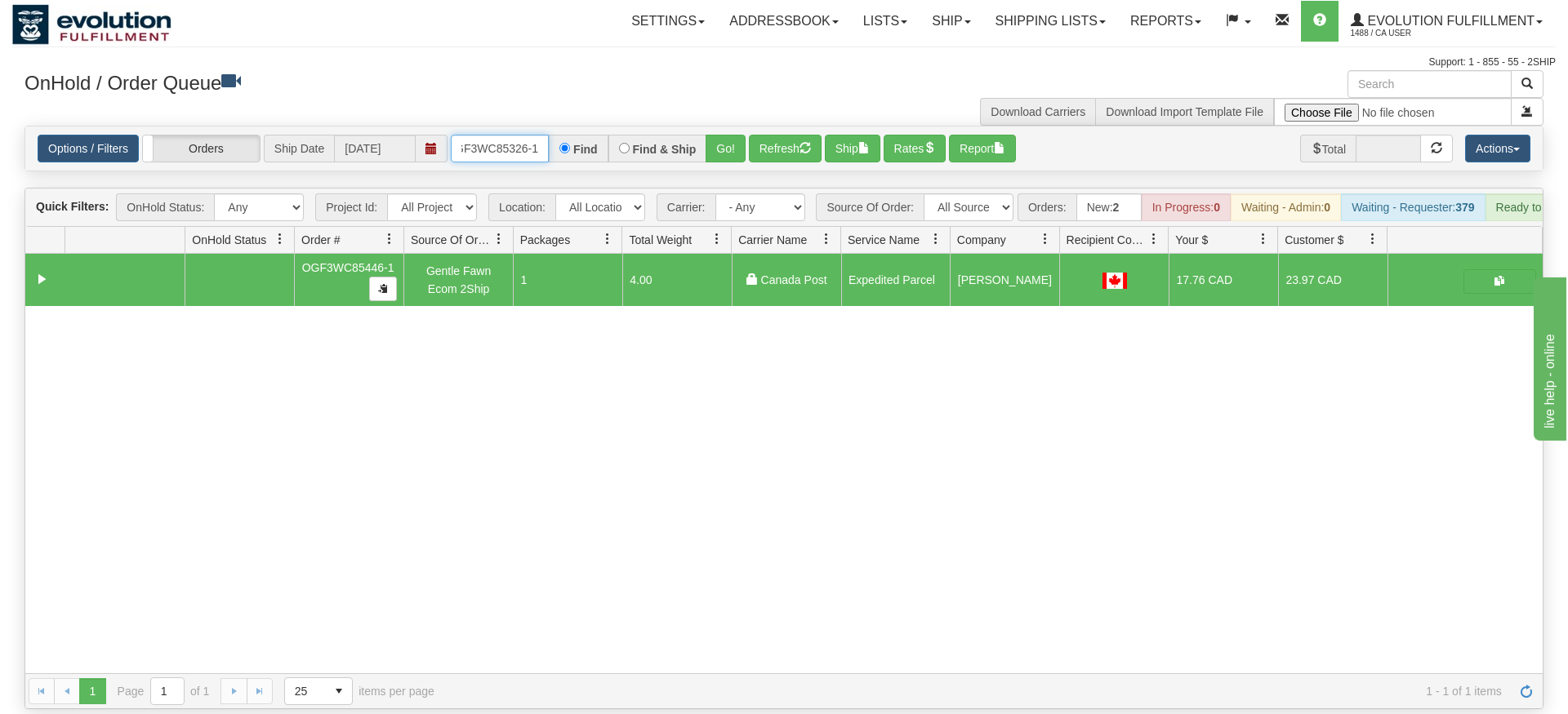
type input "OGF3WC85326-1"
click at [733, 167] on div "Is equal to Is not equal to Contains Does not contains CAD USD EUR ZAR [PERSON_…" at bounding box center [784, 417] width 1543 height 584
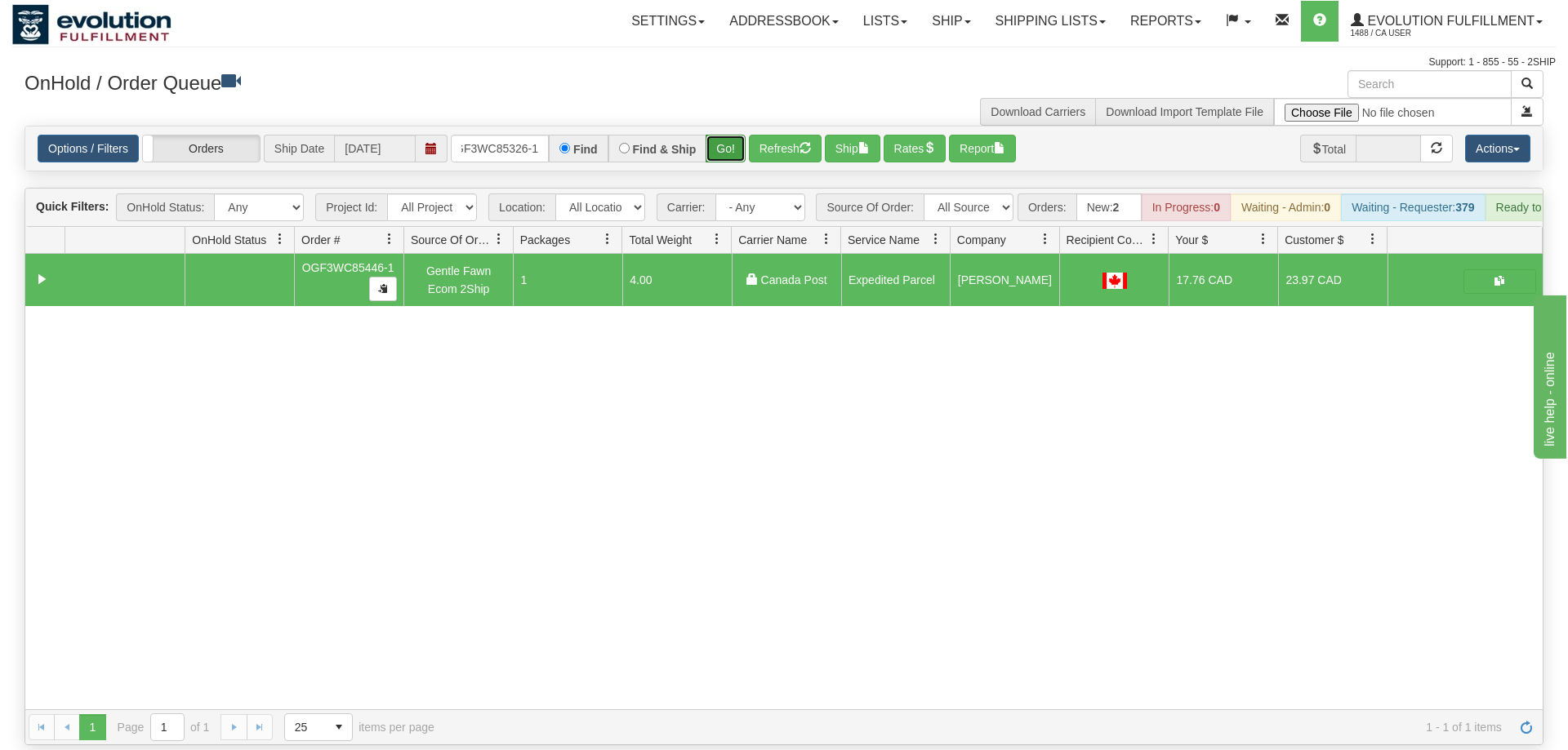
click at [741, 134] on button "Go!" at bounding box center [726, 148] width 40 height 28
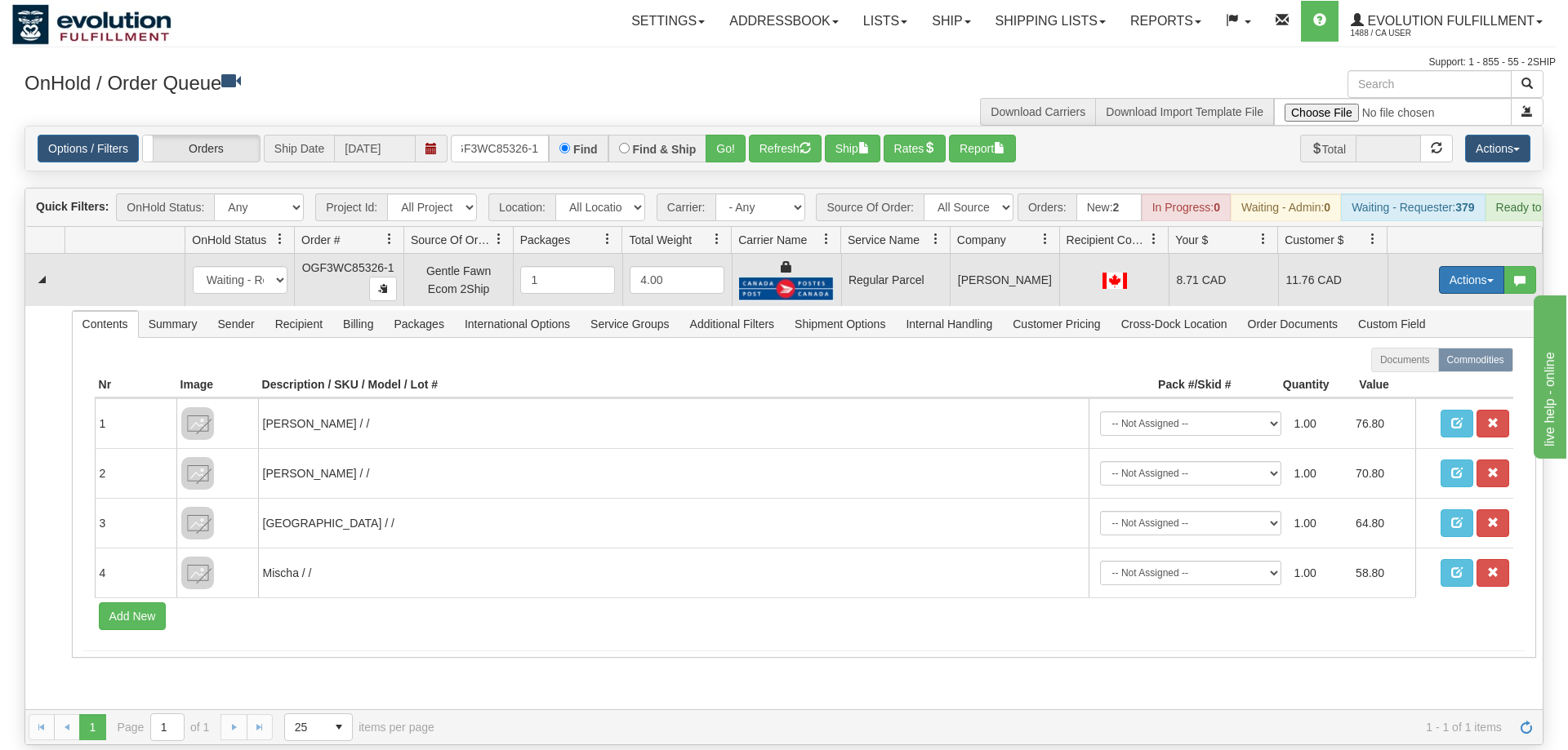
click at [1463, 266] on button "Actions" at bounding box center [1471, 280] width 65 height 28
click at [1440, 347] on span "Rate All Services" at bounding box center [1438, 353] width 98 height 13
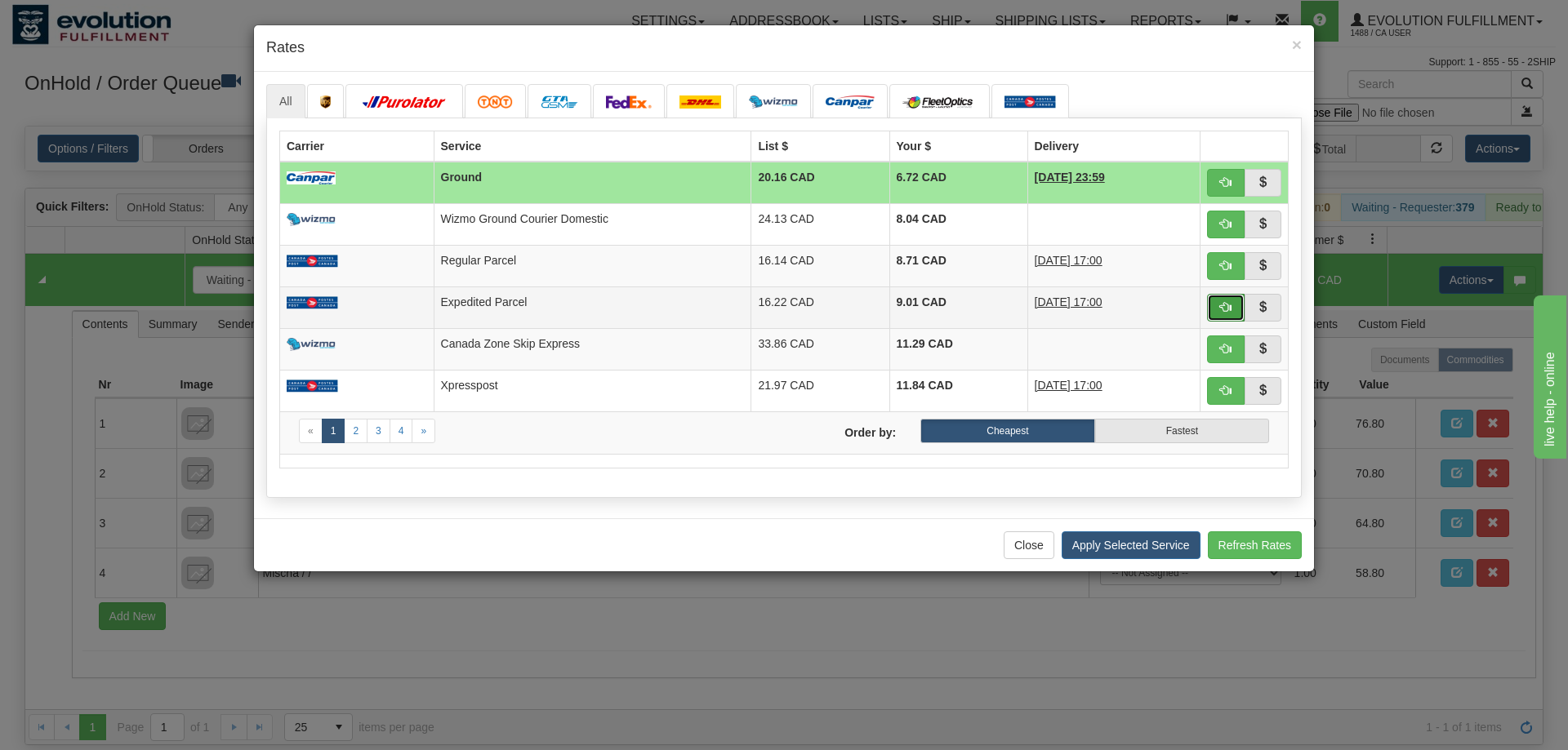
click at [1231, 302] on span "button" at bounding box center [1225, 306] width 11 height 11
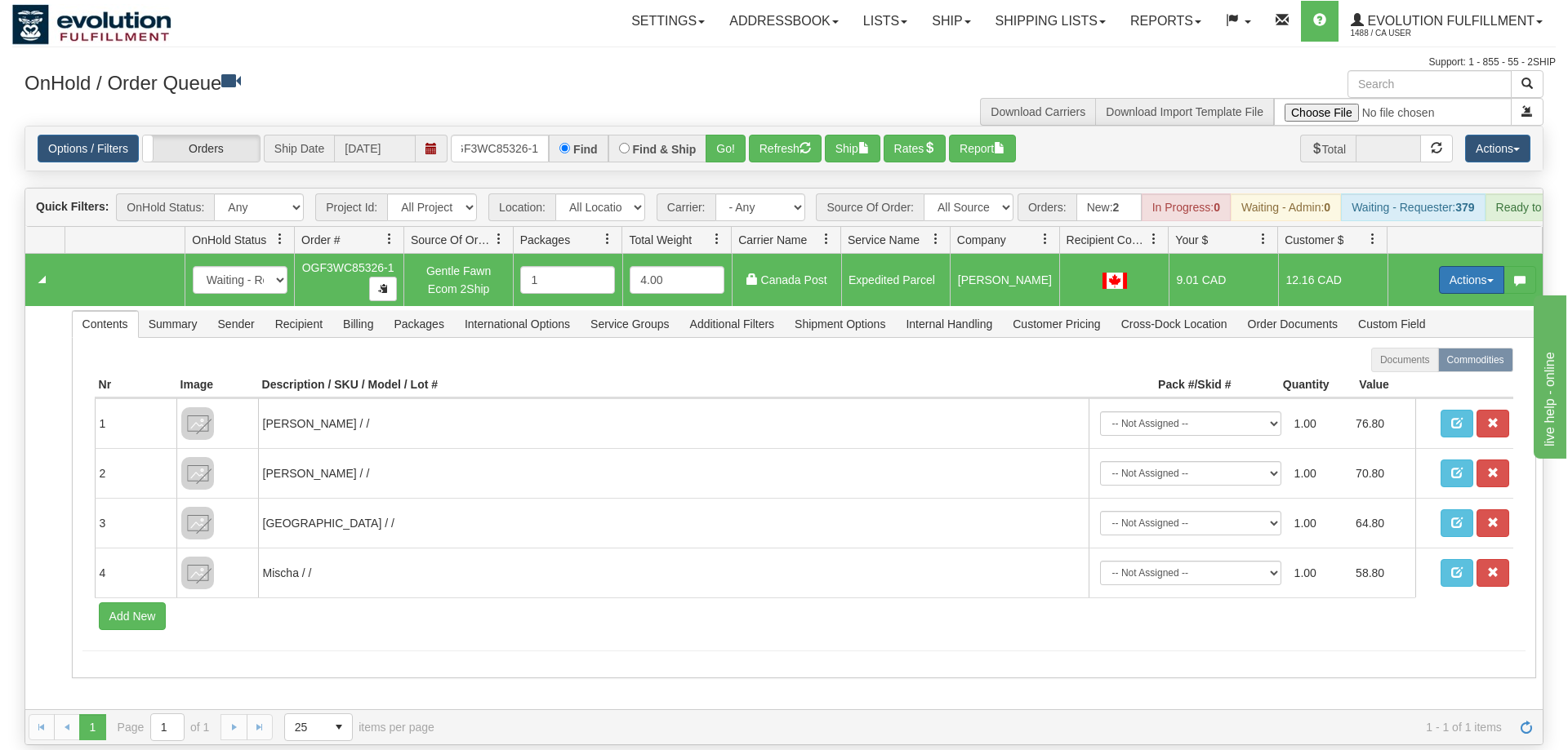
click at [1446, 266] on button "Actions" at bounding box center [1471, 280] width 65 height 28
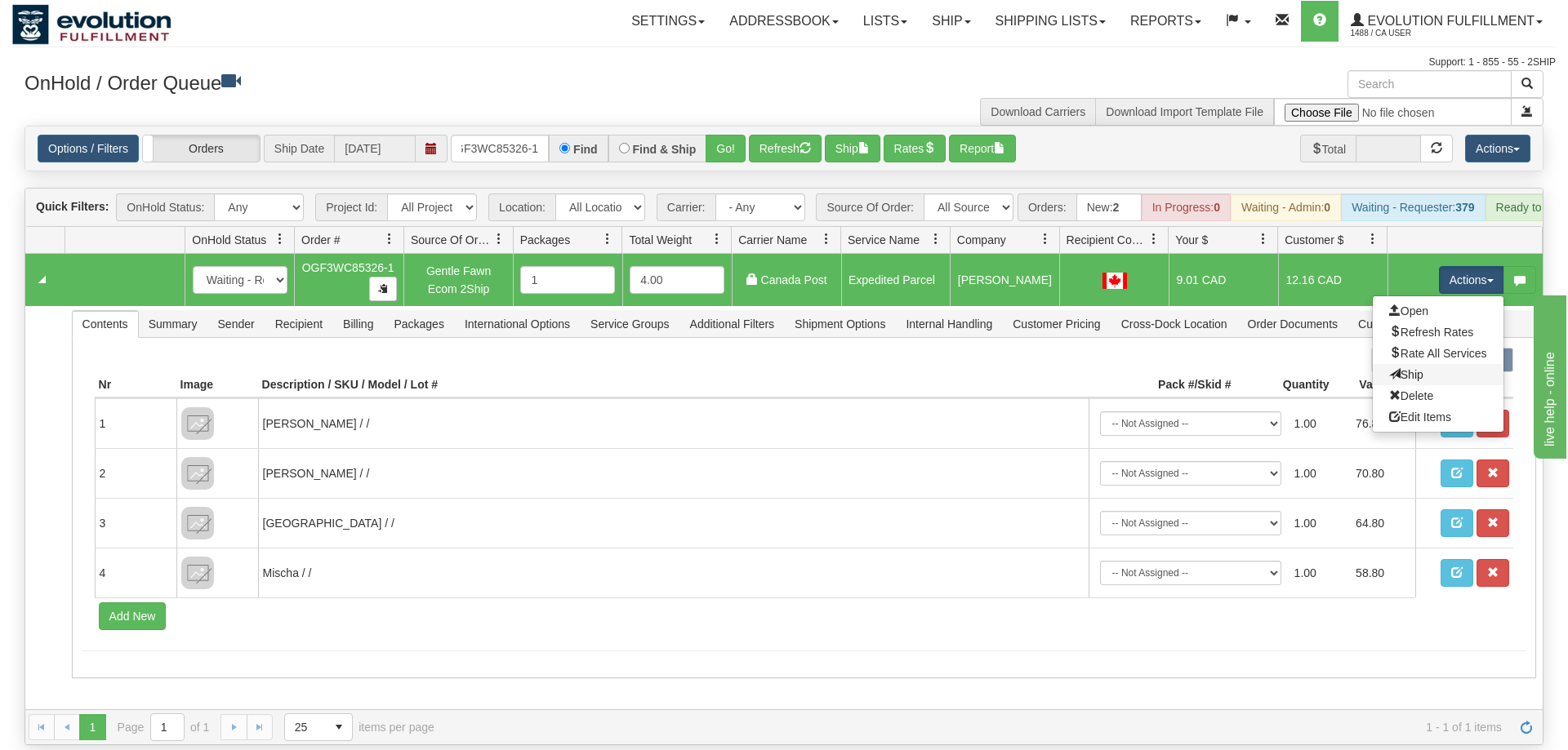
click at [1421, 364] on link "Ship" at bounding box center [1438, 375] width 131 height 21
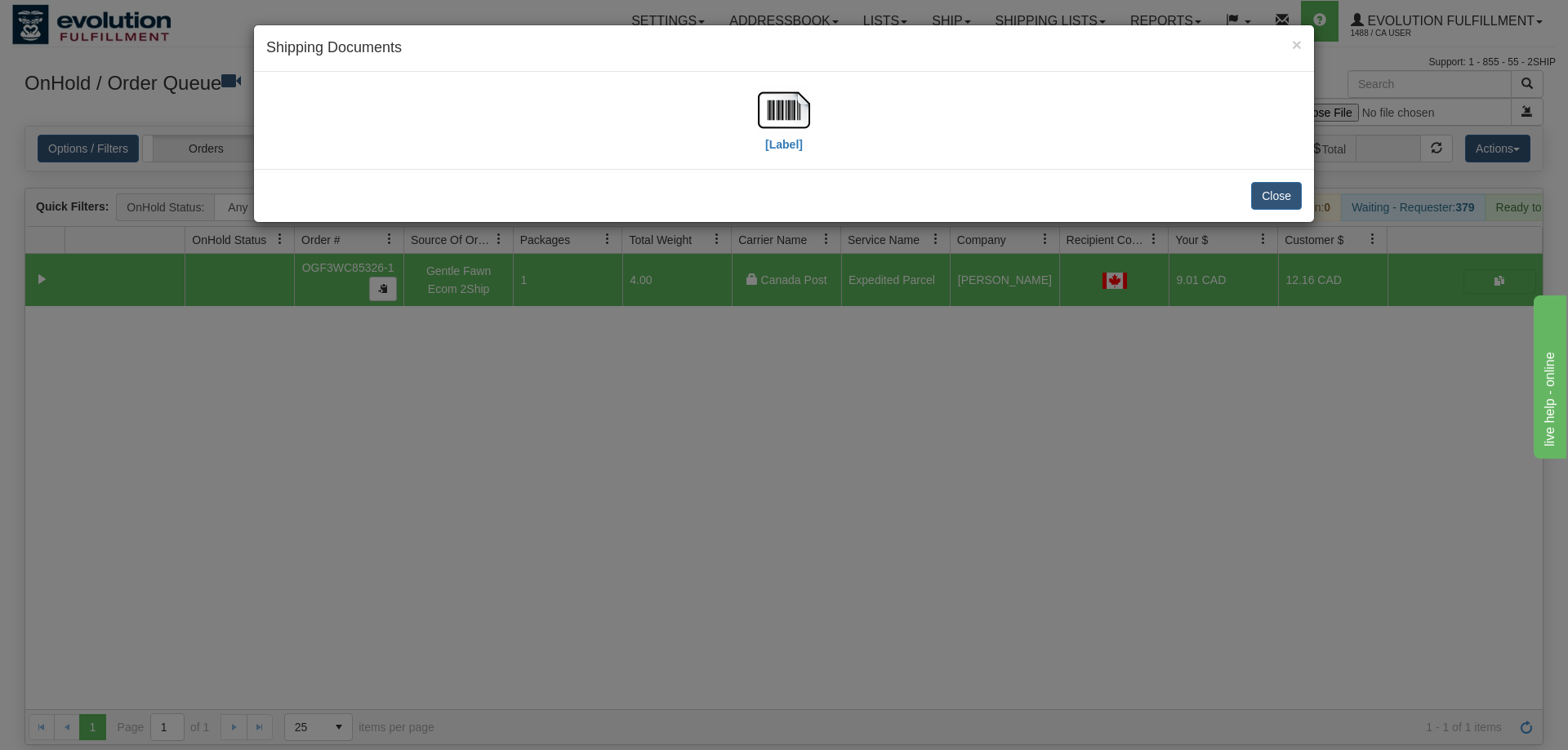
click at [757, 111] on div "[Label]" at bounding box center [784, 120] width 1036 height 73
click at [755, 132] on div "[Label]" at bounding box center [784, 120] width 1036 height 73
click at [782, 119] on img at bounding box center [784, 110] width 52 height 52
drag, startPoint x: 770, startPoint y: 510, endPoint x: 587, endPoint y: 244, distance: 322.9
click at [770, 508] on div "× Shipping Documents [Label] Close" at bounding box center [784, 375] width 1568 height 750
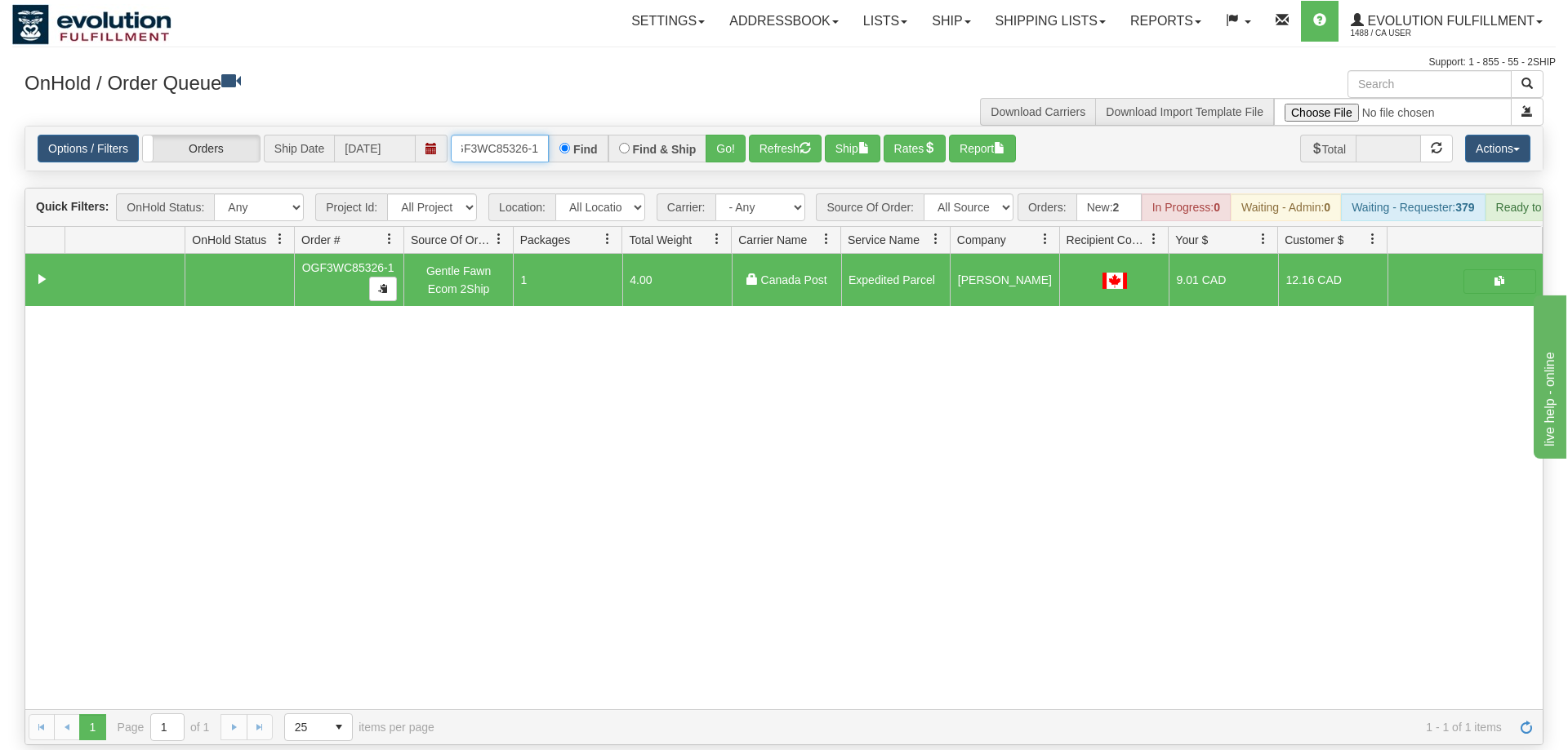
click at [508, 137] on input "OGF3WC85326-1" at bounding box center [500, 148] width 98 height 28
click at [511, 134] on input "OGF3WC85326-1" at bounding box center [500, 148] width 98 height 28
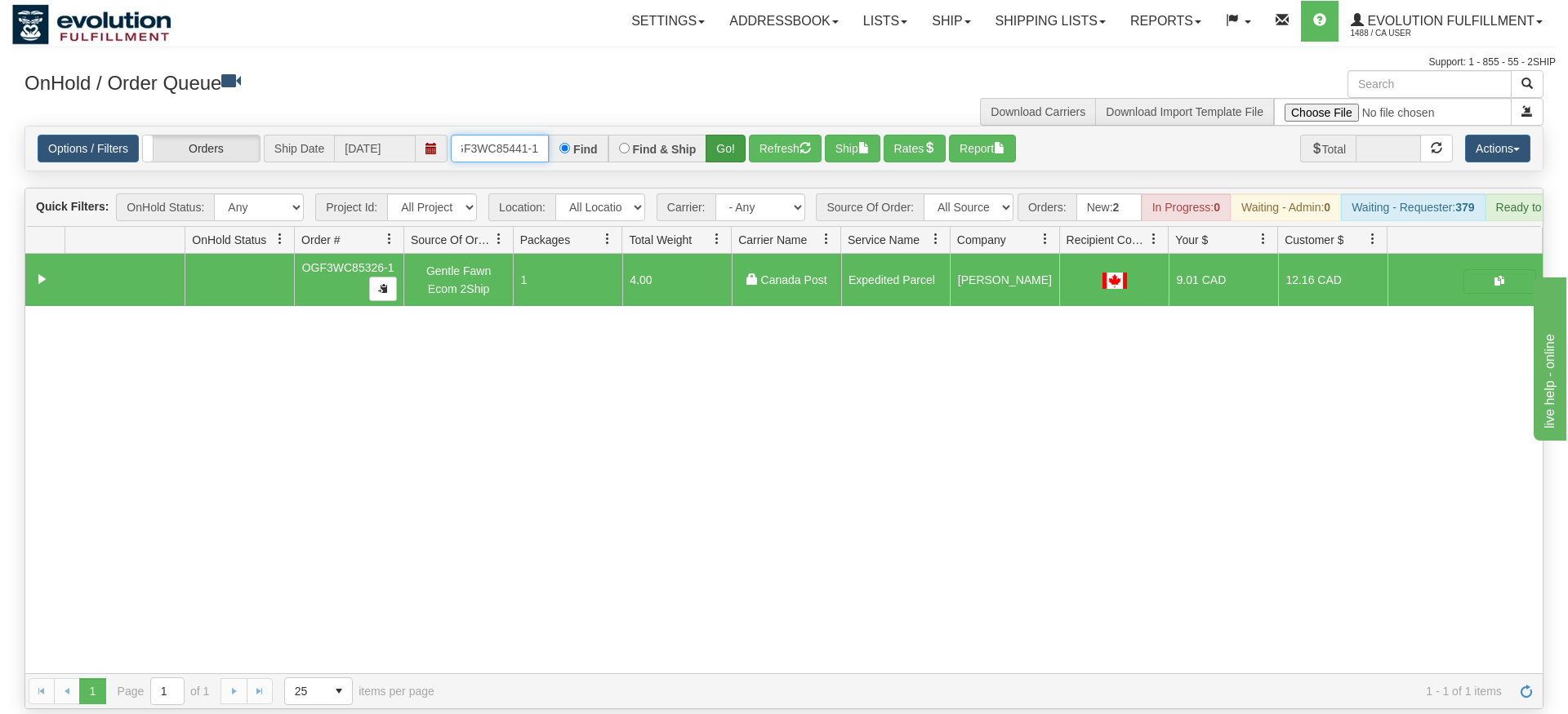
type input "OGF3WC85441-1"
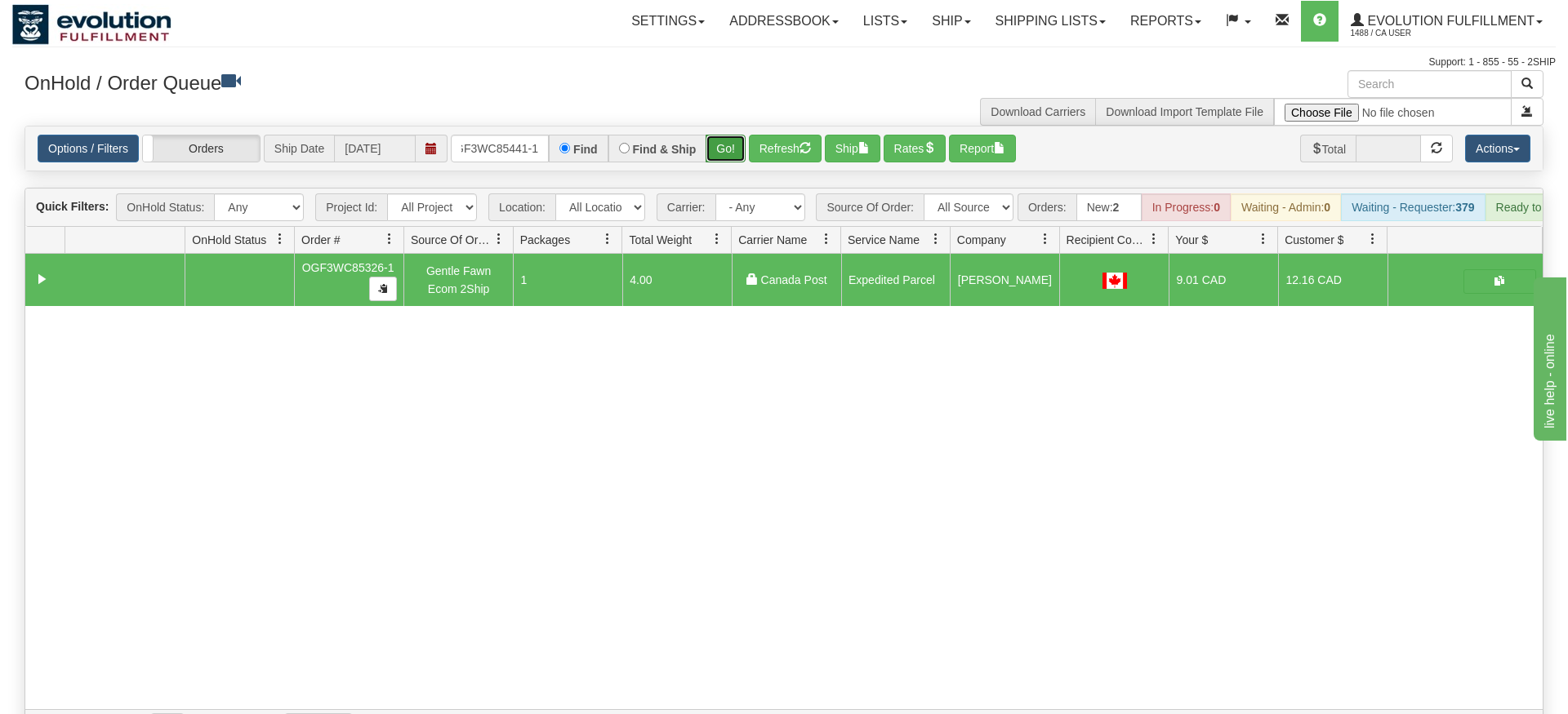
click at [719, 164] on div "Is equal to Is not equal to Contains Does not contains CAD USD EUR ZAR [PERSON_…" at bounding box center [784, 436] width 1543 height 620
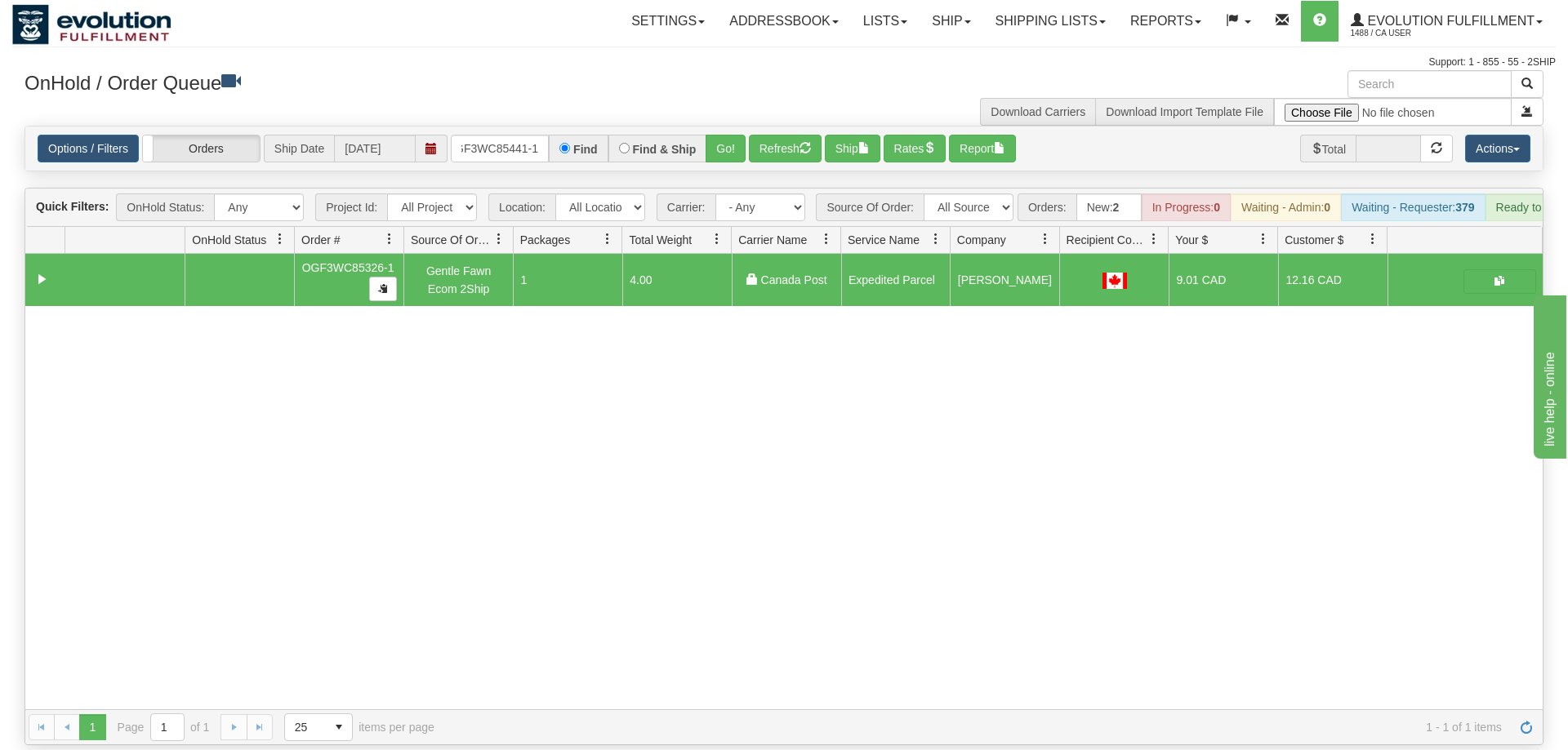
click at [712, 99] on div "OnHold / Order Queue" at bounding box center [398, 86] width 772 height 32
click at [734, 138] on button "Go!" at bounding box center [726, 148] width 40 height 28
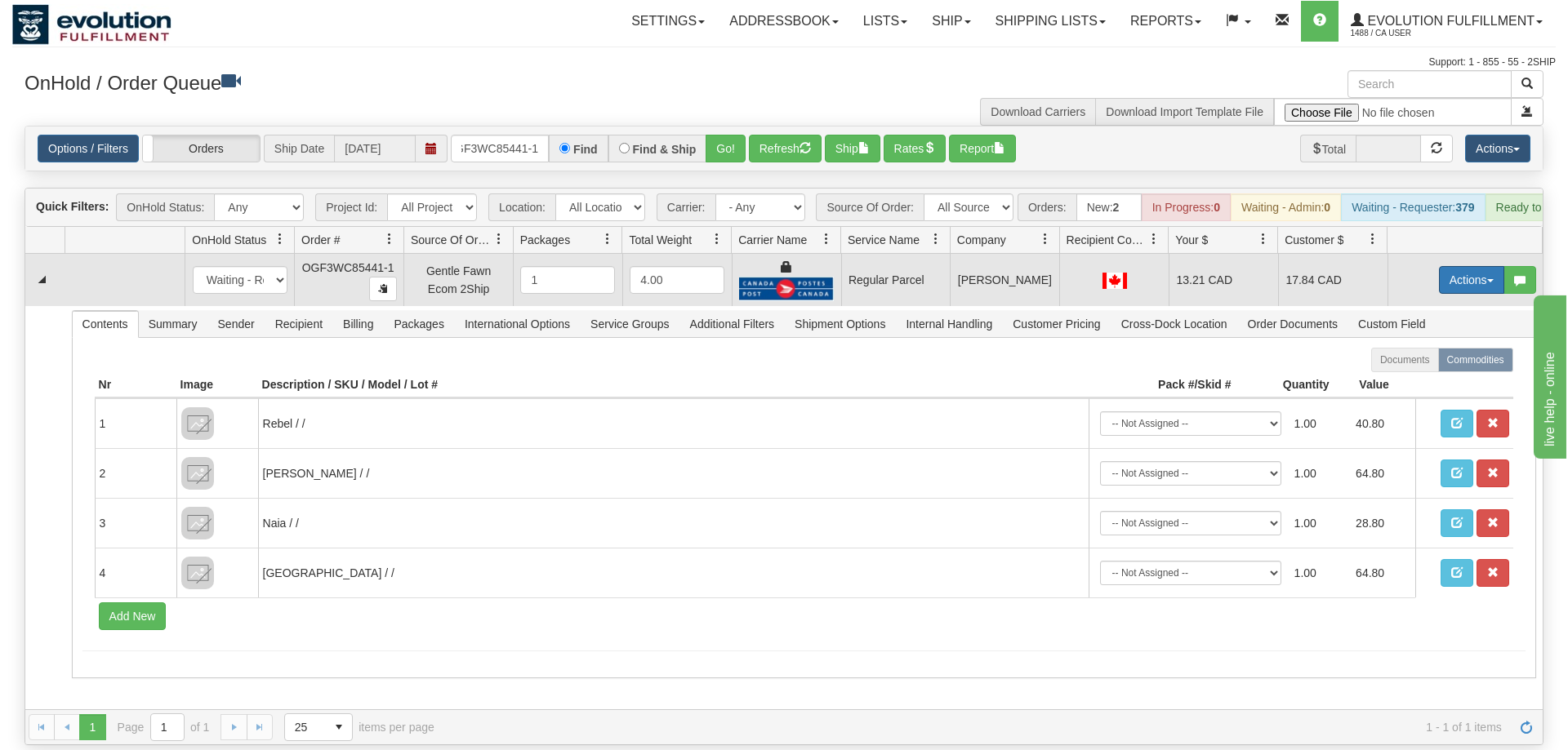
click at [1466, 266] on button "Actions" at bounding box center [1471, 280] width 65 height 28
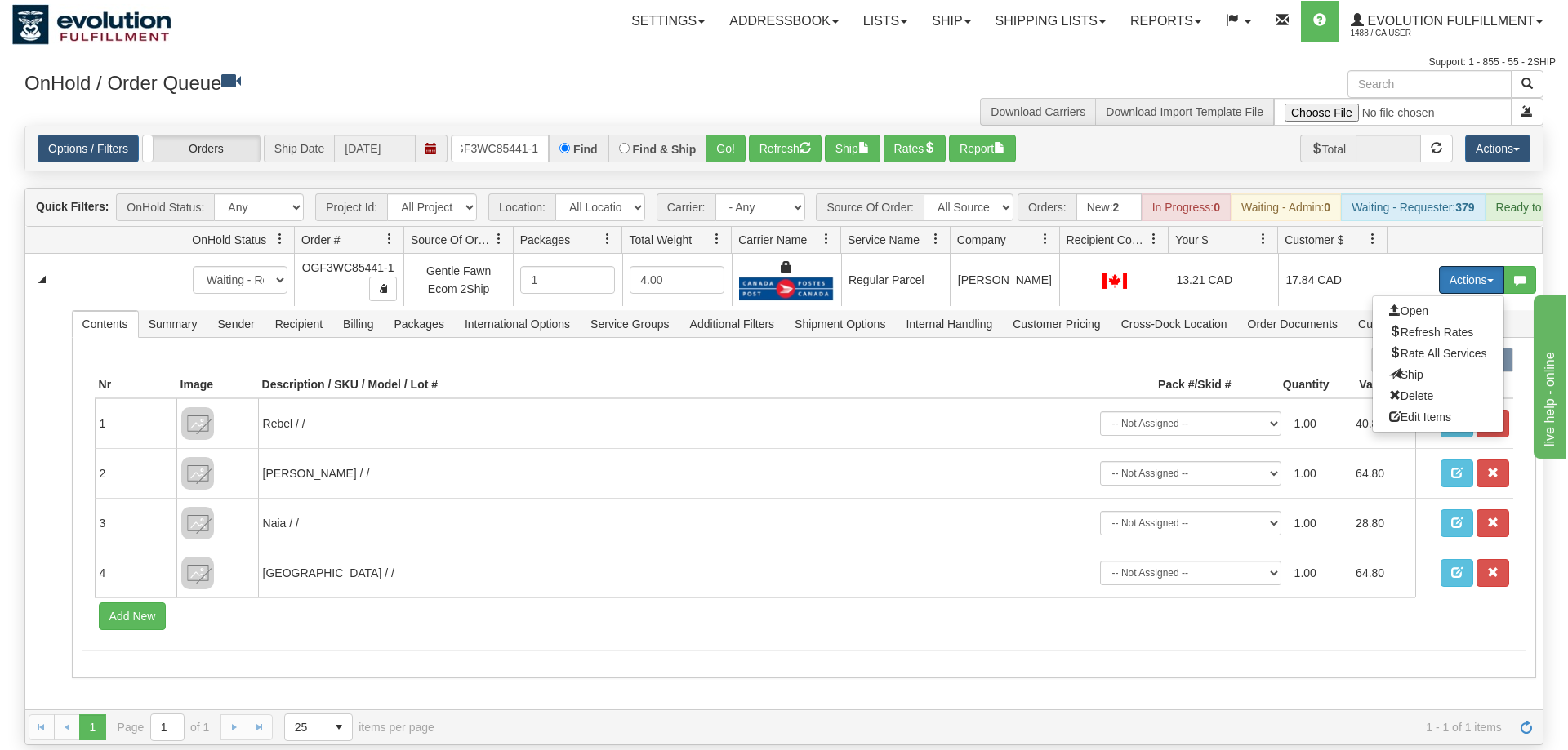
click at [1443, 227] on span at bounding box center [1468, 240] width 148 height 25
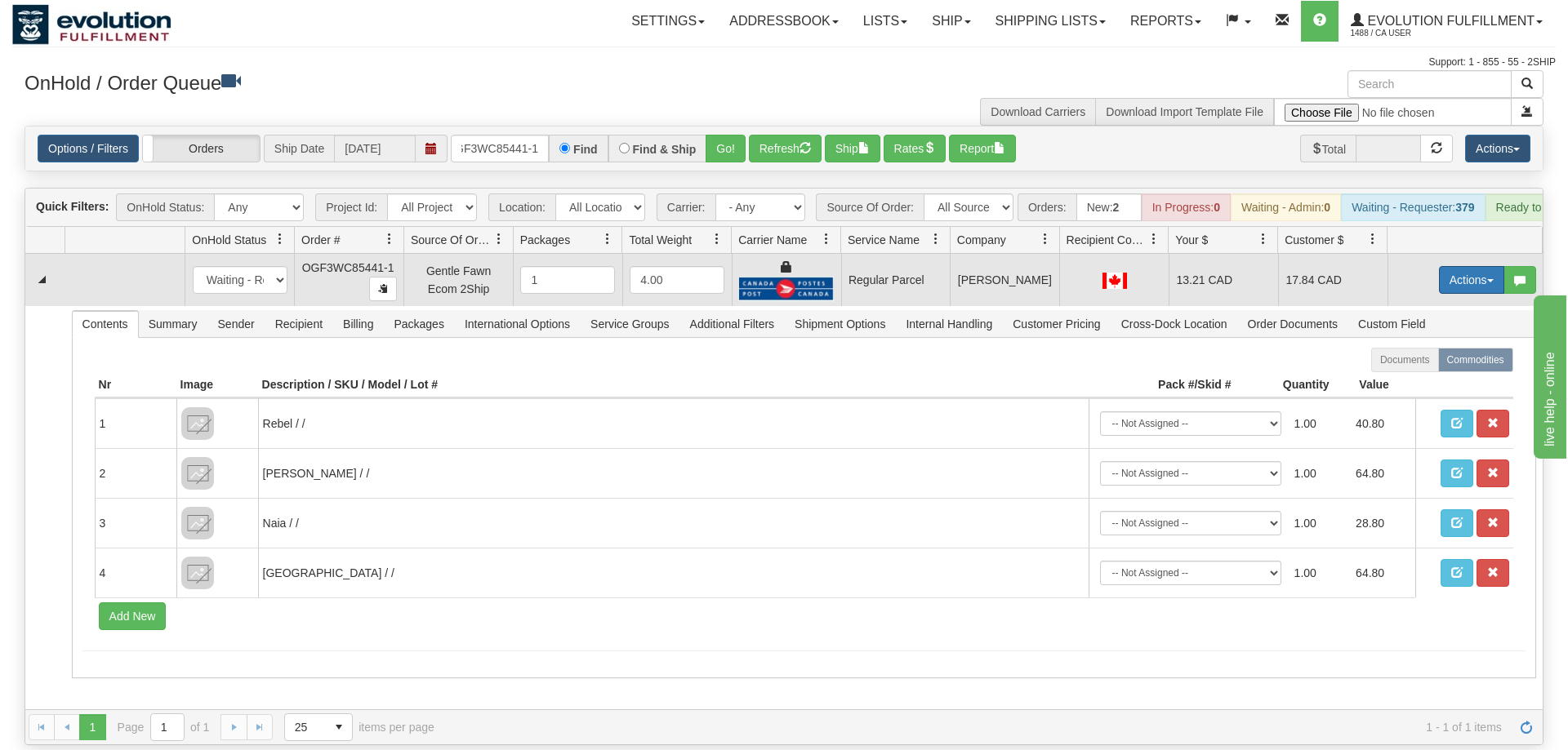
click at [1451, 266] on button "Actions" at bounding box center [1471, 280] width 65 height 28
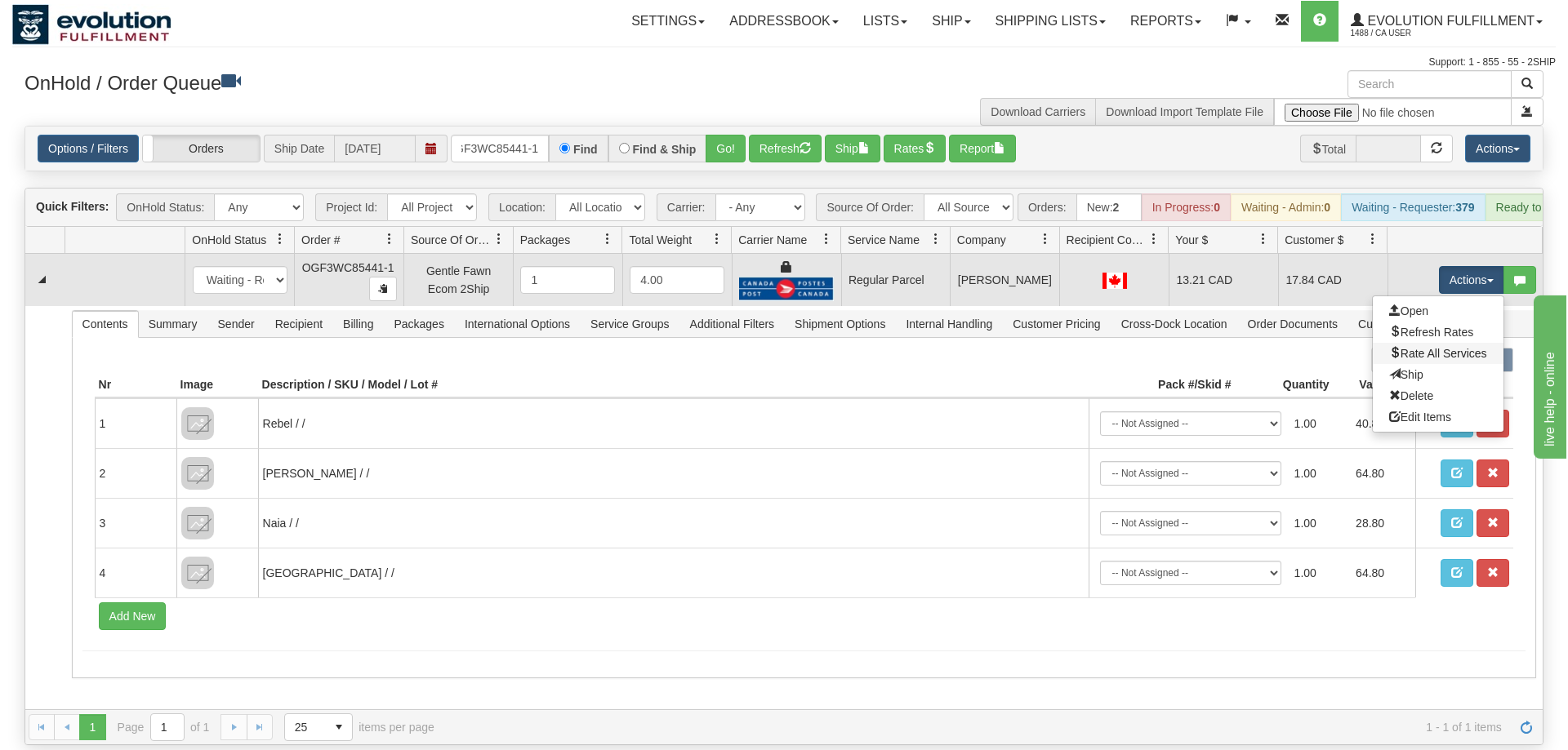
click at [1435, 343] on link "Rate All Services" at bounding box center [1438, 353] width 131 height 21
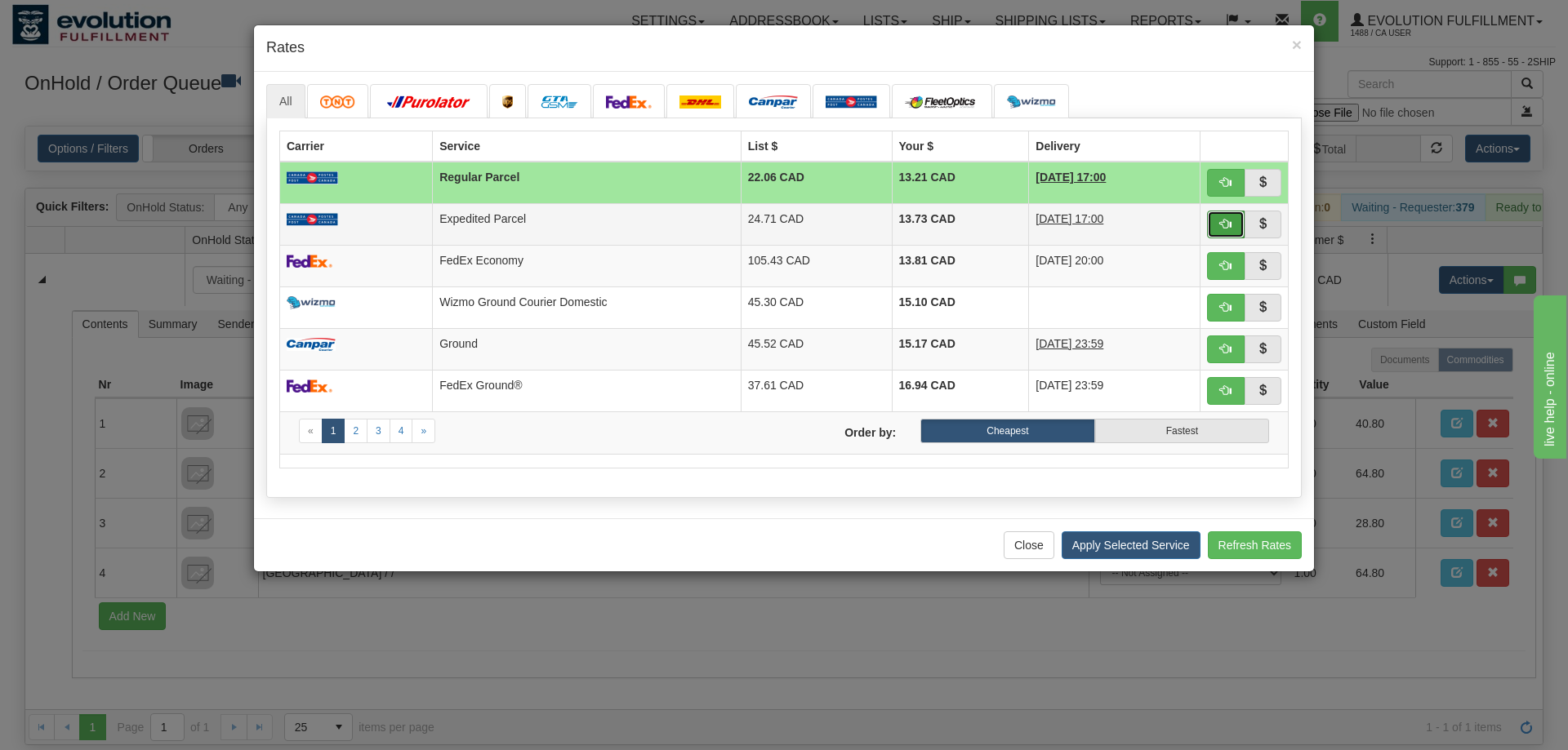
click at [1233, 233] on button "button" at bounding box center [1225, 225] width 38 height 28
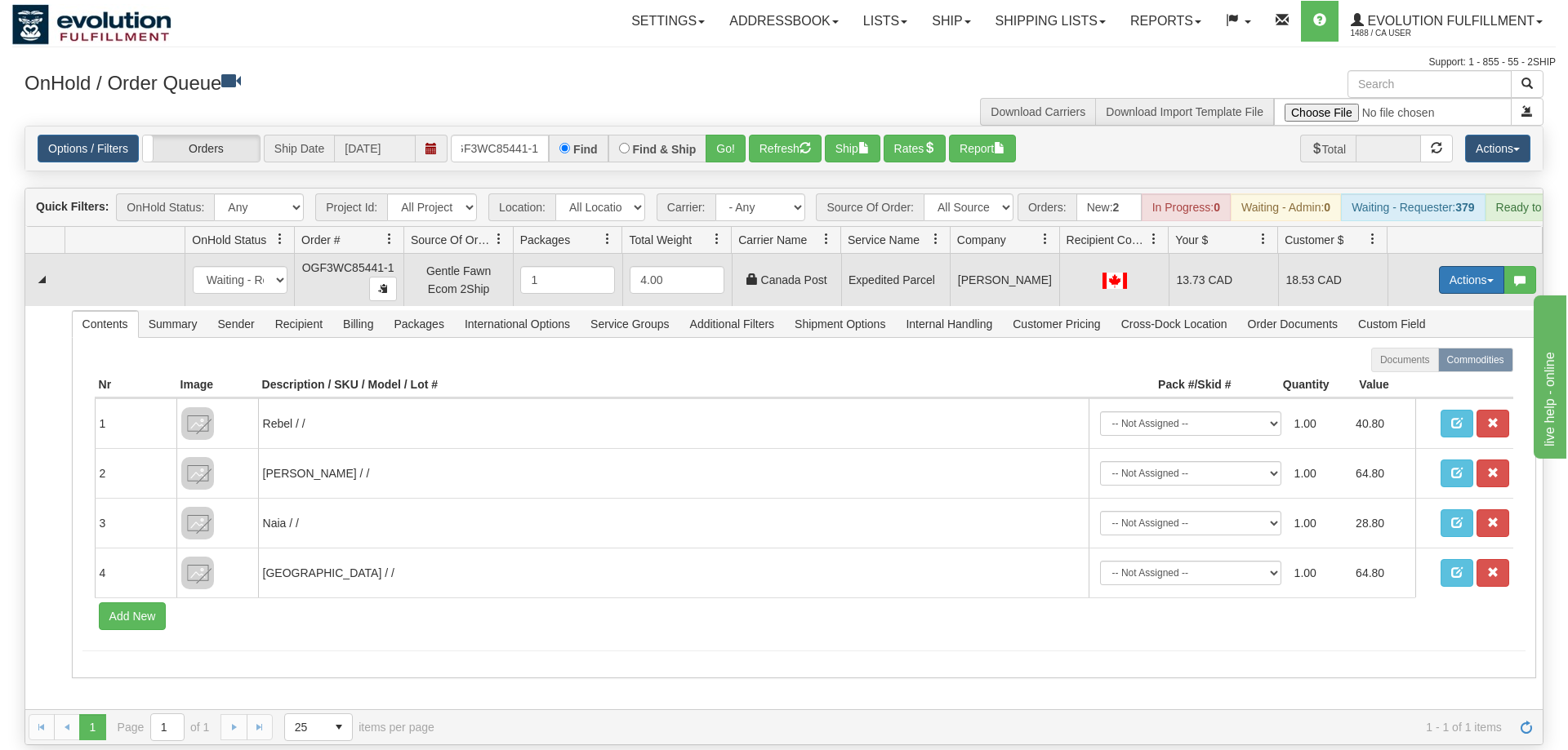
click at [1468, 266] on button "Actions" at bounding box center [1471, 280] width 65 height 28
click at [1412, 368] on span "Ship" at bounding box center [1405, 374] width 34 height 13
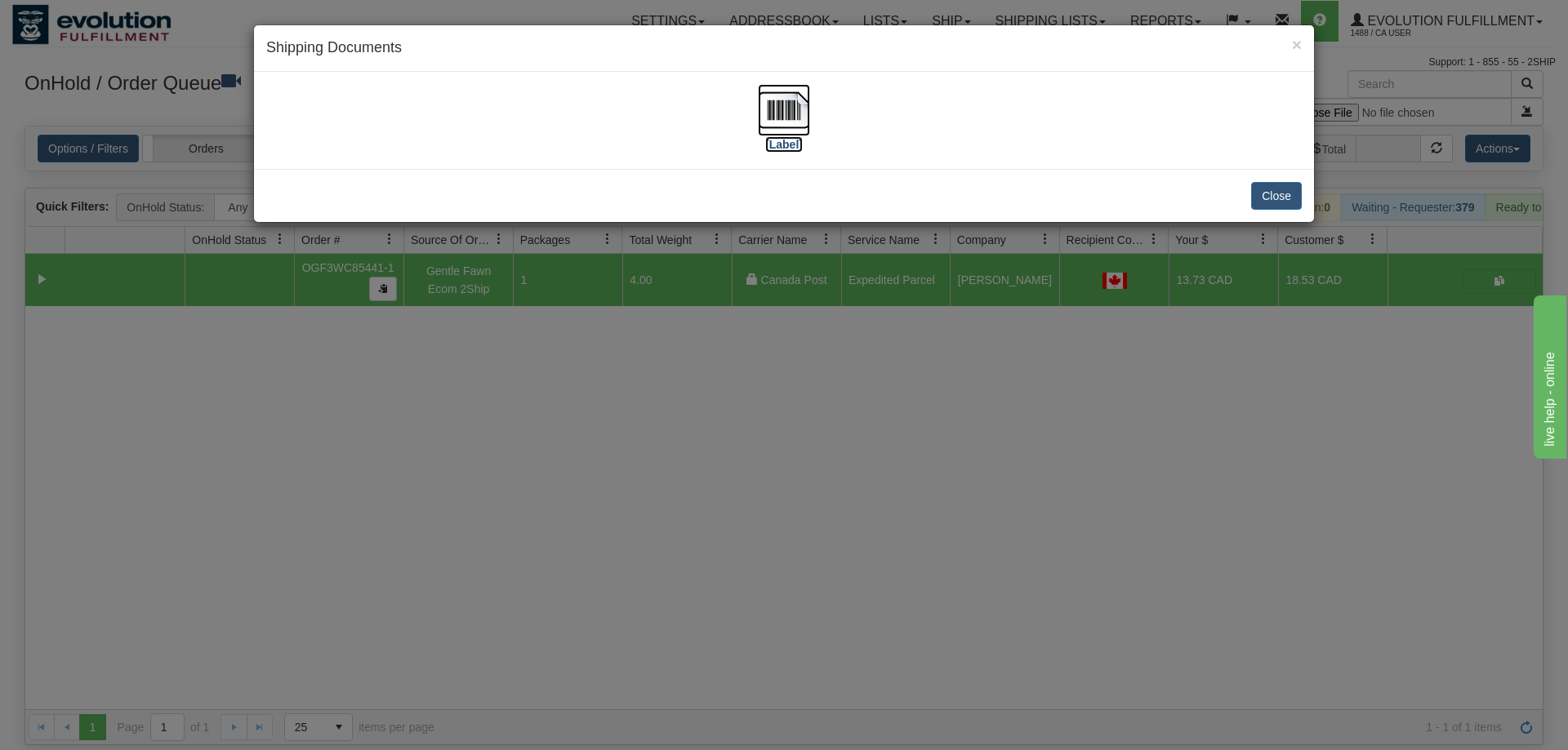
click at [807, 124] on img at bounding box center [784, 110] width 52 height 52
drag, startPoint x: 755, startPoint y: 315, endPoint x: 450, endPoint y: 0, distance: 438.5
click at [757, 314] on div "× Shipping Documents [Label] Close" at bounding box center [784, 375] width 1568 height 750
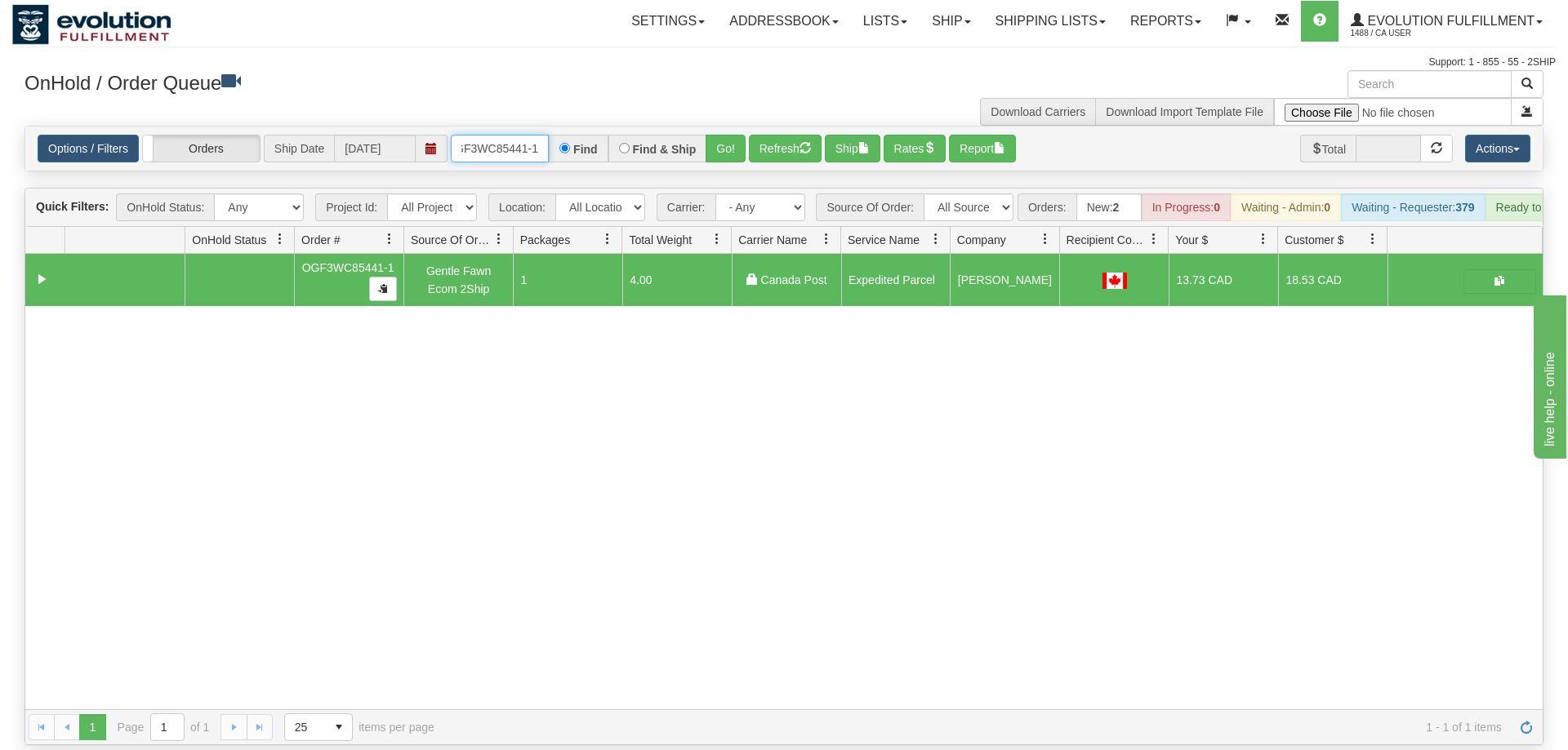
click at [511, 134] on input "OGF3WC85441-1" at bounding box center [500, 148] width 98 height 28
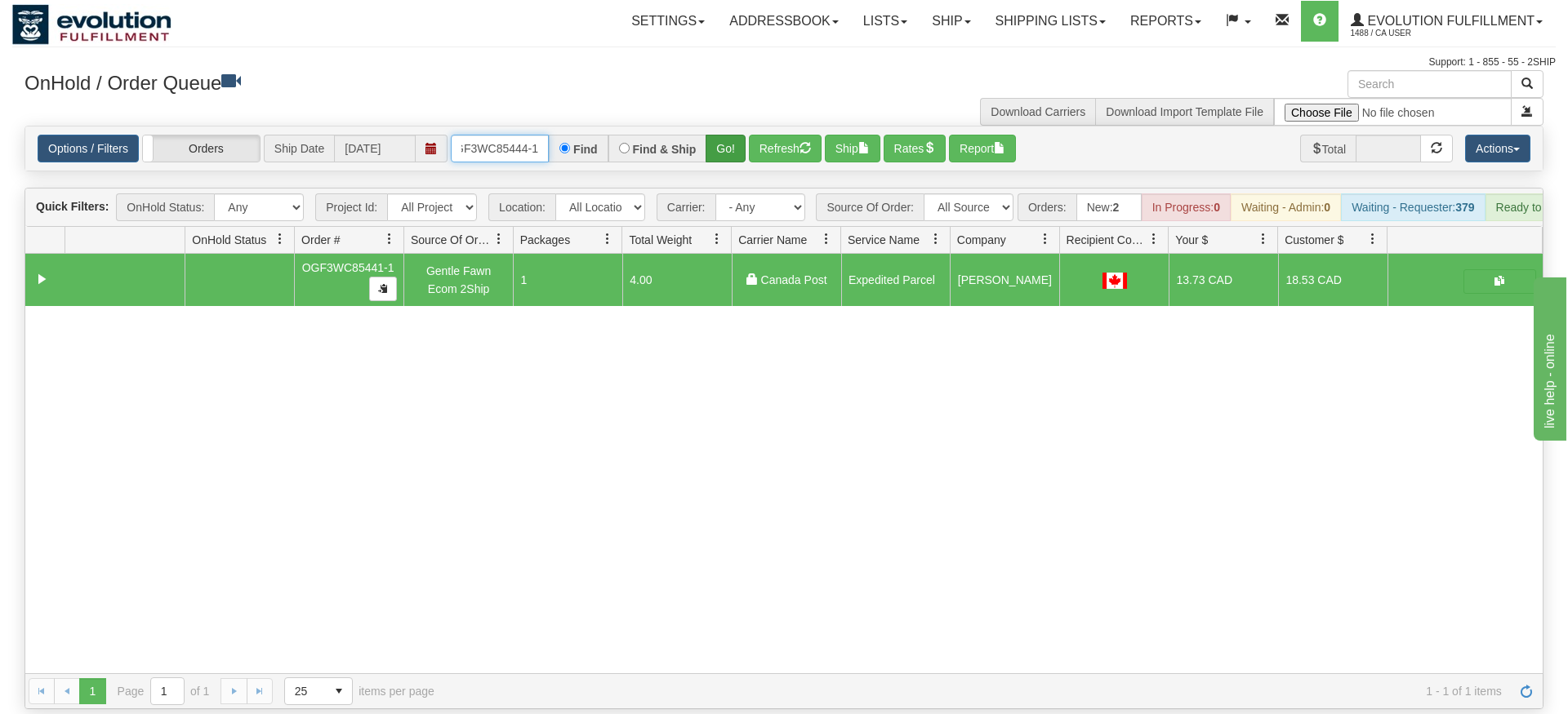
type input "OGF3WC85444-1"
click at [720, 156] on div "Is equal to Is not equal to Contains Does not contains CAD USD EUR ZAR [PERSON_…" at bounding box center [784, 417] width 1543 height 584
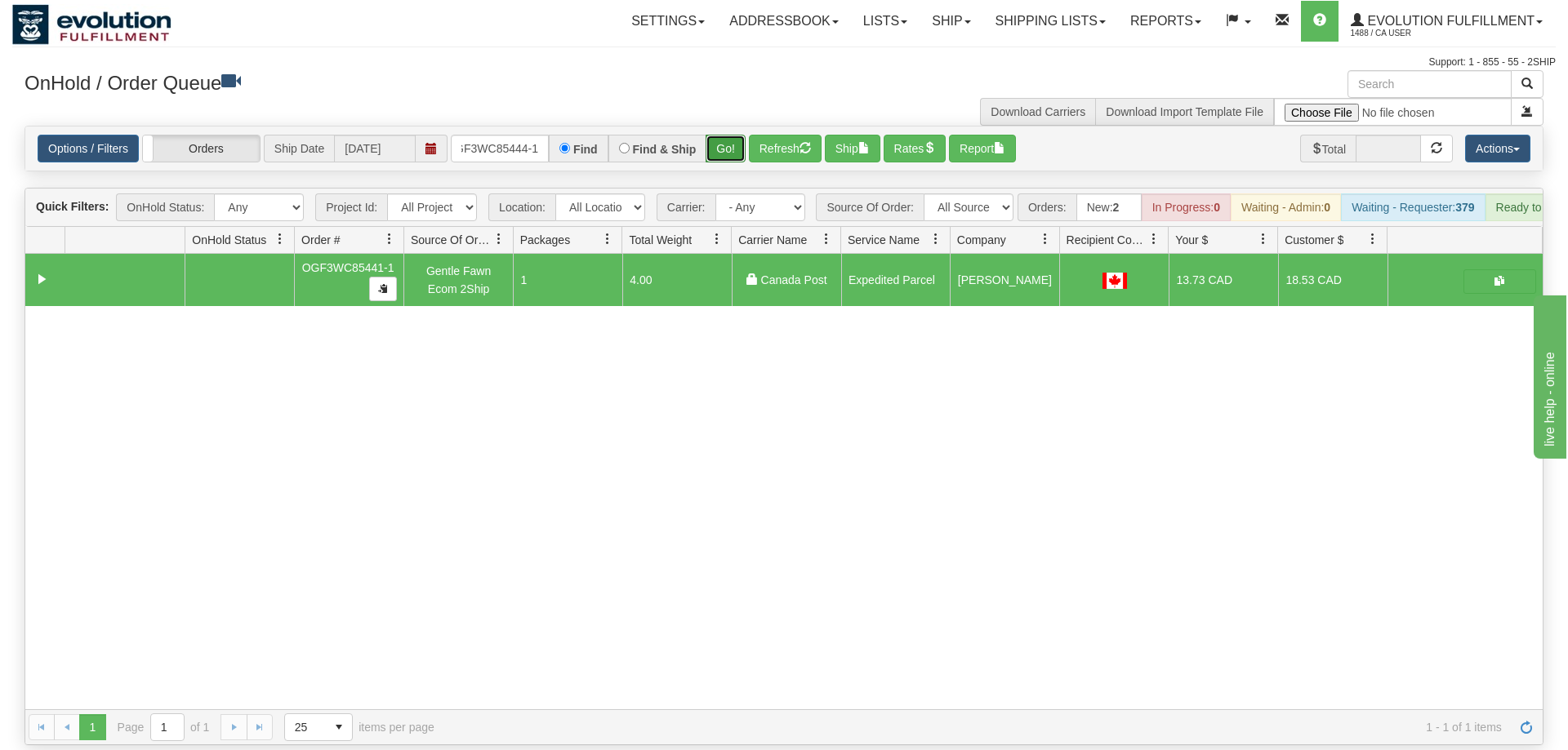
click at [723, 137] on button "Go!" at bounding box center [726, 148] width 40 height 28
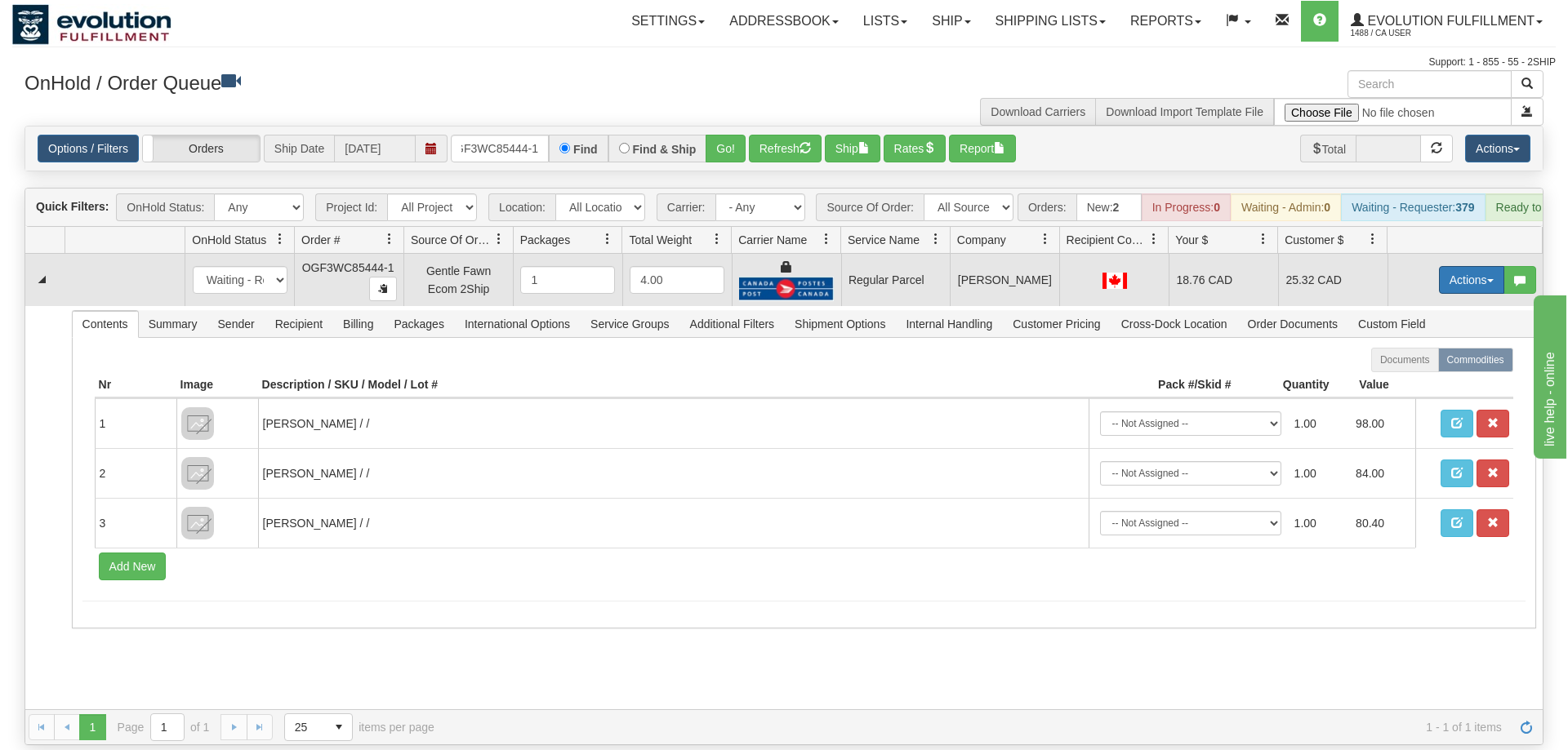
click at [1472, 266] on button "Actions" at bounding box center [1471, 280] width 65 height 28
click at [1427, 347] on span "Rate All Services" at bounding box center [1438, 353] width 98 height 13
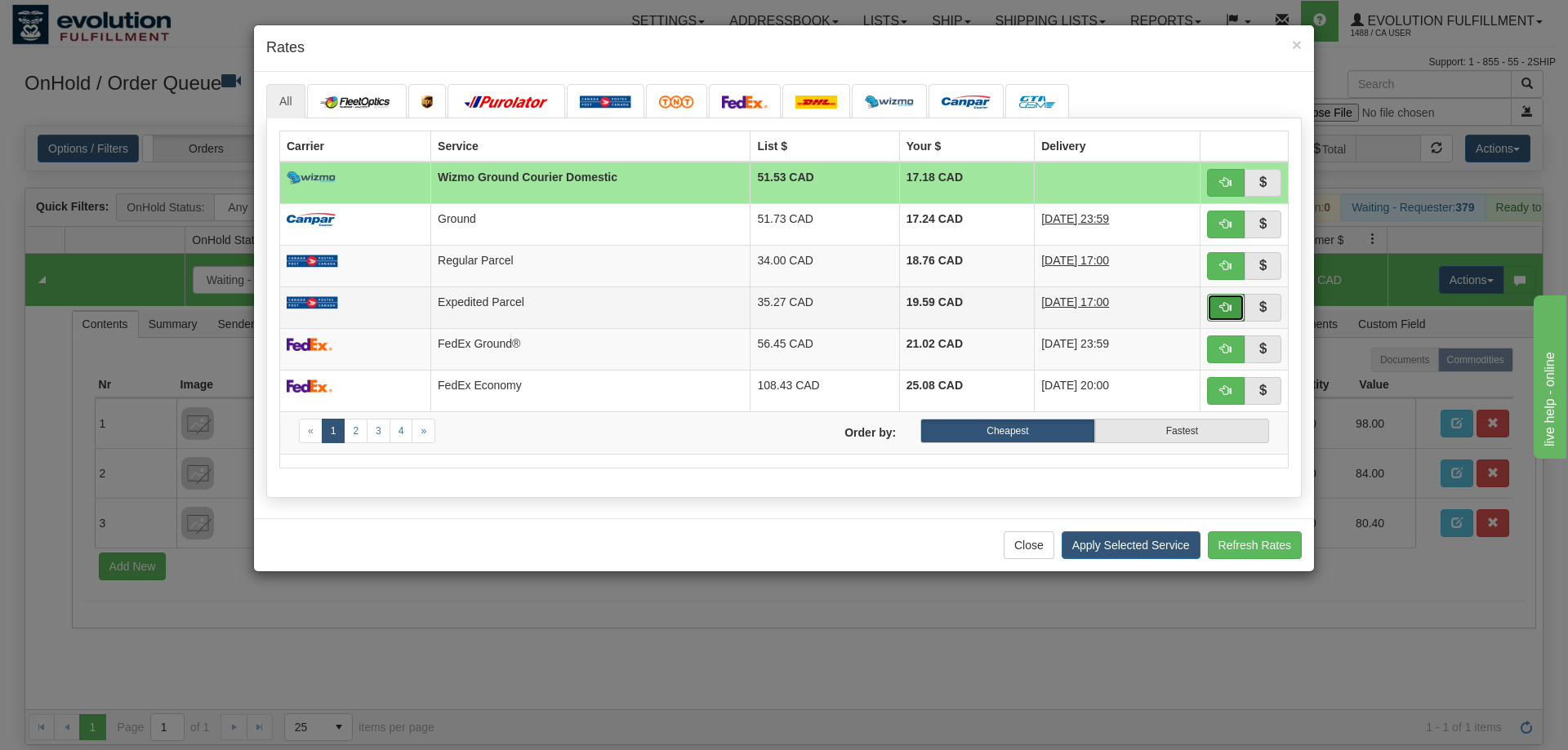
click at [1216, 318] on button "button" at bounding box center [1225, 308] width 38 height 28
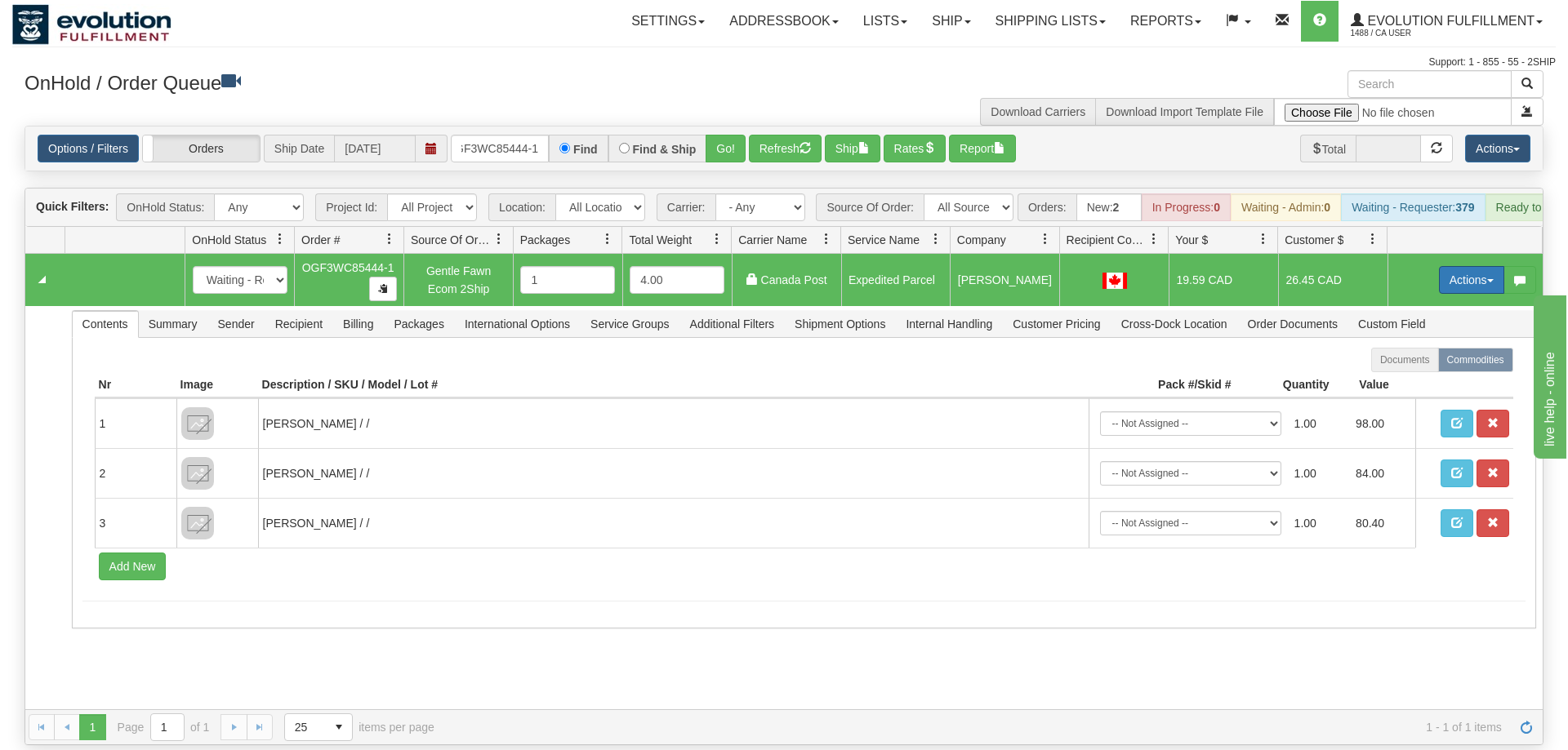
drag, startPoint x: 1463, startPoint y: 258, endPoint x: 1452, endPoint y: 270, distance: 16.3
click at [1463, 266] on button "Actions" at bounding box center [1471, 280] width 65 height 28
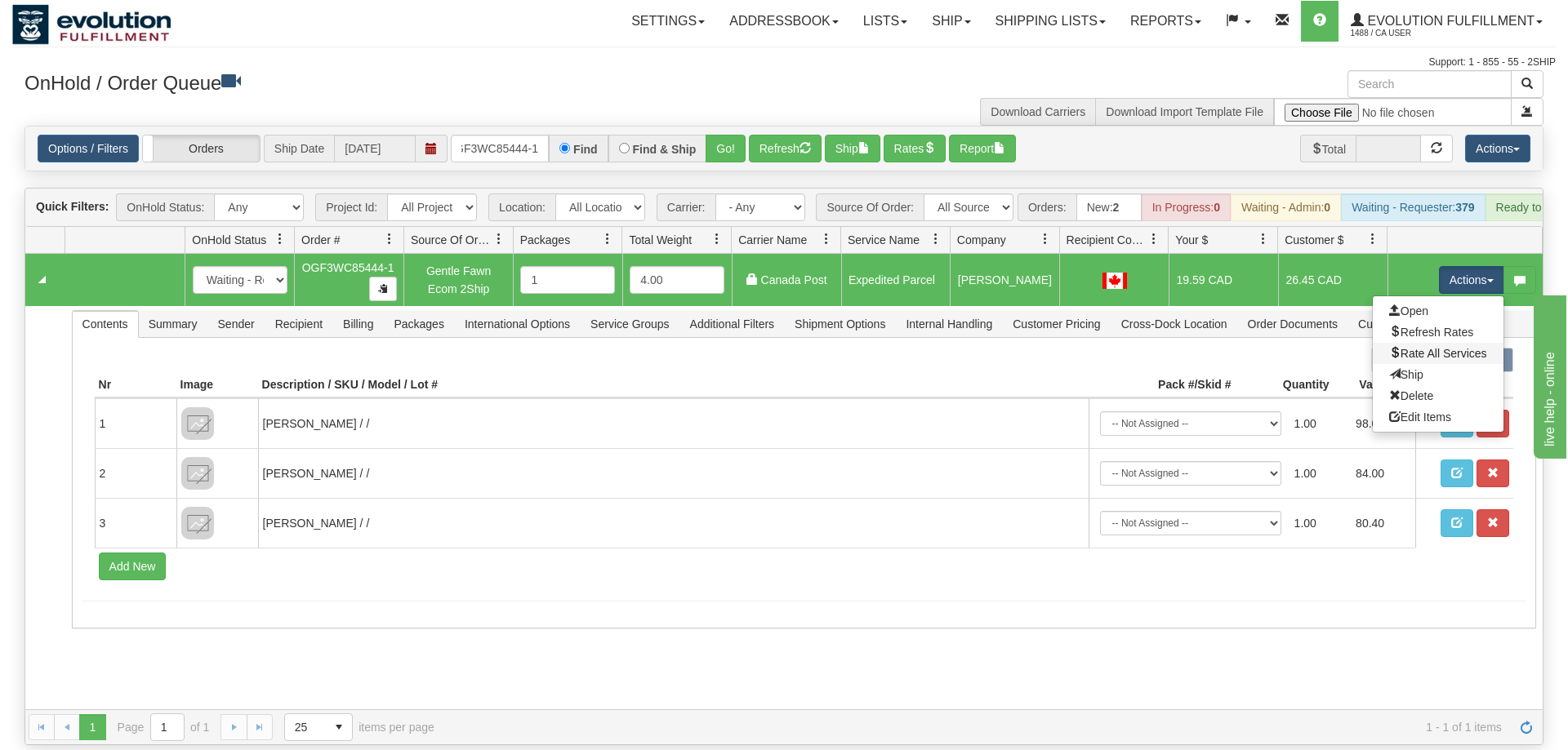
click at [1402, 343] on link "Rate All Services" at bounding box center [1438, 353] width 131 height 21
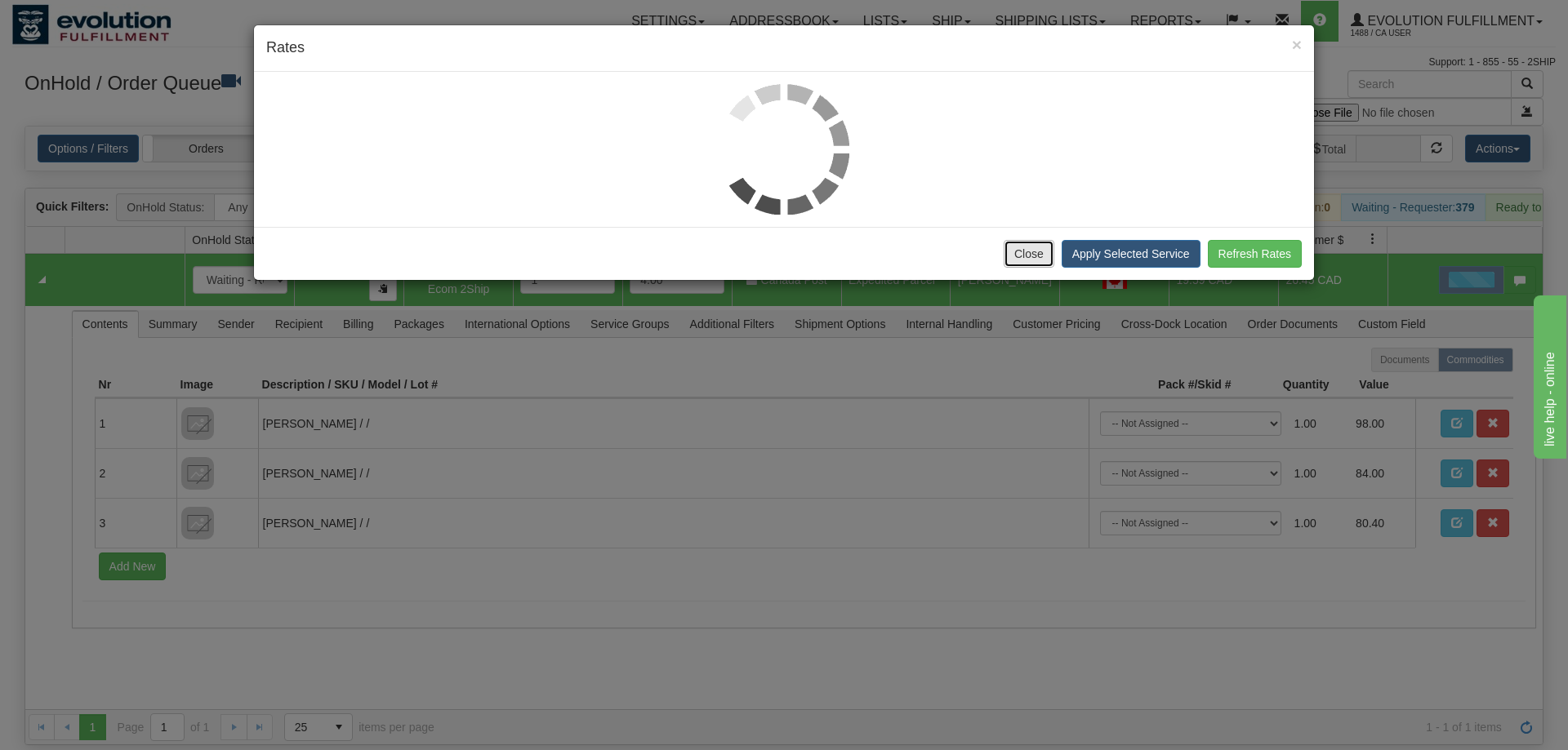
click at [1039, 256] on button "Close" at bounding box center [1030, 254] width 51 height 28
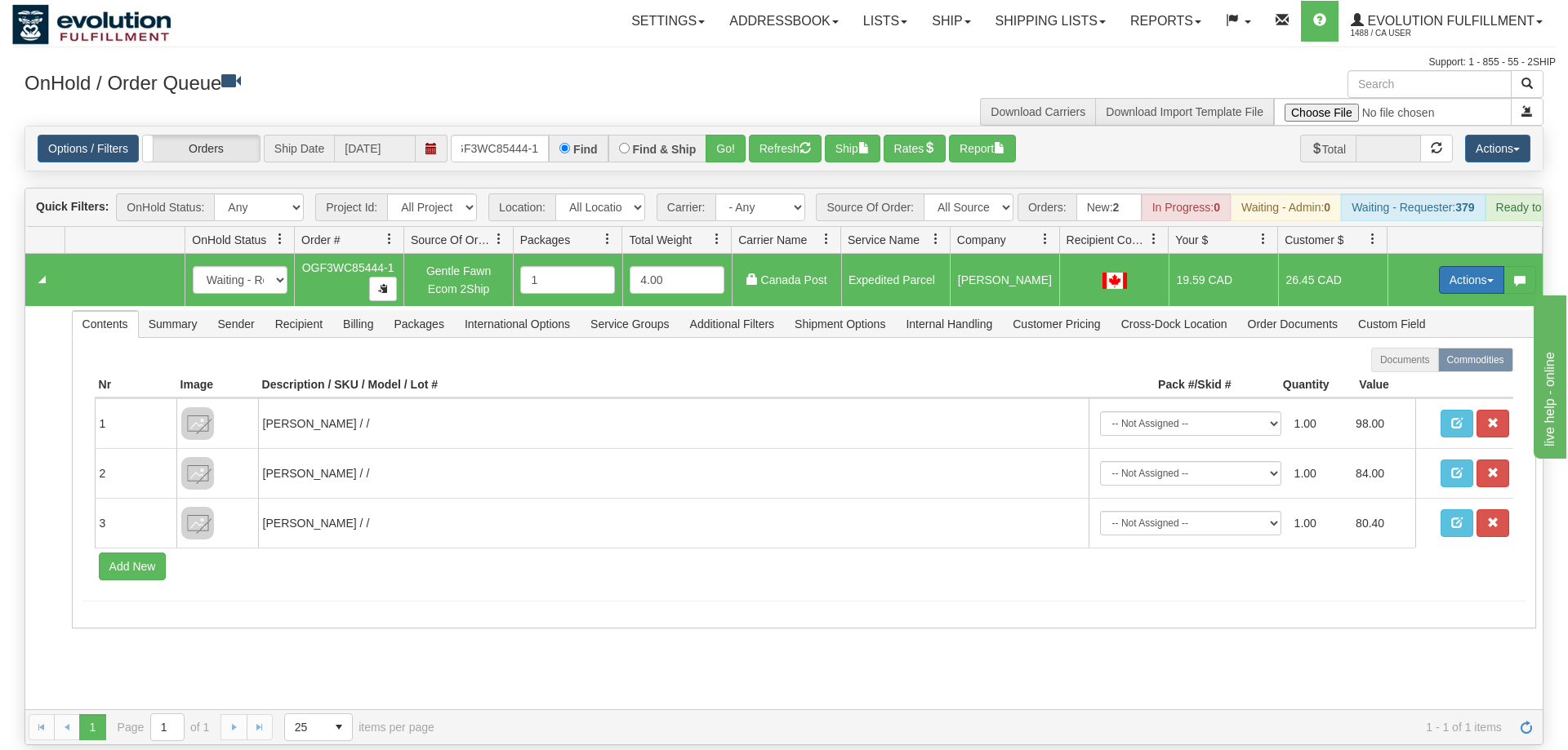
click at [1467, 266] on button "Actions" at bounding box center [1471, 280] width 65 height 28
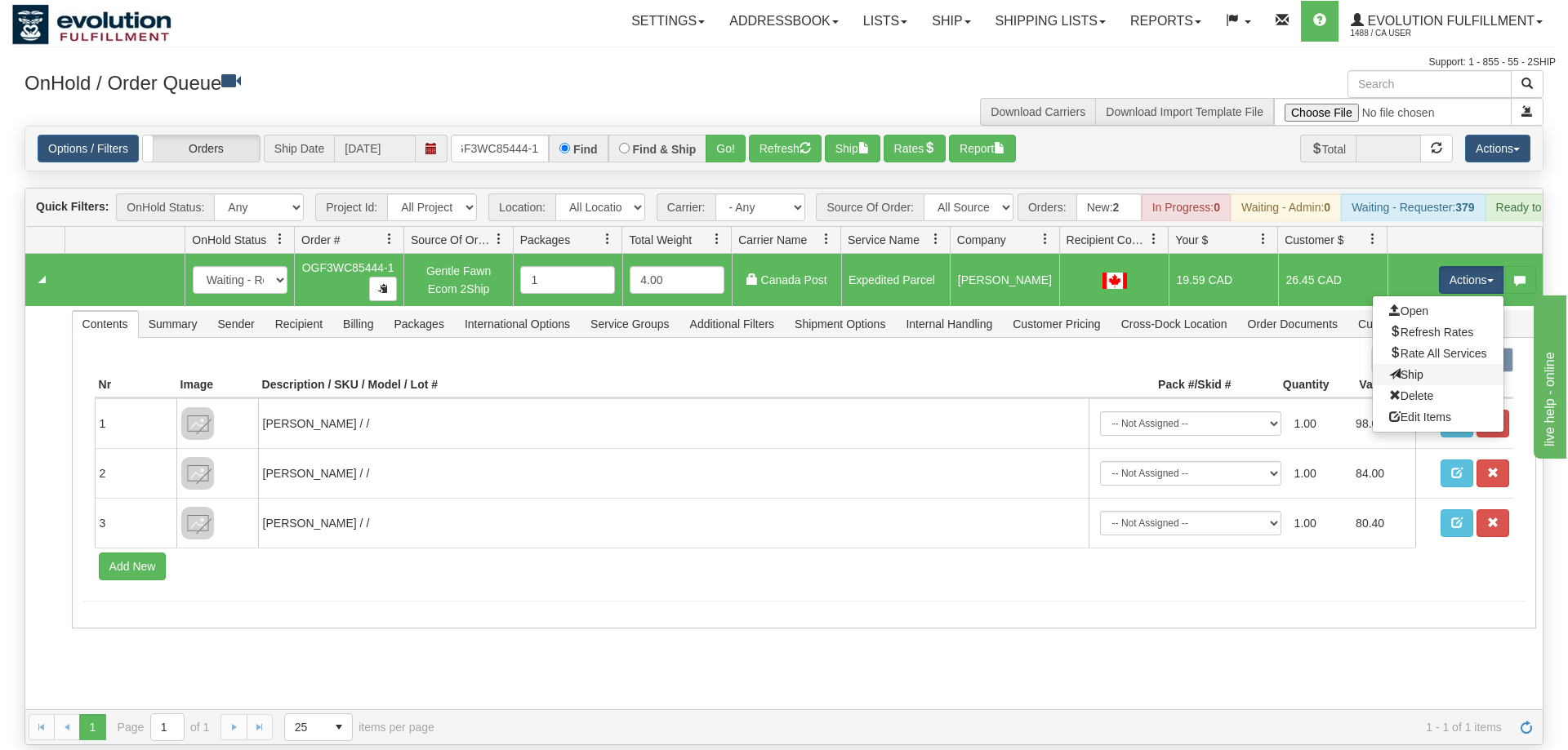
click at [1453, 364] on link "Ship" at bounding box center [1438, 375] width 131 height 21
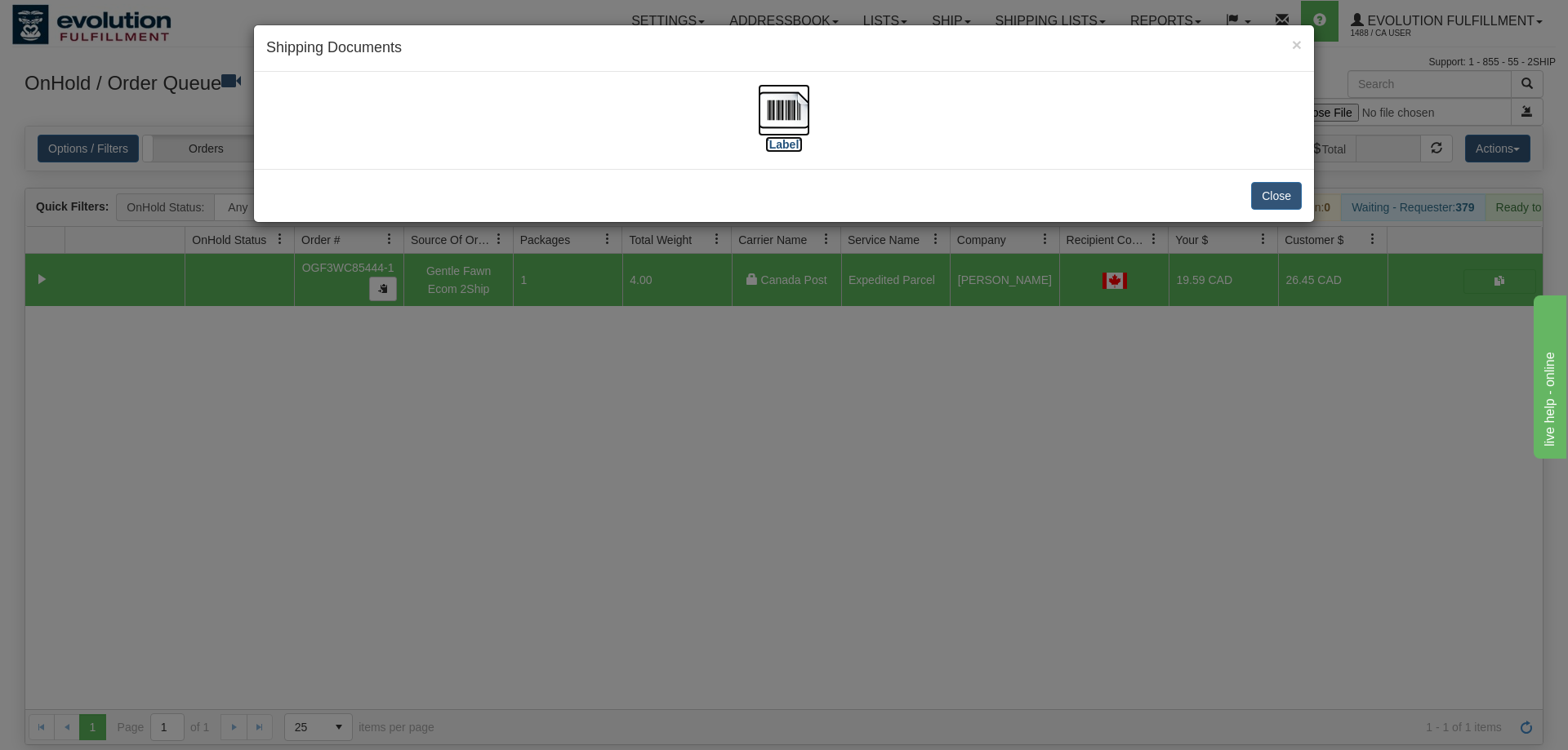
click at [764, 105] on img at bounding box center [784, 110] width 52 height 52
click at [705, 416] on div "× Shipping Documents [Label] Close" at bounding box center [784, 375] width 1568 height 750
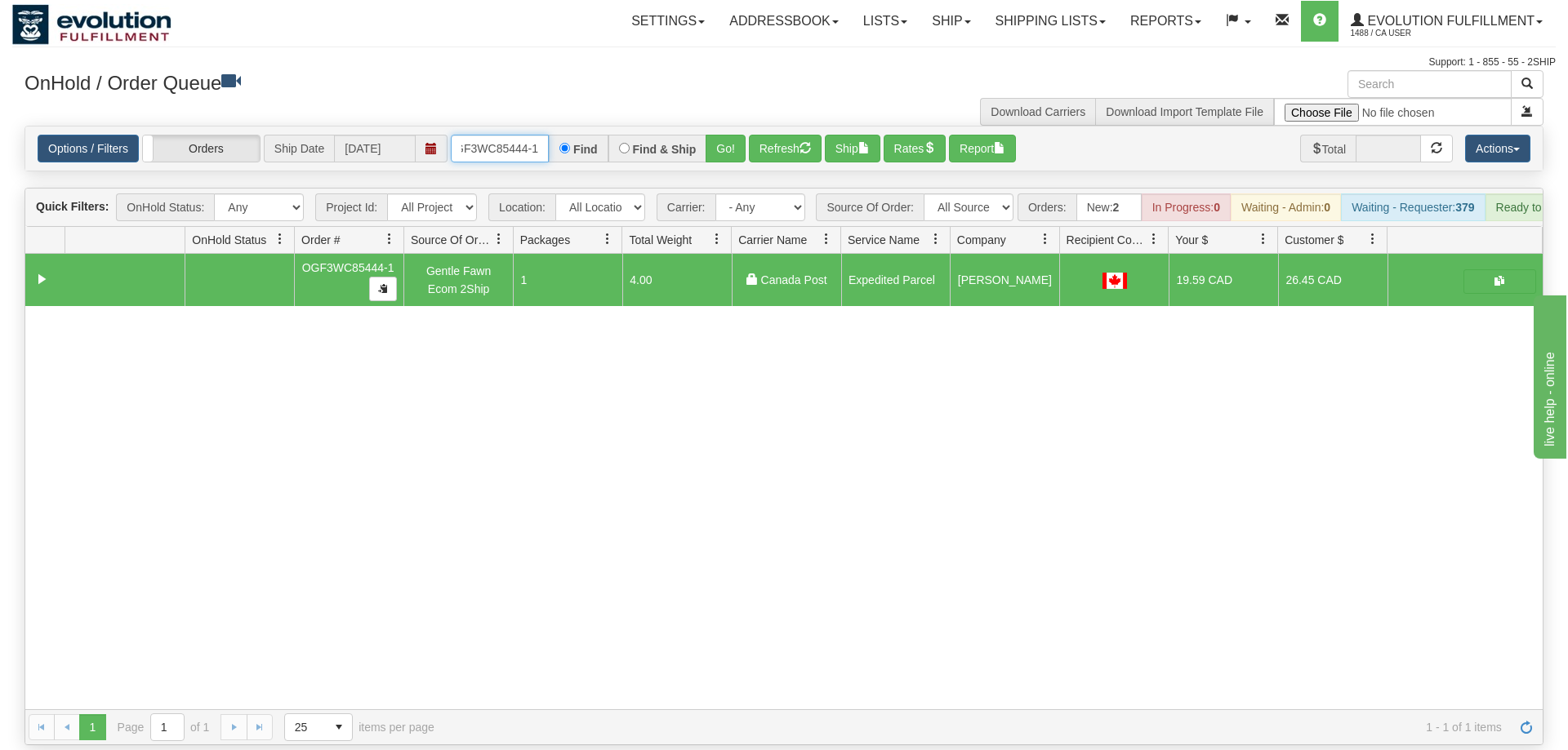
click at [501, 134] on input "OGF3WC85444-1" at bounding box center [500, 148] width 98 height 28
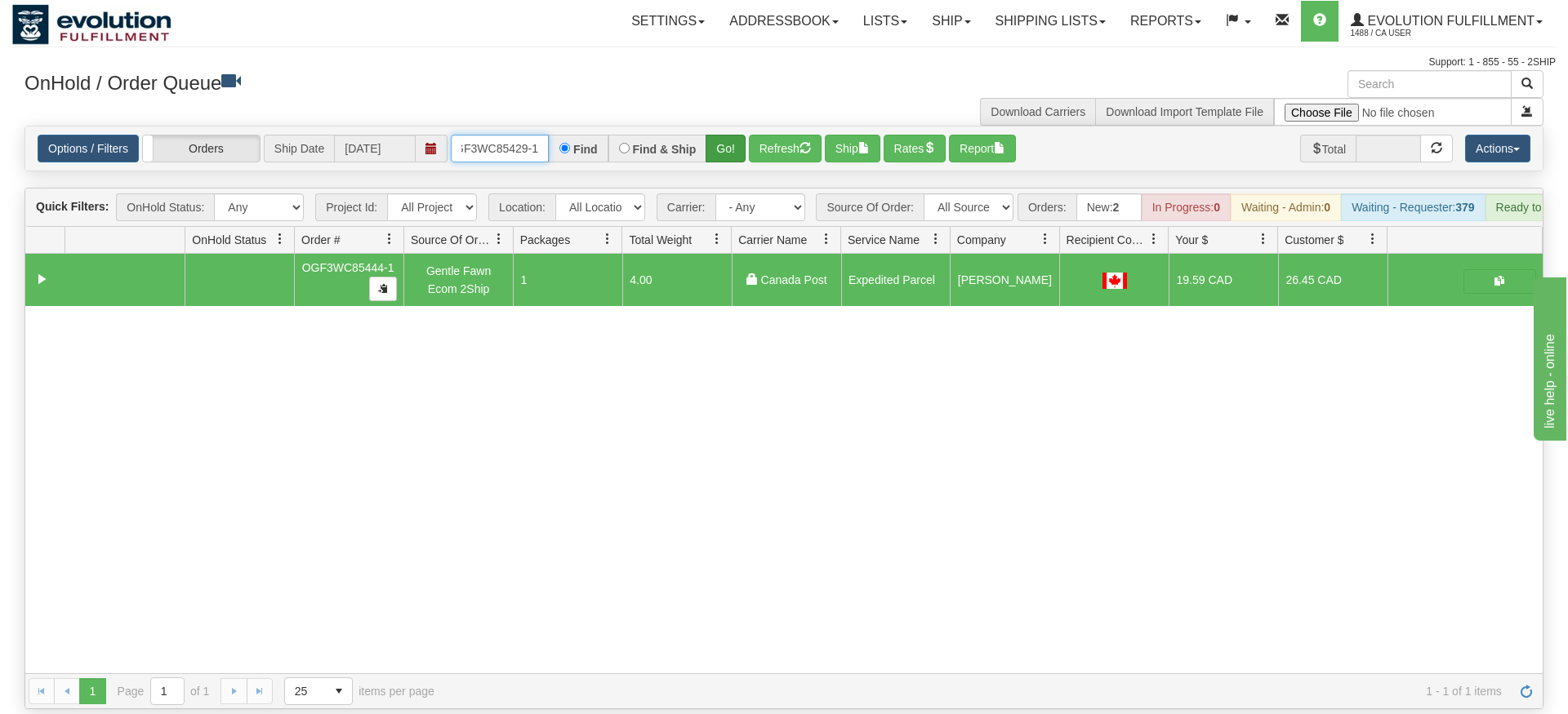
type input "OGF3WC85429-1"
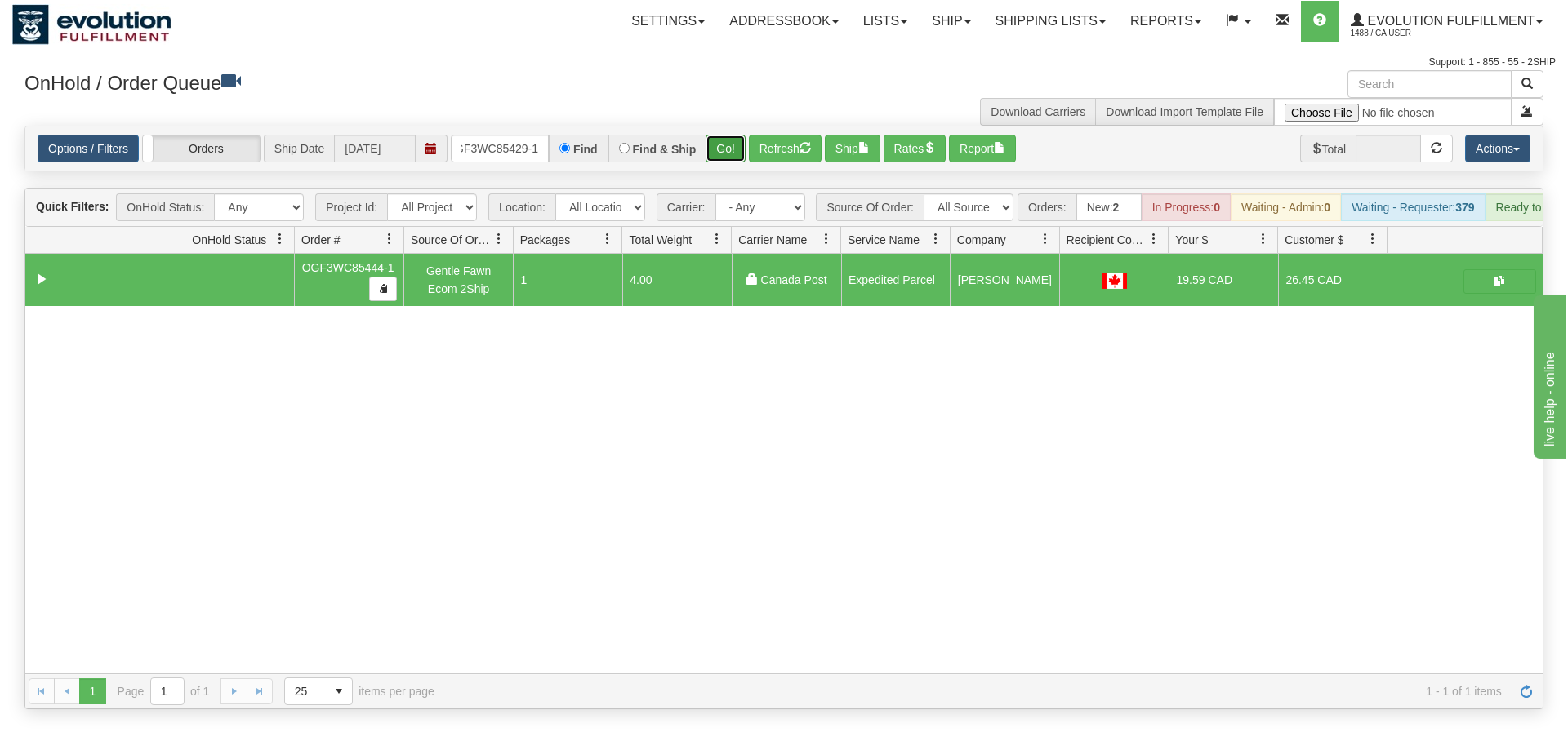
click at [739, 148] on div "Is equal to Is not equal to Contains Does not contains CAD USD EUR ZAR [PERSON_…" at bounding box center [784, 417] width 1543 height 584
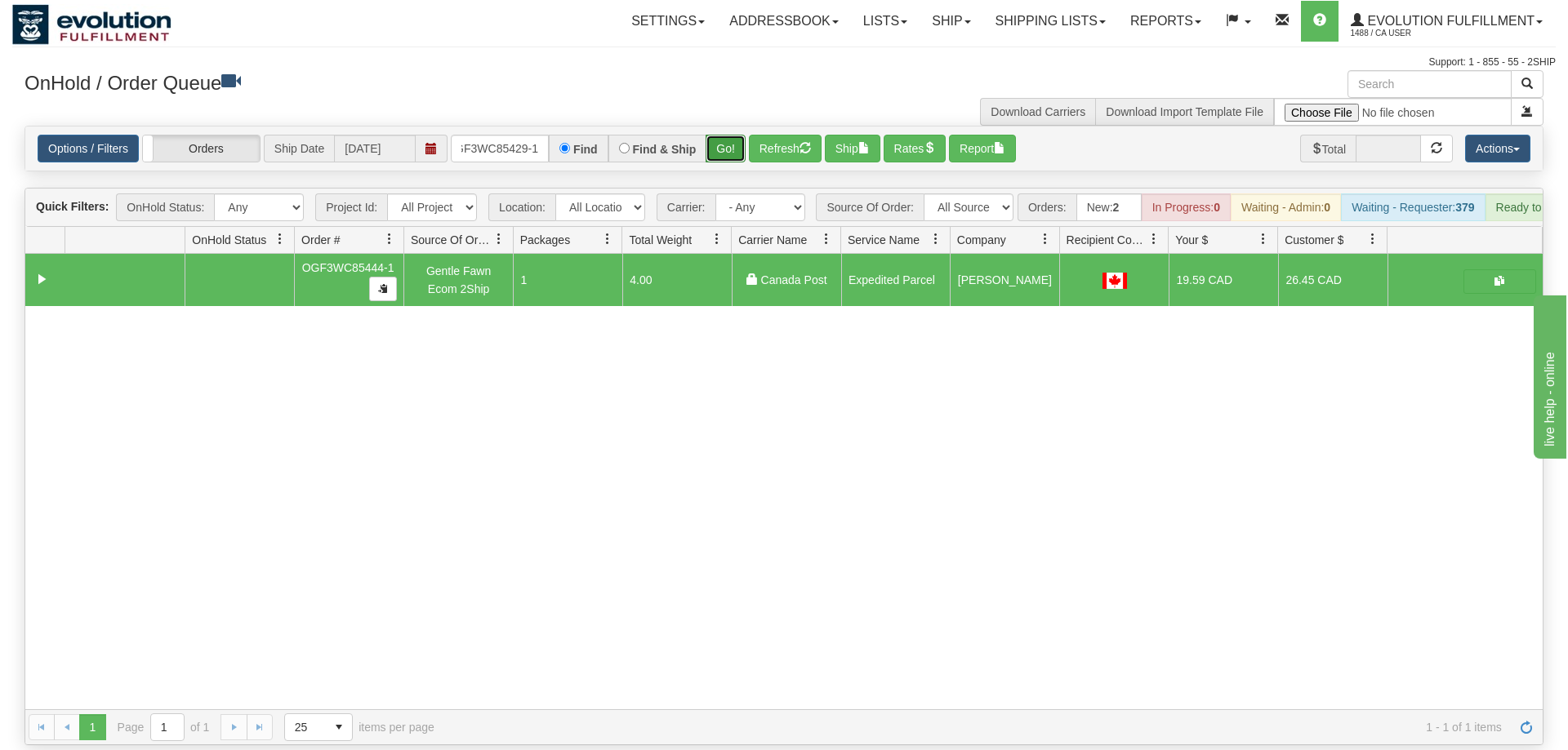
click at [739, 134] on button "Go!" at bounding box center [726, 148] width 40 height 28
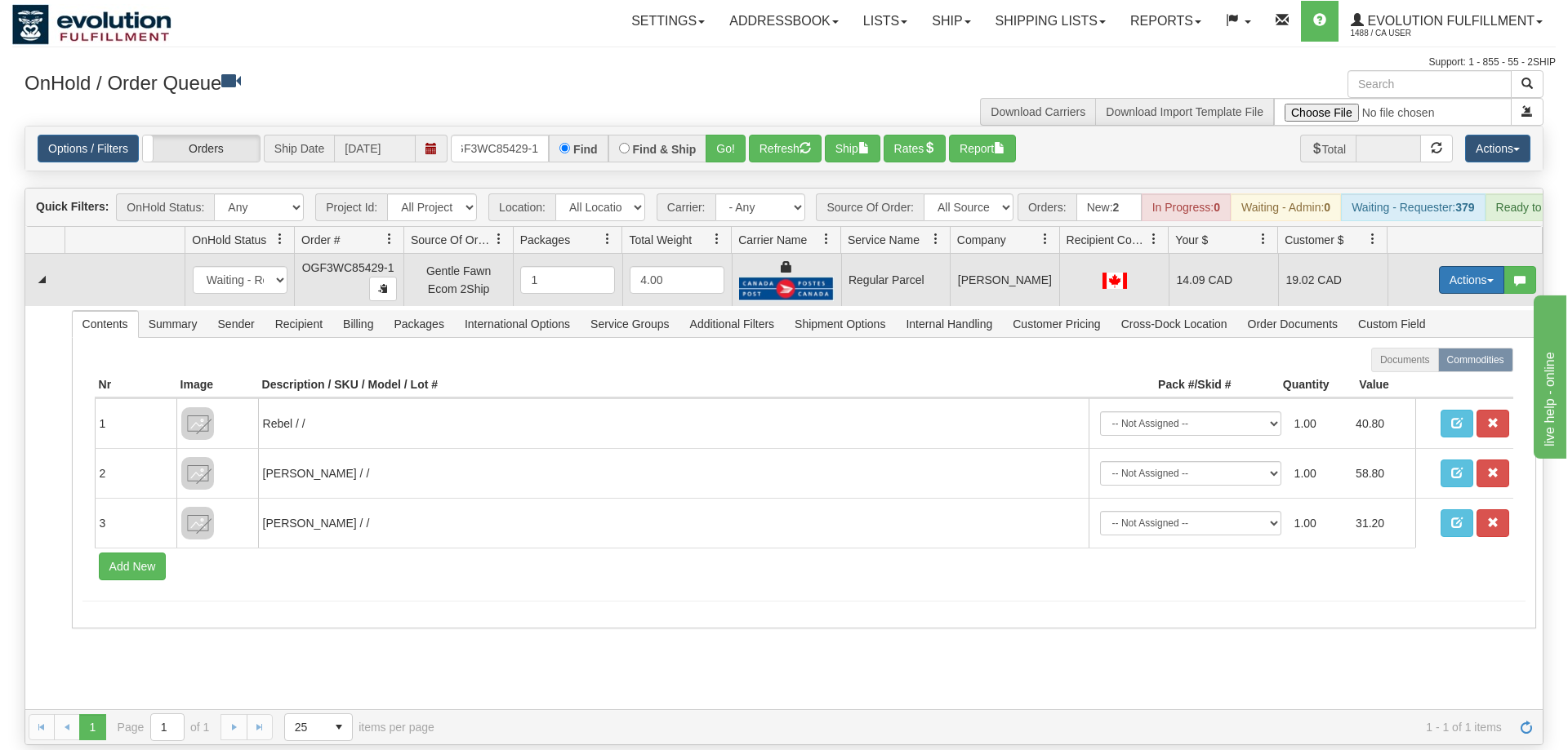
click at [1460, 266] on button "Actions" at bounding box center [1471, 280] width 65 height 28
click at [1421, 347] on span "Rate All Services" at bounding box center [1438, 353] width 98 height 13
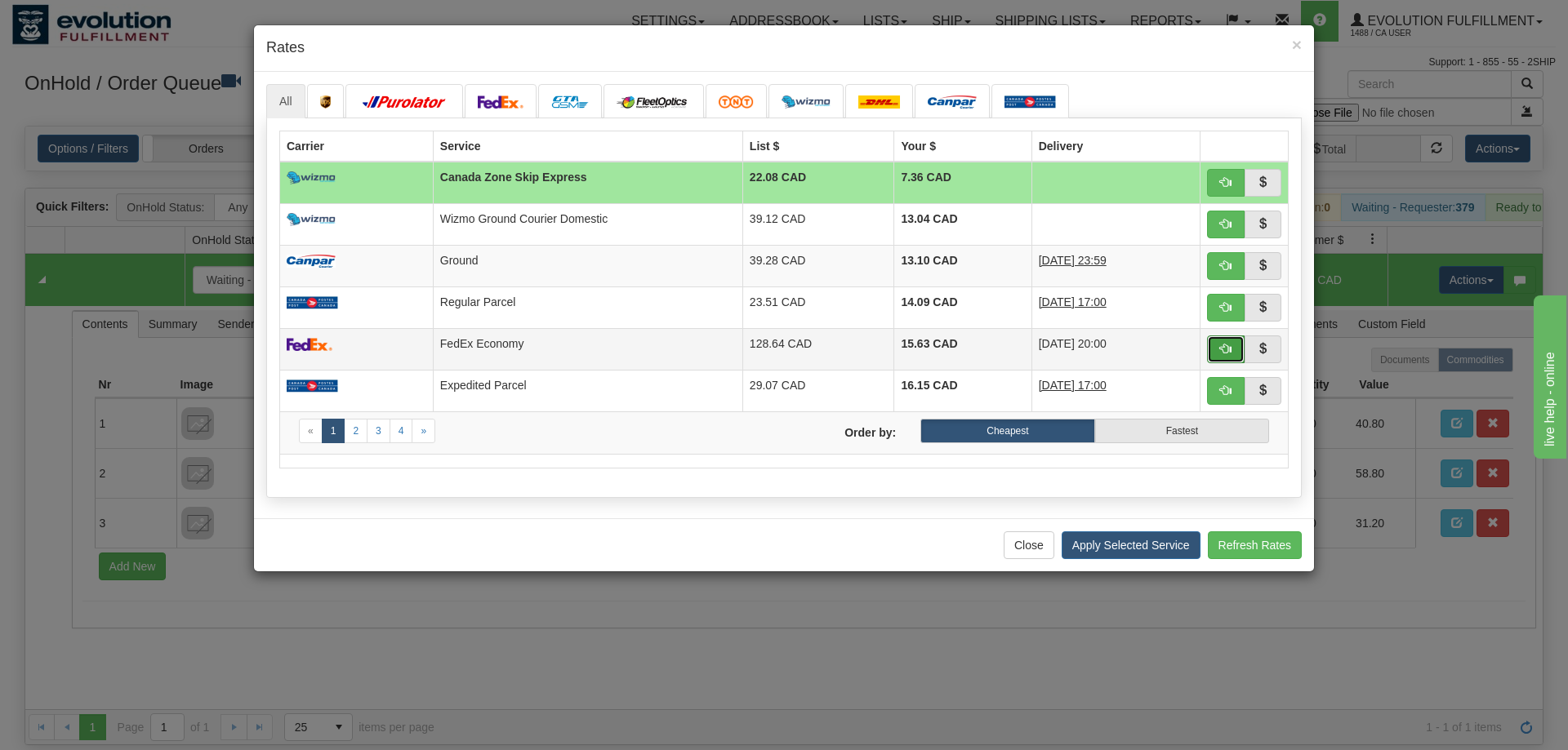
click at [1213, 350] on button "button" at bounding box center [1225, 350] width 38 height 28
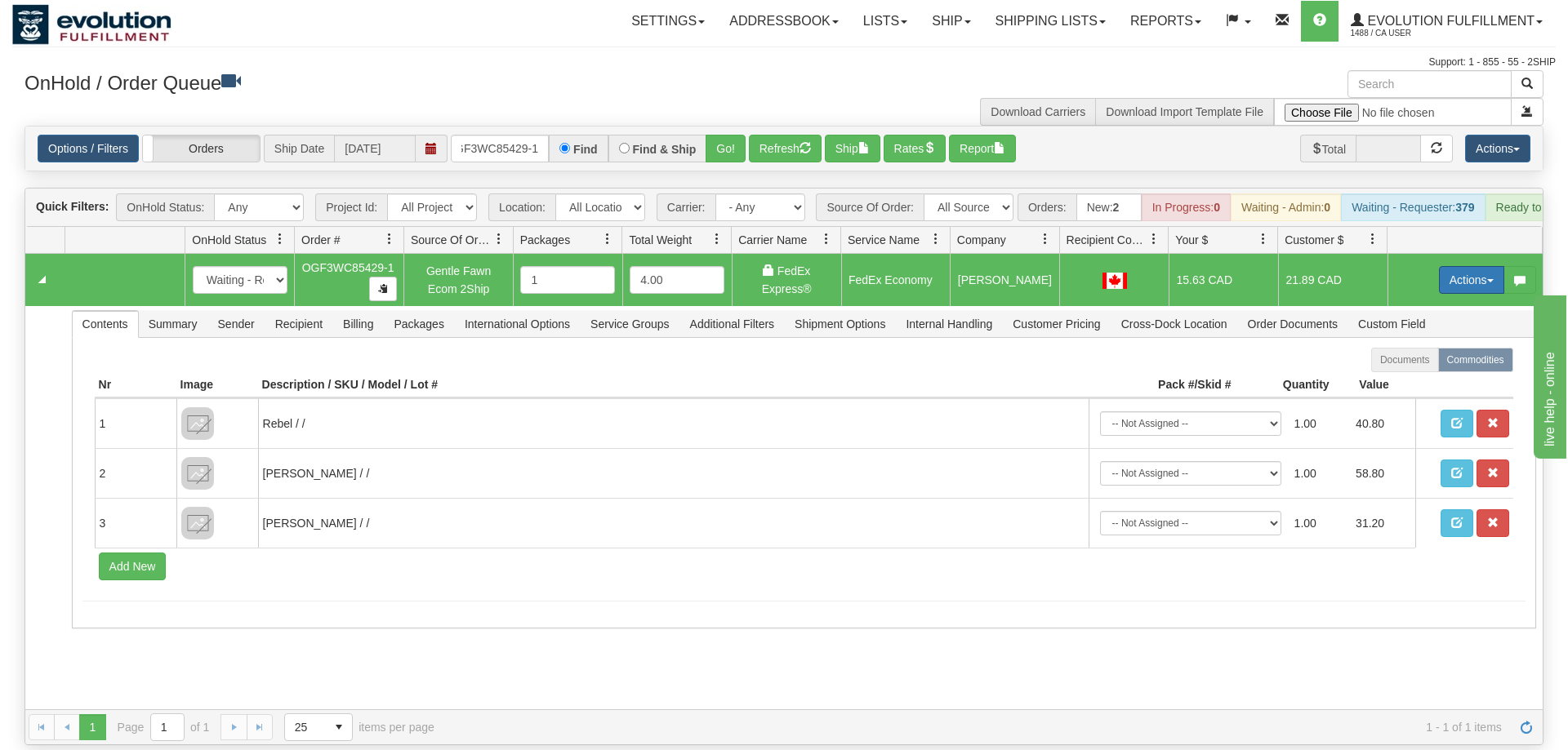
click at [1455, 266] on button "Actions" at bounding box center [1471, 280] width 65 height 28
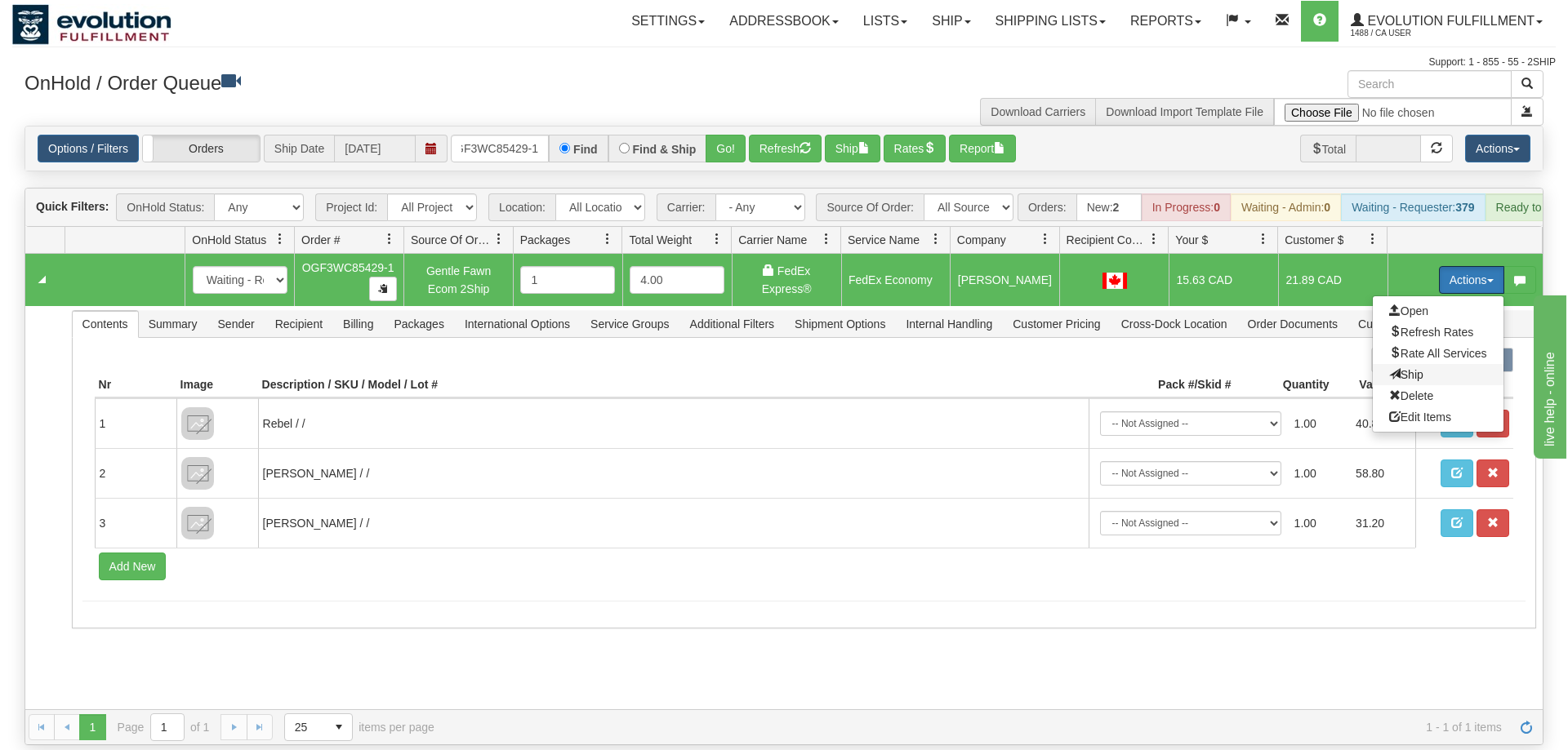
click at [1401, 368] on span "Ship" at bounding box center [1405, 374] width 34 height 13
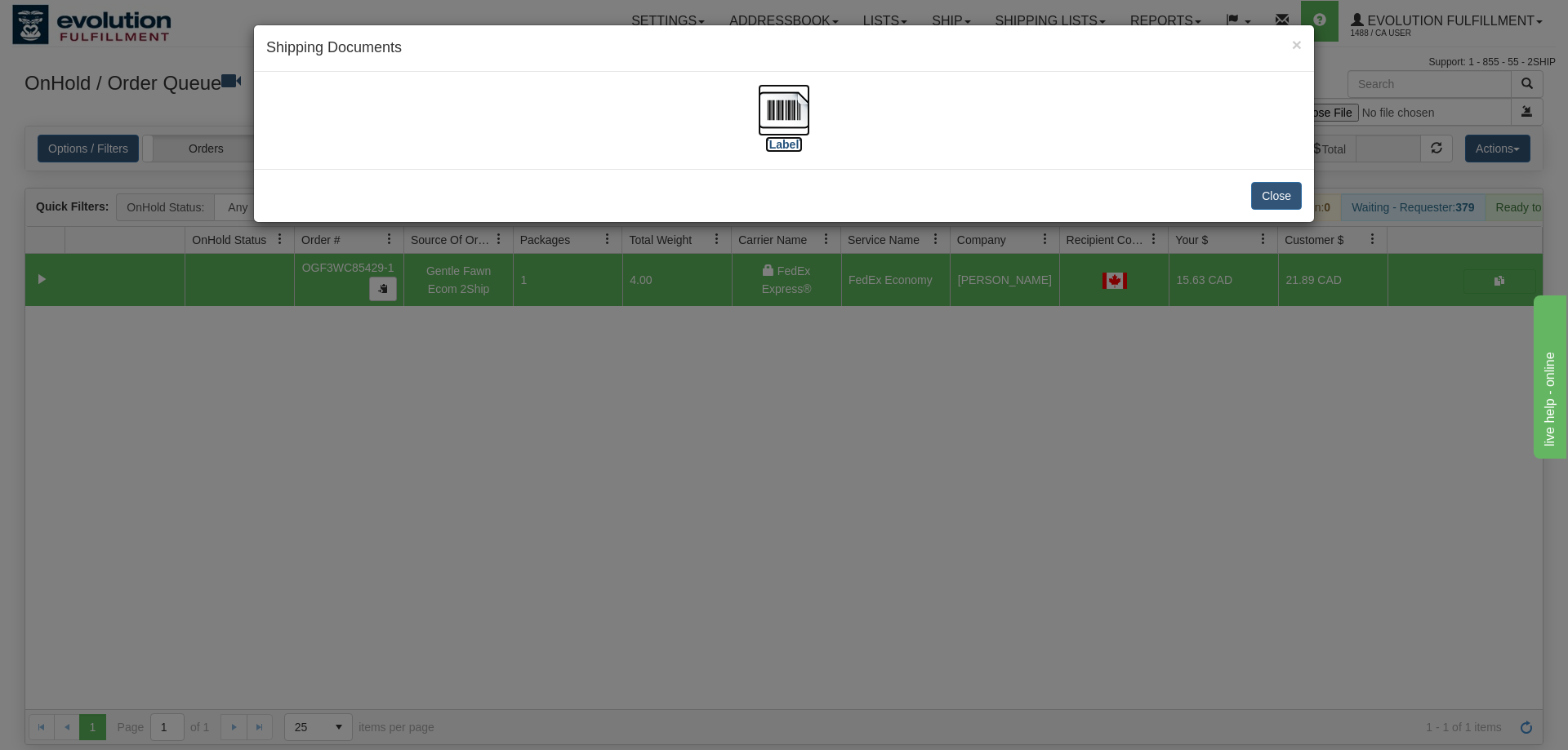
click at [782, 95] on img at bounding box center [784, 110] width 52 height 52
drag, startPoint x: 811, startPoint y: 457, endPoint x: 618, endPoint y: 213, distance: 311.1
click at [817, 444] on div "× Shipping Documents [Label] Close" at bounding box center [784, 375] width 1568 height 750
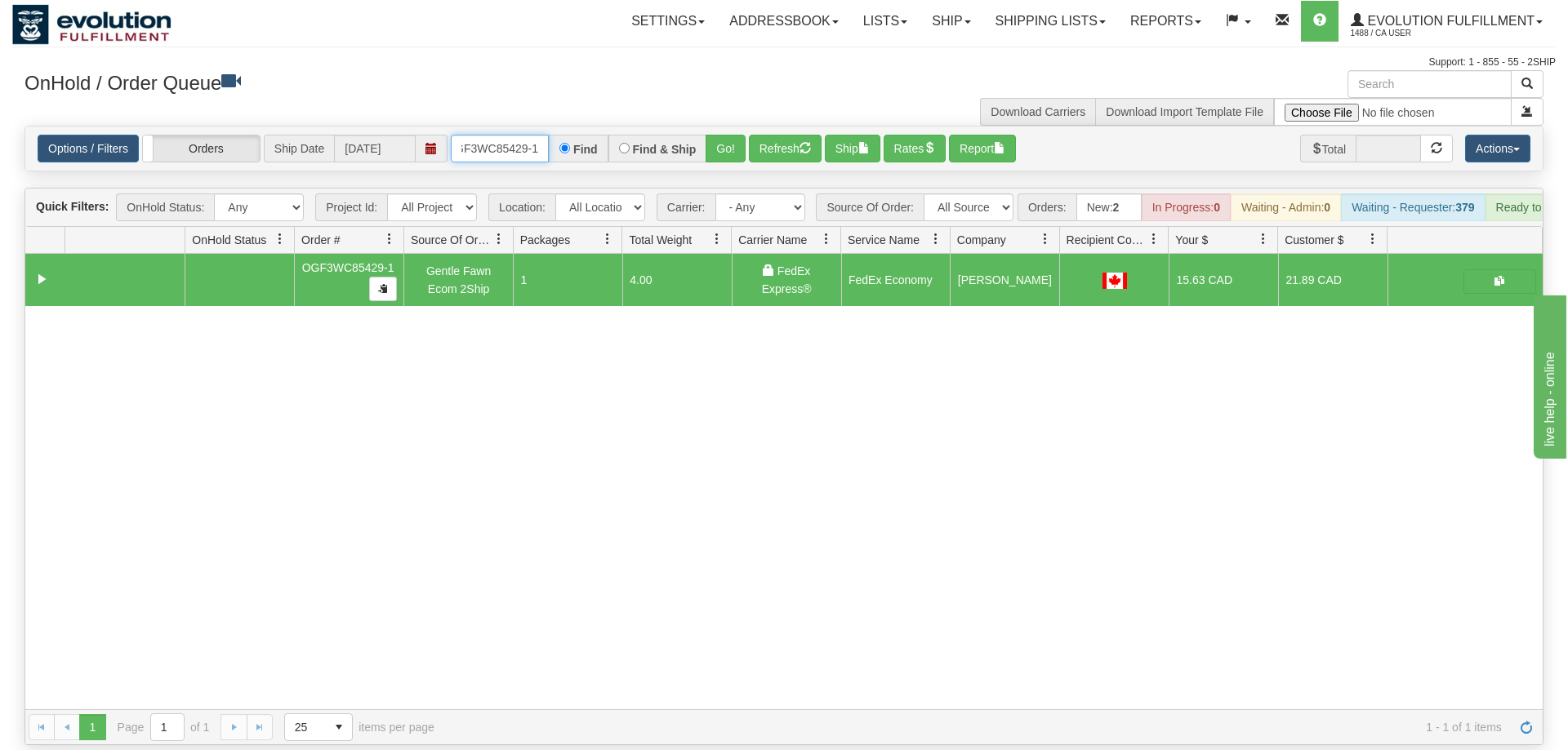
click at [521, 134] on input "OGF3WC85429-1" at bounding box center [500, 148] width 98 height 28
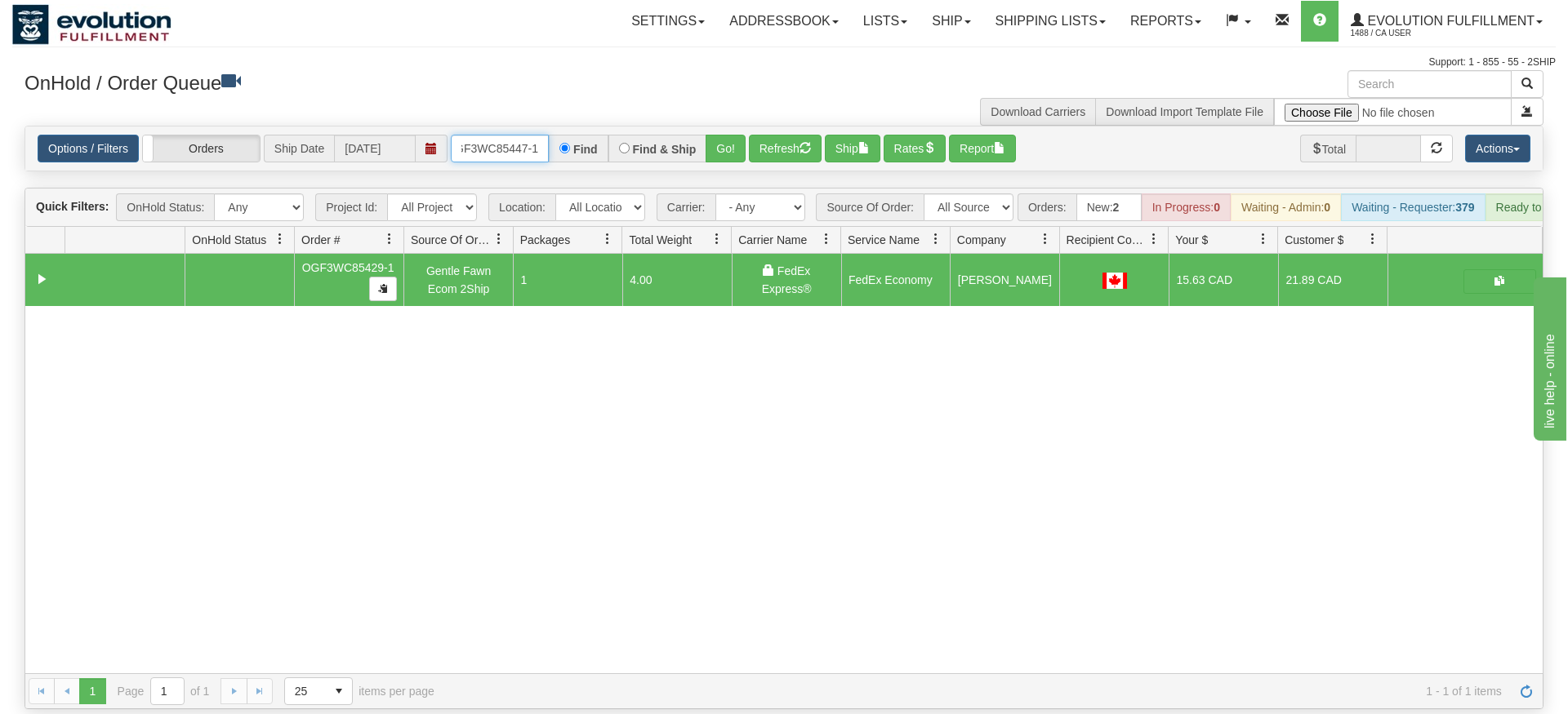
type input "OGF3WC85447-1"
click at [726, 168] on div "Is equal to Is not equal to Contains Does not contains CAD USD EUR ZAR [PERSON_…" at bounding box center [784, 417] width 1543 height 584
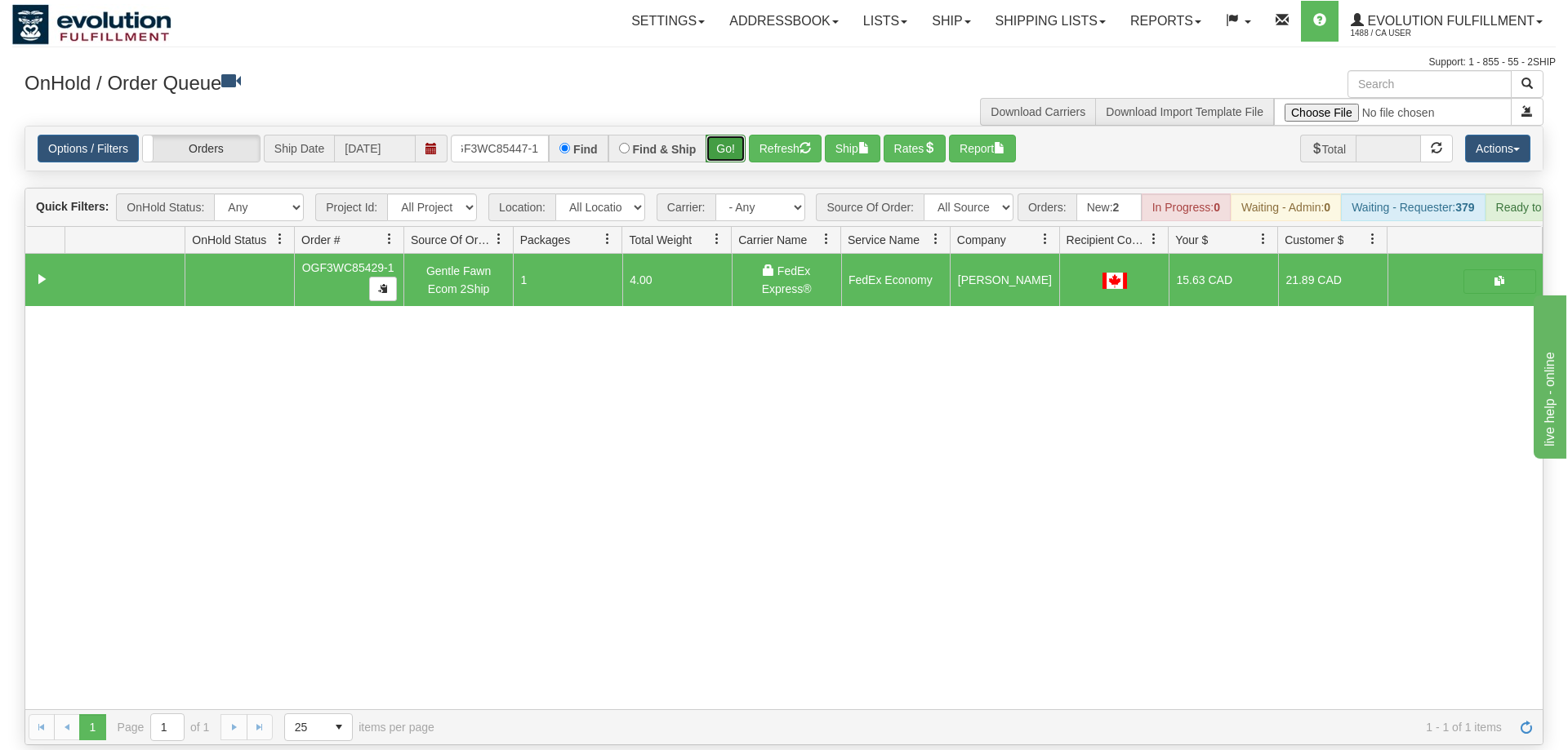
click at [744, 134] on button "Go!" at bounding box center [726, 148] width 40 height 28
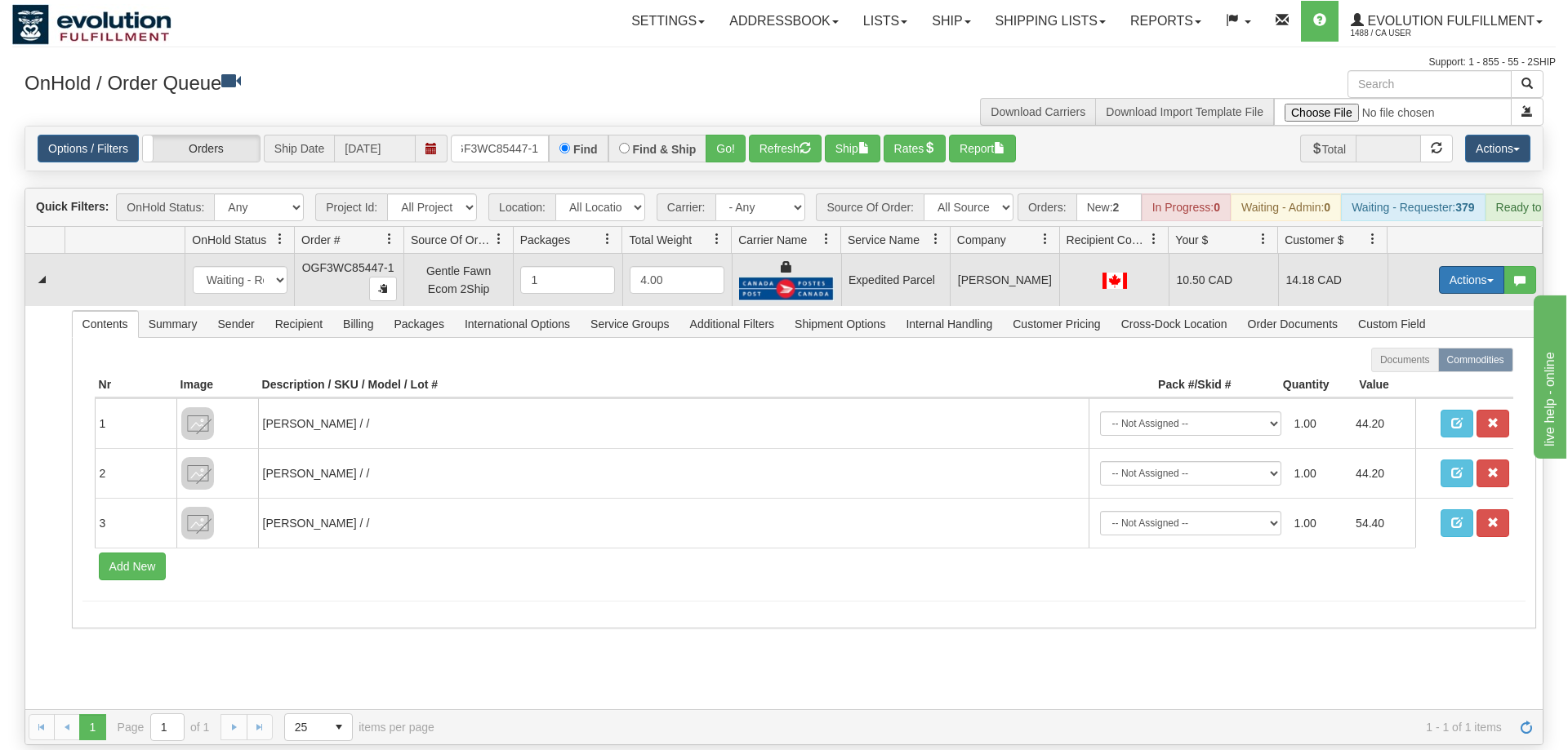
click at [1449, 266] on button "Actions" at bounding box center [1471, 280] width 65 height 28
click at [1434, 364] on link "Ship" at bounding box center [1438, 375] width 131 height 21
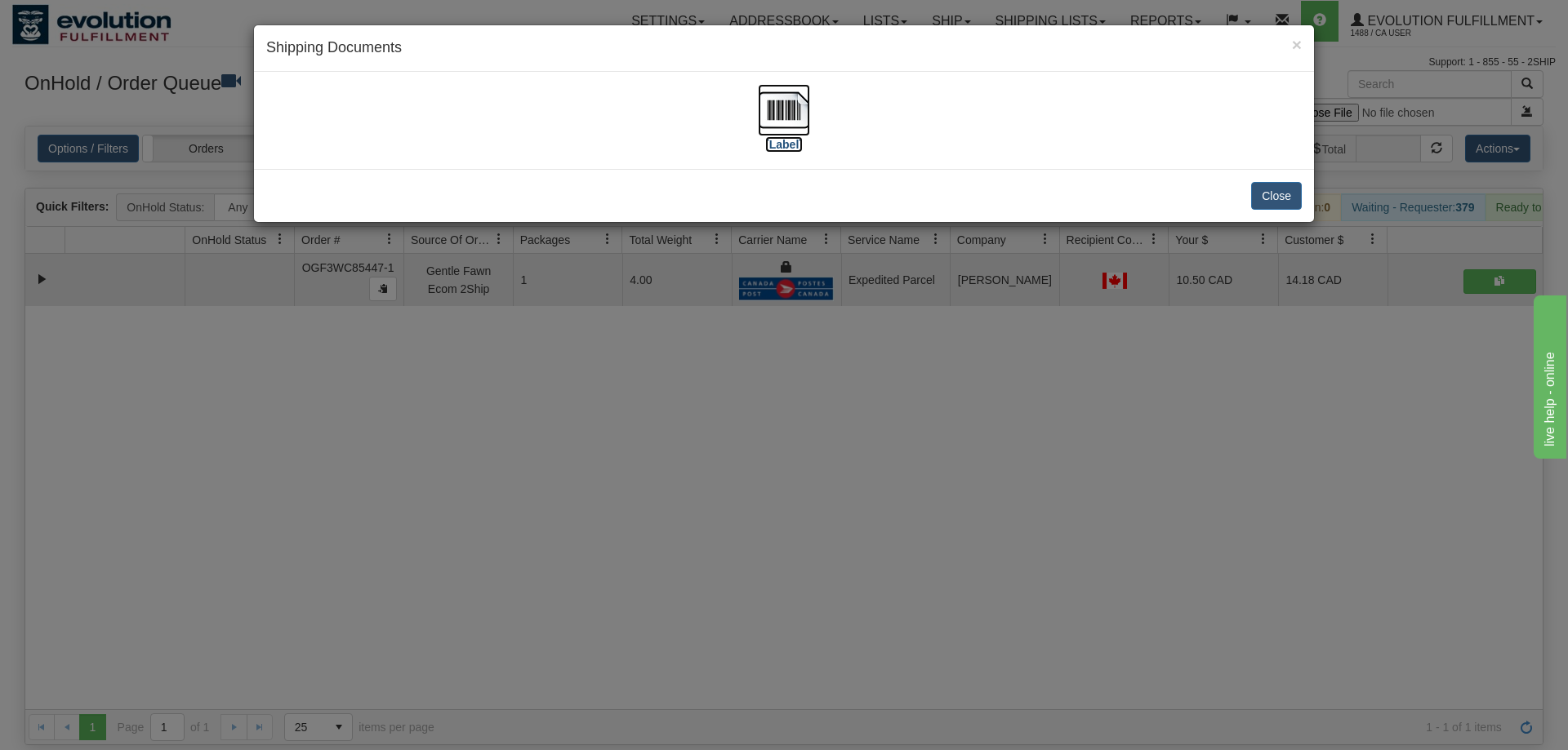
click at [791, 114] on img at bounding box center [784, 110] width 52 height 52
drag, startPoint x: 682, startPoint y: 375, endPoint x: 580, endPoint y: 173, distance: 226.3
click at [683, 371] on div "× Shipping Documents [Label] Close" at bounding box center [784, 375] width 1568 height 750
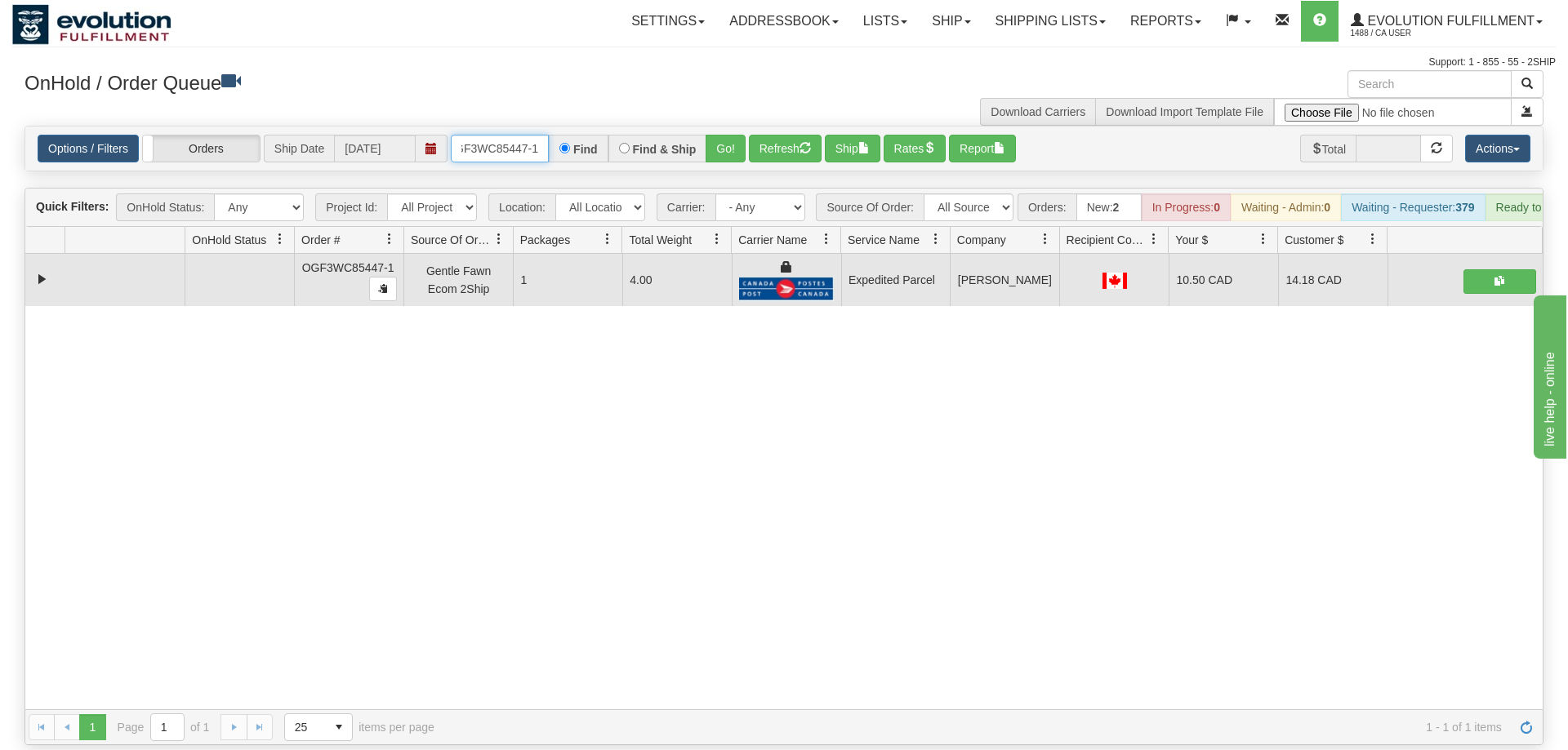
click at [481, 134] on input "OGF3WC85447-1" at bounding box center [500, 148] width 98 height 28
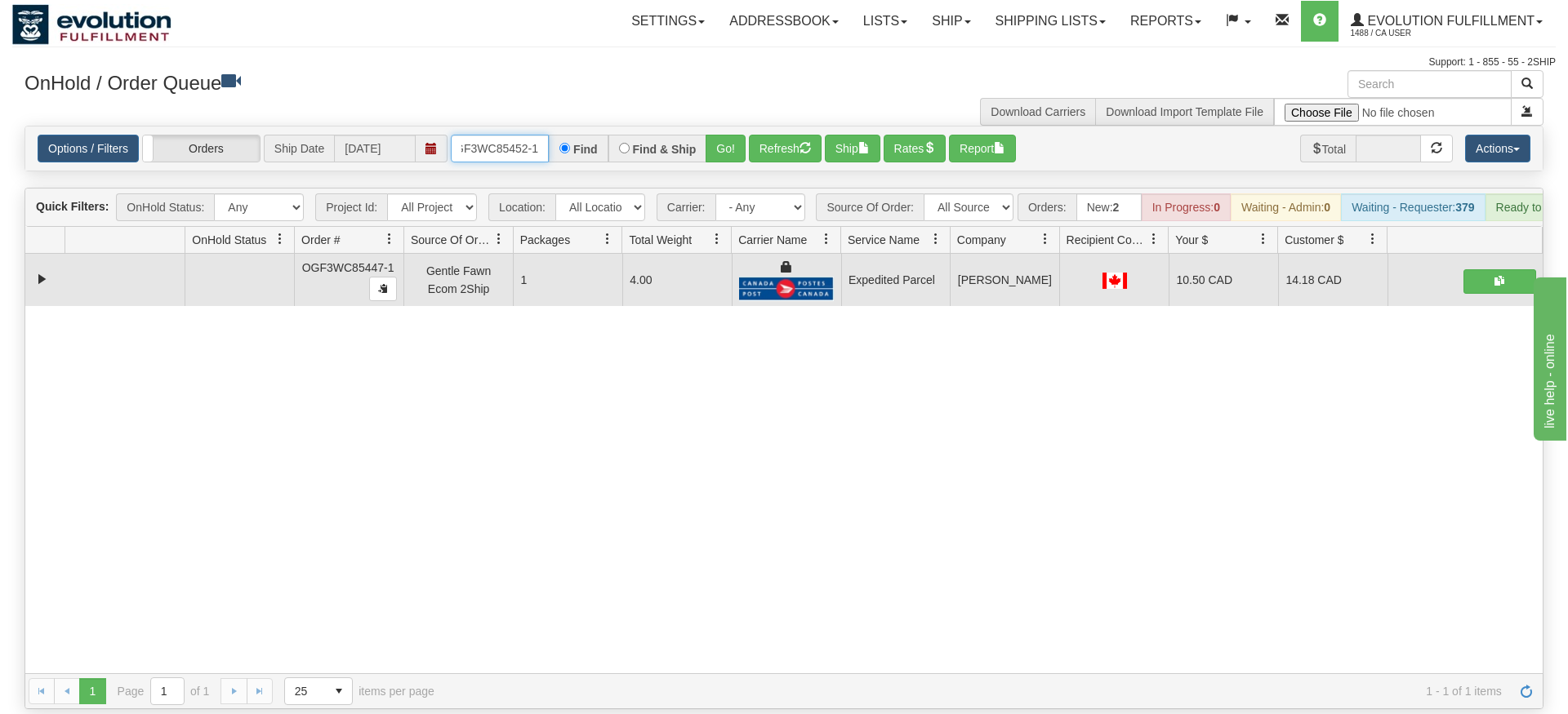
type input "OGF3WC85452-1"
click at [731, 152] on div "Is equal to Is not equal to Contains Does not contains CAD USD EUR ZAR [PERSON_…" at bounding box center [784, 417] width 1543 height 584
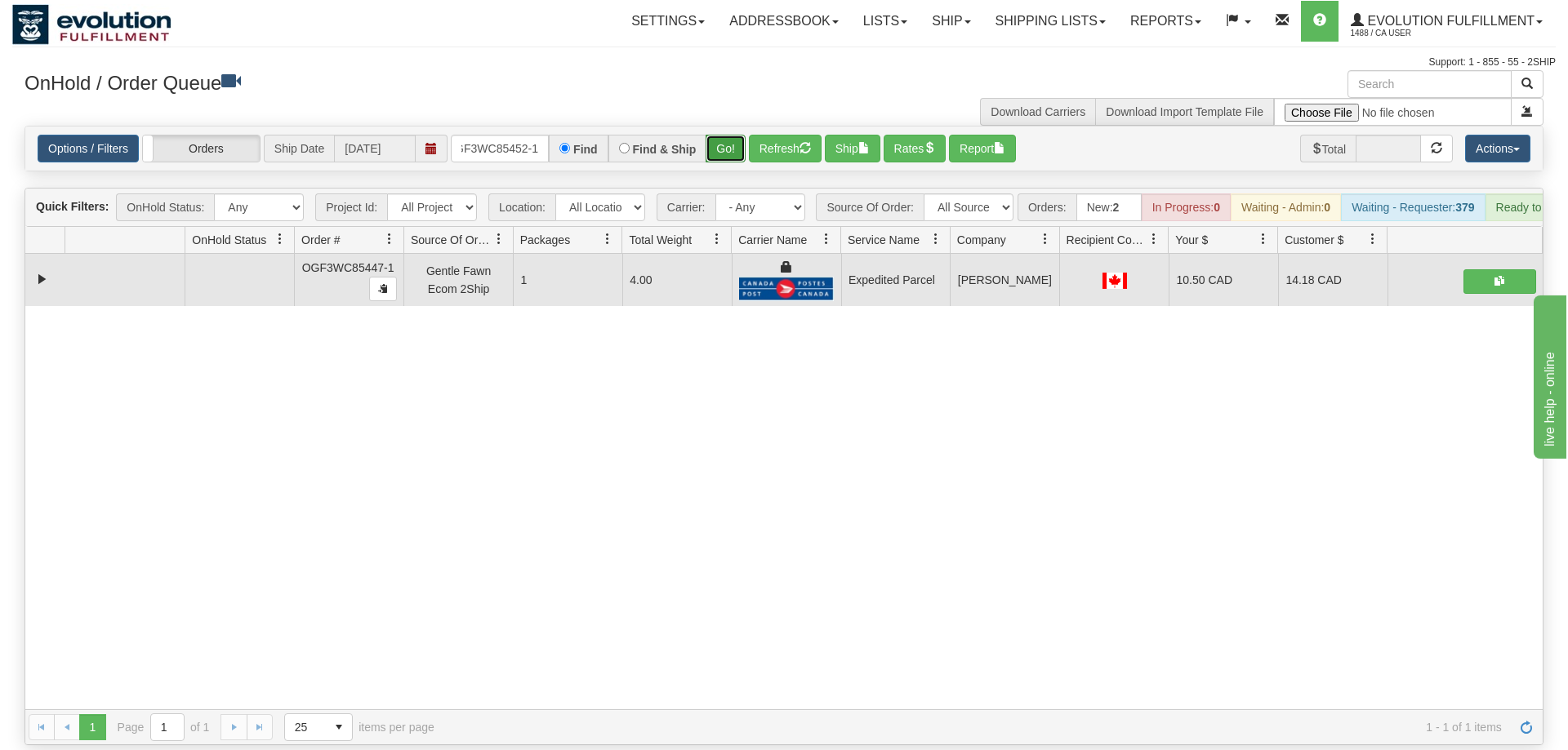
click at [728, 134] on button "Go!" at bounding box center [726, 148] width 40 height 28
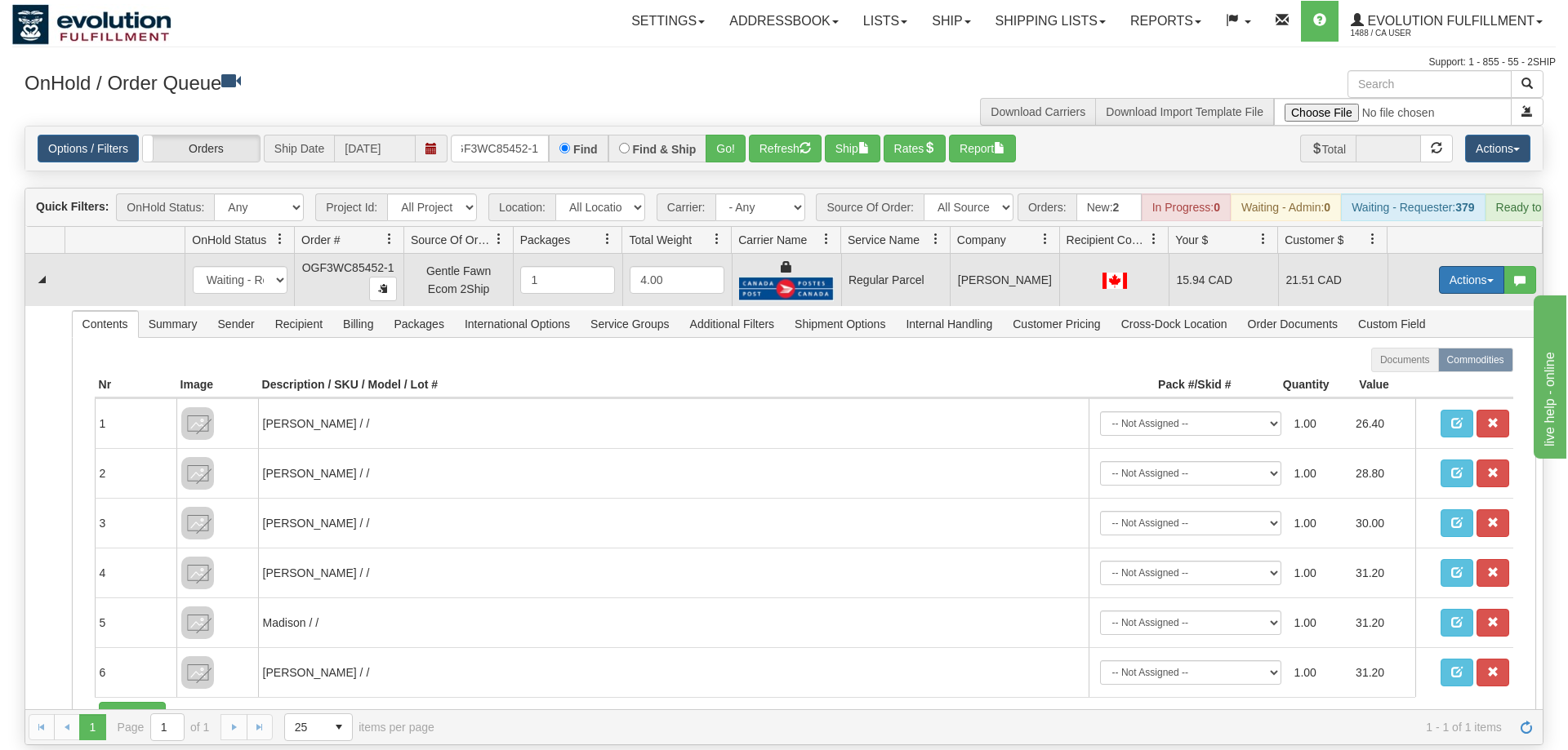
click at [1467, 266] on button "Actions" at bounding box center [1471, 280] width 65 height 28
click at [1434, 347] on span "Rate All Services" at bounding box center [1438, 353] width 98 height 13
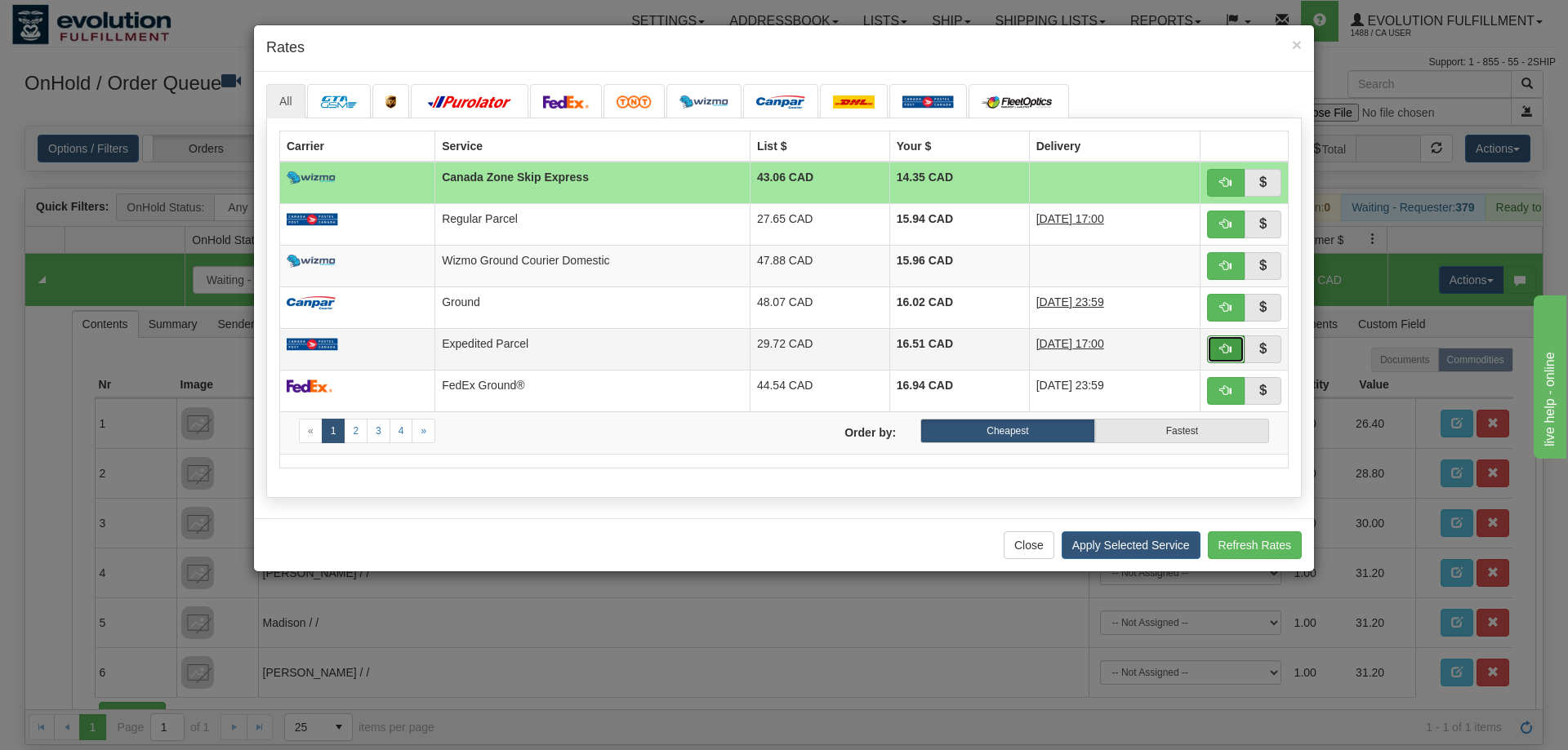
click at [1233, 349] on button "button" at bounding box center [1225, 350] width 38 height 28
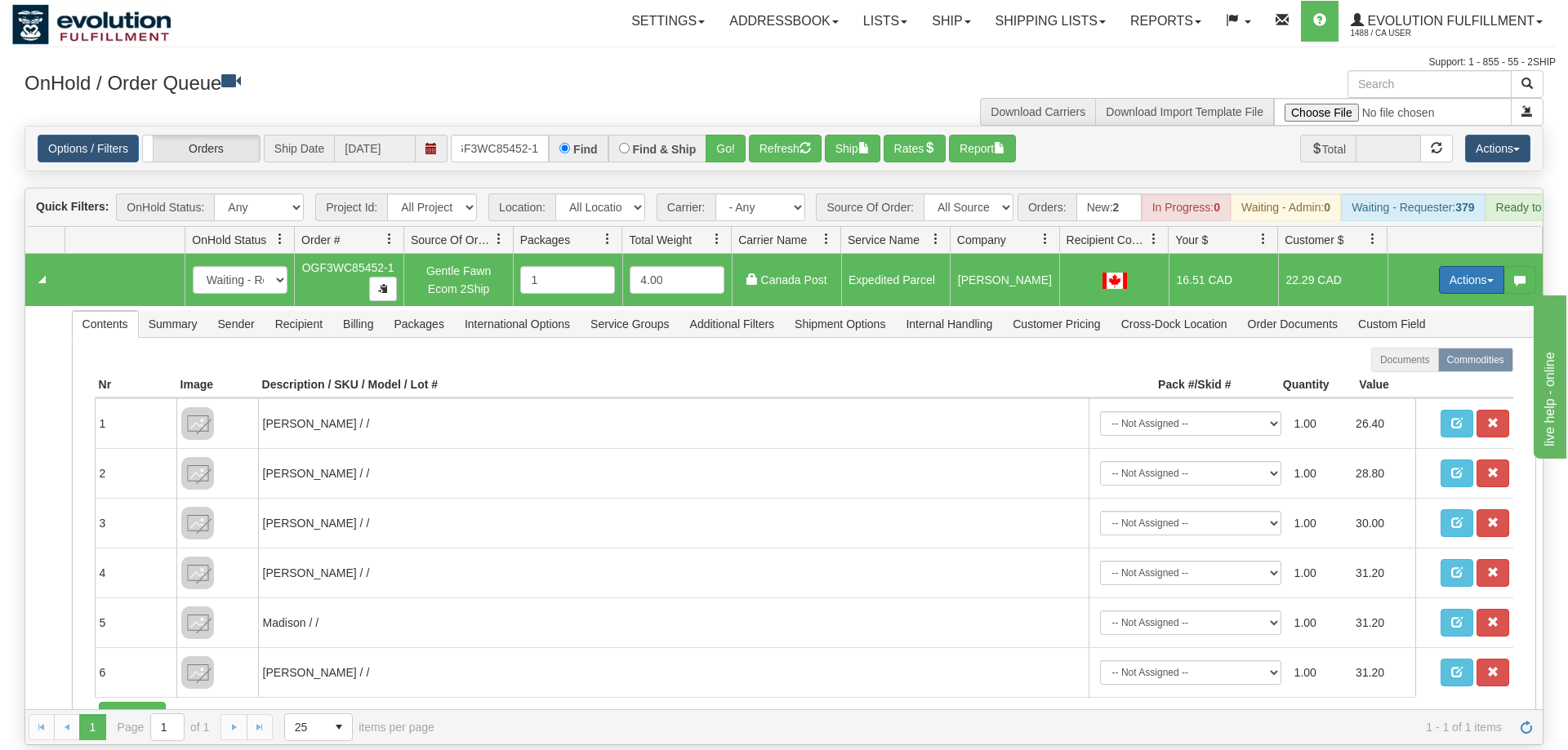
click at [1463, 266] on button "Actions" at bounding box center [1471, 280] width 65 height 28
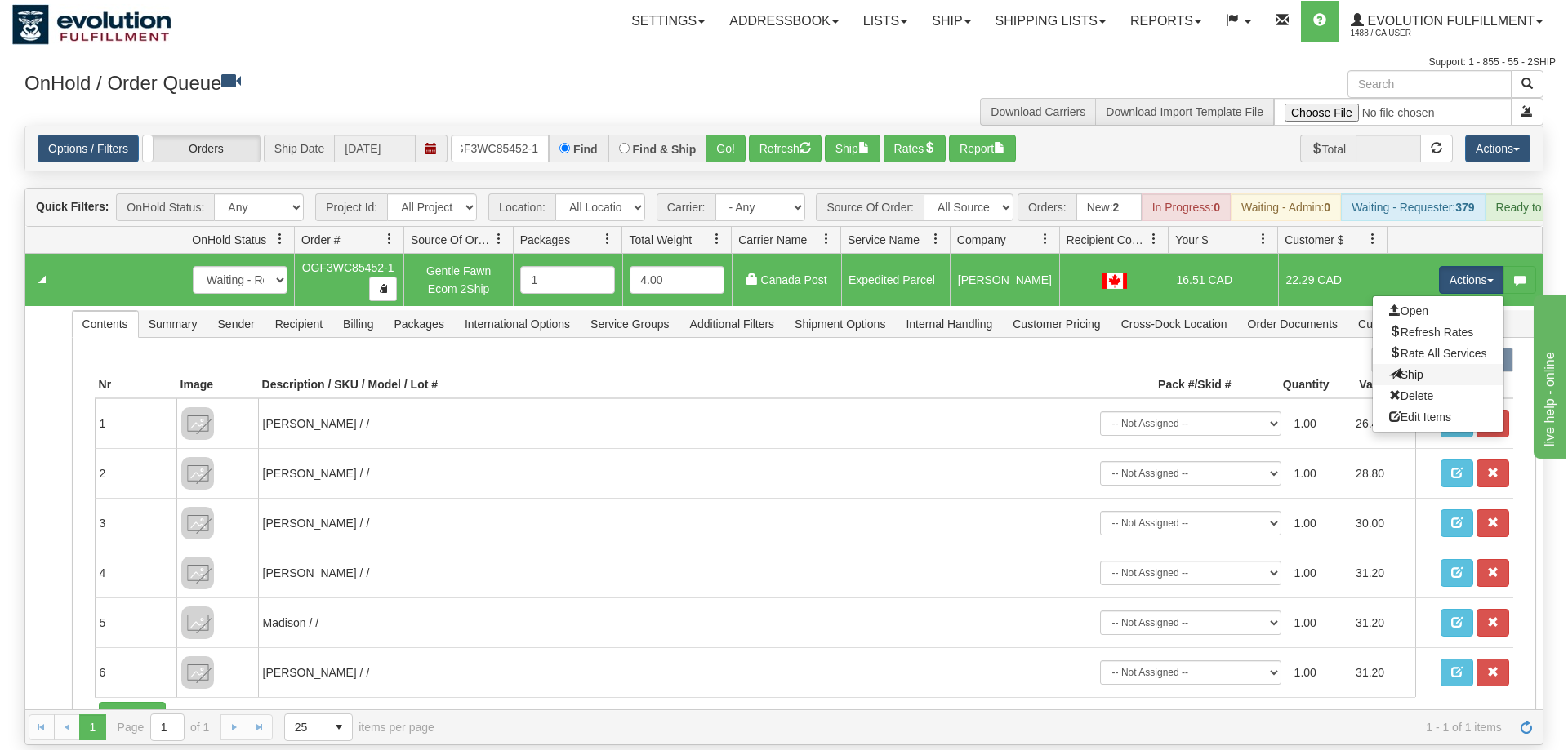
click at [1431, 364] on link "Ship" at bounding box center [1438, 375] width 131 height 21
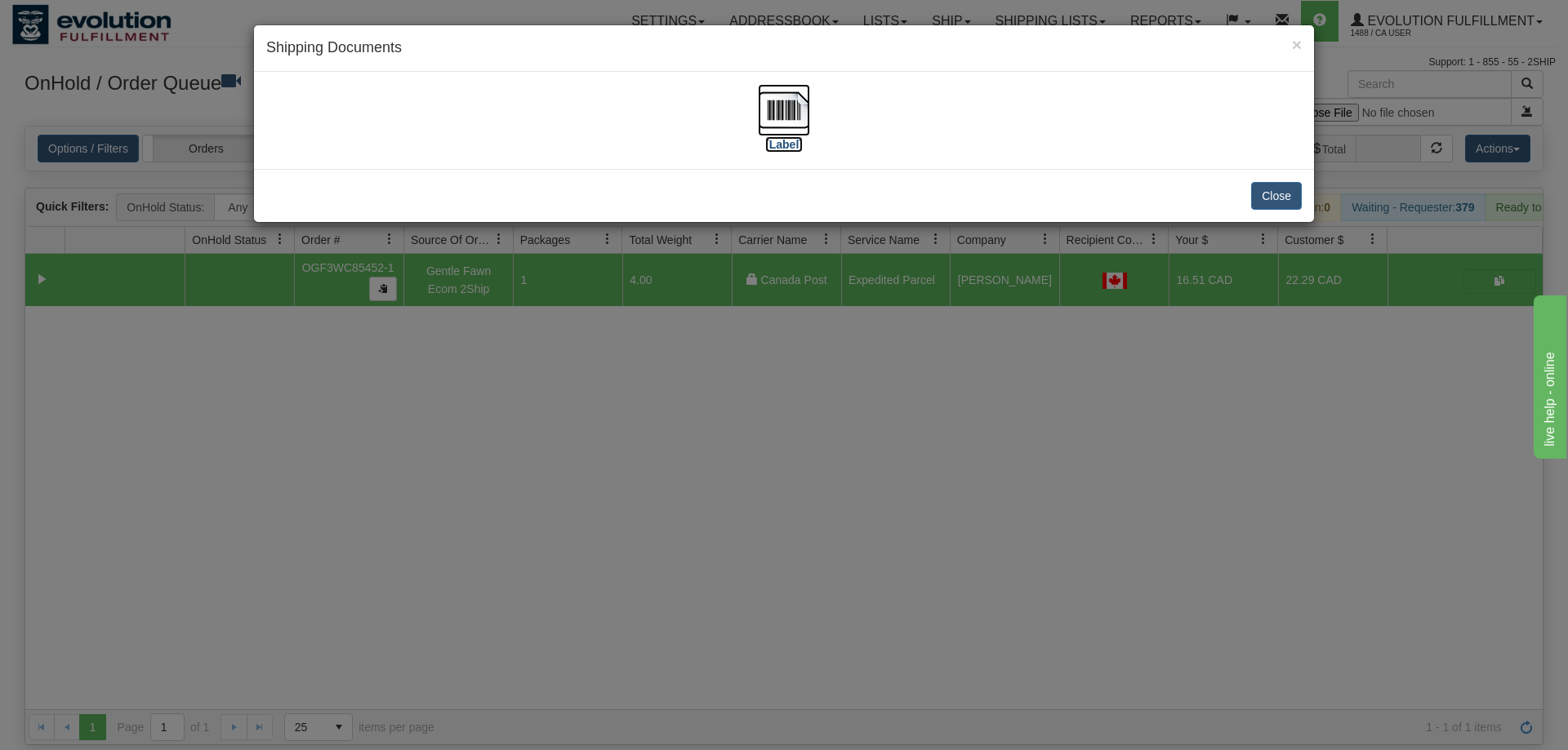
click at [772, 109] on img at bounding box center [784, 110] width 52 height 52
click at [910, 538] on div "× Shipping Documents [Label] Close" at bounding box center [784, 375] width 1568 height 750
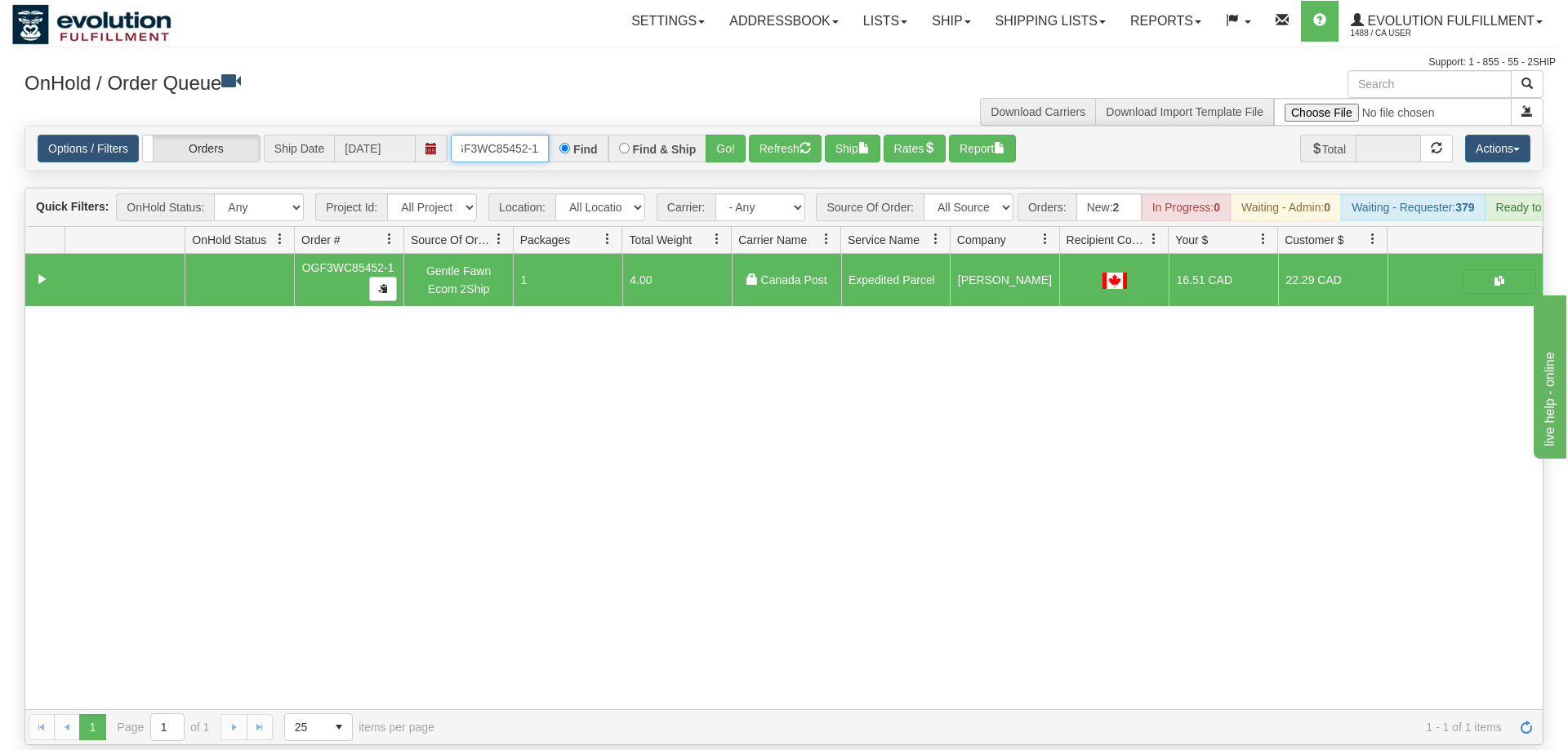
click at [546, 134] on input "OGF3WC85452-1" at bounding box center [500, 148] width 98 height 28
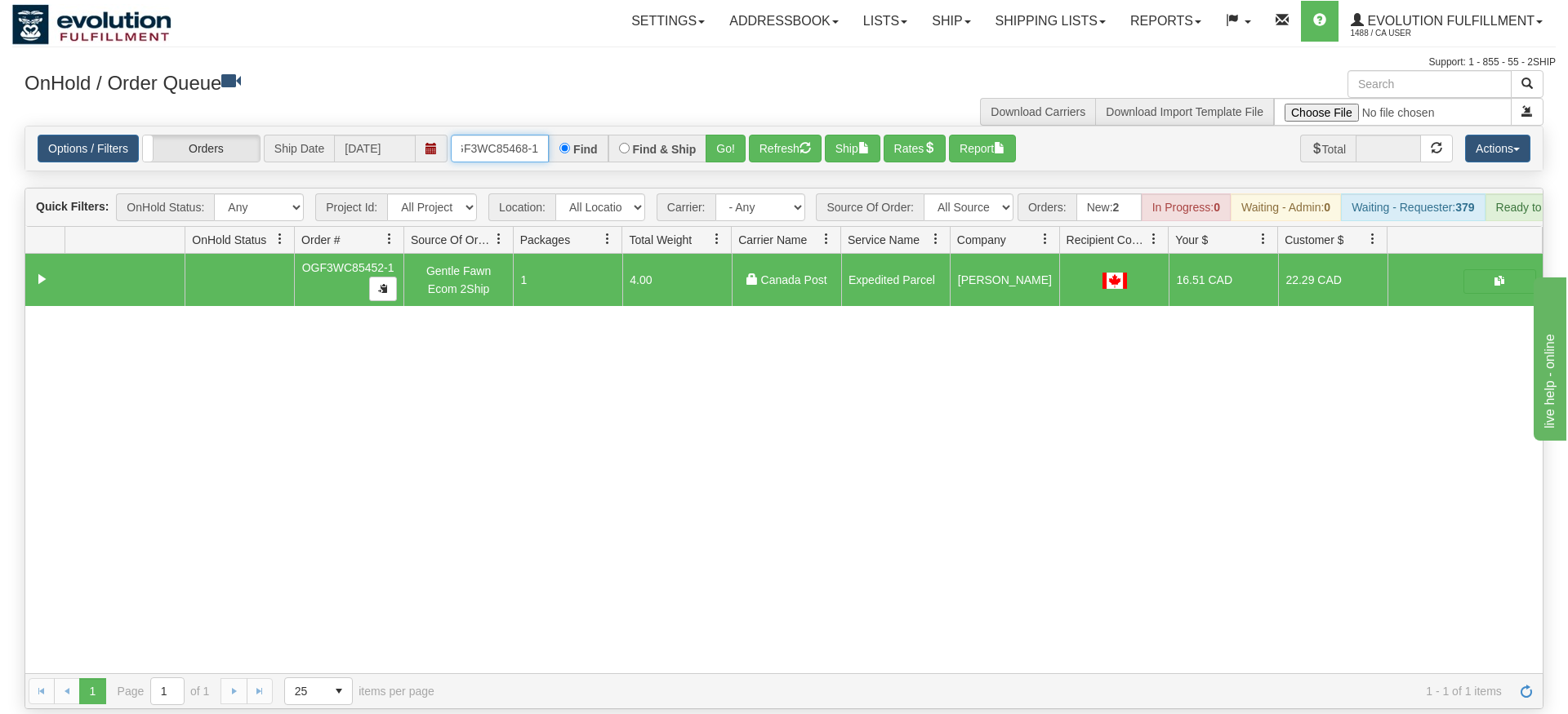
type input "OGF3WC85468-1"
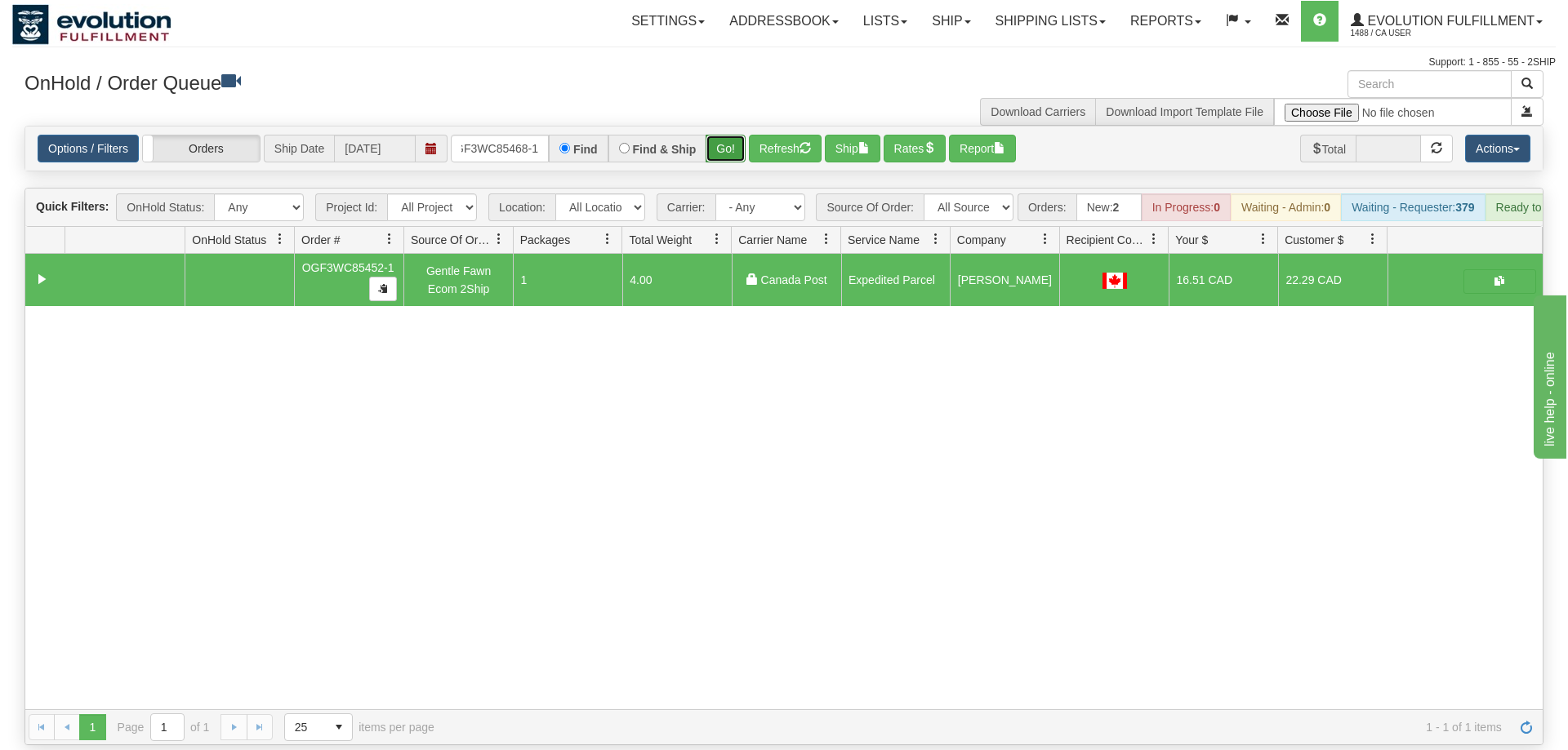
drag, startPoint x: 715, startPoint y: 158, endPoint x: 738, endPoint y: 127, distance: 38.6
click at [717, 154] on div "Is equal to Is not equal to Contains Does not contains CAD USD EUR ZAR [PERSON_…" at bounding box center [784, 436] width 1543 height 620
click at [738, 134] on button "Go!" at bounding box center [726, 148] width 40 height 28
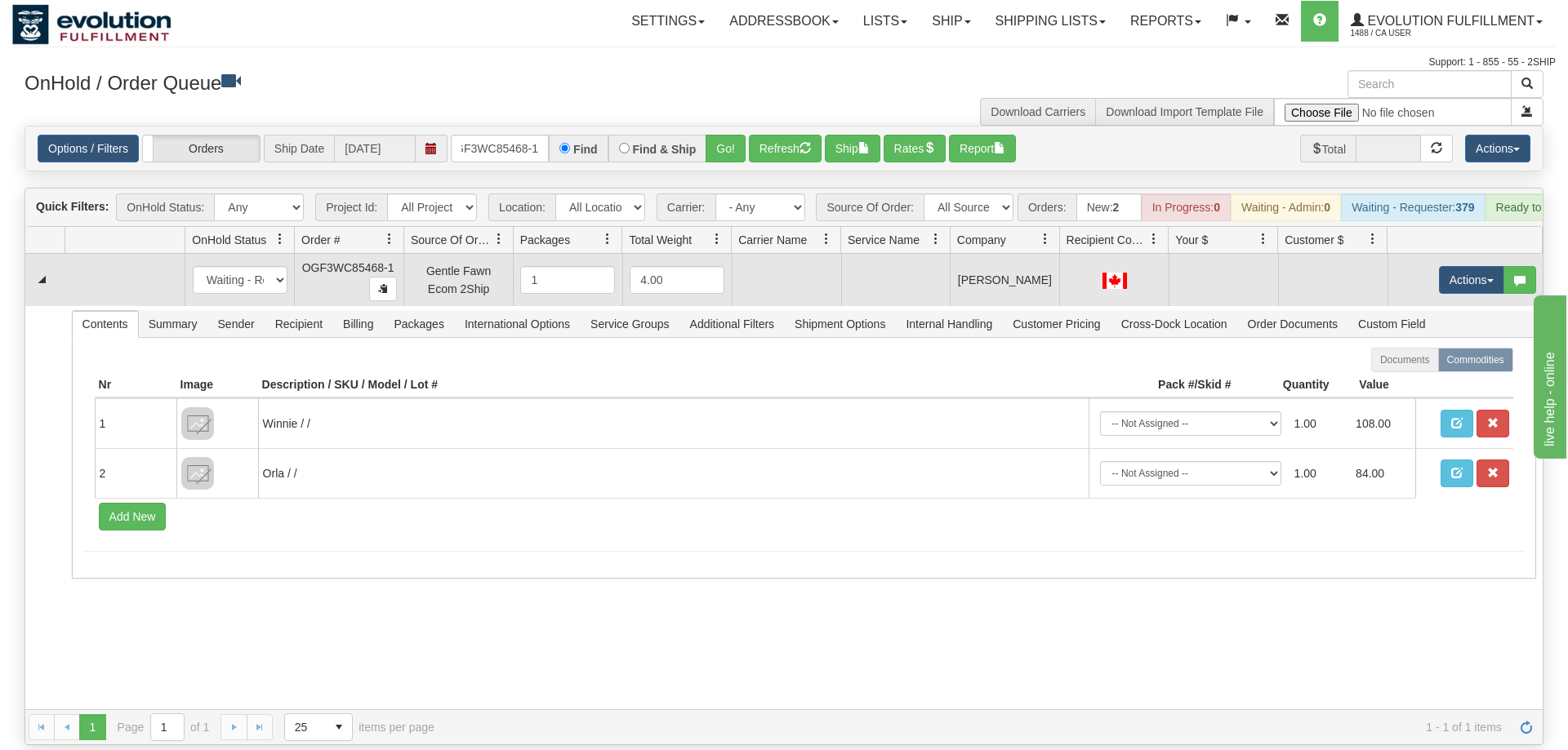
click at [1480, 275] on td "Actions Open Refresh Rates Rate All Services Ship Delete Edit Items" at bounding box center [1465, 279] width 155 height 52
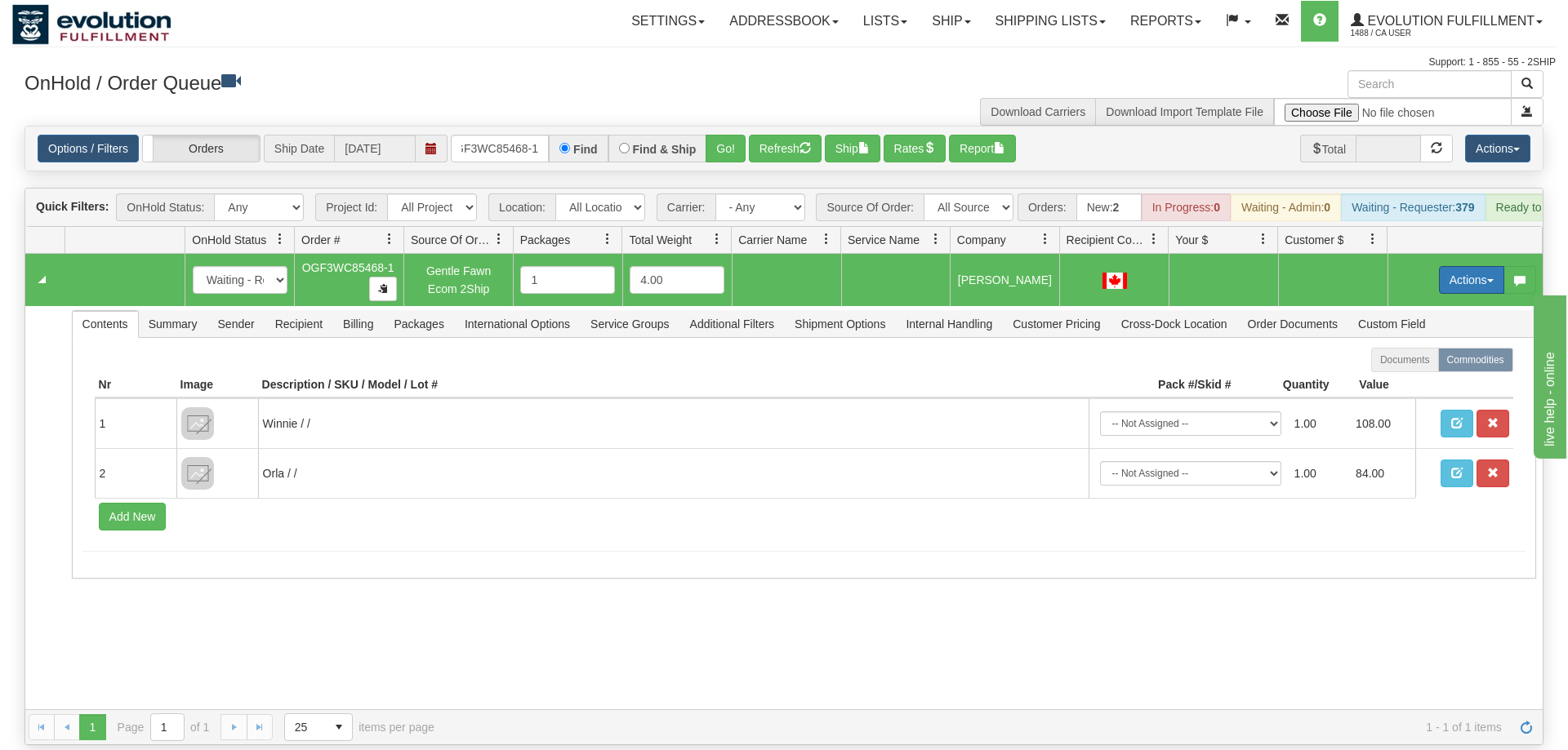
click at [1480, 266] on button "Actions" at bounding box center [1471, 280] width 65 height 28
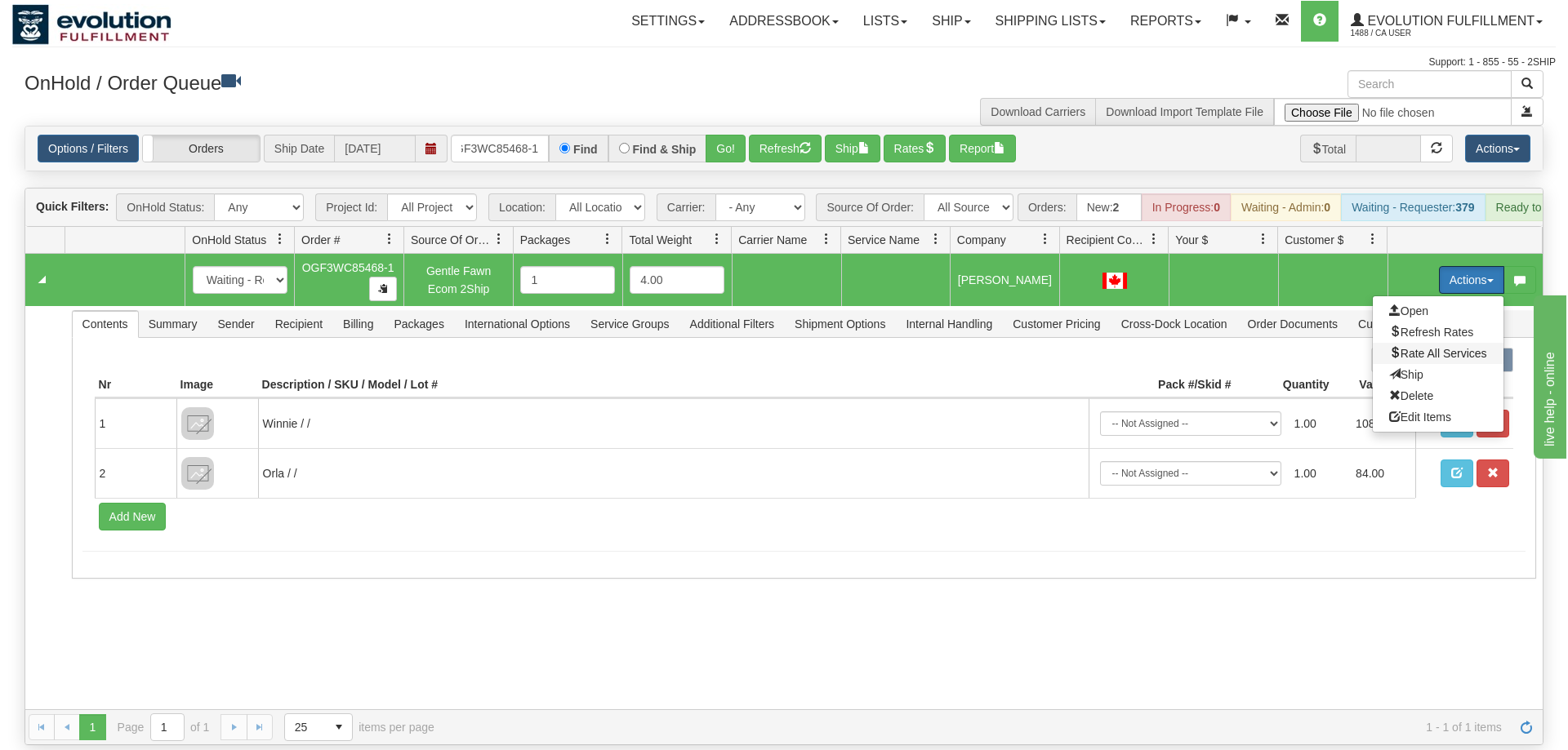
click at [1448, 347] on span "Rate All Services" at bounding box center [1438, 353] width 98 height 13
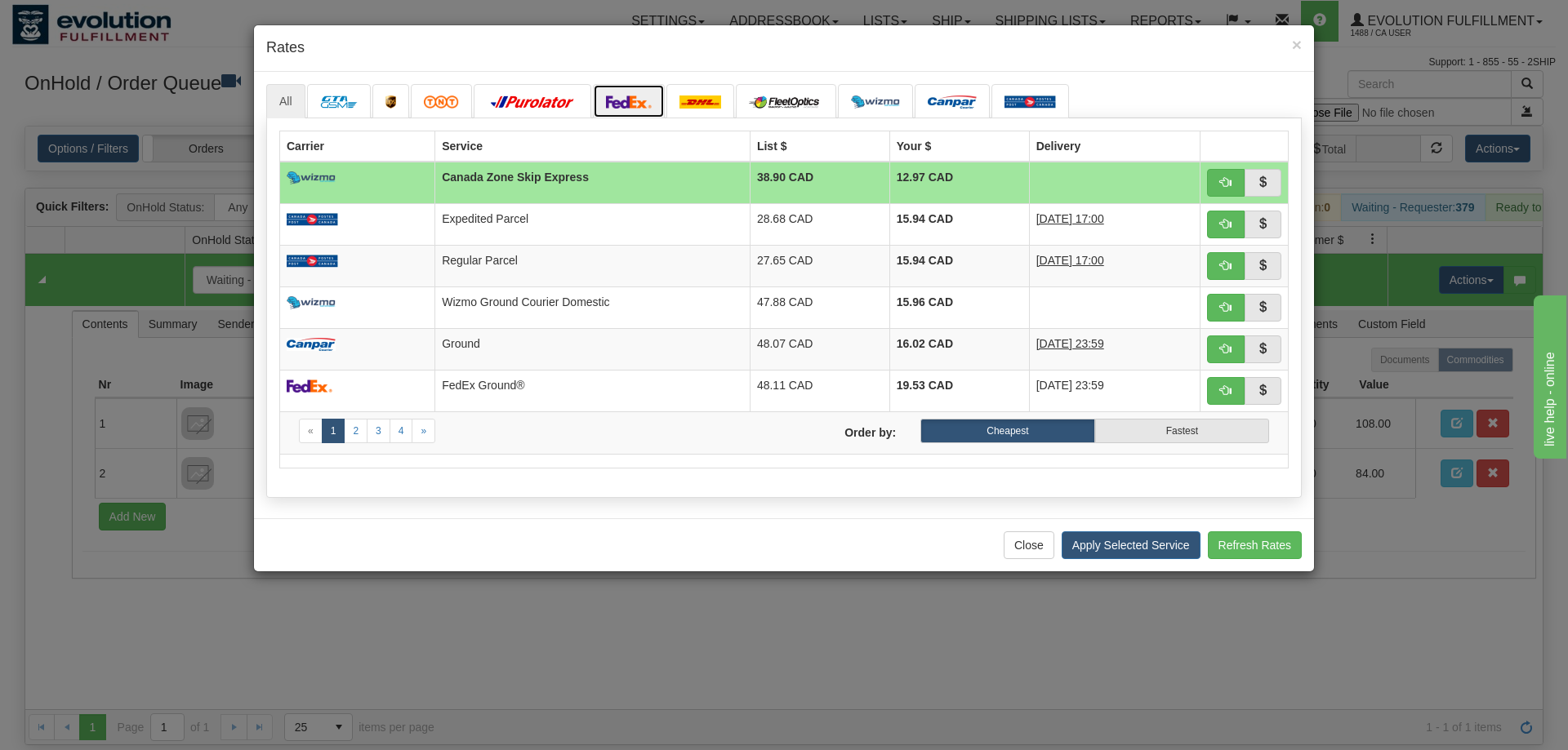
click at [609, 90] on link at bounding box center [629, 101] width 72 height 34
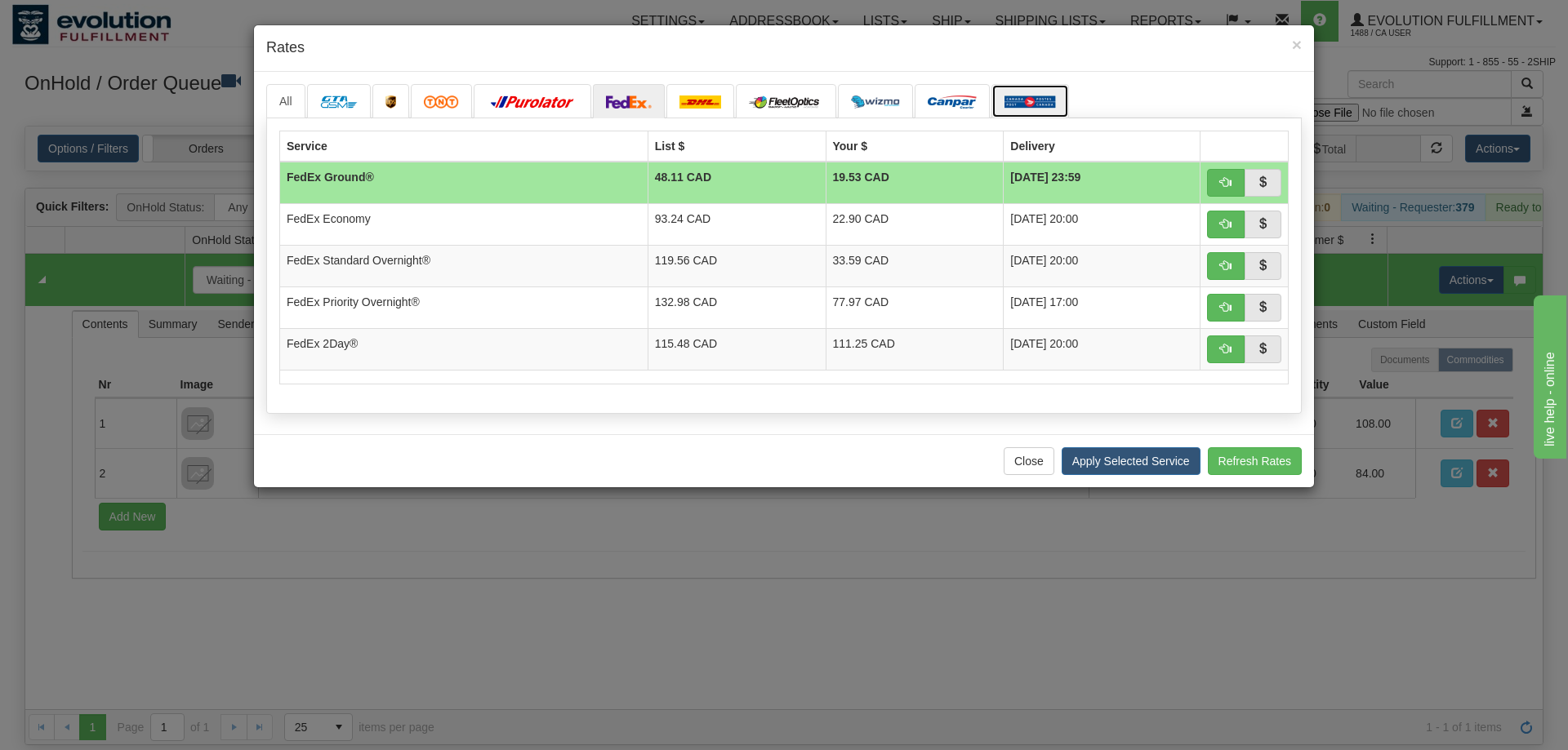
click at [1023, 97] on img at bounding box center [1030, 102] width 52 height 13
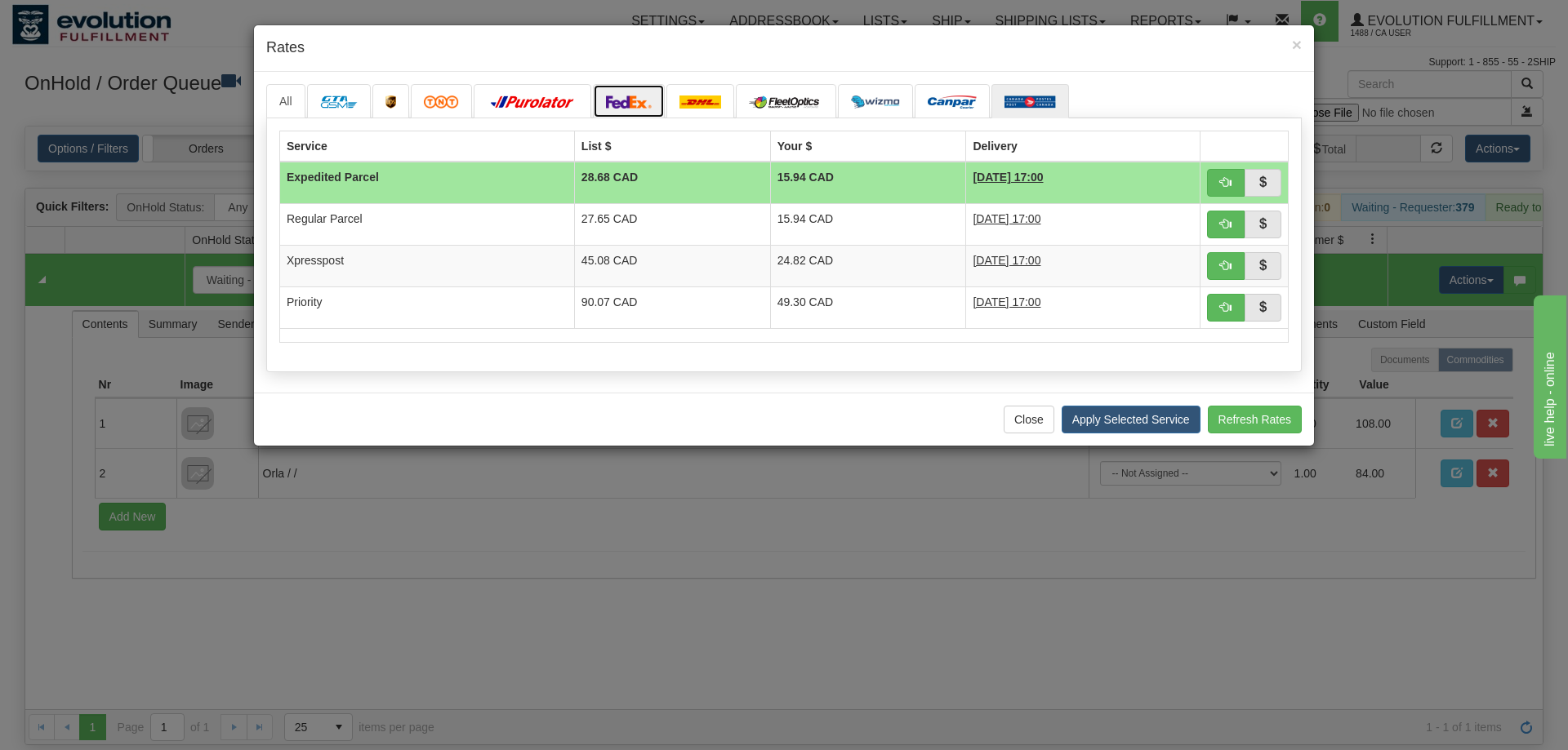
click at [645, 106] on img at bounding box center [629, 102] width 46 height 13
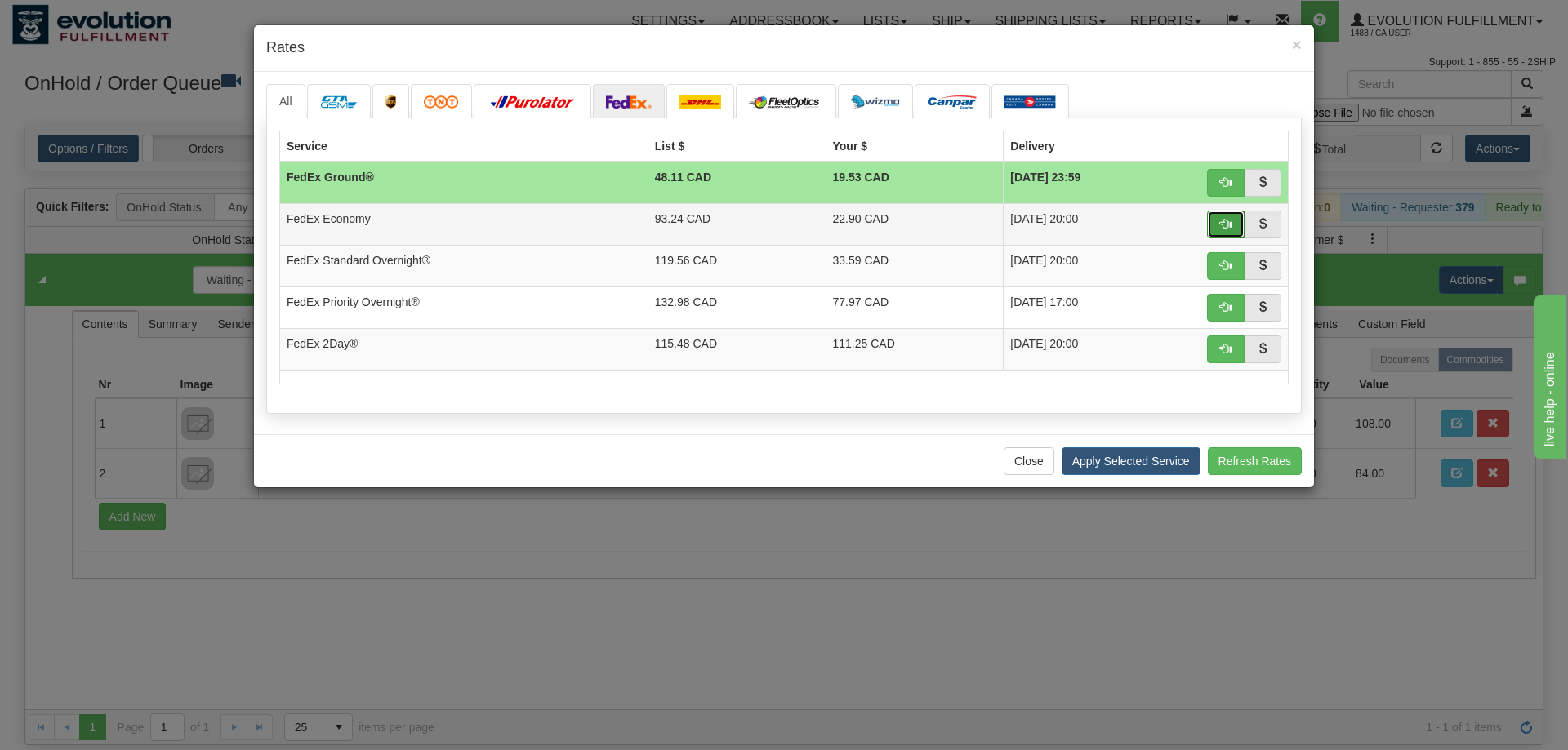
click at [1229, 221] on span "button" at bounding box center [1225, 223] width 11 height 11
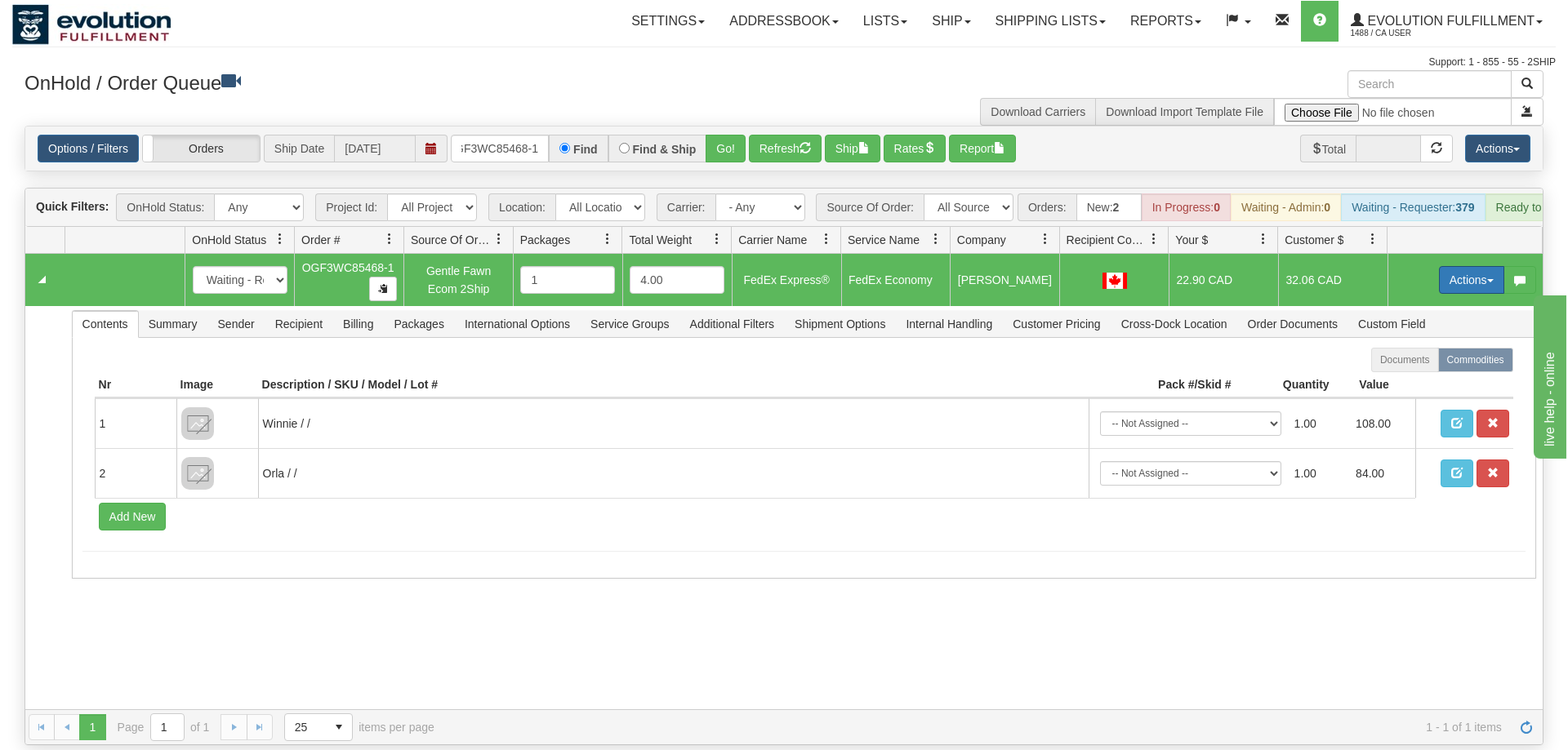
click at [1464, 266] on button "Actions" at bounding box center [1471, 280] width 65 height 28
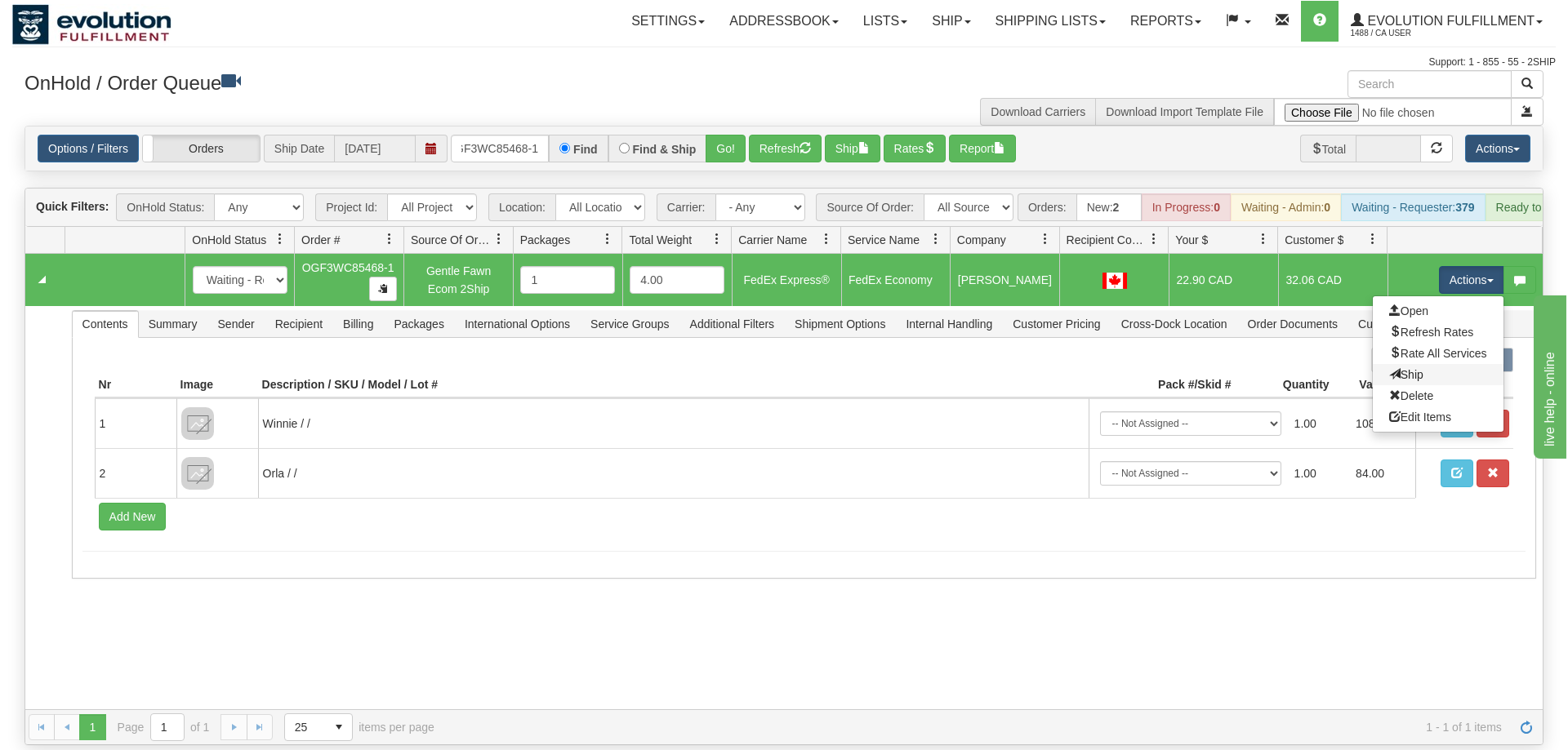
click at [1450, 364] on link "Ship" at bounding box center [1438, 375] width 131 height 21
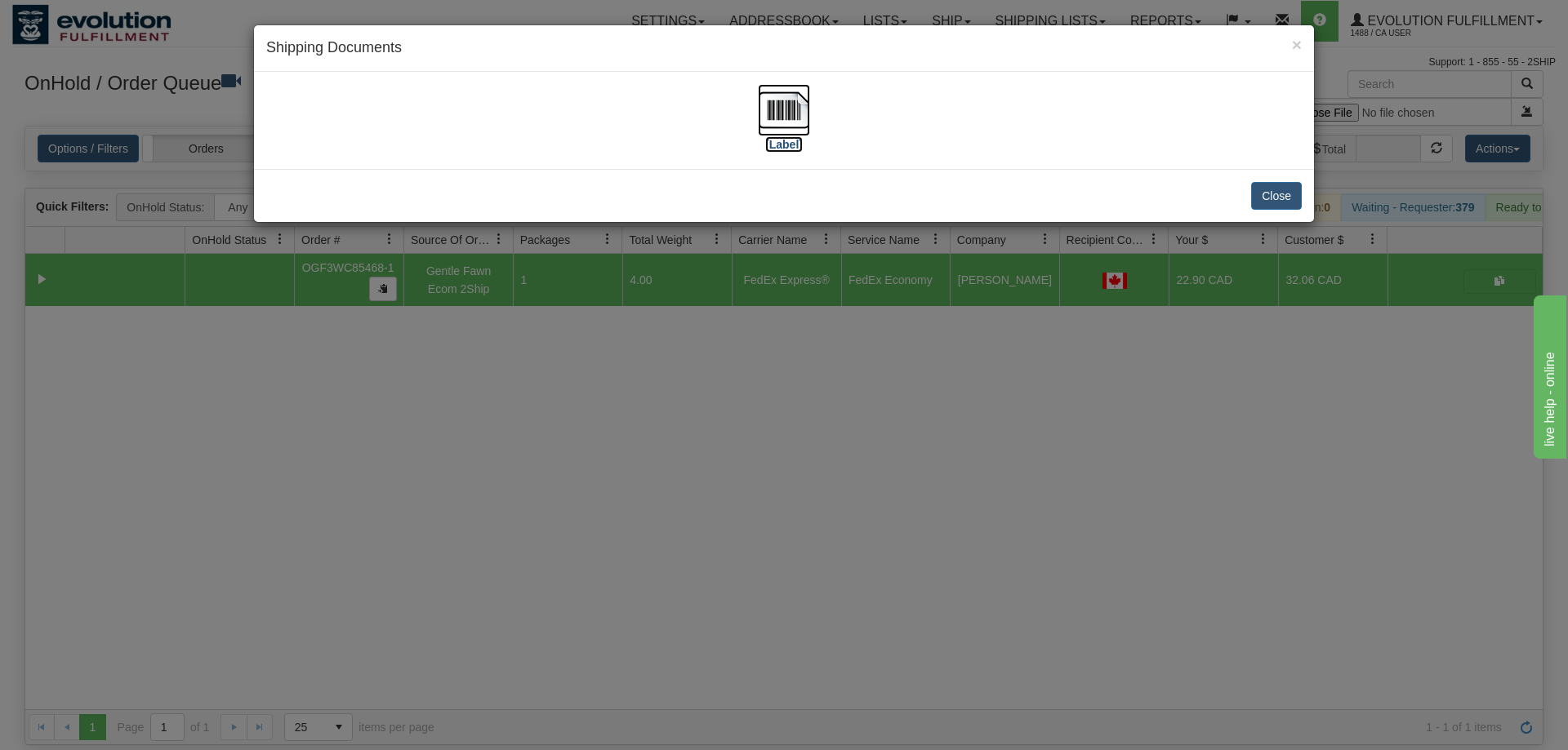
click at [778, 115] on img at bounding box center [784, 110] width 52 height 52
drag, startPoint x: 796, startPoint y: 363, endPoint x: 744, endPoint y: 291, distance: 88.8
click at [795, 363] on div "× Shipping Documents [Label] Close" at bounding box center [784, 375] width 1568 height 750
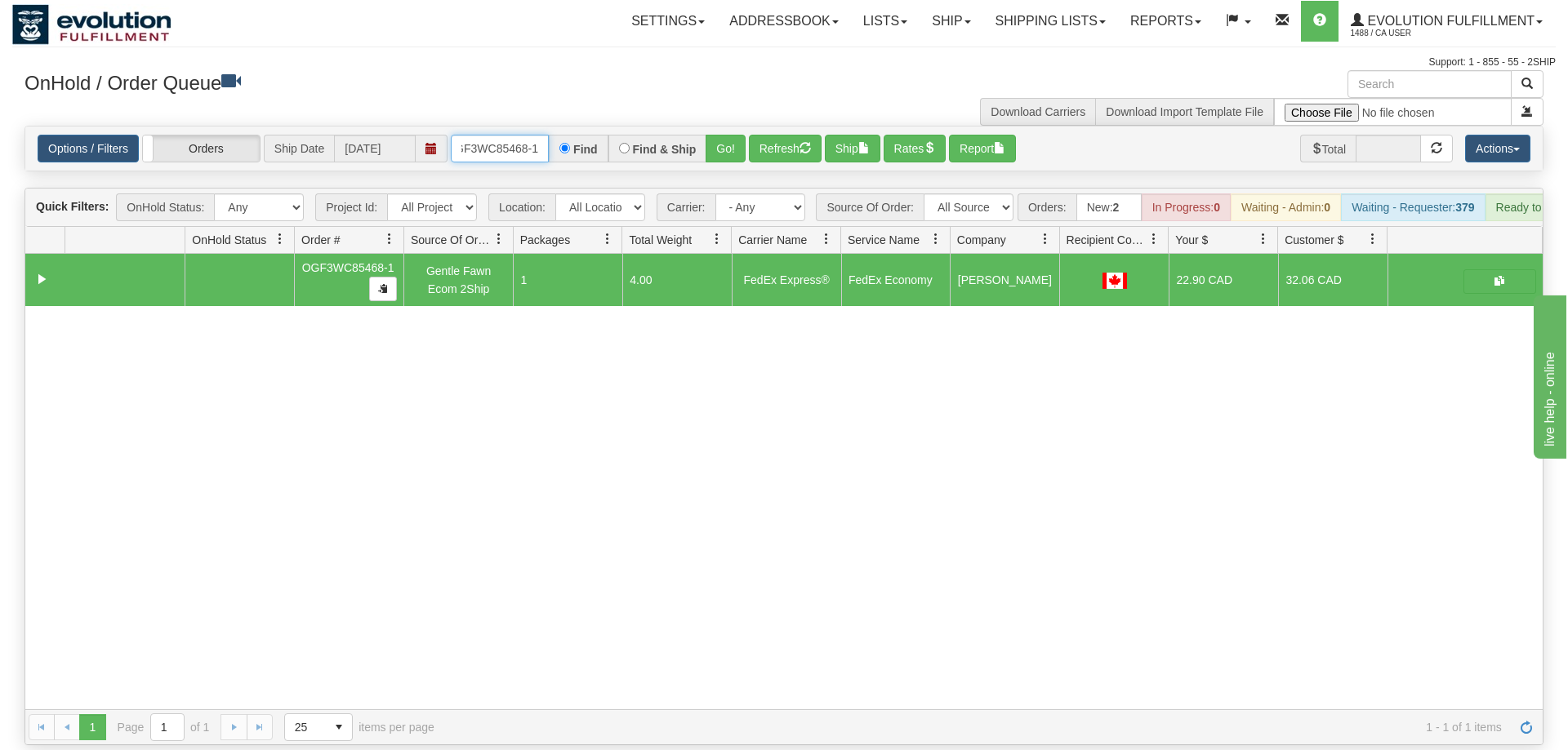
click at [509, 134] on input "OGF3WC85468-1" at bounding box center [500, 148] width 98 height 28
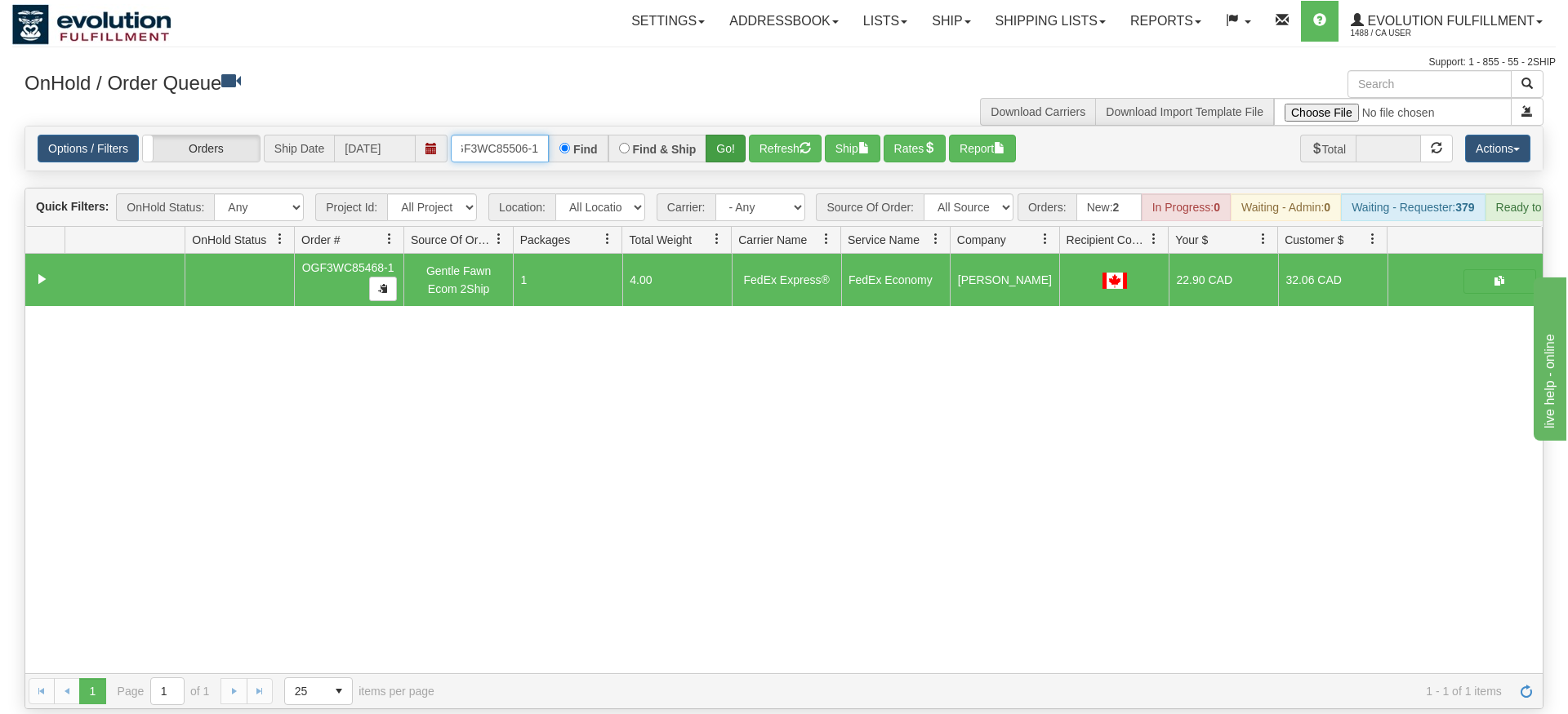
type input "OGF3WC85506-1"
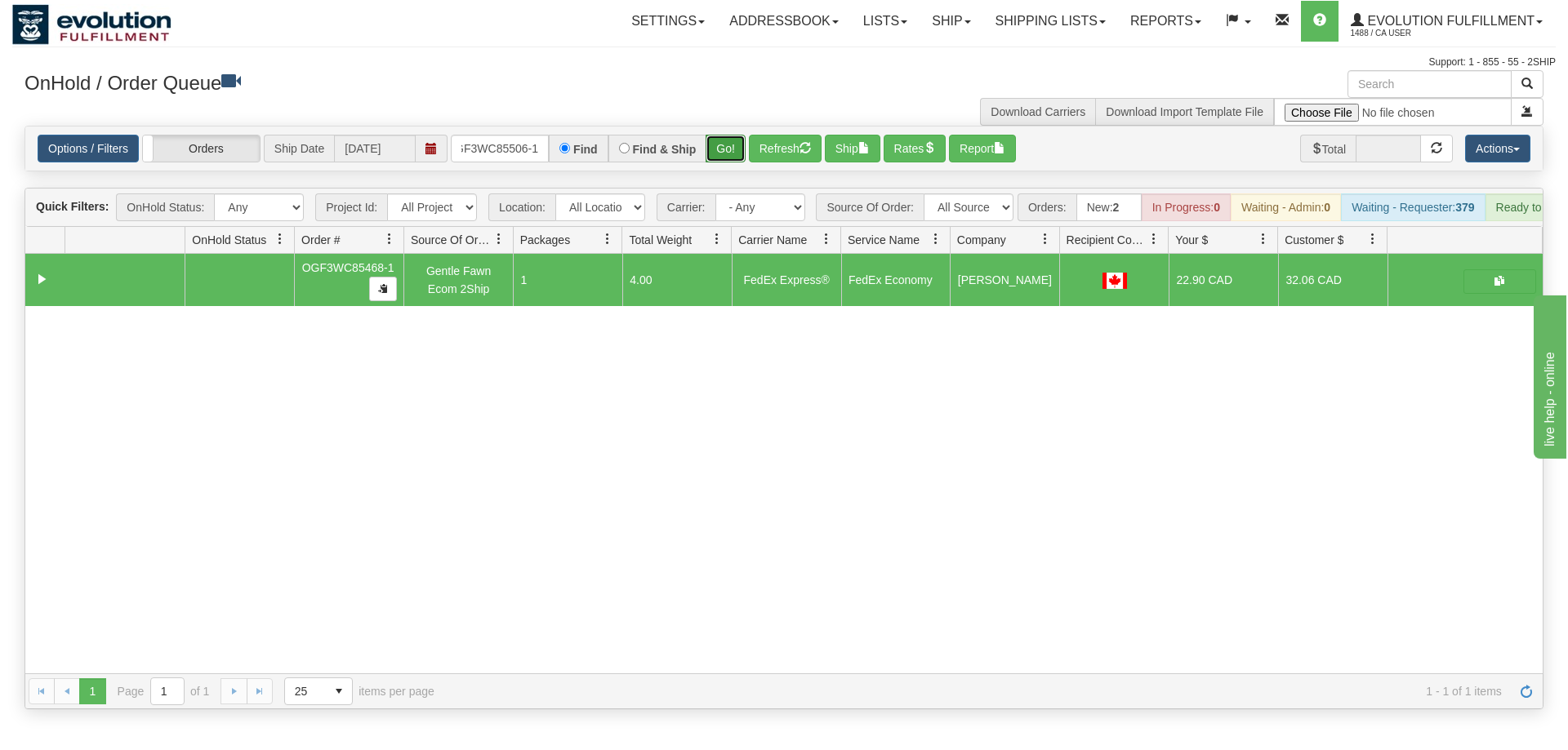
click at [718, 156] on div "Is equal to Is not equal to Contains Does not contains CAD USD EUR ZAR [PERSON_…" at bounding box center [784, 417] width 1543 height 584
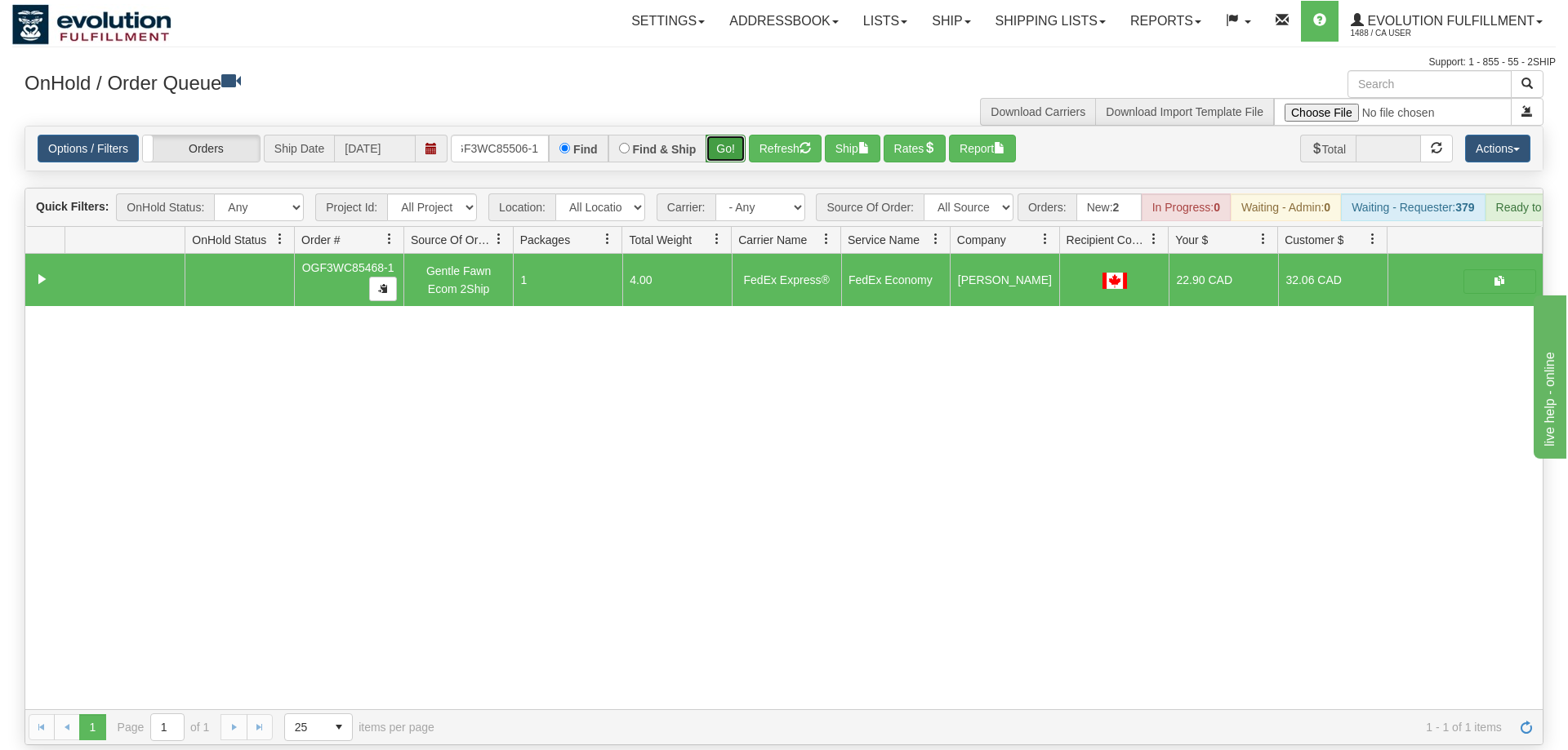
click at [728, 134] on button "Go!" at bounding box center [726, 148] width 40 height 28
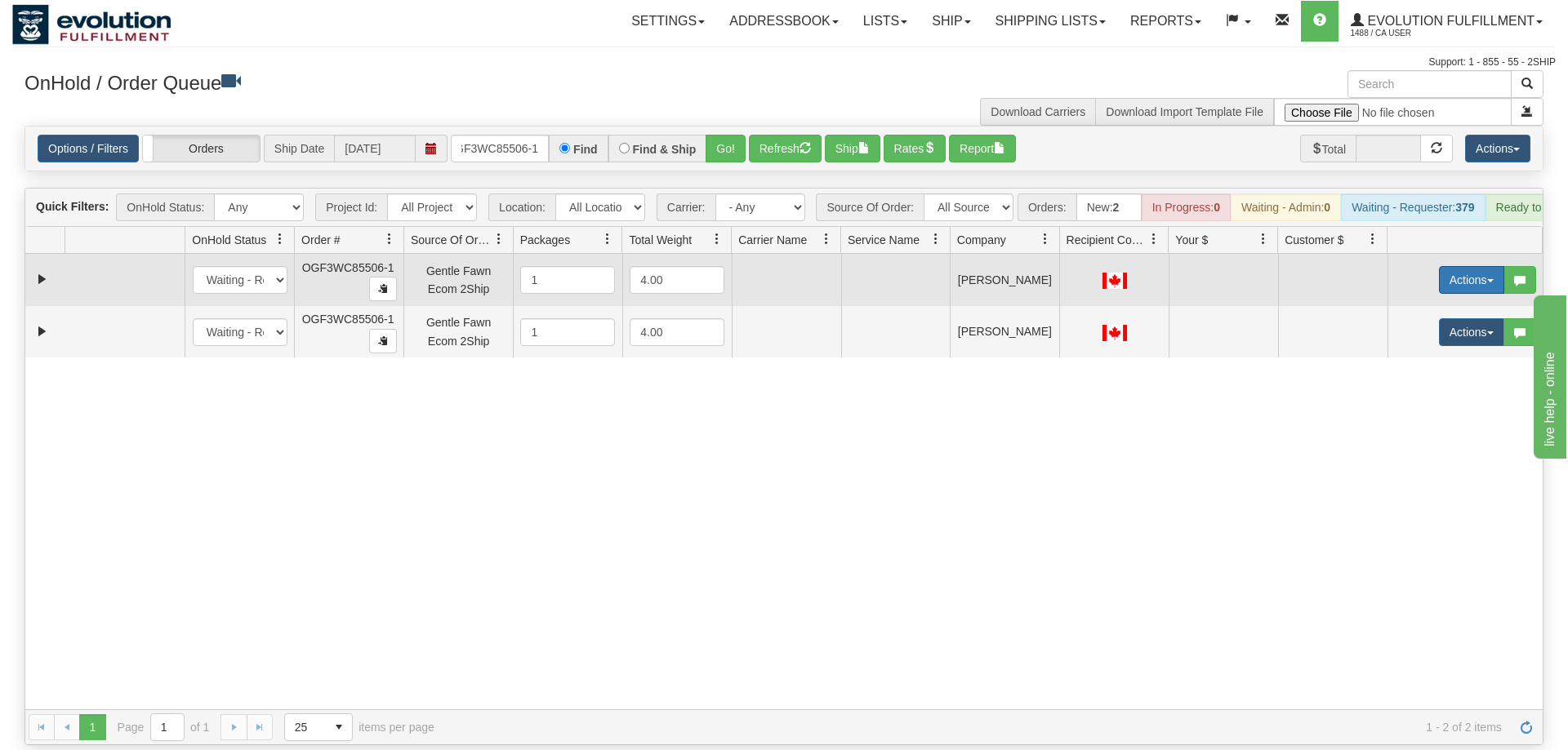
click at [1455, 266] on button "Actions" at bounding box center [1471, 280] width 65 height 28
click at [1426, 347] on span "Rate All Services" at bounding box center [1438, 353] width 98 height 13
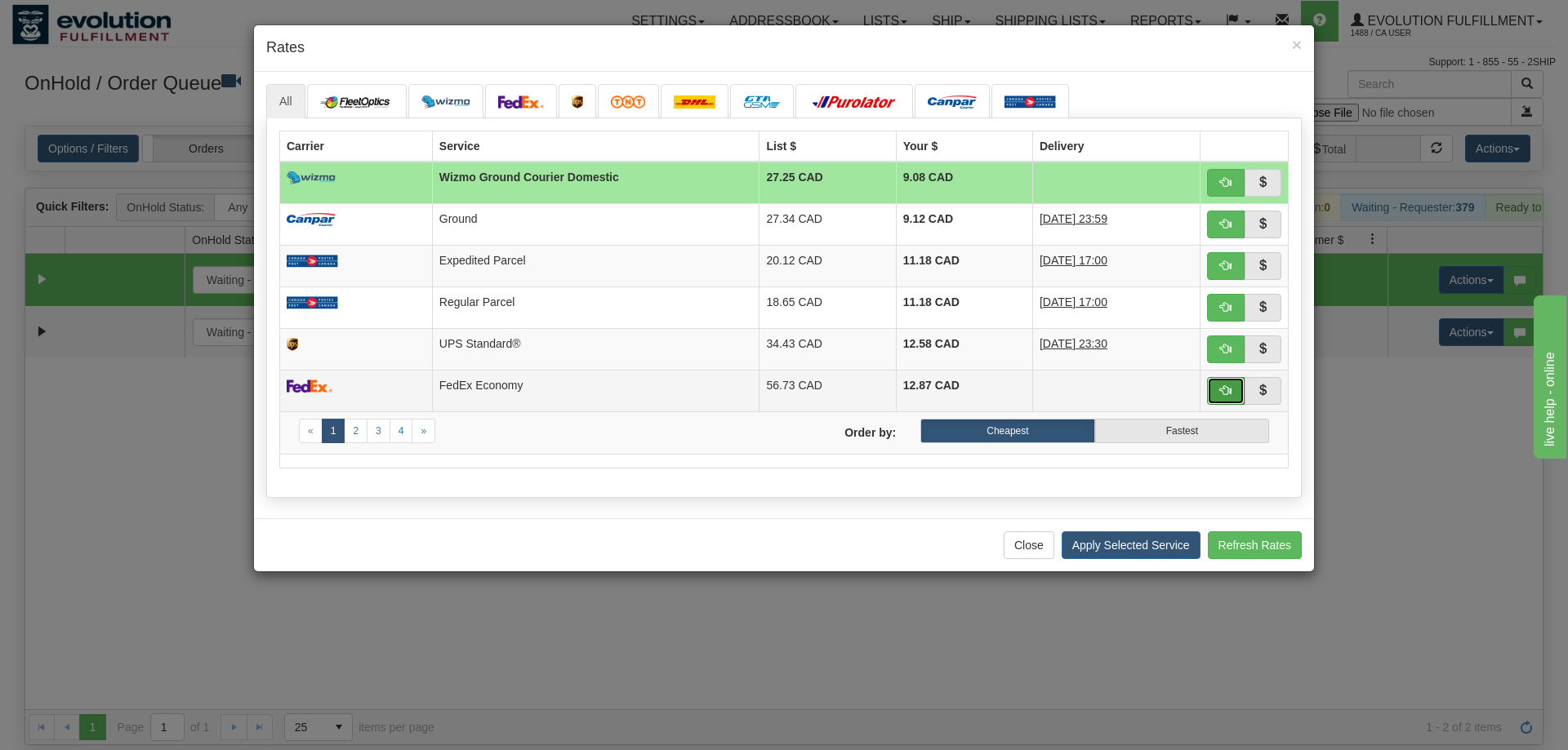
click at [1225, 379] on button "button" at bounding box center [1225, 392] width 38 height 28
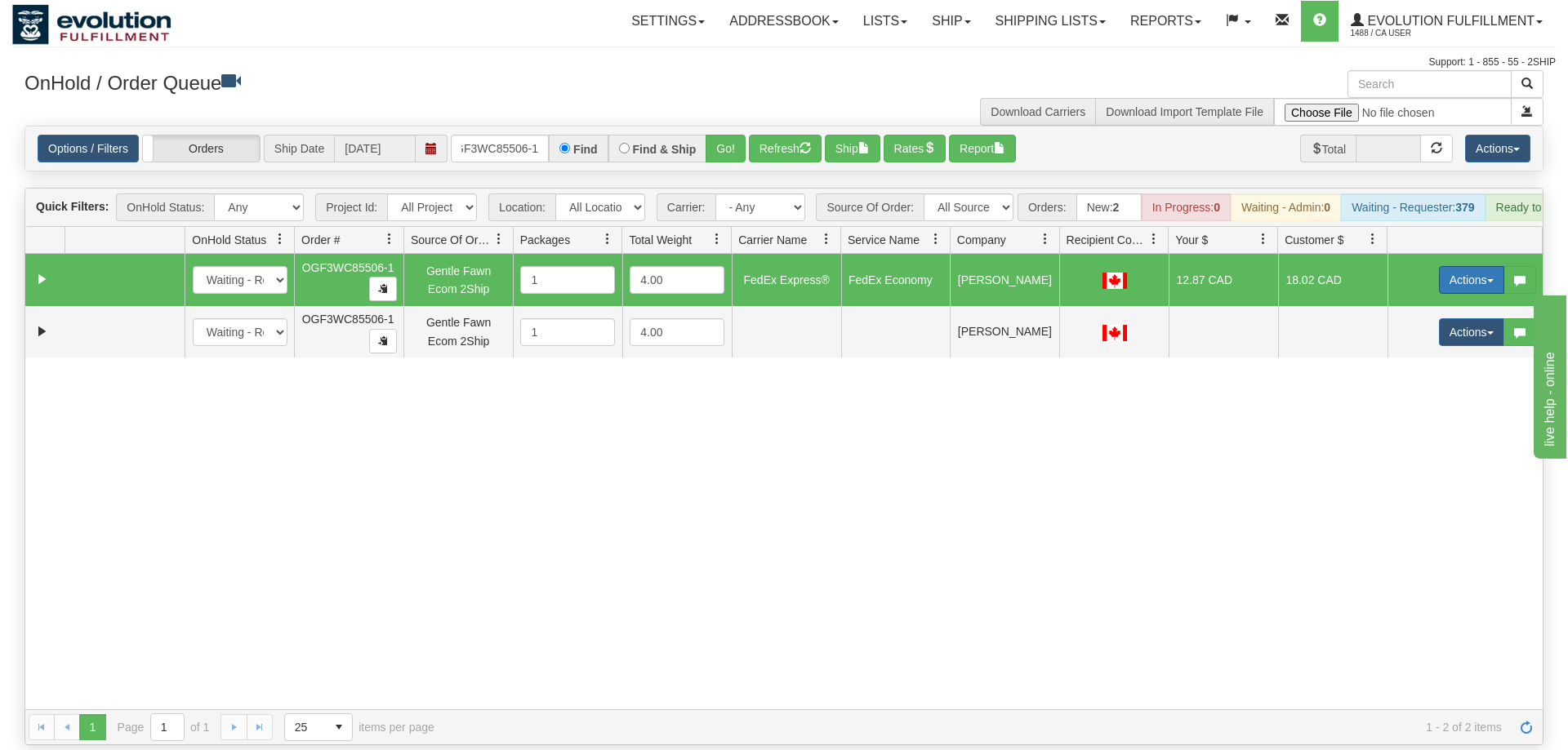
click at [1471, 266] on button "Actions" at bounding box center [1471, 280] width 65 height 28
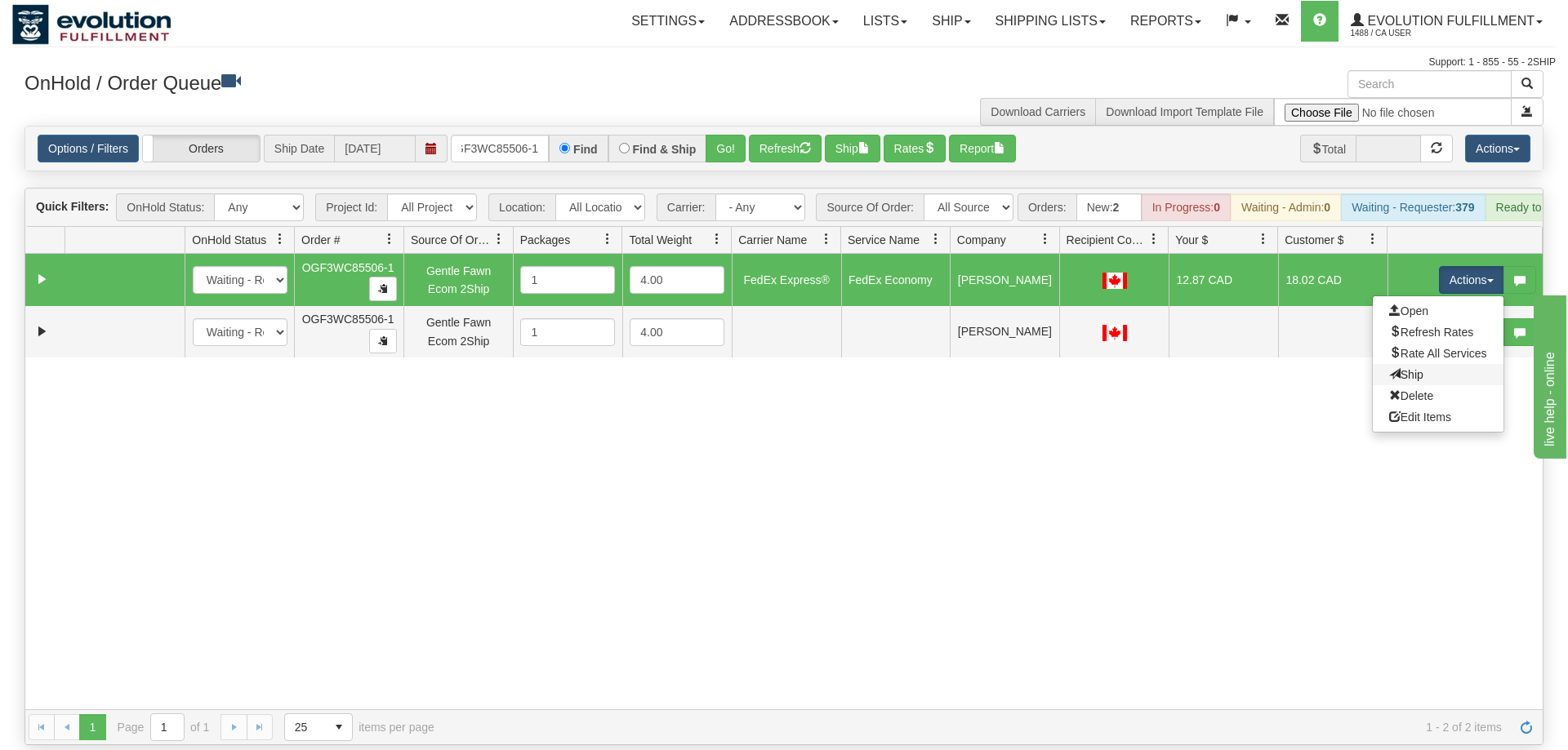
click at [1434, 364] on link "Ship" at bounding box center [1438, 375] width 131 height 21
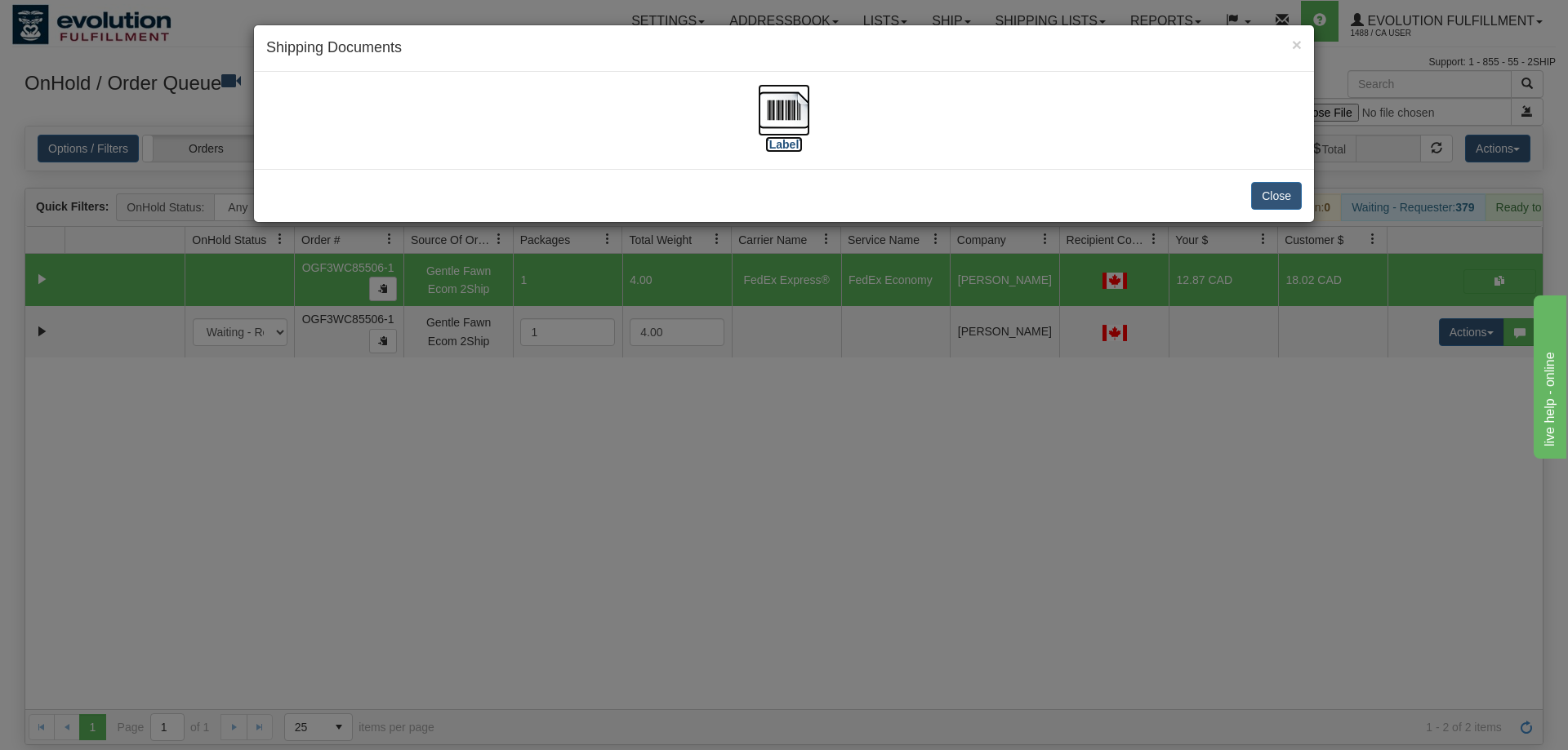
click at [796, 138] on label "[Label]" at bounding box center [784, 144] width 38 height 17
drag, startPoint x: 1128, startPoint y: 488, endPoint x: 1119, endPoint y: 445, distance: 43.9
click at [1128, 486] on div "× Shipping Documents [Label] Close" at bounding box center [784, 375] width 1568 height 750
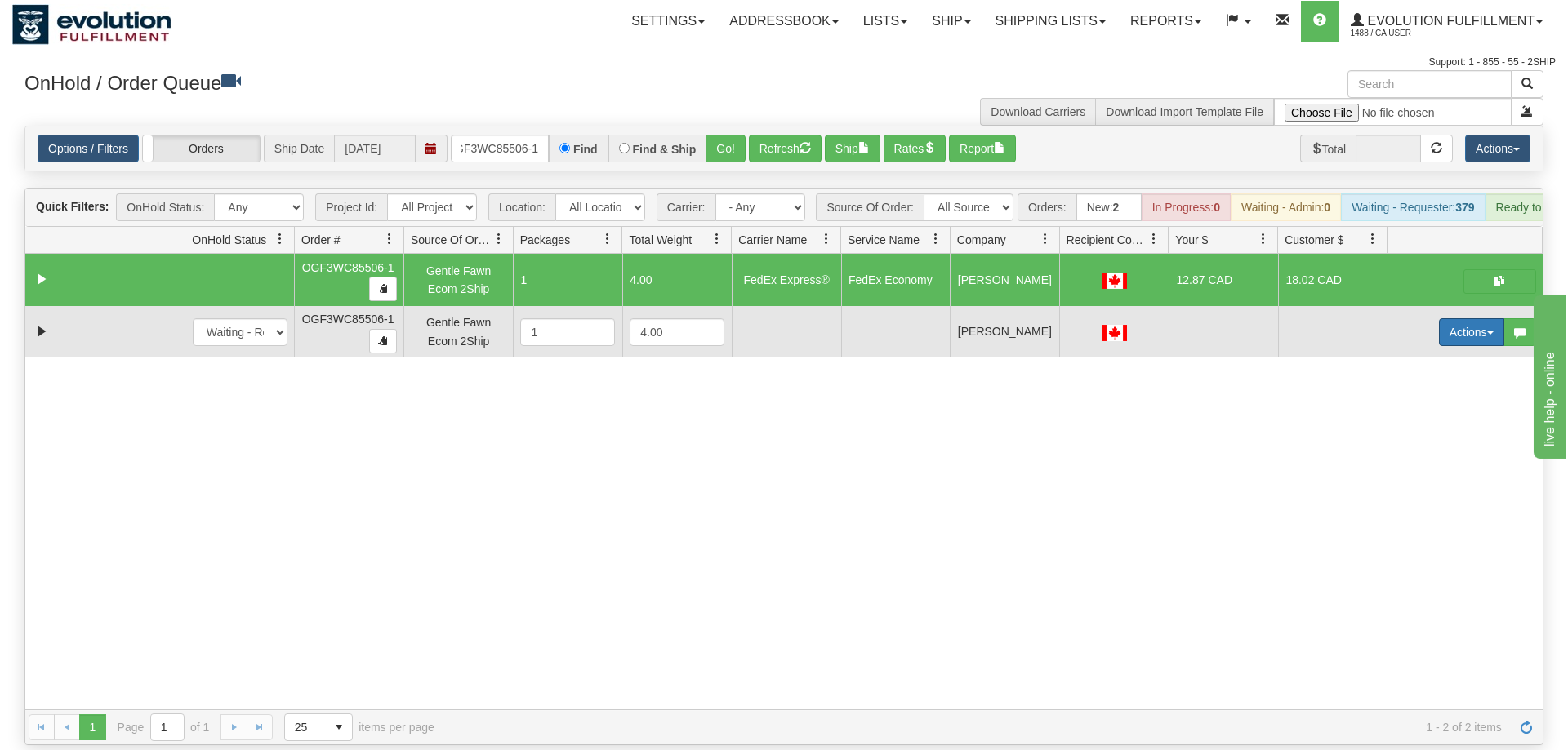
click at [1446, 319] on button "Actions" at bounding box center [1471, 333] width 65 height 28
click at [1432, 437] on link "Delete" at bounding box center [1438, 448] width 131 height 21
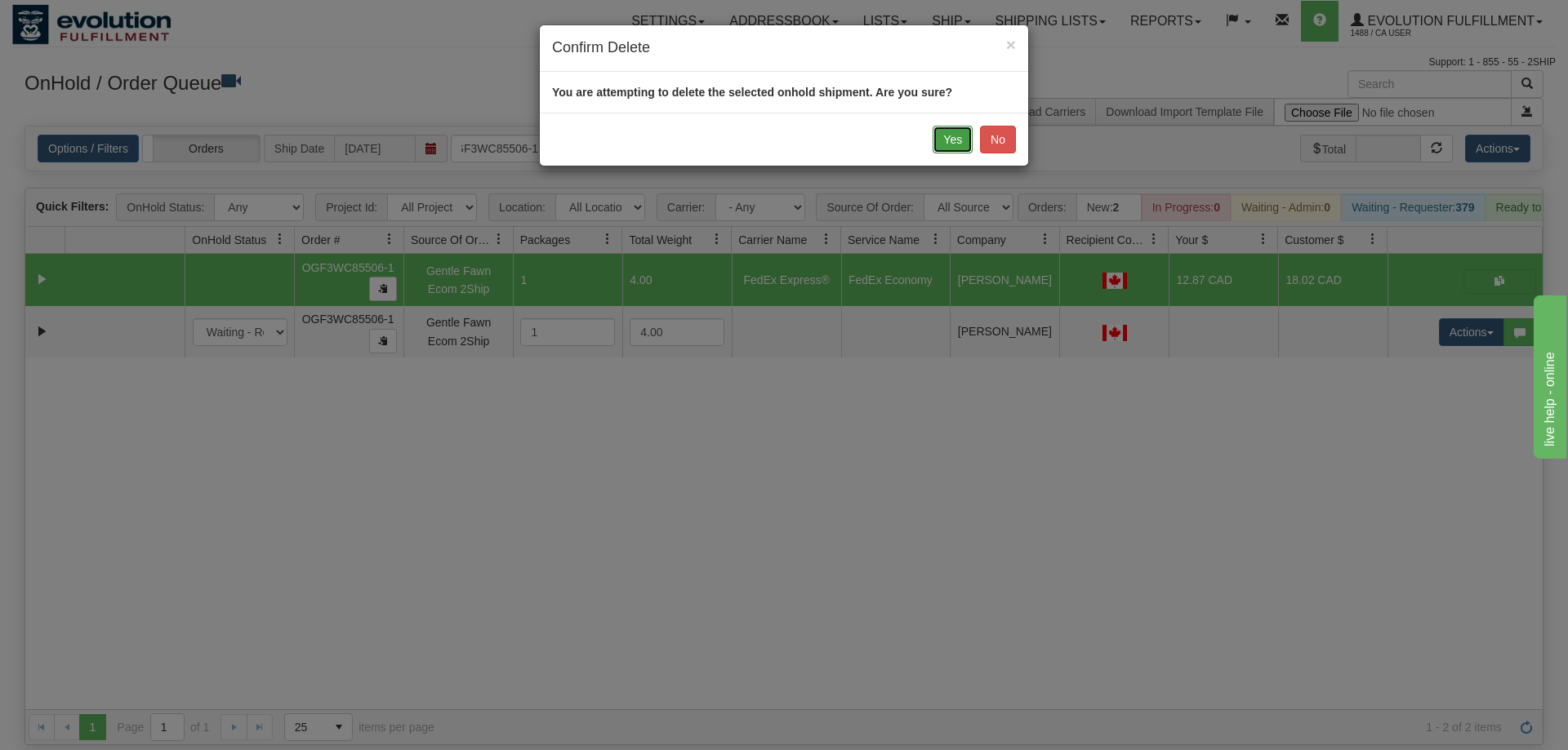
click at [950, 142] on button "Yes" at bounding box center [953, 140] width 40 height 28
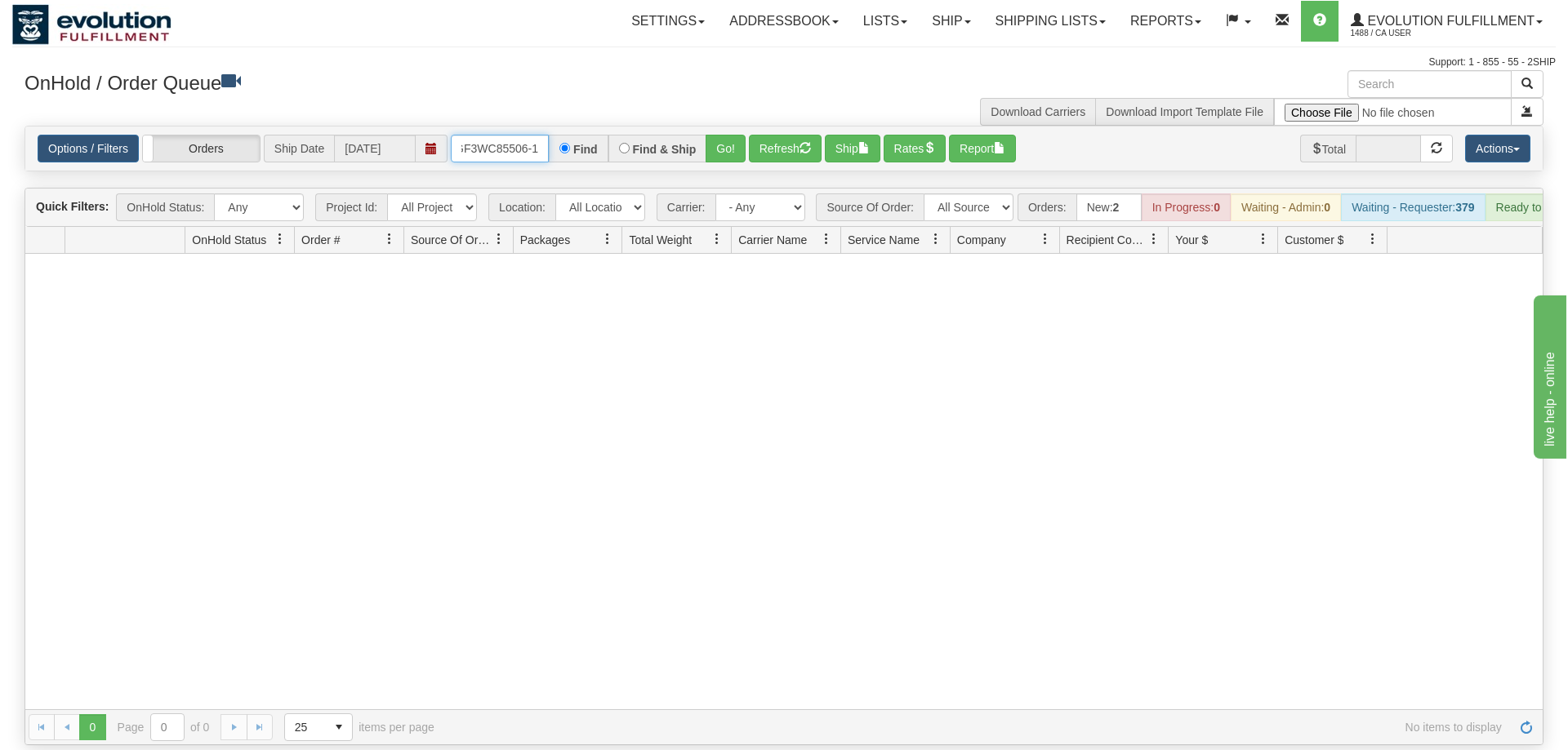
click at [513, 134] on input "OGF3WC85506-1" at bounding box center [500, 148] width 98 height 28
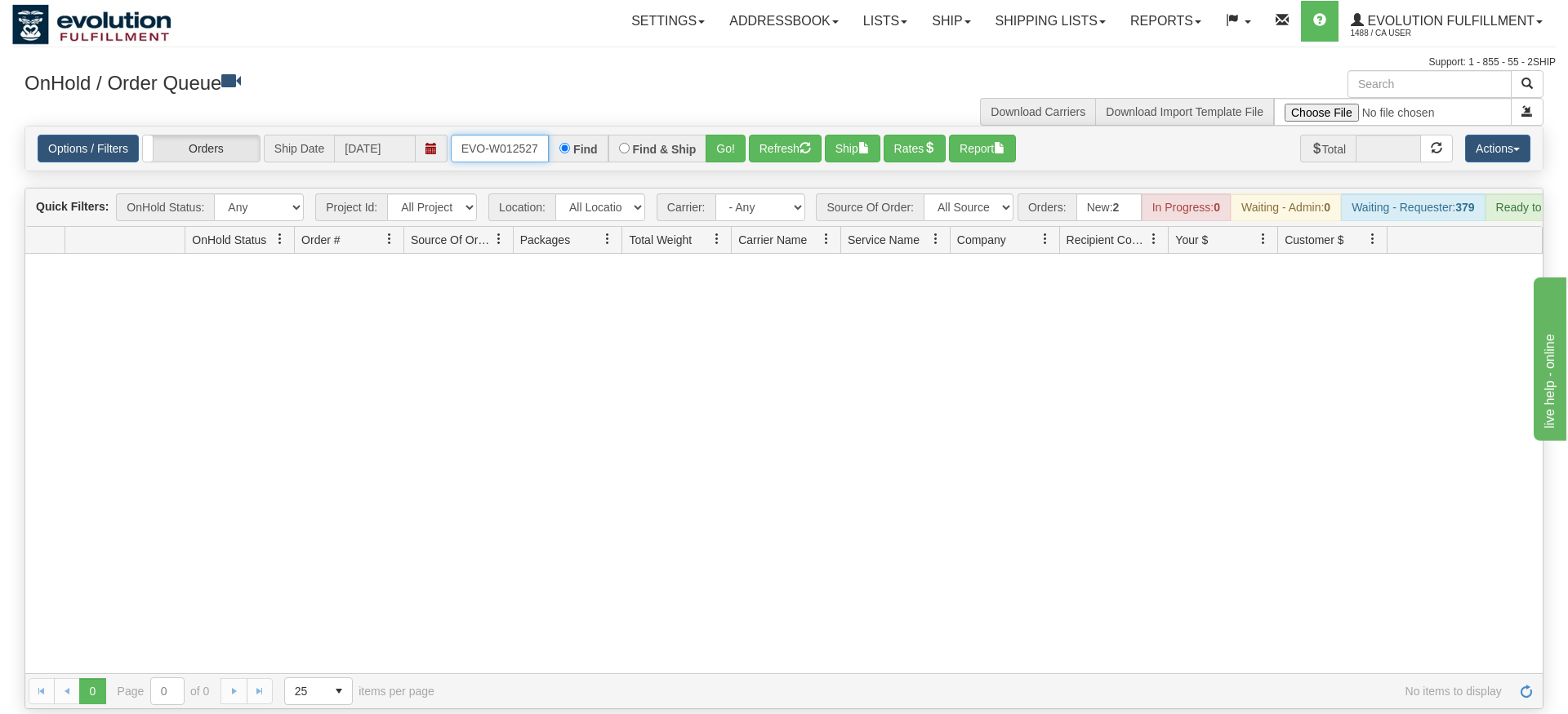
type input "ORSCEVO-W012527"
click at [726, 165] on div "Is equal to Is not equal to Contains Does not contains CAD USD EUR ZAR [PERSON_…" at bounding box center [784, 417] width 1543 height 584
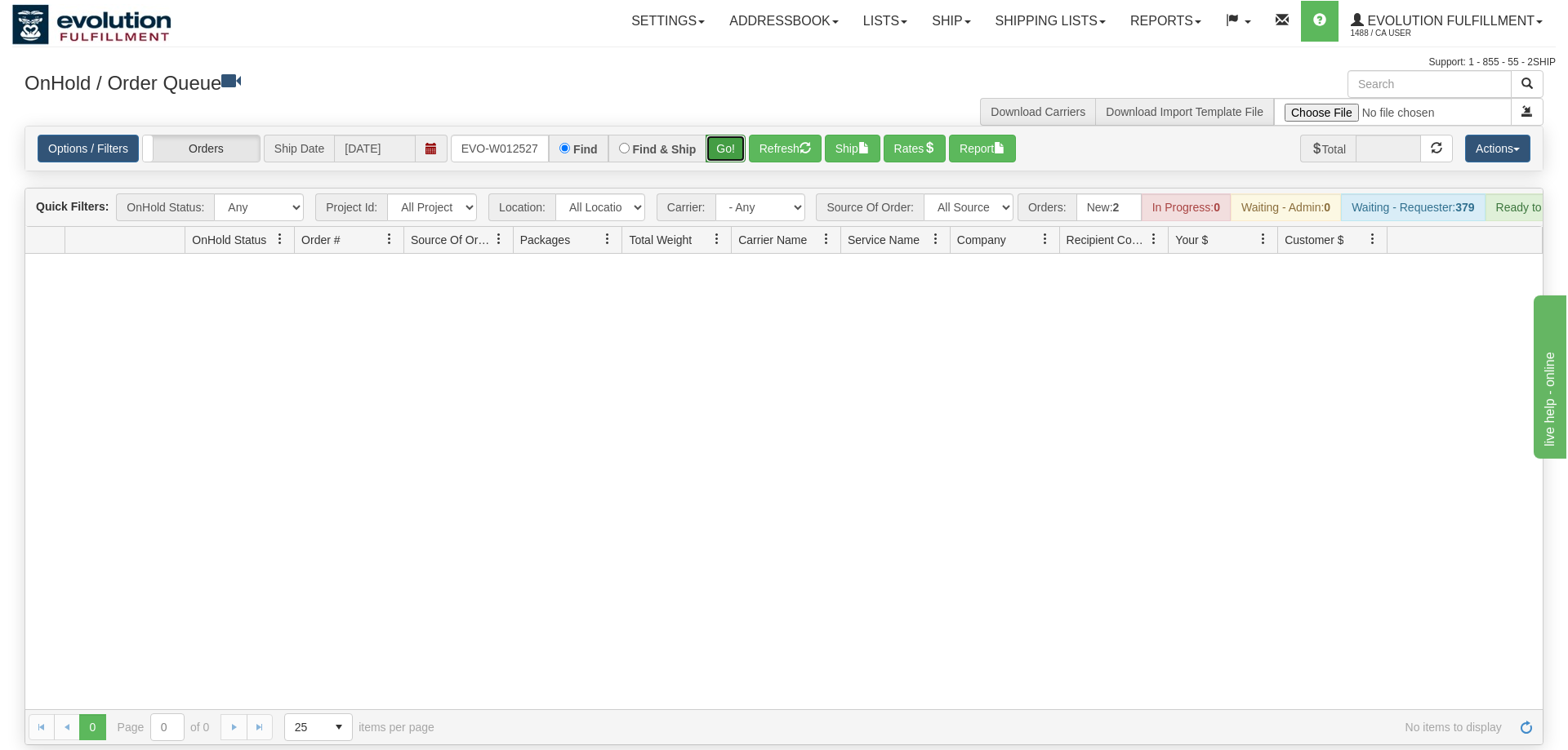
click at [739, 134] on button "Go!" at bounding box center [726, 148] width 40 height 28
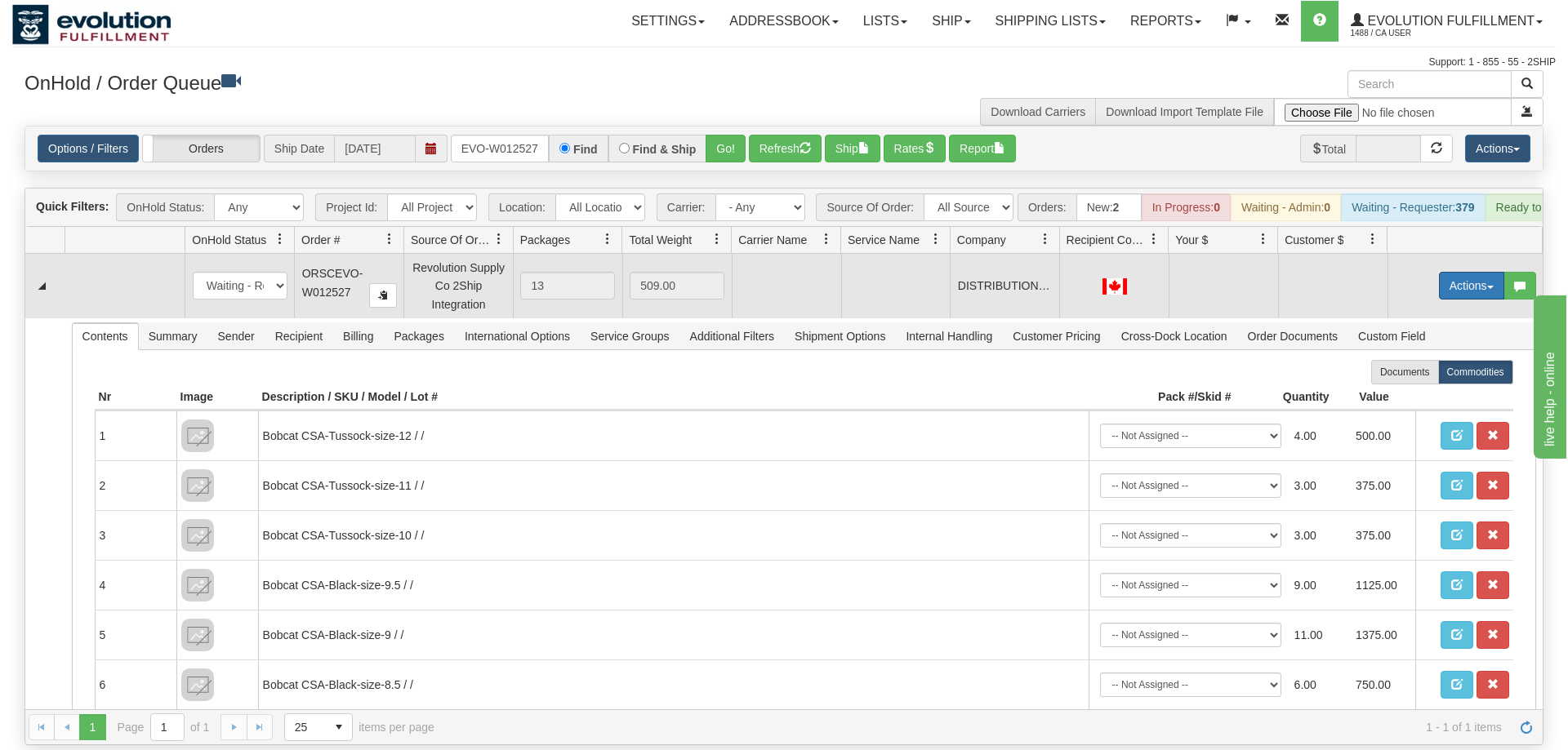
click at [1474, 272] on button "Actions" at bounding box center [1471, 286] width 65 height 28
click at [1437, 353] on span "Rate All Services" at bounding box center [1438, 359] width 98 height 13
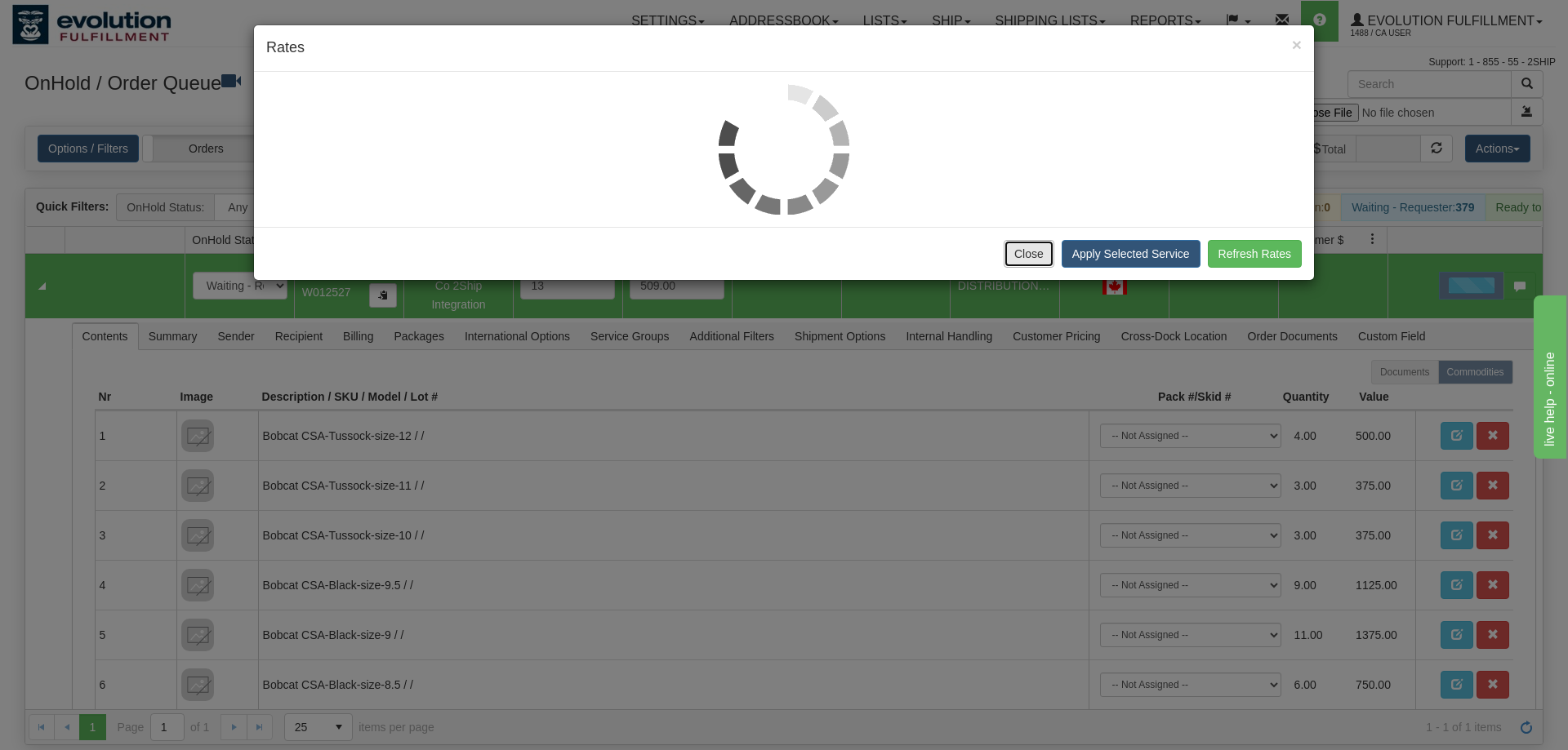
click at [1019, 263] on button "Close" at bounding box center [1030, 254] width 51 height 28
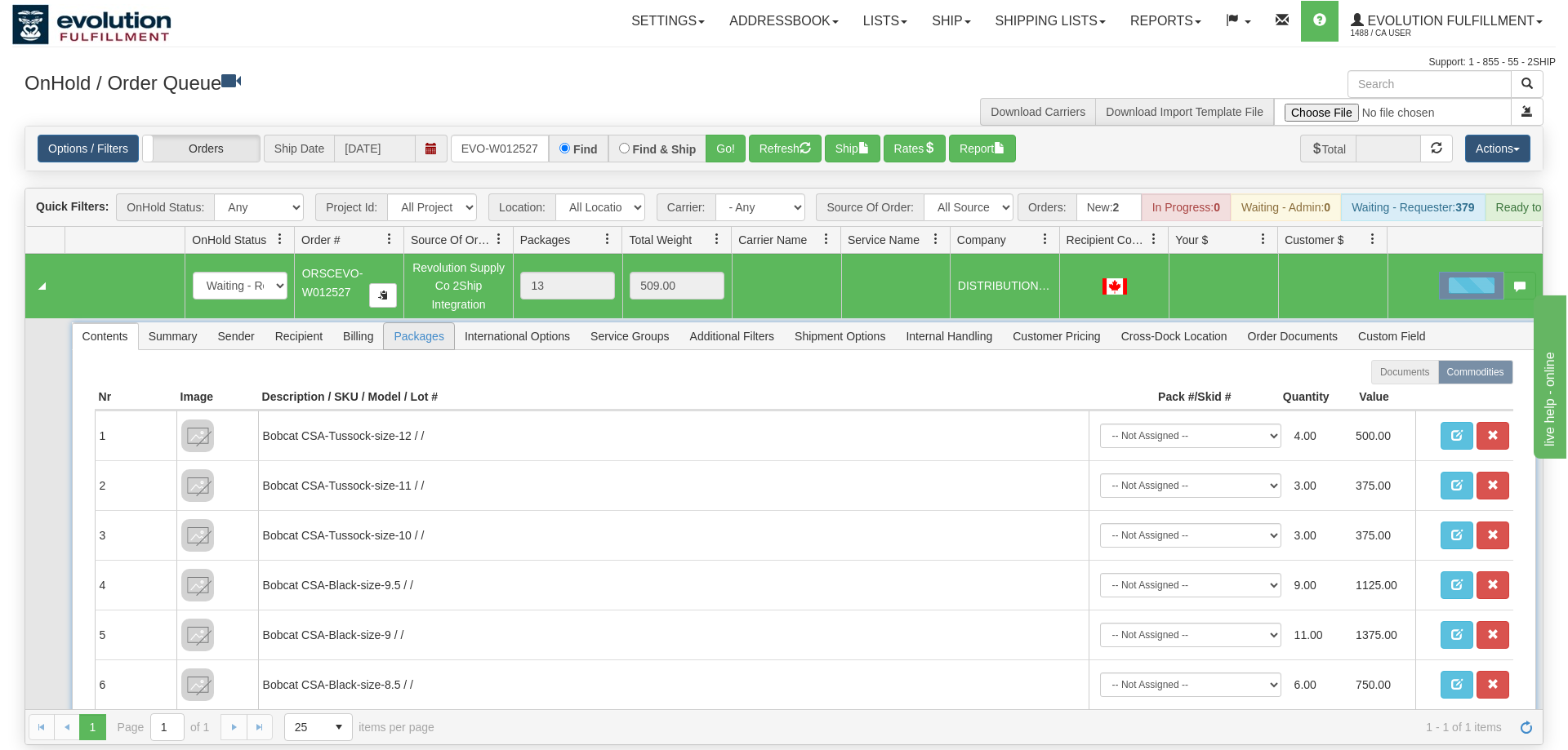
click at [419, 323] on span "Packages" at bounding box center [418, 336] width 69 height 26
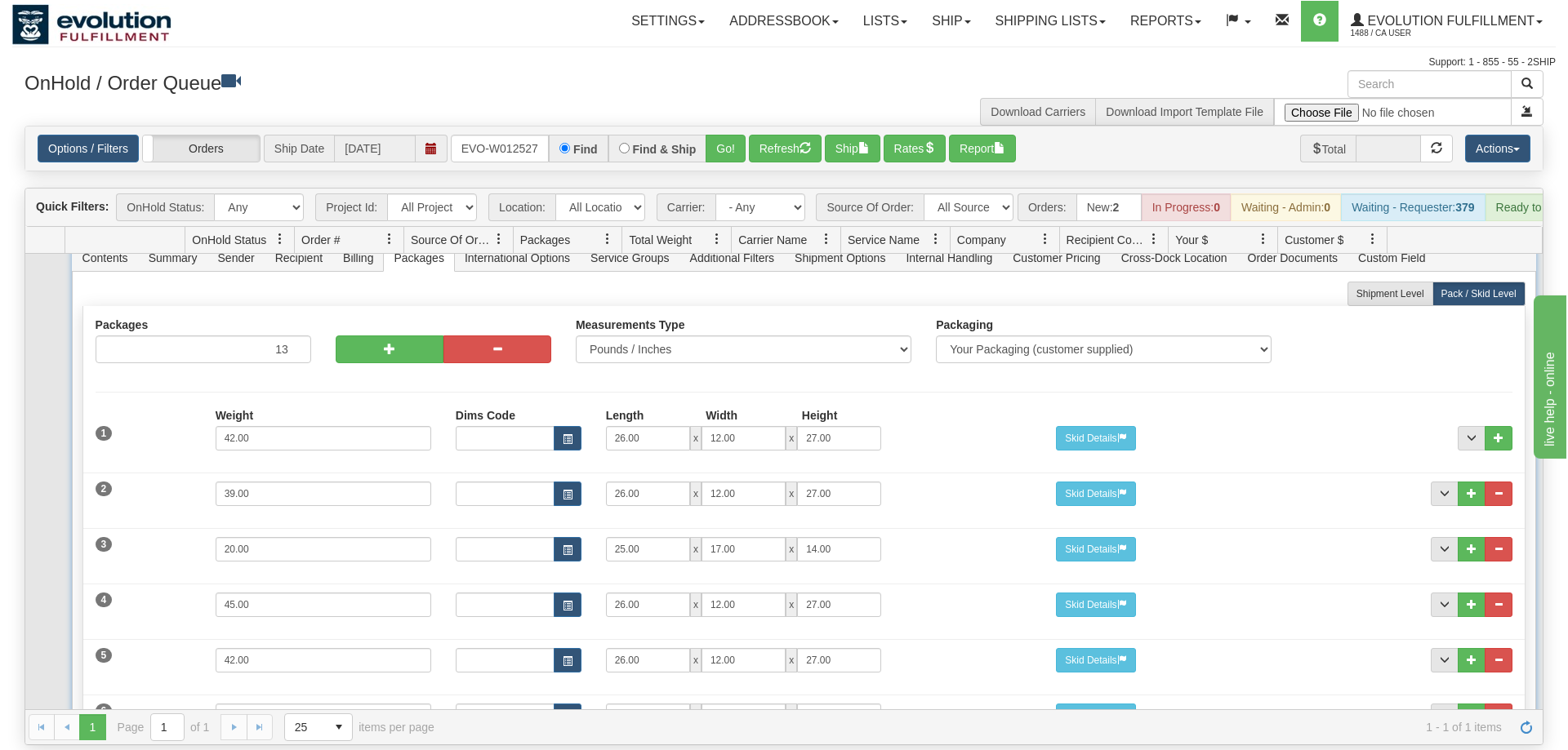
scroll to position [0, 0]
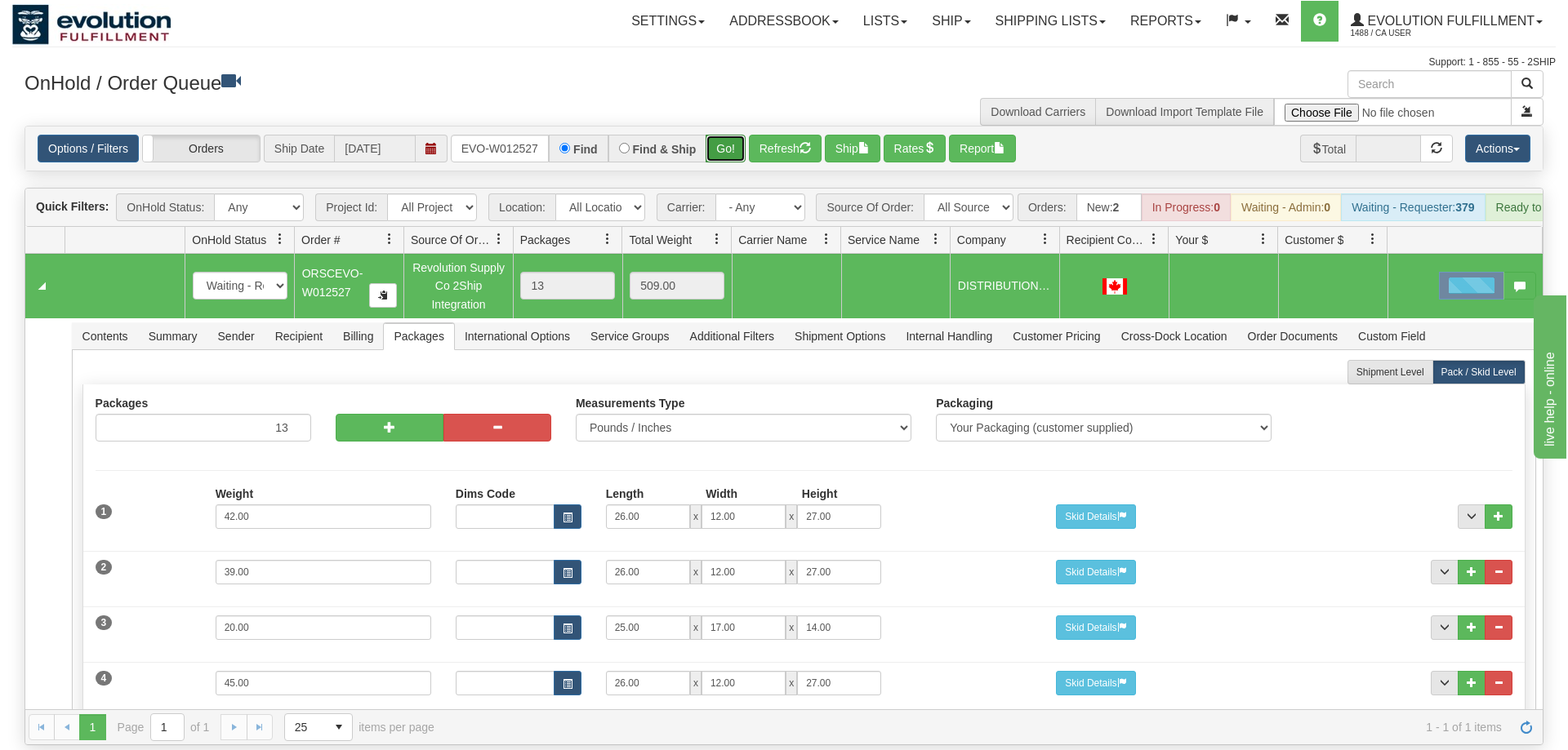
click at [724, 134] on button "Go!" at bounding box center [726, 148] width 40 height 28
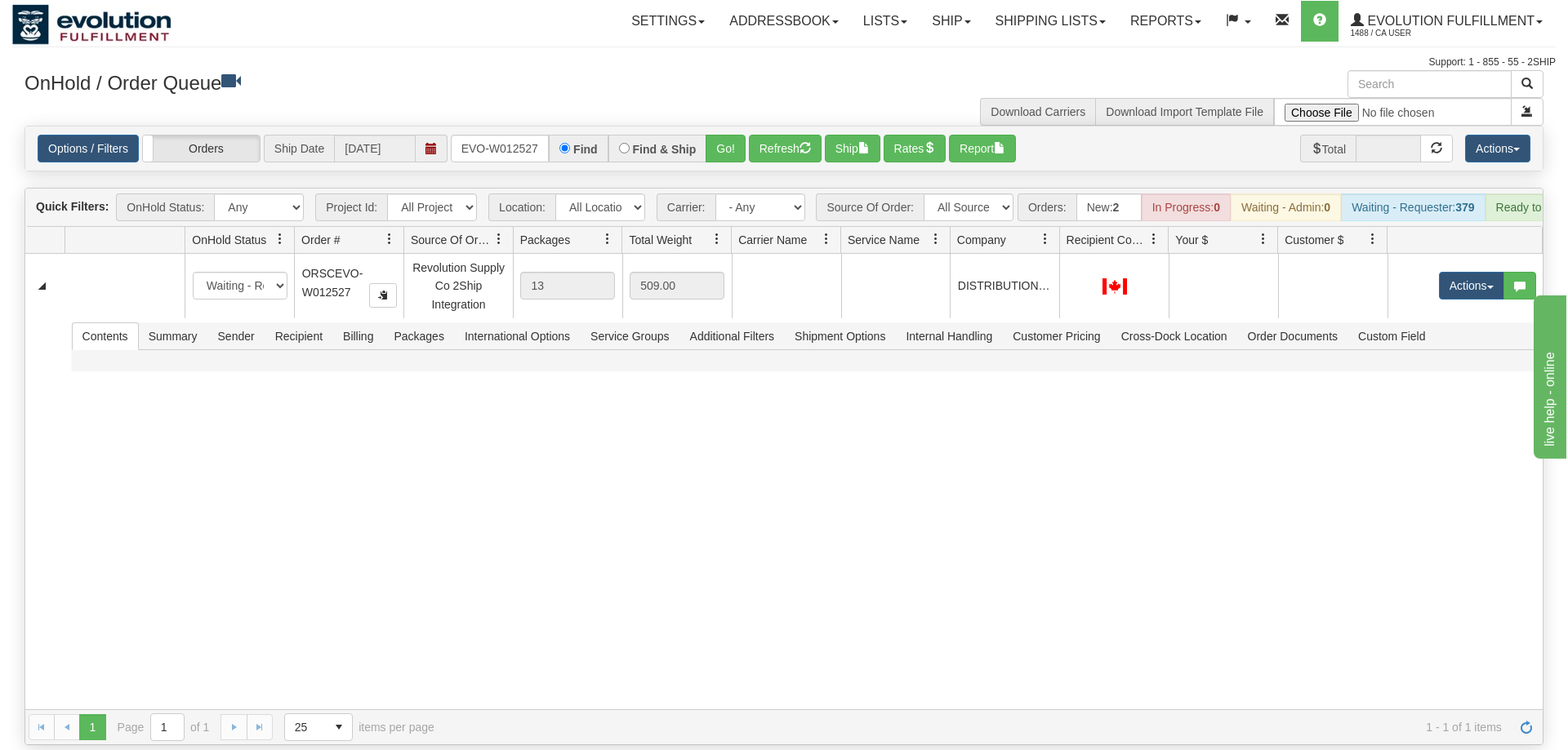
scroll to position [0, 33]
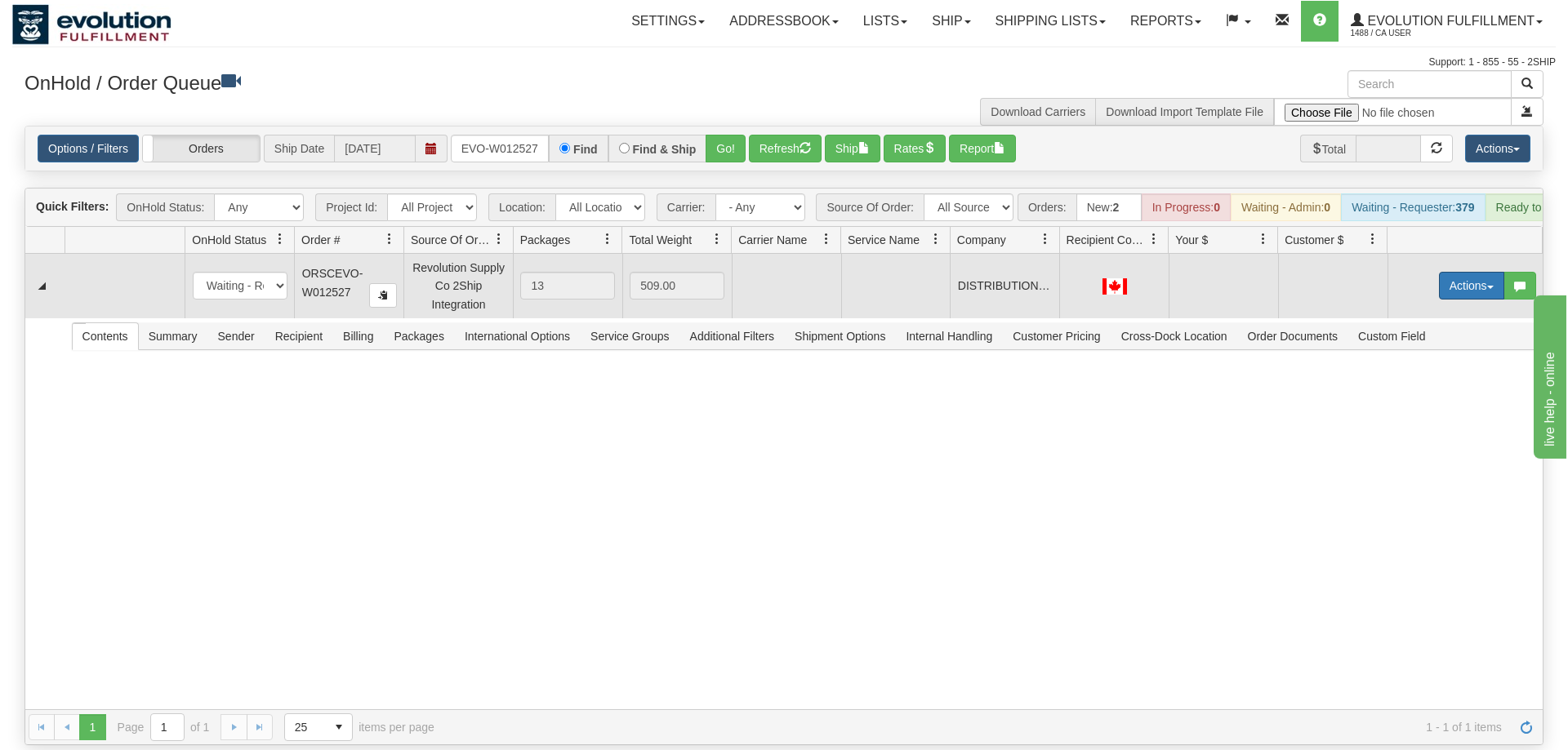
click at [1444, 272] on button "Actions" at bounding box center [1471, 286] width 65 height 28
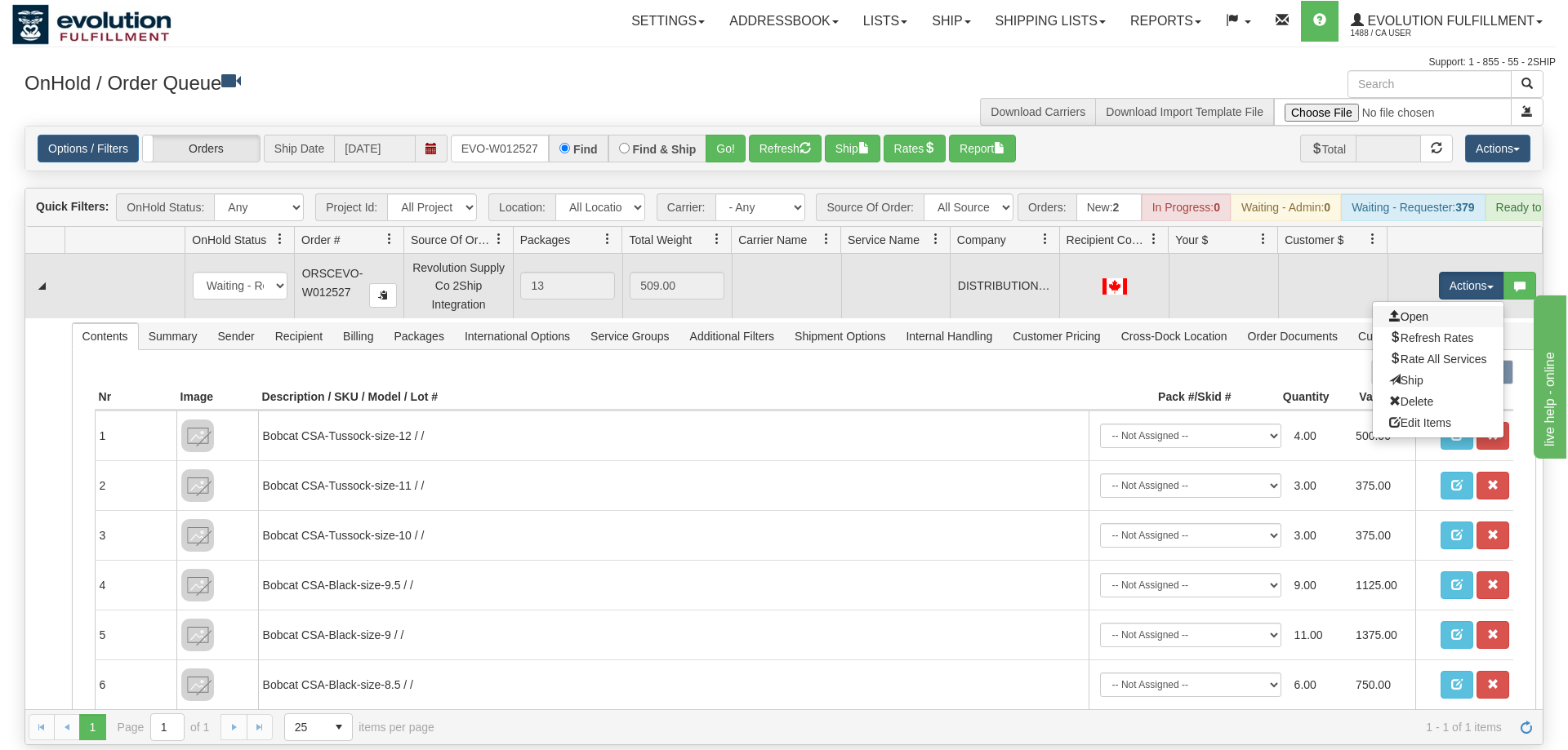
click at [1442, 306] on link "Open" at bounding box center [1438, 317] width 131 height 21
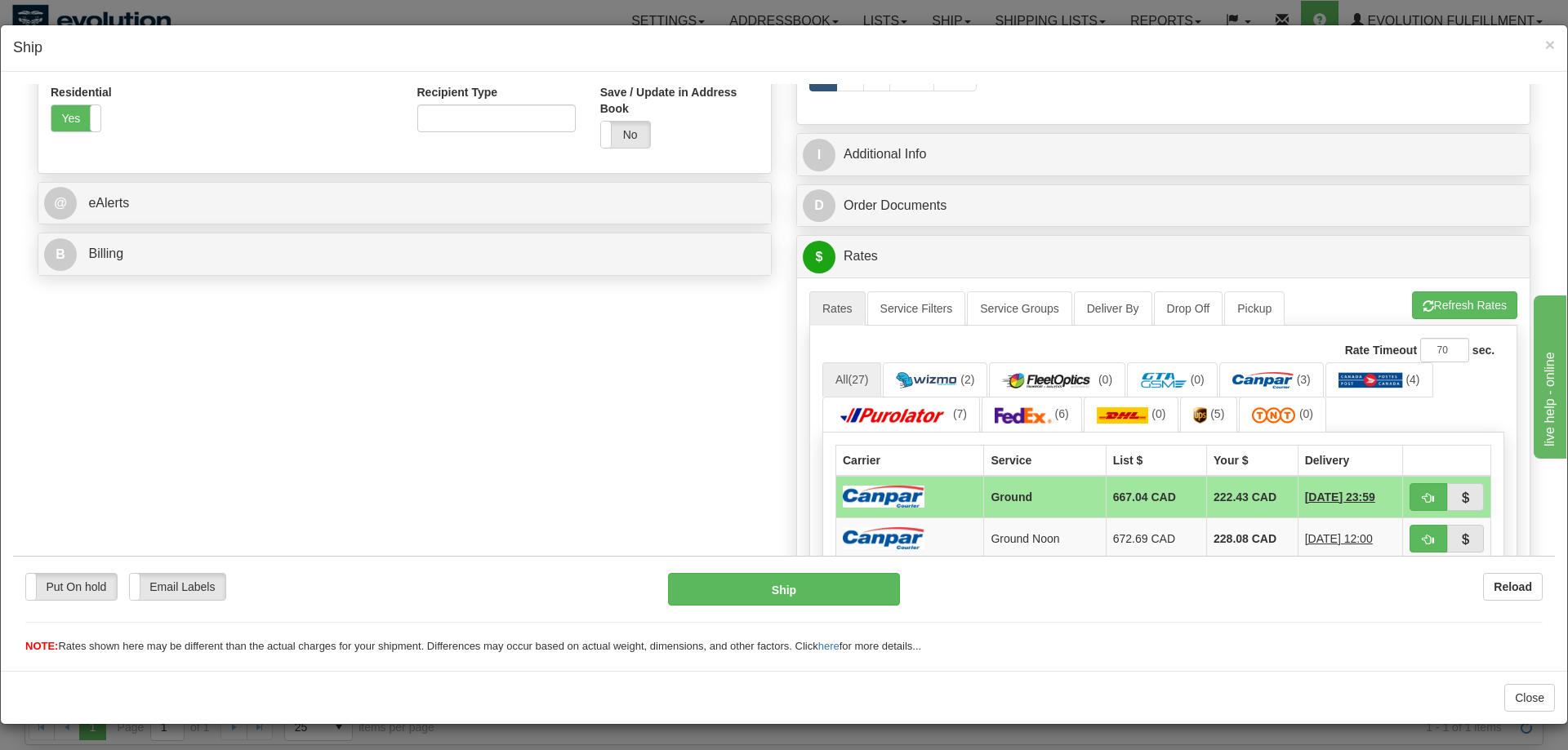
scroll to position [400, 0]
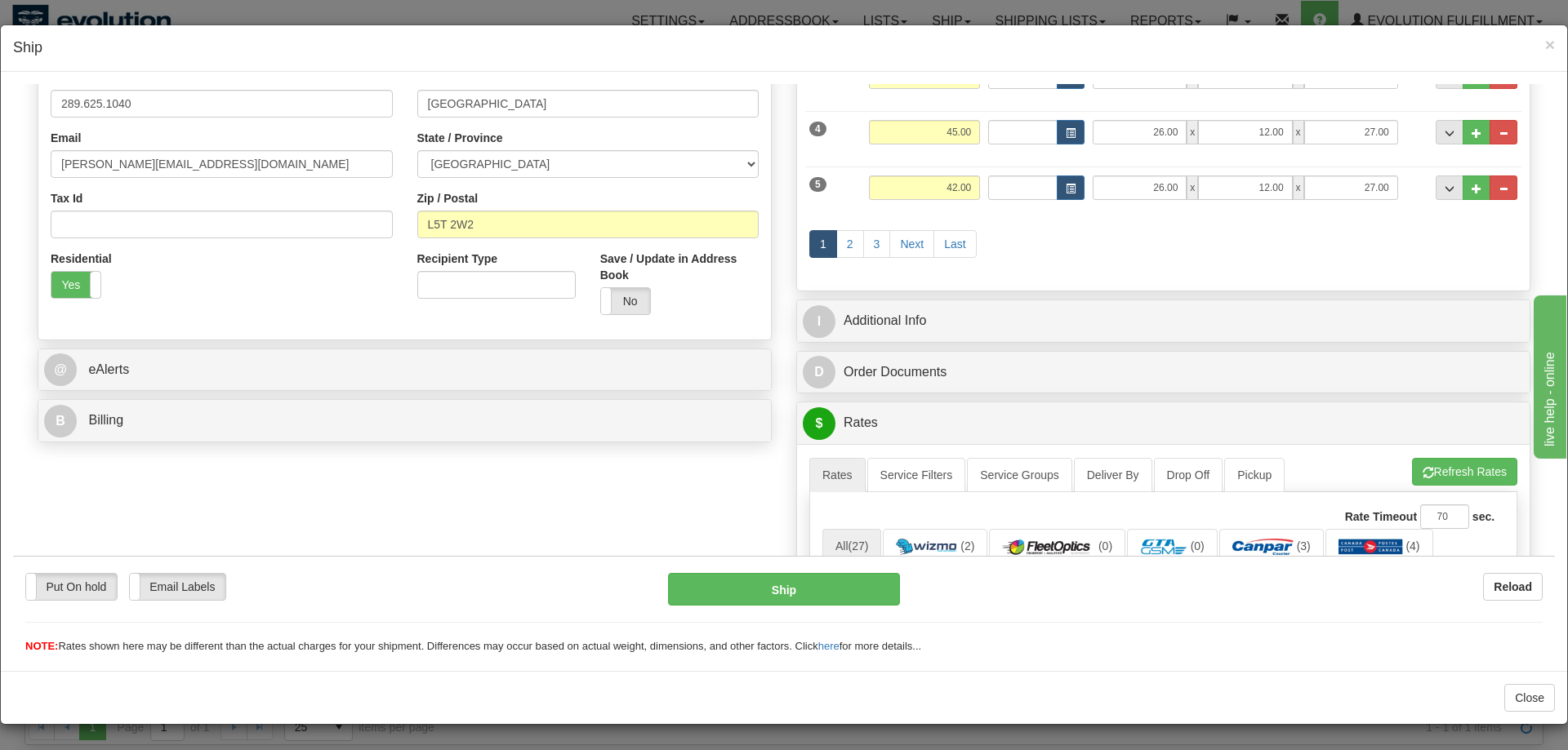
click at [1558, 52] on div "× Ship" at bounding box center [784, 48] width 1566 height 47
click at [1549, 45] on span "×" at bounding box center [1550, 44] width 10 height 18
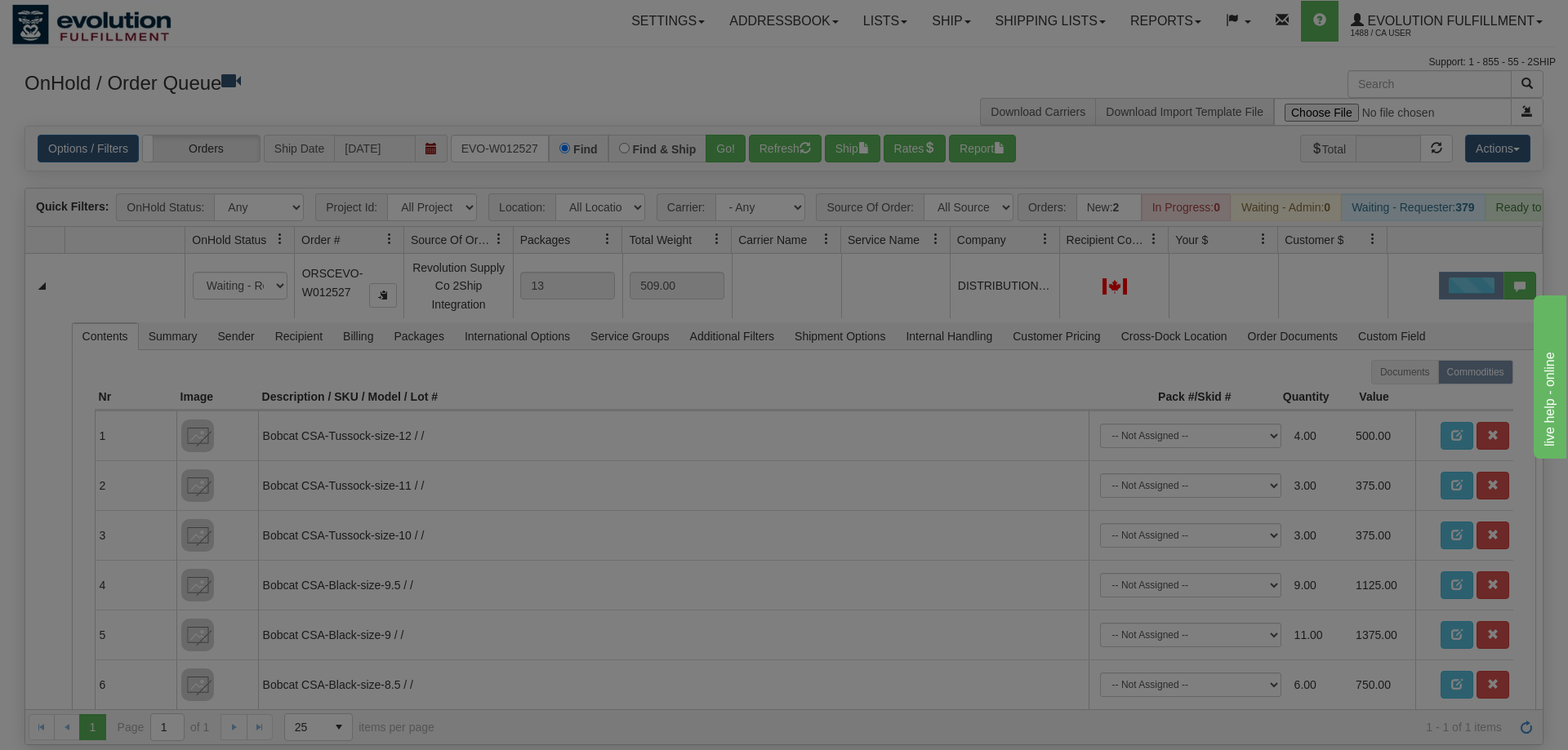
scroll to position [0, 0]
